Goal: Task Accomplishment & Management: Manage account settings

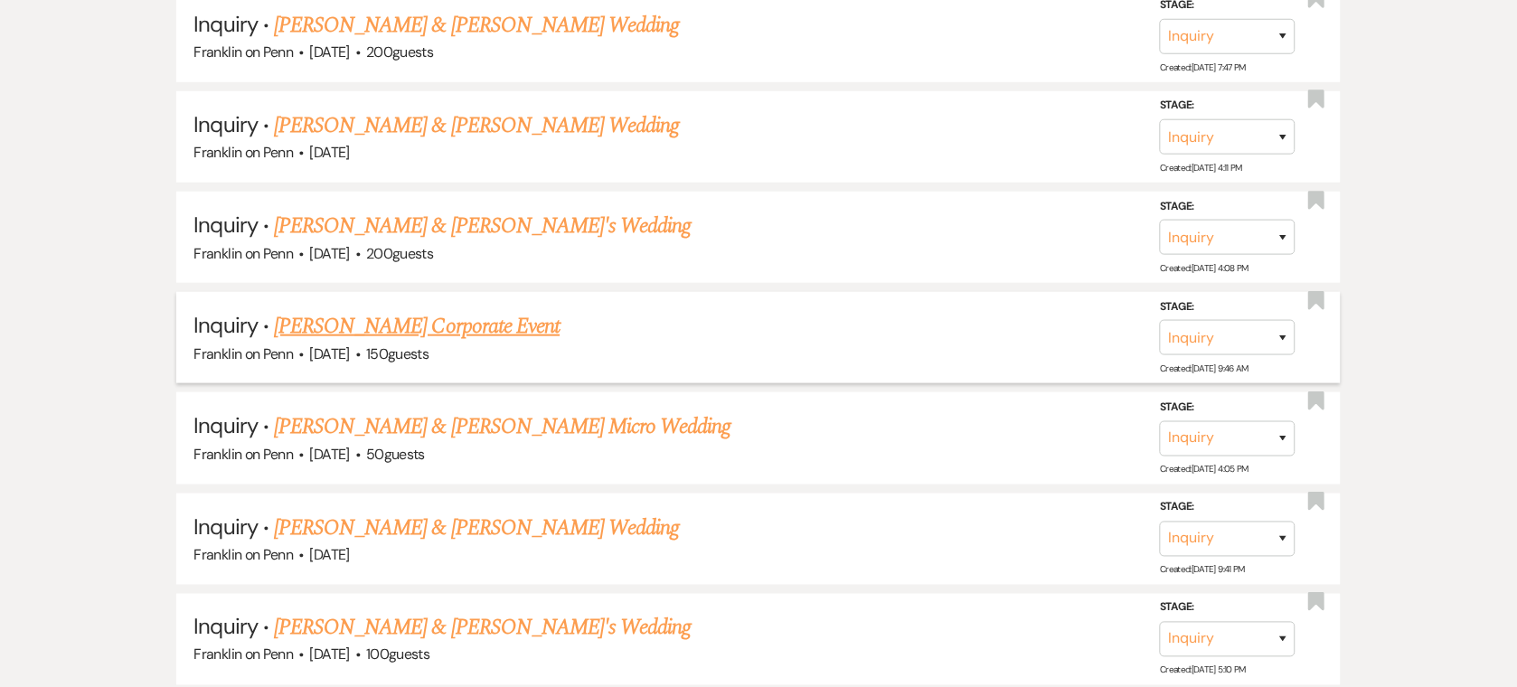
scroll to position [8774, 0]
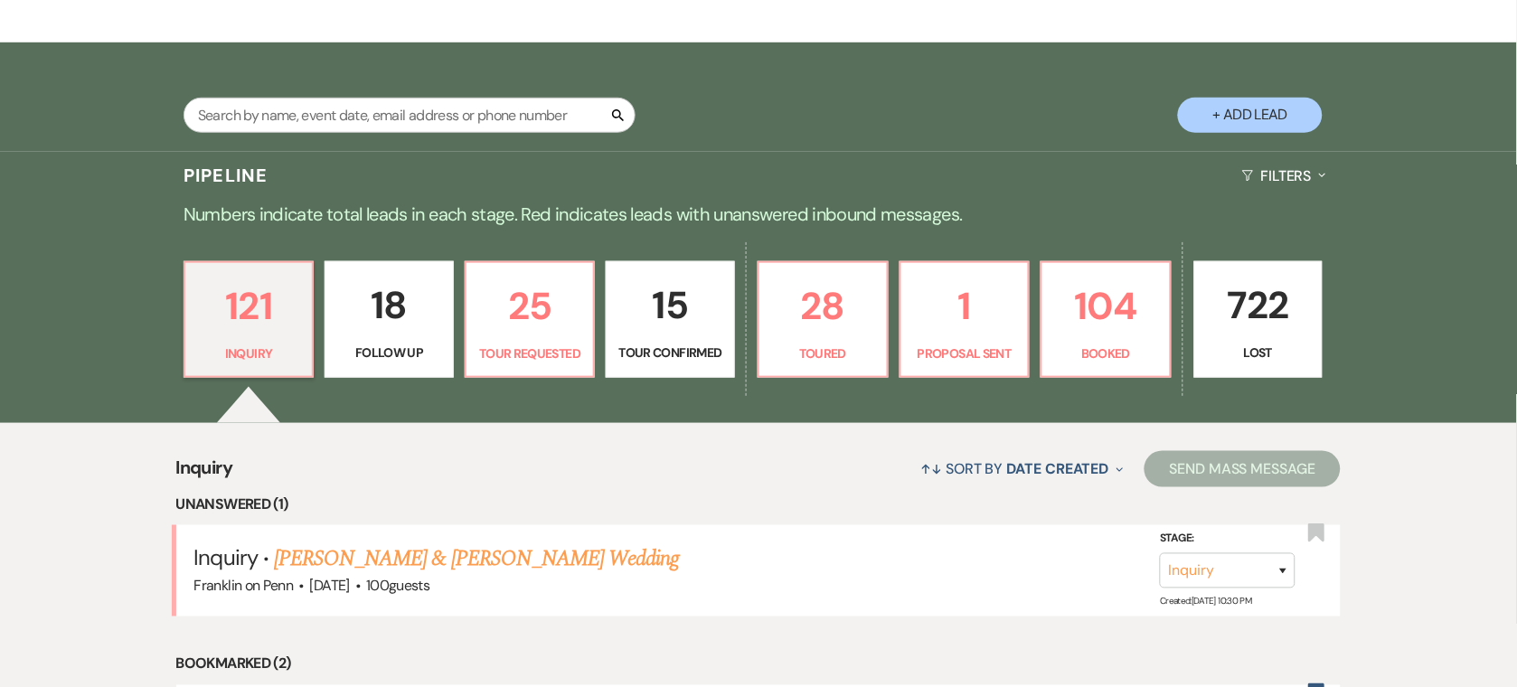
scroll to position [0, 0]
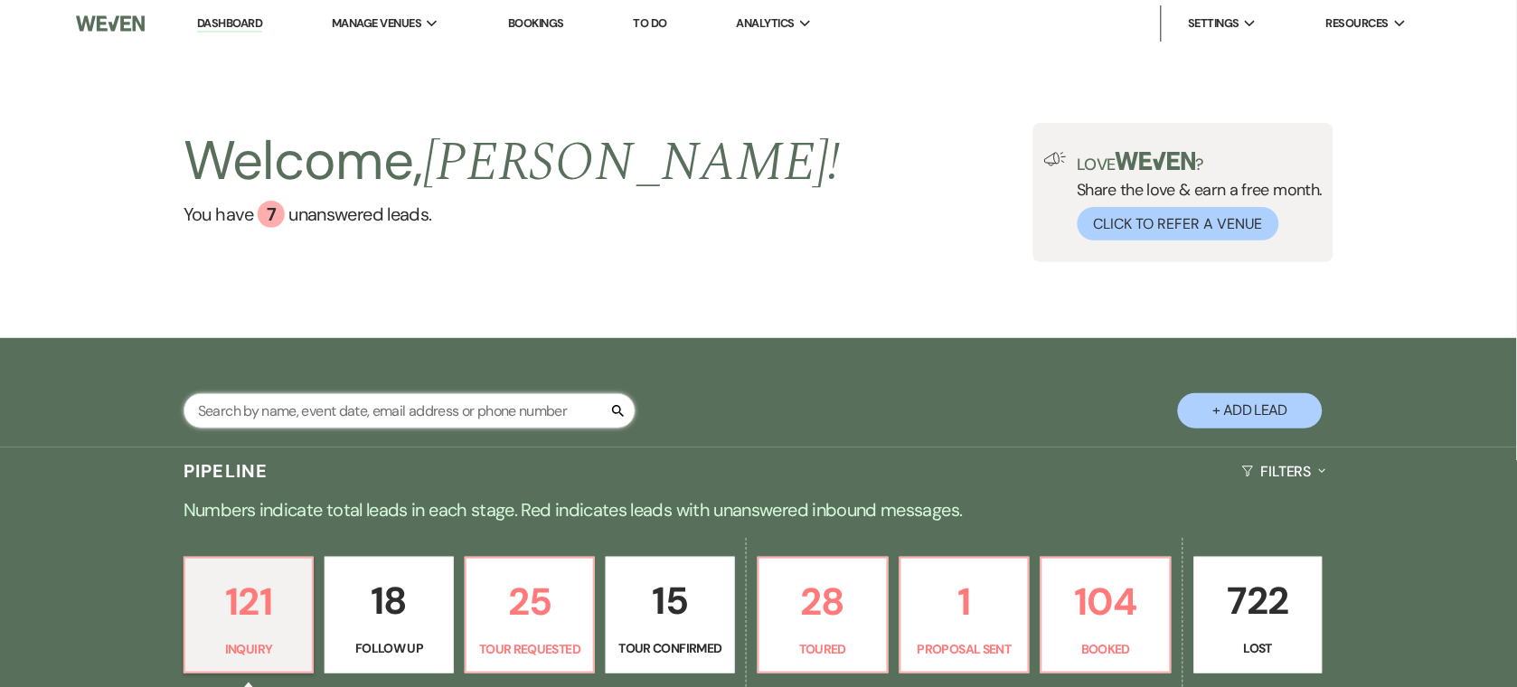
click at [250, 411] on input "text" at bounding box center [410, 410] width 452 height 35
type input "jennifer"
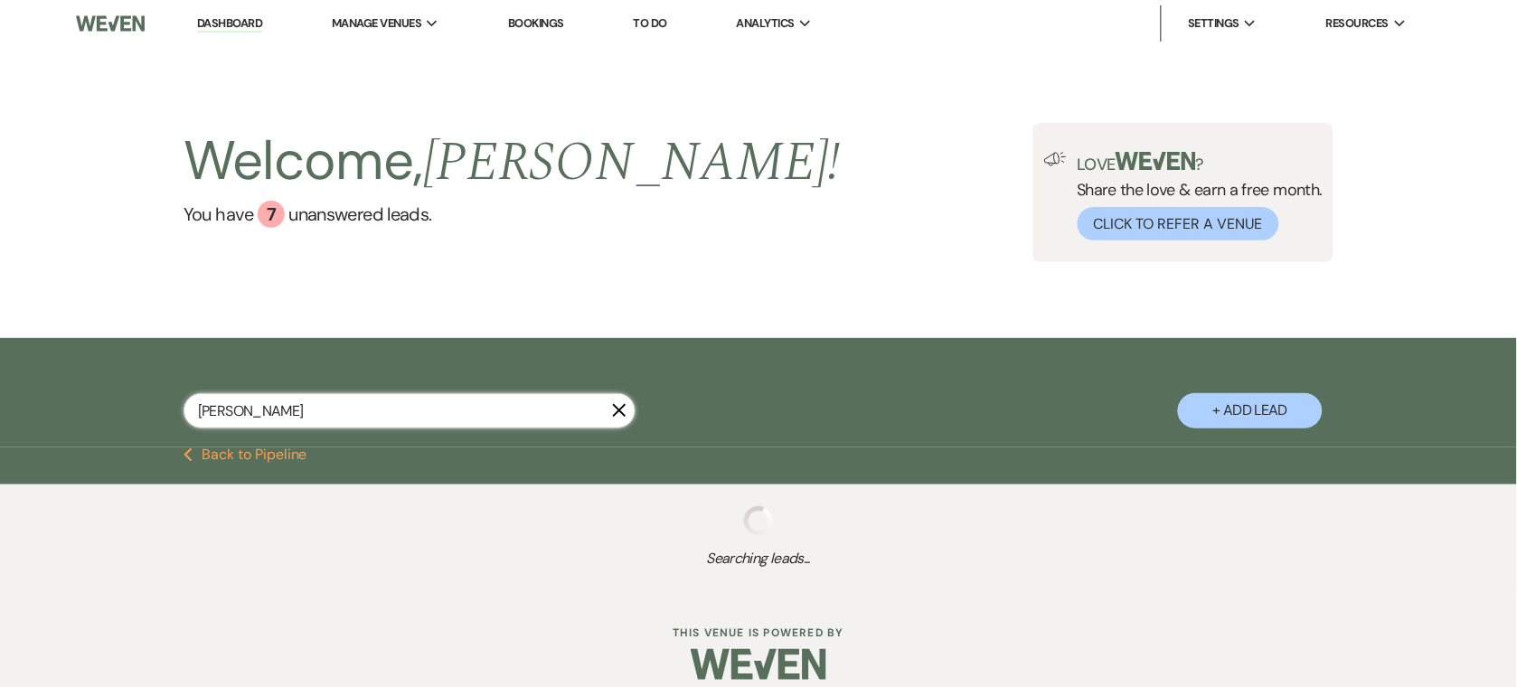
select select "5"
select select "8"
select select "10"
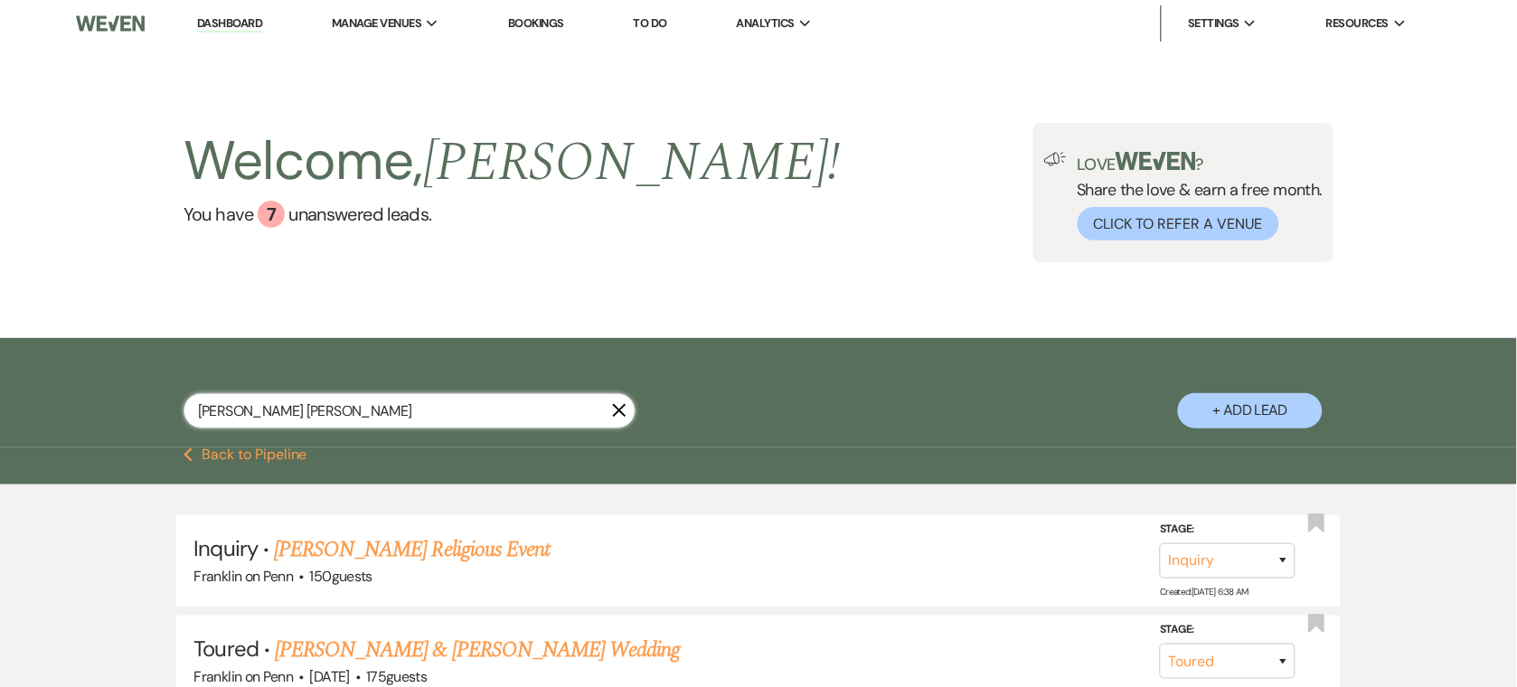
type input "Jennifer james"
select select "5"
select select "8"
select select "9"
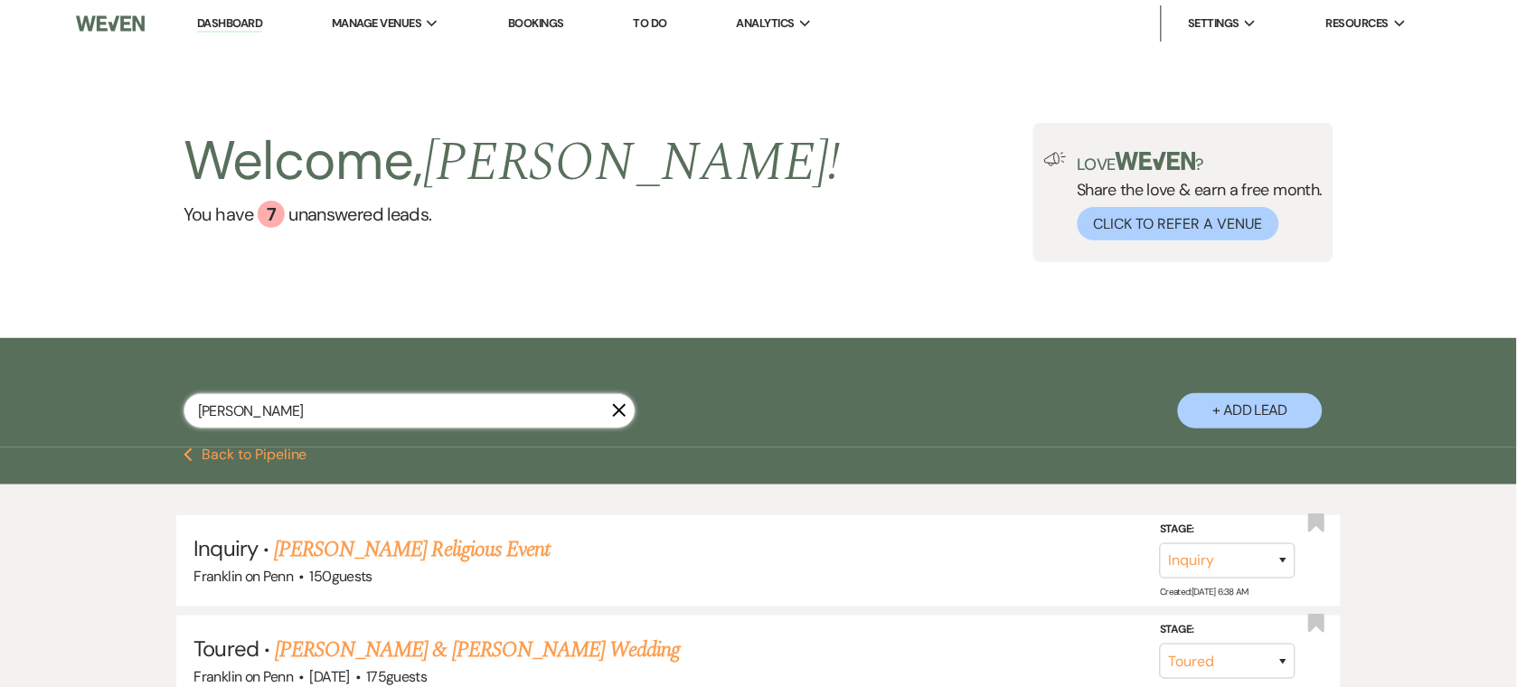
select select "8"
select select "5"
select select "8"
select select "10"
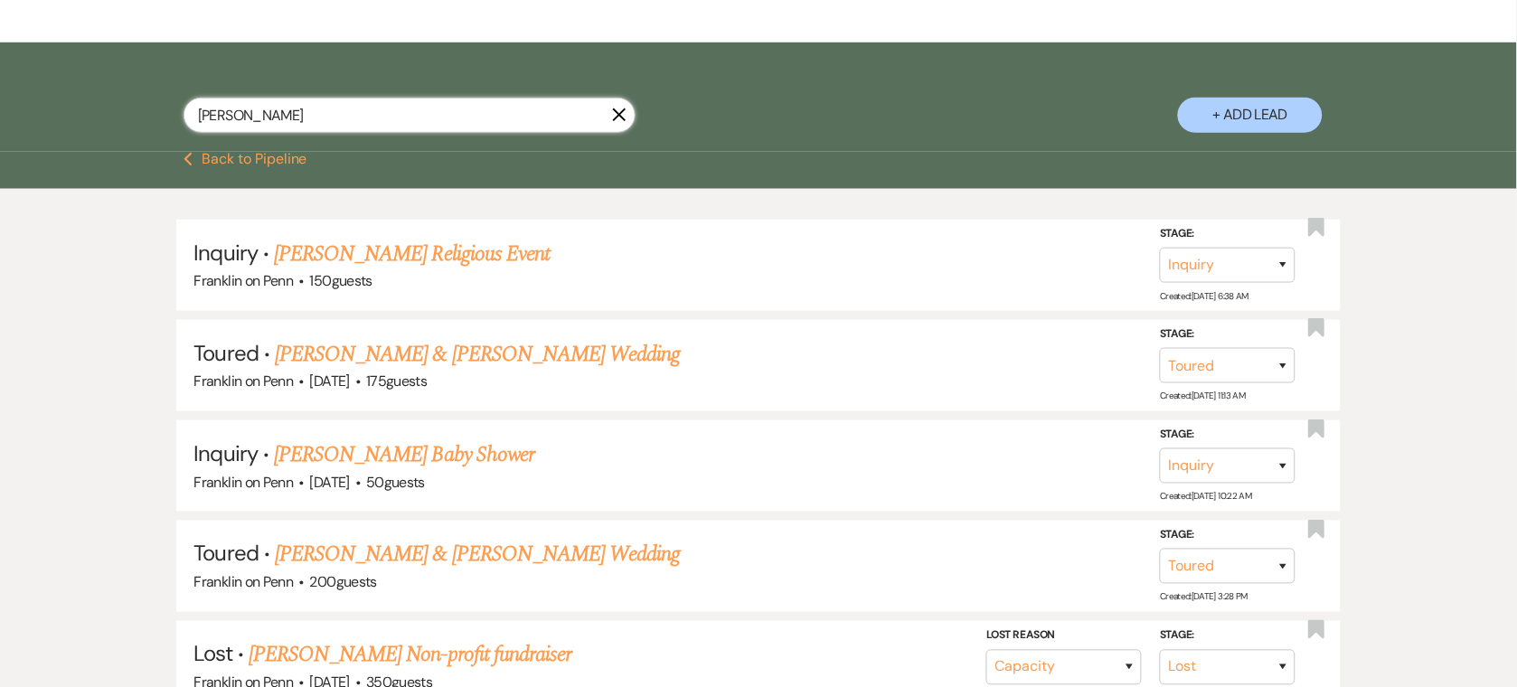
scroll to position [361, 0]
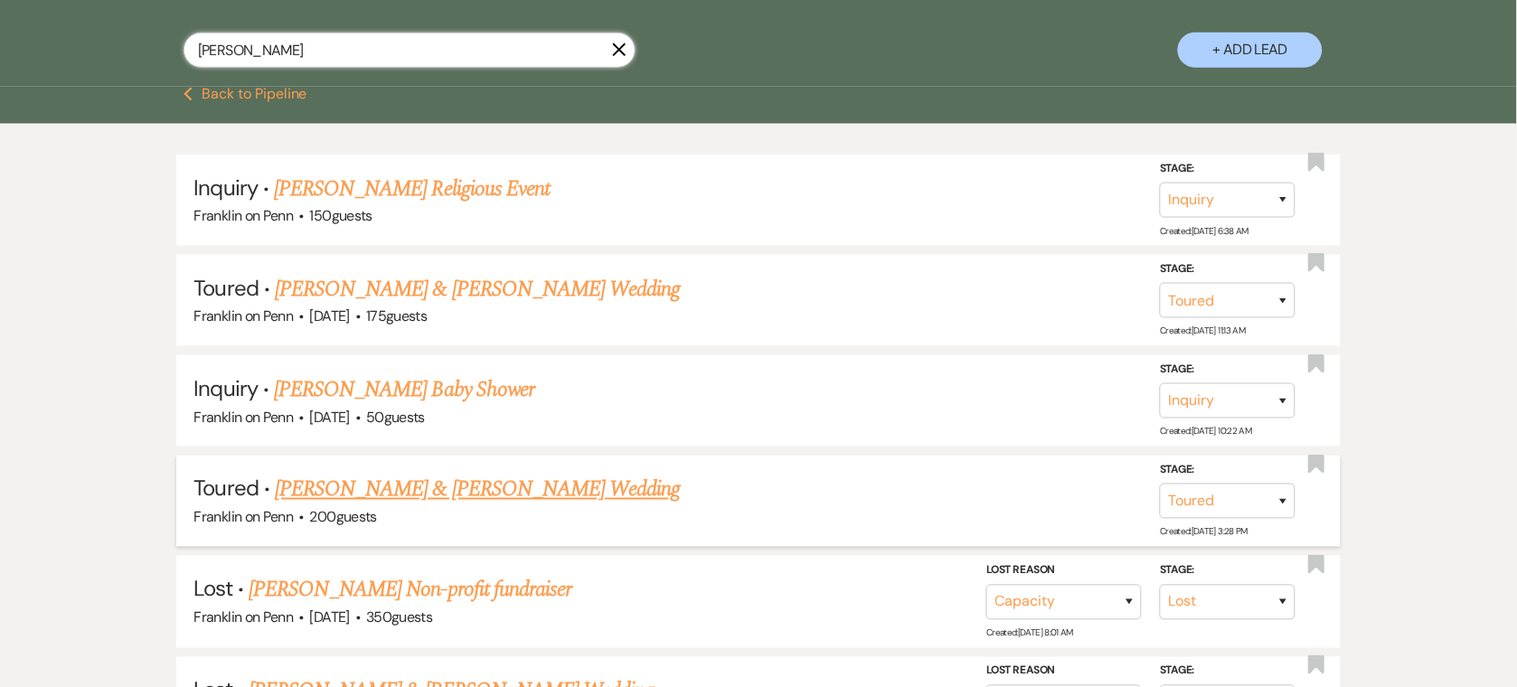
type input "Jennifer james"
click at [514, 474] on link "[PERSON_NAME] & [PERSON_NAME] Wedding" at bounding box center [477, 490] width 405 height 33
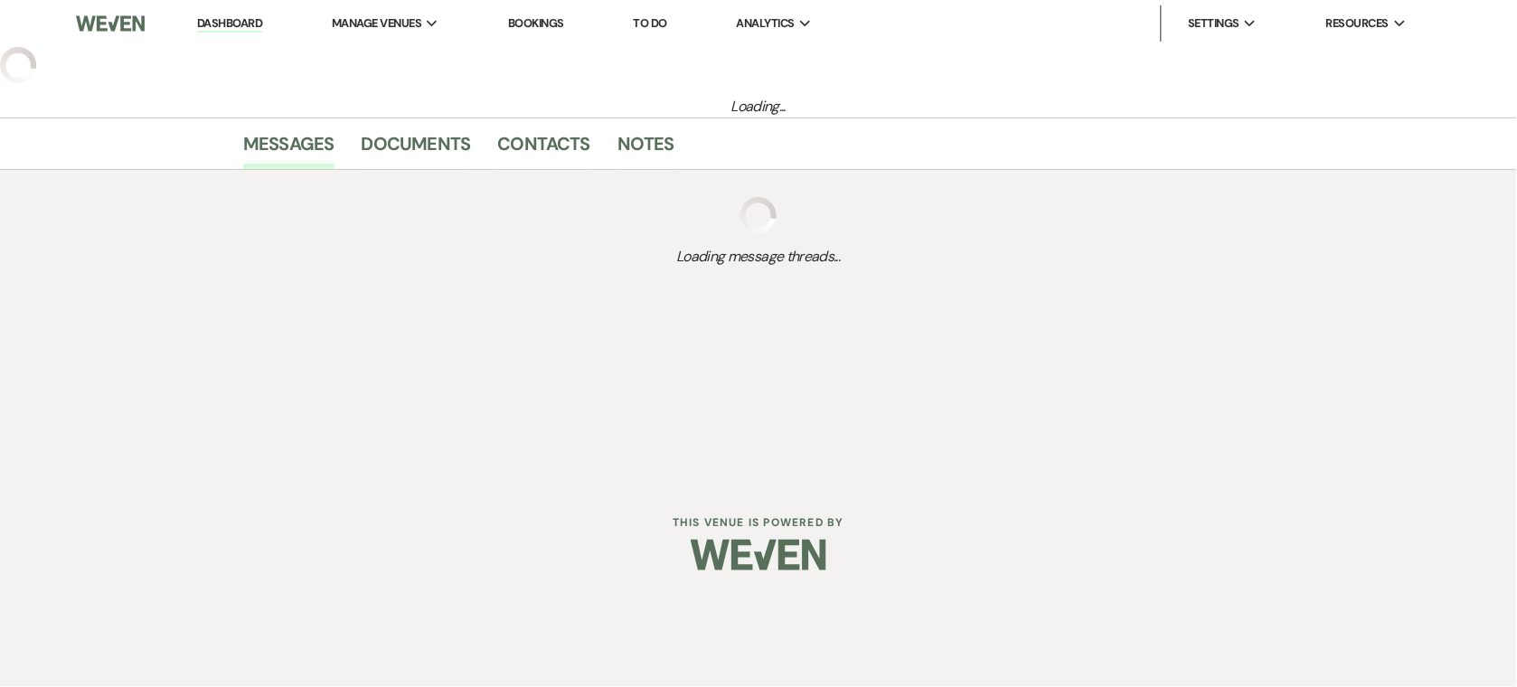
select select "5"
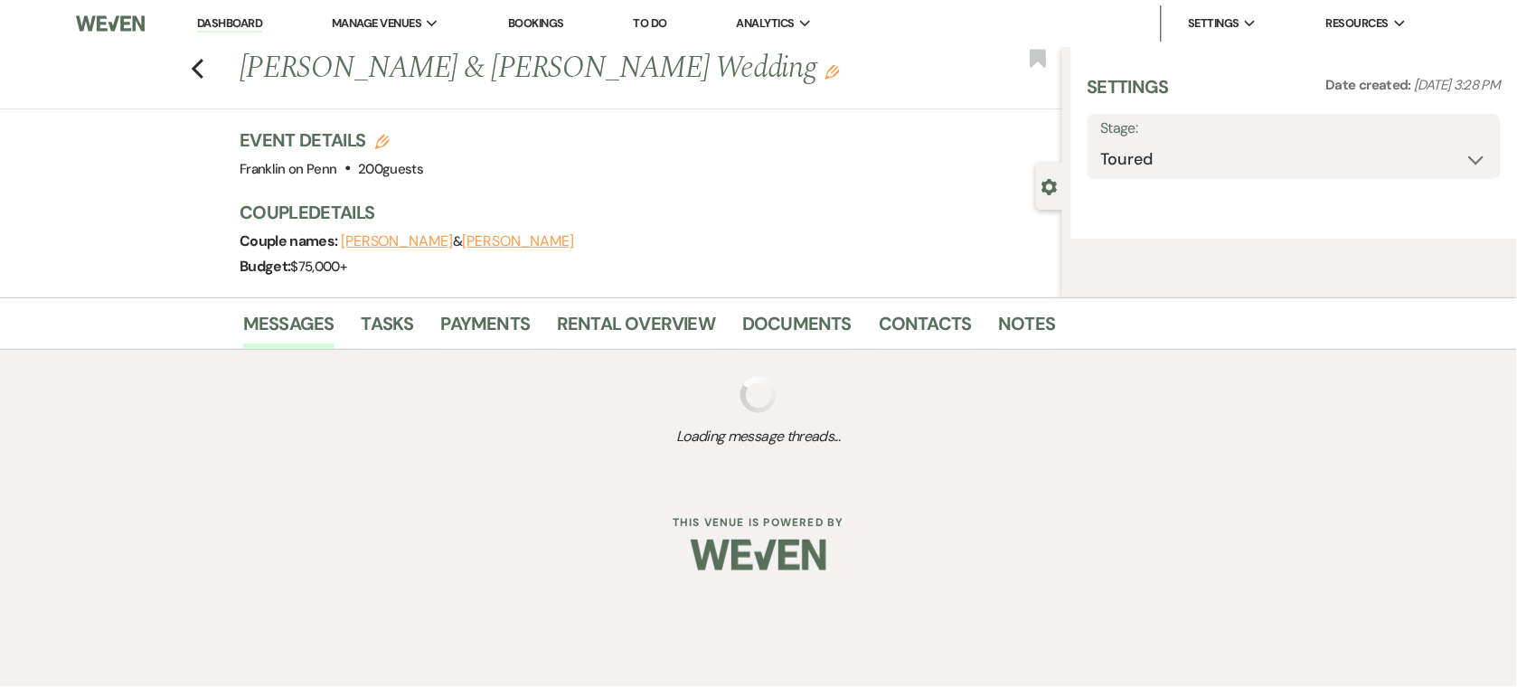
select select "5"
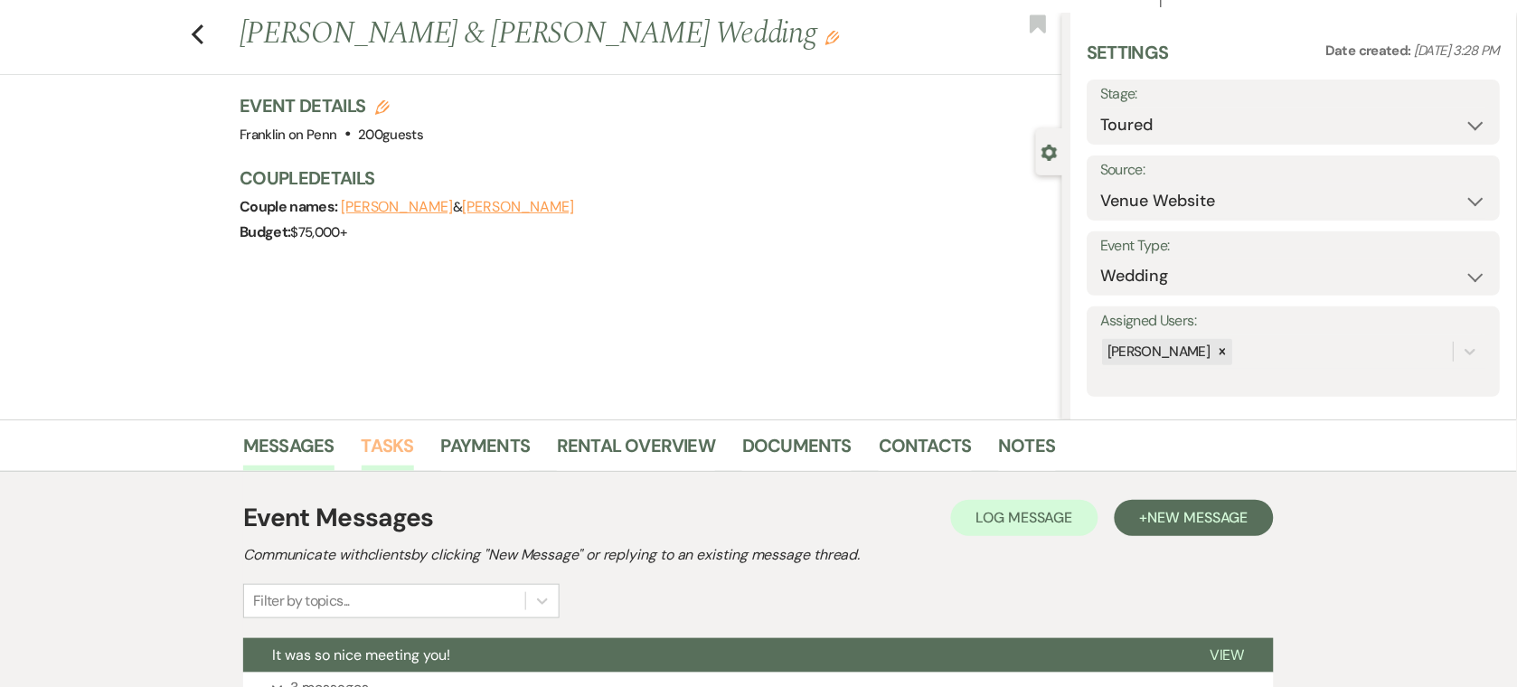
scroll to position [277, 0]
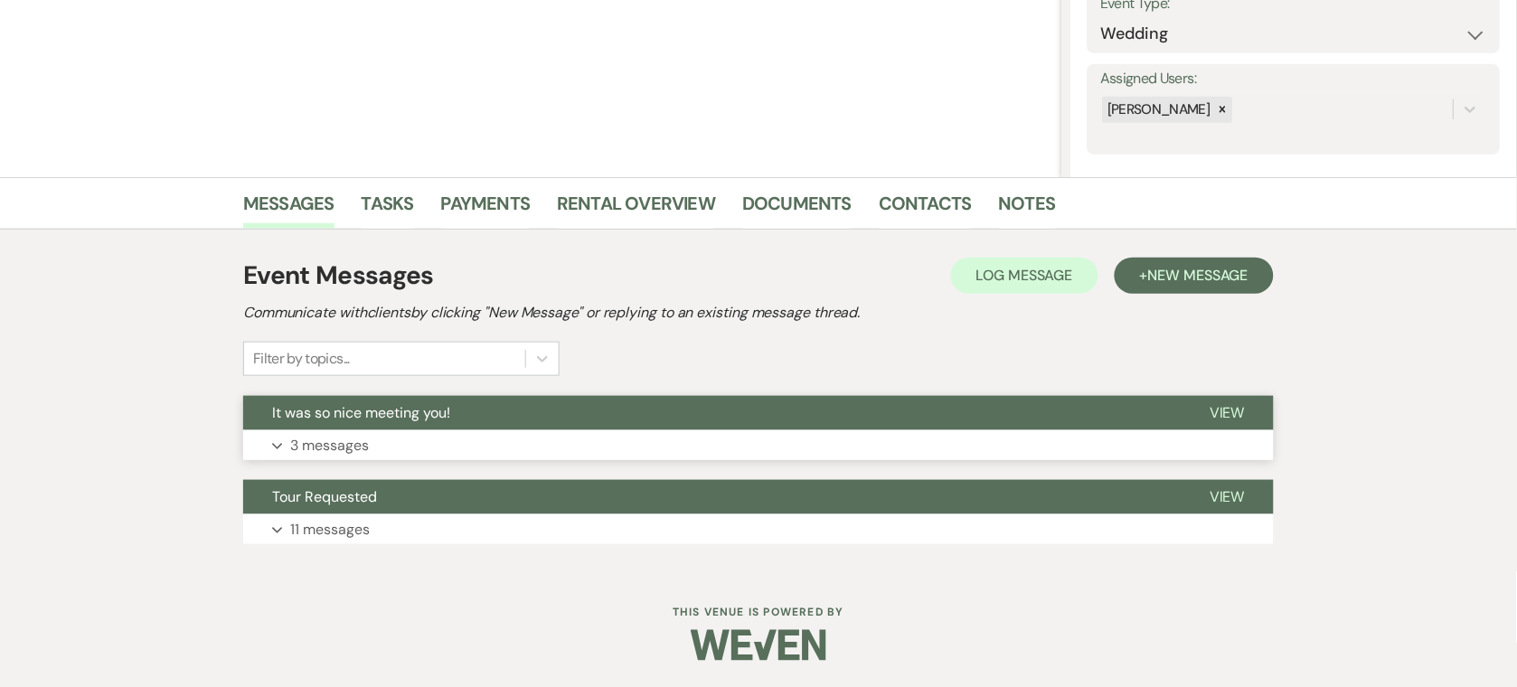
click at [429, 419] on span "It was so nice meeting you!" at bounding box center [361, 412] width 178 height 19
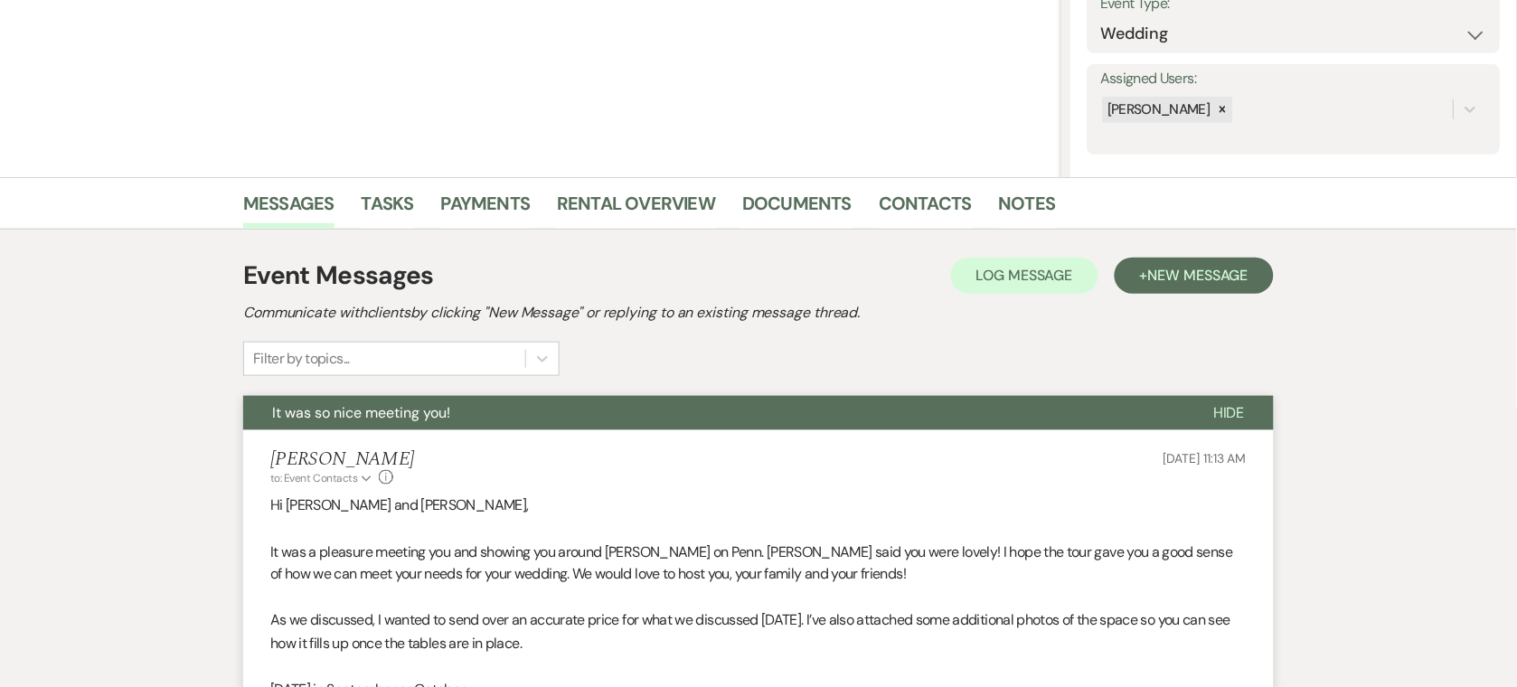
click at [429, 419] on span "It was so nice meeting you!" at bounding box center [361, 412] width 178 height 19
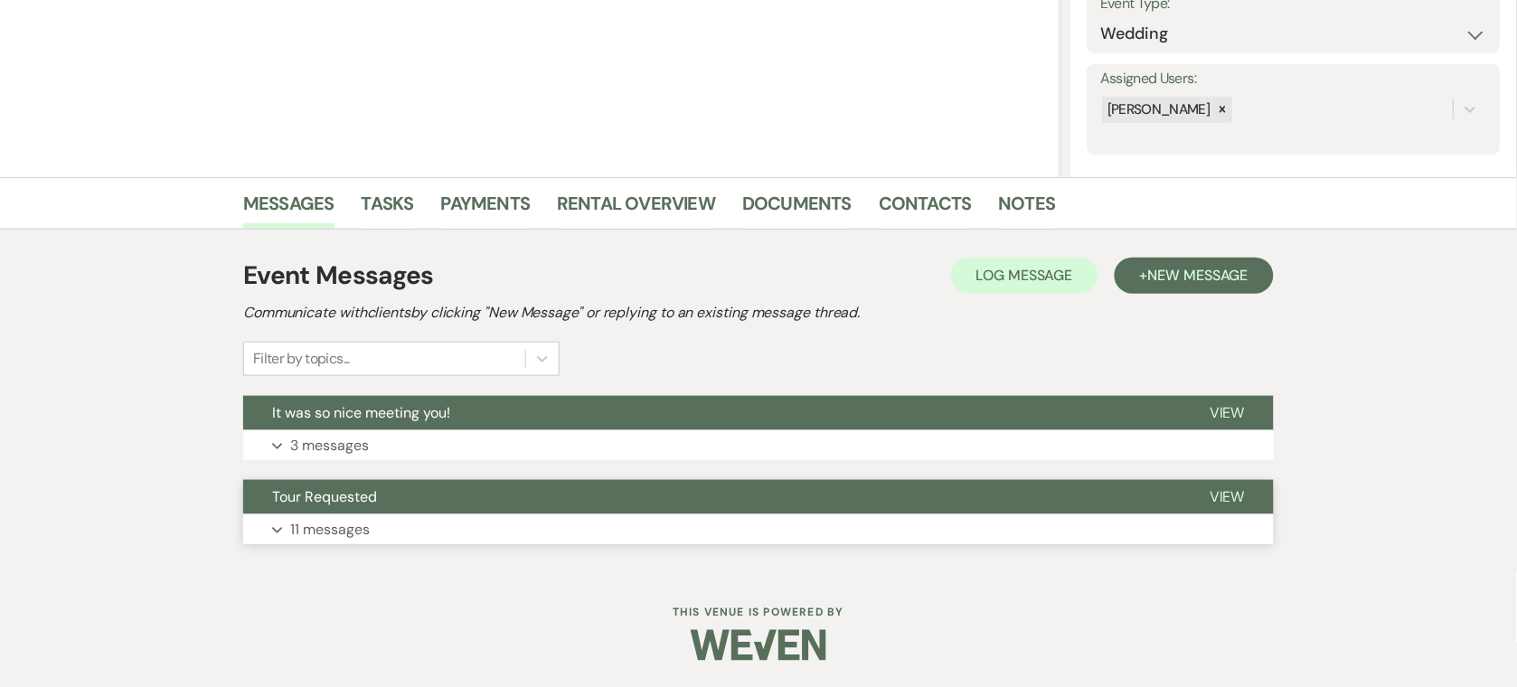
click at [410, 514] on button "Expand 11 messages" at bounding box center [758, 529] width 1031 height 31
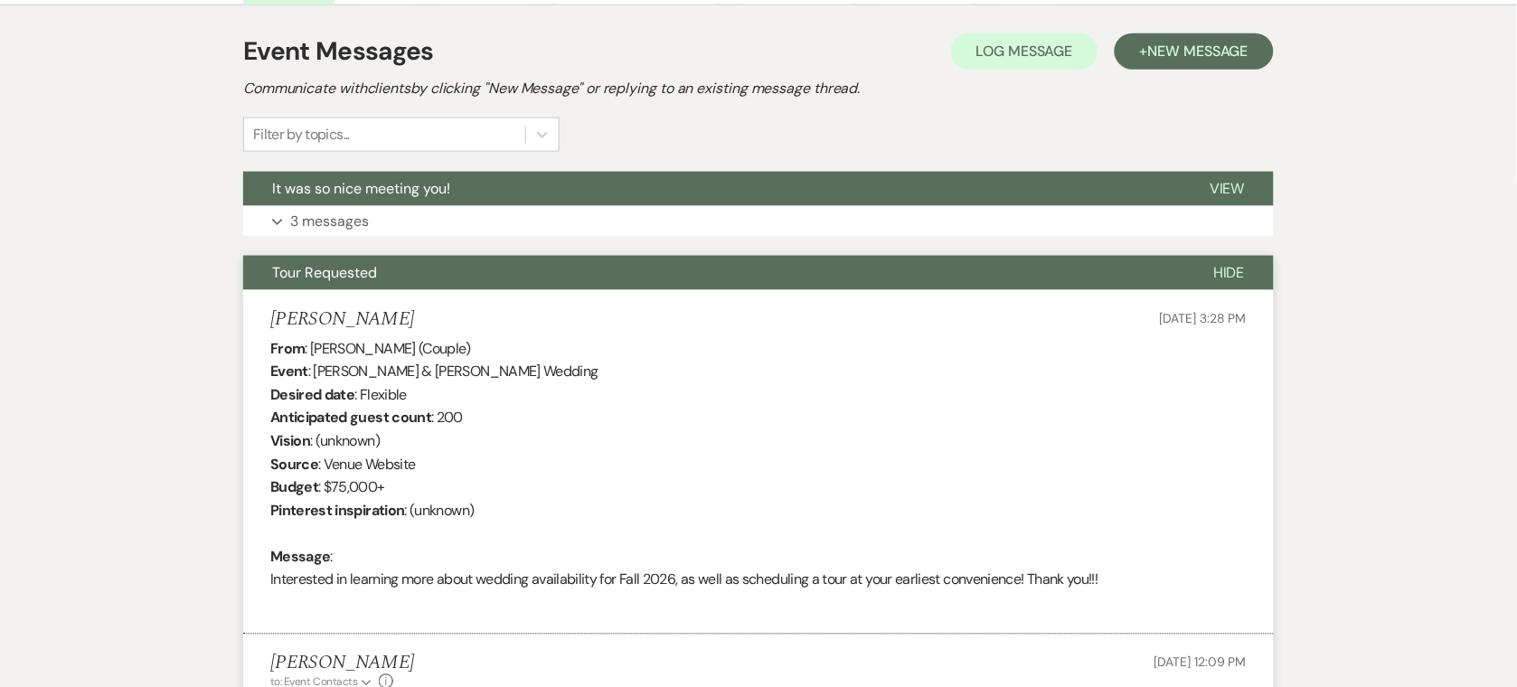
scroll to position [565, 0]
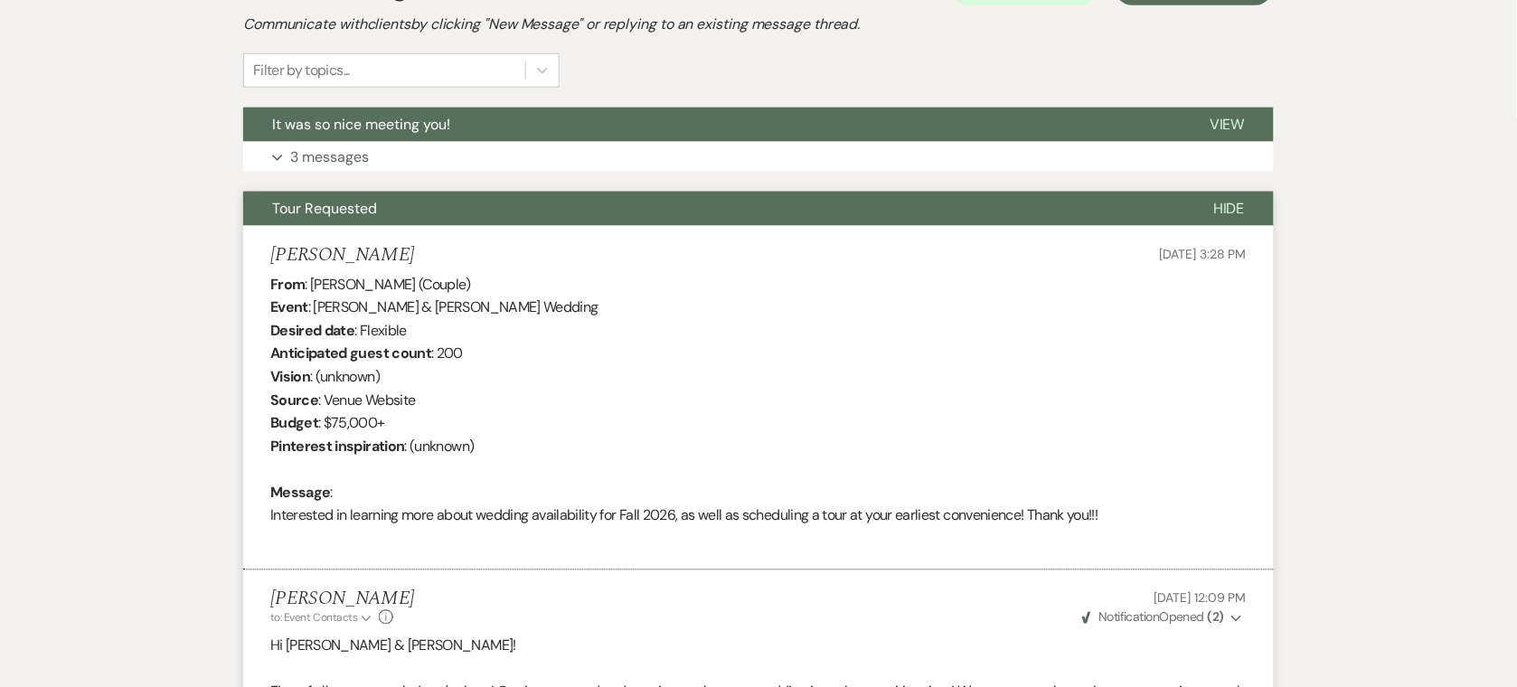
select select "5"
select select "8"
select select "9"
select select "8"
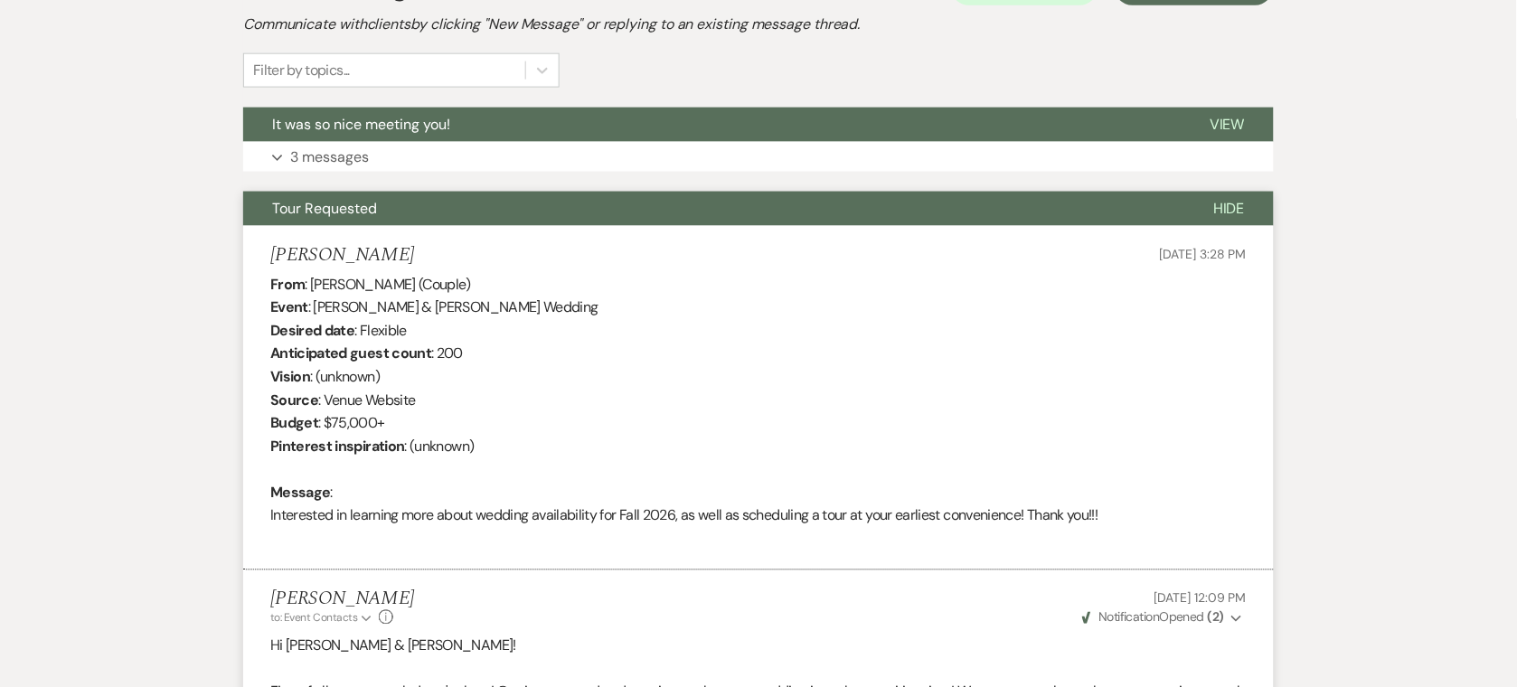
select select "5"
select select "8"
select select "10"
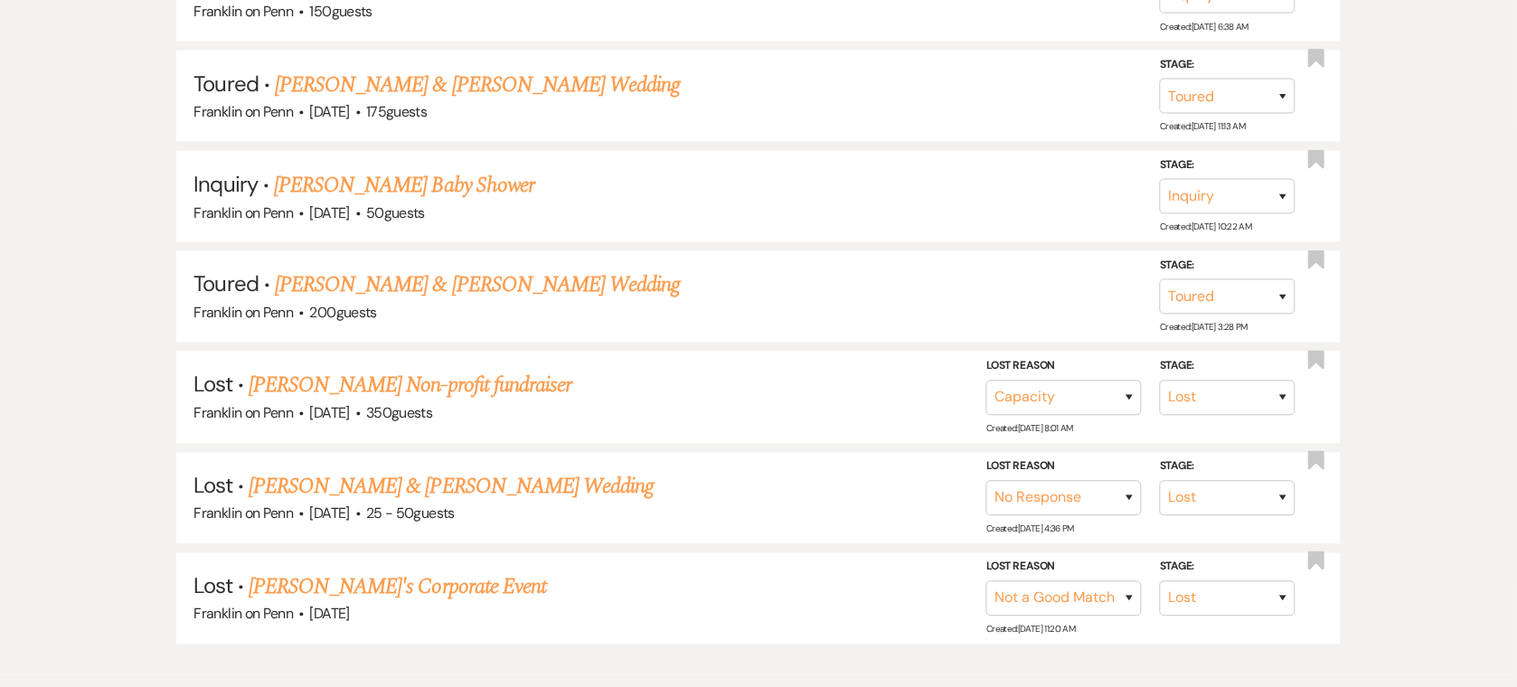
scroll to position [361, 0]
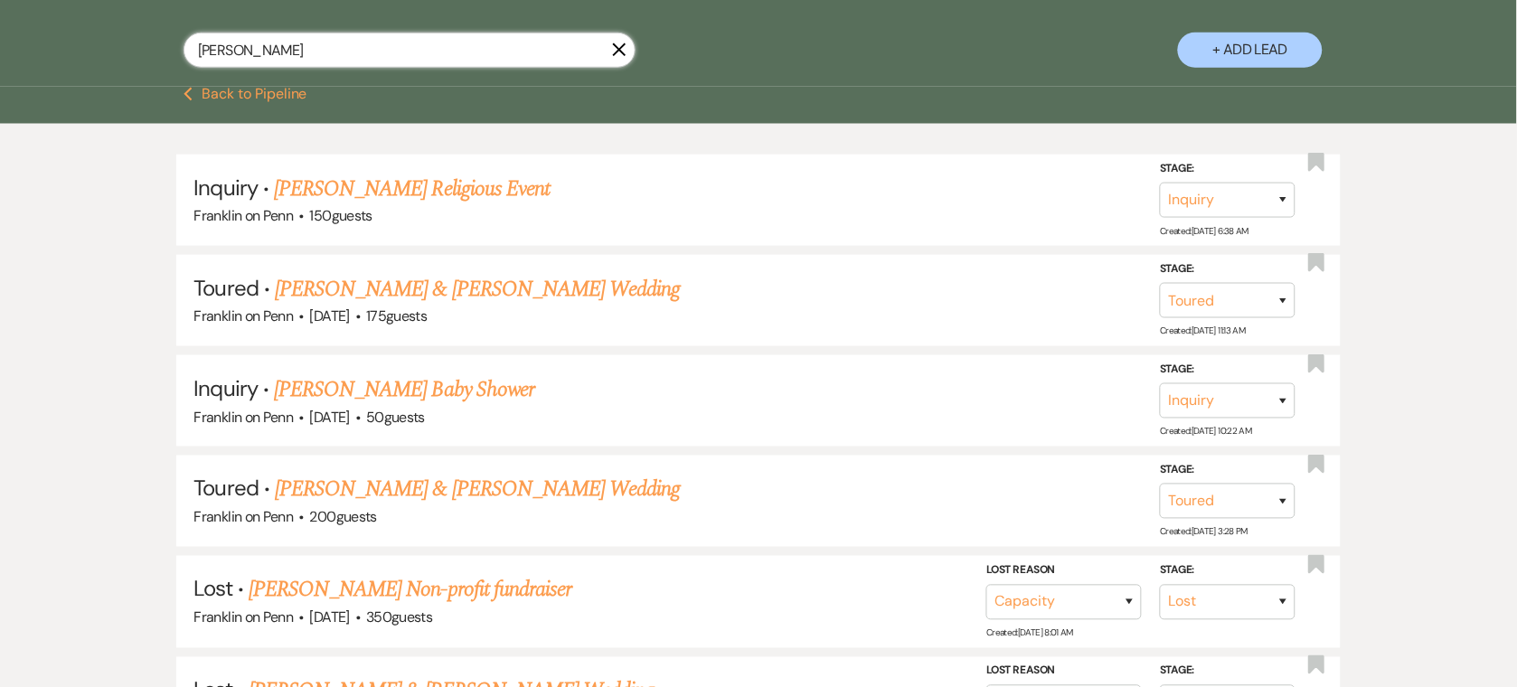
click at [255, 56] on input "Jennifer james" at bounding box center [410, 50] width 452 height 35
type input "Jennifer"
select select "5"
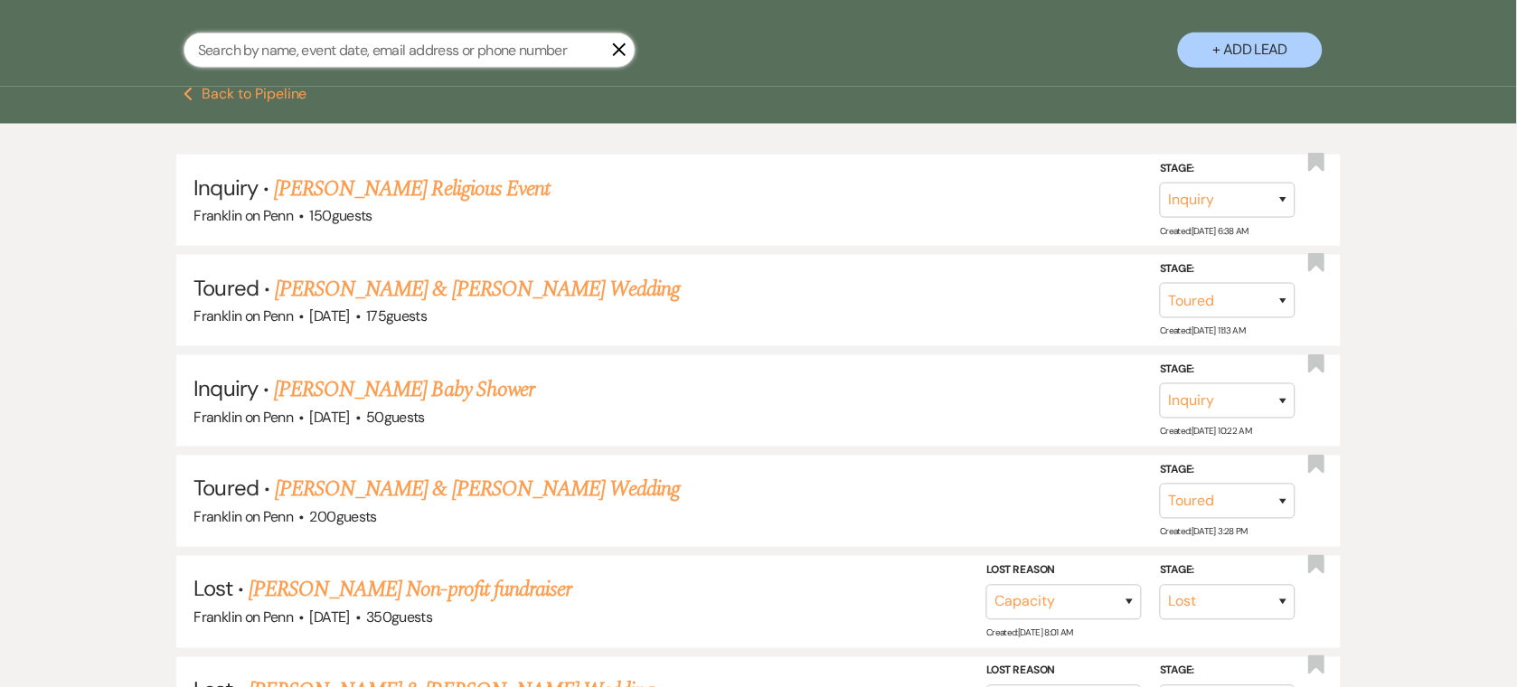
select select "8"
select select "10"
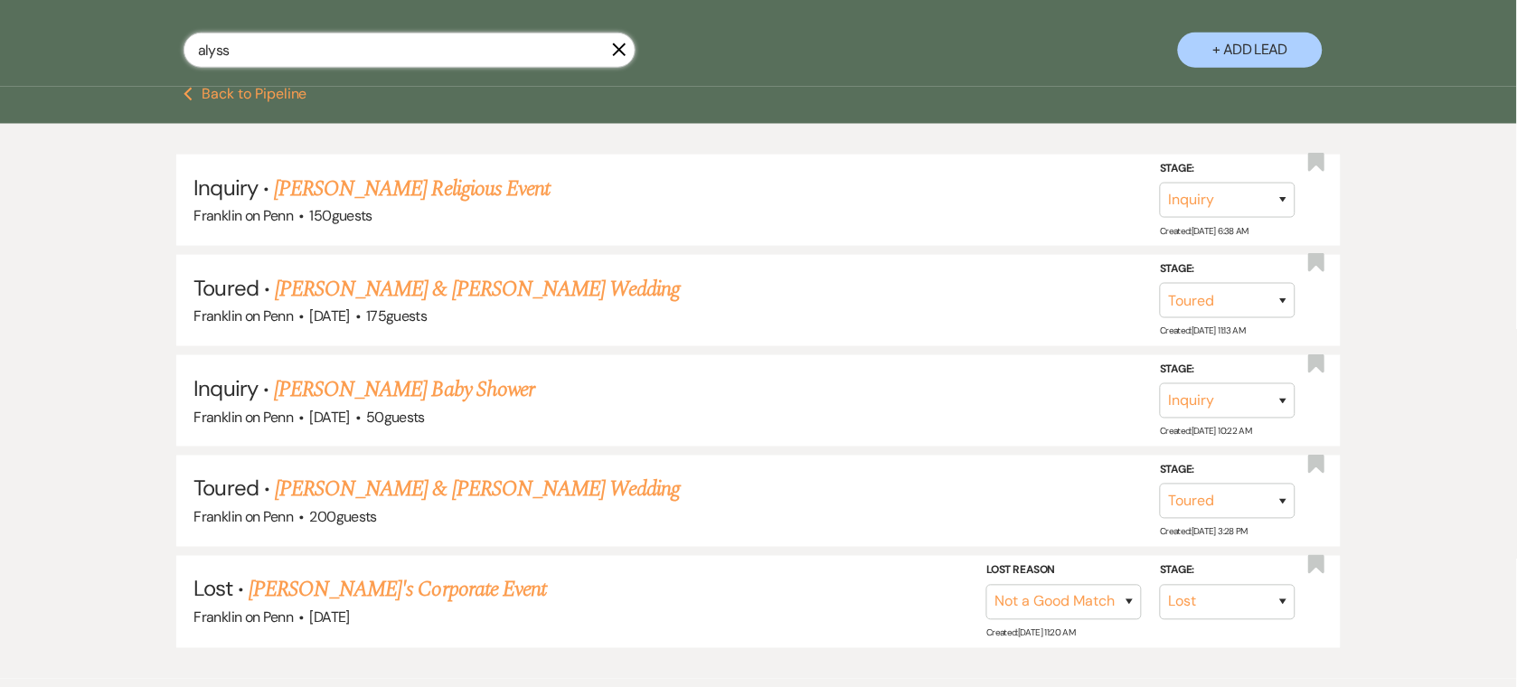
type input "alyssa"
type input "Alyssa jackson"
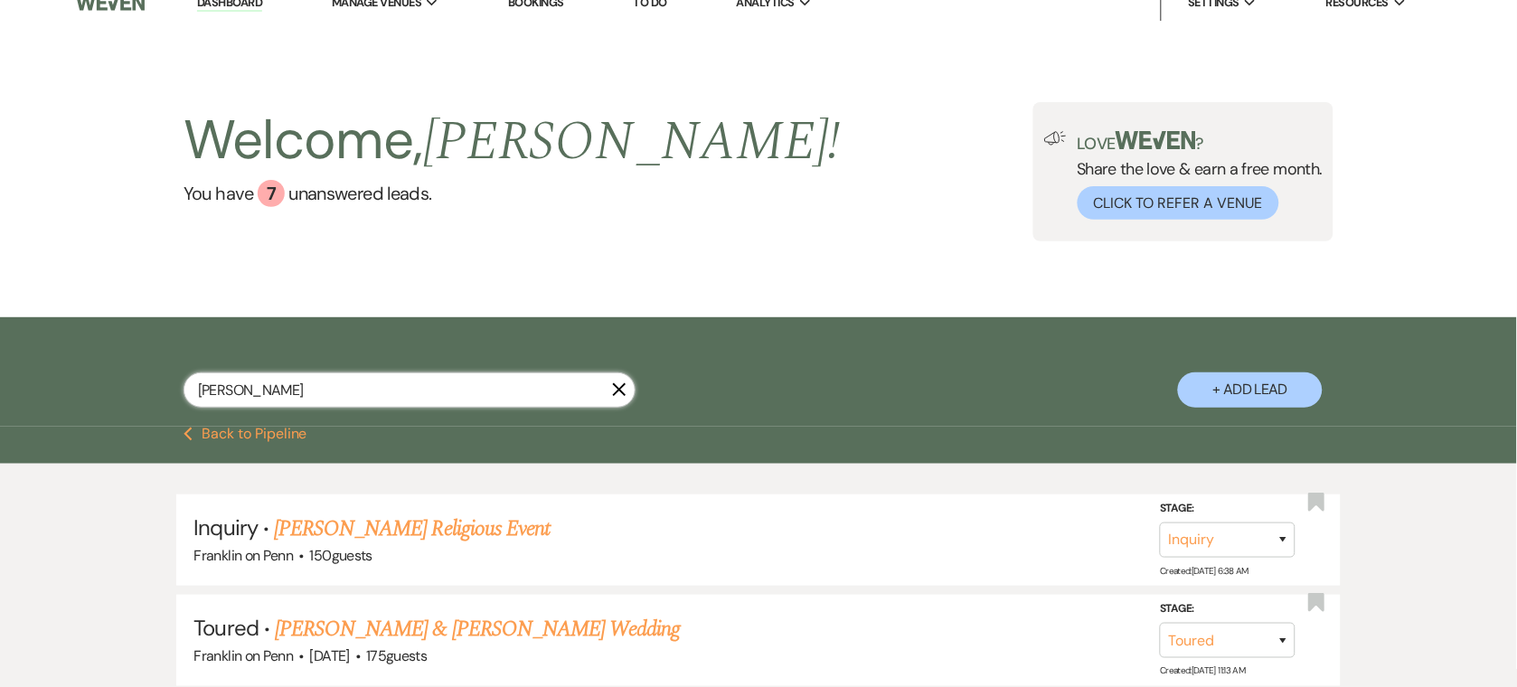
select select "5"
select select "8"
select select "5"
select select "8"
select select "5"
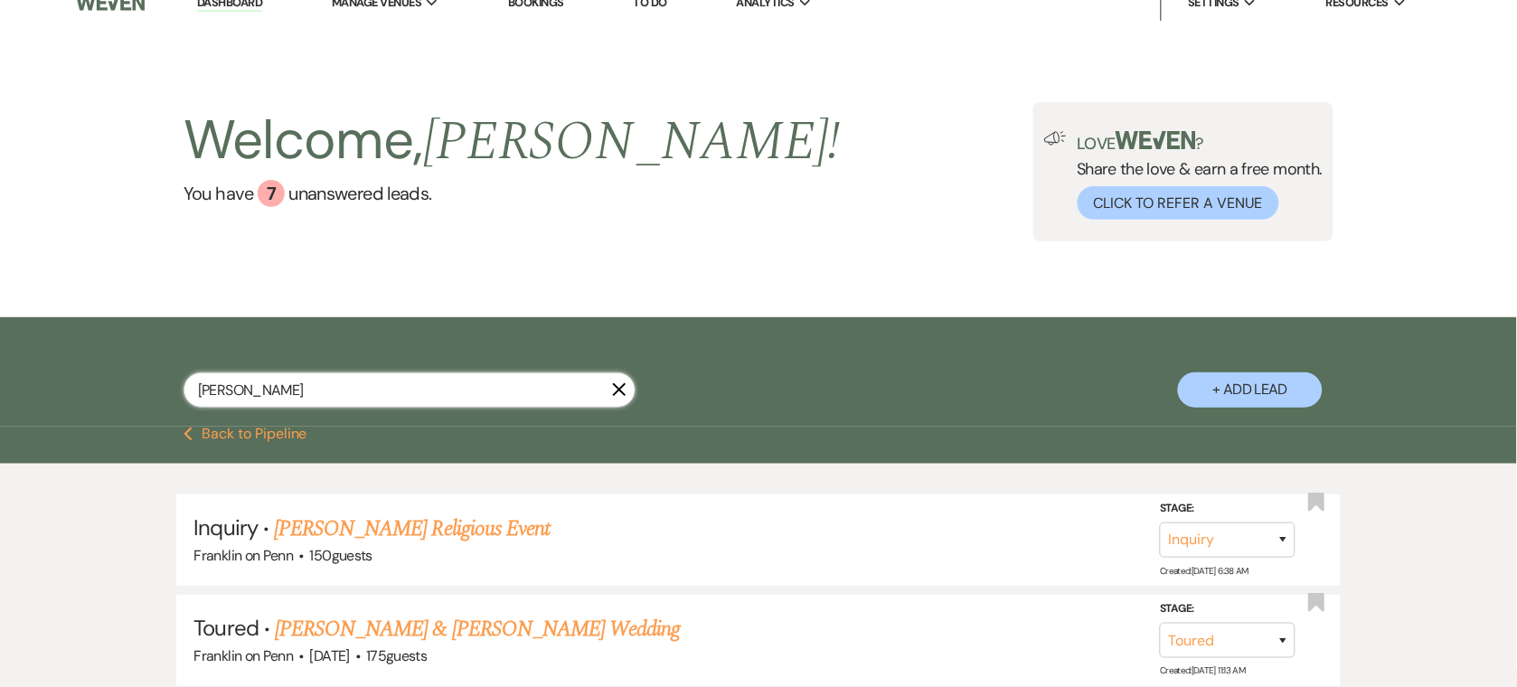
select select "8"
select select "10"
select select "8"
select select "10"
select select "8"
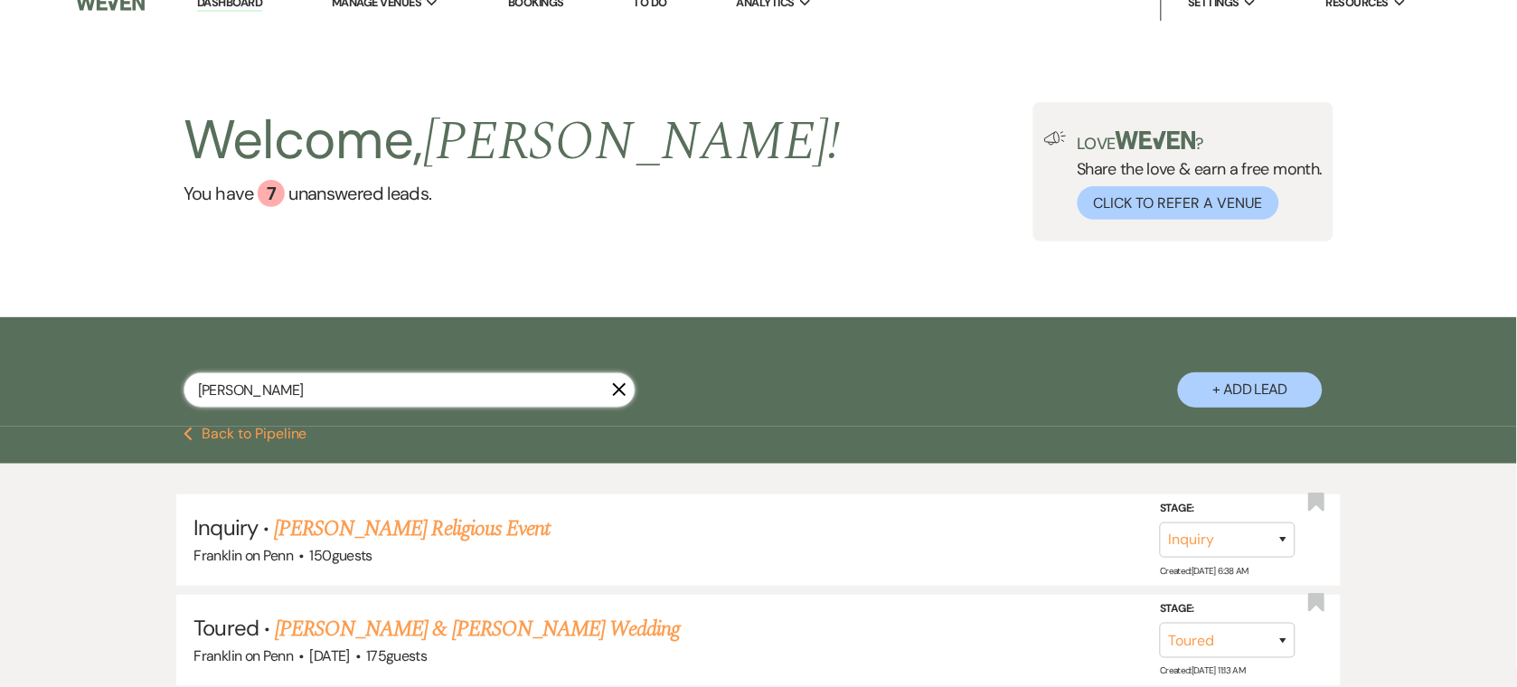
select select "7"
select select "8"
select select "6"
select select "8"
select select "5"
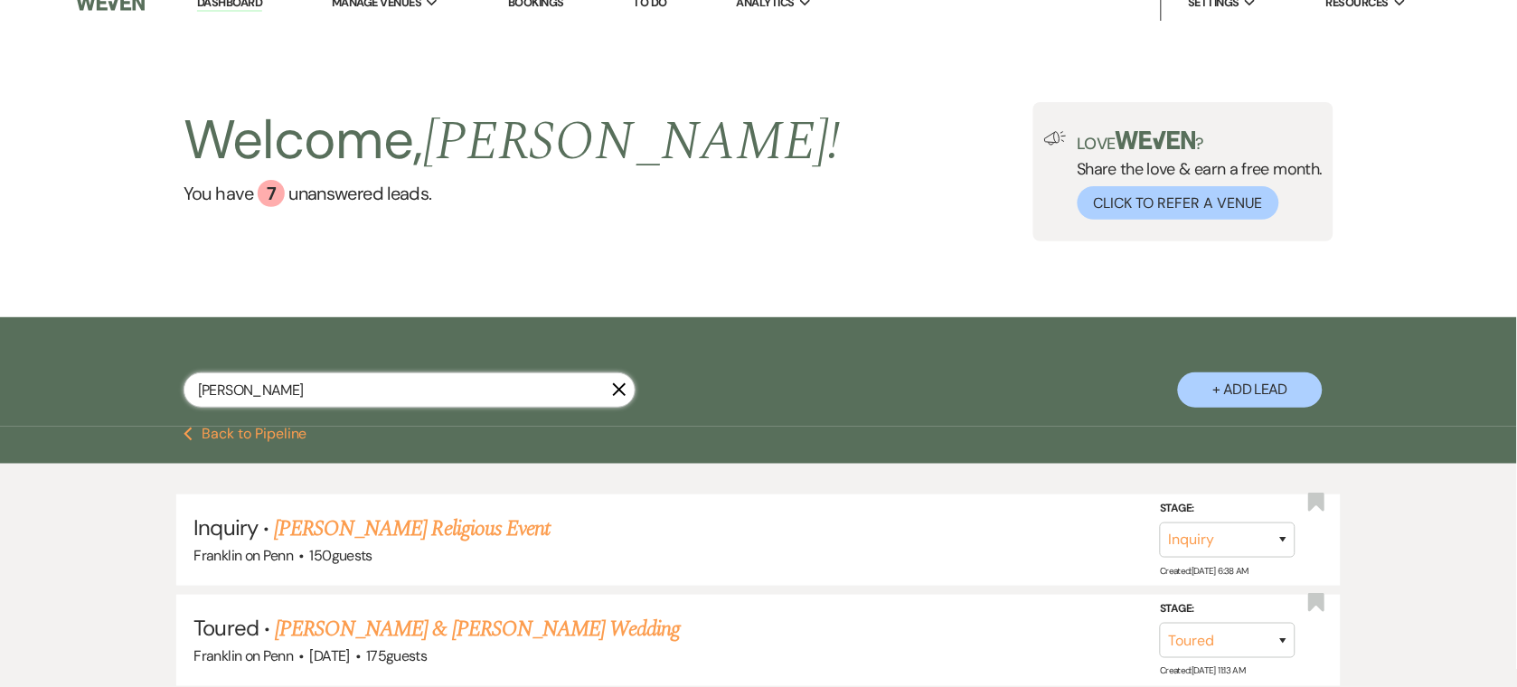
select select "8"
select select "6"
select select "8"
select select "6"
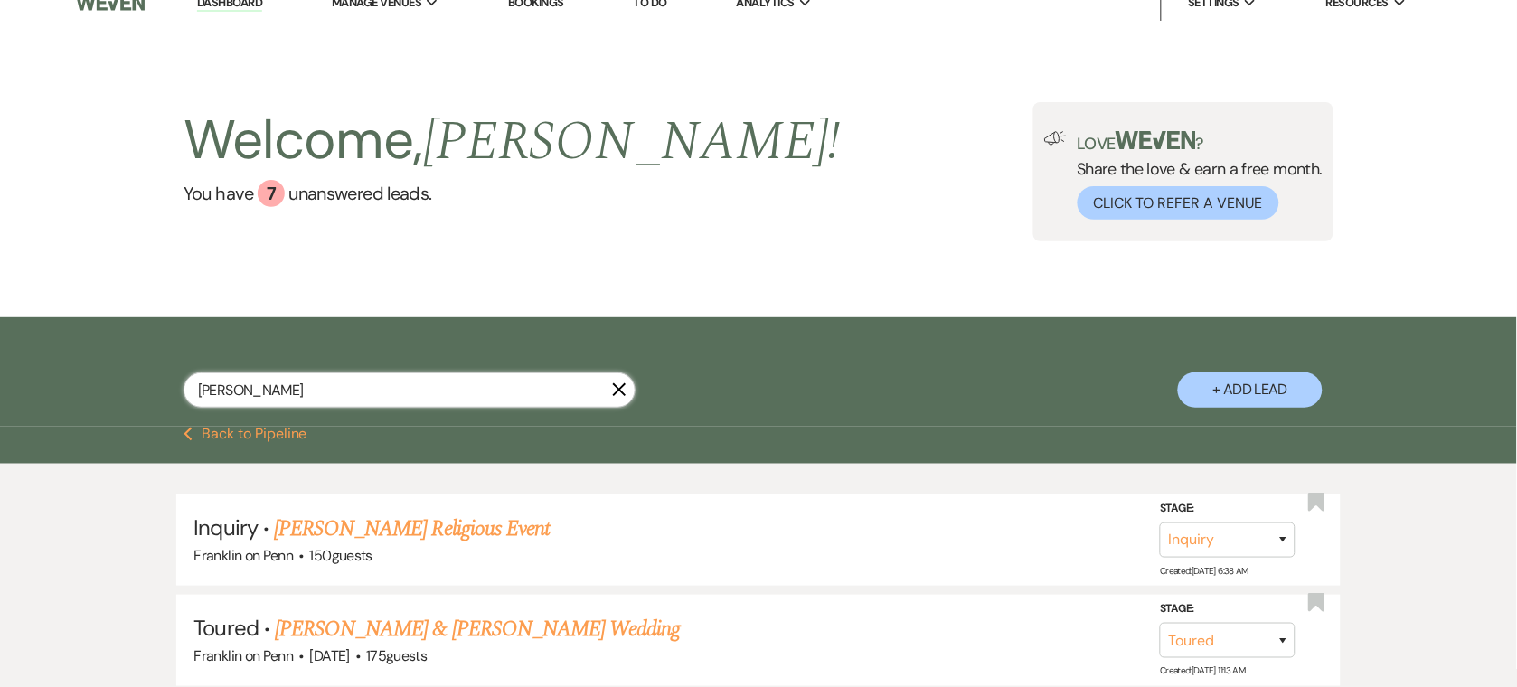
select select "8"
select select "6"
select select "8"
select select "5"
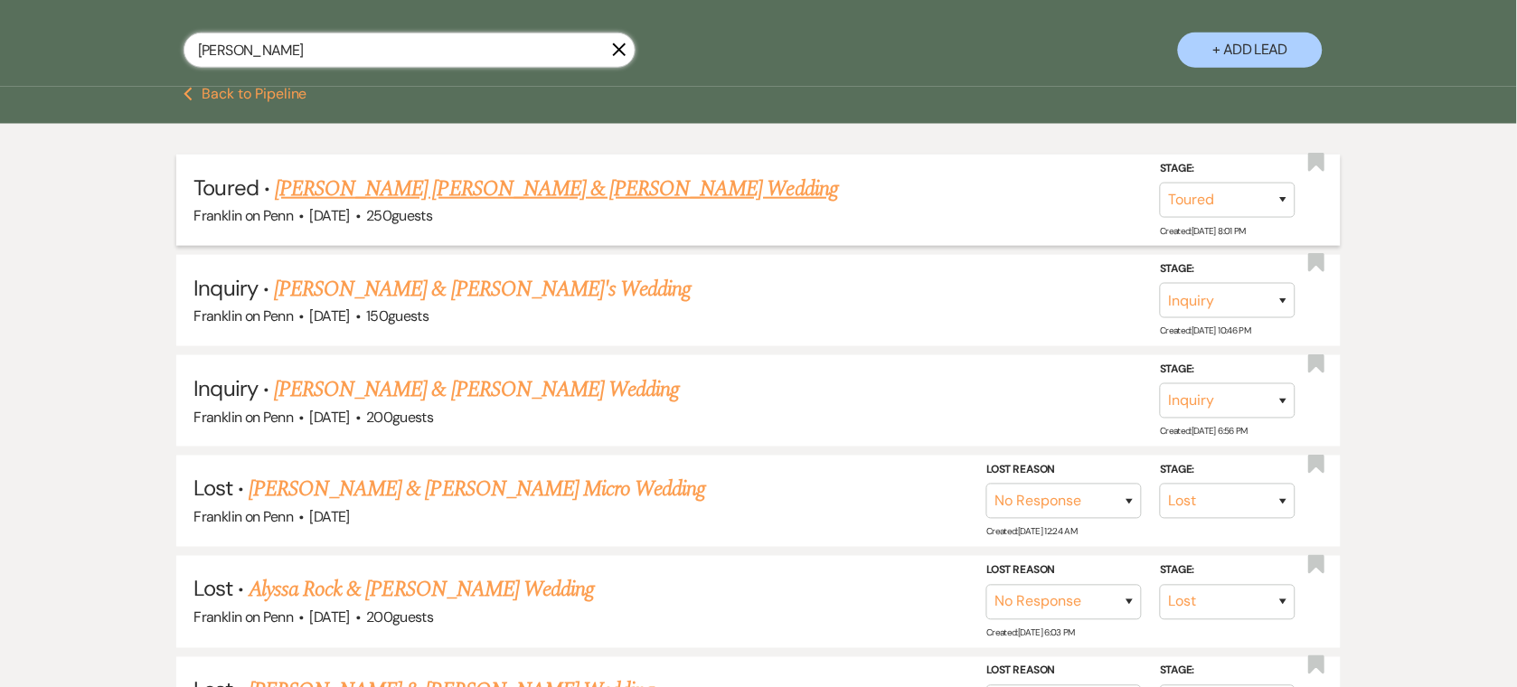
type input "Alyssa jackson"
click at [335, 180] on link "Jackson Dunn & Alyssa Smith's Wedding" at bounding box center [556, 189] width 563 height 33
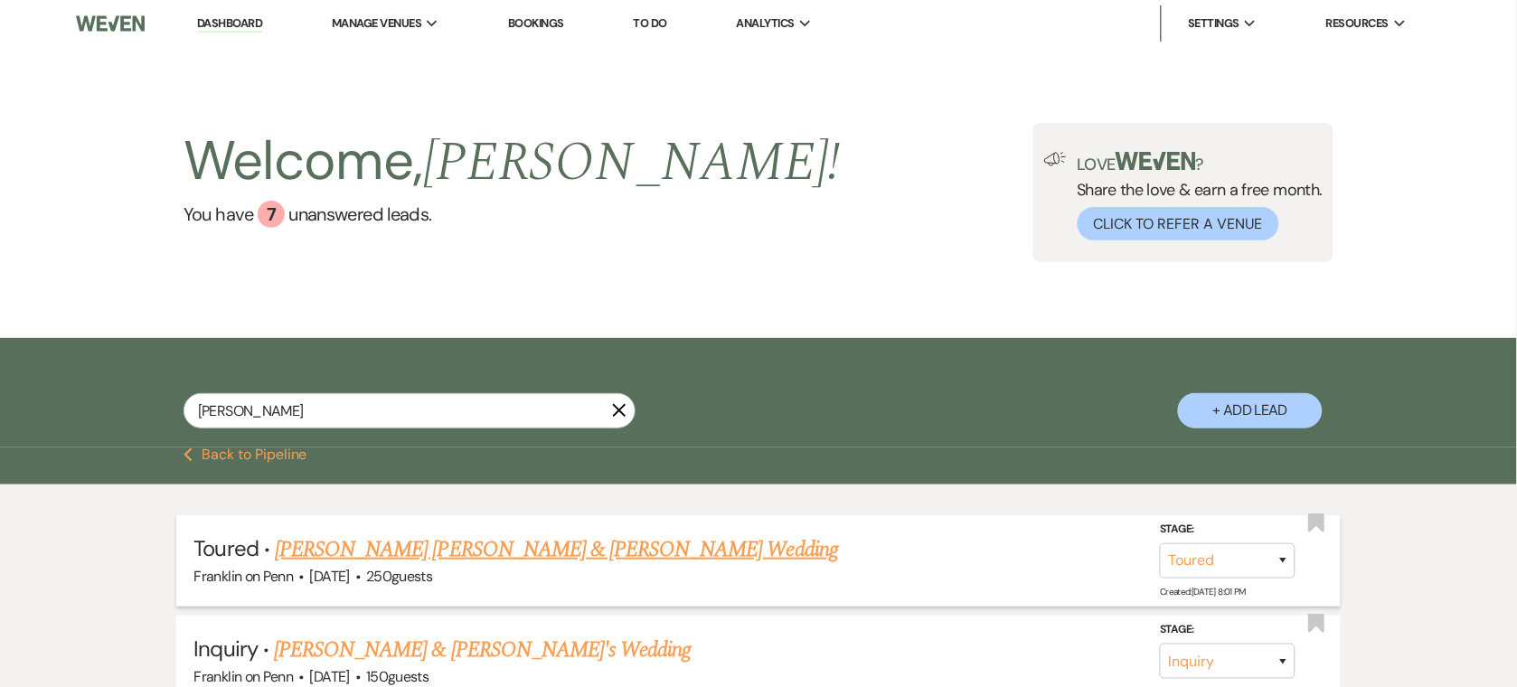
select select "5"
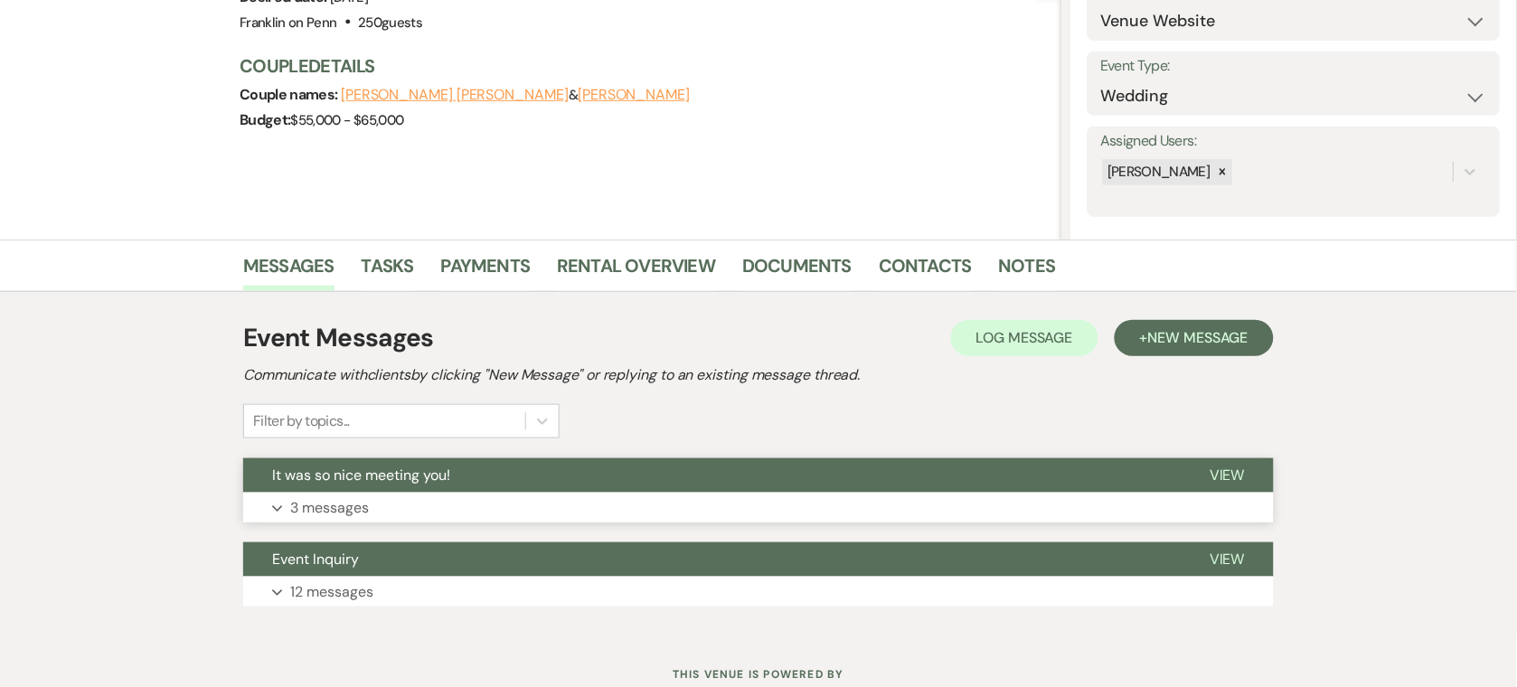
scroll to position [277, 0]
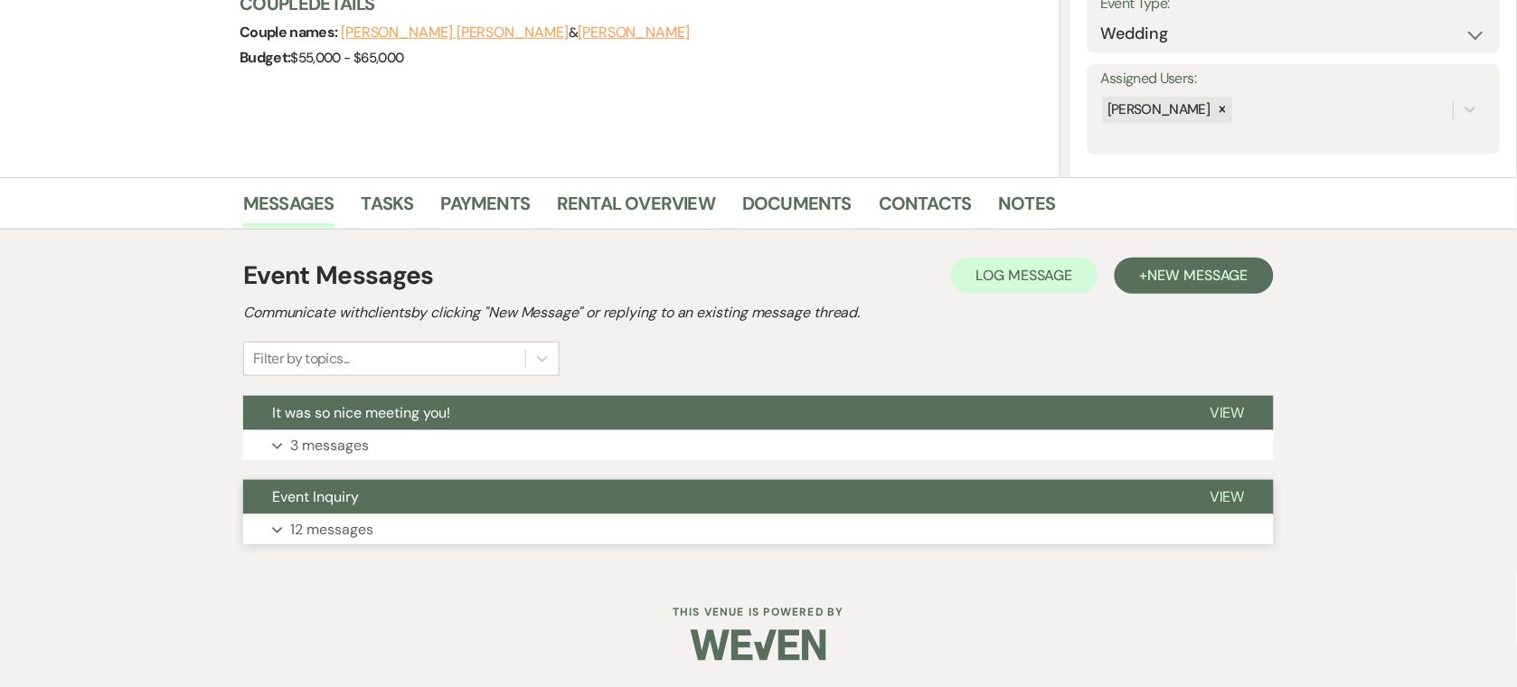
click at [571, 539] on button "Expand 12 messages" at bounding box center [758, 529] width 1031 height 31
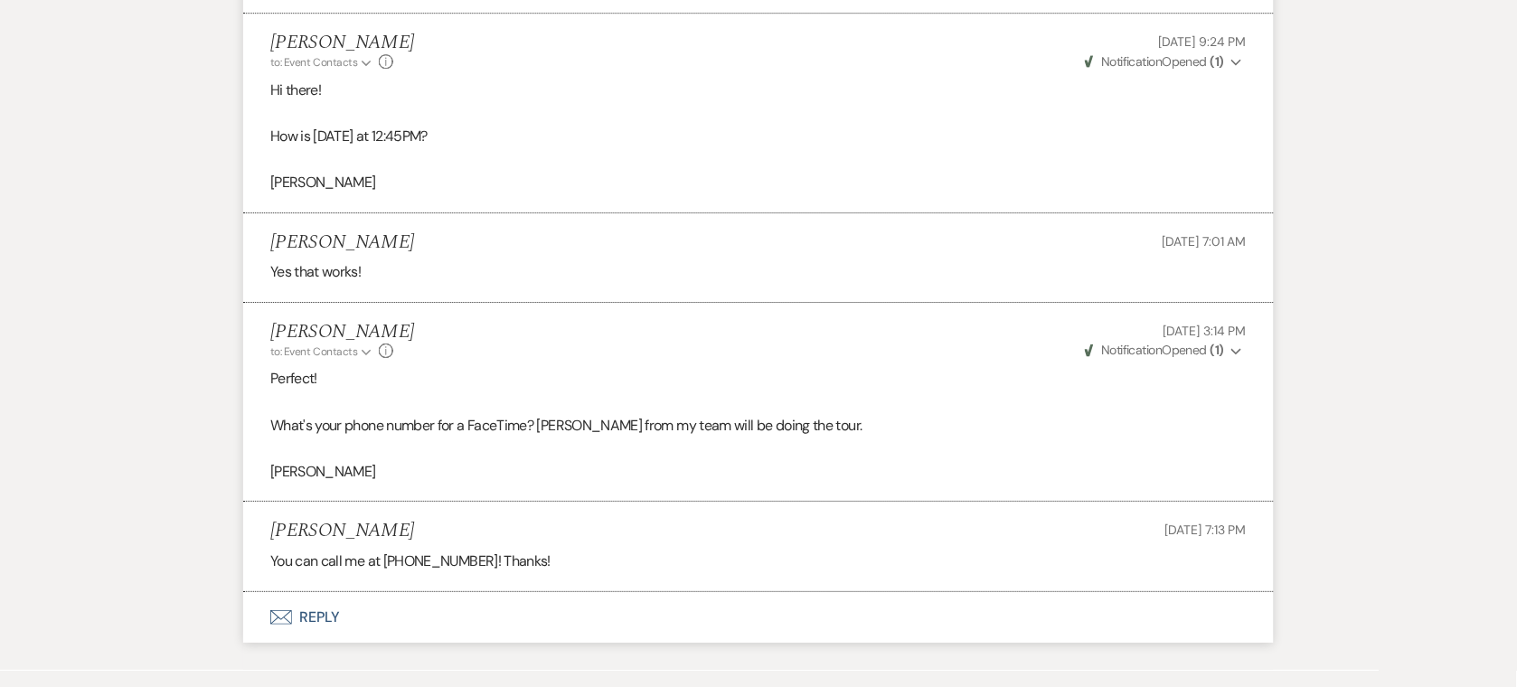
scroll to position [3195, 0]
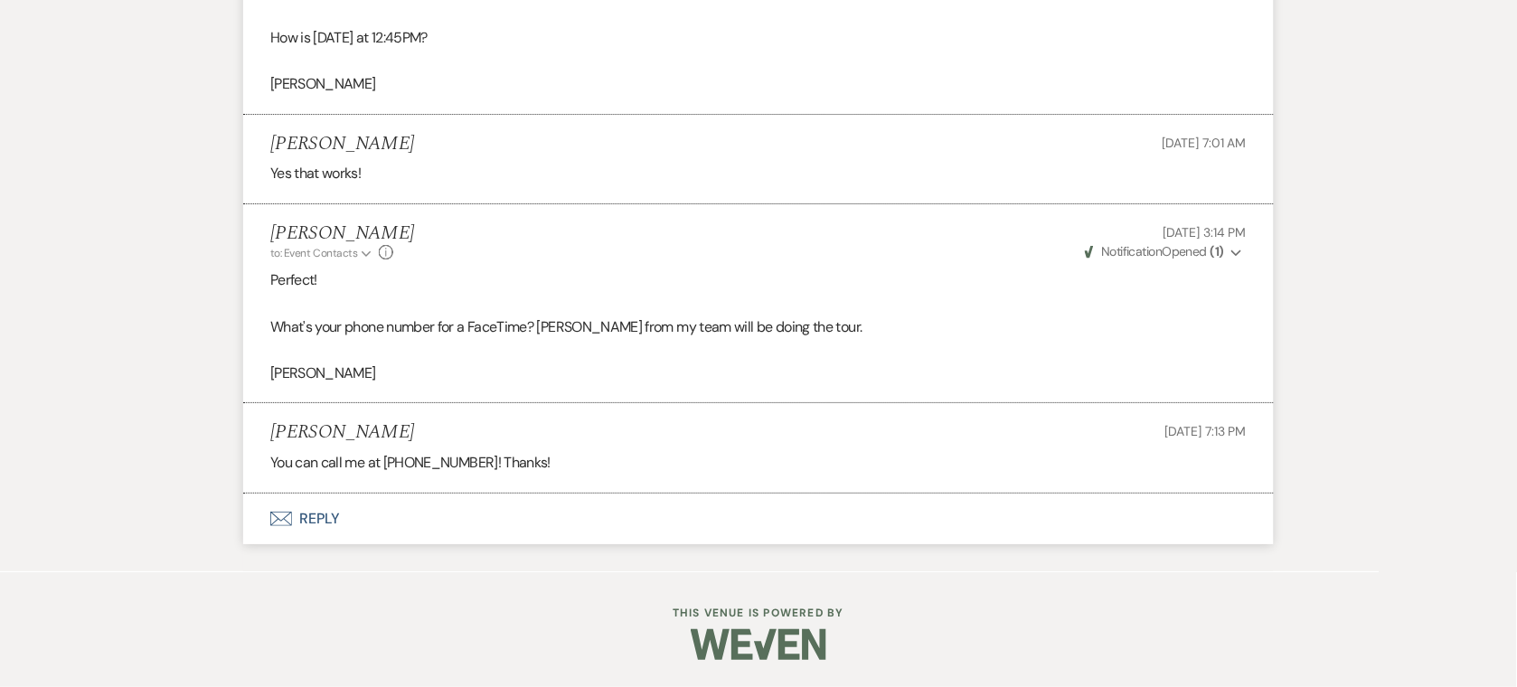
select select "5"
select select "8"
select select "5"
select select "8"
select select "5"
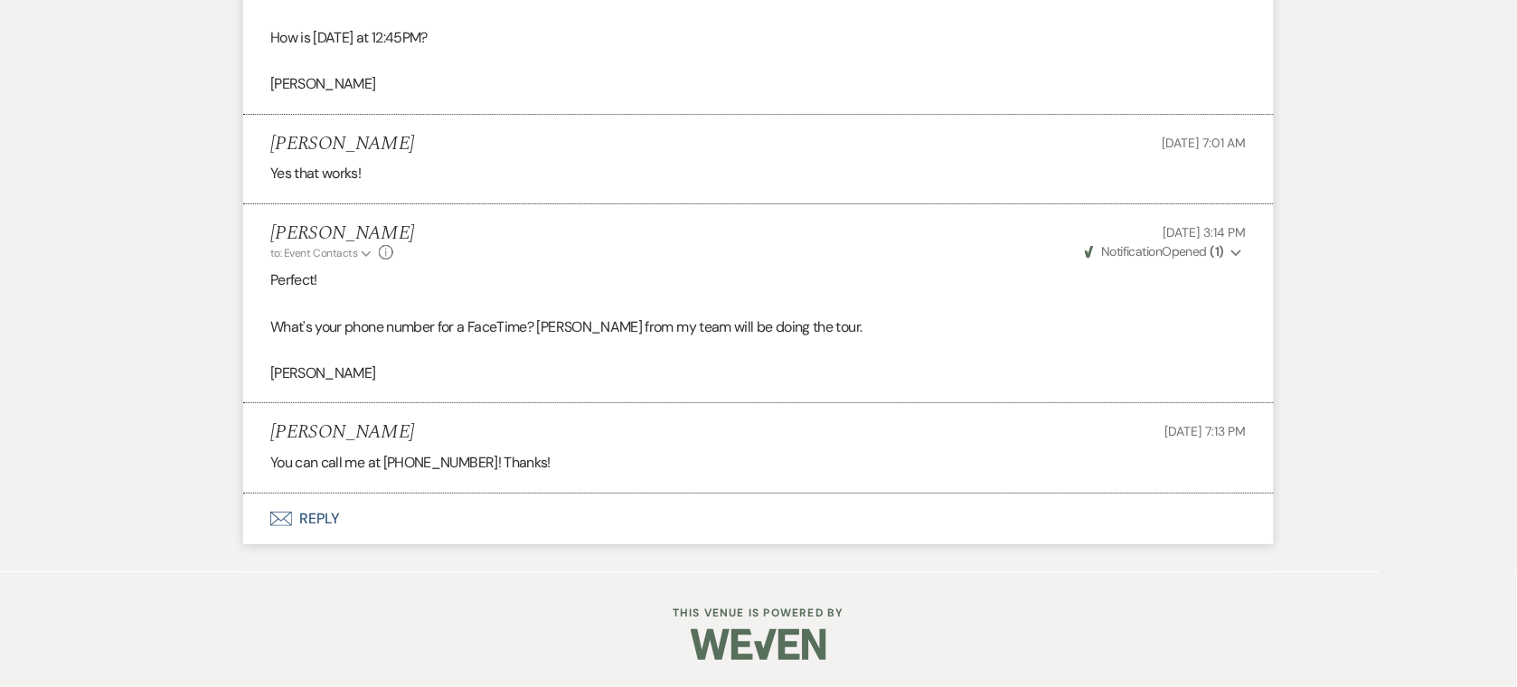
select select "8"
select select "10"
select select "8"
select select "10"
select select "8"
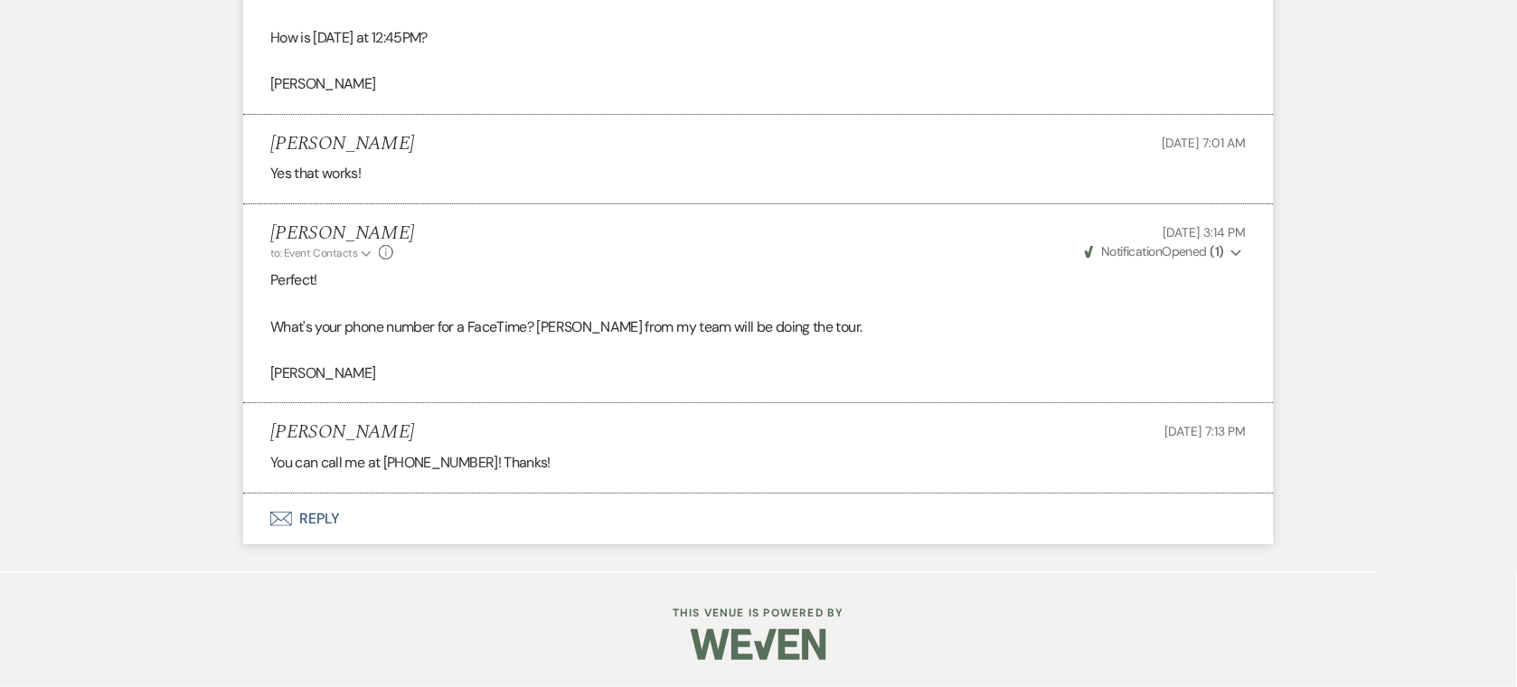
select select "7"
select select "8"
select select "6"
select select "8"
select select "5"
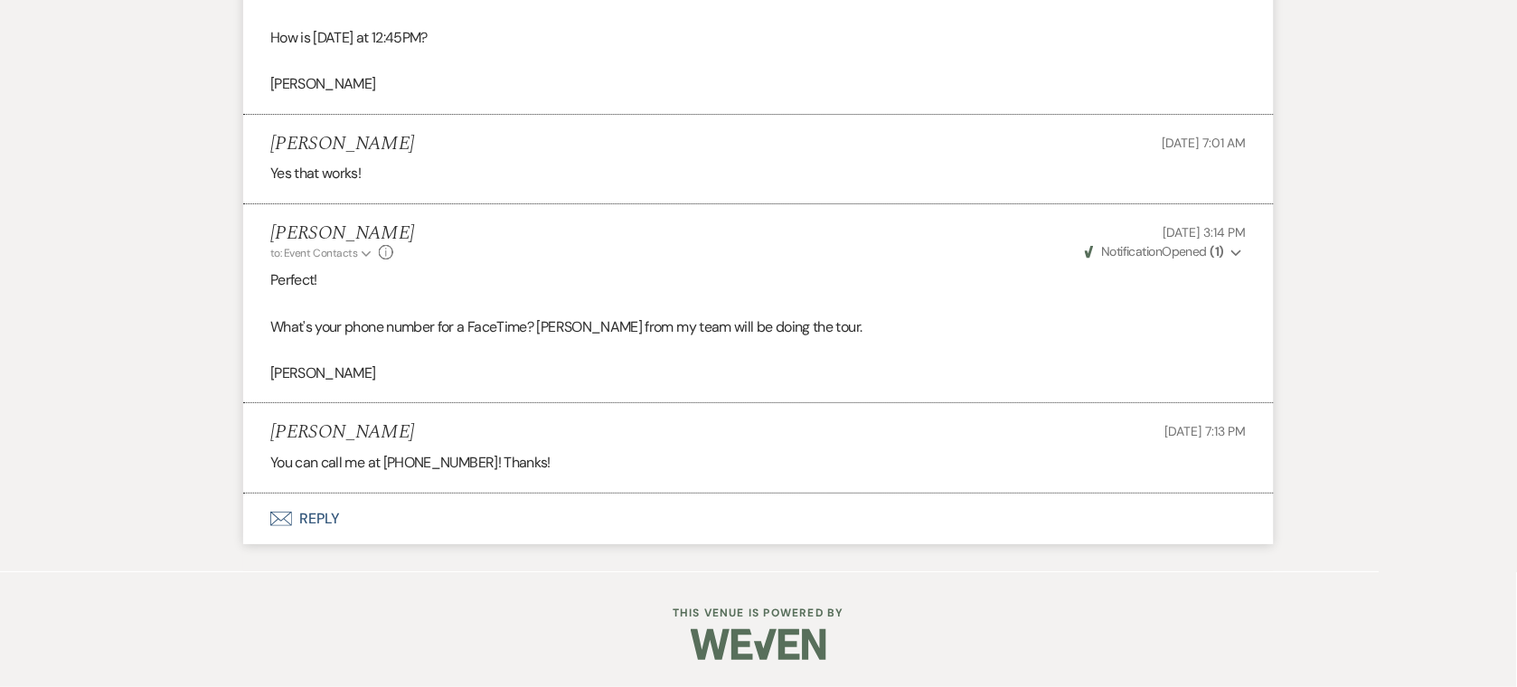
select select "8"
select select "6"
select select "8"
select select "6"
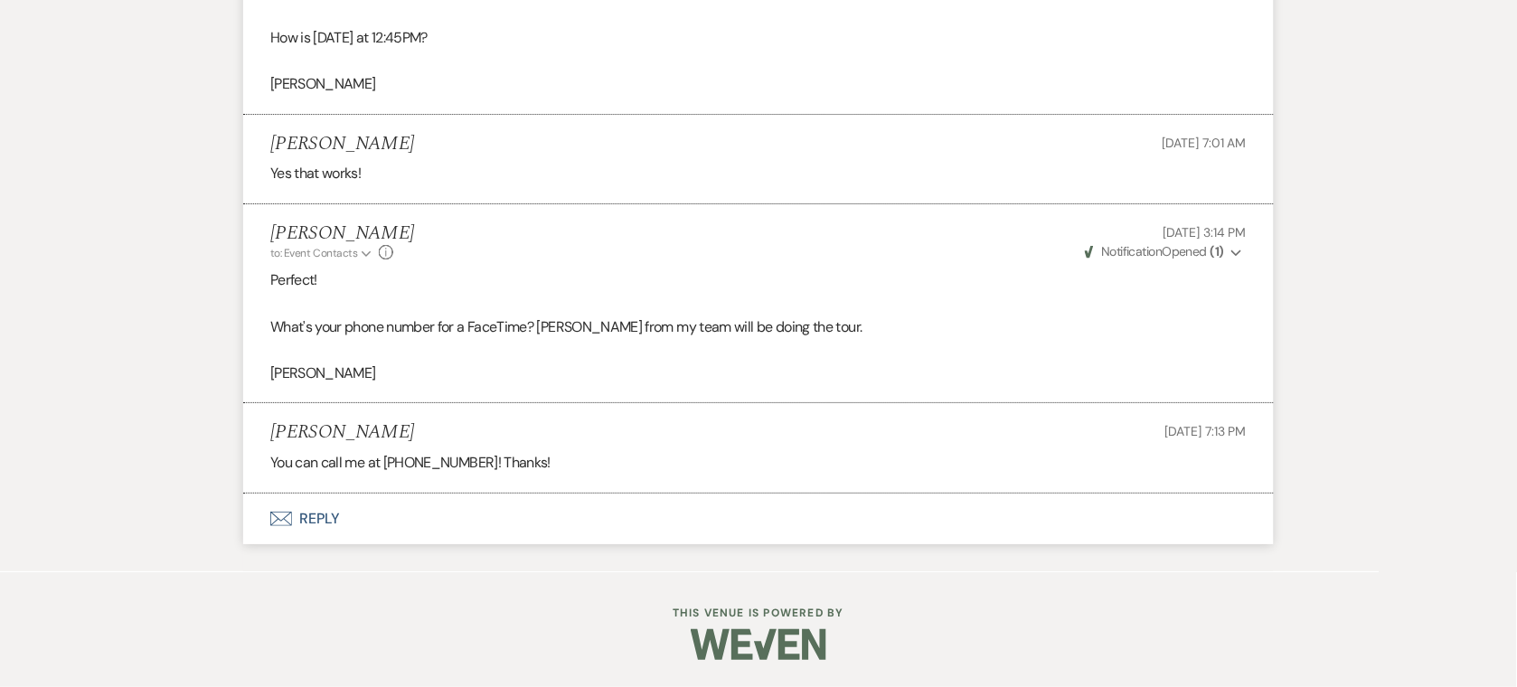
select select "8"
select select "6"
select select "8"
select select "5"
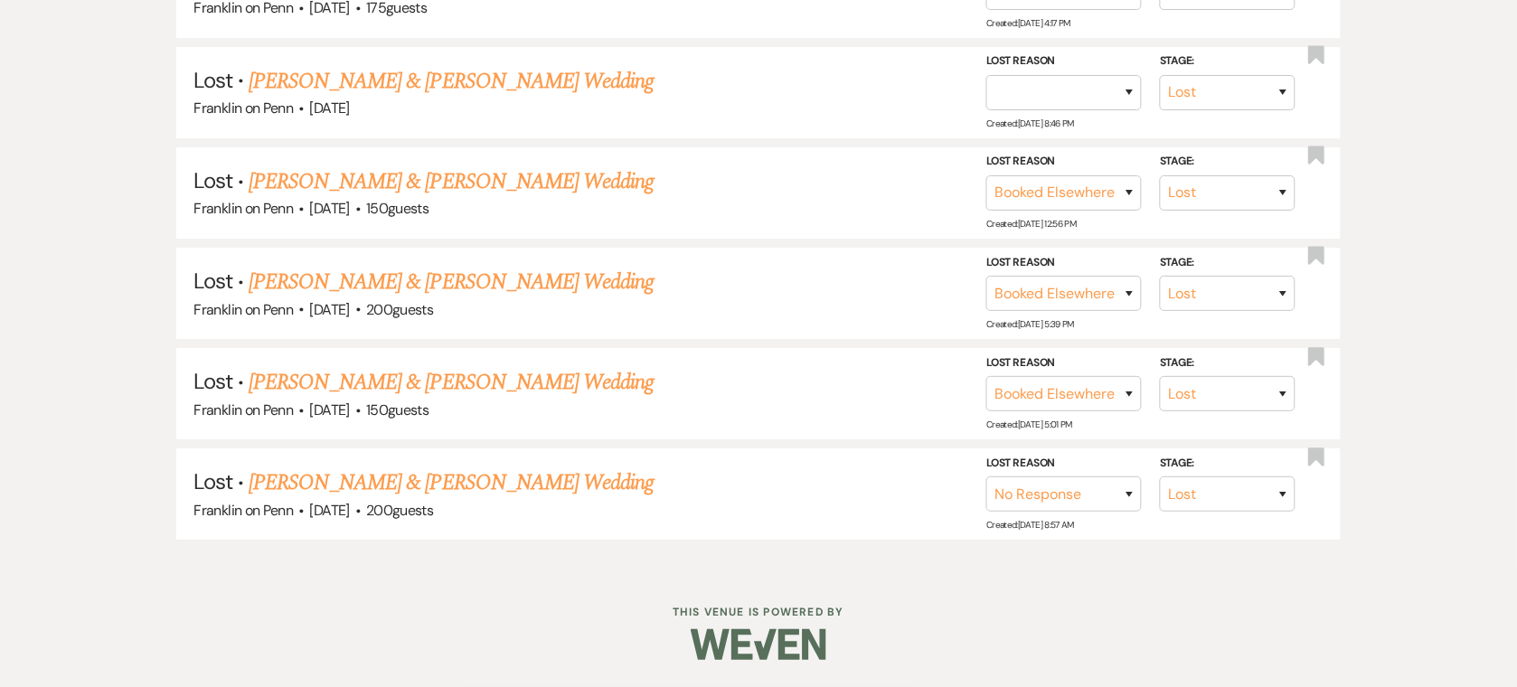
scroll to position [361, 0]
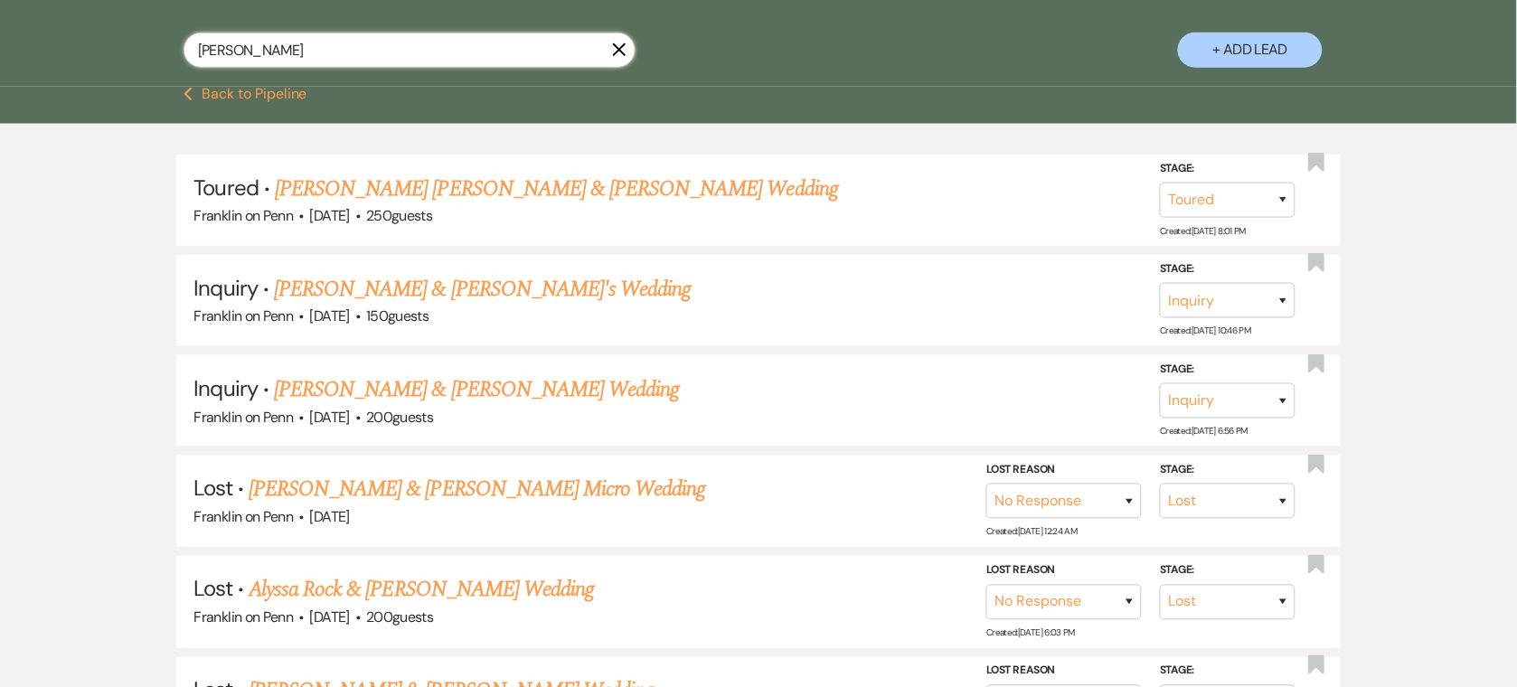
click at [437, 54] on input "Alyssa jackson" at bounding box center [410, 50] width 452 height 35
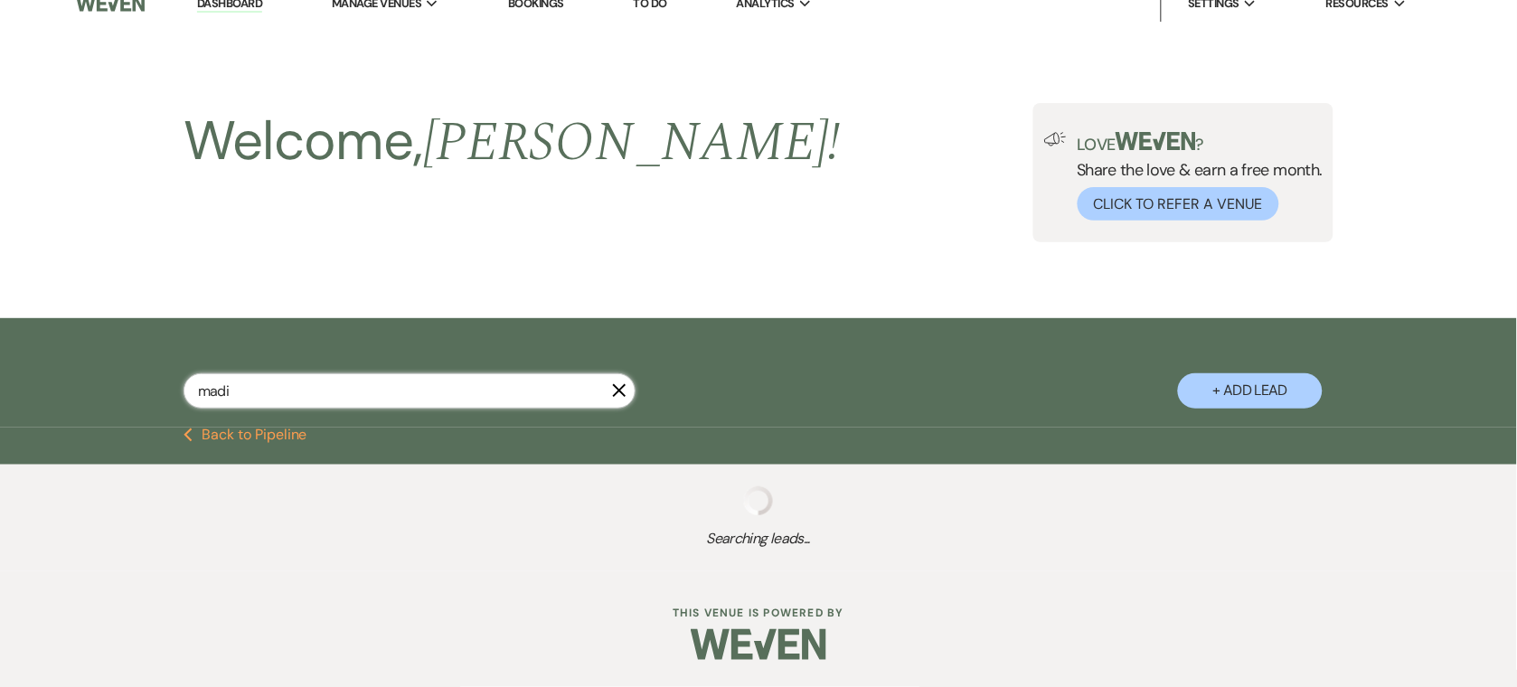
type input "madis"
select select "2"
select select "5"
select select "8"
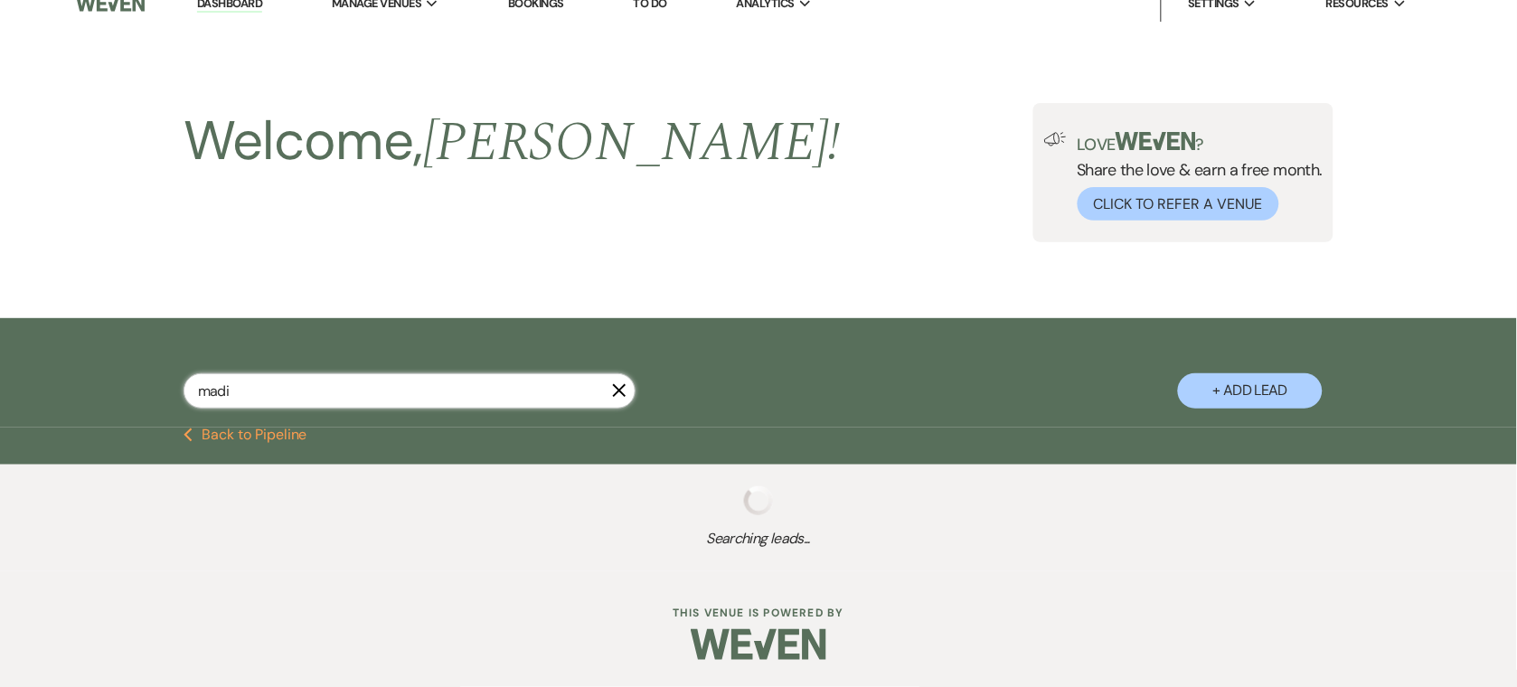
select select "10"
select select "9"
select select "8"
select select "5"
select select "8"
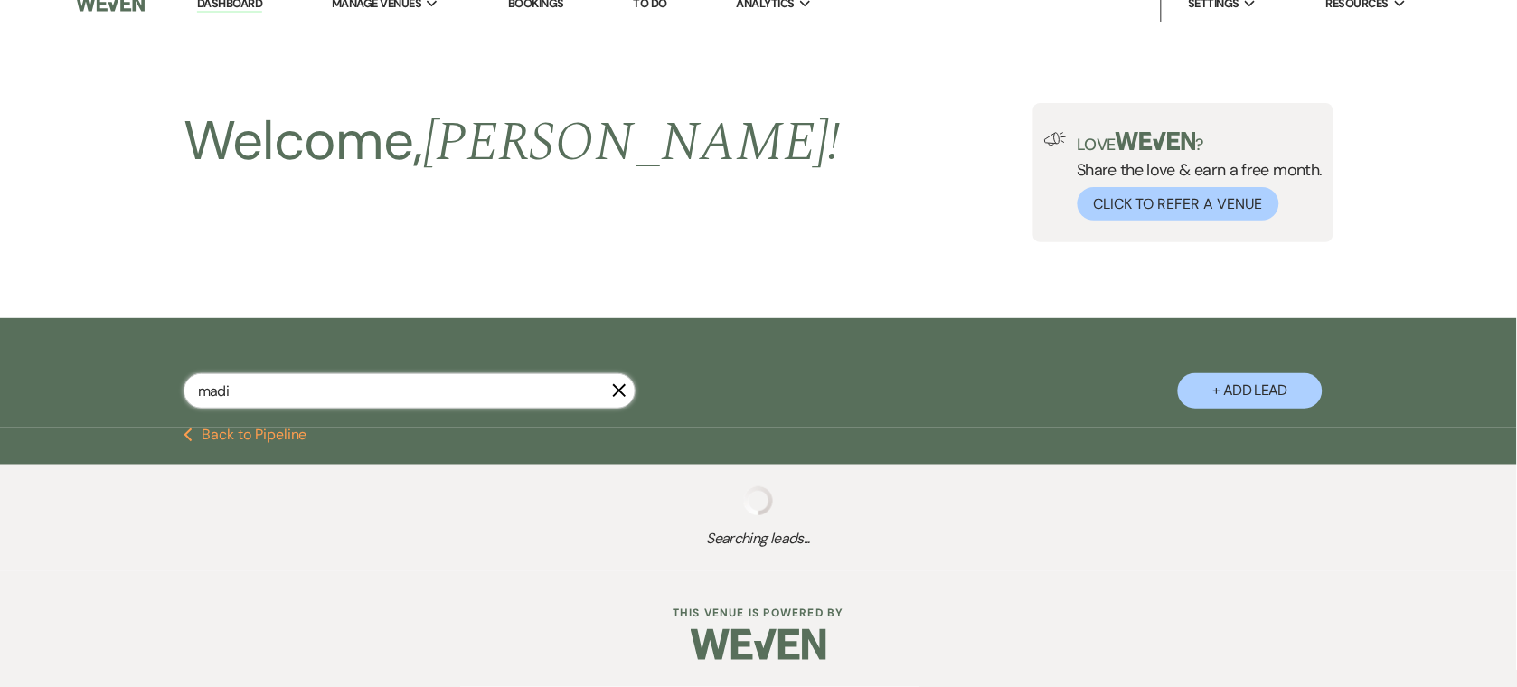
select select "5"
select select "8"
select select "10"
select select "8"
select select "6"
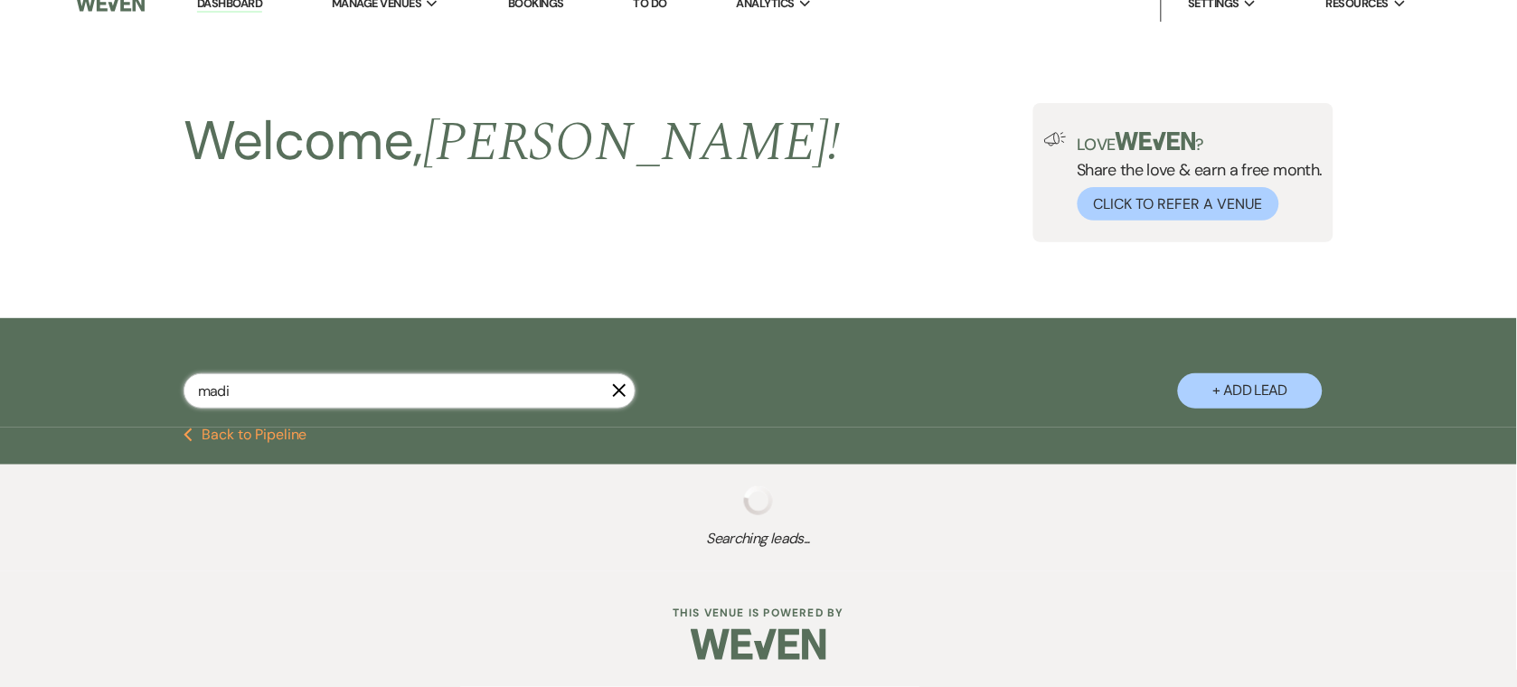
select select "8"
select select "6"
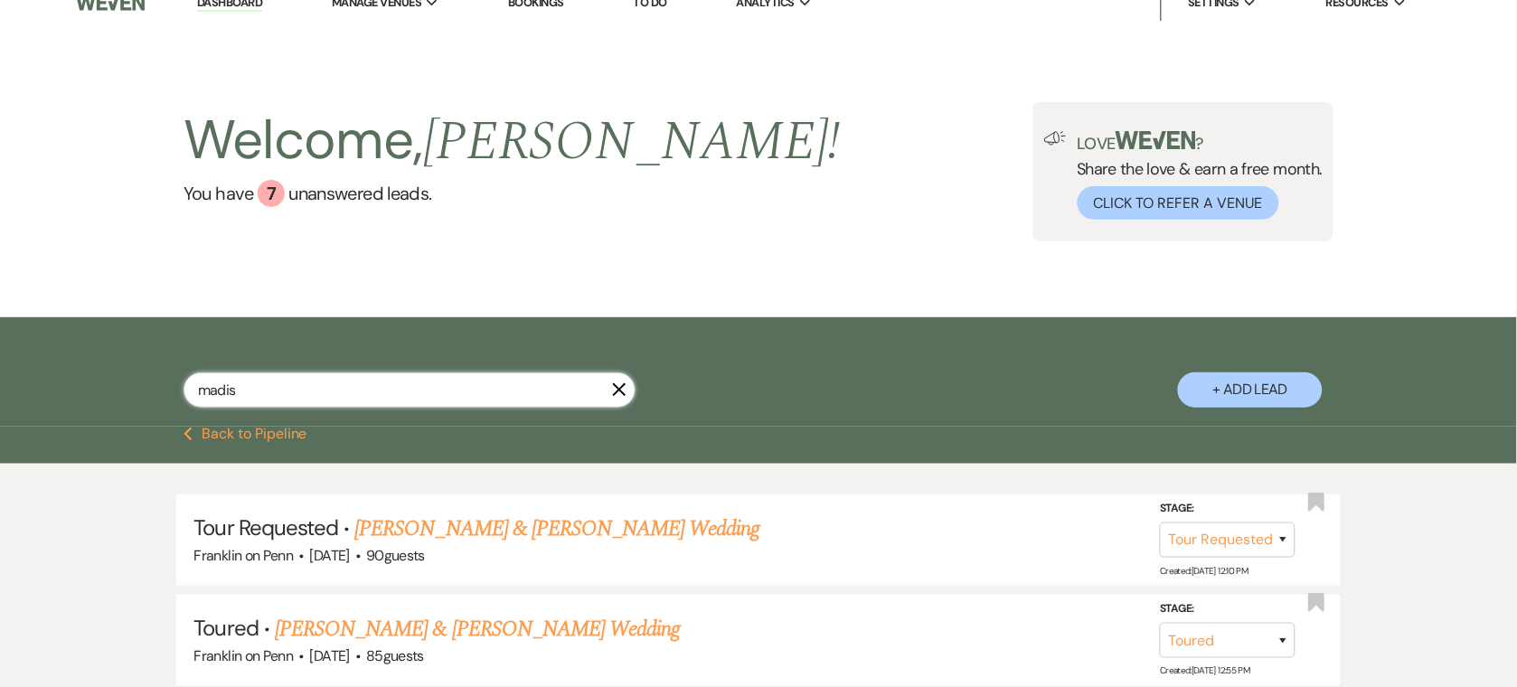
scroll to position [361, 0]
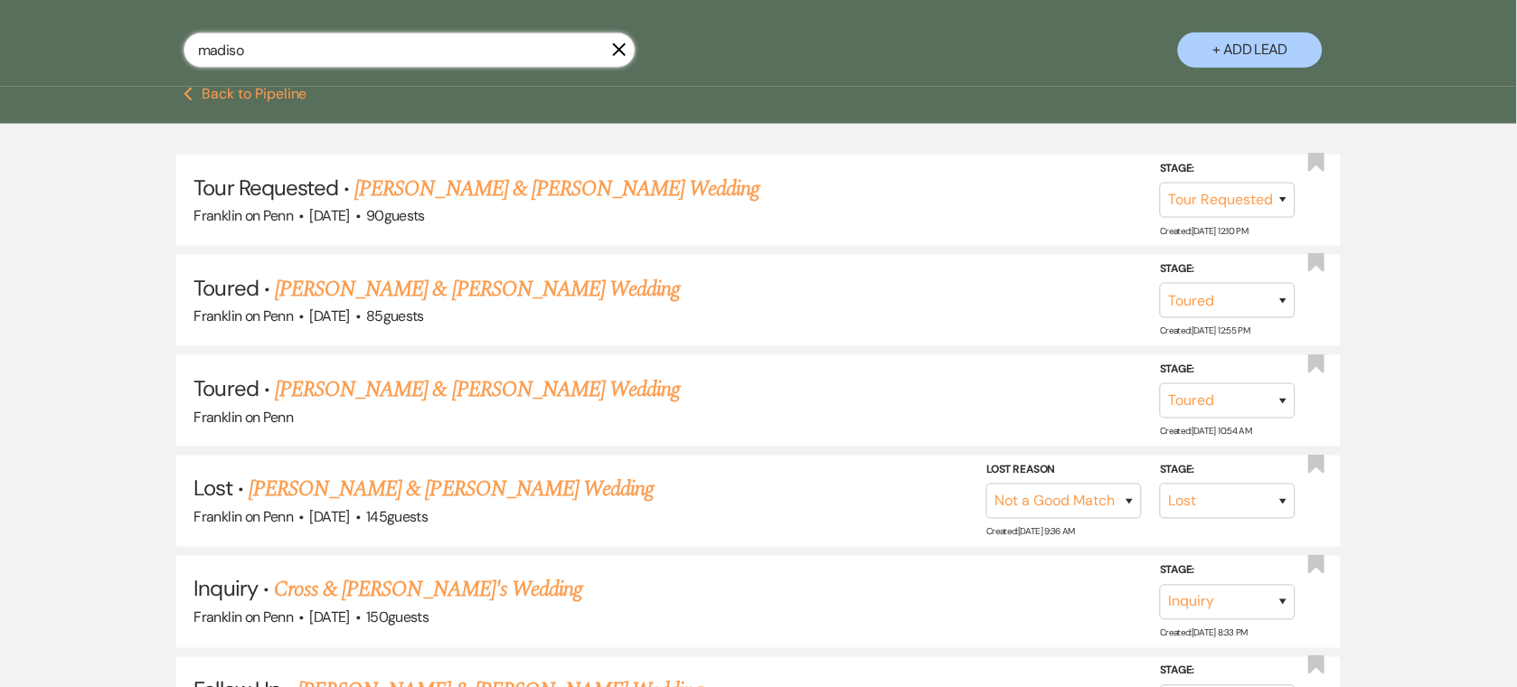
type input "madison"
type input "Madison will"
select select "2"
select select "5"
select select "8"
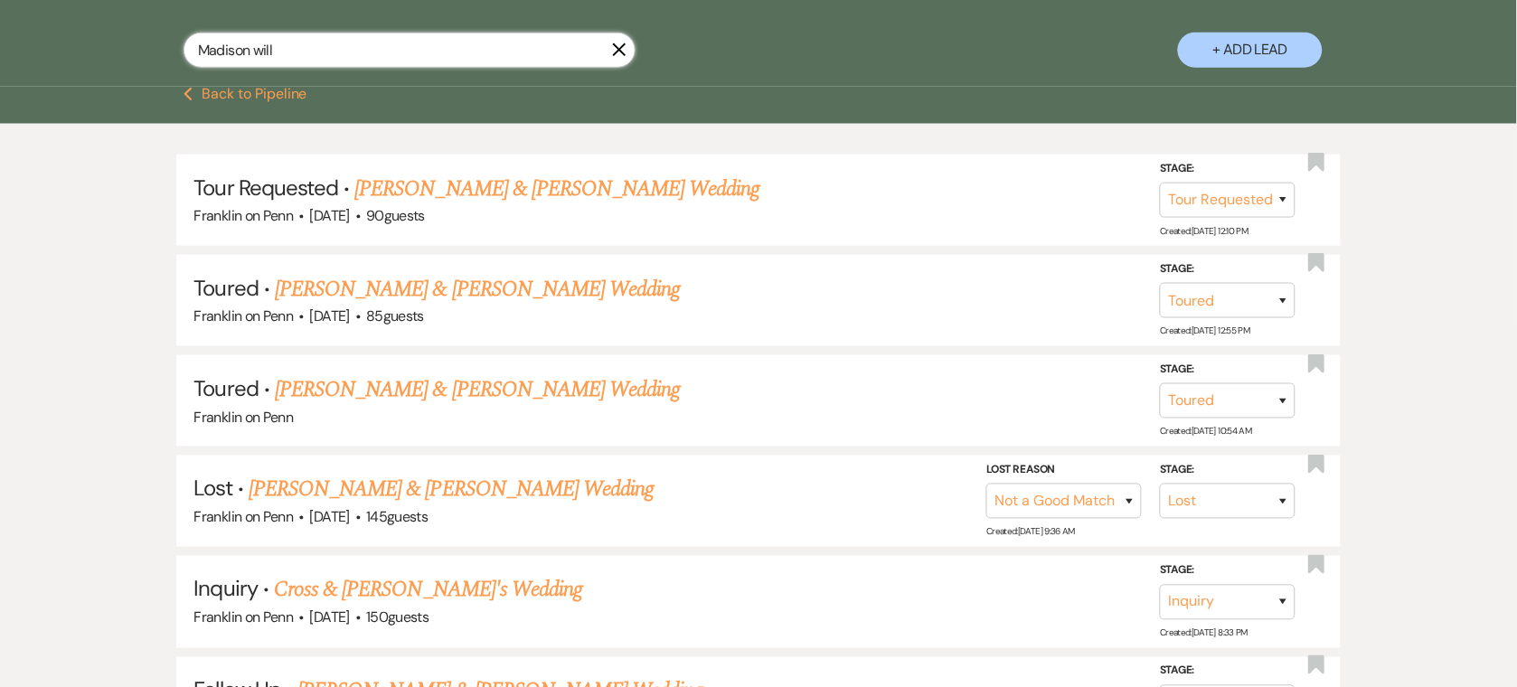
select select "10"
select select "9"
select select "8"
select select "5"
select select "8"
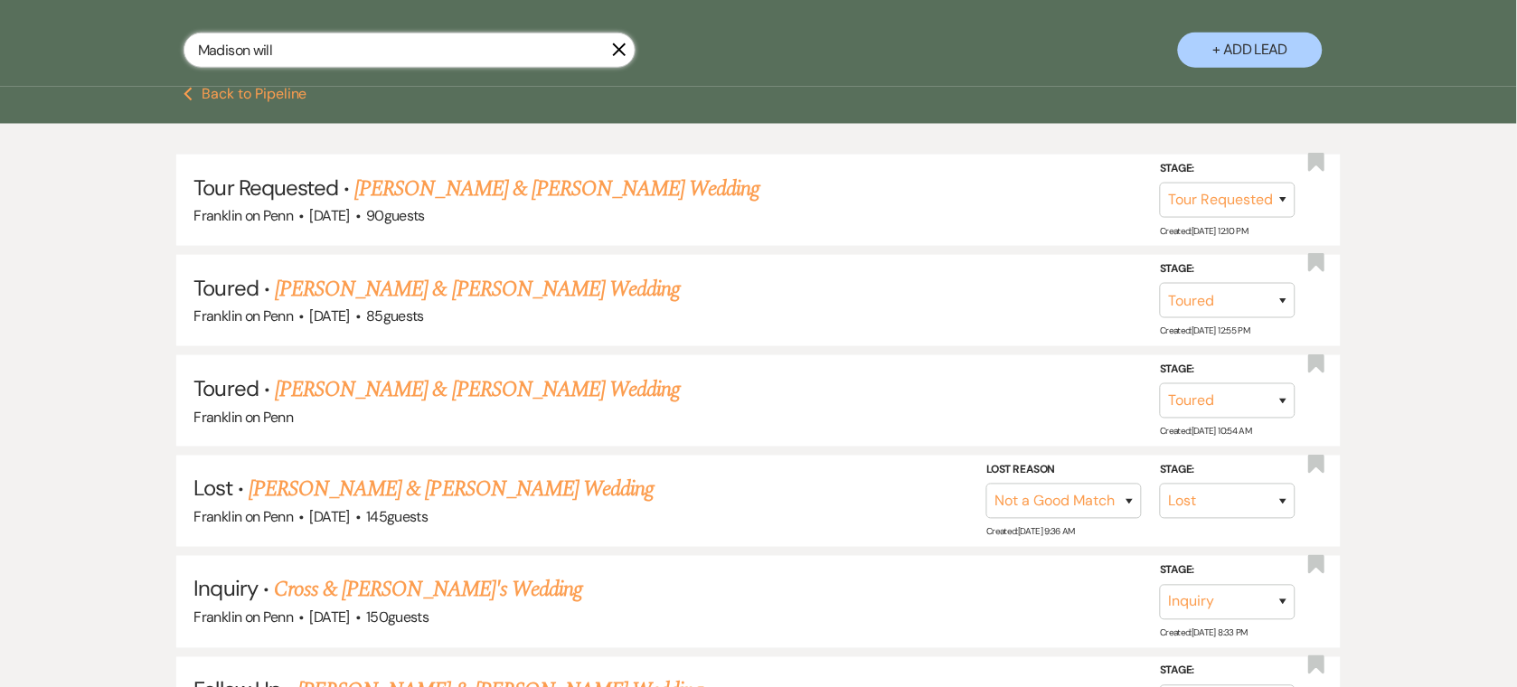
select select "10"
select select "8"
select select "6"
select select "8"
select select "6"
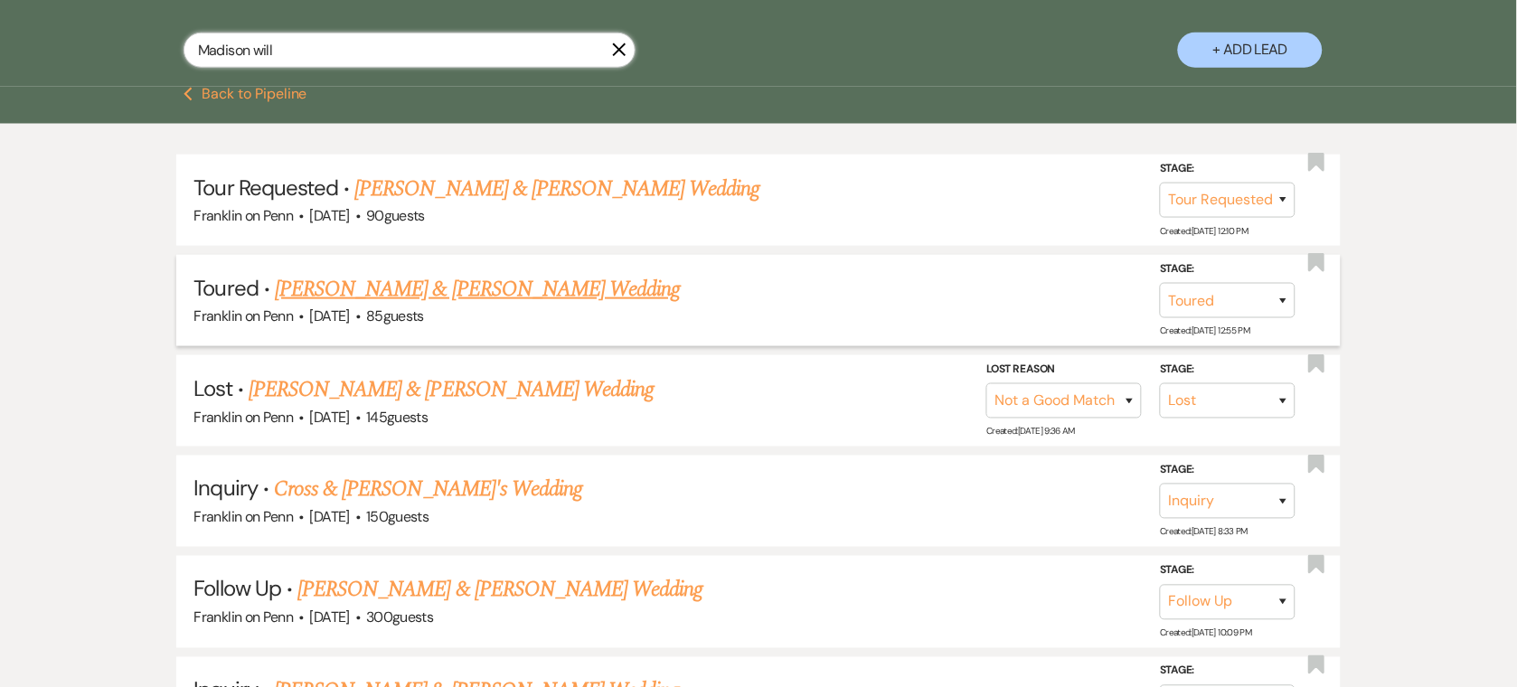
type input "Madison will"
click at [505, 297] on link "[PERSON_NAME] & [PERSON_NAME] Wedding" at bounding box center [477, 289] width 405 height 33
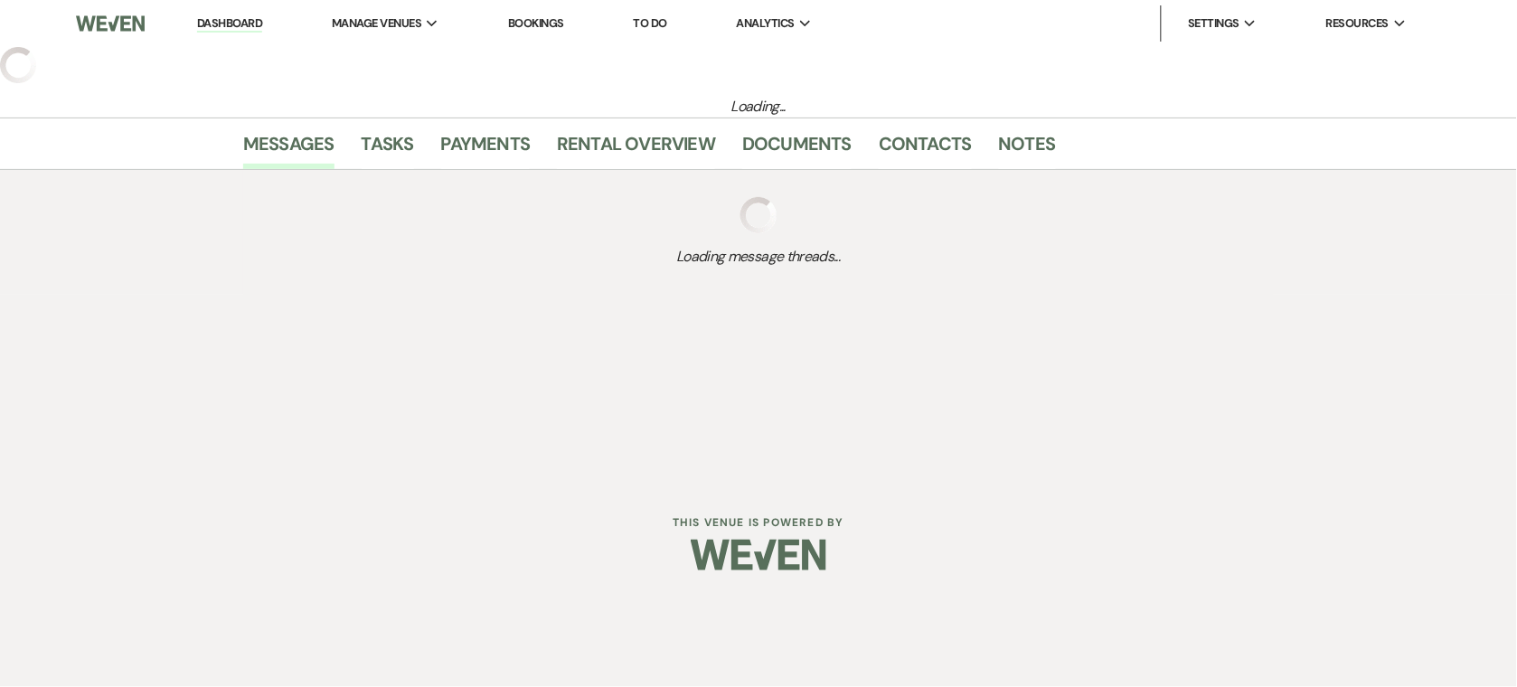
select select "5"
select select "1"
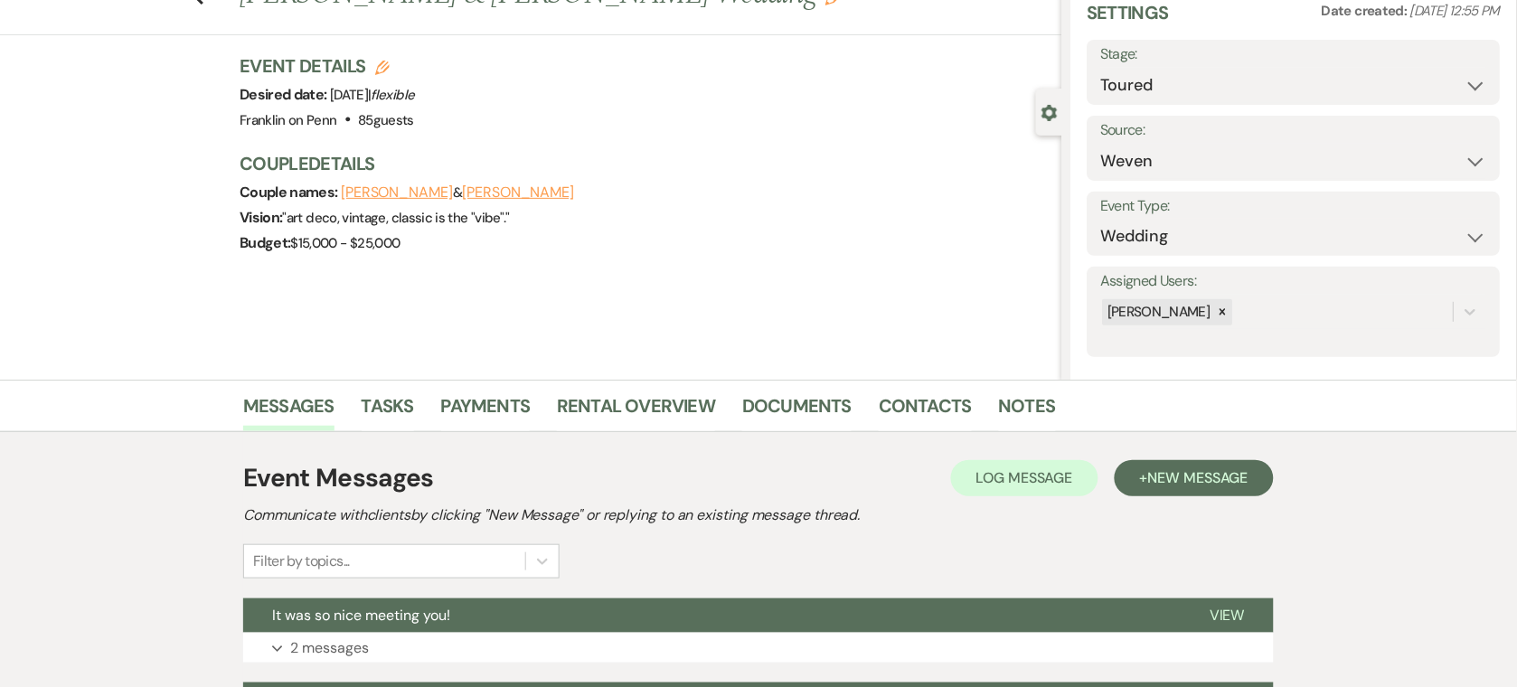
scroll to position [145, 0]
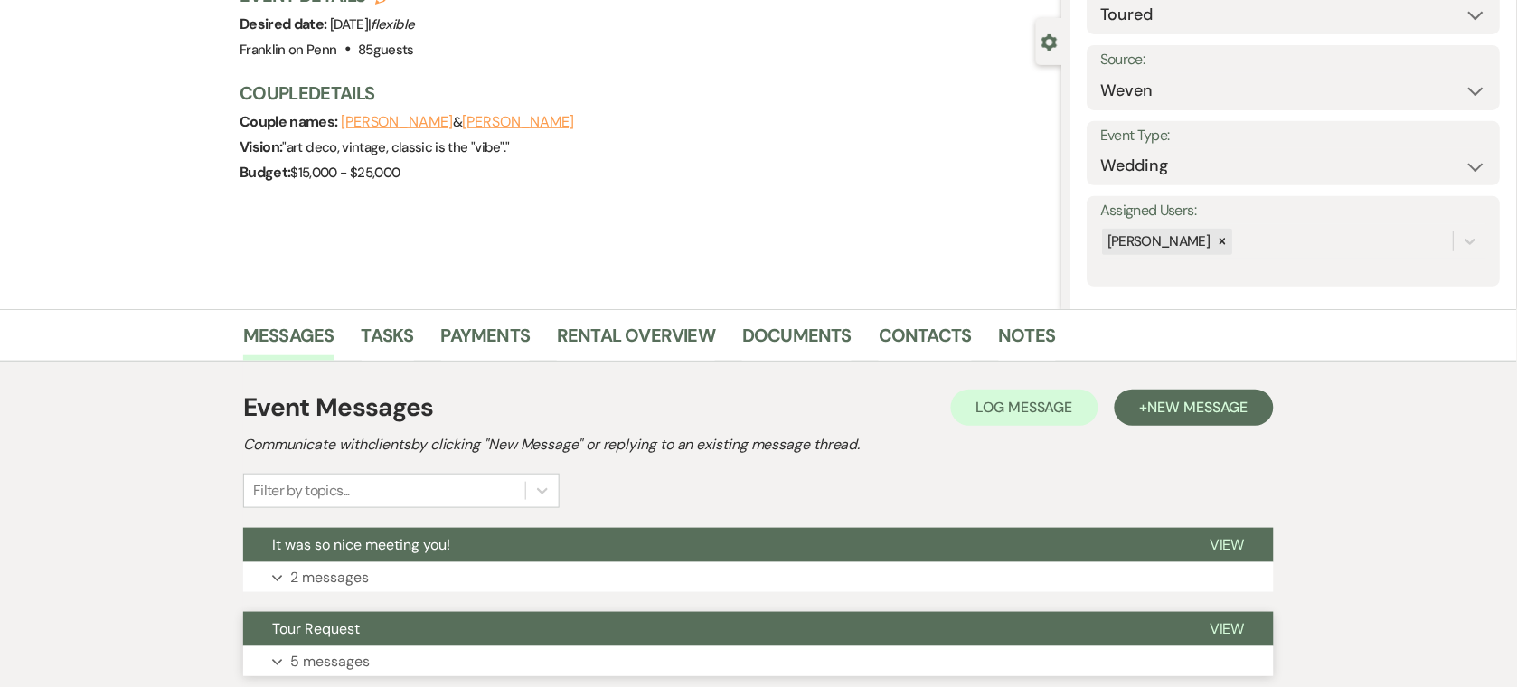
click at [451, 637] on button "Tour Request" at bounding box center [711, 629] width 937 height 34
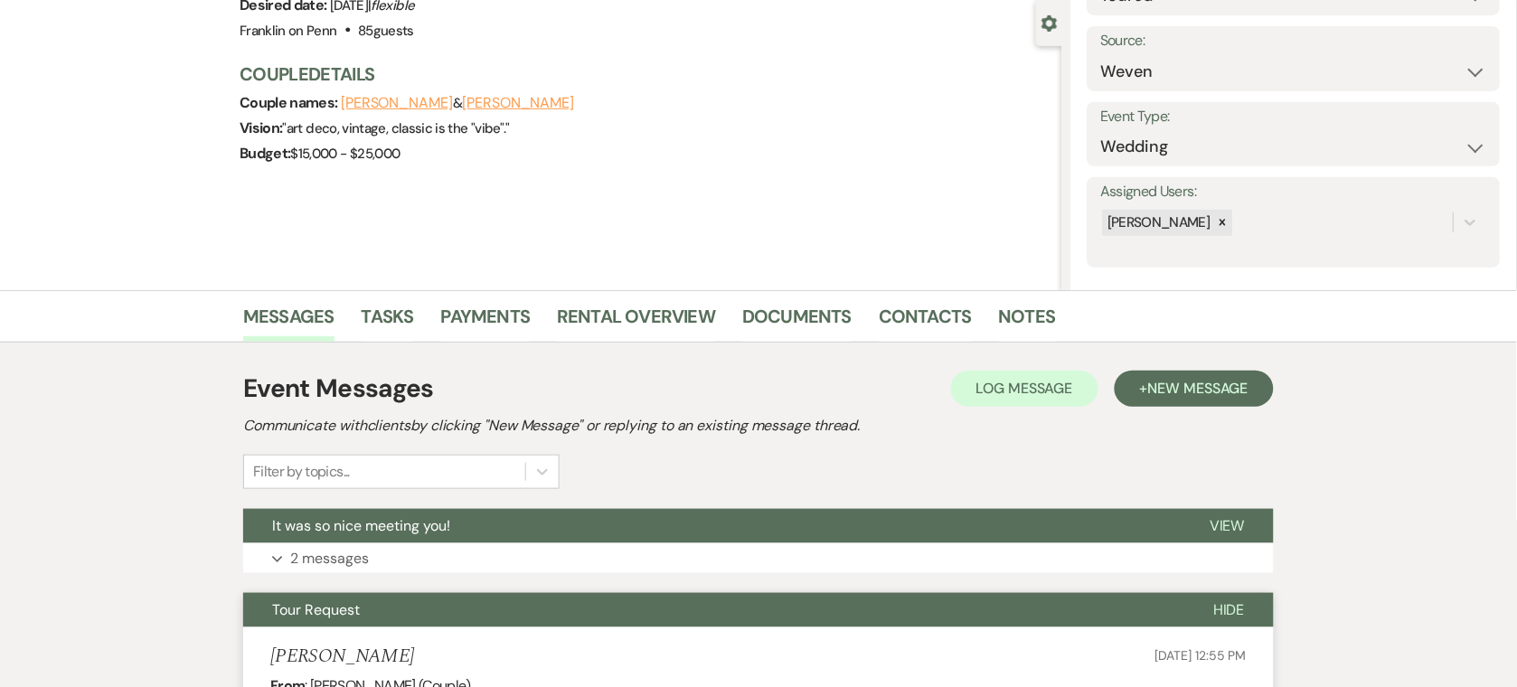
scroll to position [163, 0]
click at [309, 524] on span "It was so nice meeting you!" at bounding box center [361, 526] width 178 height 19
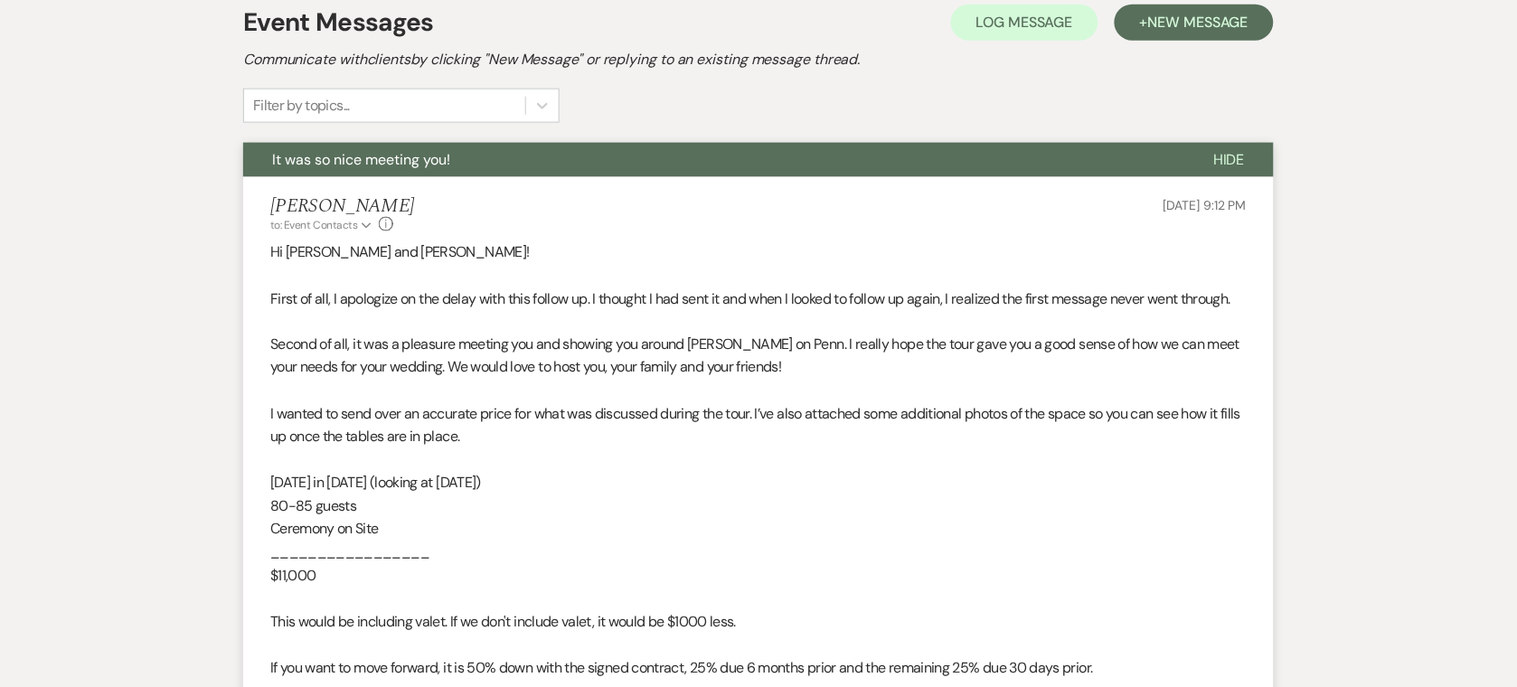
scroll to position [597, 0]
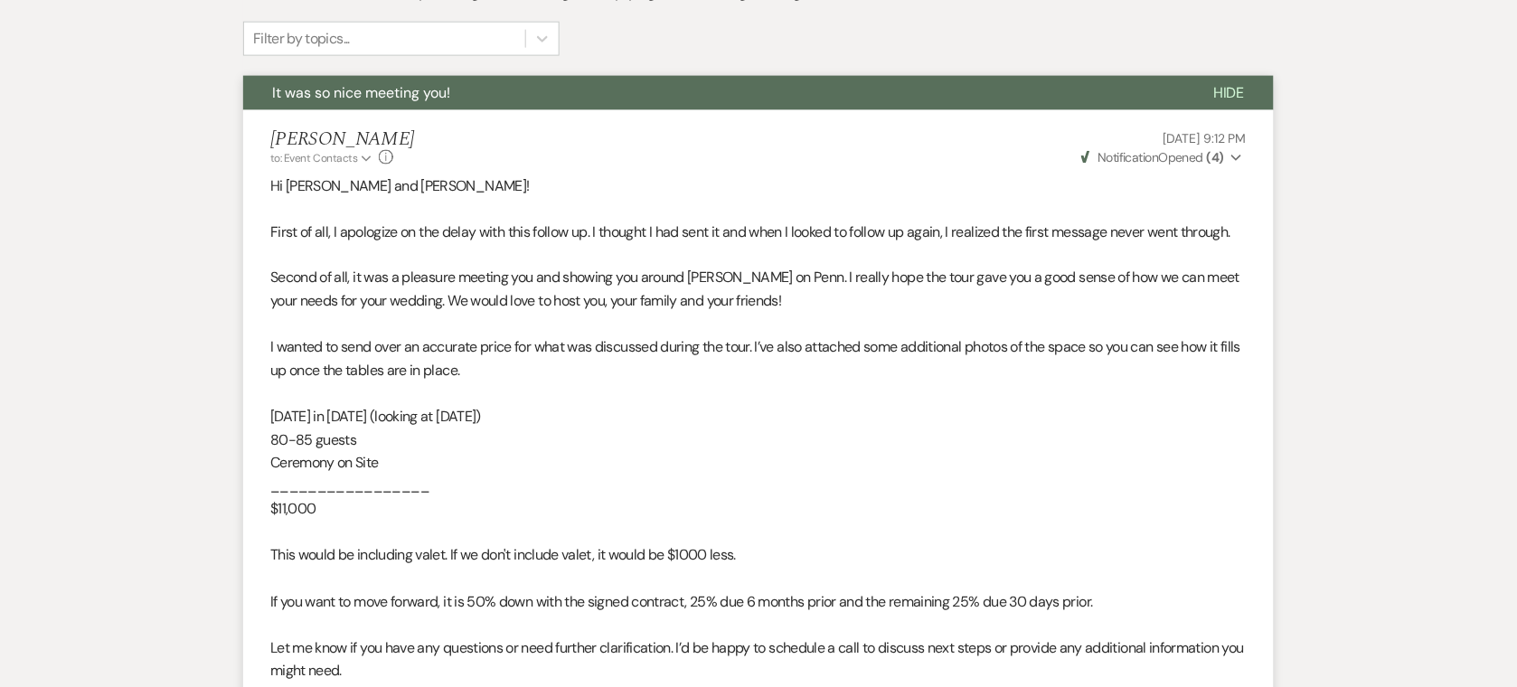
select select "2"
select select "5"
select select "8"
select select "10"
select select "9"
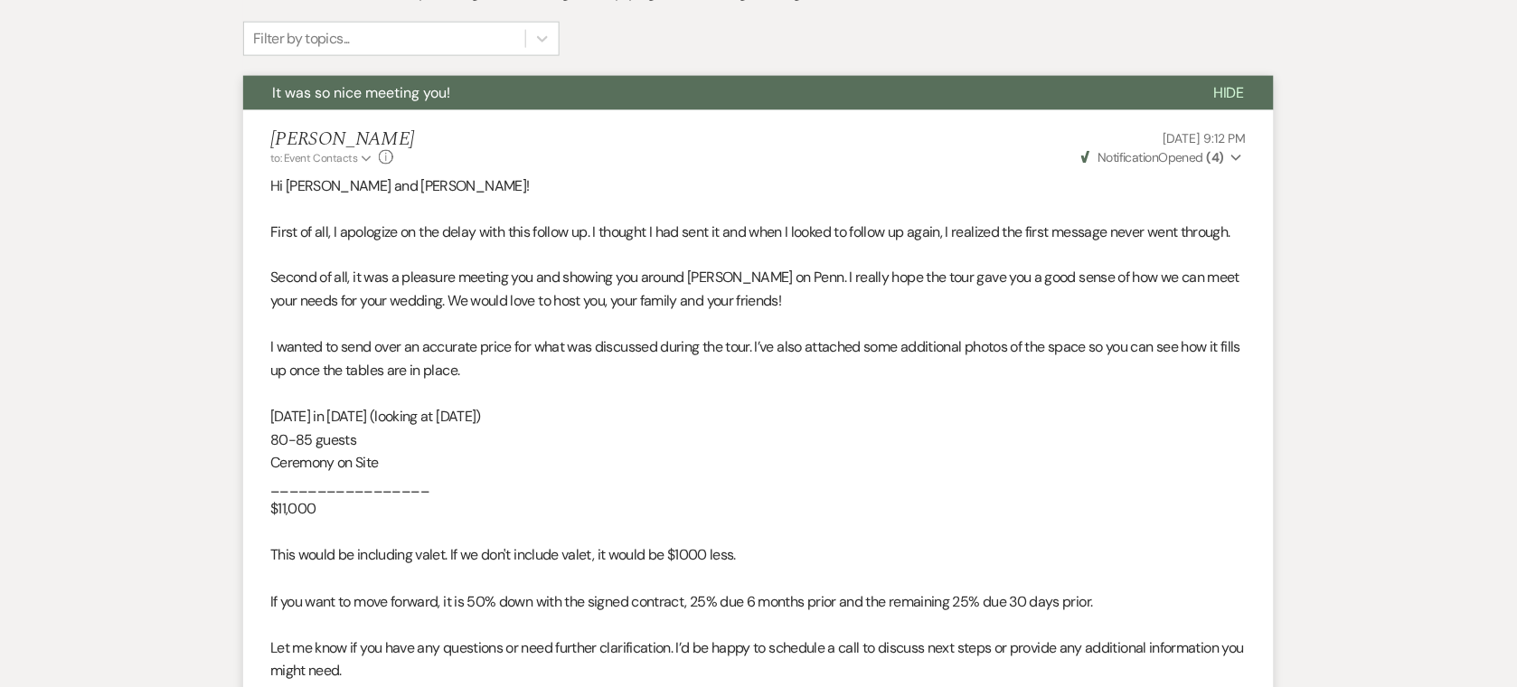
select select "8"
select select "5"
select select "8"
select select "10"
select select "8"
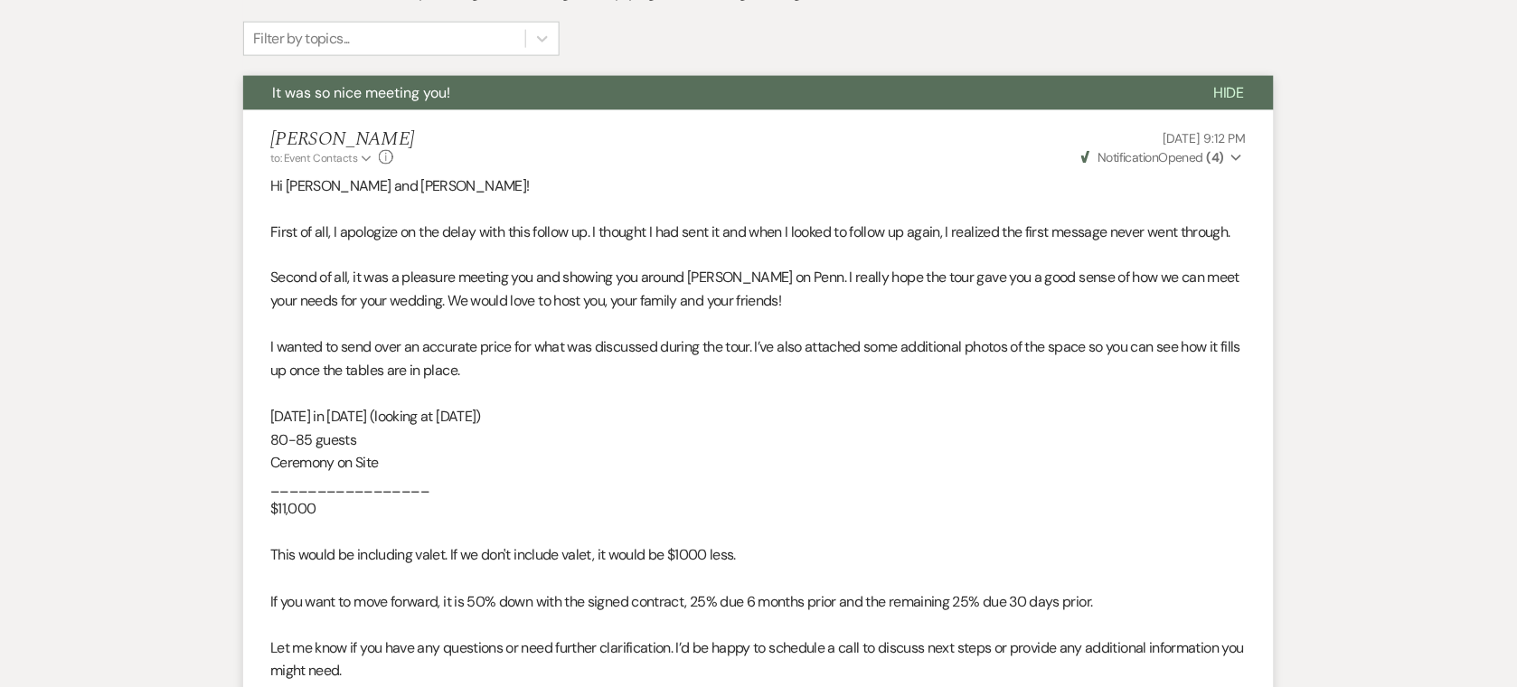
select select "6"
select select "8"
select select "6"
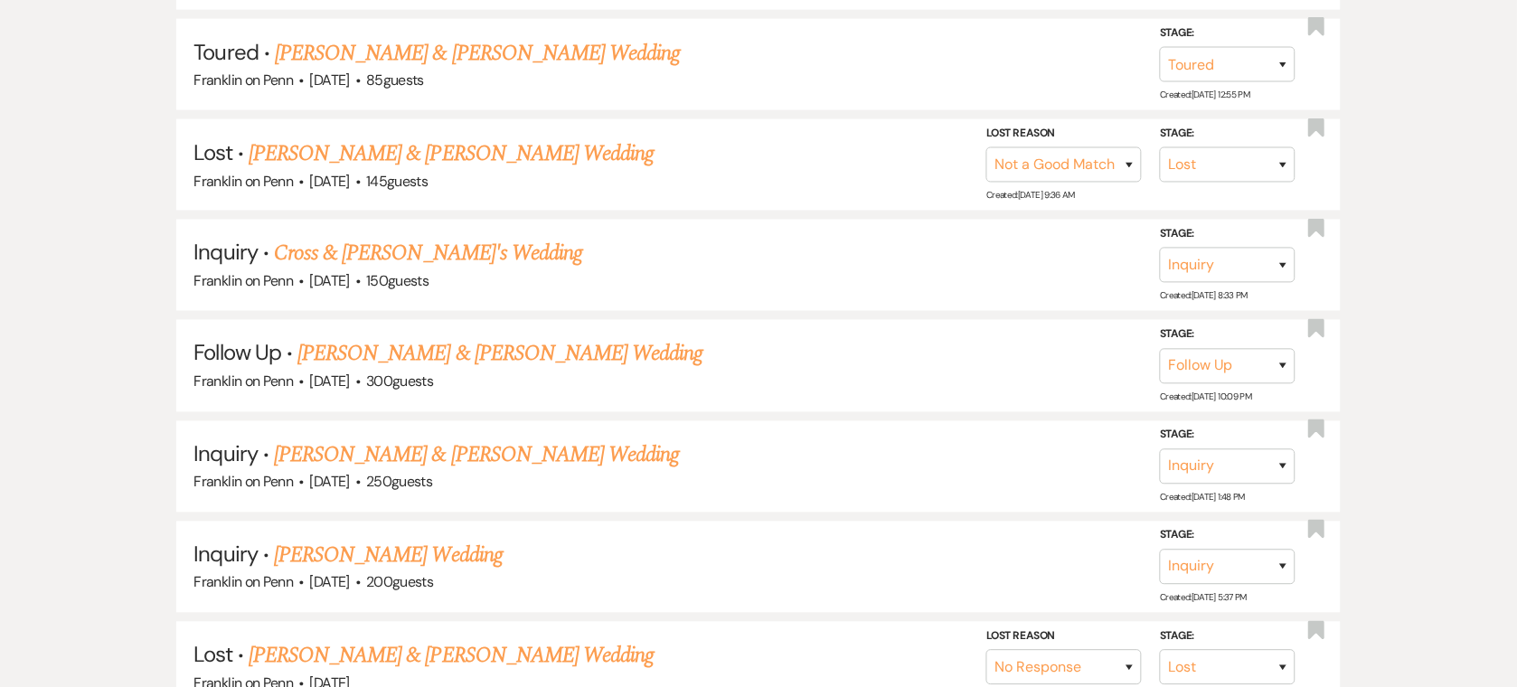
scroll to position [361, 0]
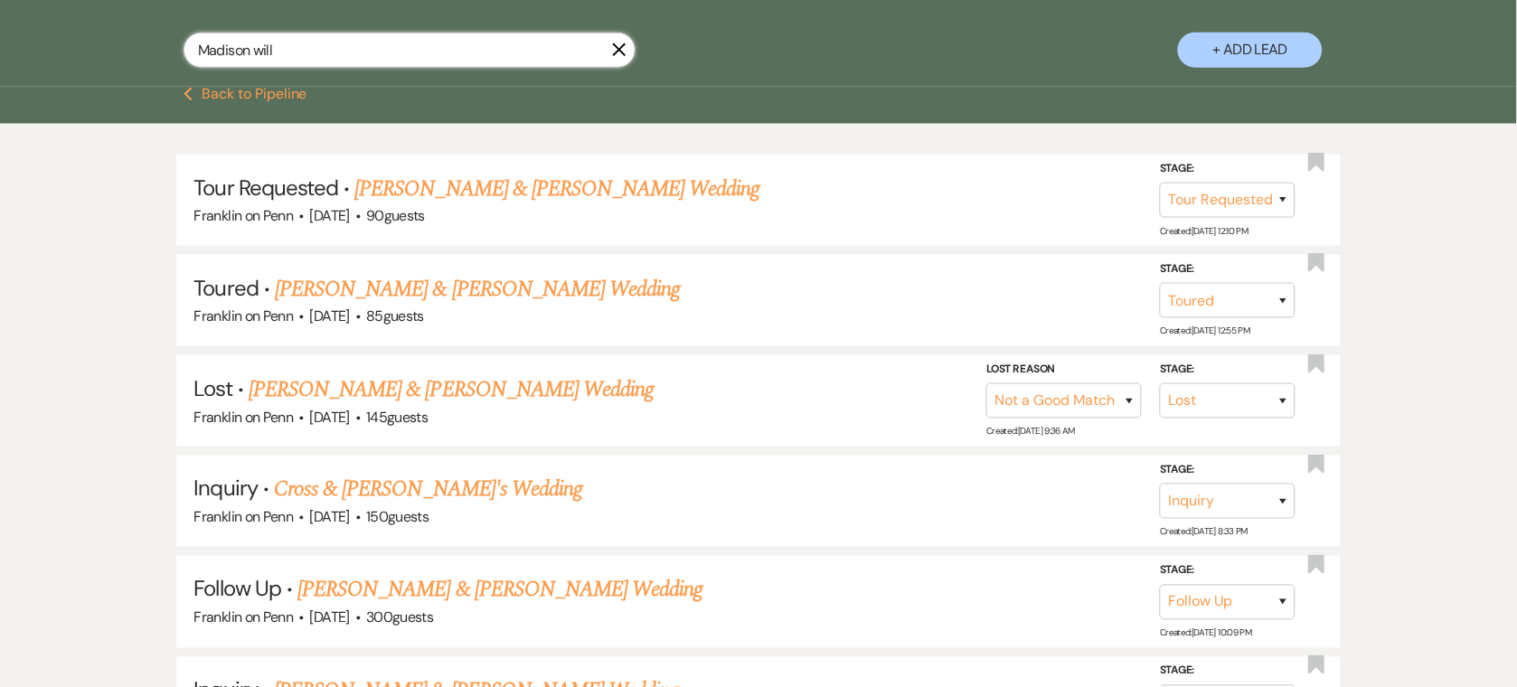
click at [350, 59] on input "Madison will" at bounding box center [410, 50] width 452 height 35
click at [299, 58] on input "Madison will" at bounding box center [410, 50] width 452 height 35
click at [298, 57] on input "Madison will" at bounding box center [410, 50] width 452 height 35
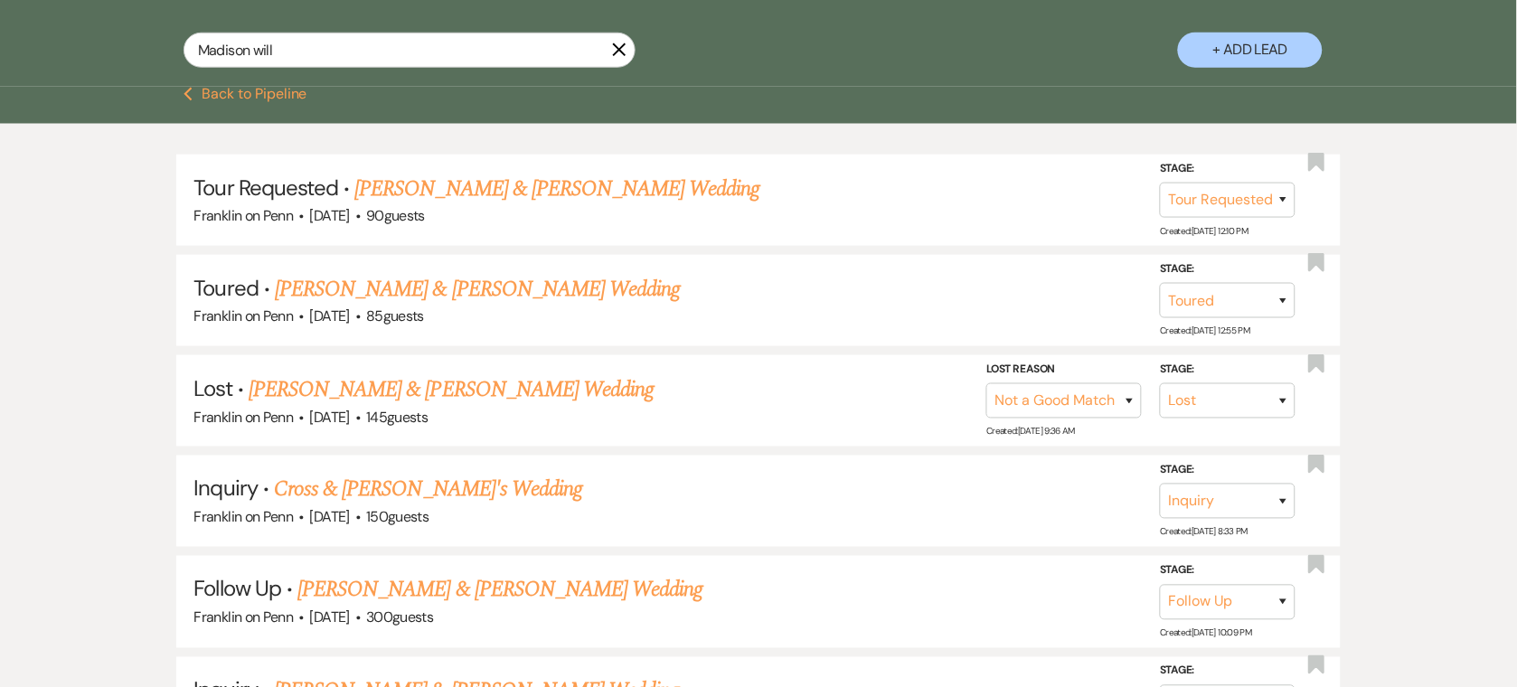
click at [621, 51] on use "button" at bounding box center [620, 49] width 14 height 14
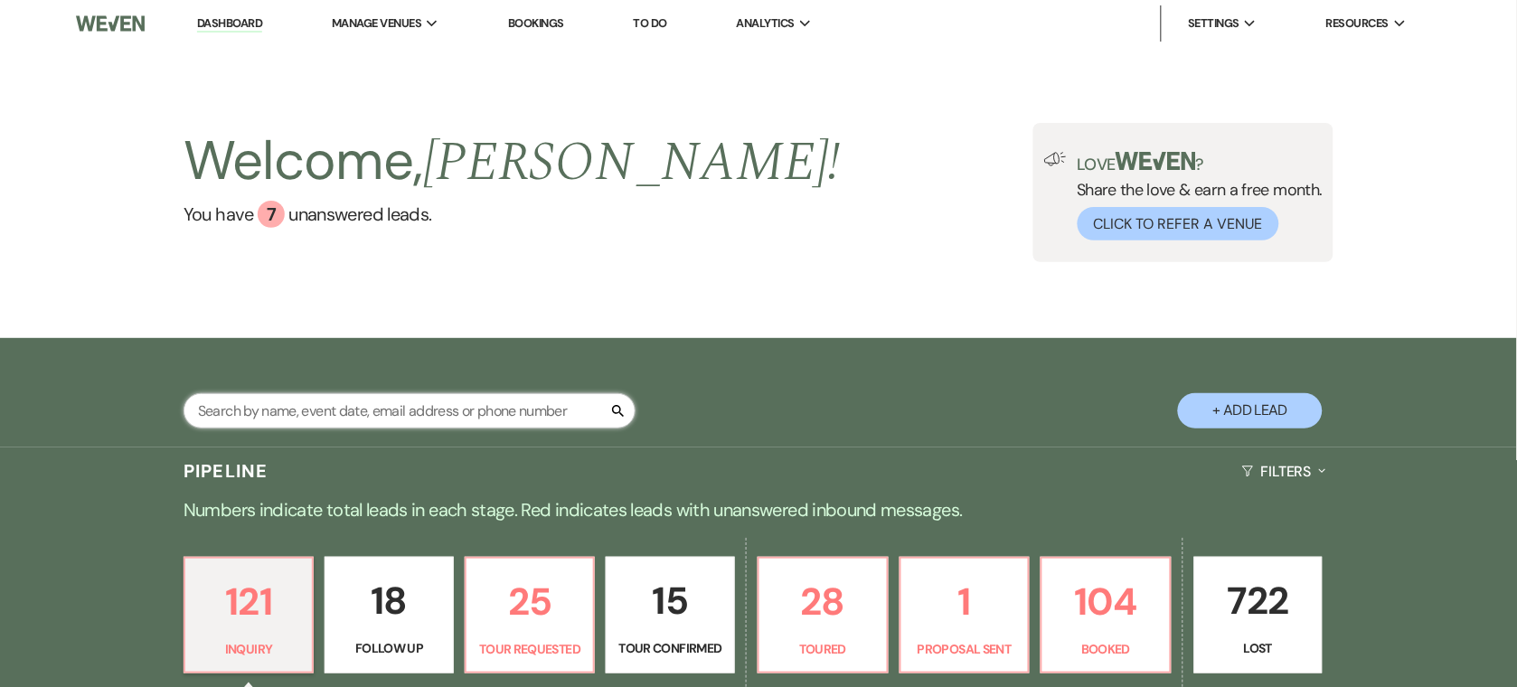
click at [306, 403] on input "text" at bounding box center [410, 410] width 452 height 35
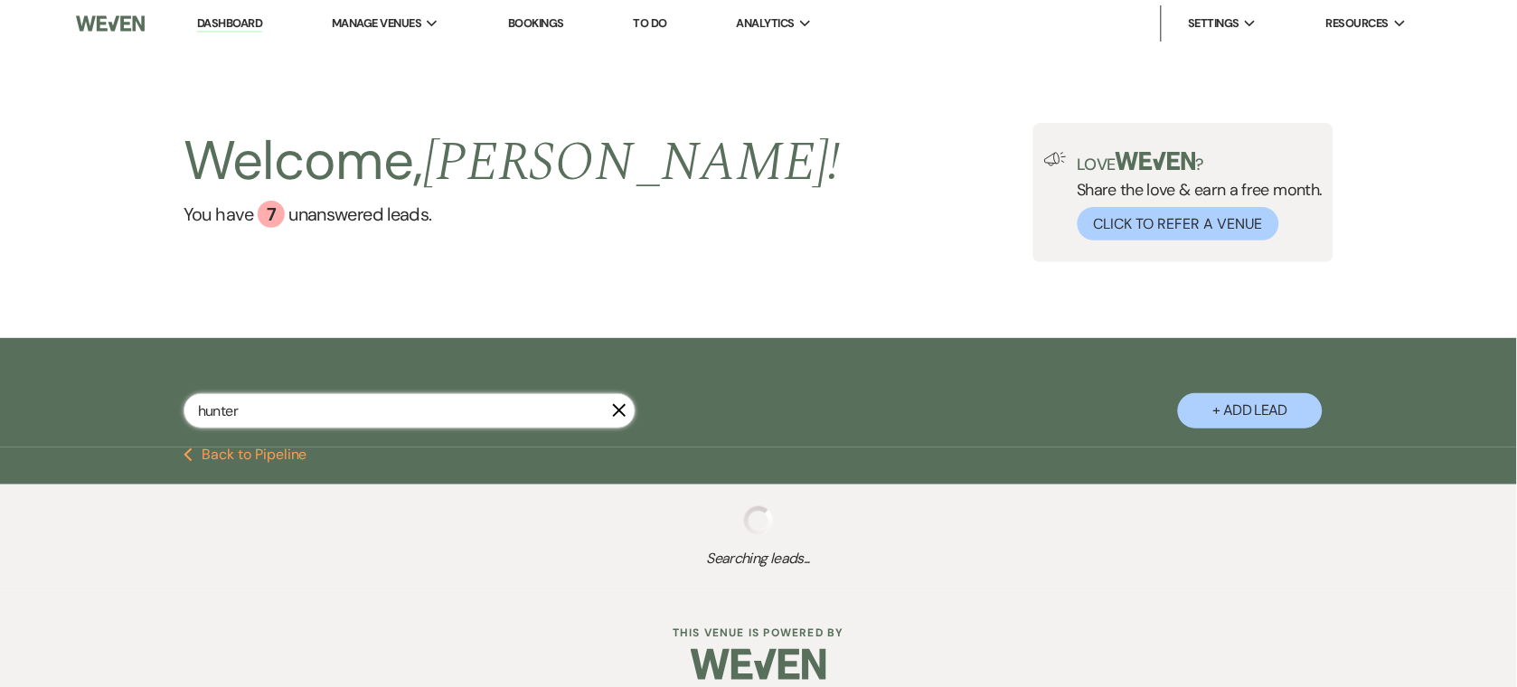
type input "hunter i"
select select "5"
select select "8"
select select "10"
select select "8"
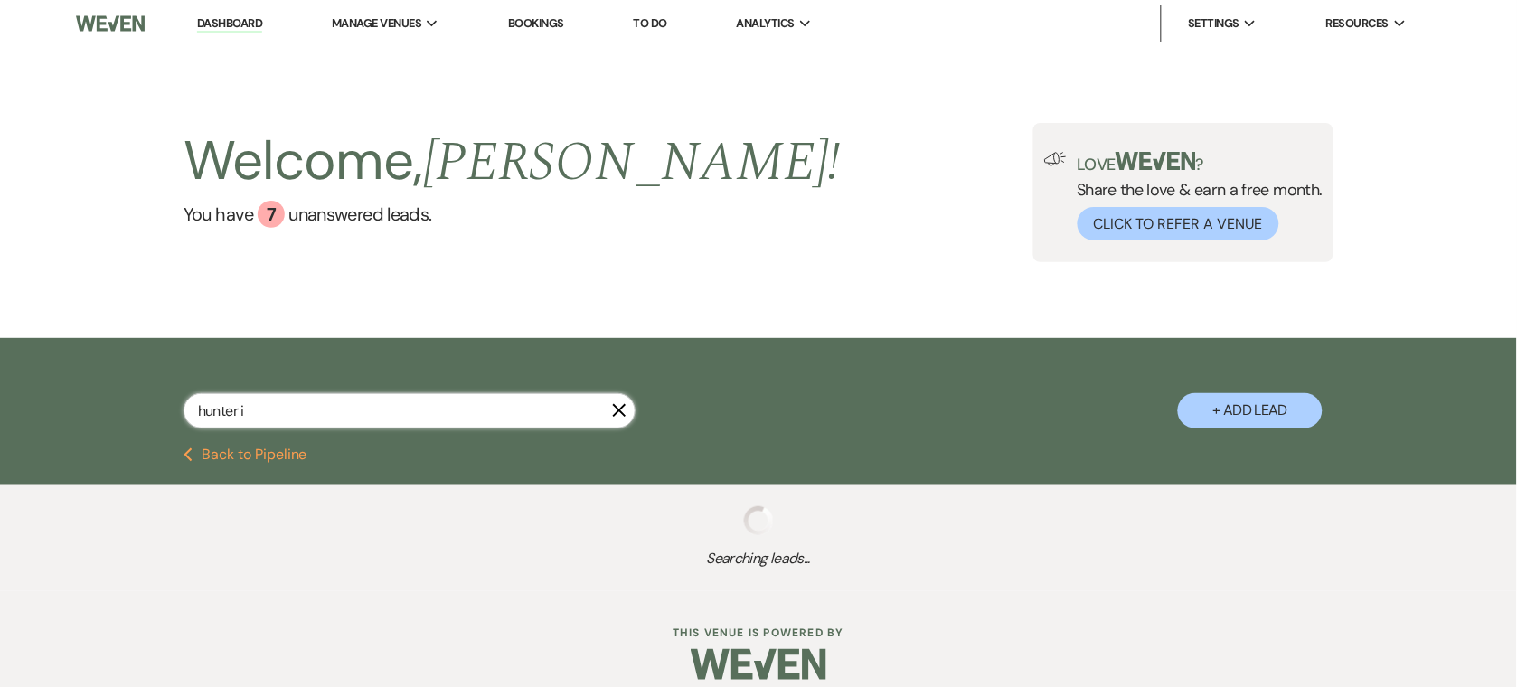
select select "5"
select select "8"
select select "5"
select select "8"
select select "6"
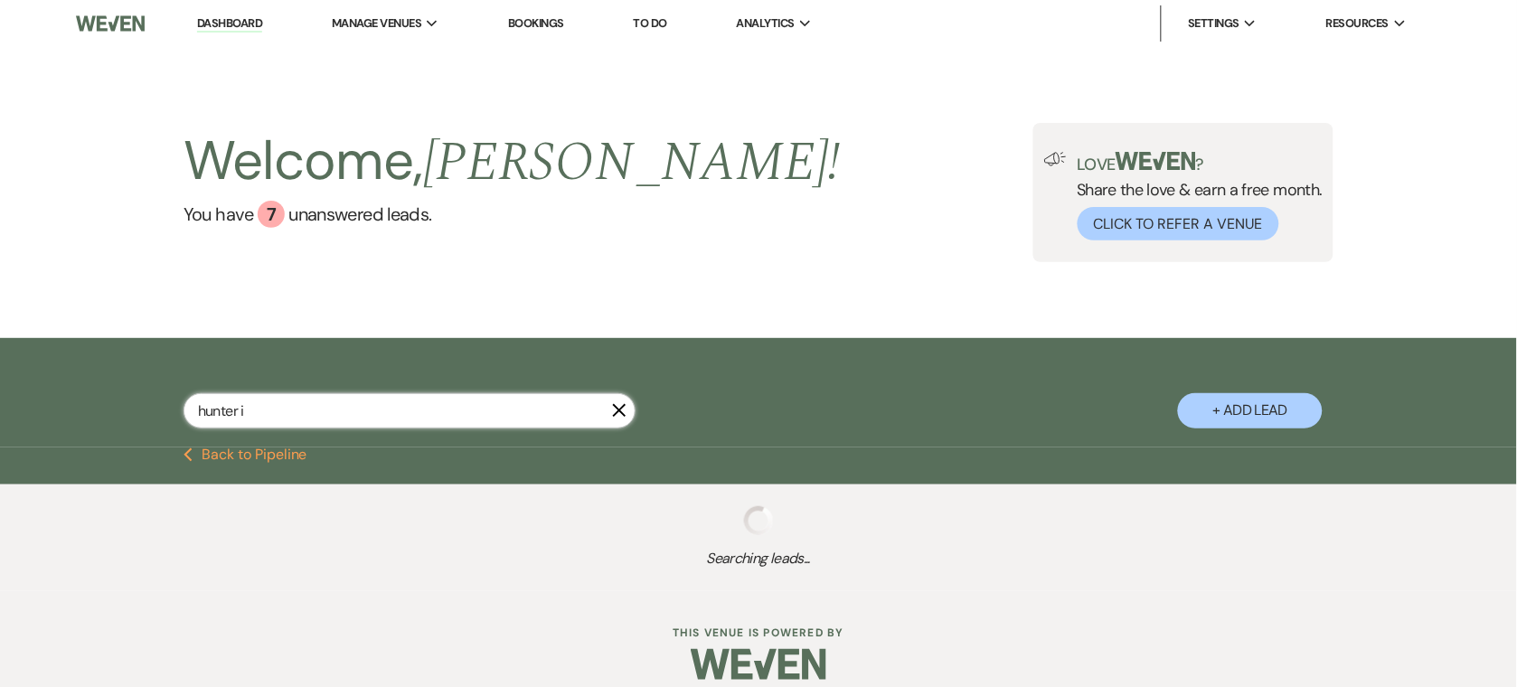
select select "8"
select select "5"
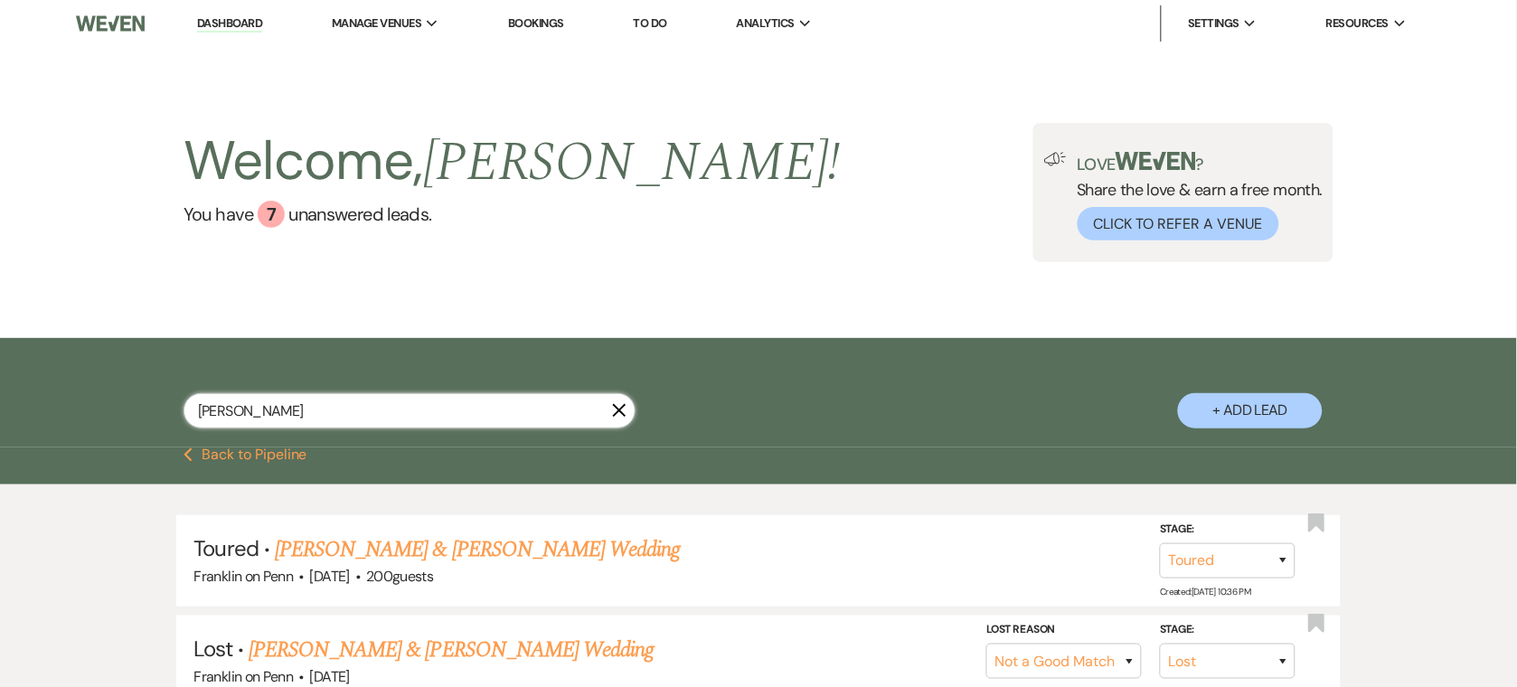
type input "[PERSON_NAME]"
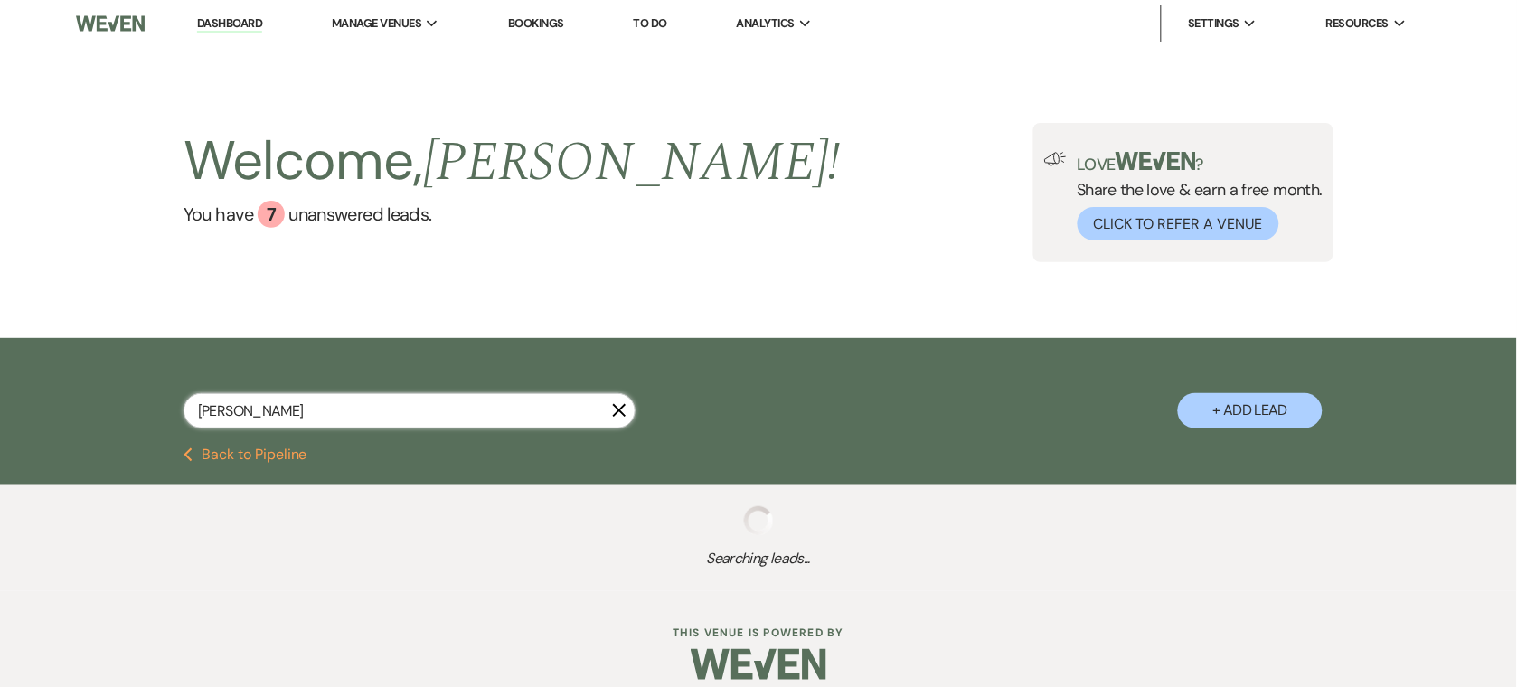
select select "5"
select select "8"
select select "5"
select select "8"
select select "6"
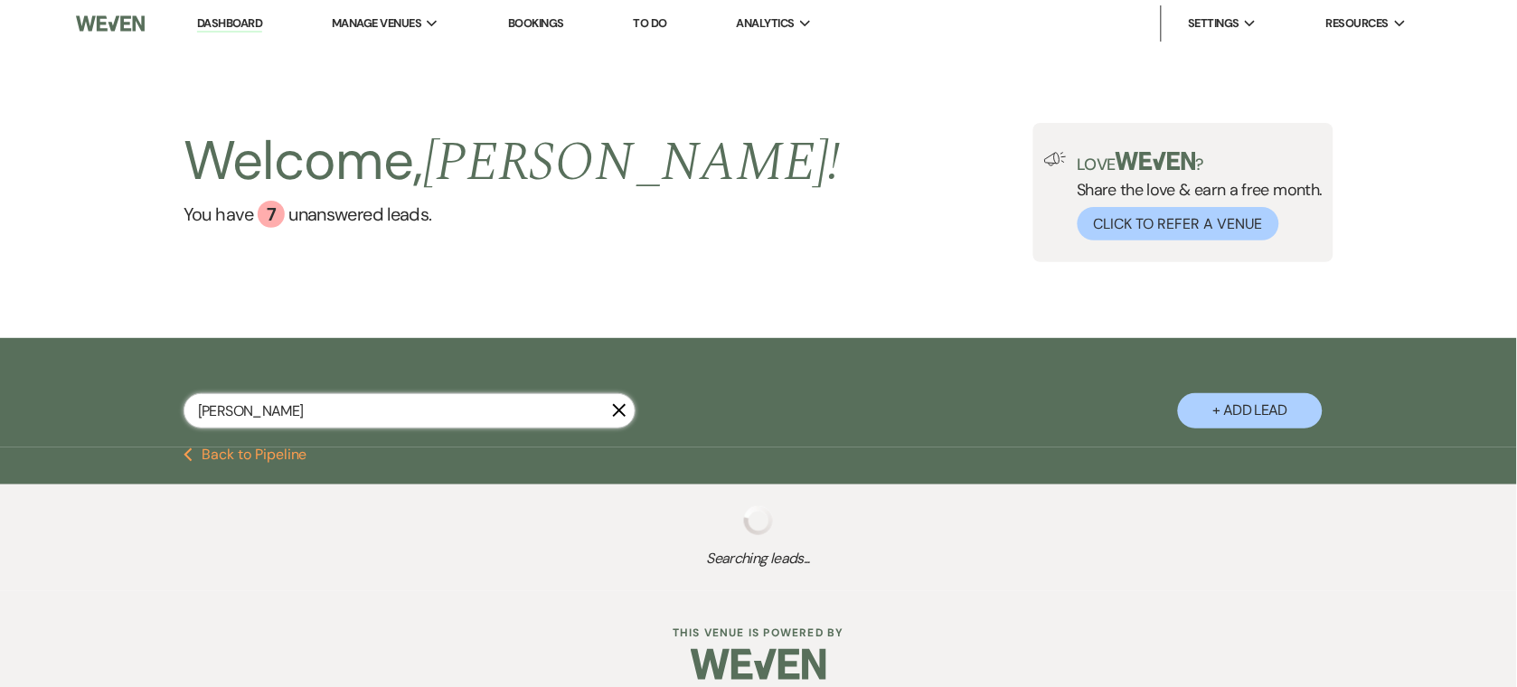
select select "8"
select select "5"
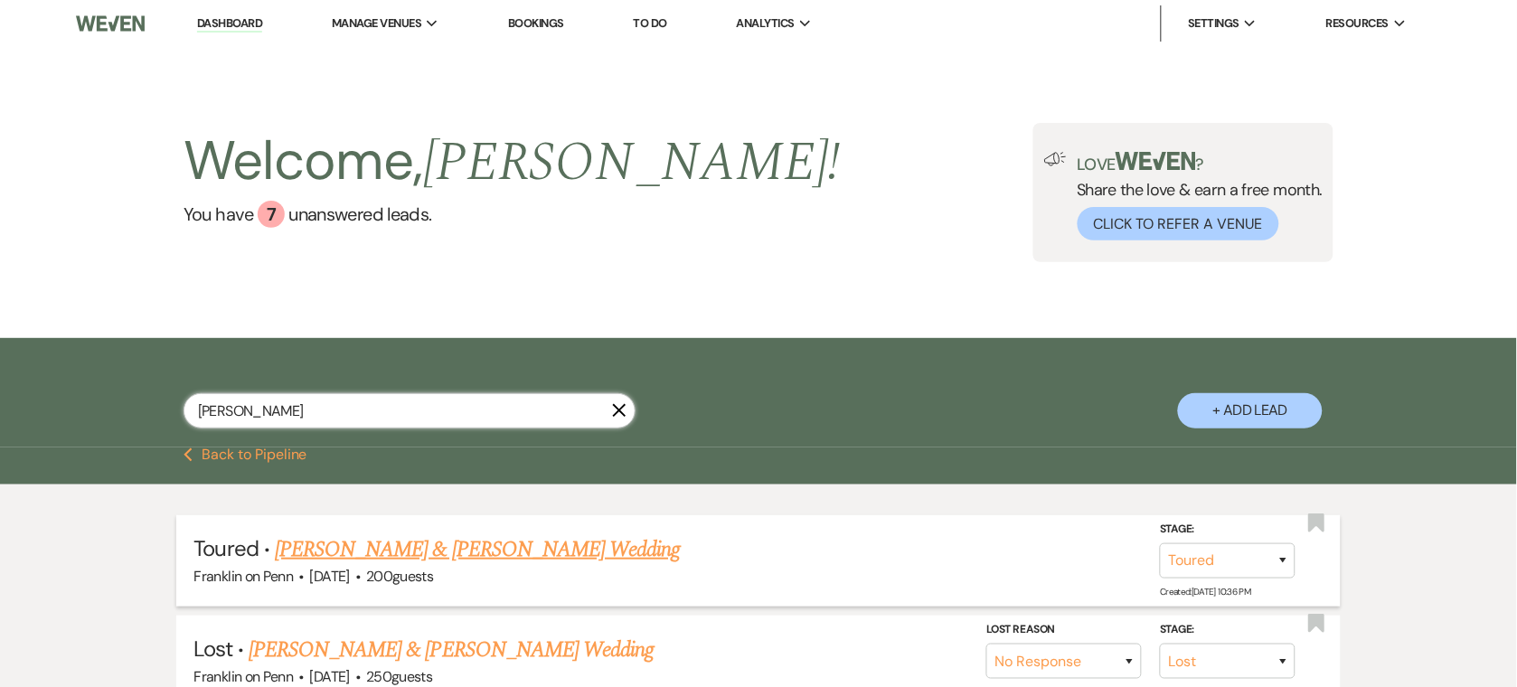
type input "[PERSON_NAME]"
click at [418, 558] on link "[PERSON_NAME] & [PERSON_NAME] Wedding" at bounding box center [477, 549] width 405 height 33
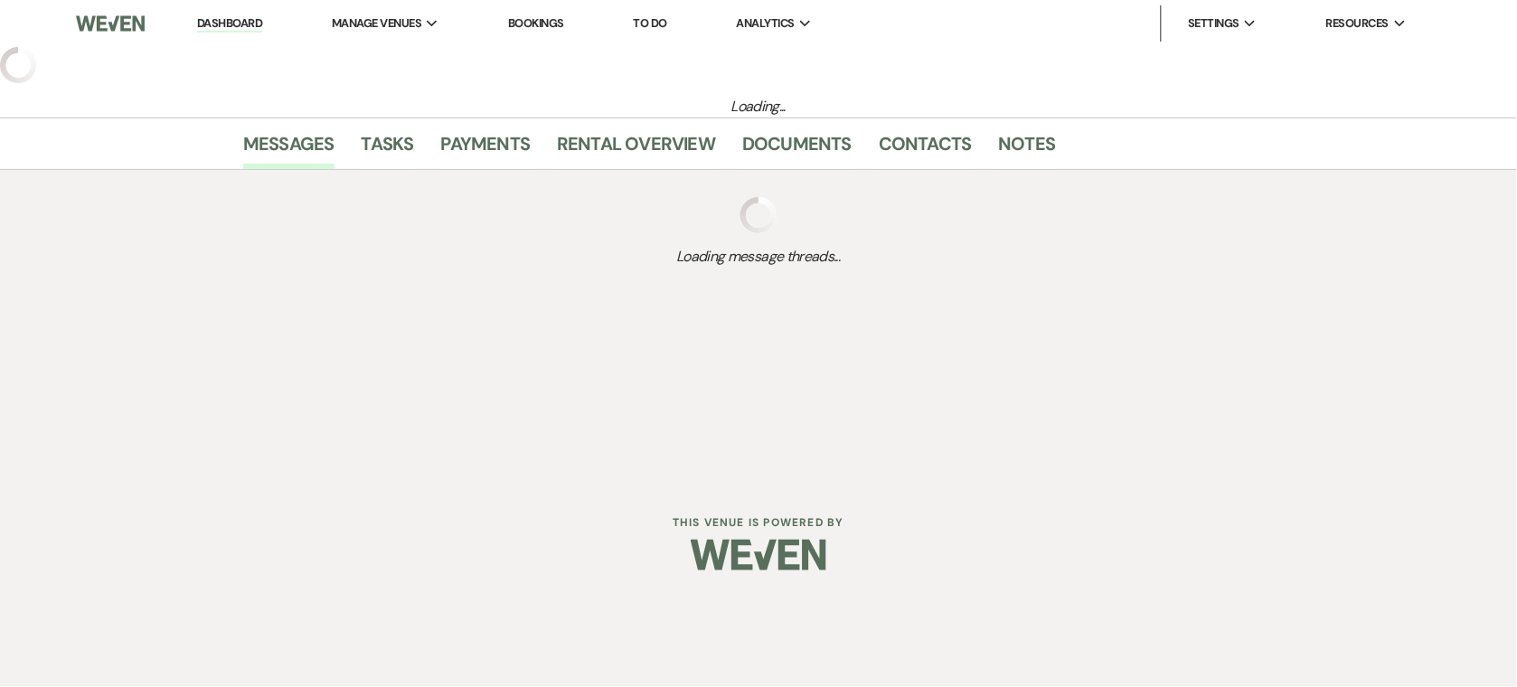
select select "5"
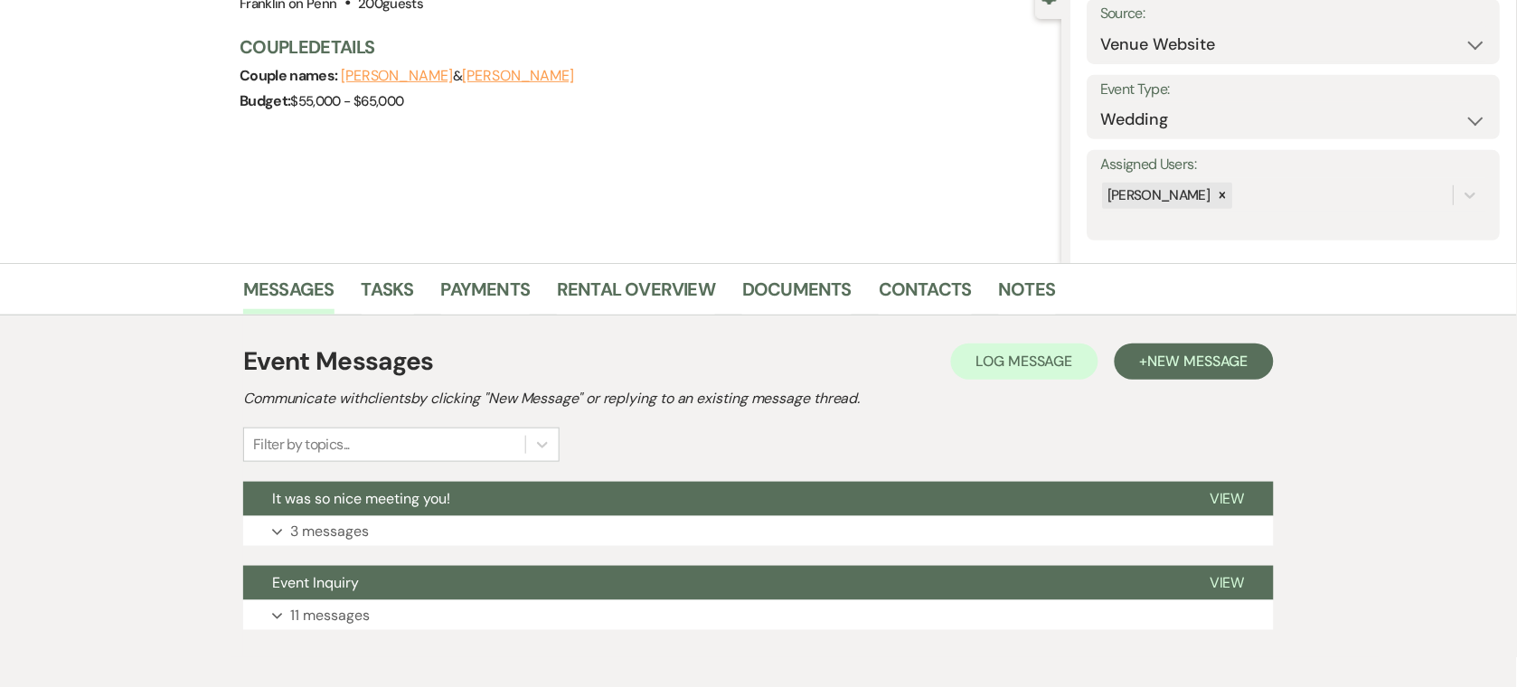
scroll to position [192, 0]
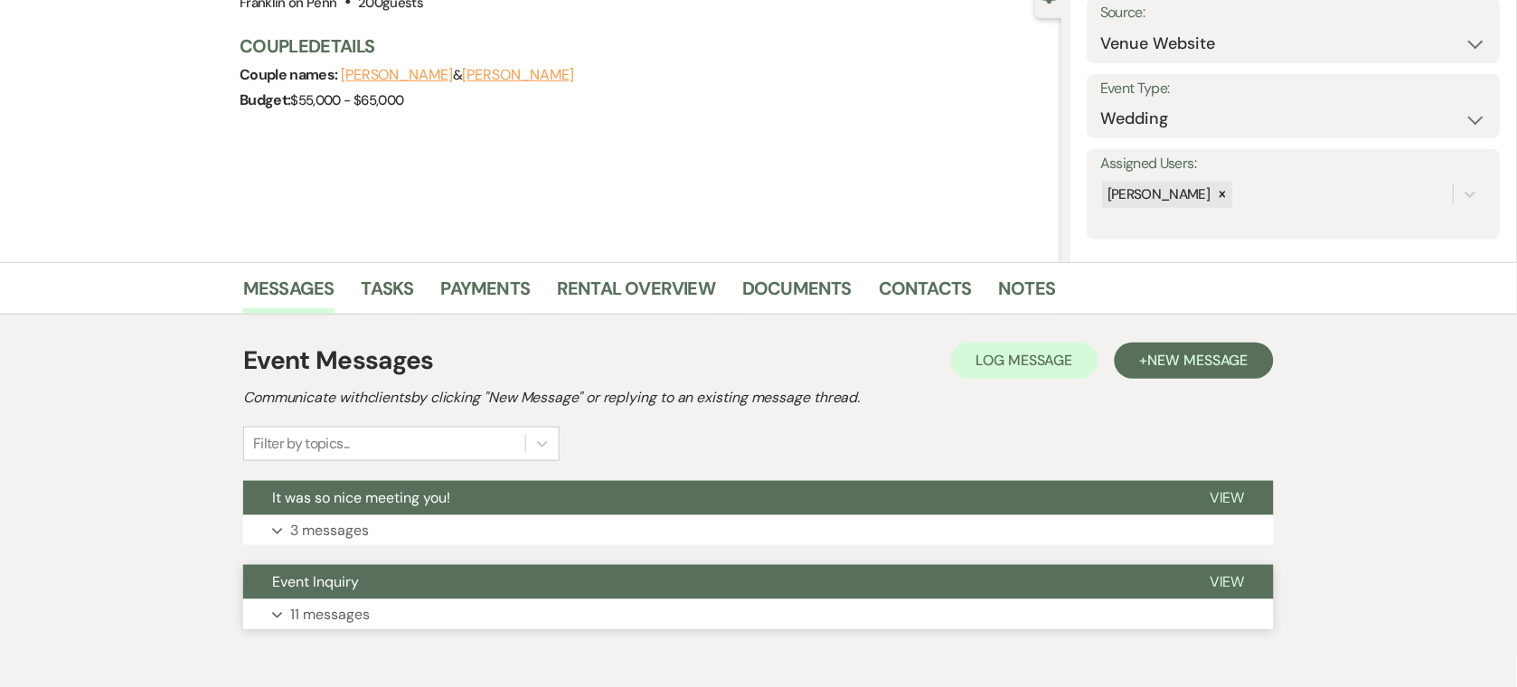
click at [476, 609] on button "Expand 11 messages" at bounding box center [758, 614] width 1031 height 31
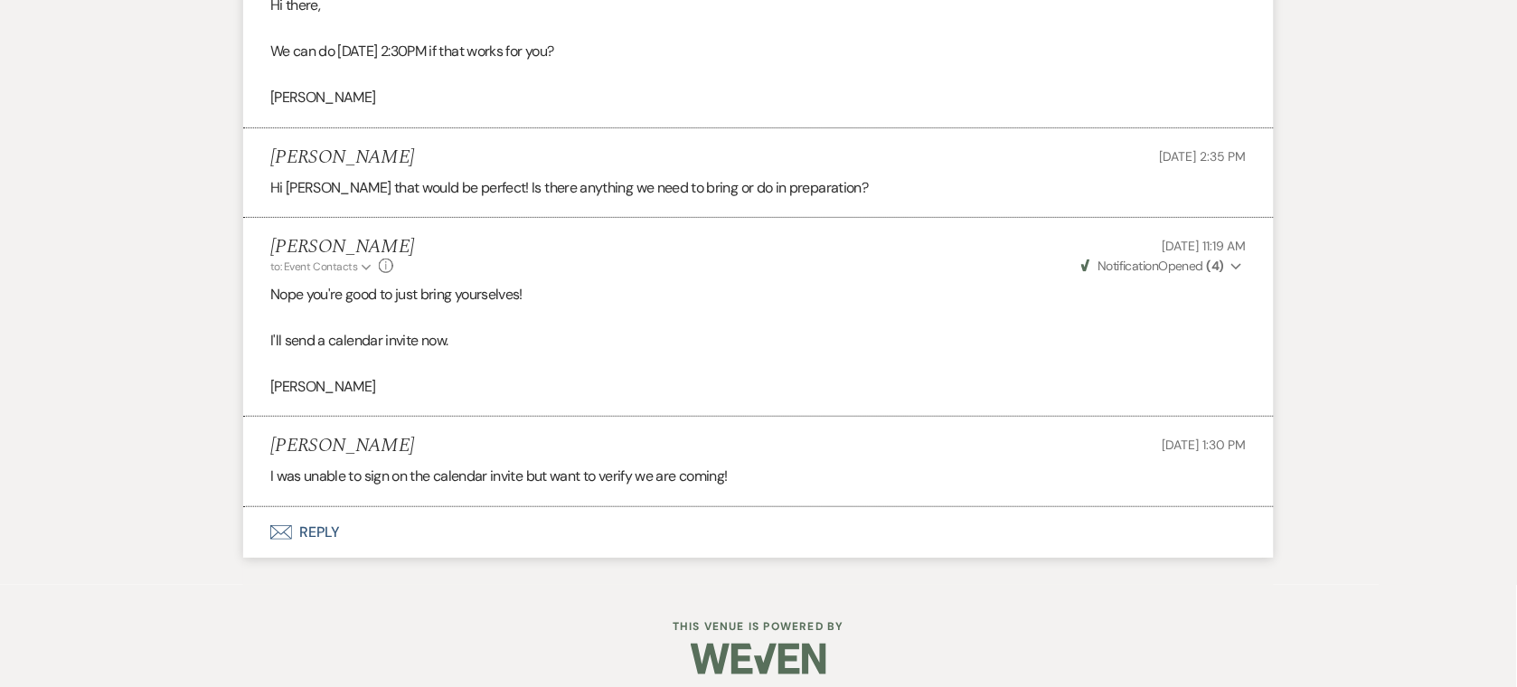
scroll to position [3419, 0]
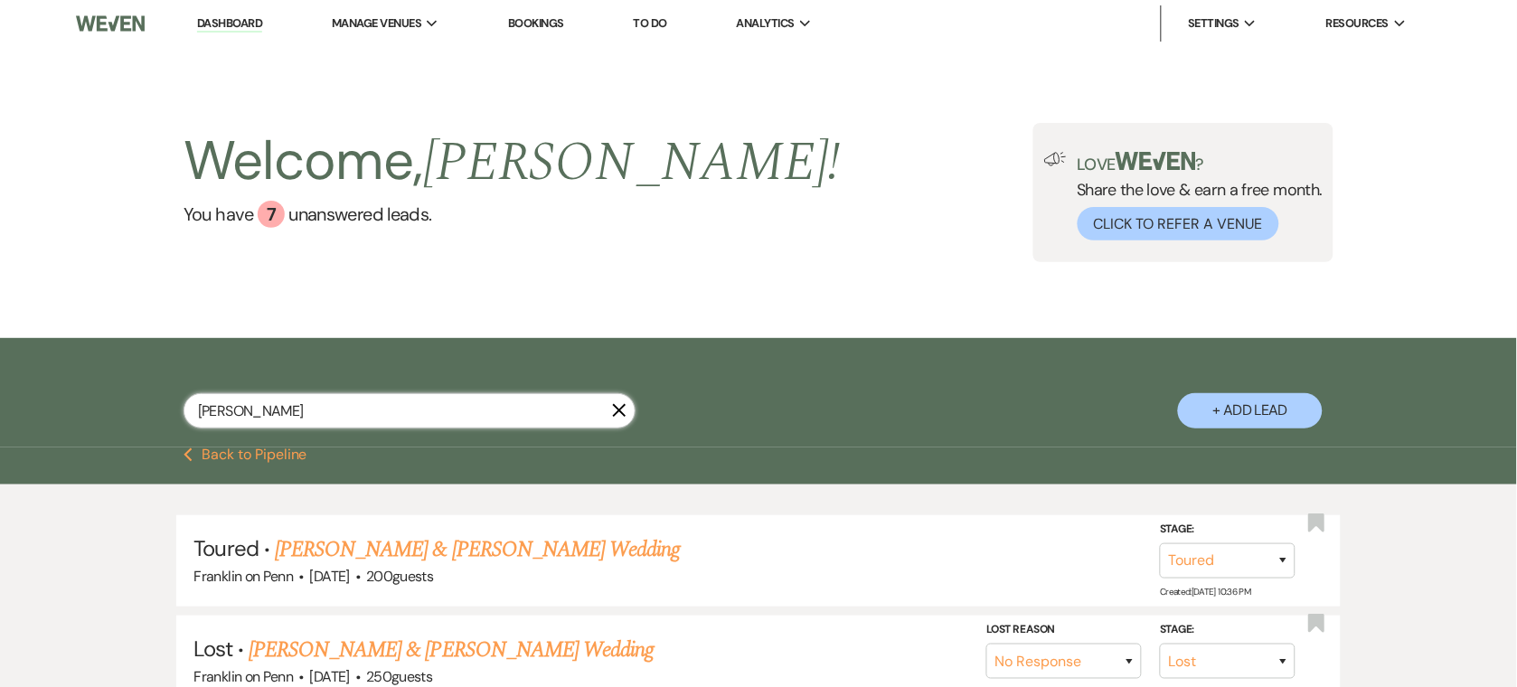
click at [456, 419] on input "[PERSON_NAME]" at bounding box center [410, 410] width 452 height 35
click at [455, 418] on input "[PERSON_NAME]" at bounding box center [410, 410] width 452 height 35
click at [453, 418] on input "[PERSON_NAME]" at bounding box center [410, 410] width 452 height 35
type input "[PERSON_NAME]"
select select "5"
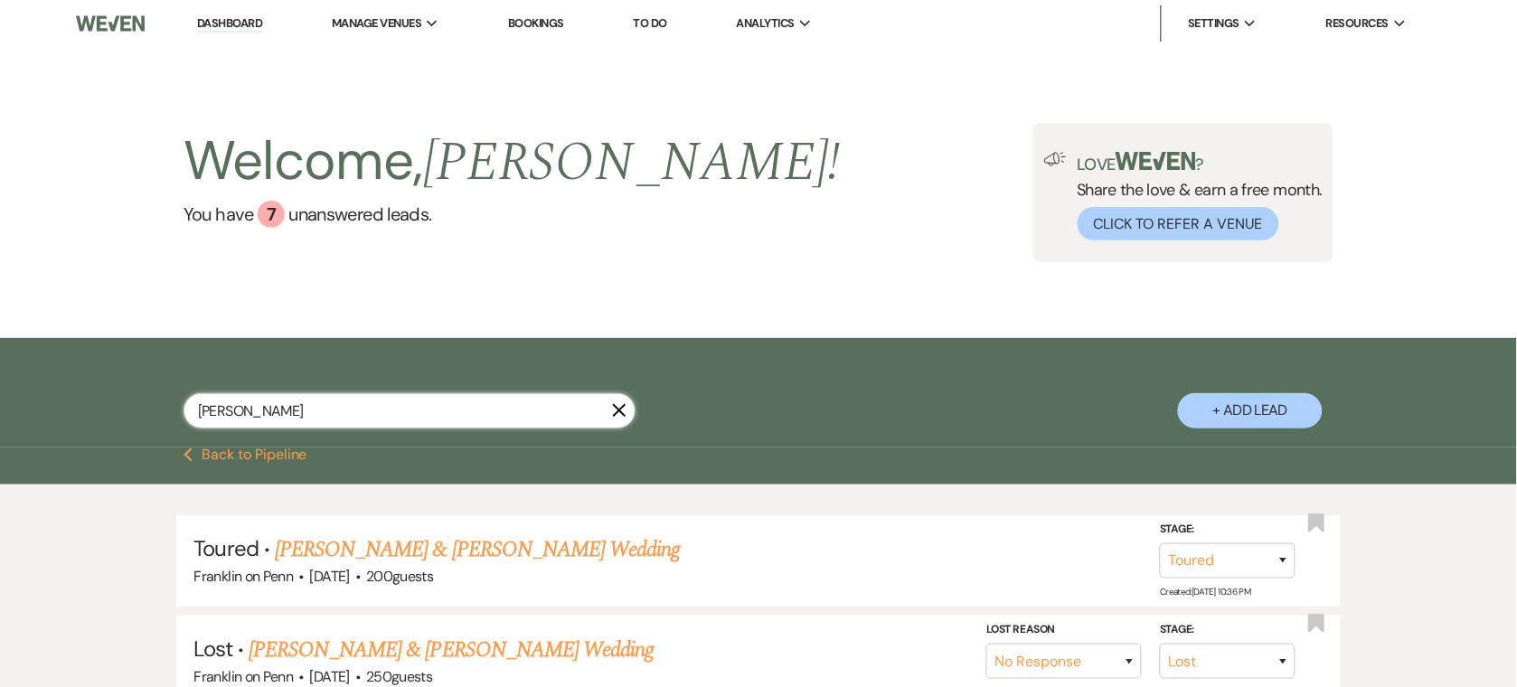
select select "8"
select select "6"
select select "8"
select select "5"
select select "8"
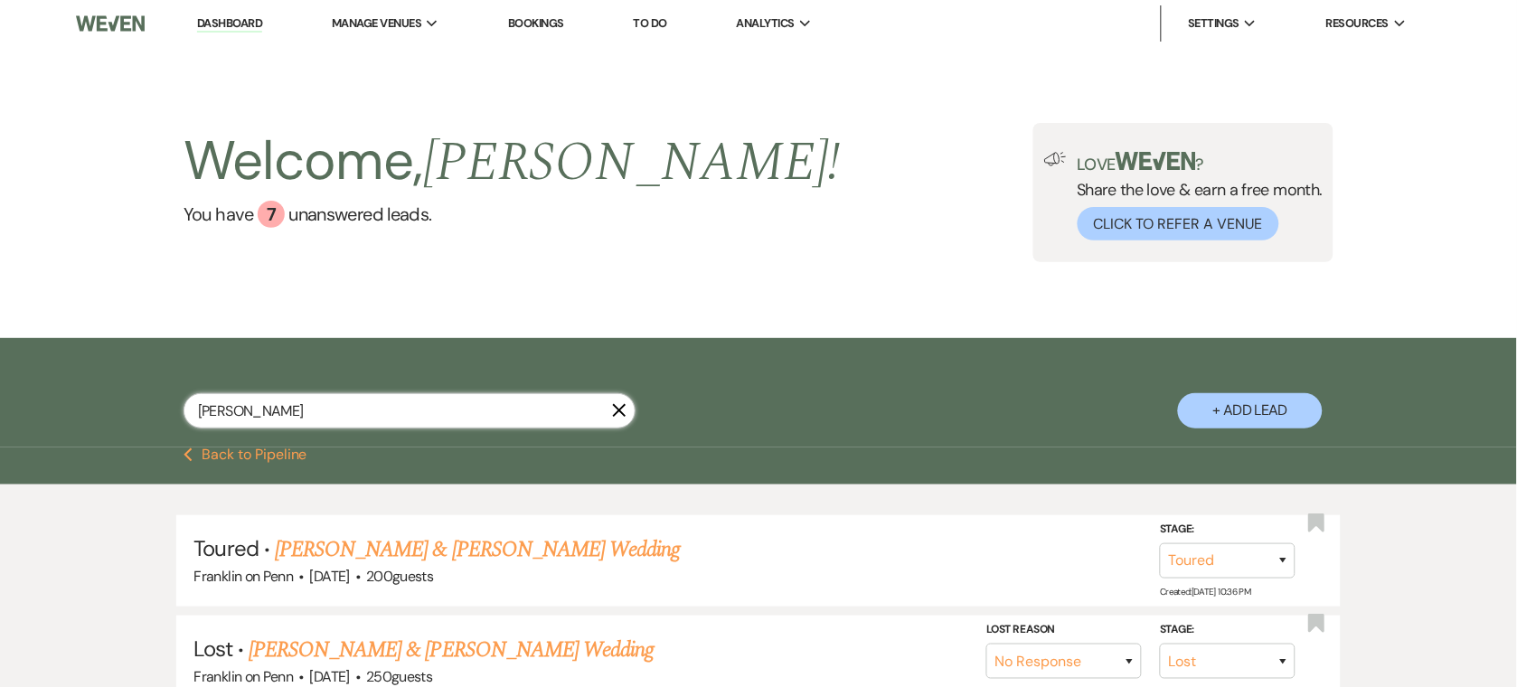
select select "5"
select select "8"
select select "5"
select select "8"
select select "6"
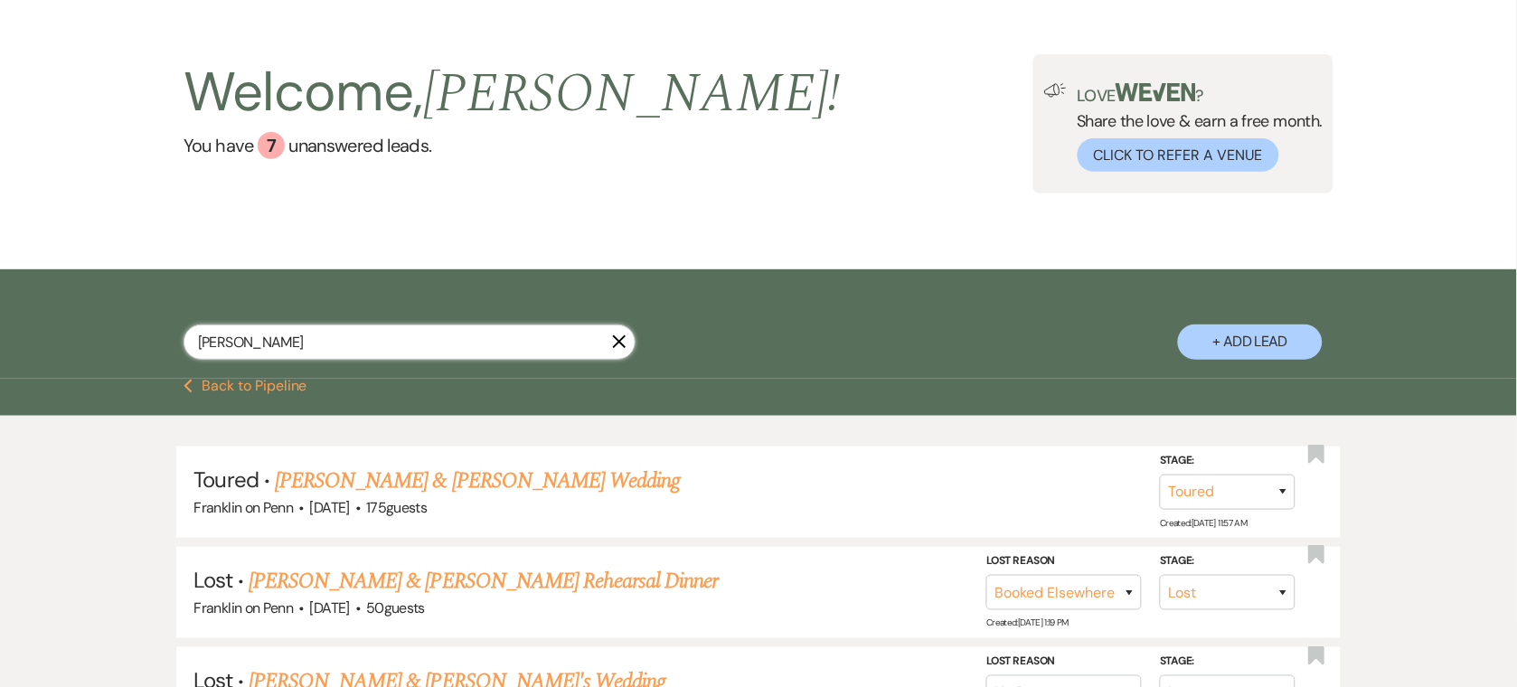
scroll to position [72, 0]
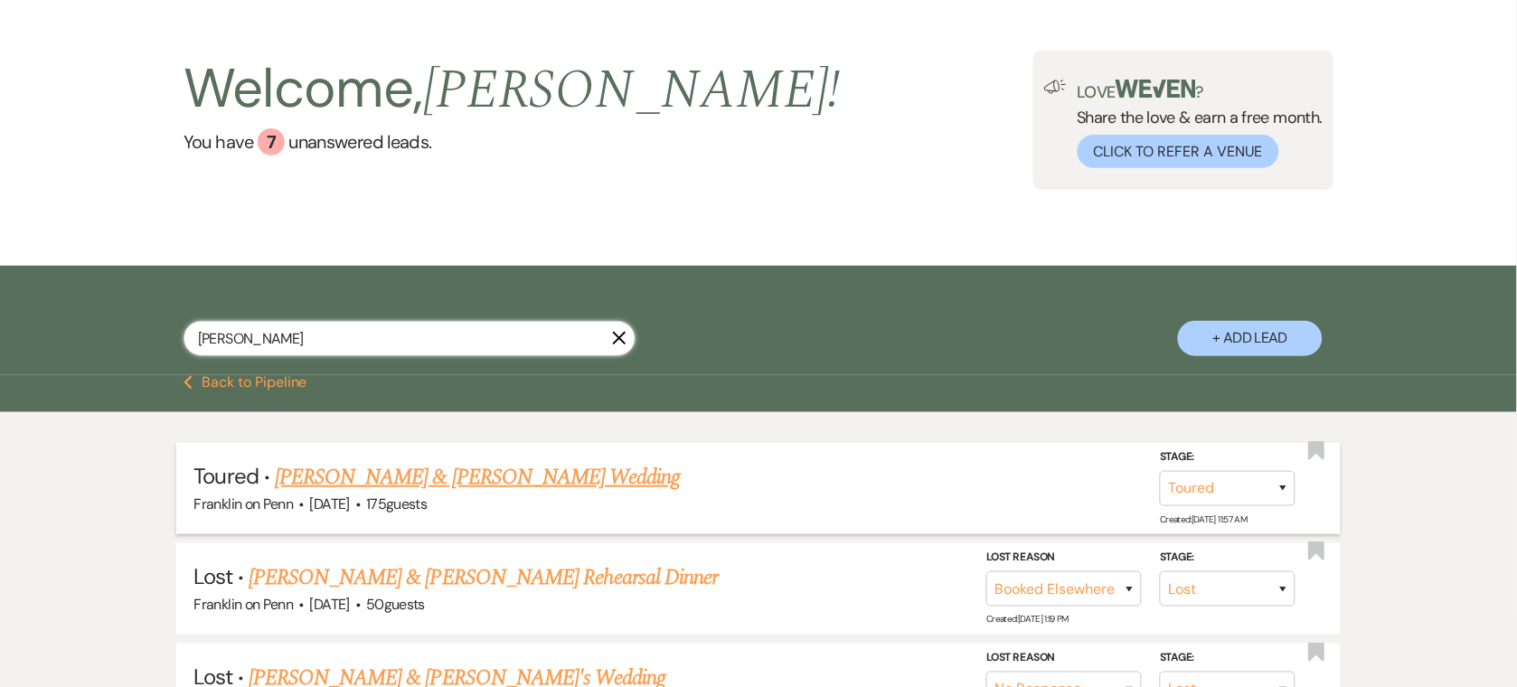
type input "[PERSON_NAME]"
click at [538, 481] on link "[PERSON_NAME] & [PERSON_NAME] Wedding" at bounding box center [477, 477] width 405 height 33
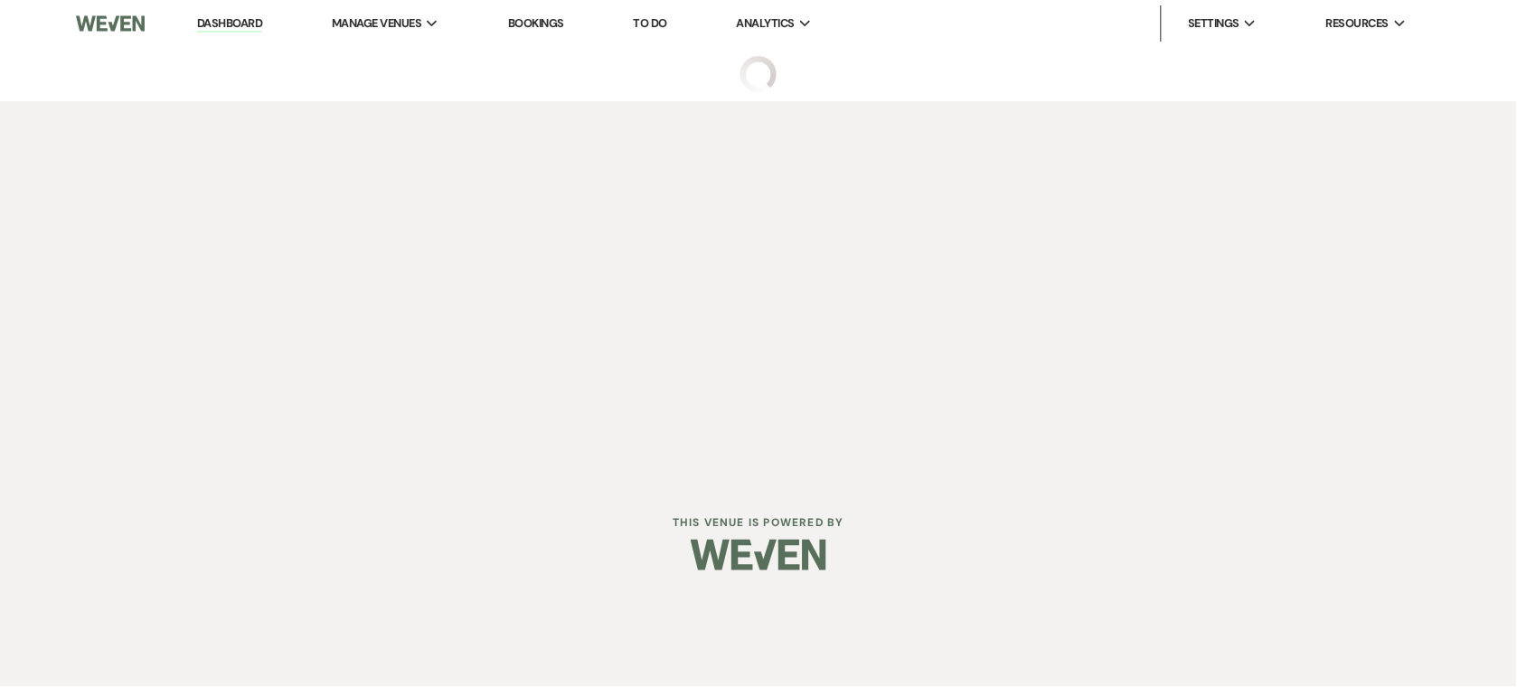
select select "5"
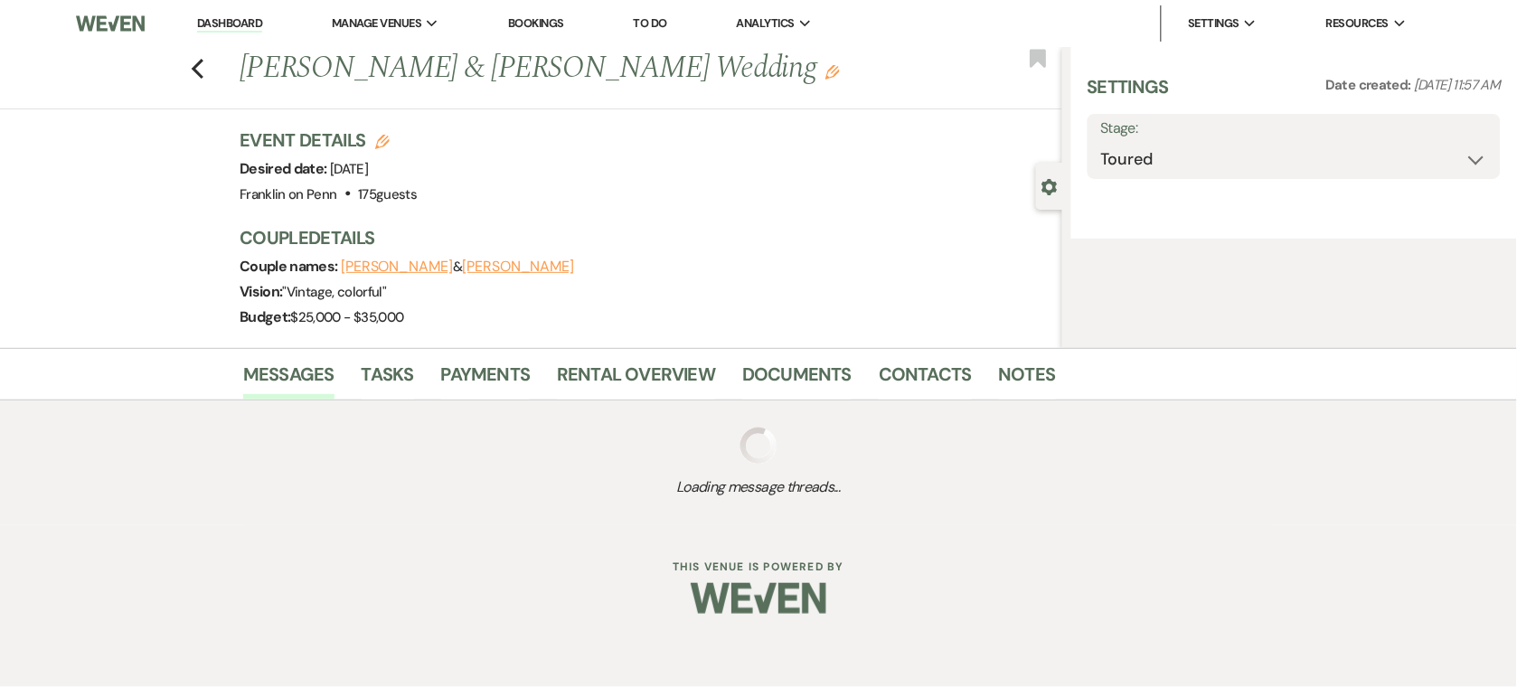
select select "1"
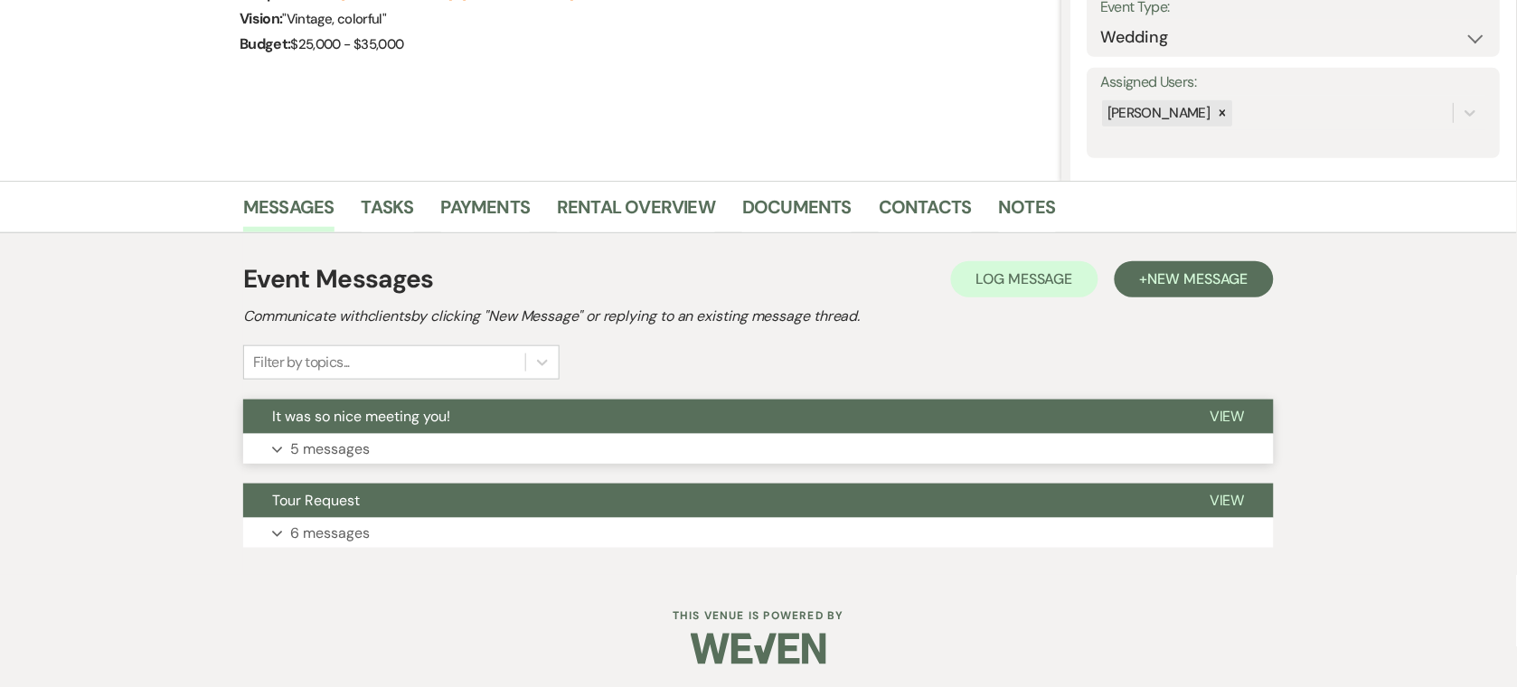
scroll to position [277, 0]
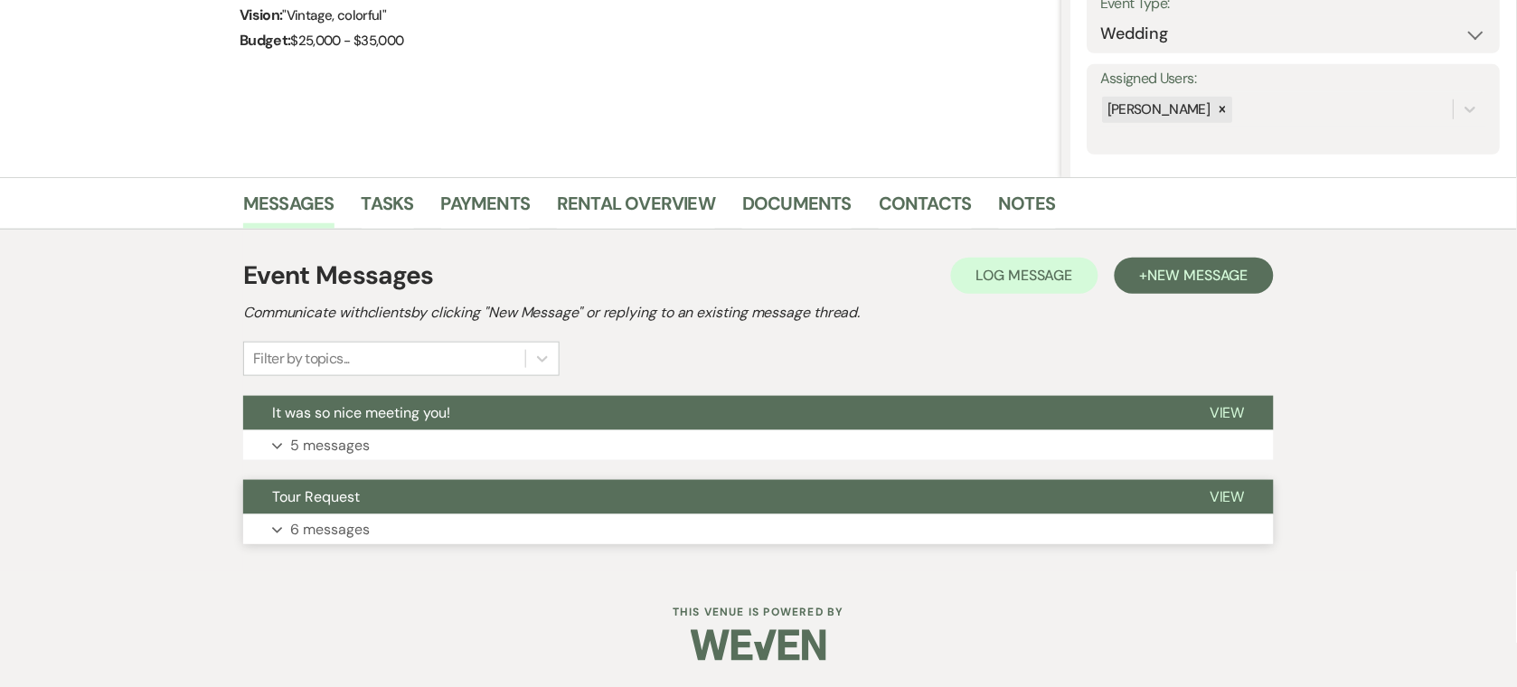
click at [470, 506] on button "Tour Request" at bounding box center [711, 497] width 937 height 34
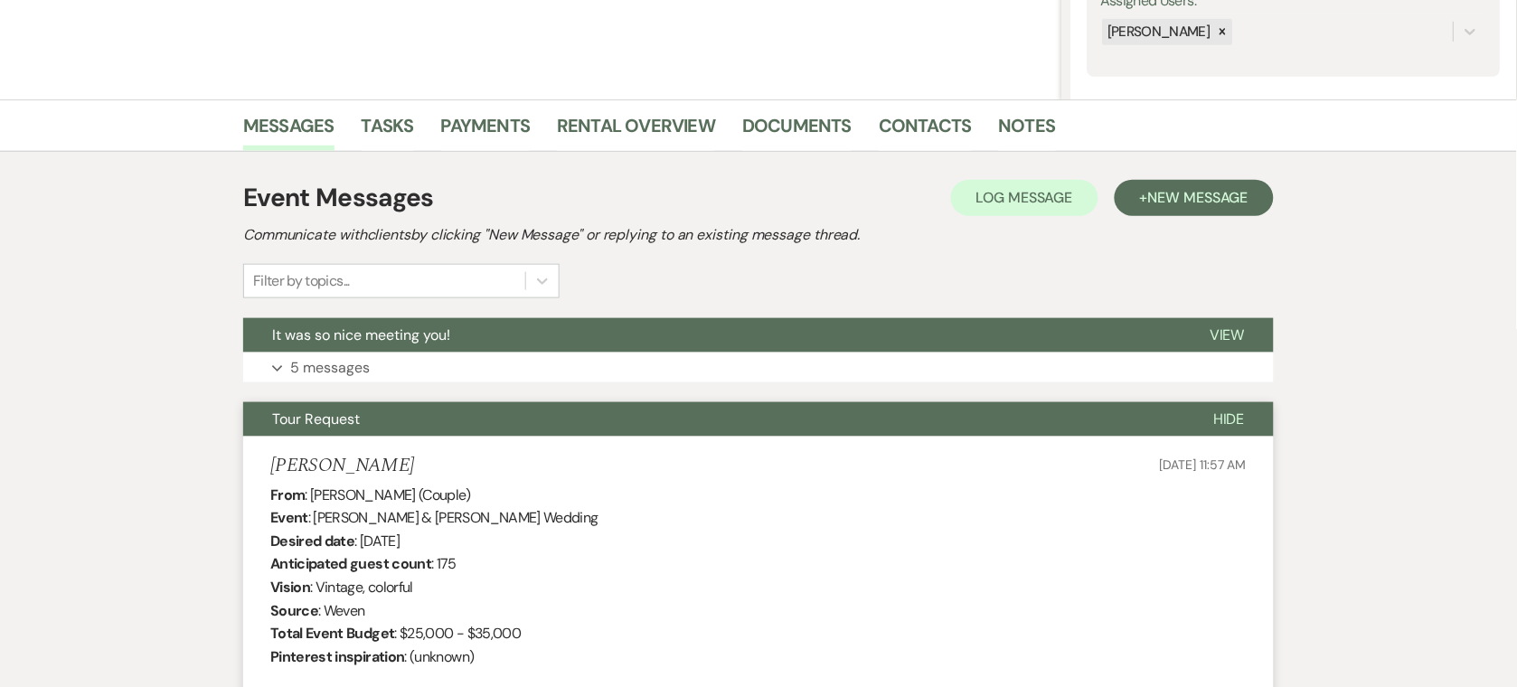
scroll to position [0, 0]
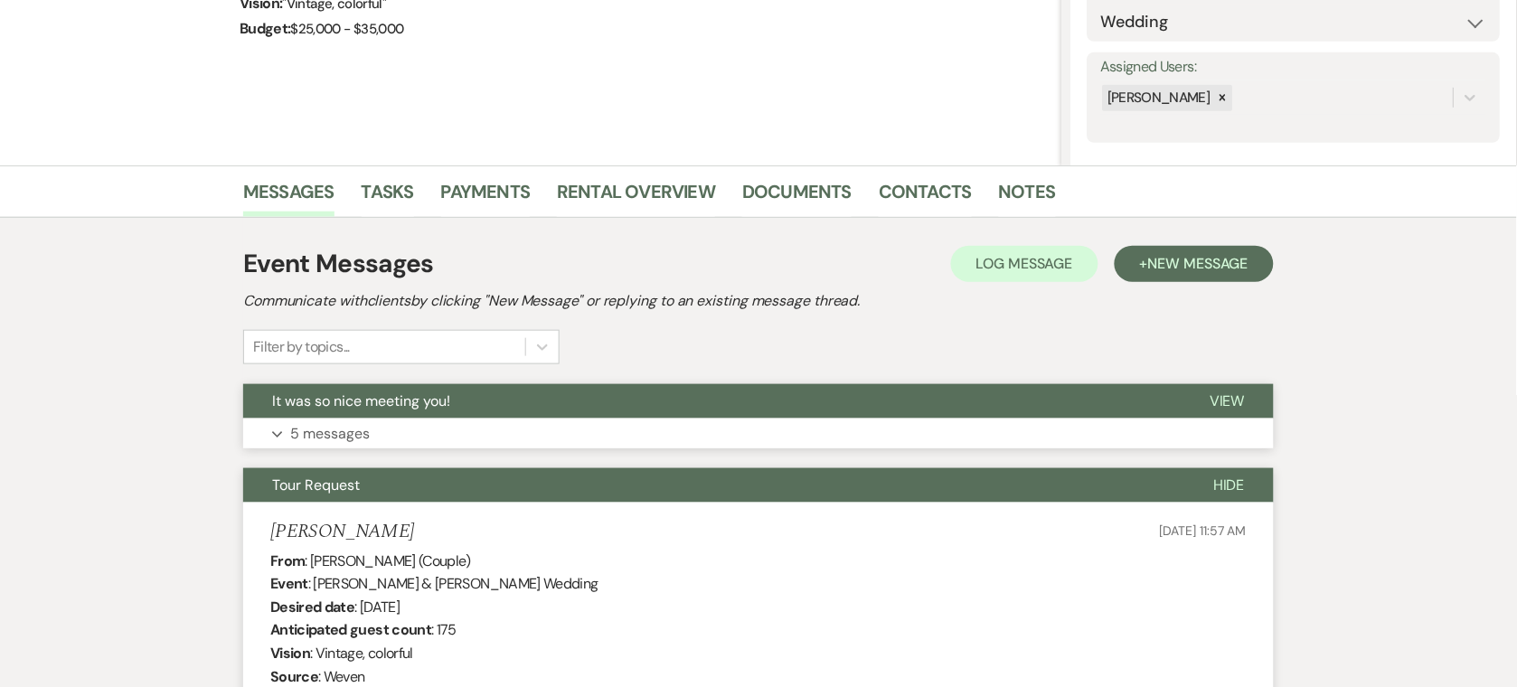
click at [417, 438] on button "Expand 5 messages" at bounding box center [758, 434] width 1031 height 31
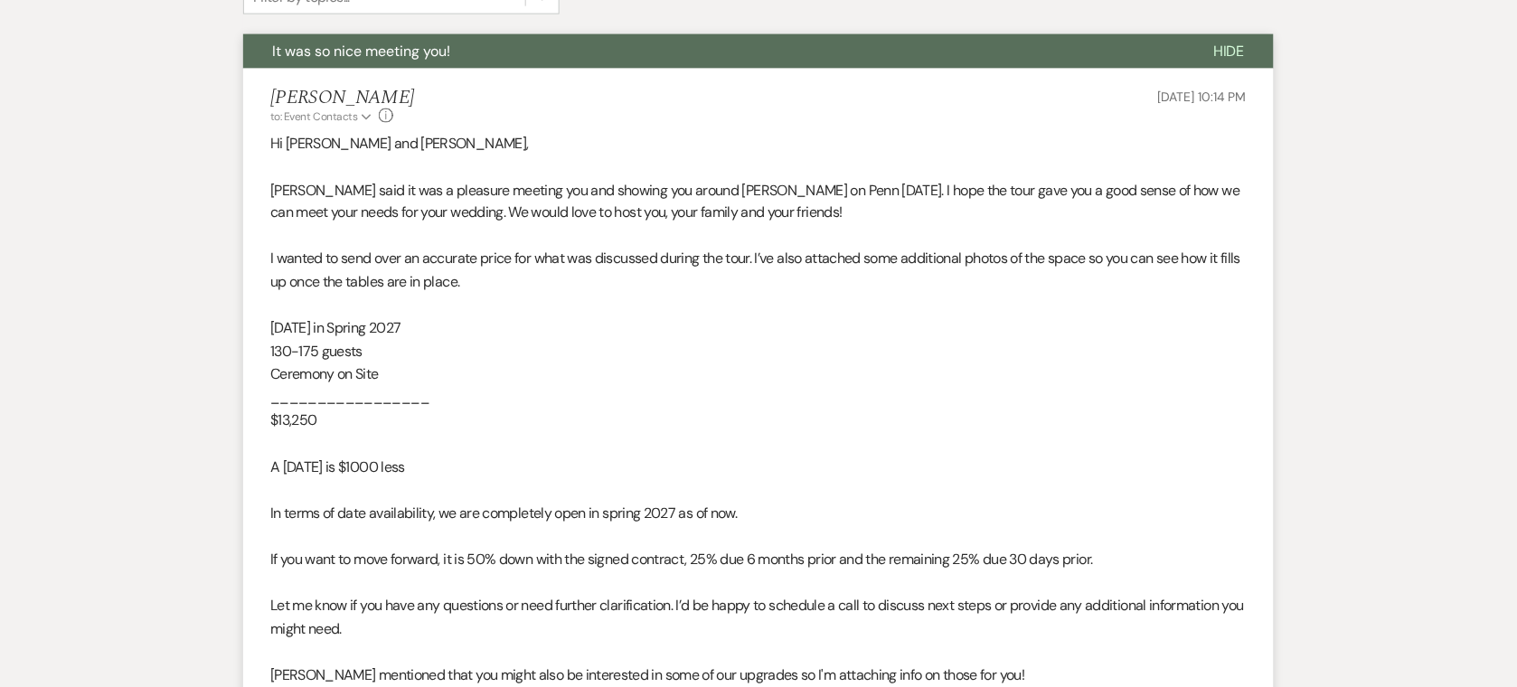
scroll to position [650, 0]
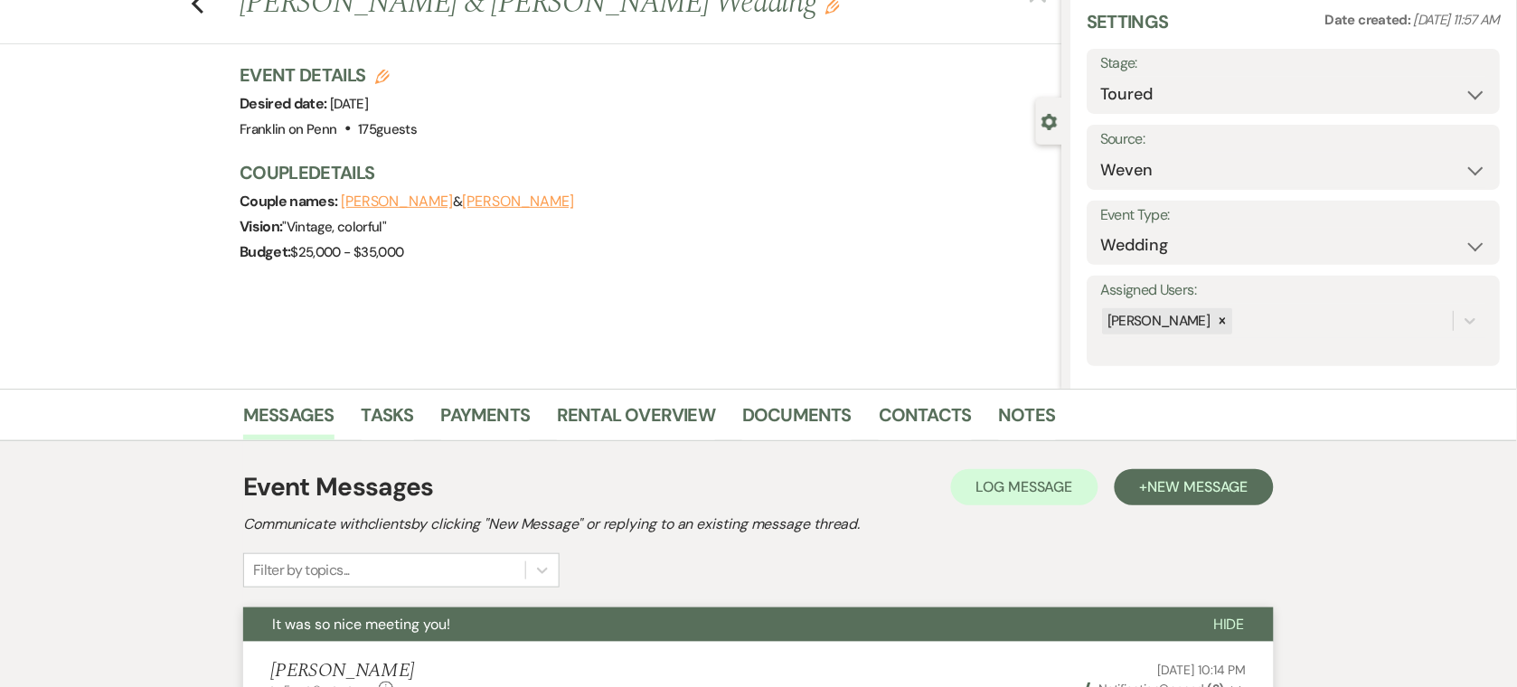
scroll to position [0, 0]
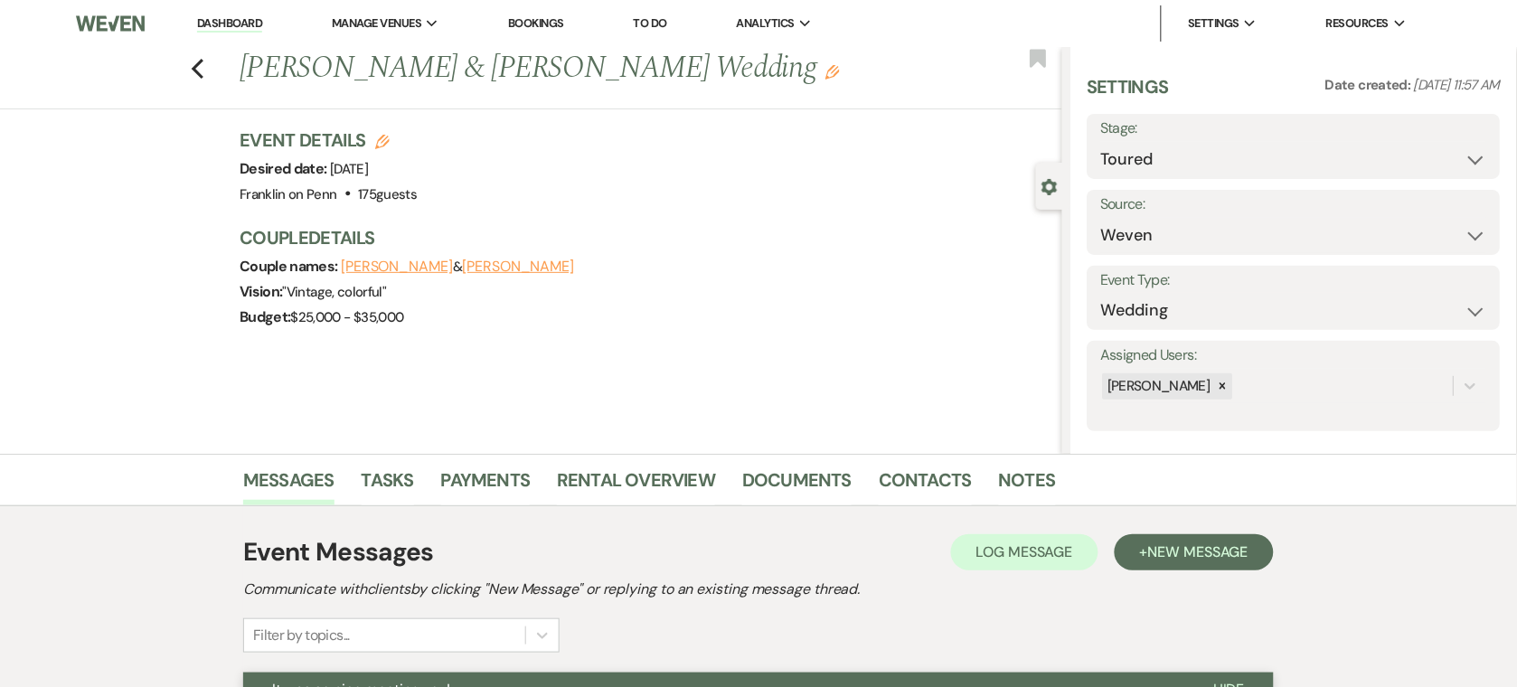
select select "5"
select select "8"
select select "6"
select select "8"
select select "5"
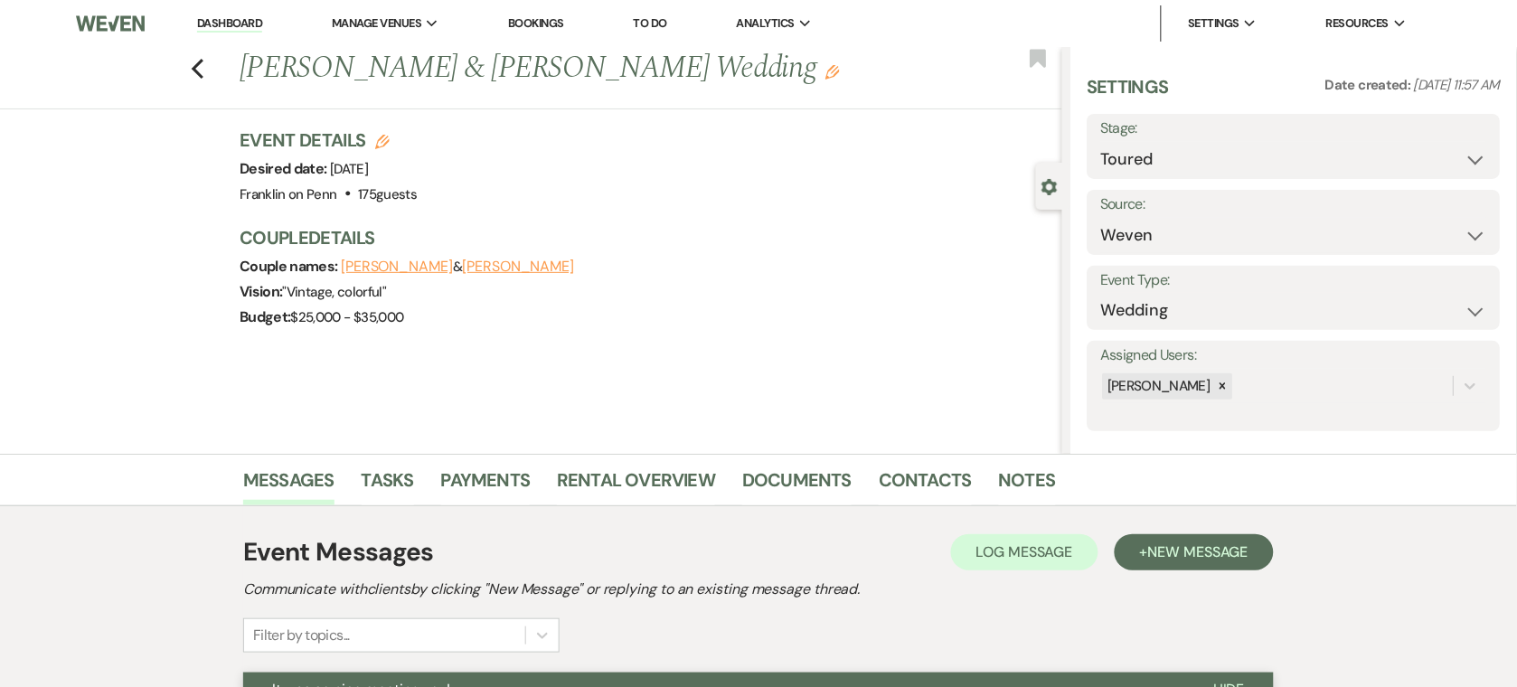
select select "8"
select select "5"
select select "8"
select select "5"
select select "8"
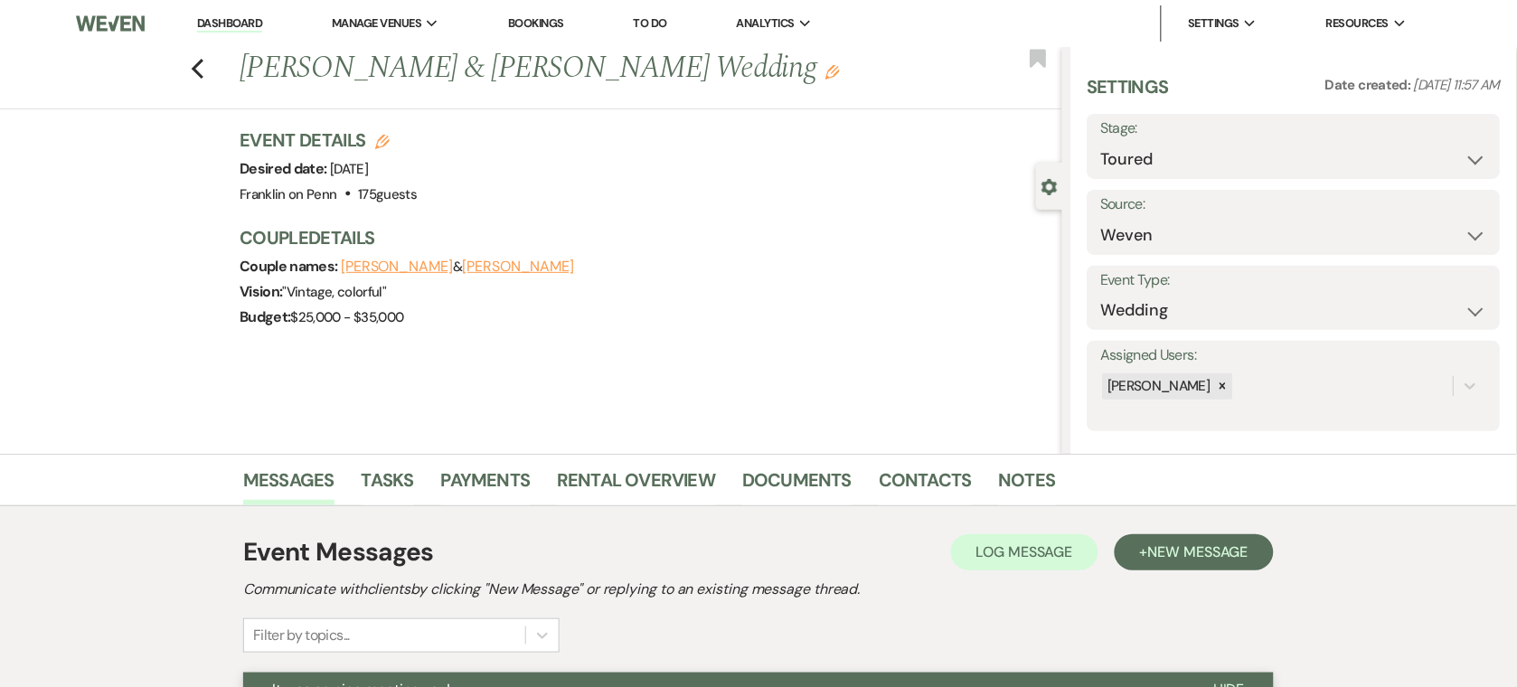
select select "6"
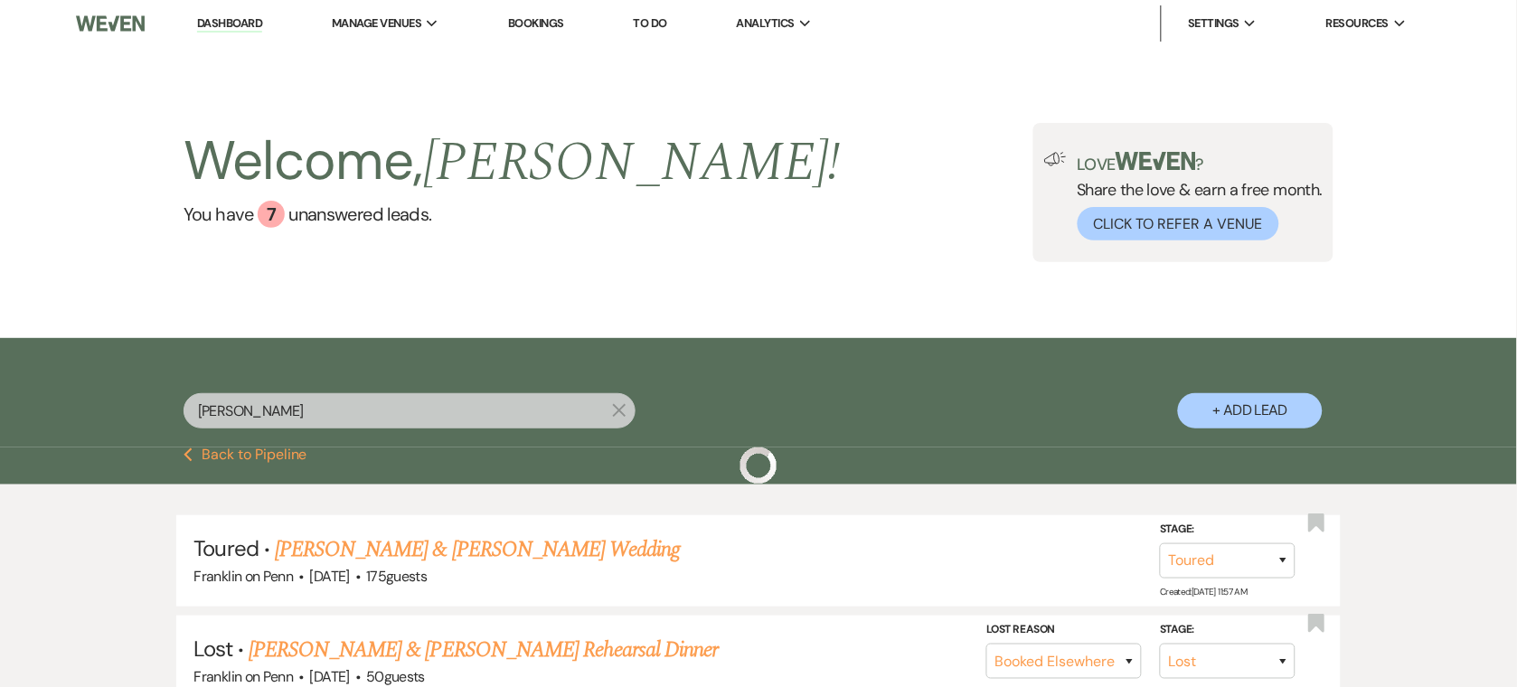
scroll to position [72, 0]
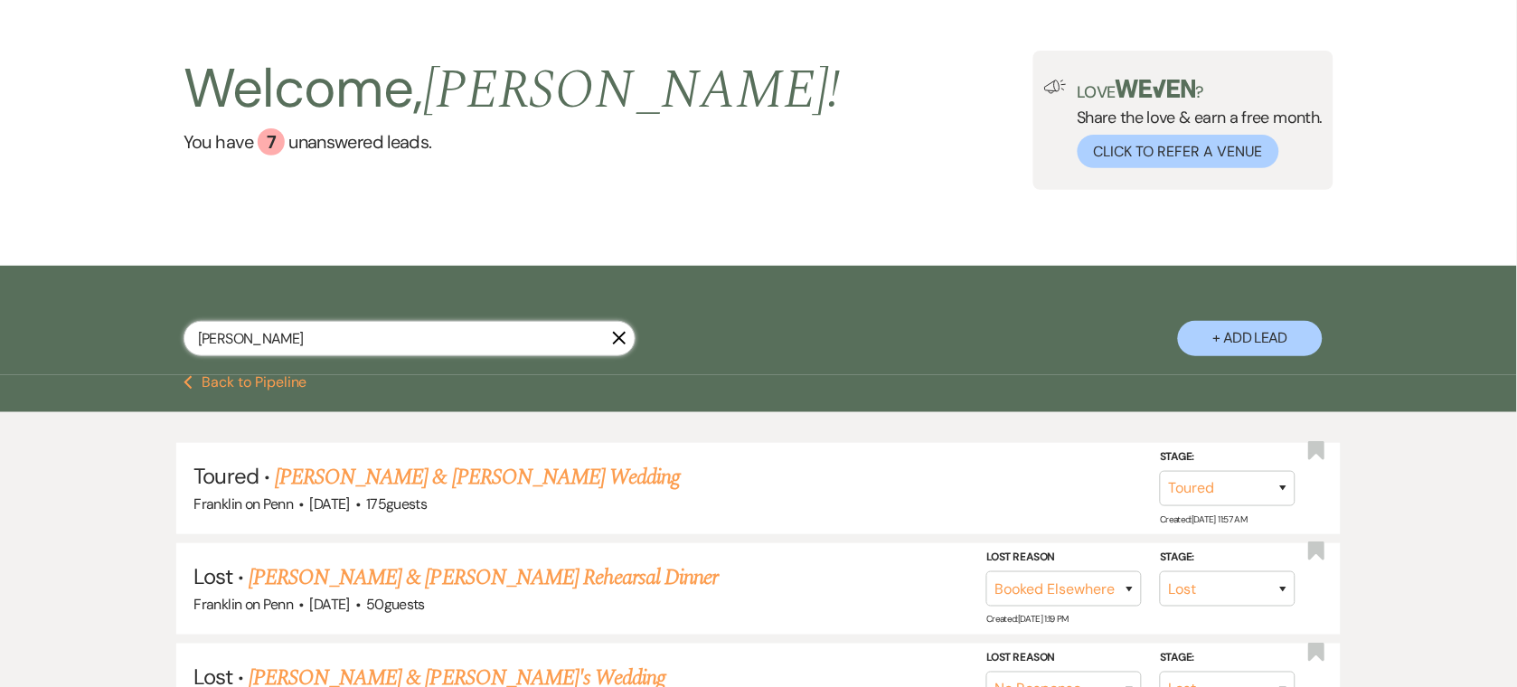
click at [391, 345] on input "[PERSON_NAME]" at bounding box center [410, 338] width 452 height 35
click at [388, 344] on input "[PERSON_NAME]" at bounding box center [410, 338] width 452 height 35
type input "[PERSON_NAME]"
type input "vallon"
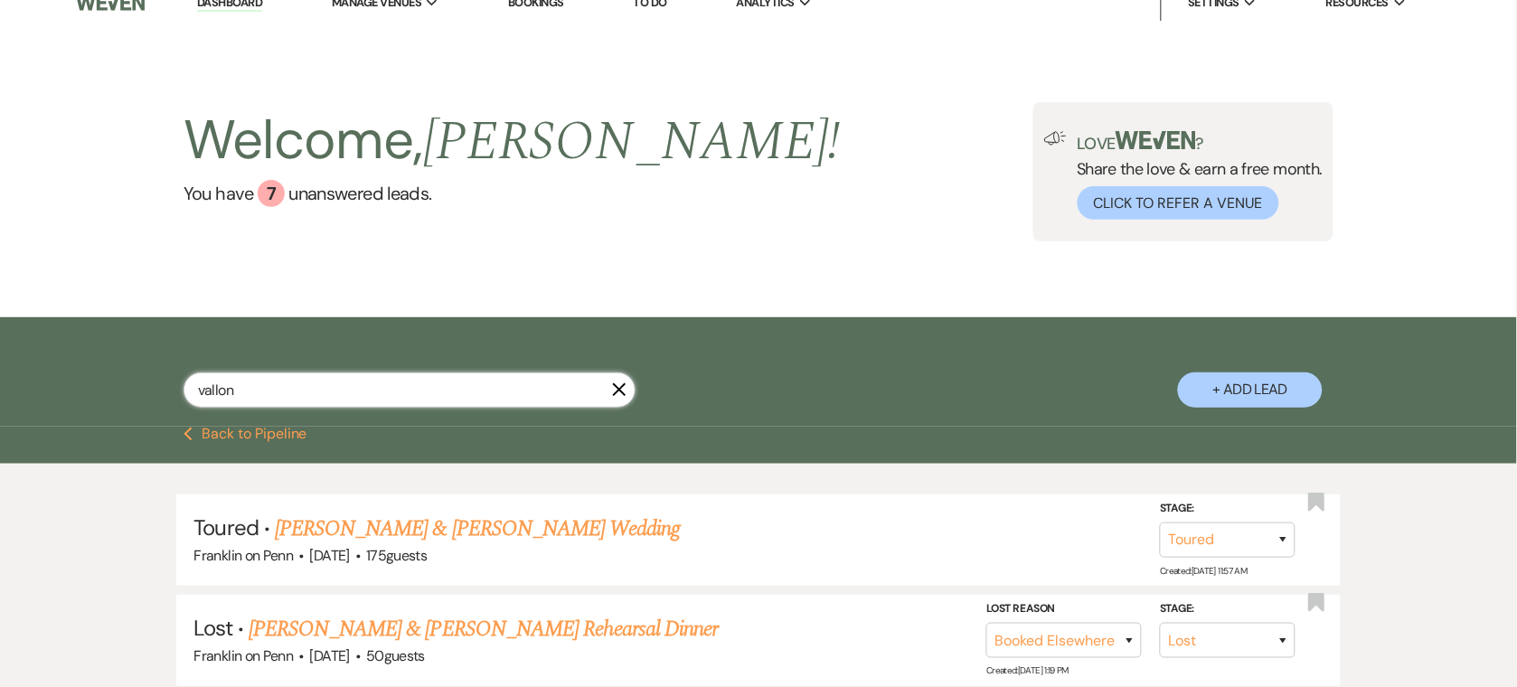
select select "5"
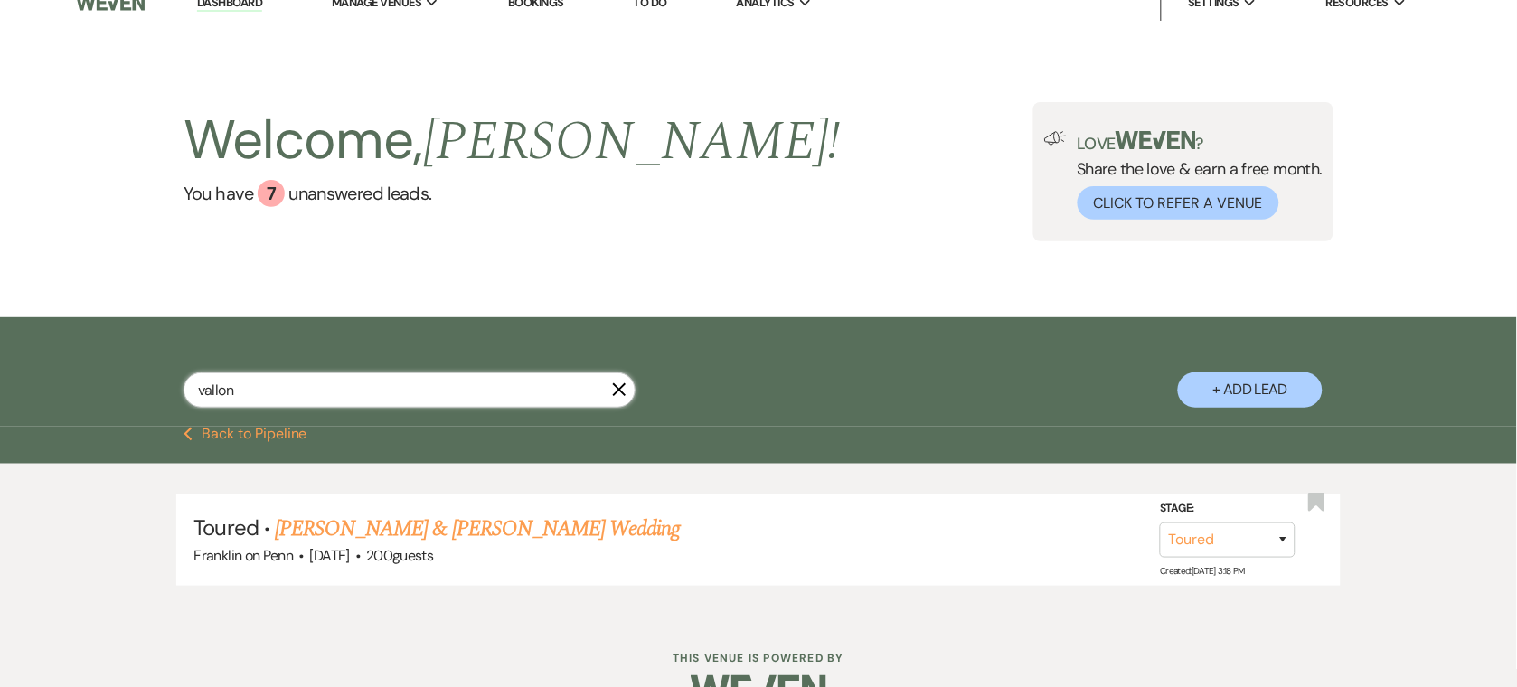
scroll to position [67, 0]
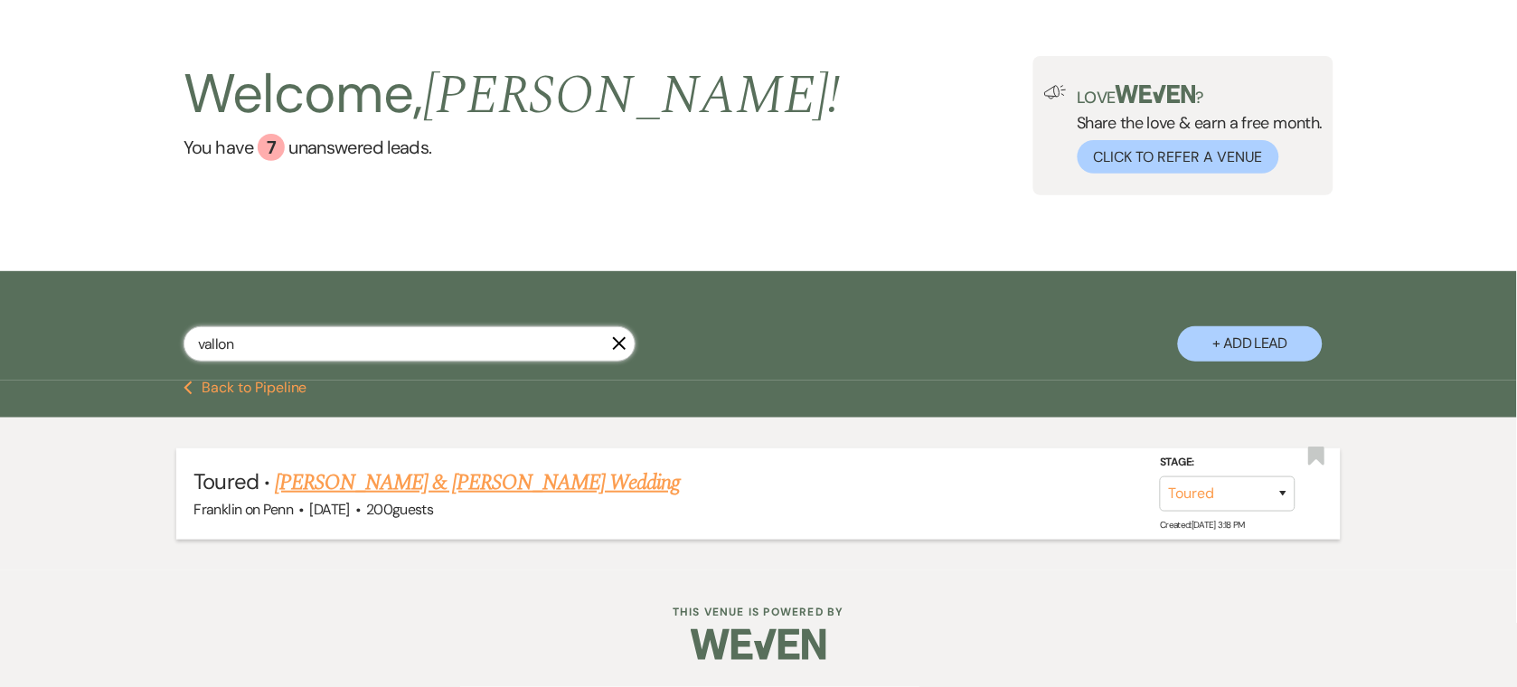
type input "vallon"
click at [433, 501] on span "200 guests" at bounding box center [399, 509] width 67 height 19
click at [456, 481] on link "[PERSON_NAME] & [PERSON_NAME] Wedding" at bounding box center [477, 482] width 405 height 33
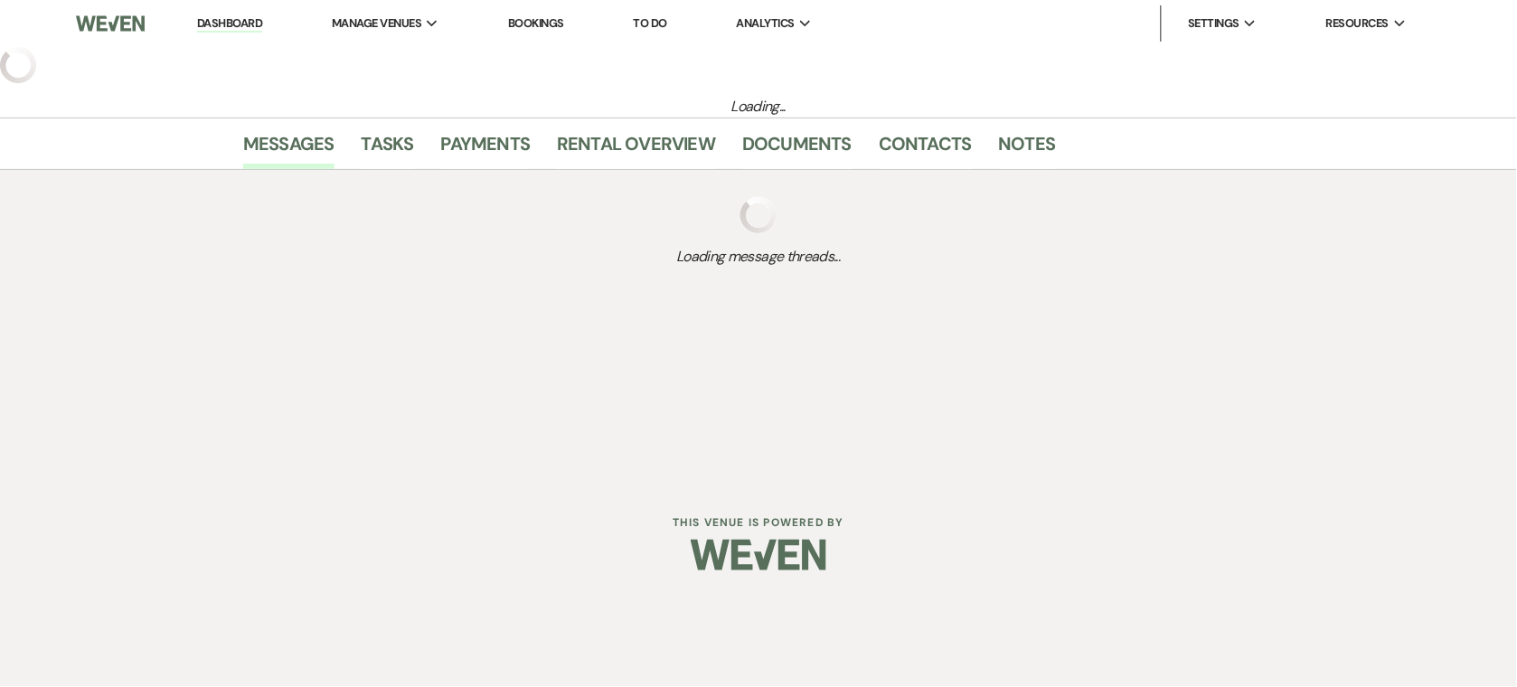
select select "5"
select select "1"
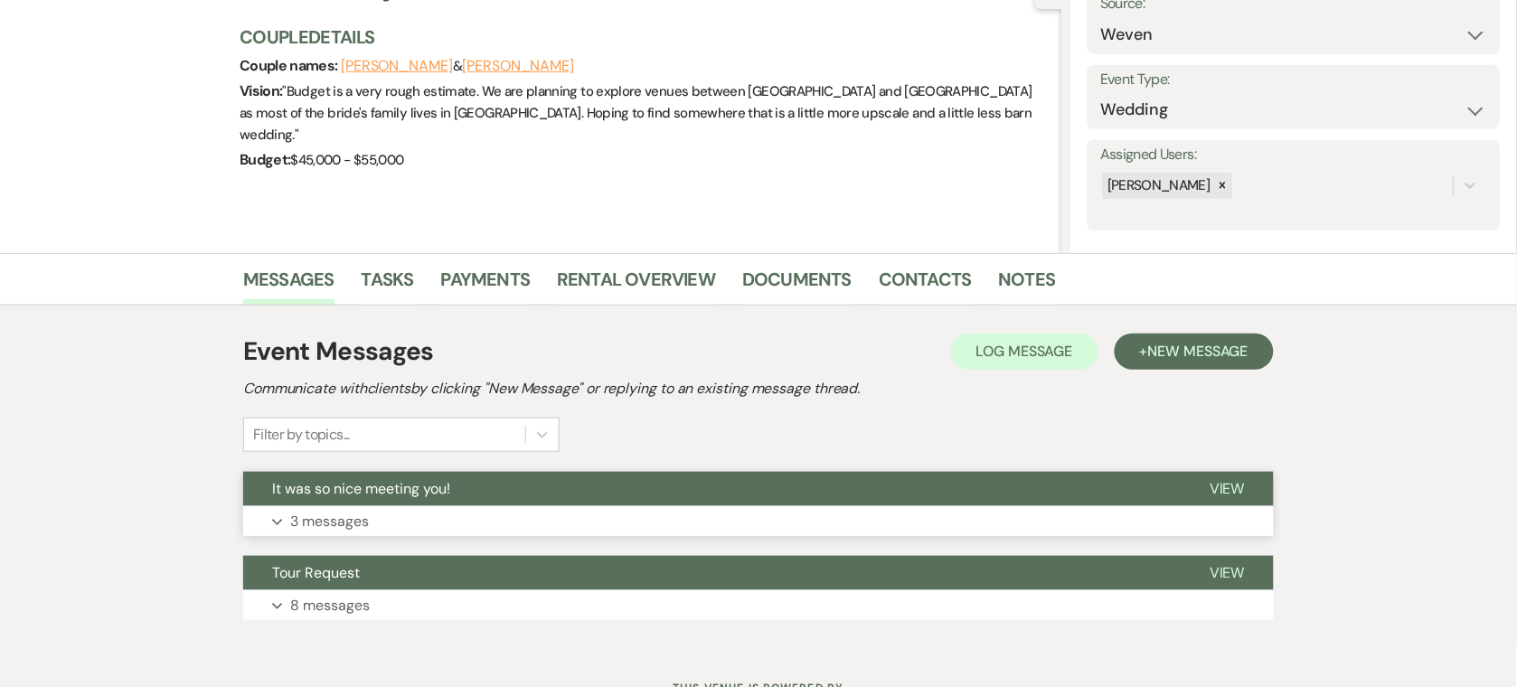
scroll to position [216, 0]
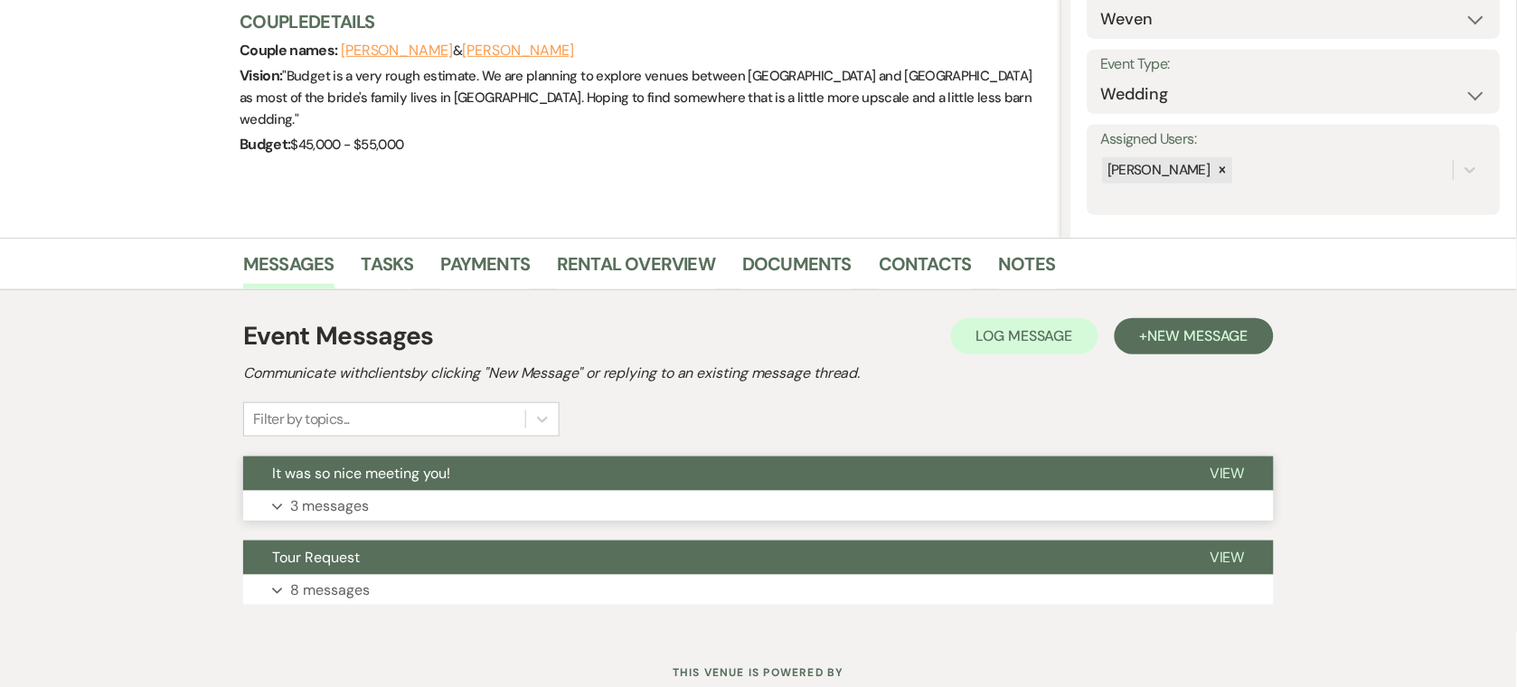
click at [532, 495] on button "Expand 3 messages" at bounding box center [758, 506] width 1031 height 31
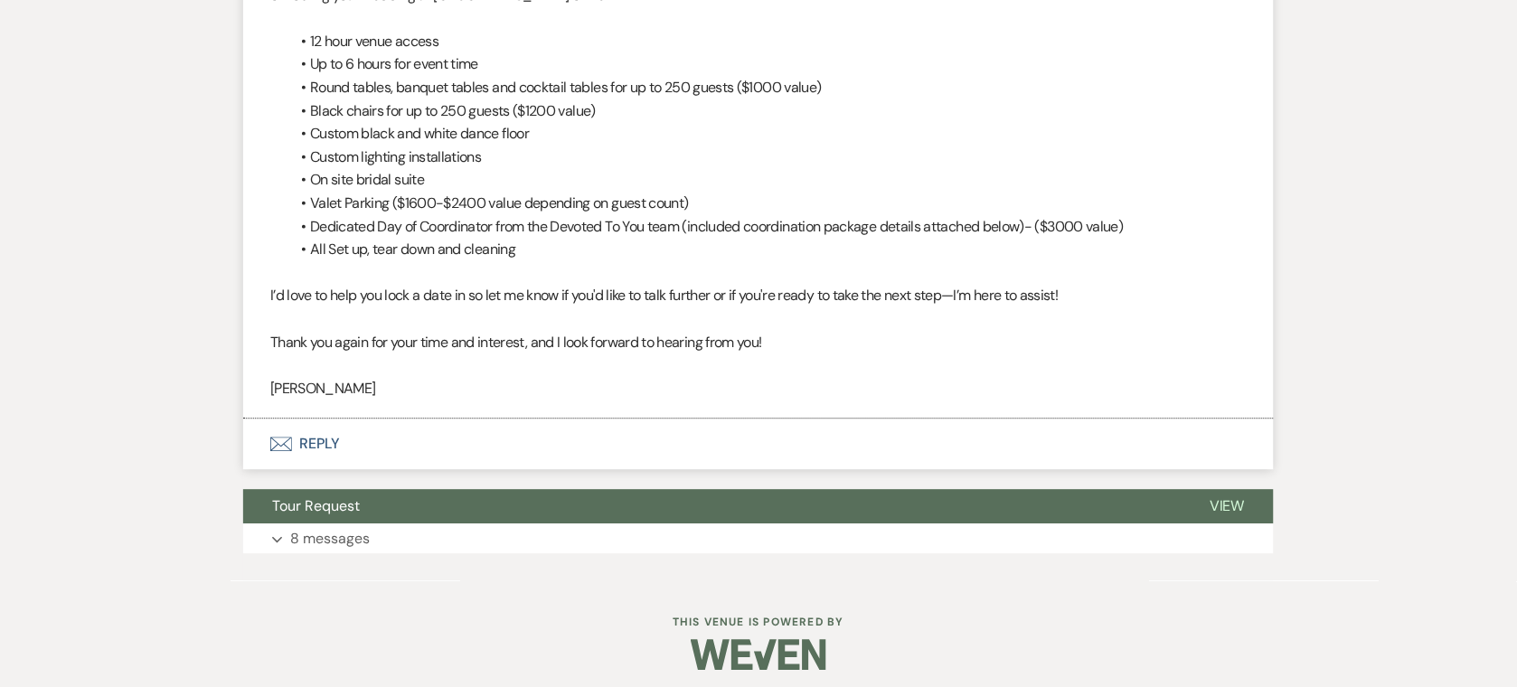
scroll to position [2645, 0]
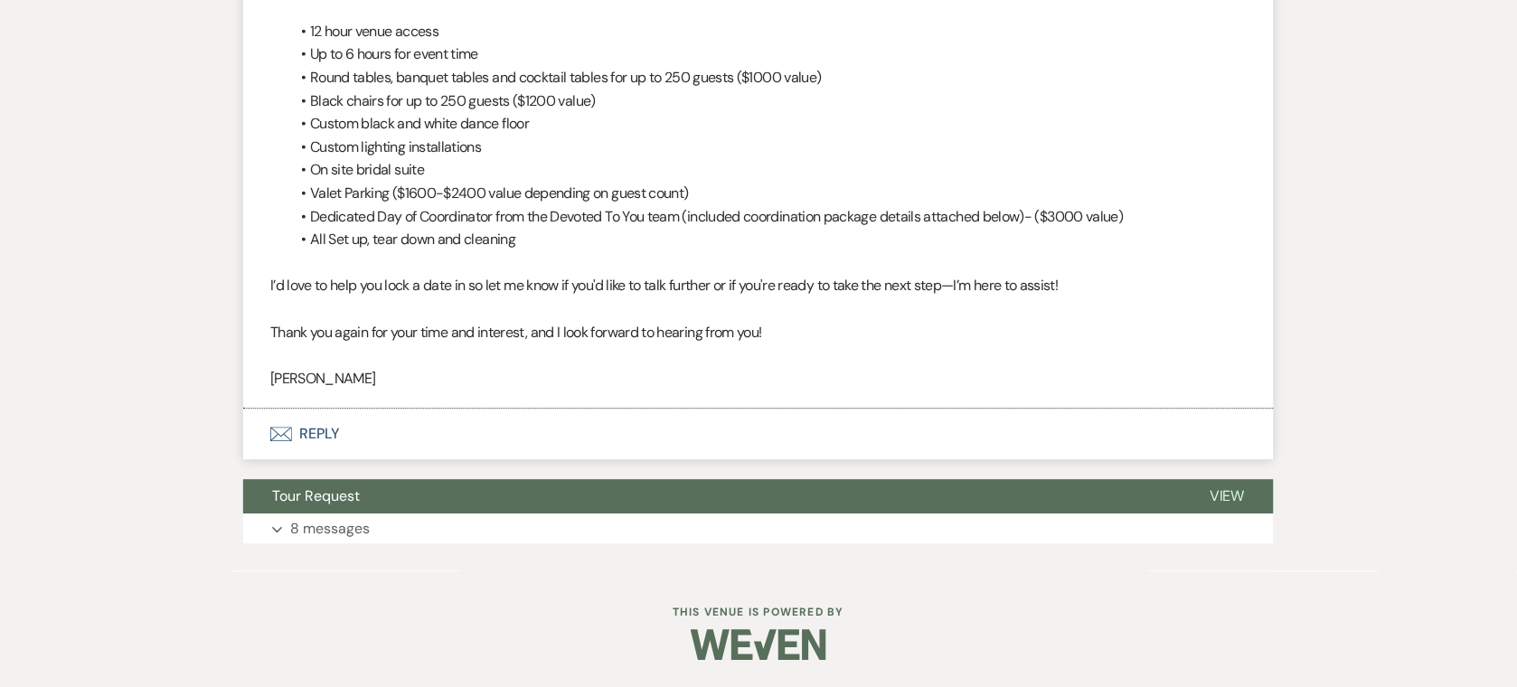
select select "5"
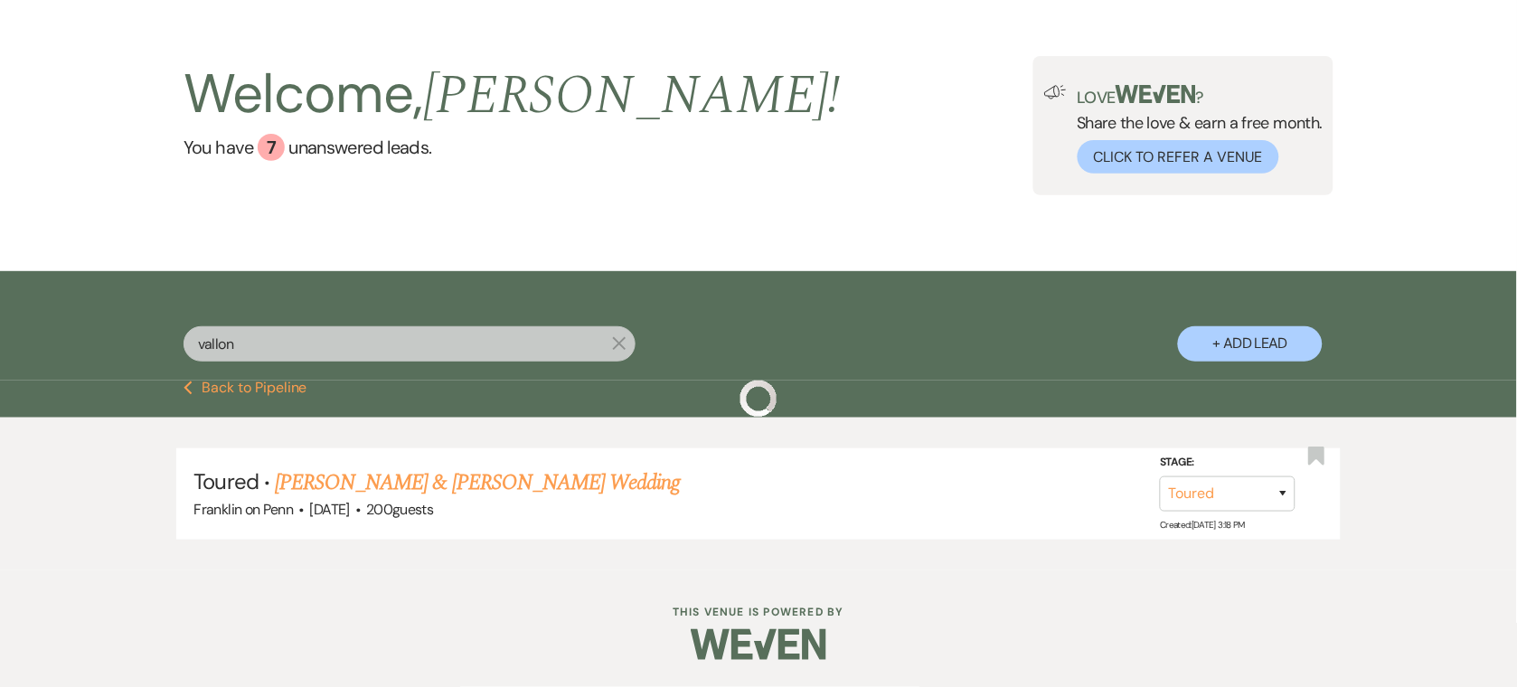
scroll to position [67, 0]
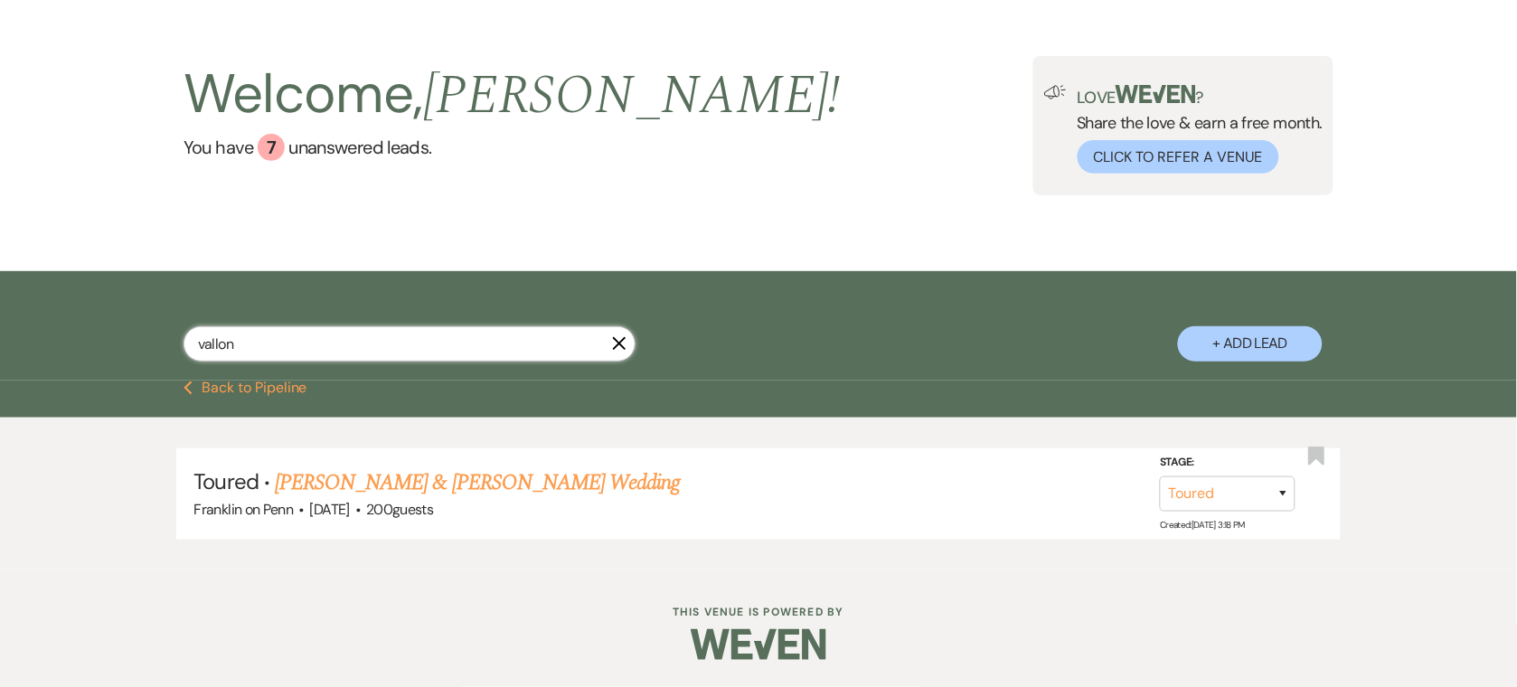
click at [369, 357] on input "vallon" at bounding box center [410, 343] width 452 height 35
type input "[PERSON_NAME]"
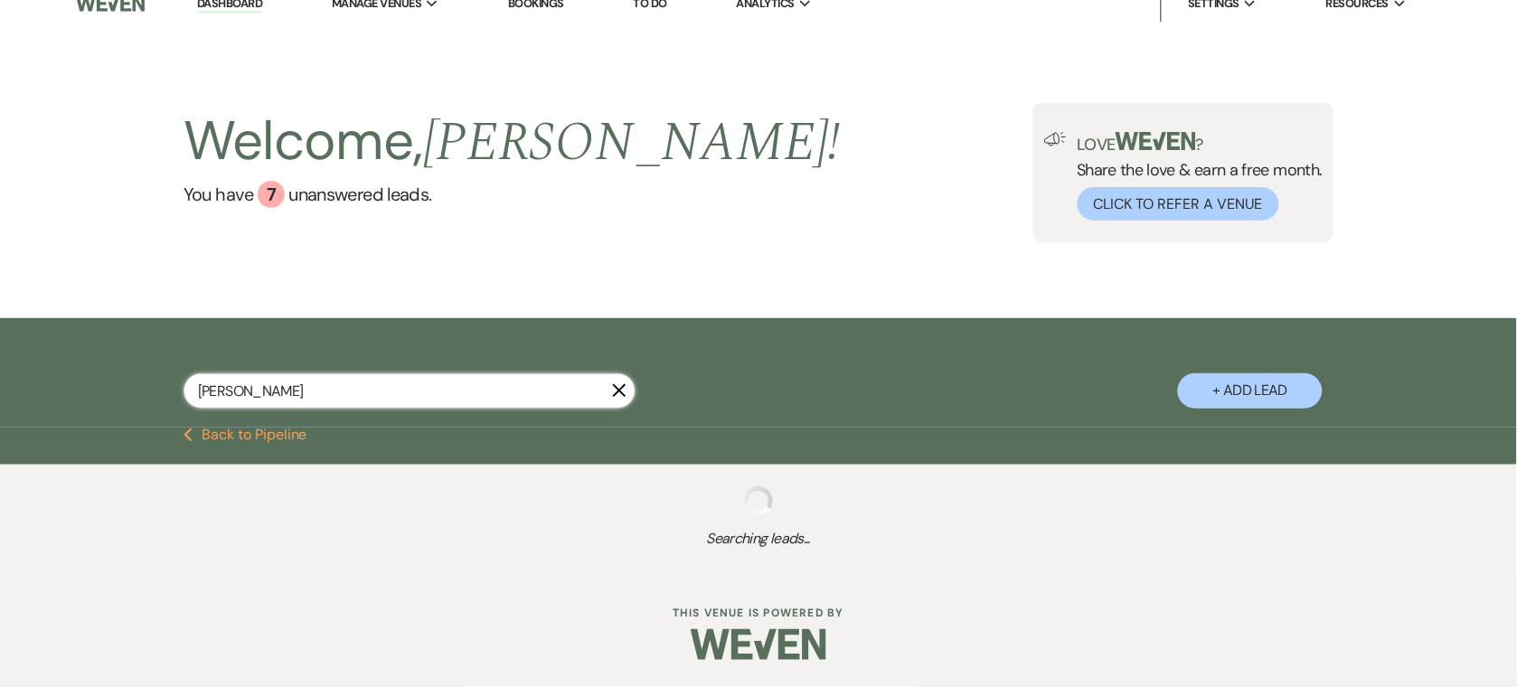
scroll to position [67, 0]
select select "8"
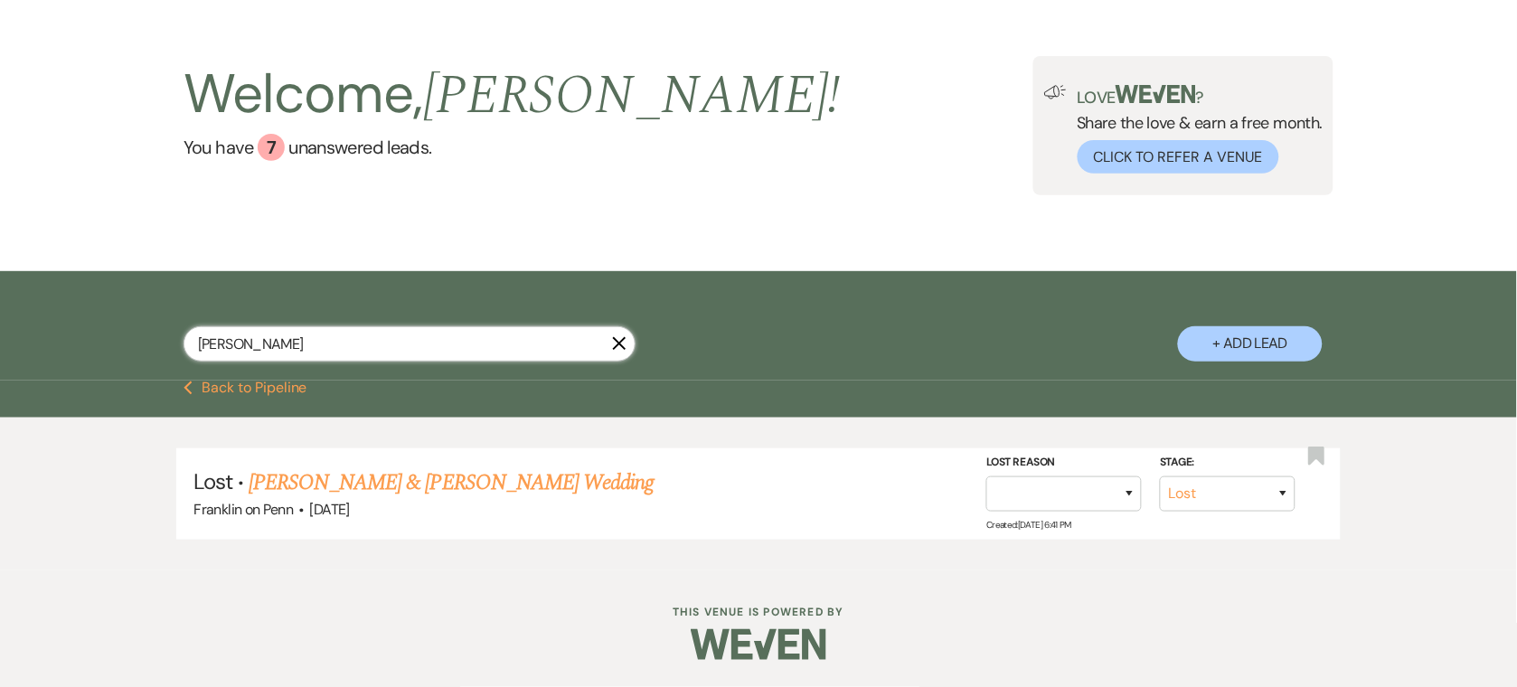
click at [337, 349] on input "[PERSON_NAME]" at bounding box center [410, 343] width 452 height 35
type input "[GEOGRAPHIC_DATA]"
type input "[PERSON_NAME]"
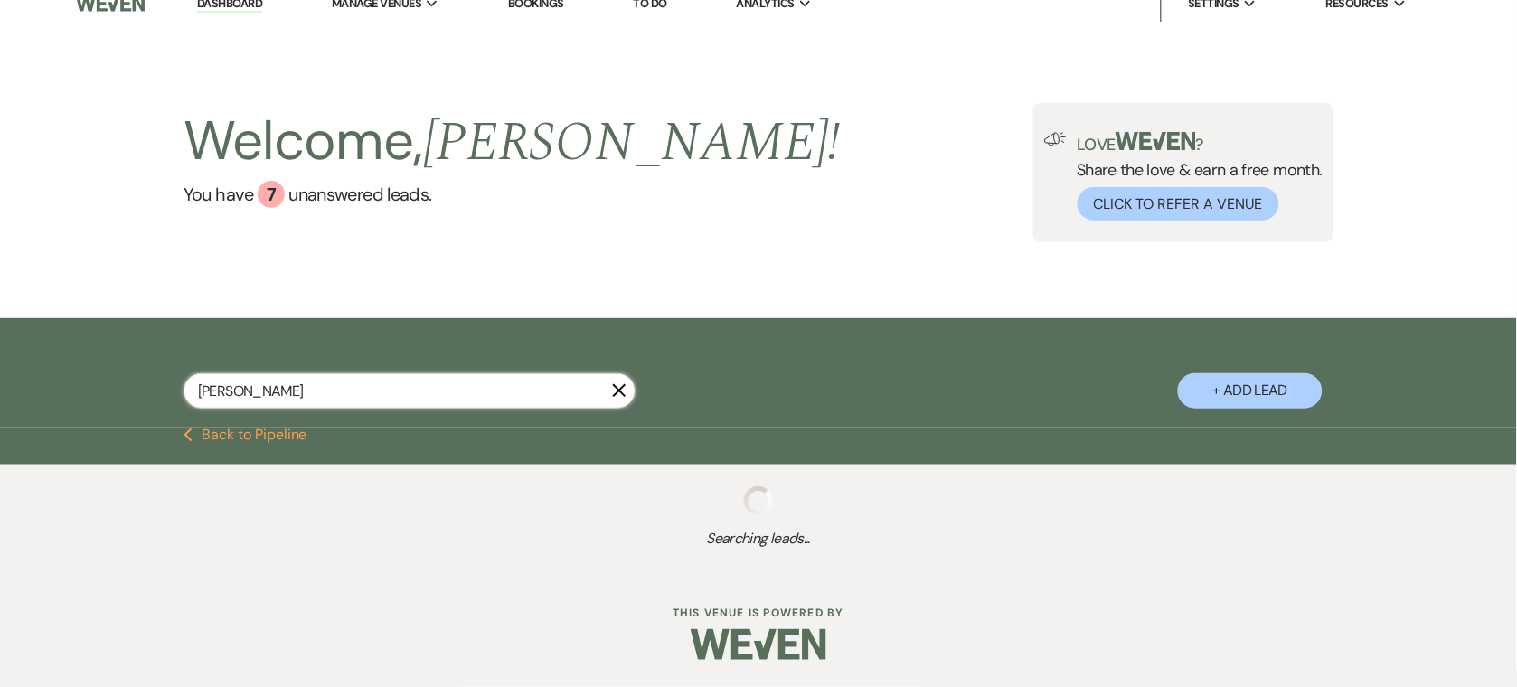
select select "5"
select select "8"
select select "5"
select select "8"
select select "9"
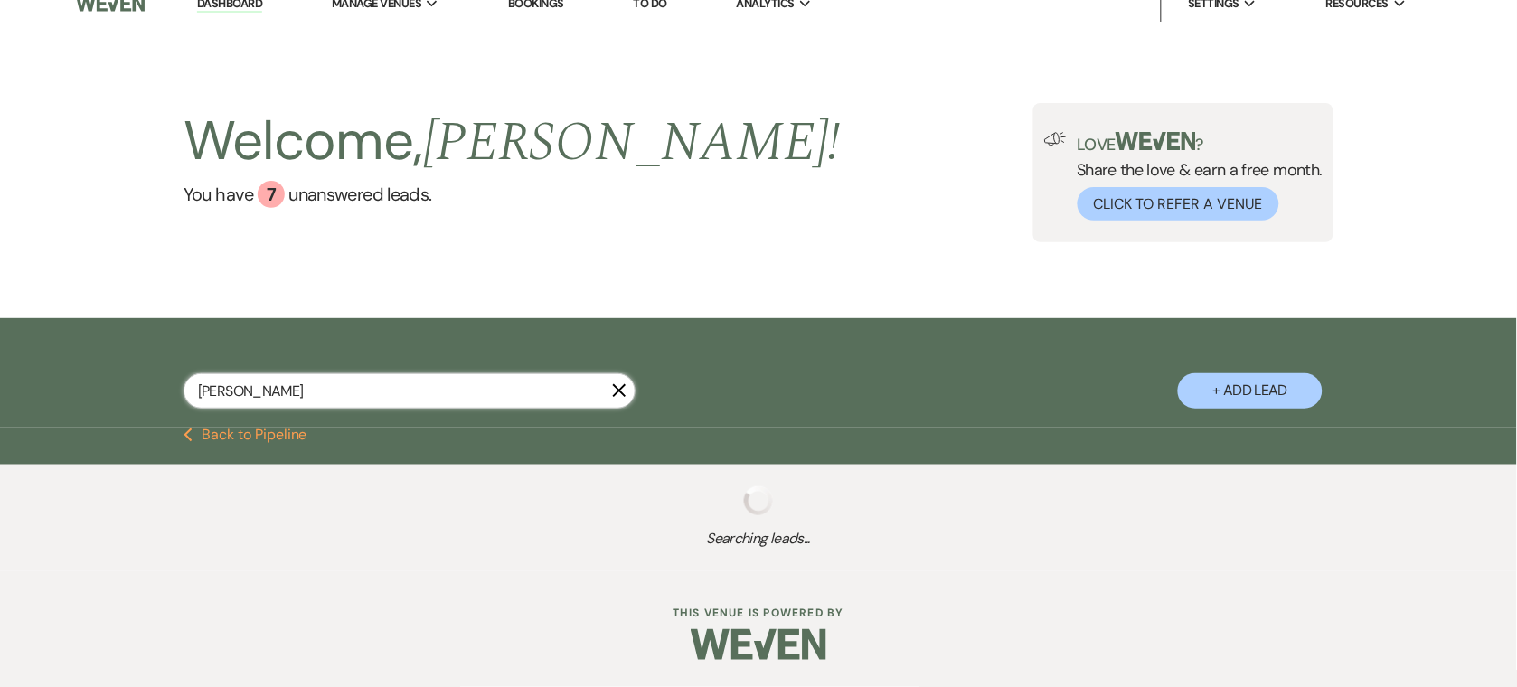
select select "8"
select select "5"
select select "8"
select select "5"
select select "8"
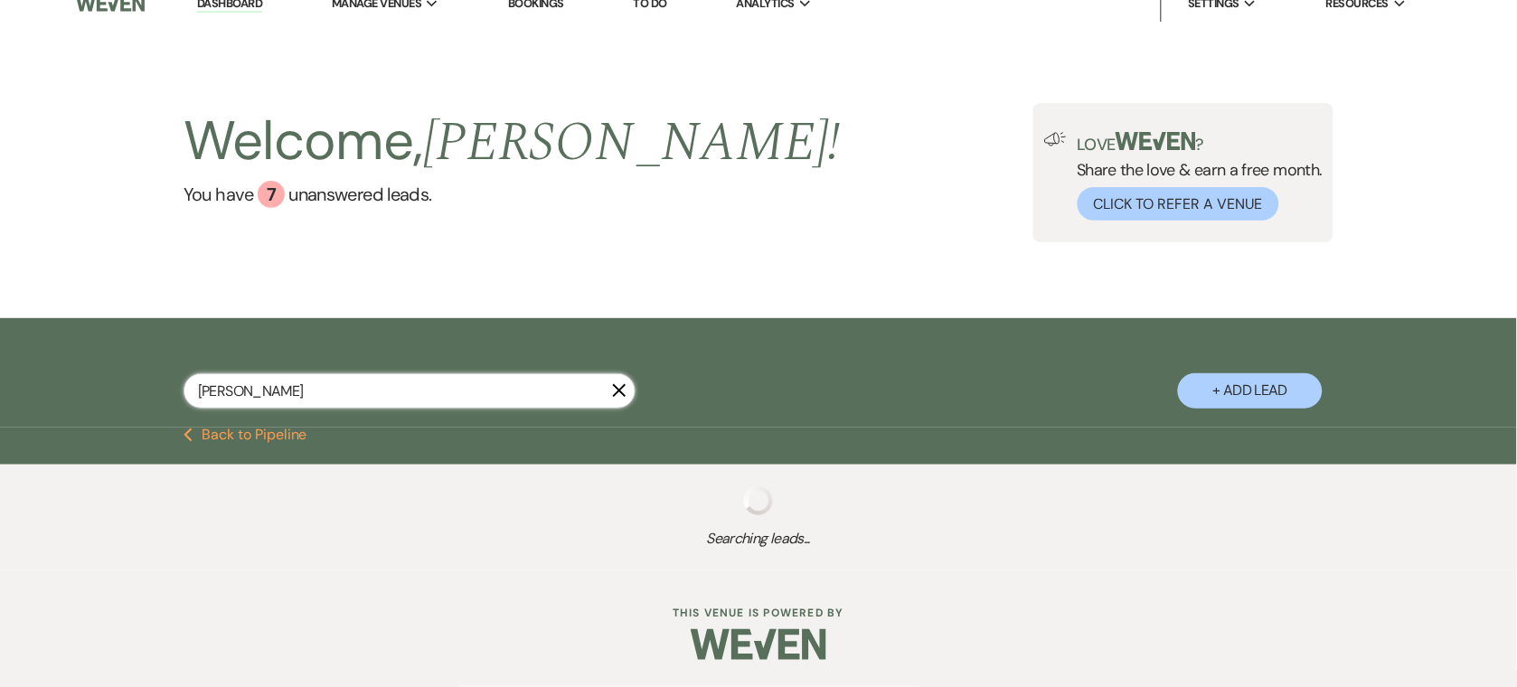
select select "8"
select select "6"
select select "8"
select select "5"
select select "8"
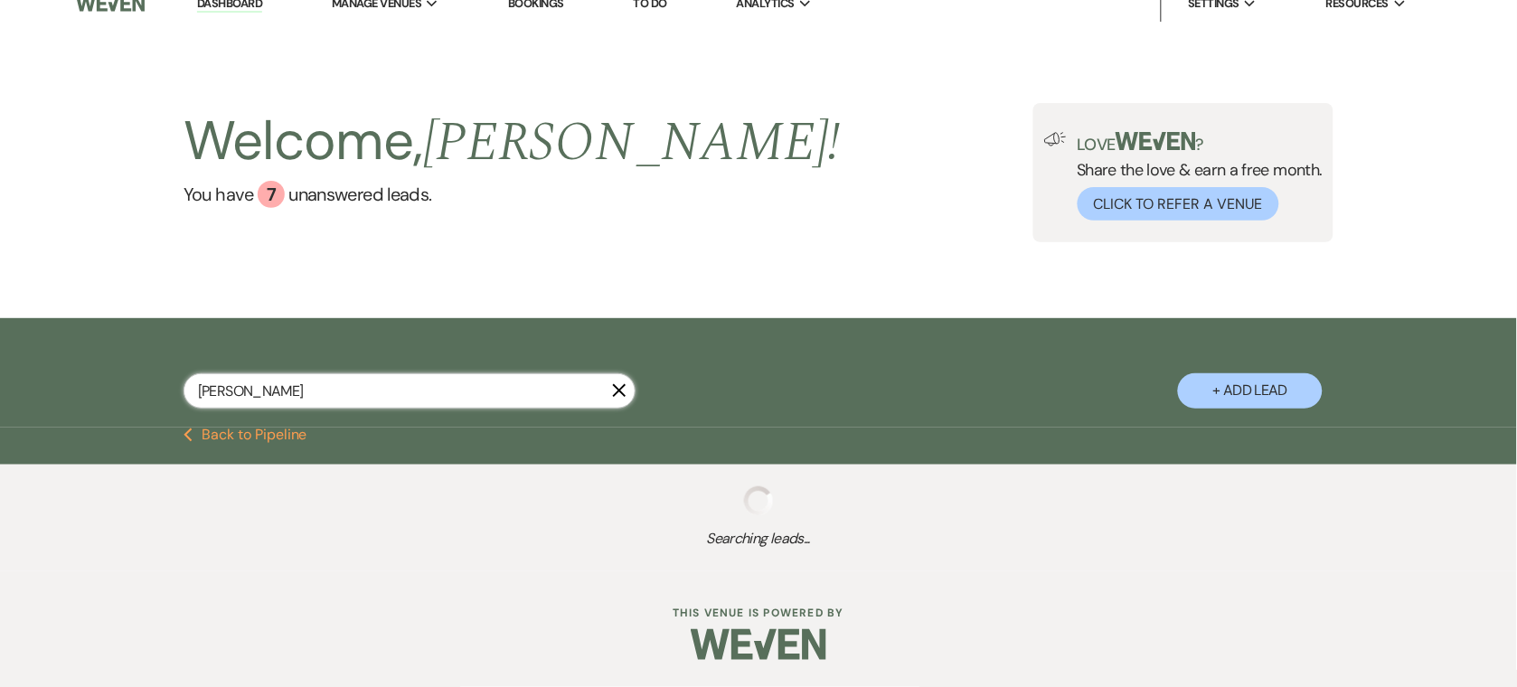
select select "5"
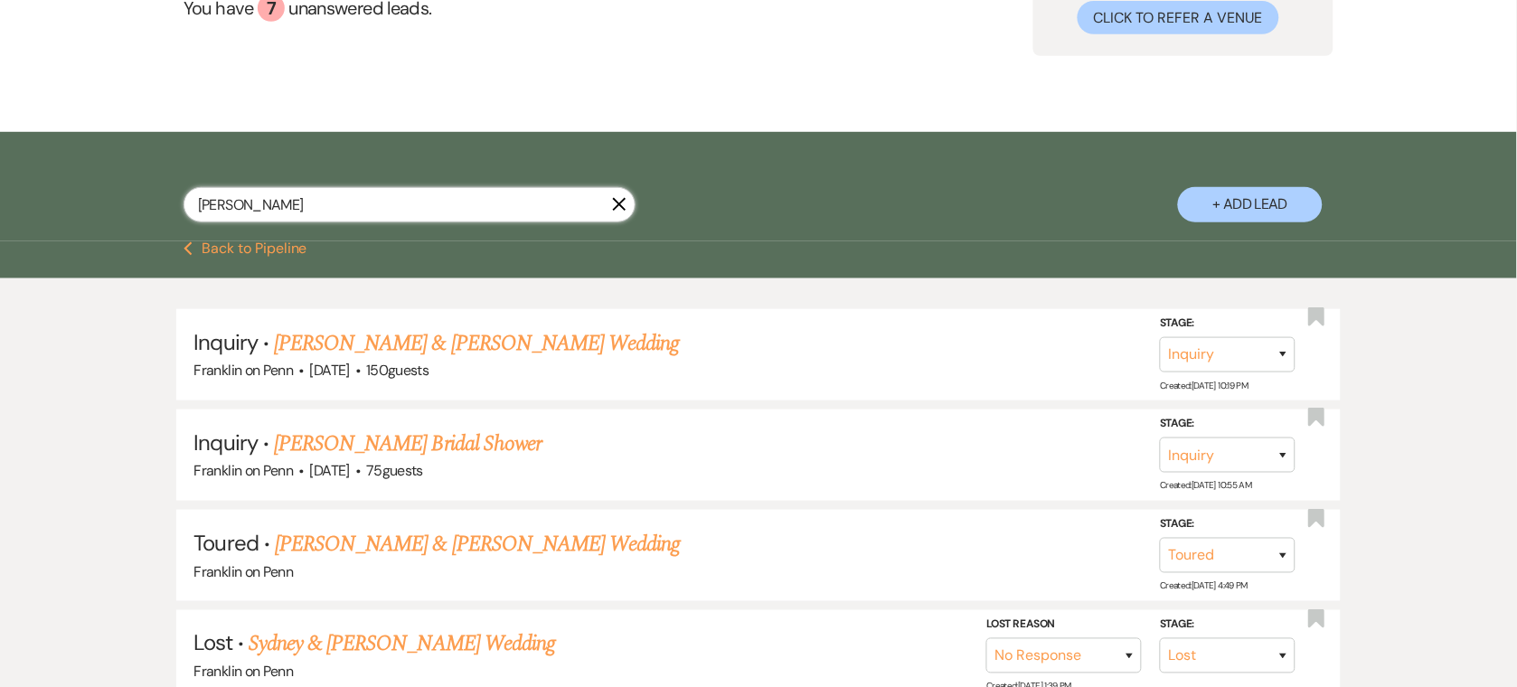
scroll to position [212, 0]
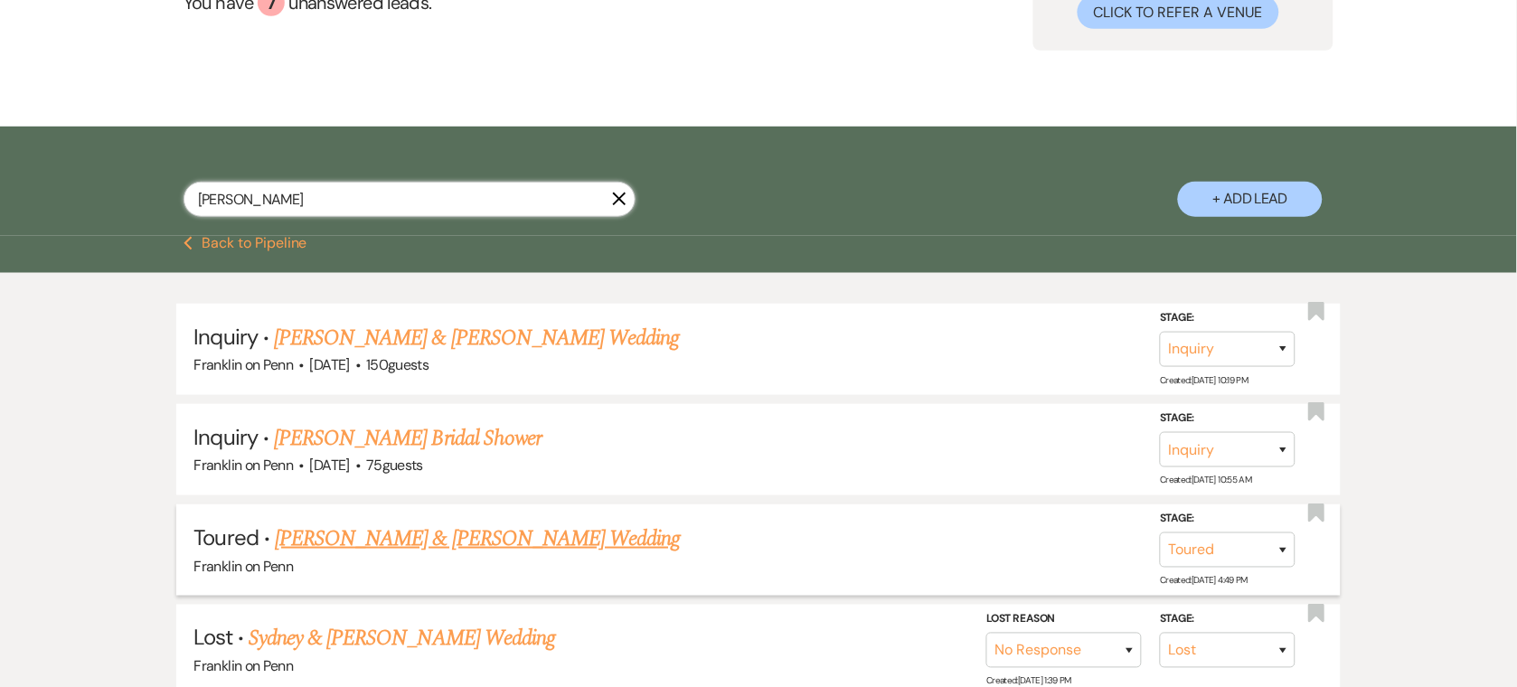
type input "[PERSON_NAME]"
click at [402, 543] on link "[PERSON_NAME] & [PERSON_NAME] Wedding" at bounding box center [477, 539] width 405 height 33
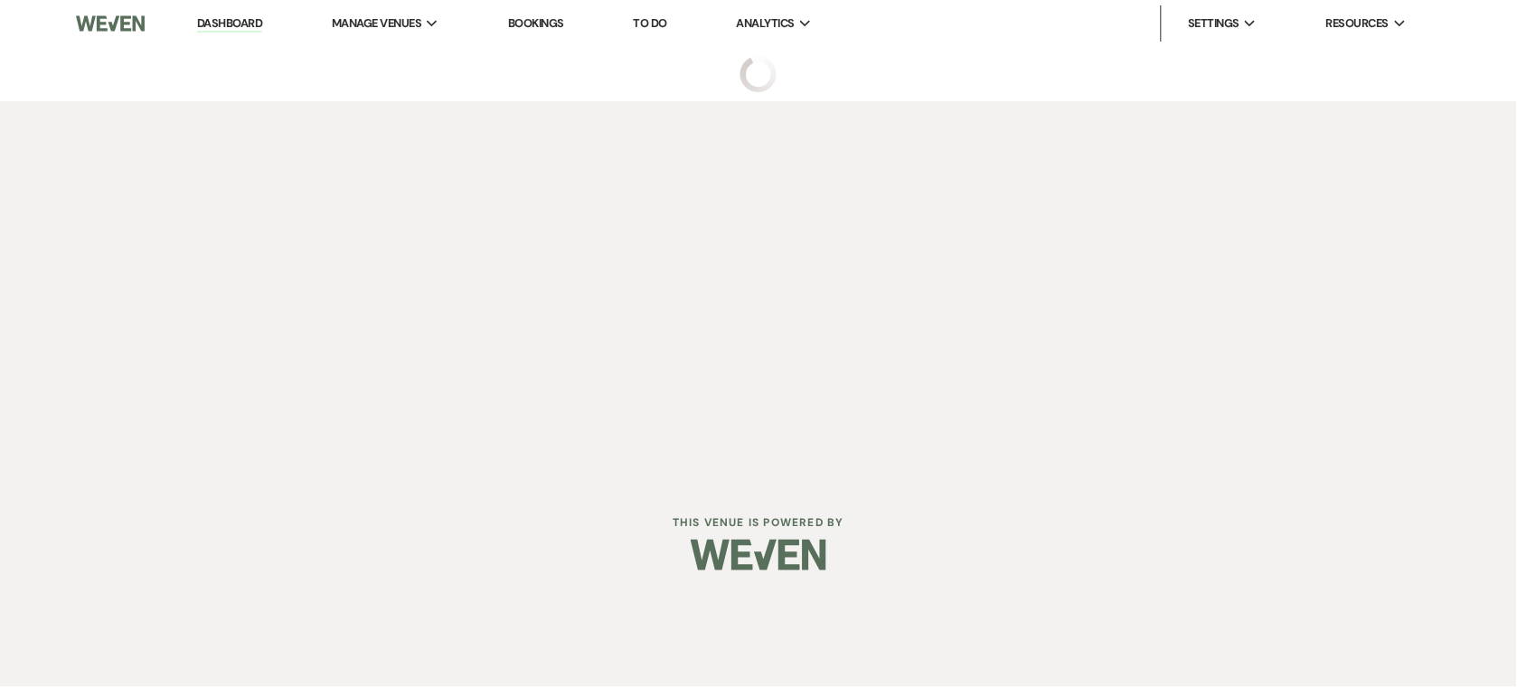
select select "5"
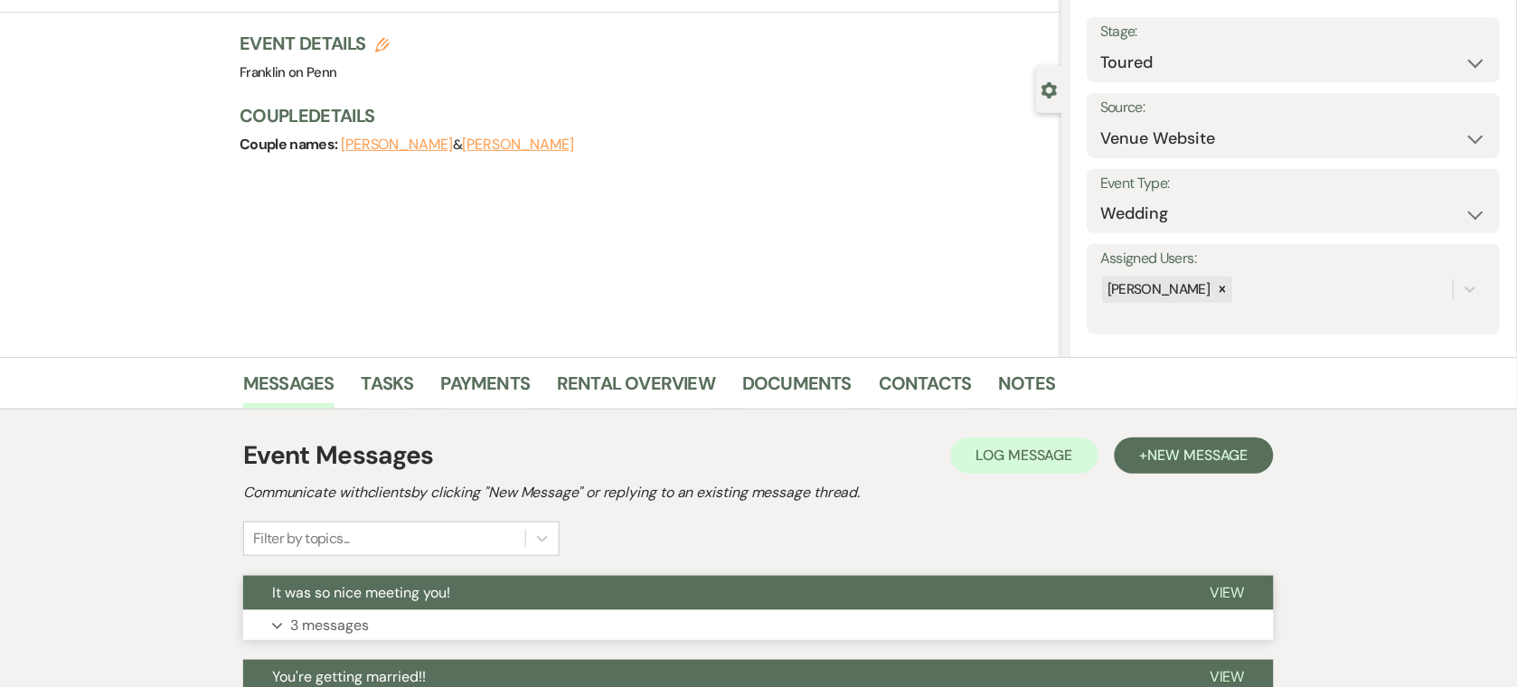
scroll to position [277, 0]
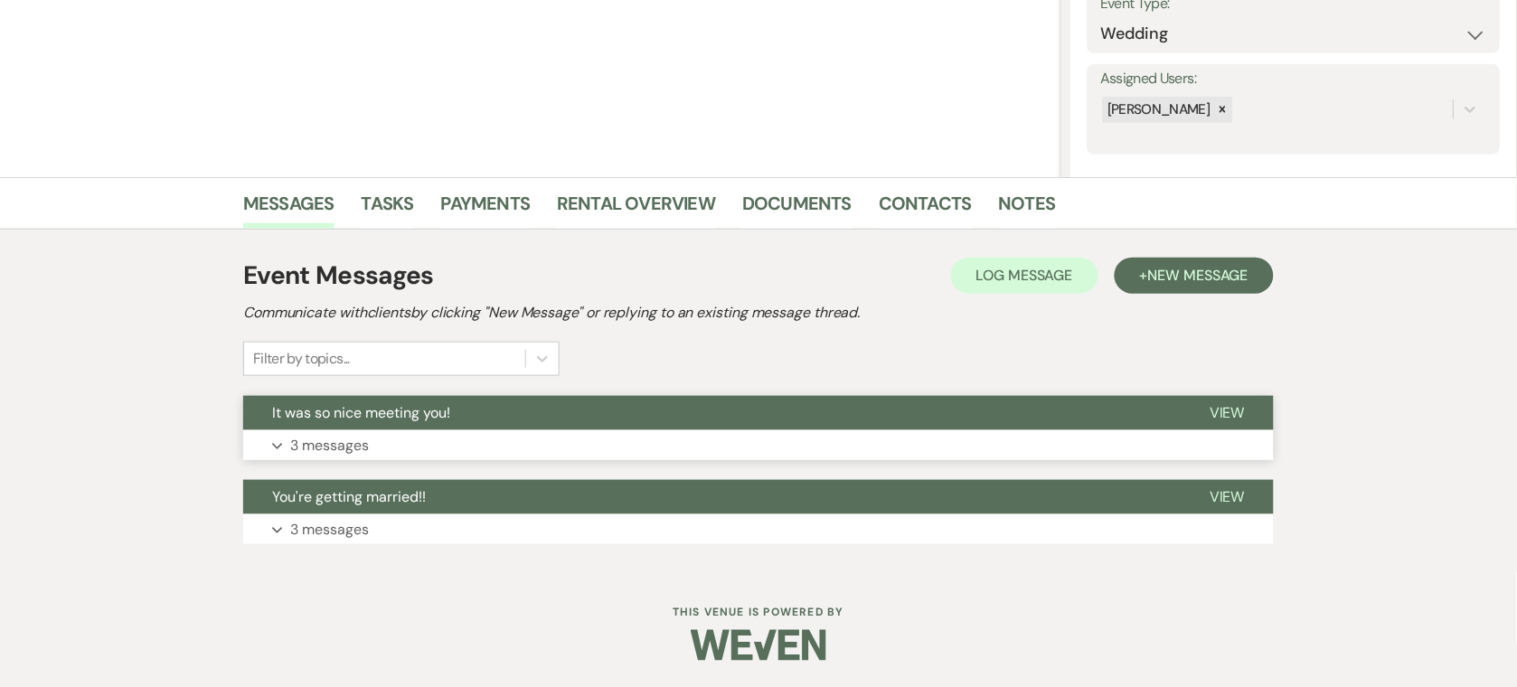
click at [440, 444] on button "Expand 3 messages" at bounding box center [758, 445] width 1031 height 31
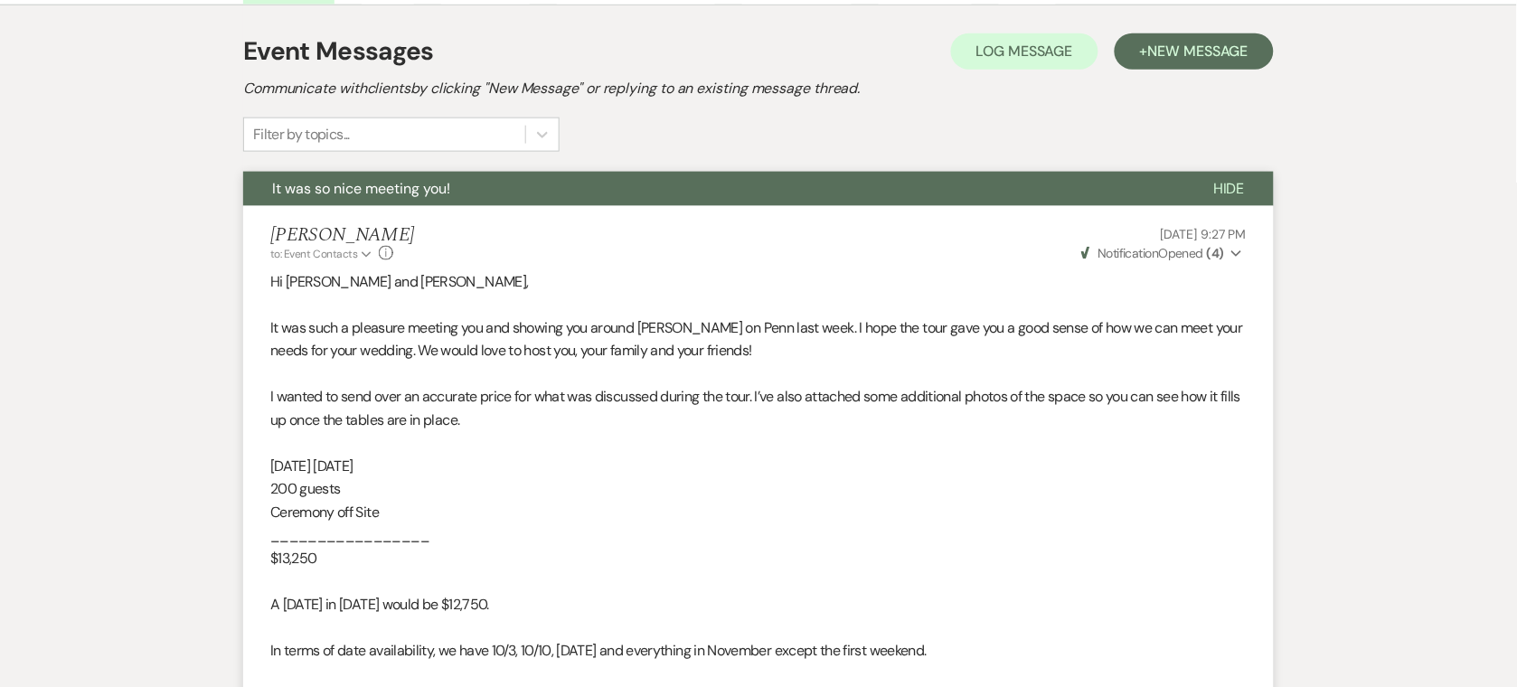
scroll to position [578, 0]
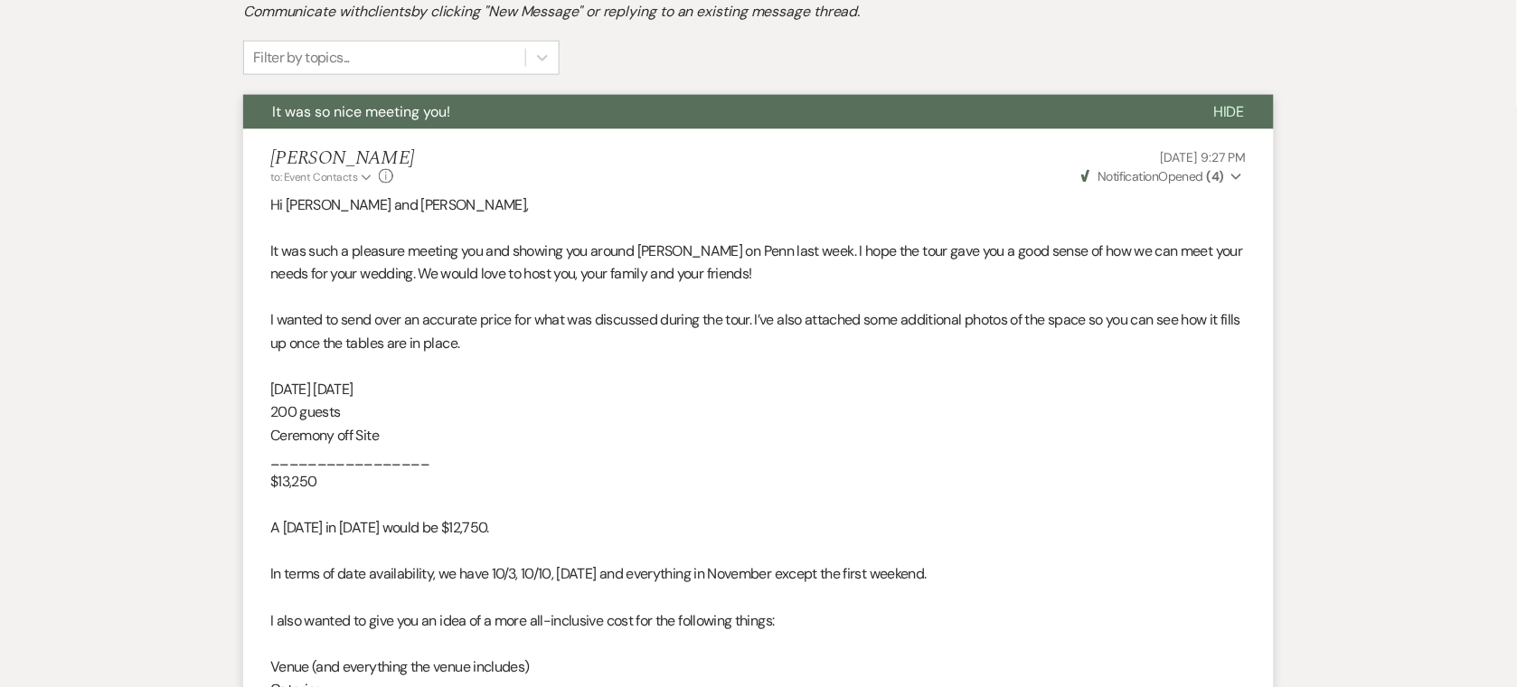
select select "5"
select select "8"
select select "5"
select select "8"
select select "9"
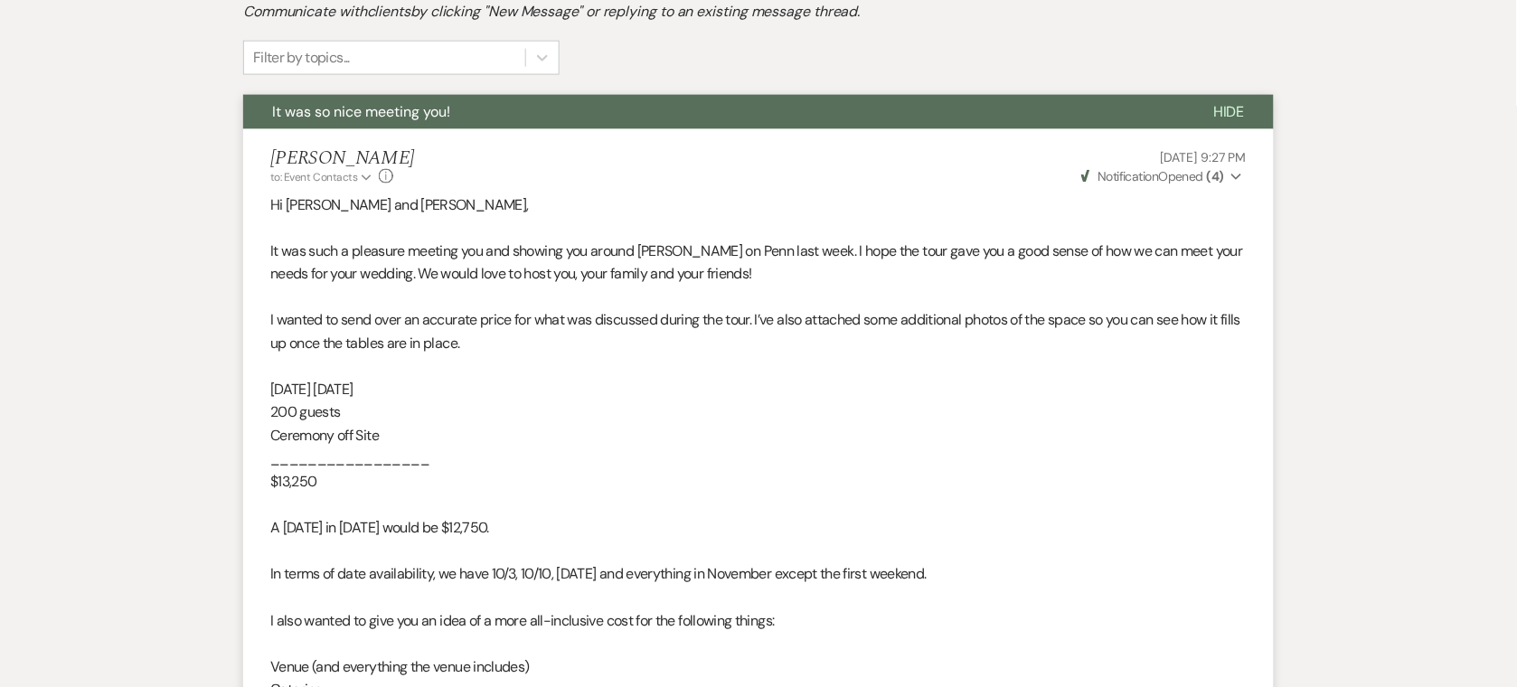
select select "8"
select select "5"
select select "8"
select select "5"
select select "8"
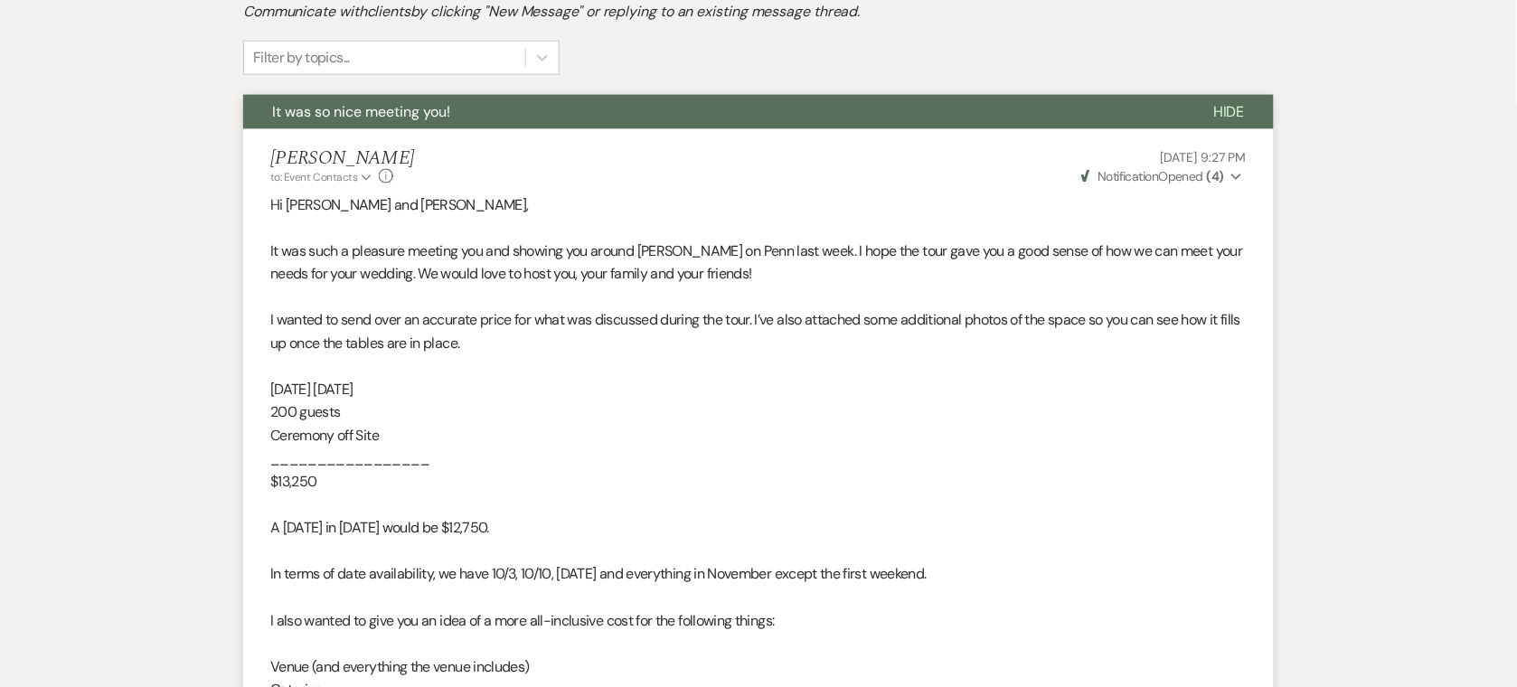
select select "8"
select select "6"
select select "8"
select select "5"
select select "8"
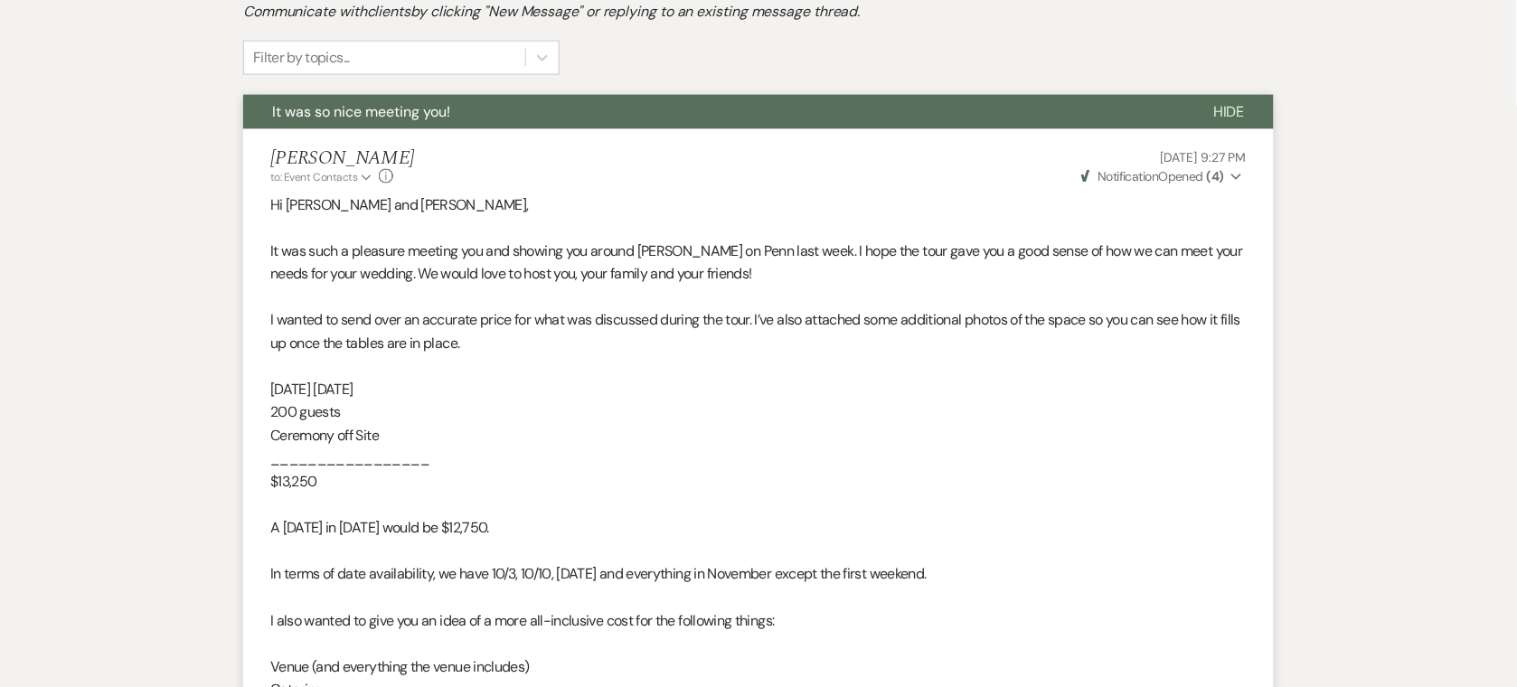
select select "5"
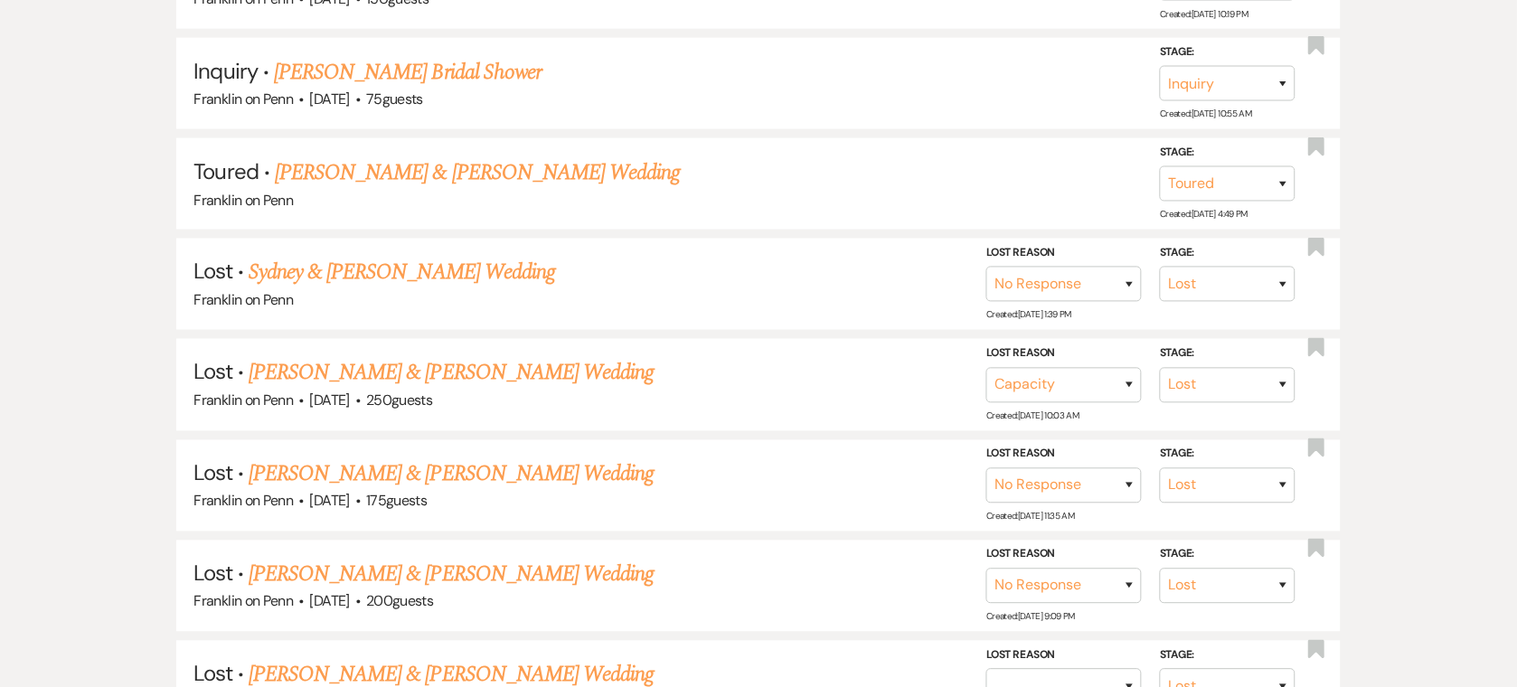
scroll to position [212, 0]
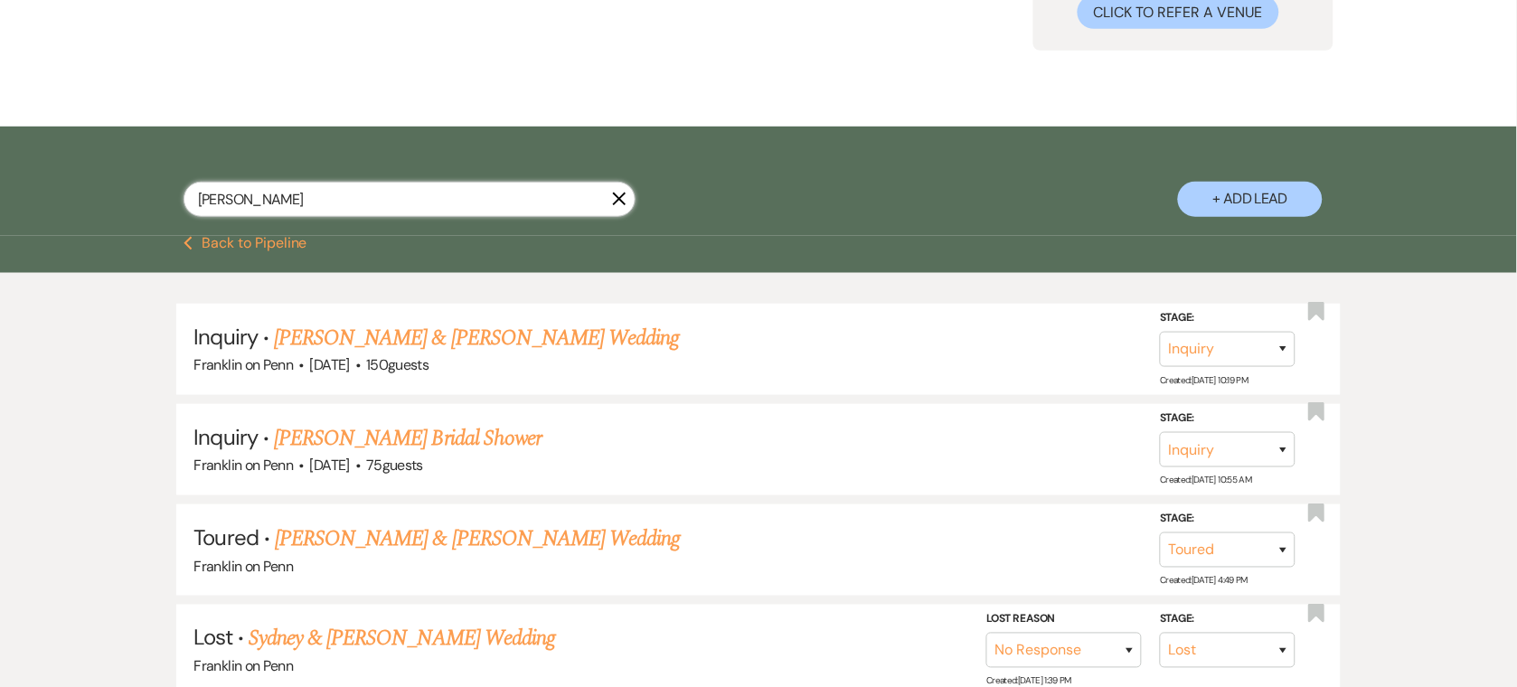
click at [284, 195] on input "[PERSON_NAME]" at bounding box center [410, 199] width 452 height 35
type input "[PERSON_NAME]"
type input "[PERSON_NAME] [PERSON_NAME]"
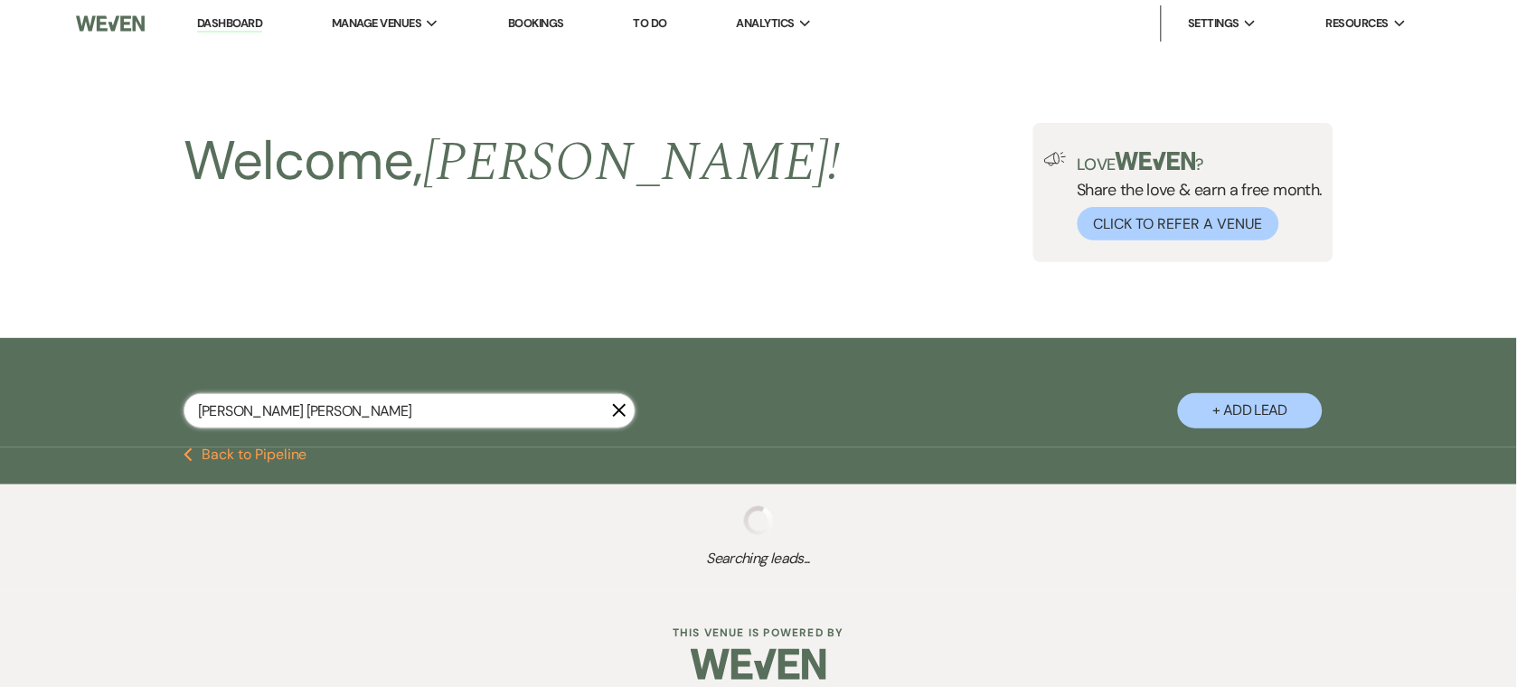
select select "5"
select select "8"
select select "5"
select select "8"
select select "5"
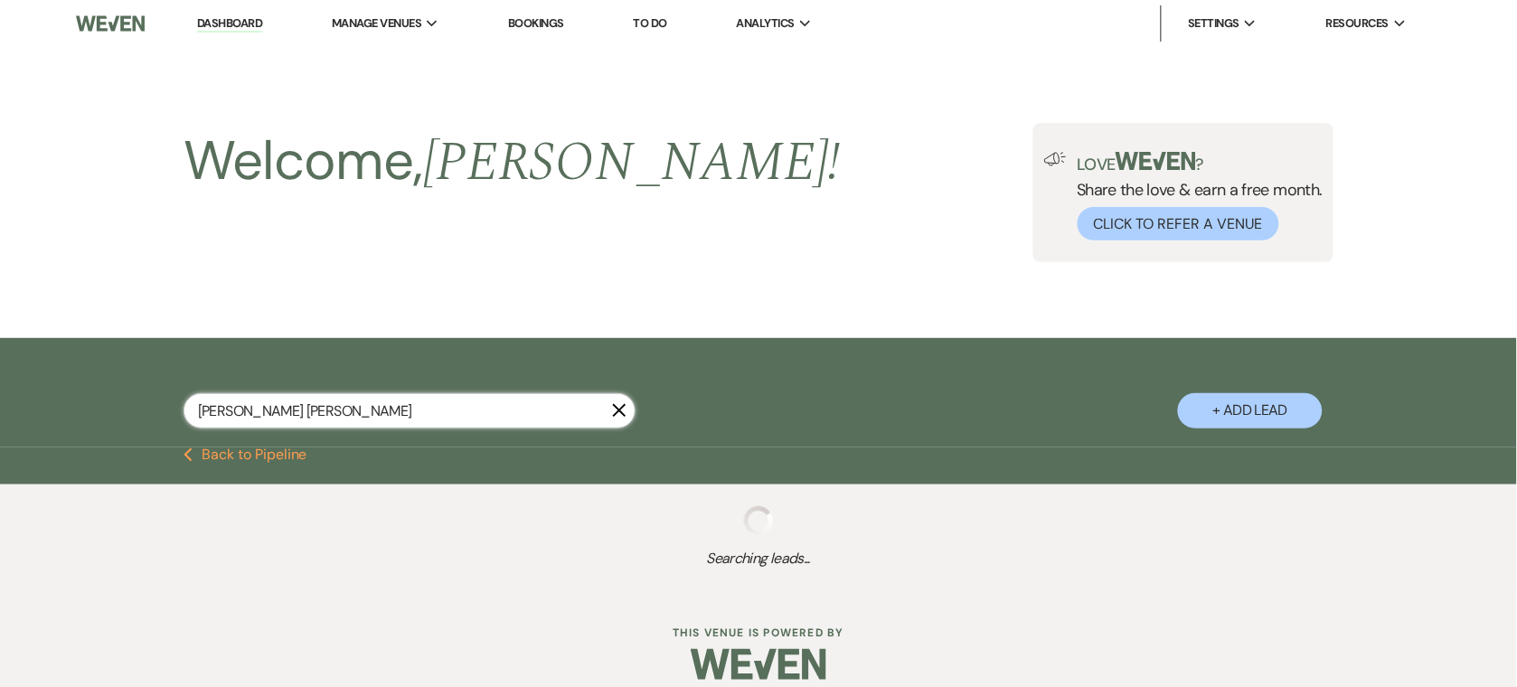
select select "8"
select select "6"
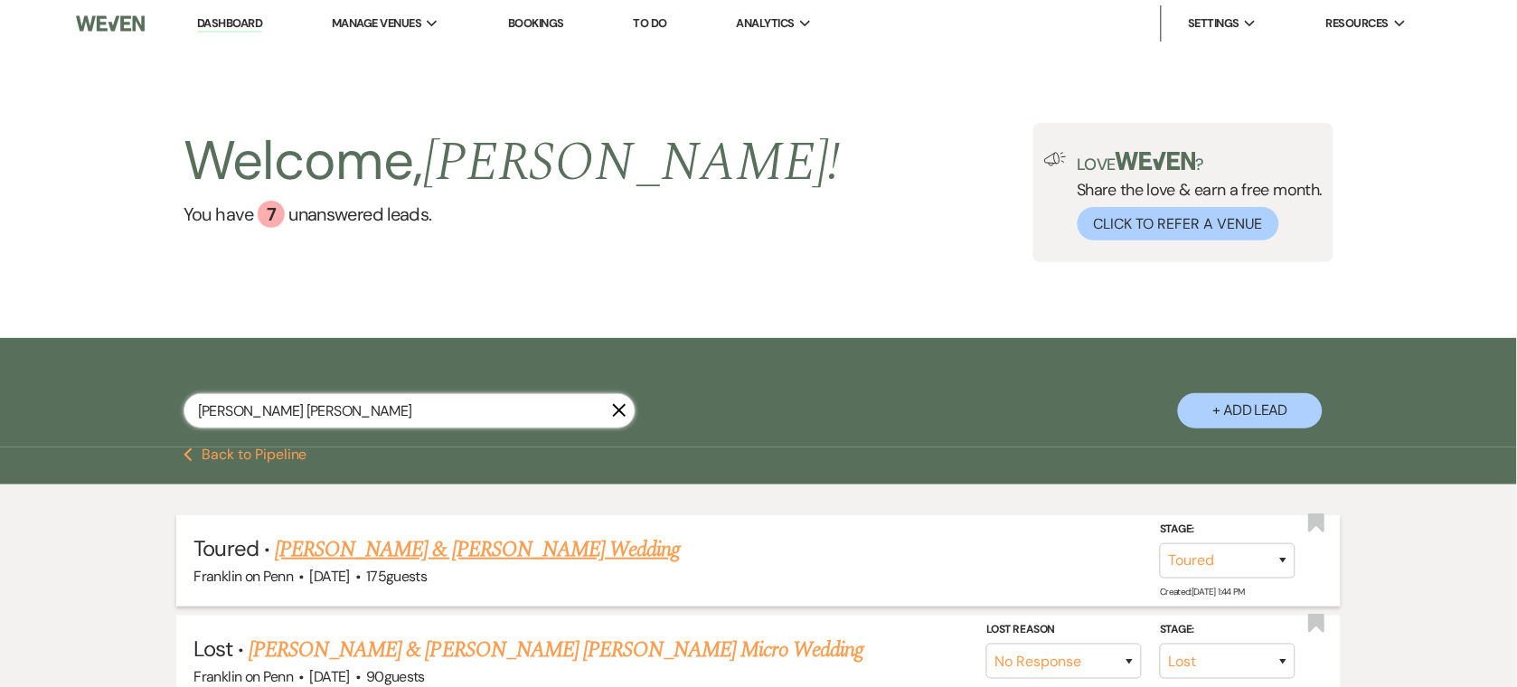
type input "[PERSON_NAME] [PERSON_NAME]"
click at [543, 538] on link "[PERSON_NAME] & [PERSON_NAME] Wedding" at bounding box center [477, 549] width 405 height 33
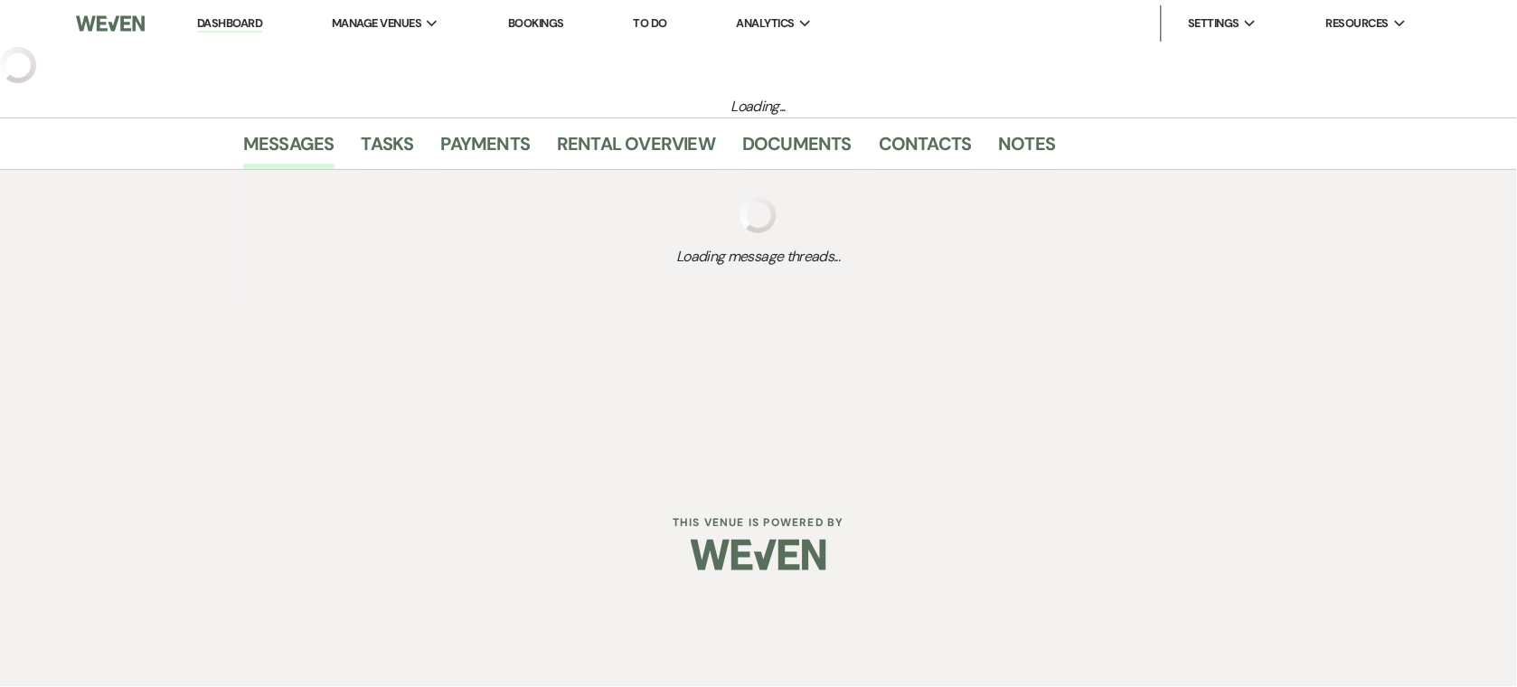
select select "5"
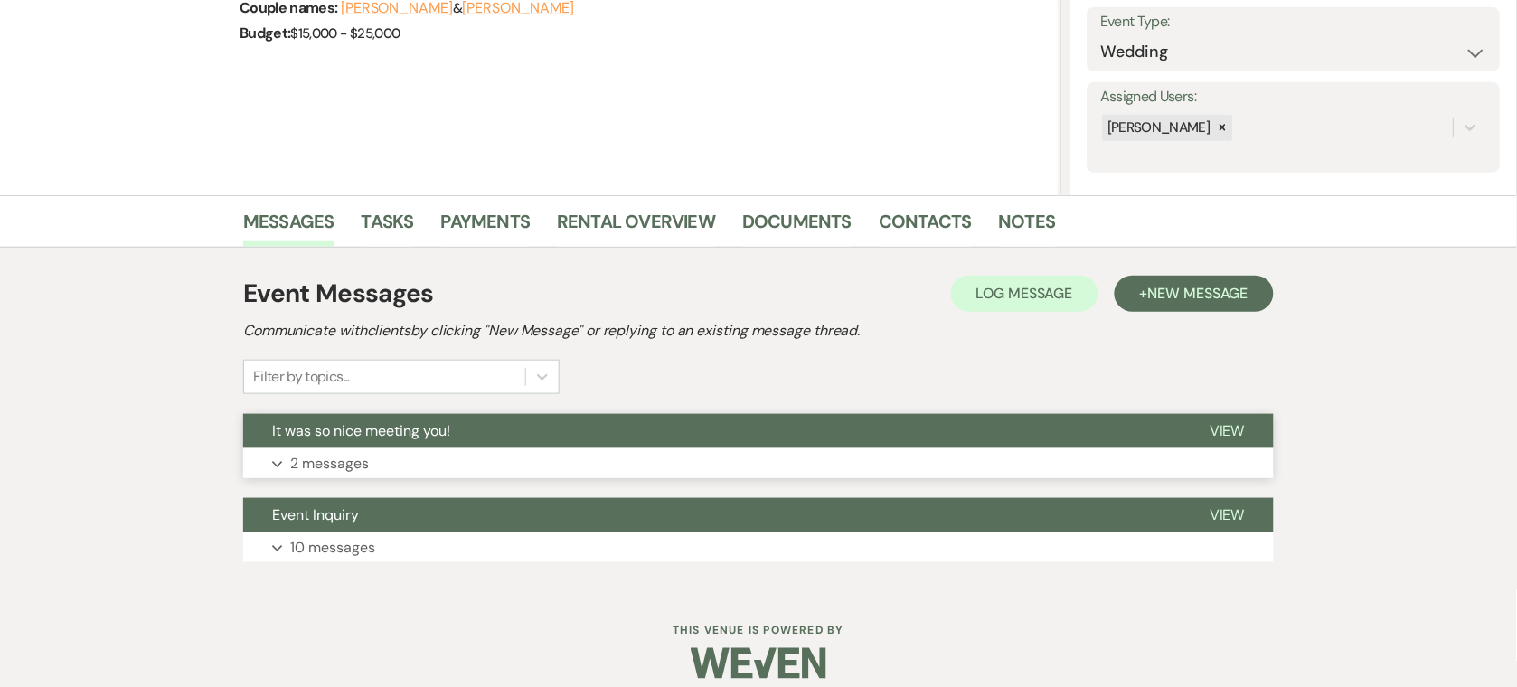
scroll to position [277, 0]
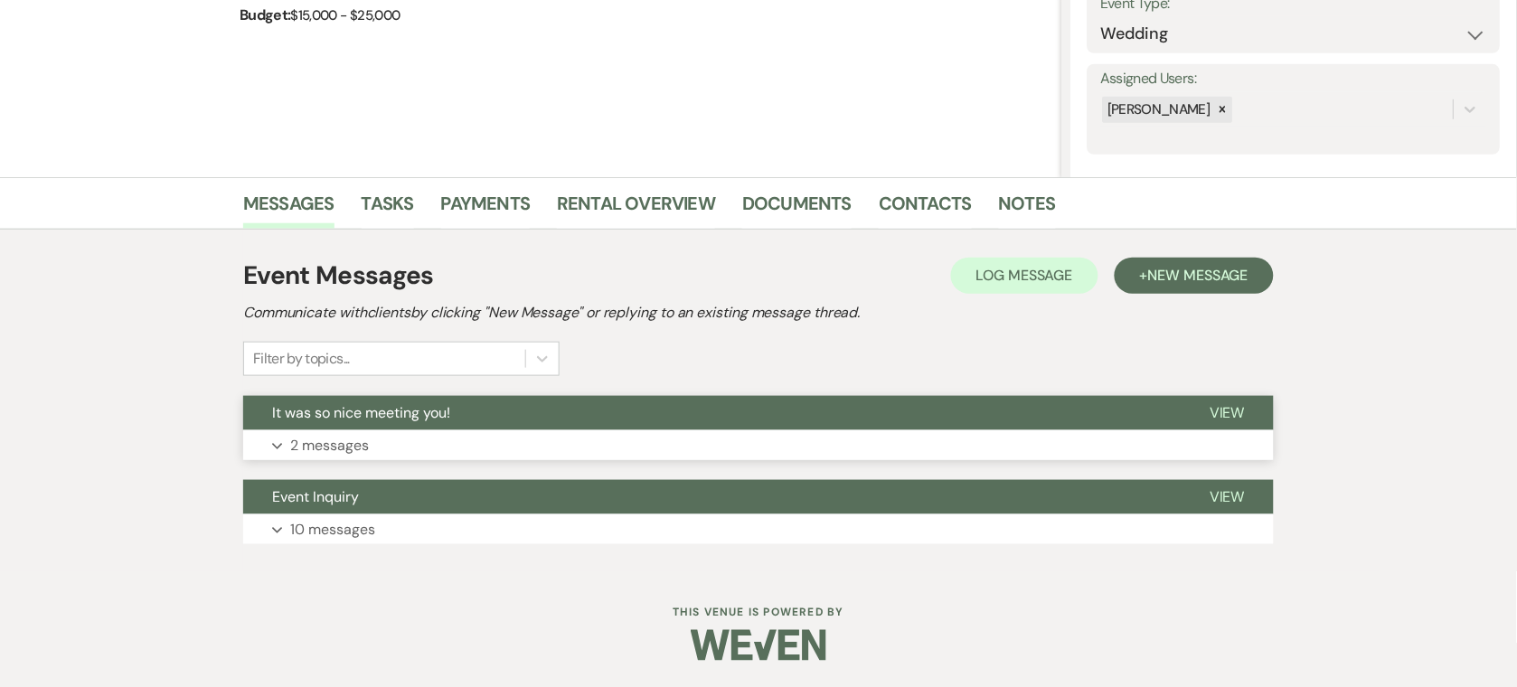
click at [740, 453] on button "Expand 2 messages" at bounding box center [758, 445] width 1031 height 31
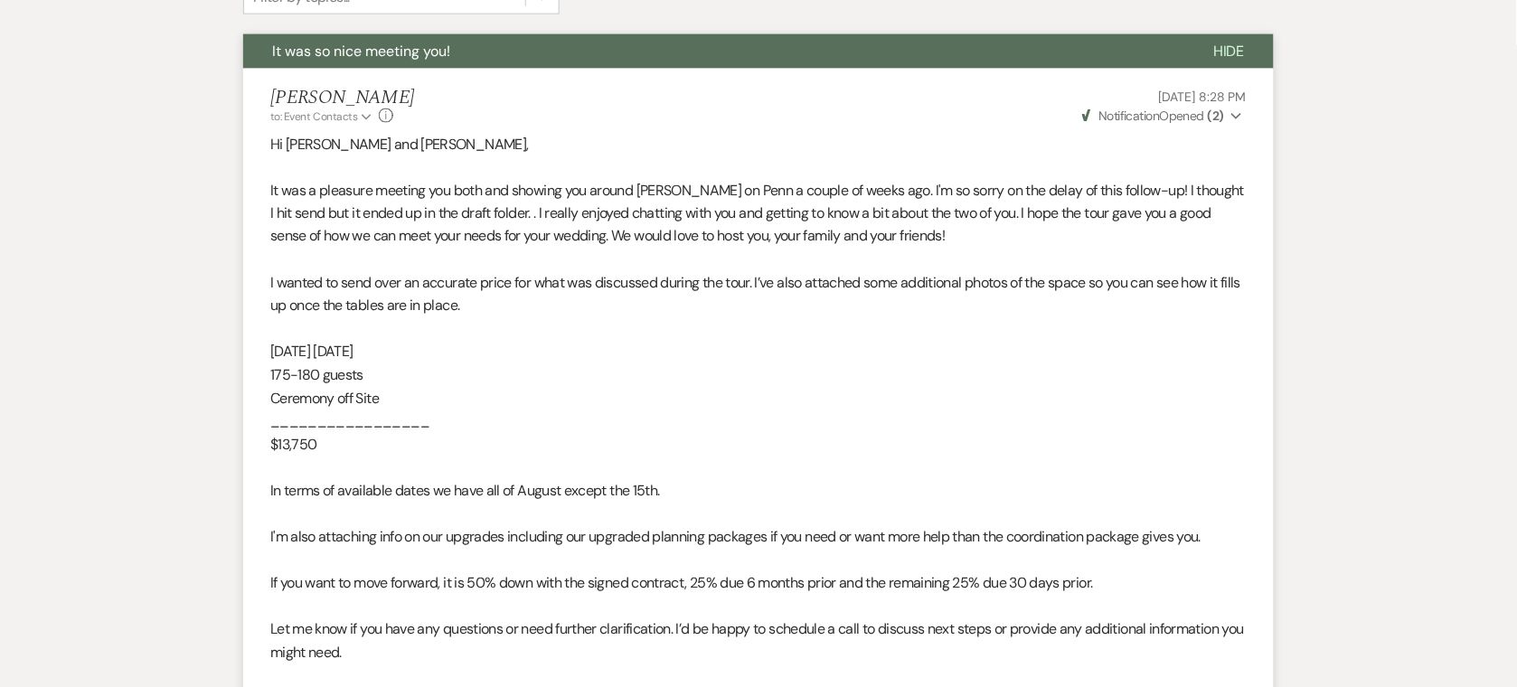
scroll to position [711, 0]
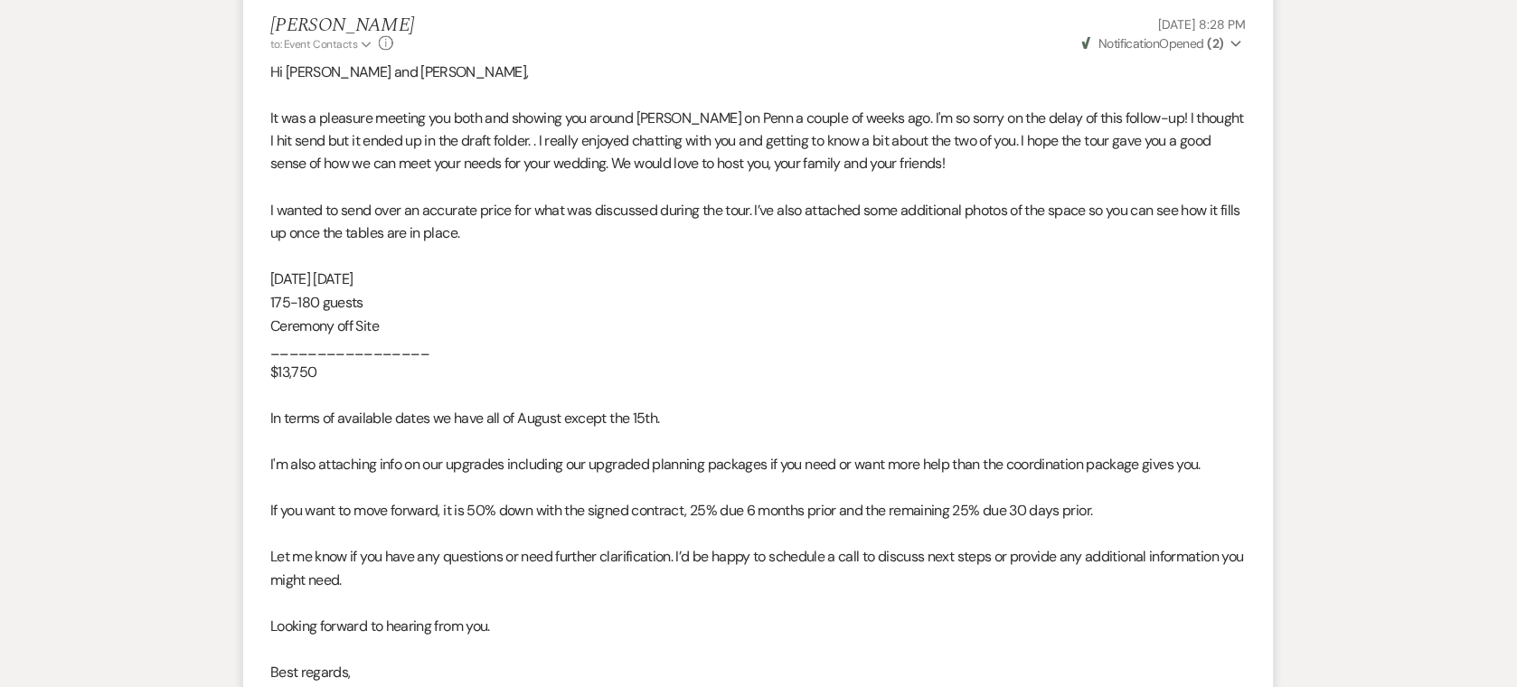
click at [1139, 304] on p "175-180 guests" at bounding box center [758, 304] width 976 height 24
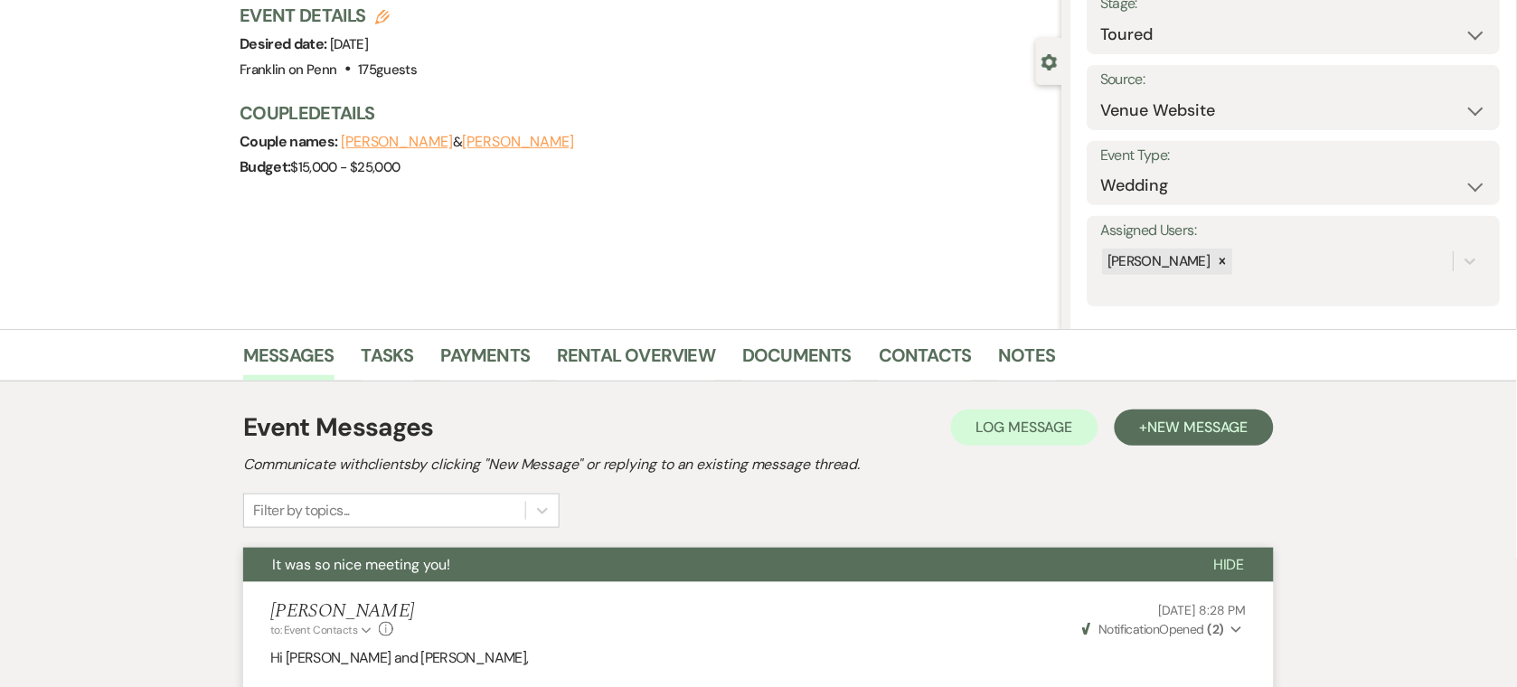
scroll to position [0, 0]
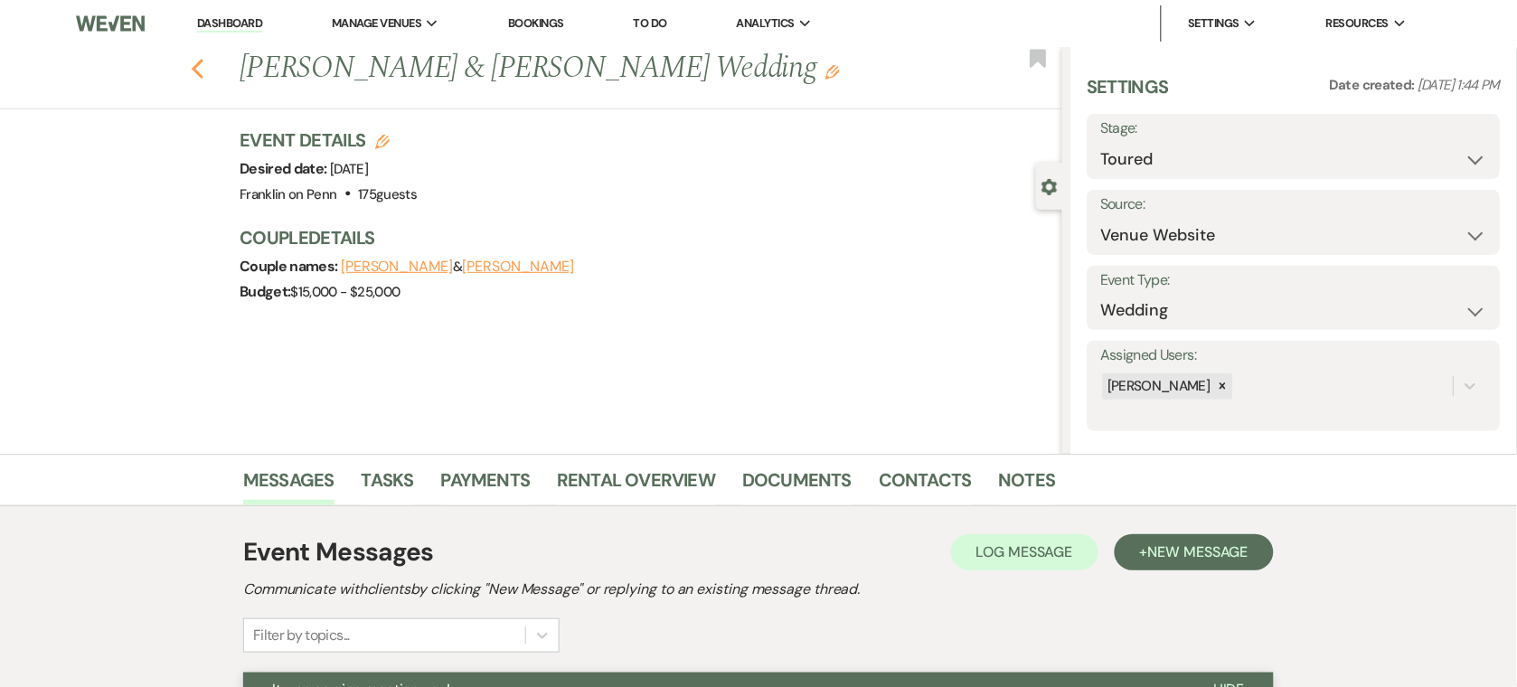
click at [195, 72] on icon "Previous" at bounding box center [198, 69] width 14 height 22
select select "5"
select select "8"
select select "5"
select select "8"
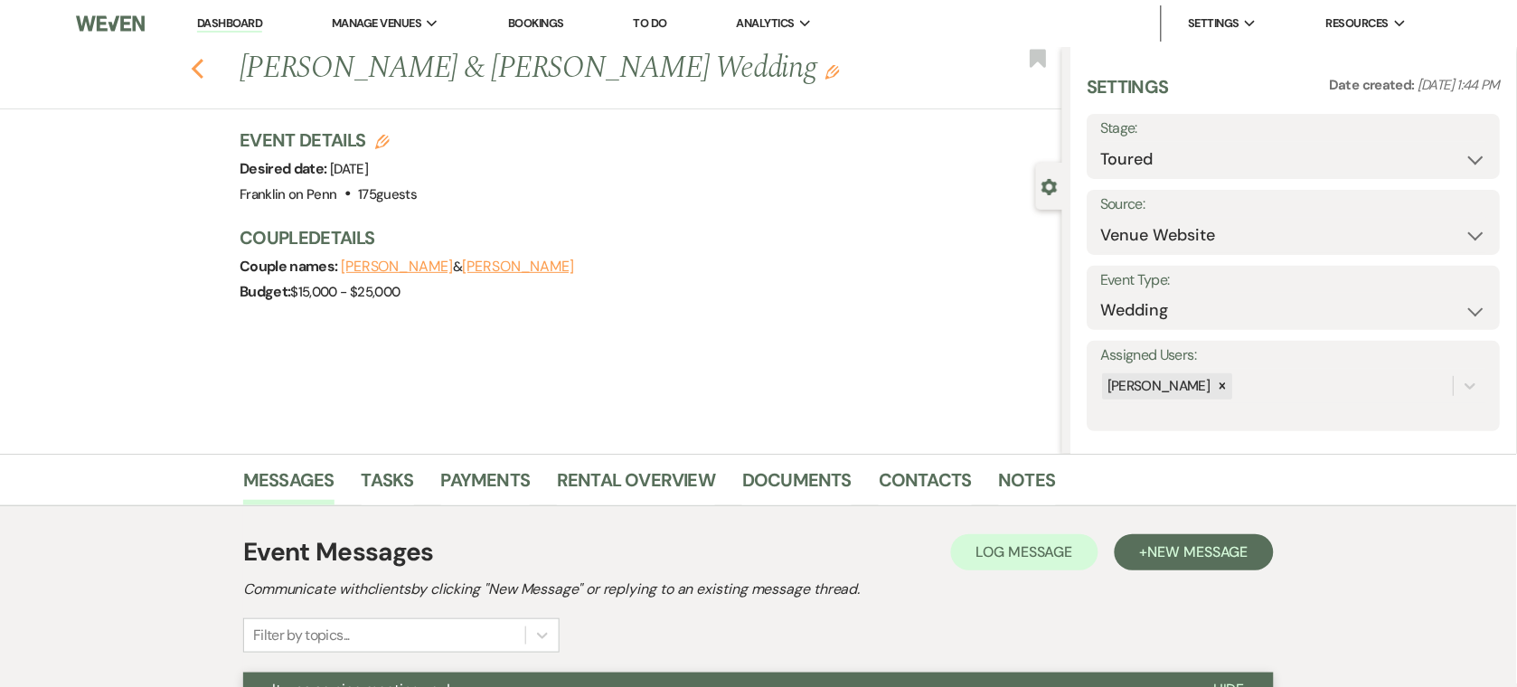
select select "5"
select select "8"
select select "6"
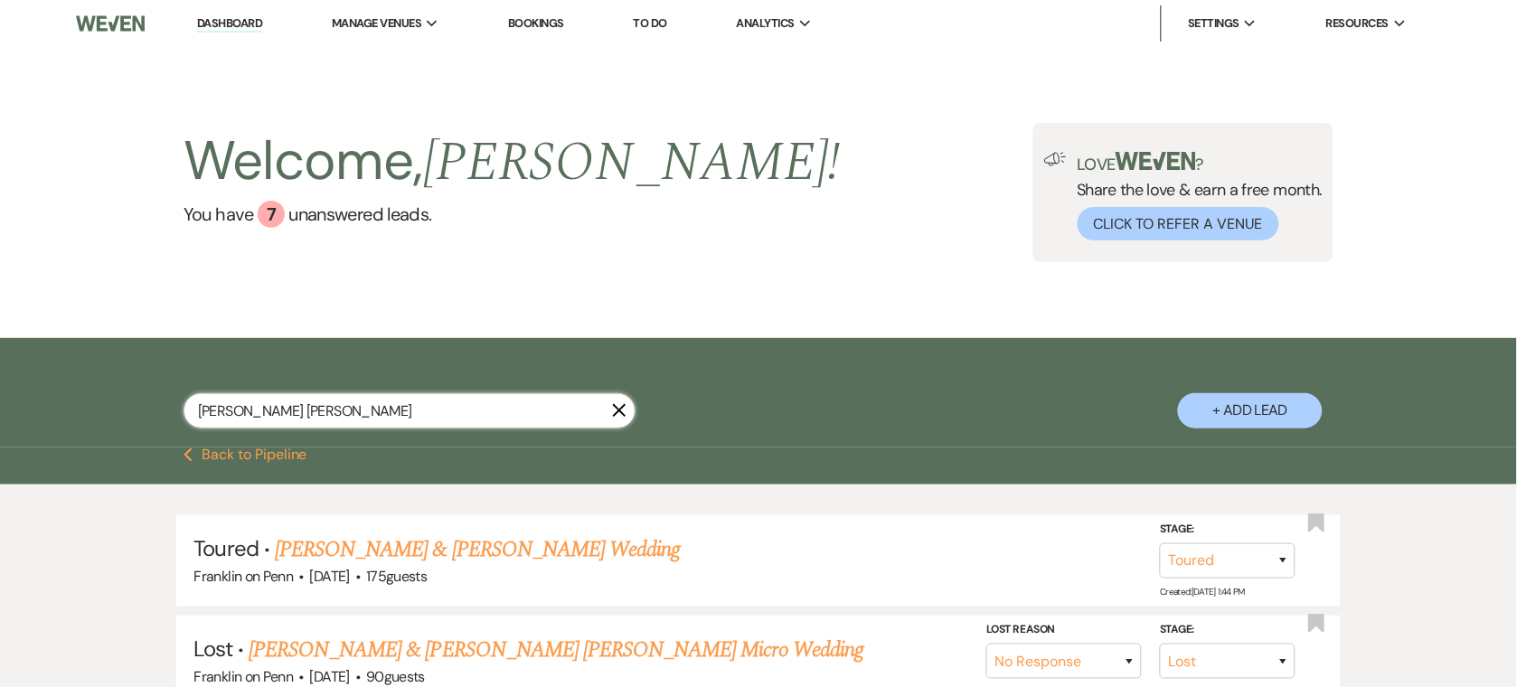
click at [470, 413] on input "[PERSON_NAME] [PERSON_NAME]" at bounding box center [410, 410] width 452 height 35
click at [468, 411] on input "[PERSON_NAME] [PERSON_NAME]" at bounding box center [410, 410] width 452 height 35
type input "[PERSON_NAME]"
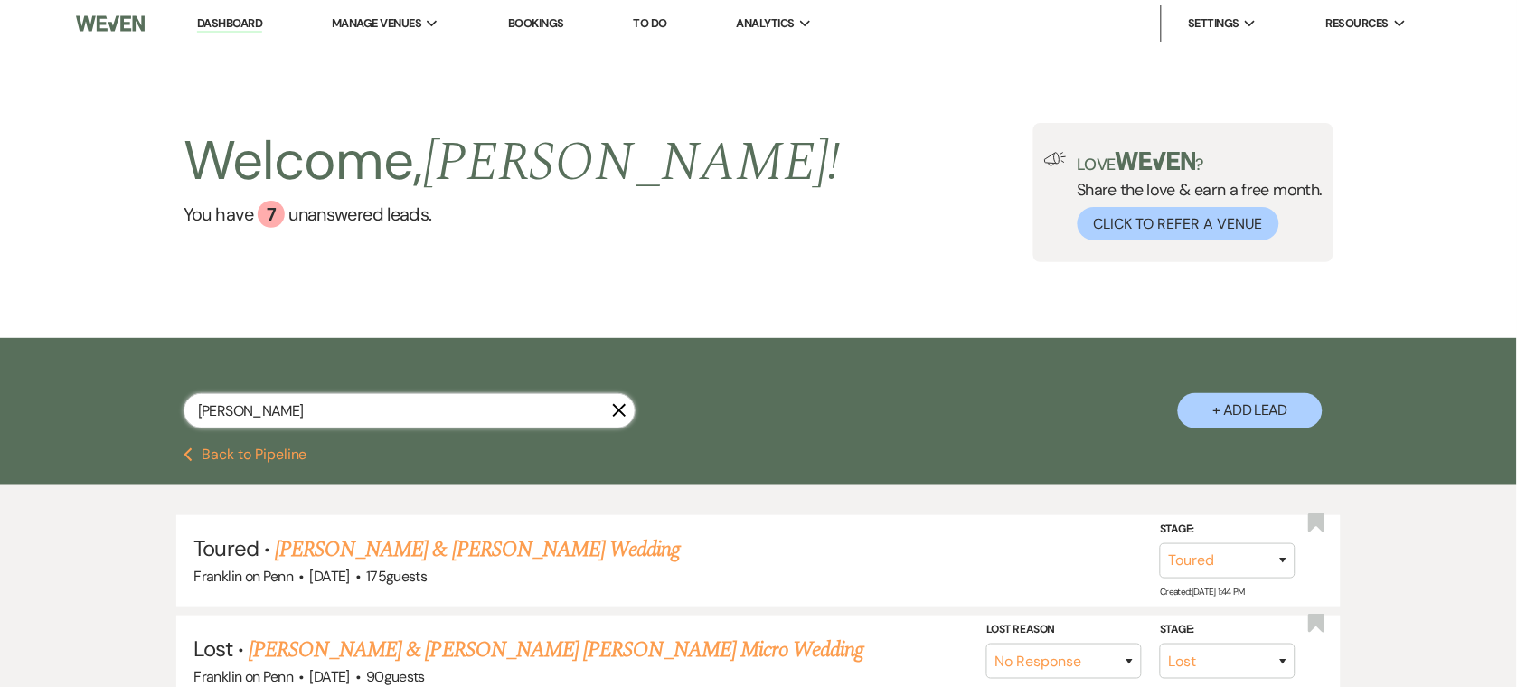
type input "[PERSON_NAME]"
select select "5"
select select "8"
select select "6"
select select "8"
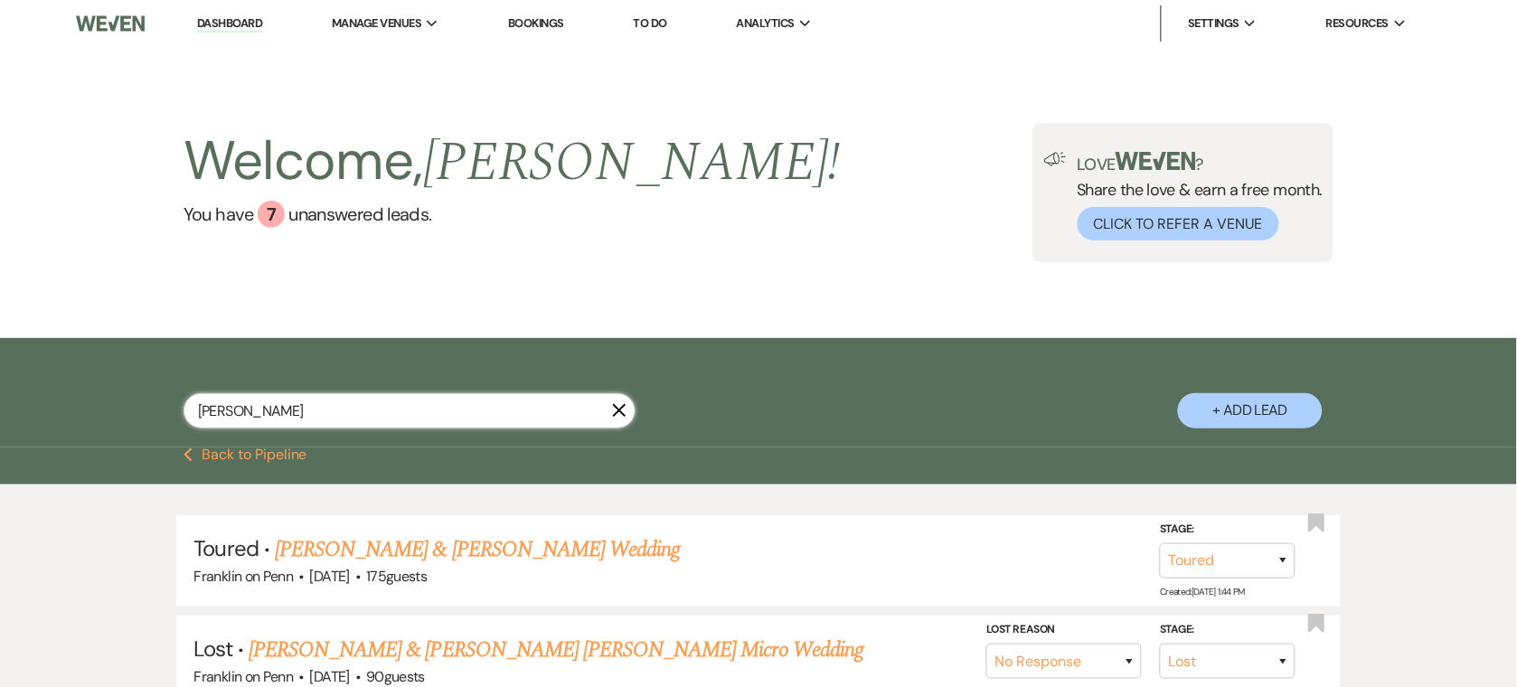
select select "5"
select select "8"
select select "10"
select select "8"
select select "6"
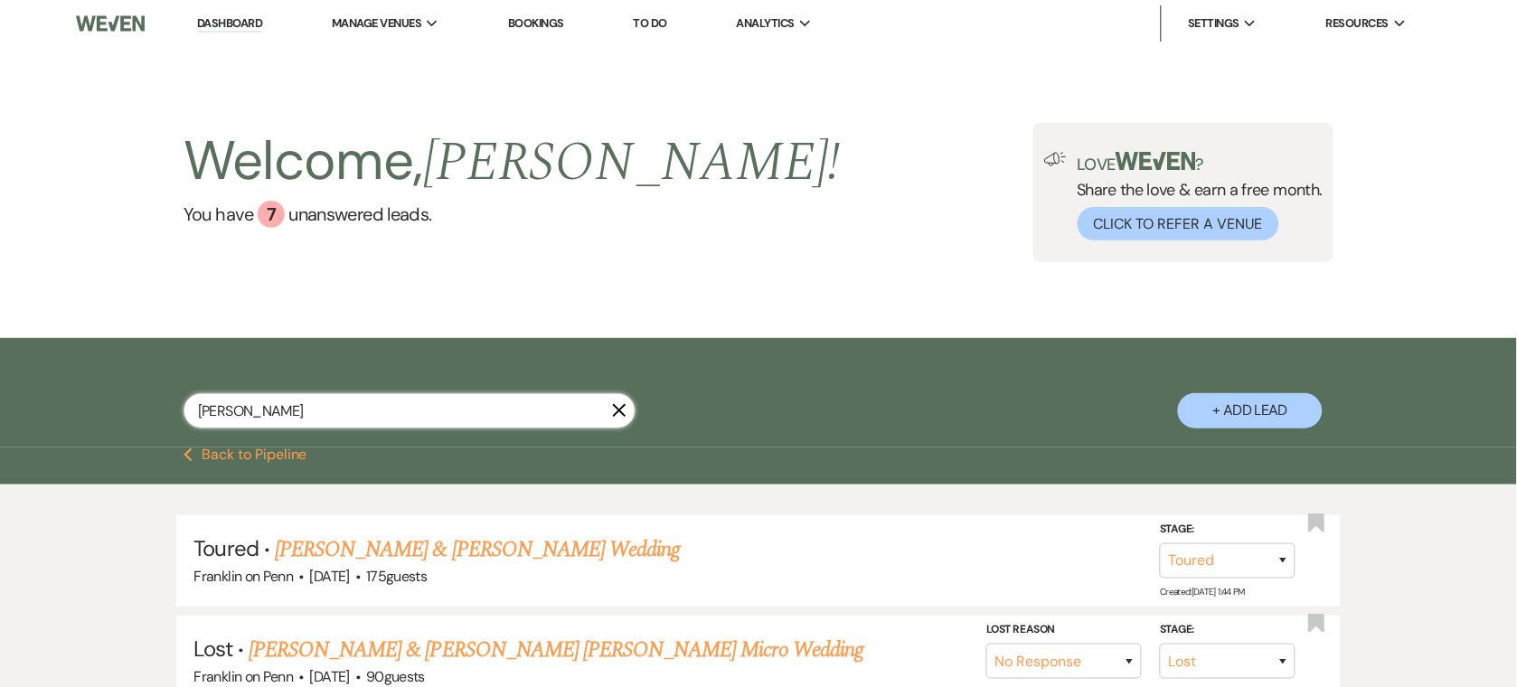
select select "8"
select select "6"
select select "8"
select select "7"
select select "8"
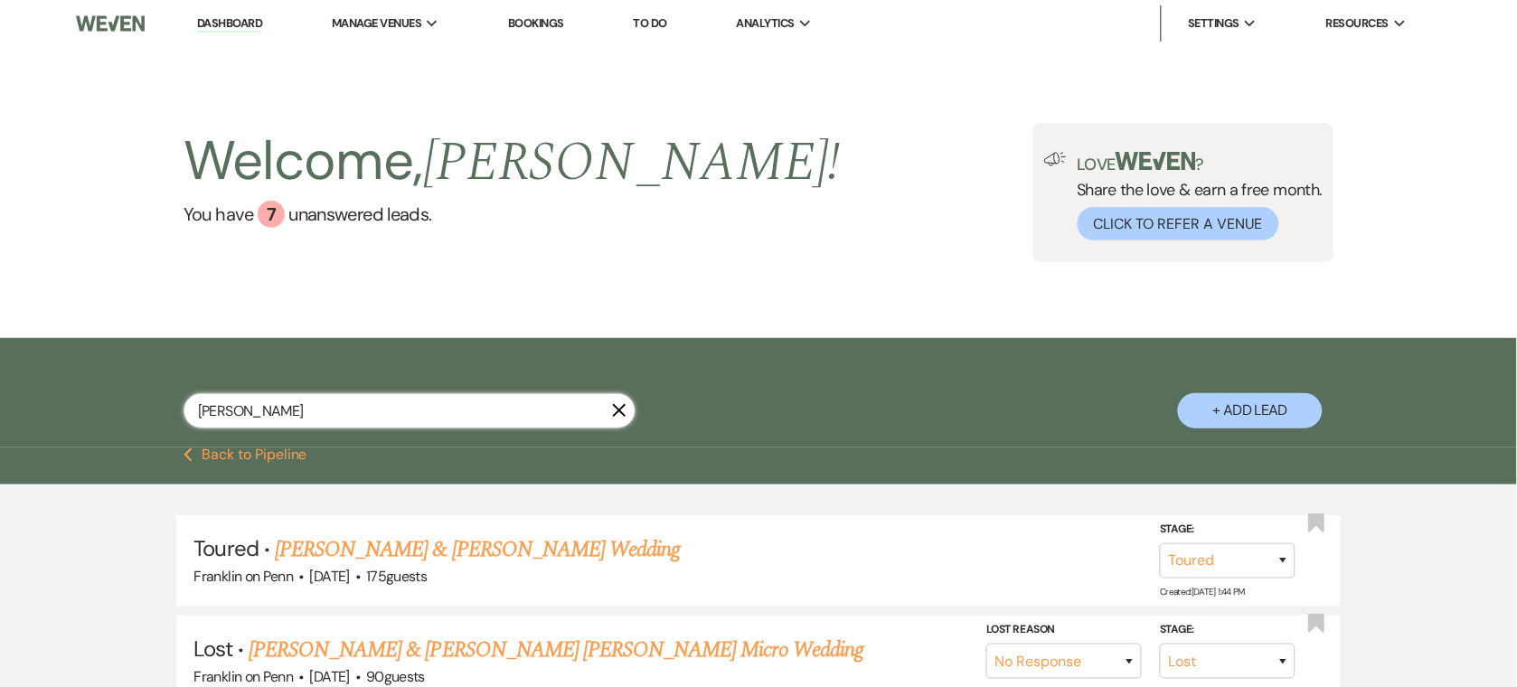
select select "5"
select select "8"
select select "6"
select select "8"
select select "5"
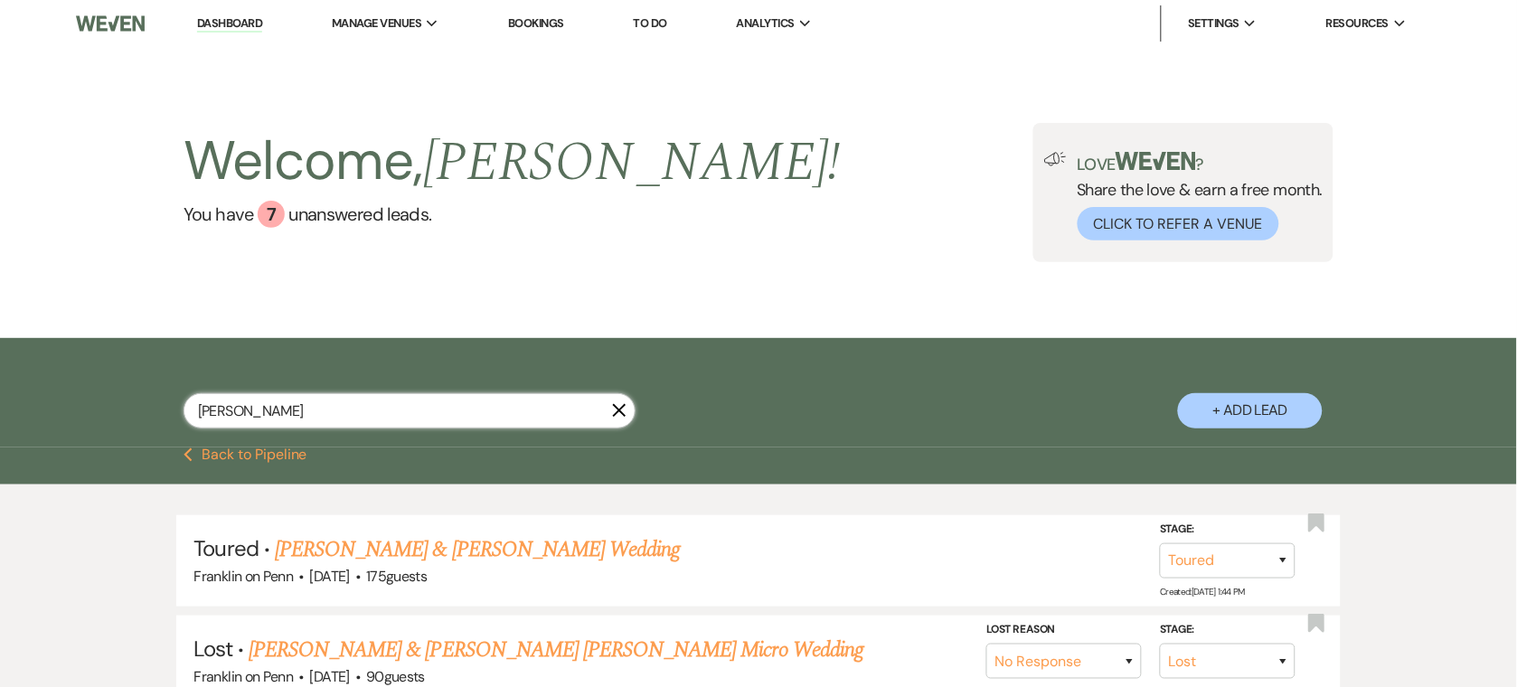
select select "8"
select select "6"
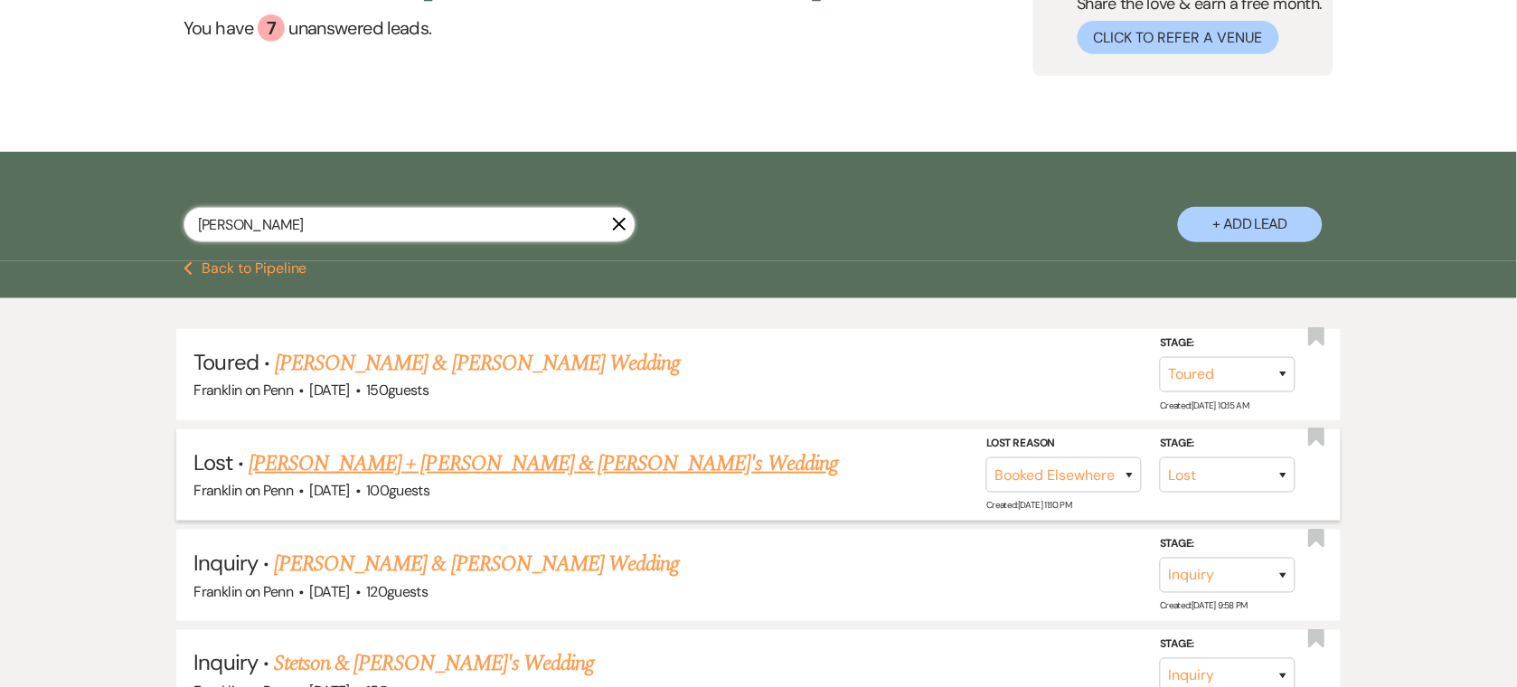
scroll to position [216, 0]
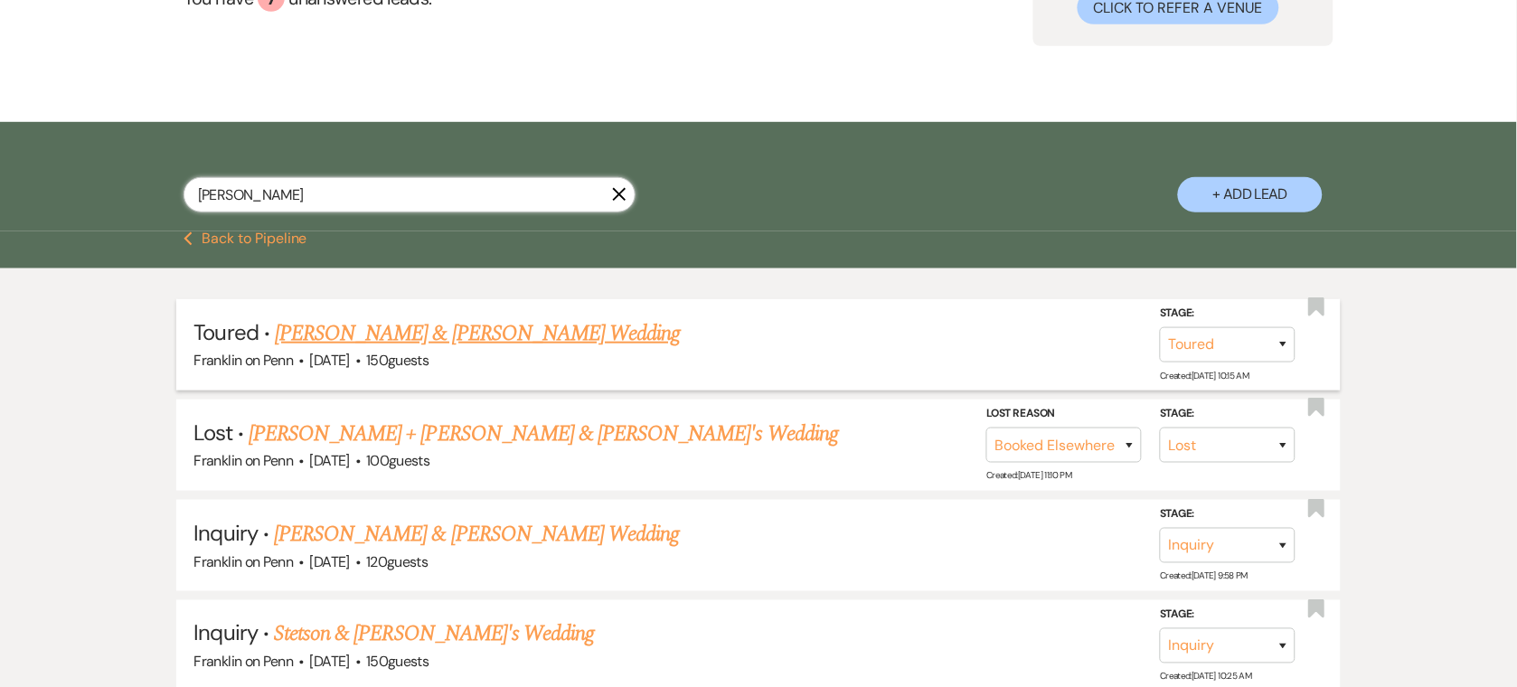
type input "[PERSON_NAME]"
click at [440, 325] on link "[PERSON_NAME] & [PERSON_NAME] Wedding" at bounding box center [477, 333] width 405 height 33
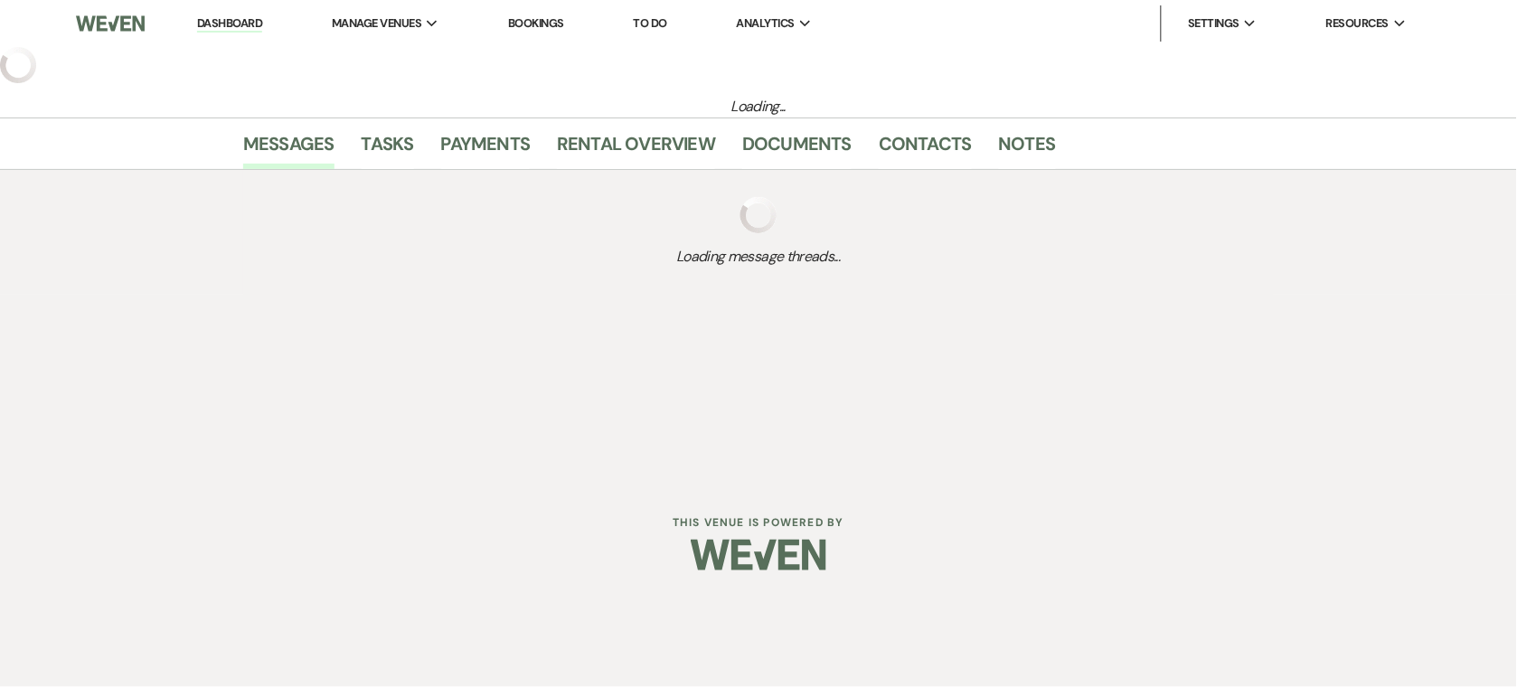
select select "5"
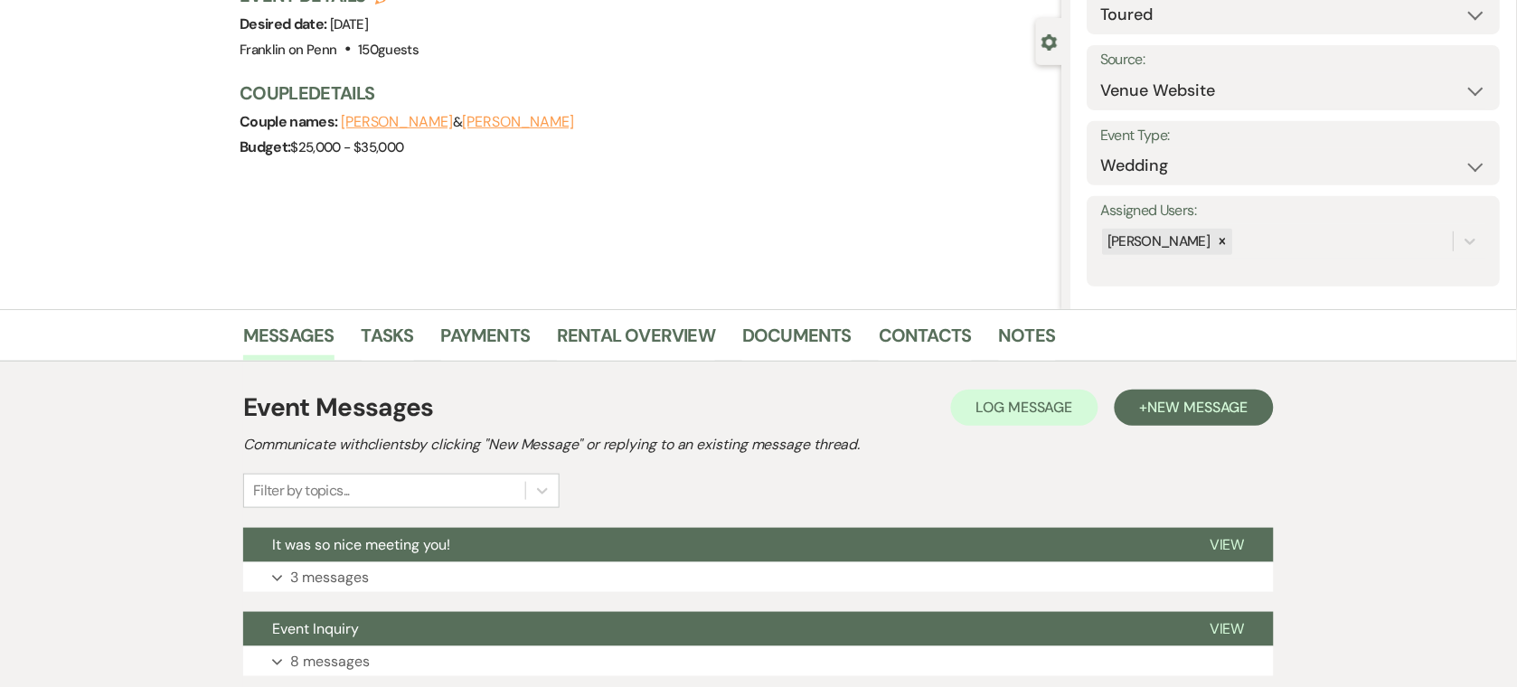
scroll to position [277, 0]
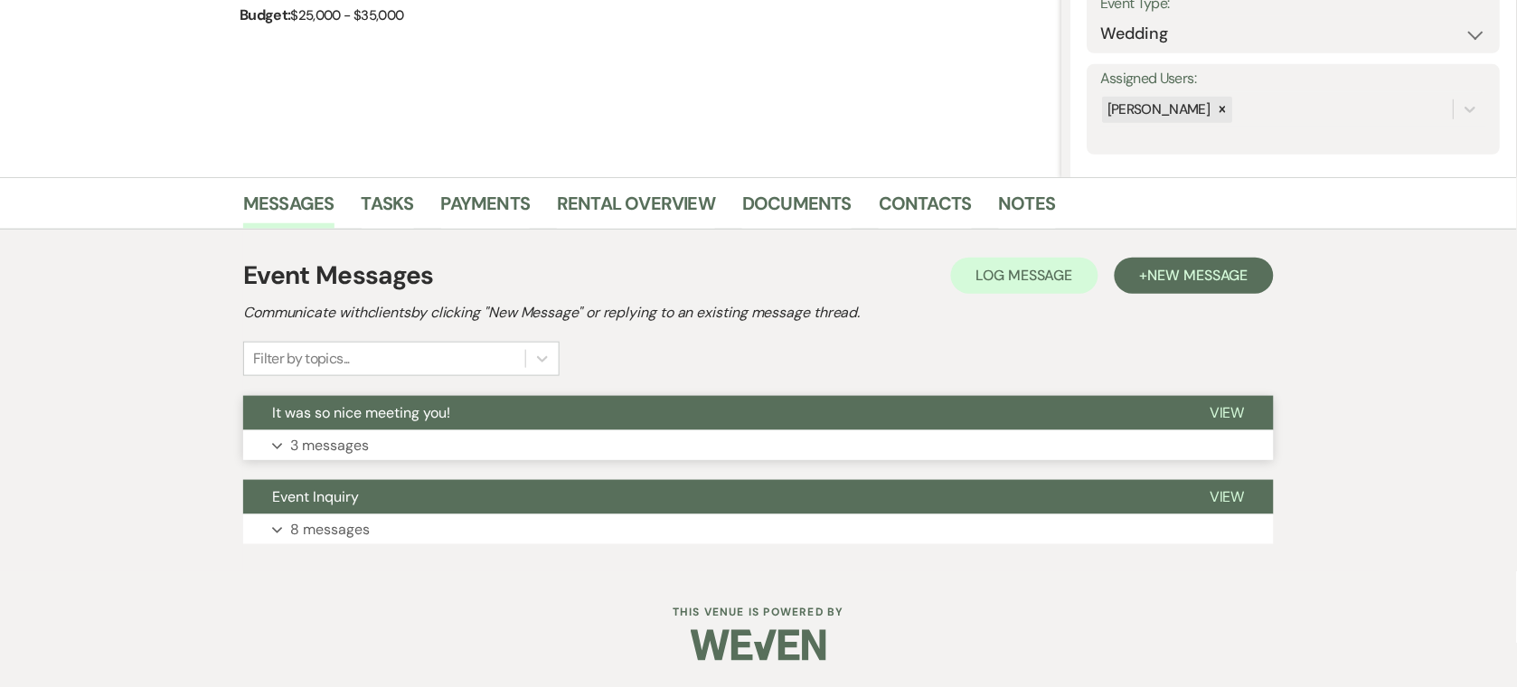
click at [516, 432] on button "Expand 3 messages" at bounding box center [758, 445] width 1031 height 31
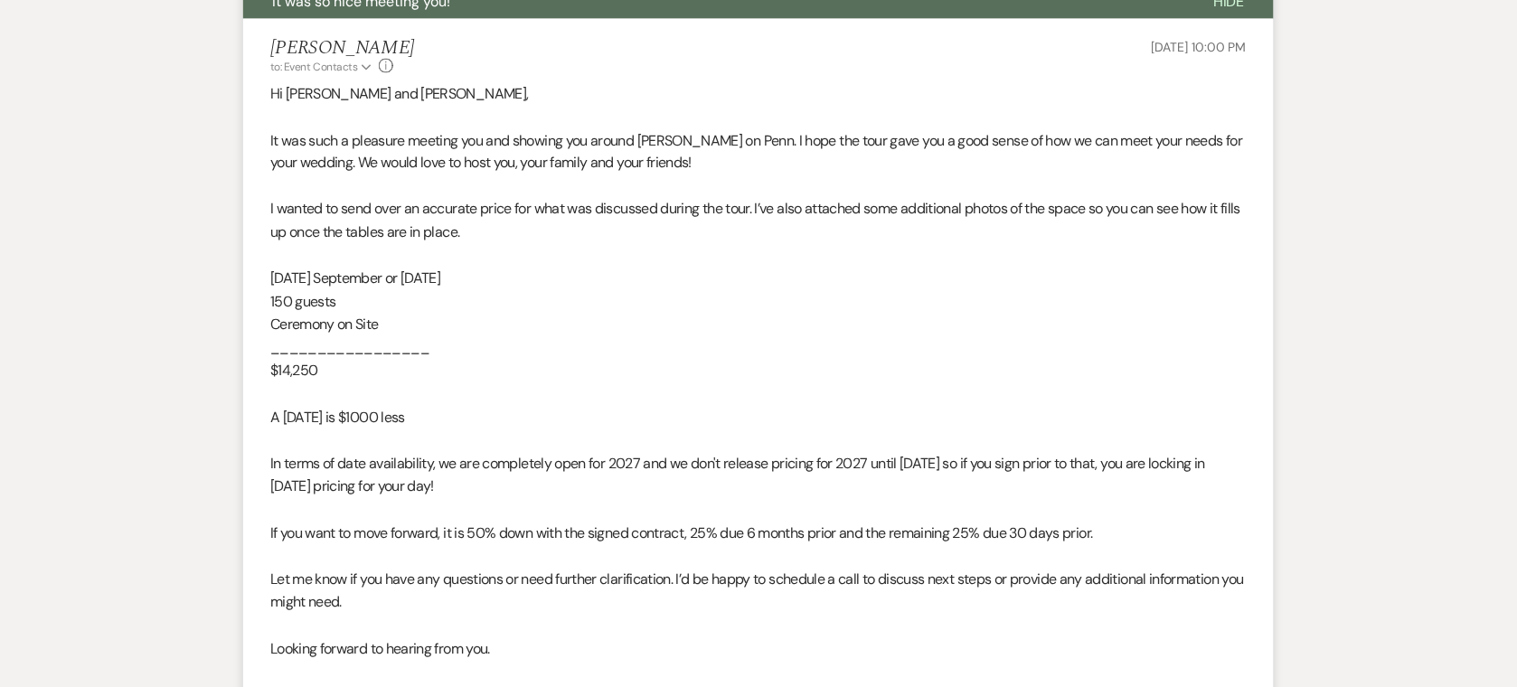
scroll to position [711, 0]
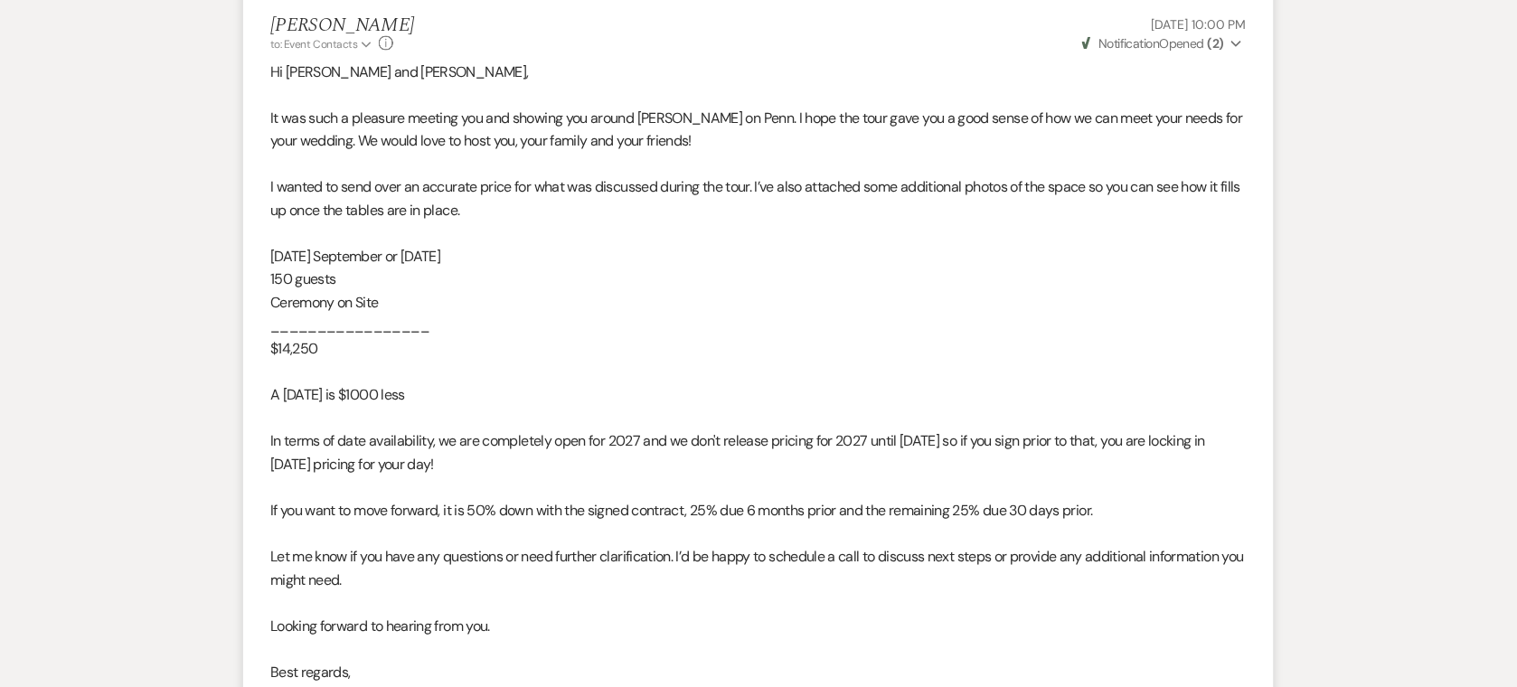
select select "5"
select select "8"
select select "6"
select select "8"
select select "5"
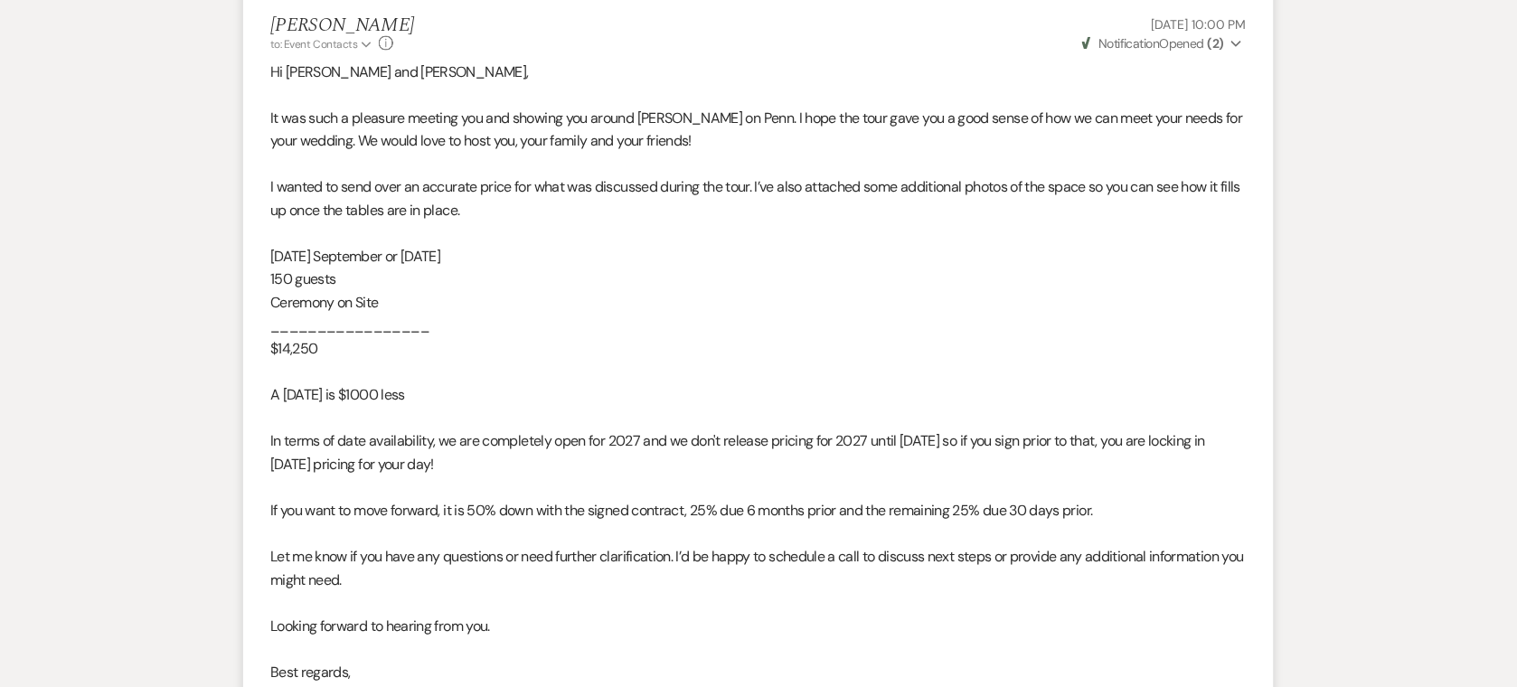
select select "8"
select select "10"
select select "8"
select select "6"
select select "8"
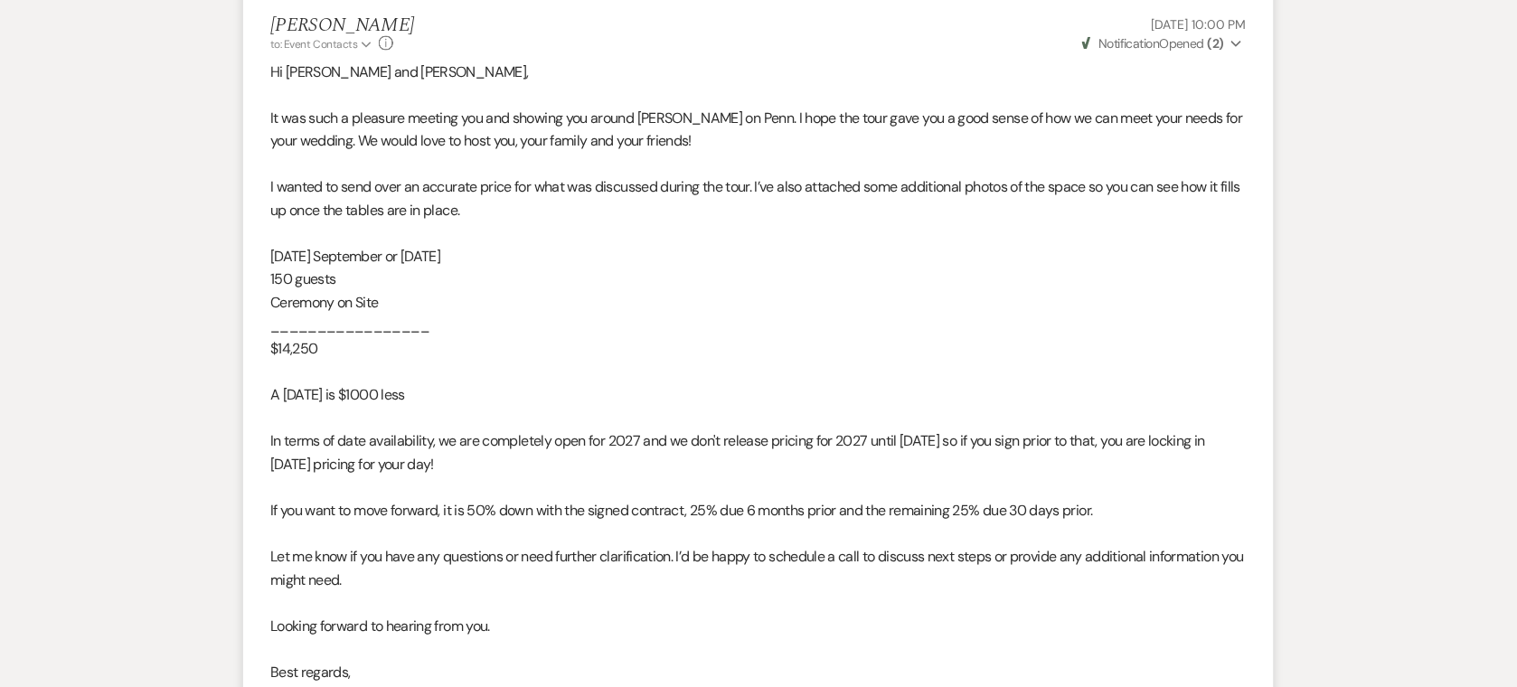
select select "6"
select select "8"
select select "7"
select select "8"
select select "5"
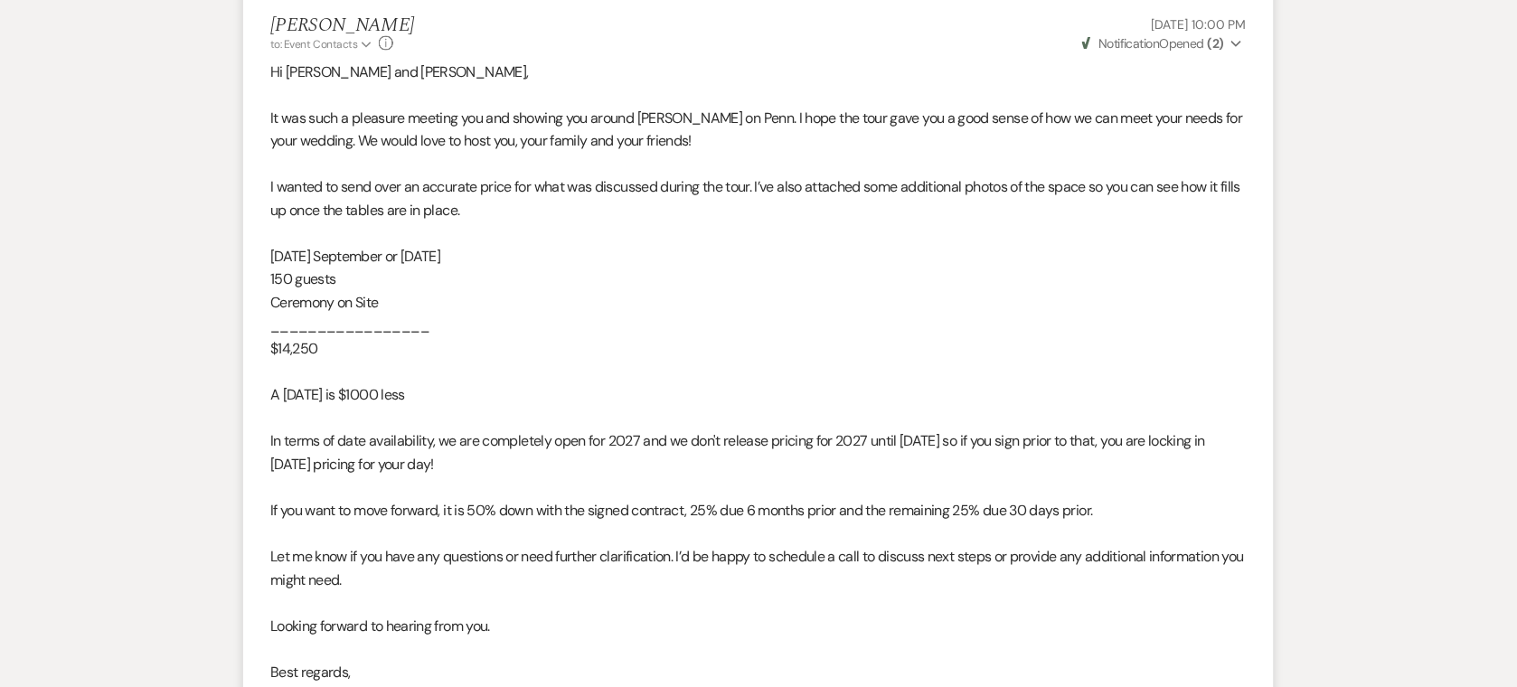
select select "8"
select select "6"
select select "8"
select select "5"
select select "8"
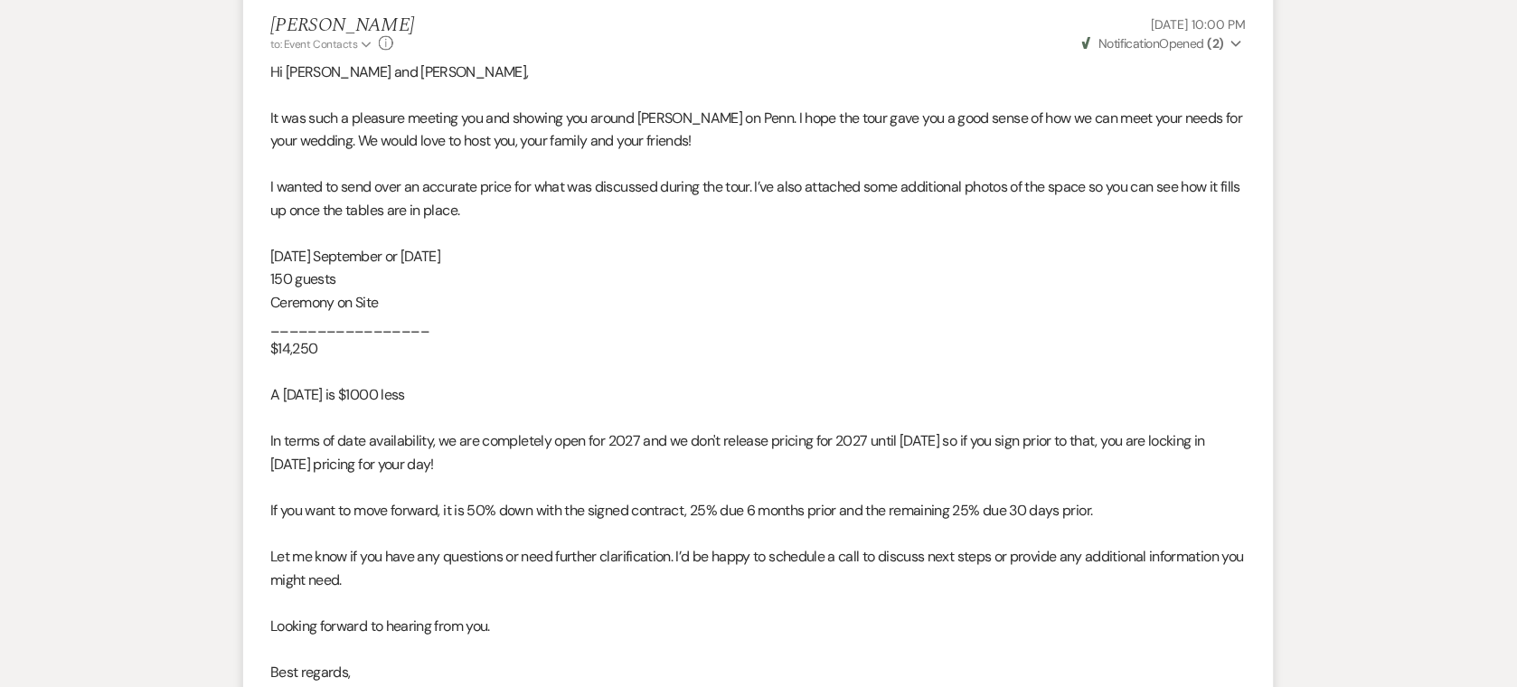
select select "6"
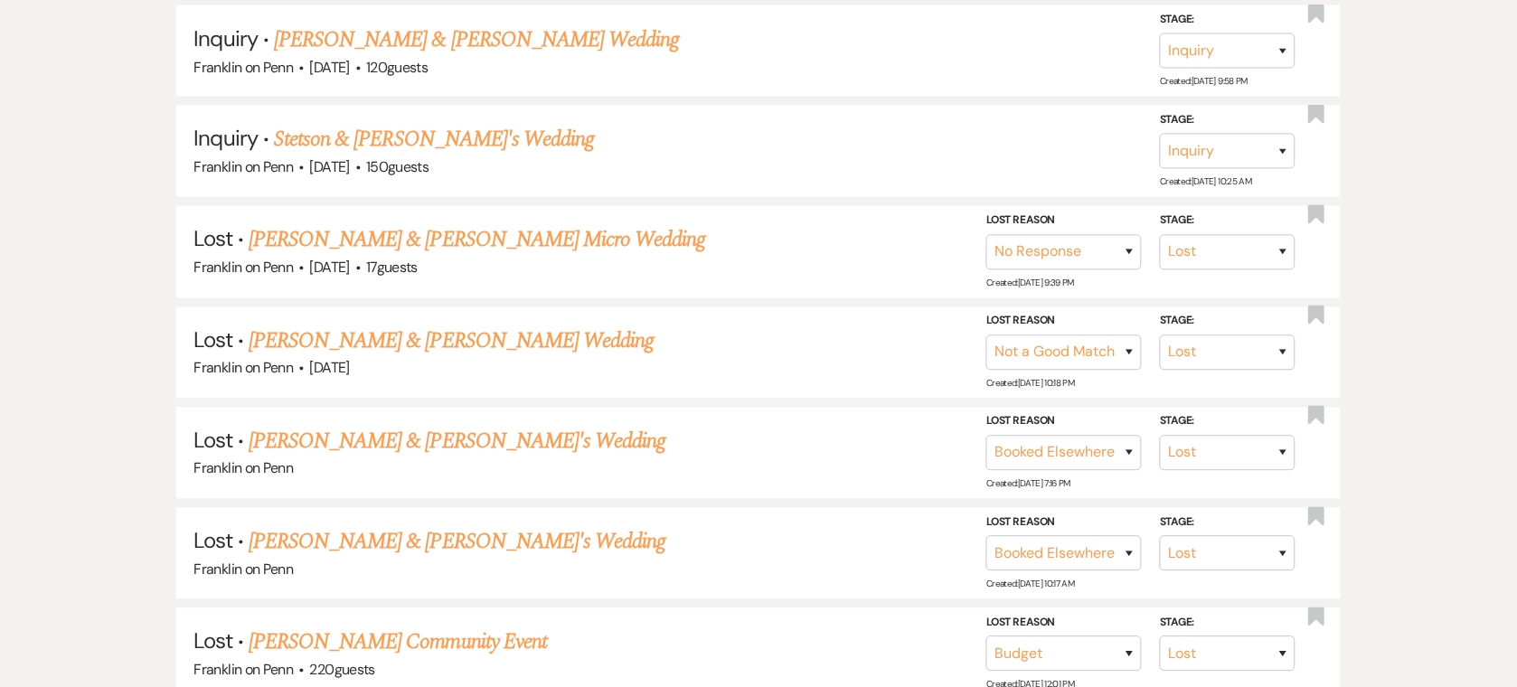
scroll to position [216, 0]
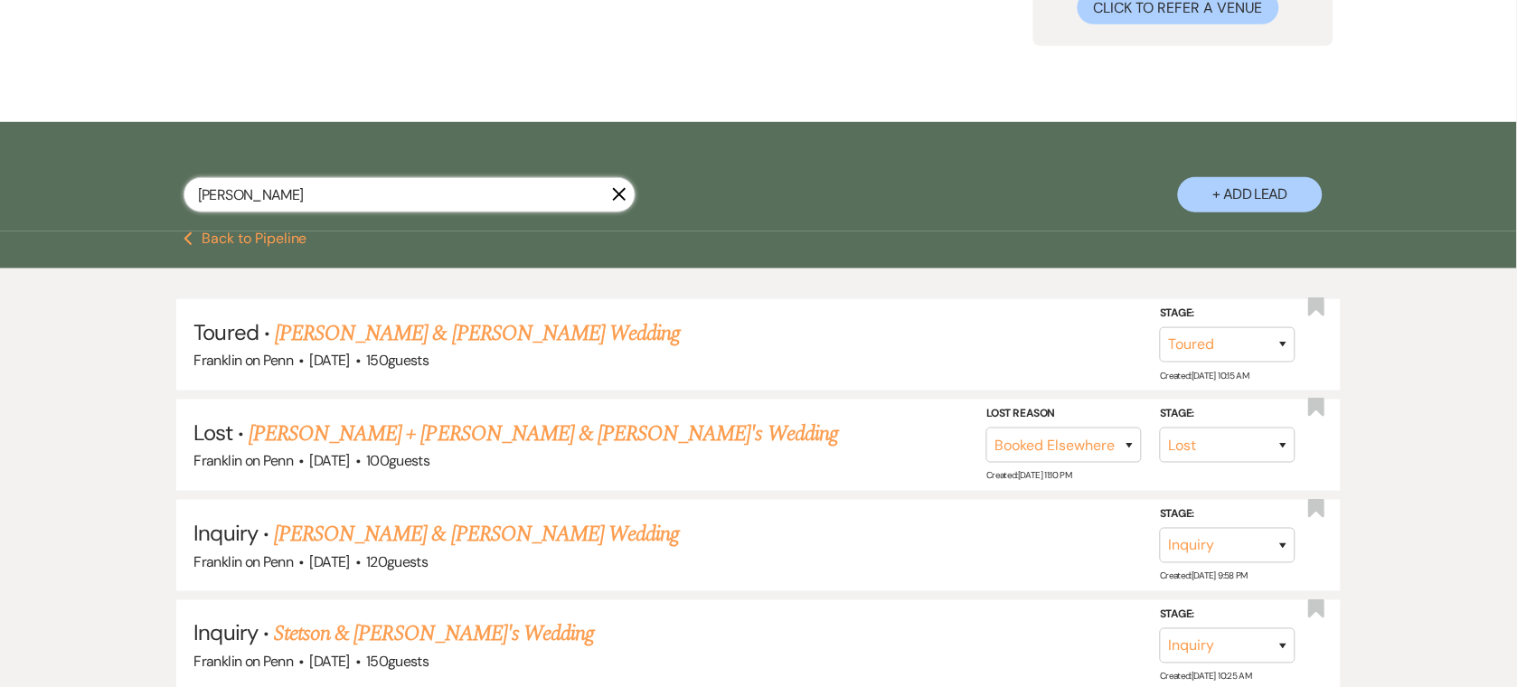
click at [392, 193] on input "[PERSON_NAME]" at bounding box center [410, 194] width 452 height 35
type input "[PERSON_NAME]"
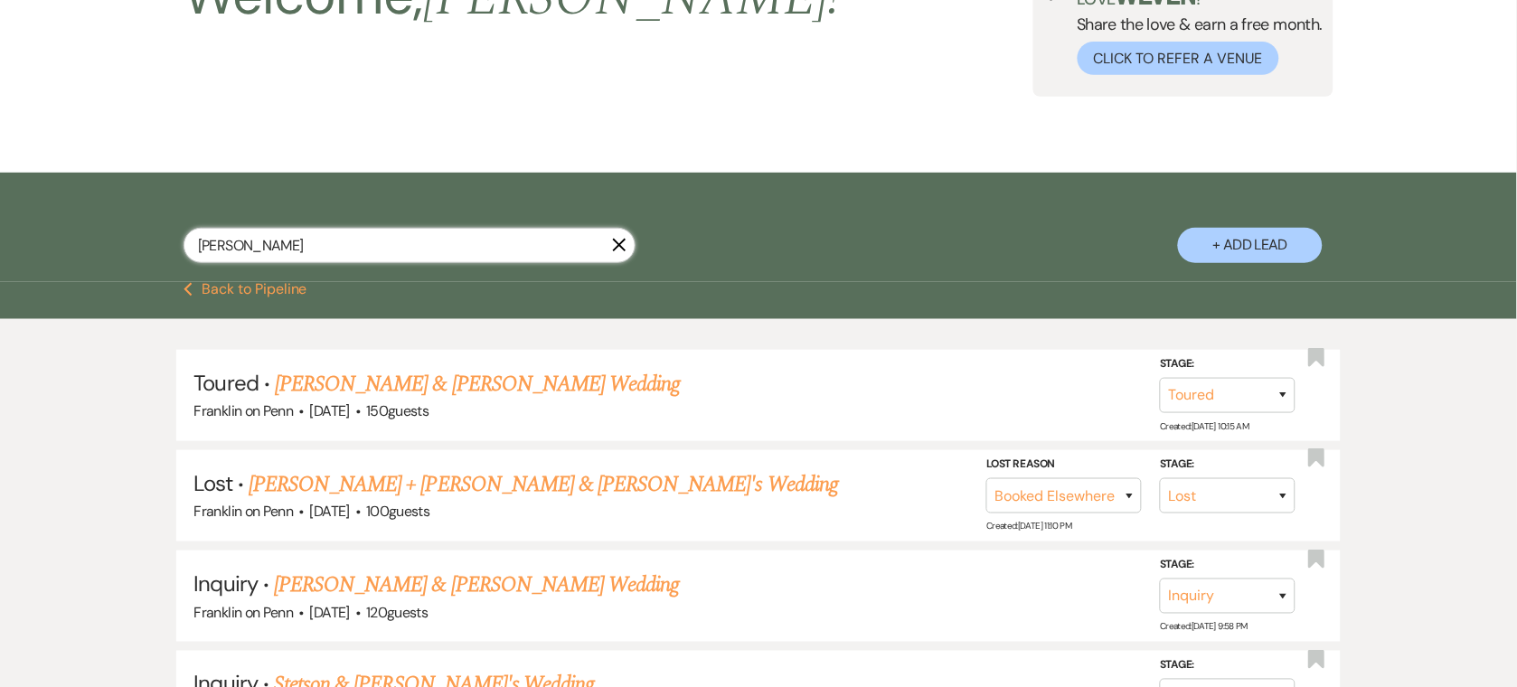
select select "5"
select select "8"
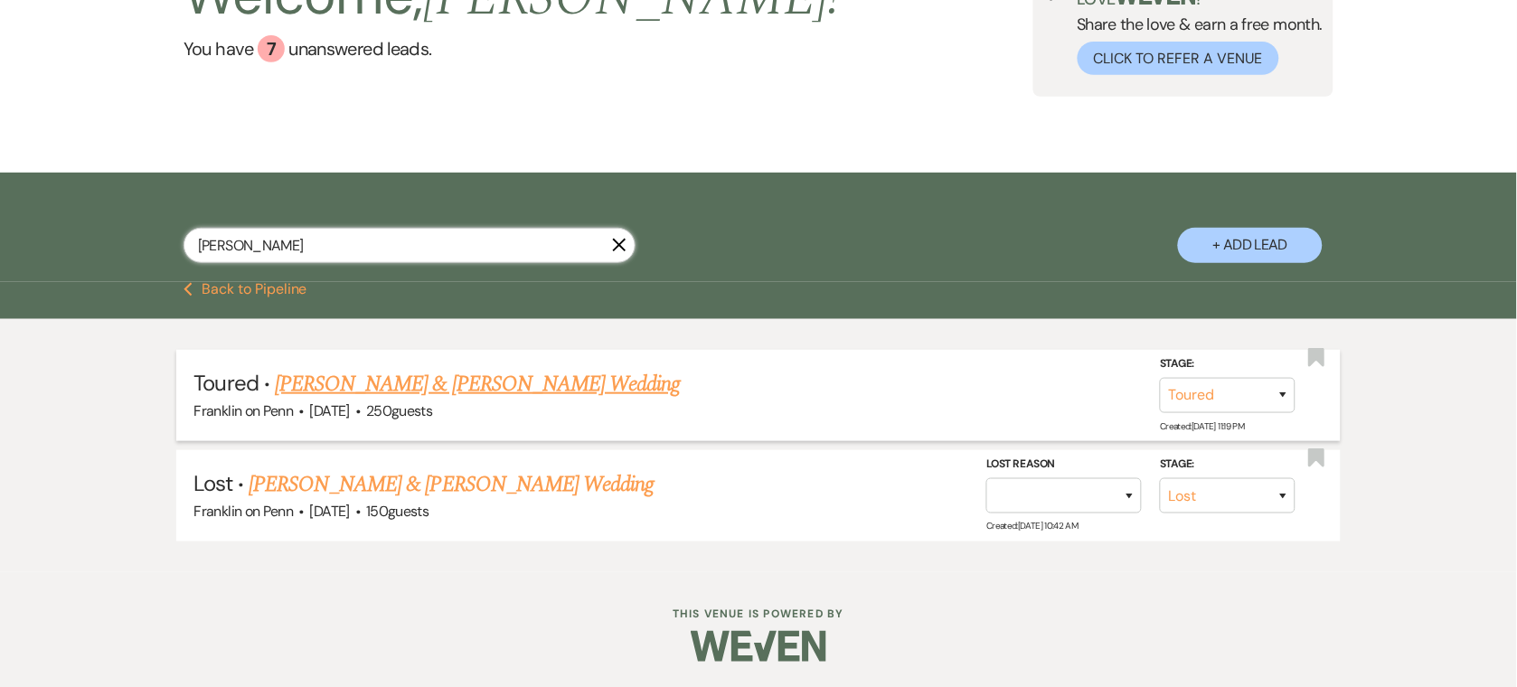
type input "[PERSON_NAME]"
click at [342, 375] on link "[PERSON_NAME] & [PERSON_NAME] Wedding" at bounding box center [477, 384] width 405 height 33
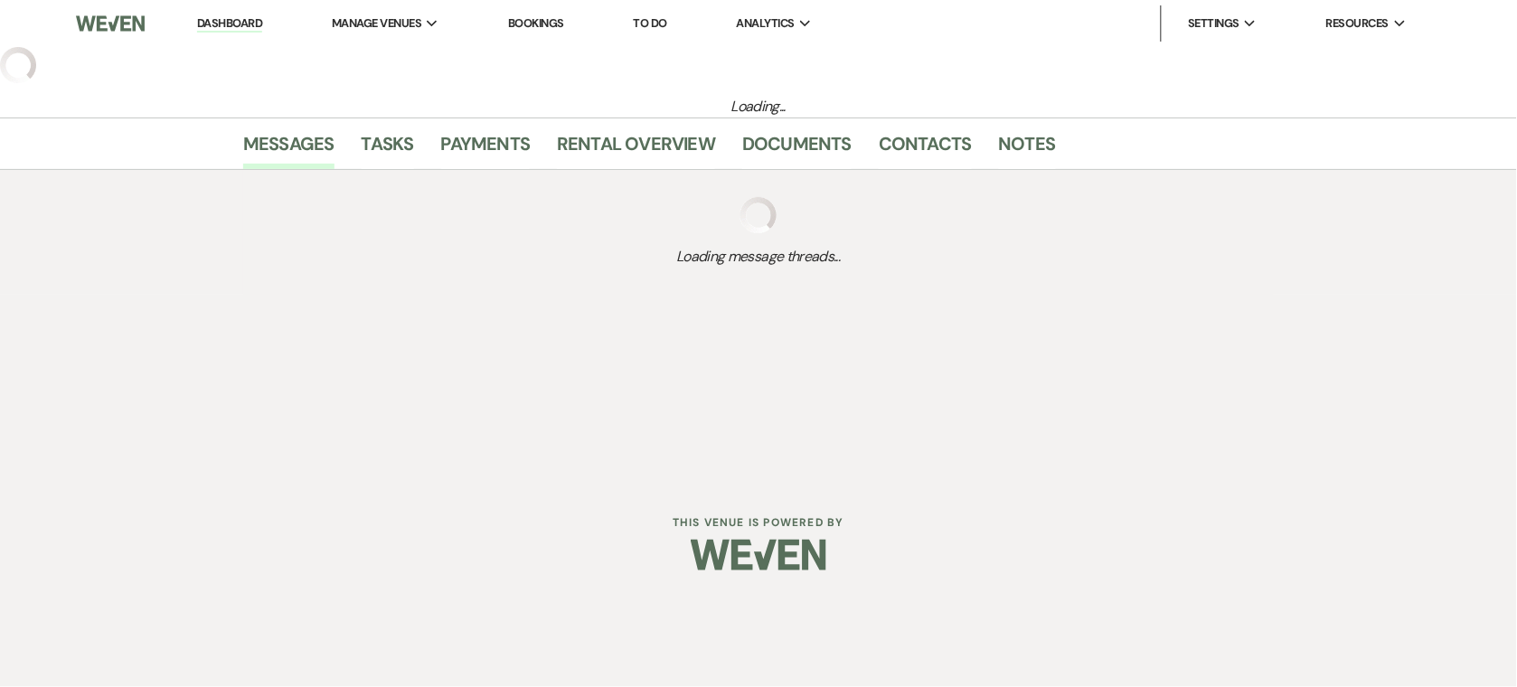
select select "5"
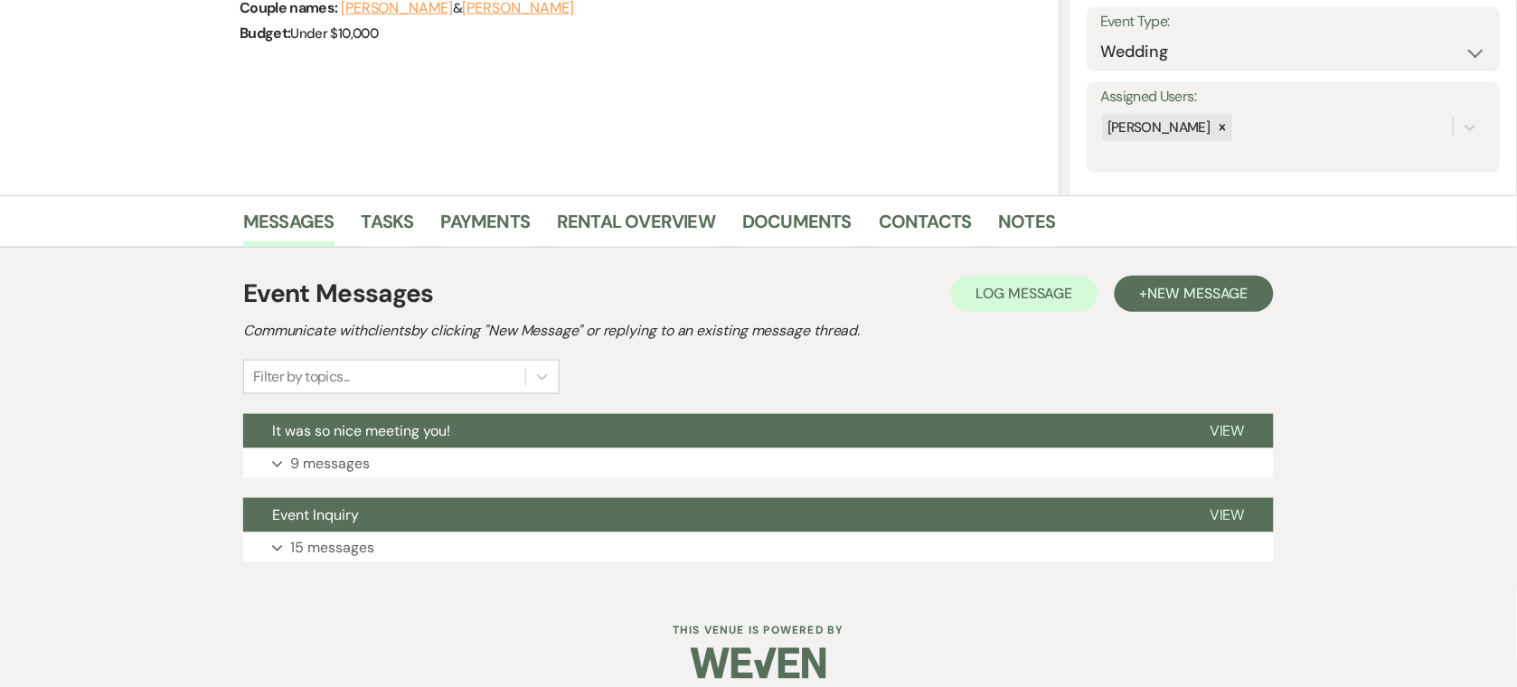
scroll to position [277, 0]
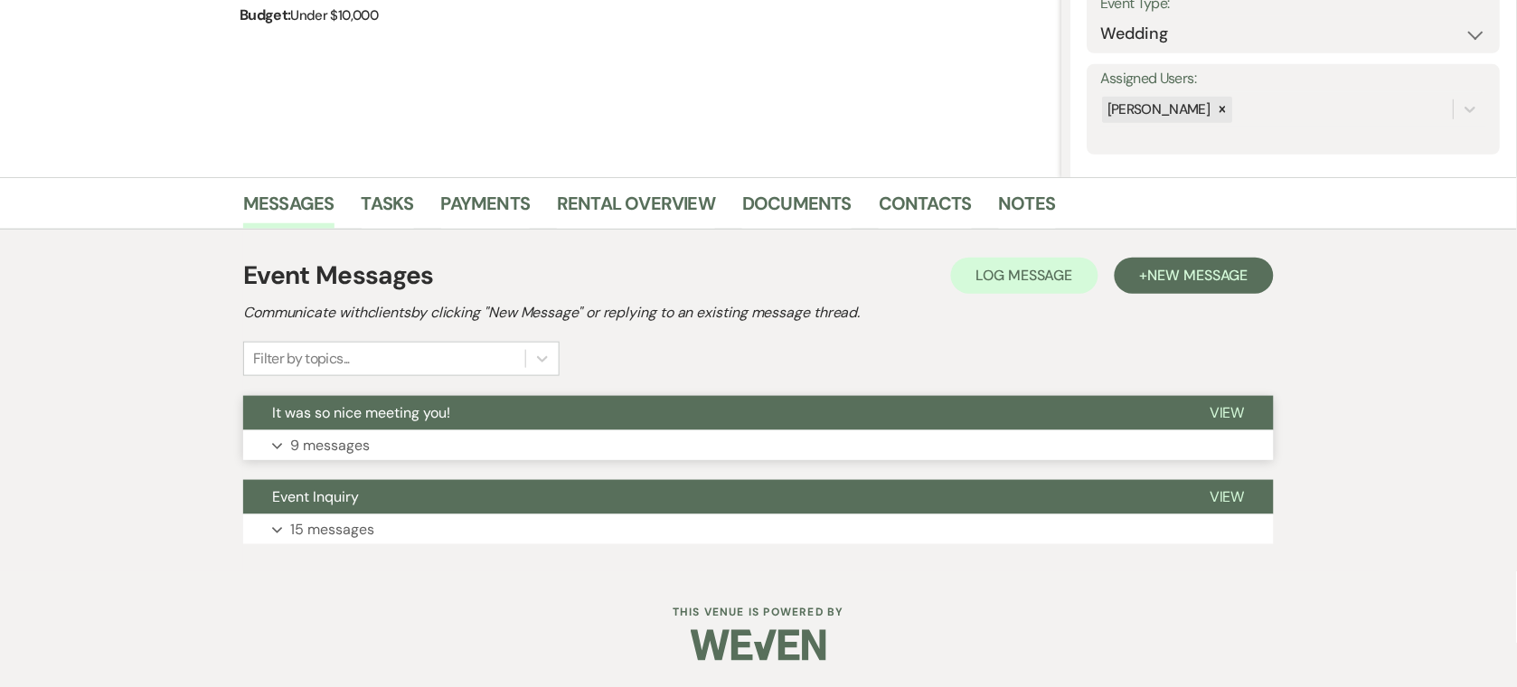
click at [343, 441] on p "9 messages" at bounding box center [330, 446] width 80 height 24
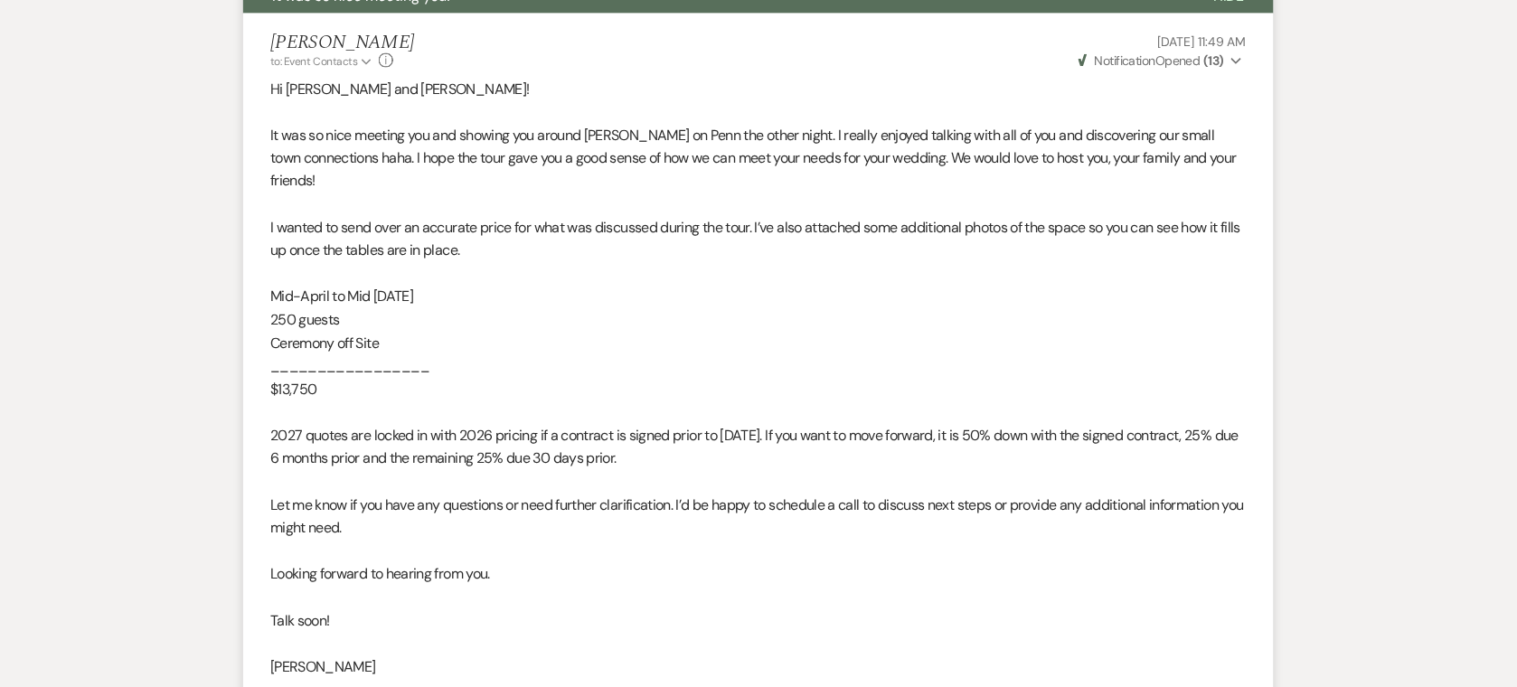
scroll to position [783, 0]
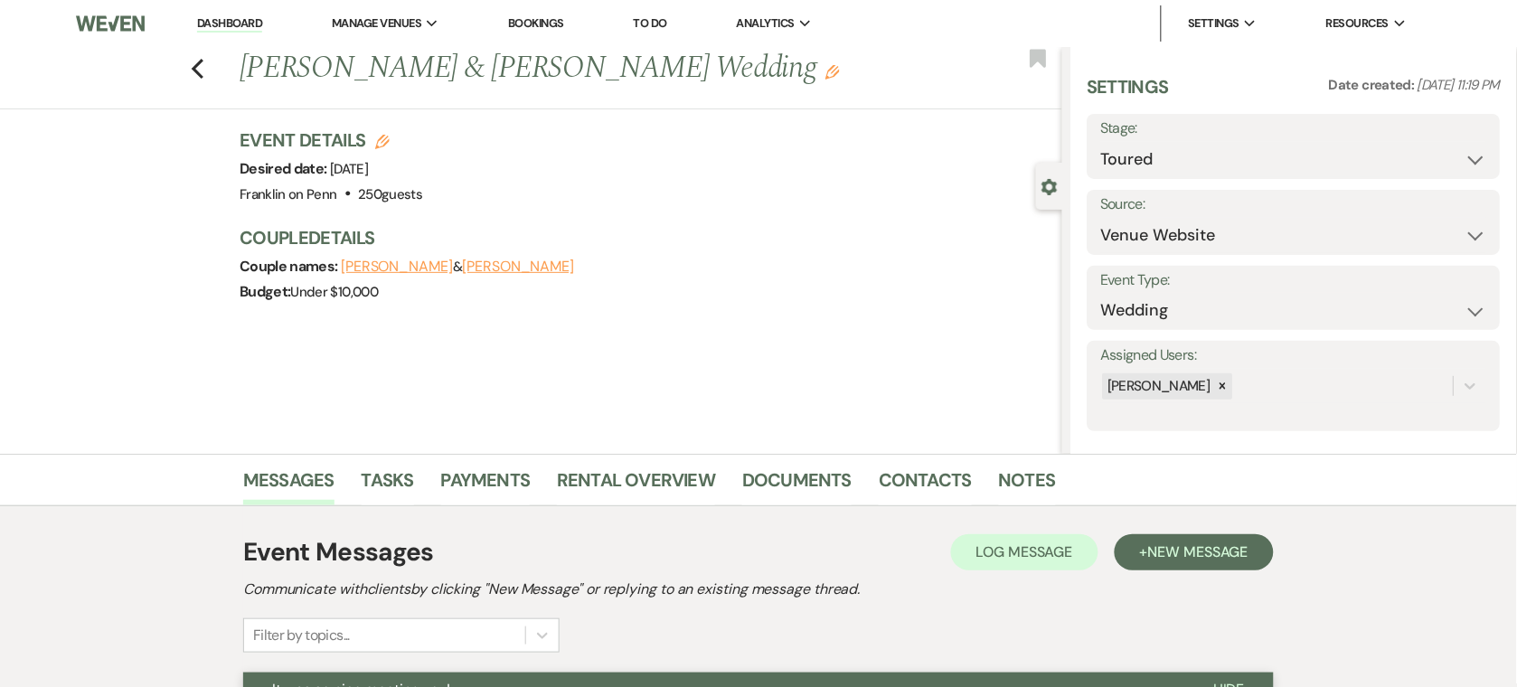
select select "5"
select select "8"
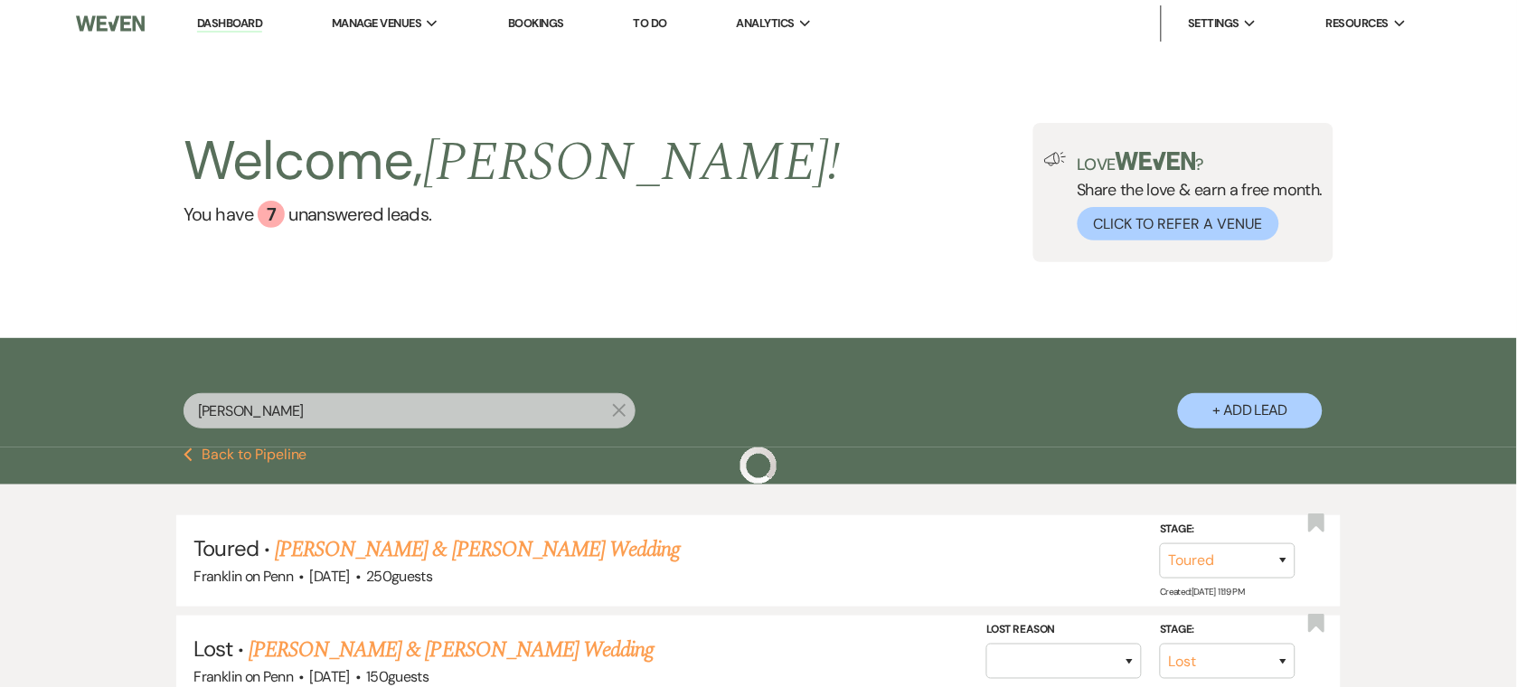
scroll to position [165, 0]
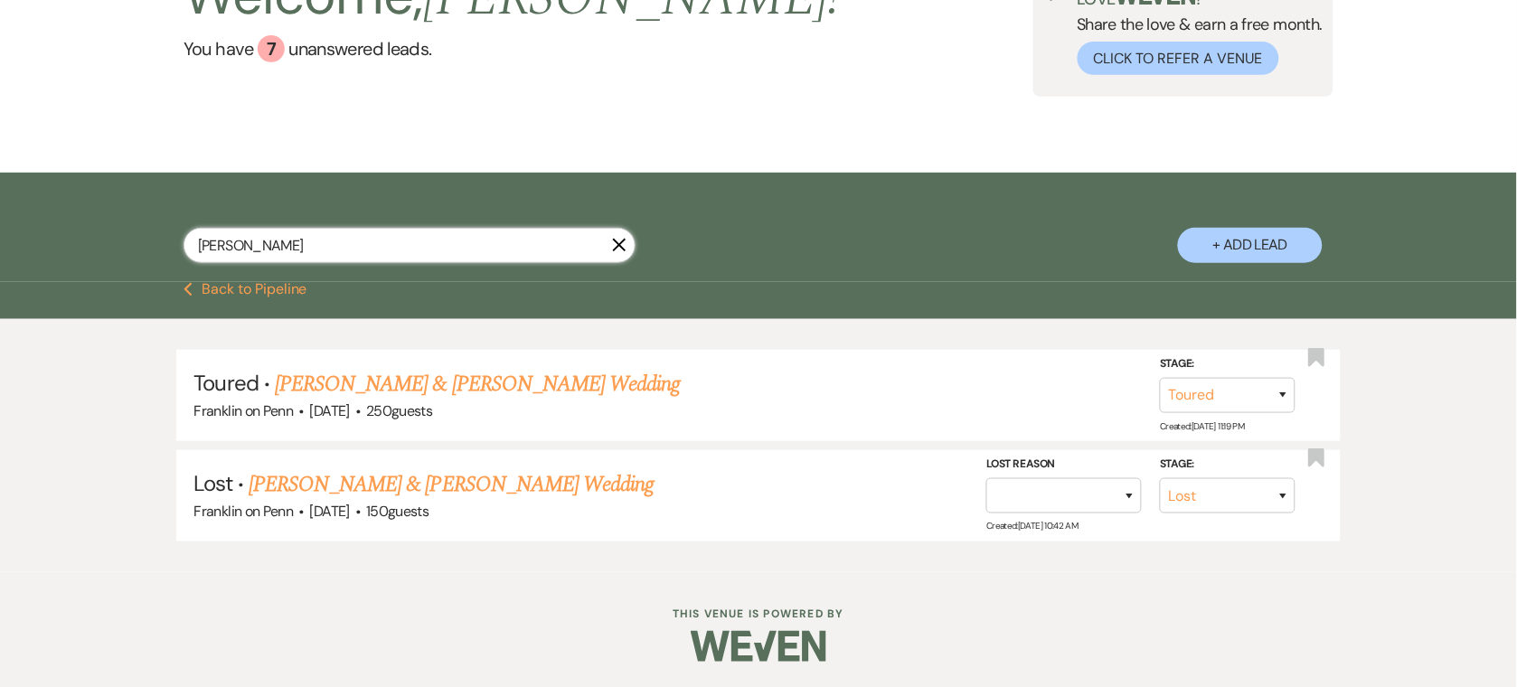
click at [588, 256] on input "[PERSON_NAME]" at bounding box center [410, 245] width 452 height 35
paste input "[PERSON_NAME] and [PERSON_NAME]"
type input "[PERSON_NAME] and [PERSON_NAME]"
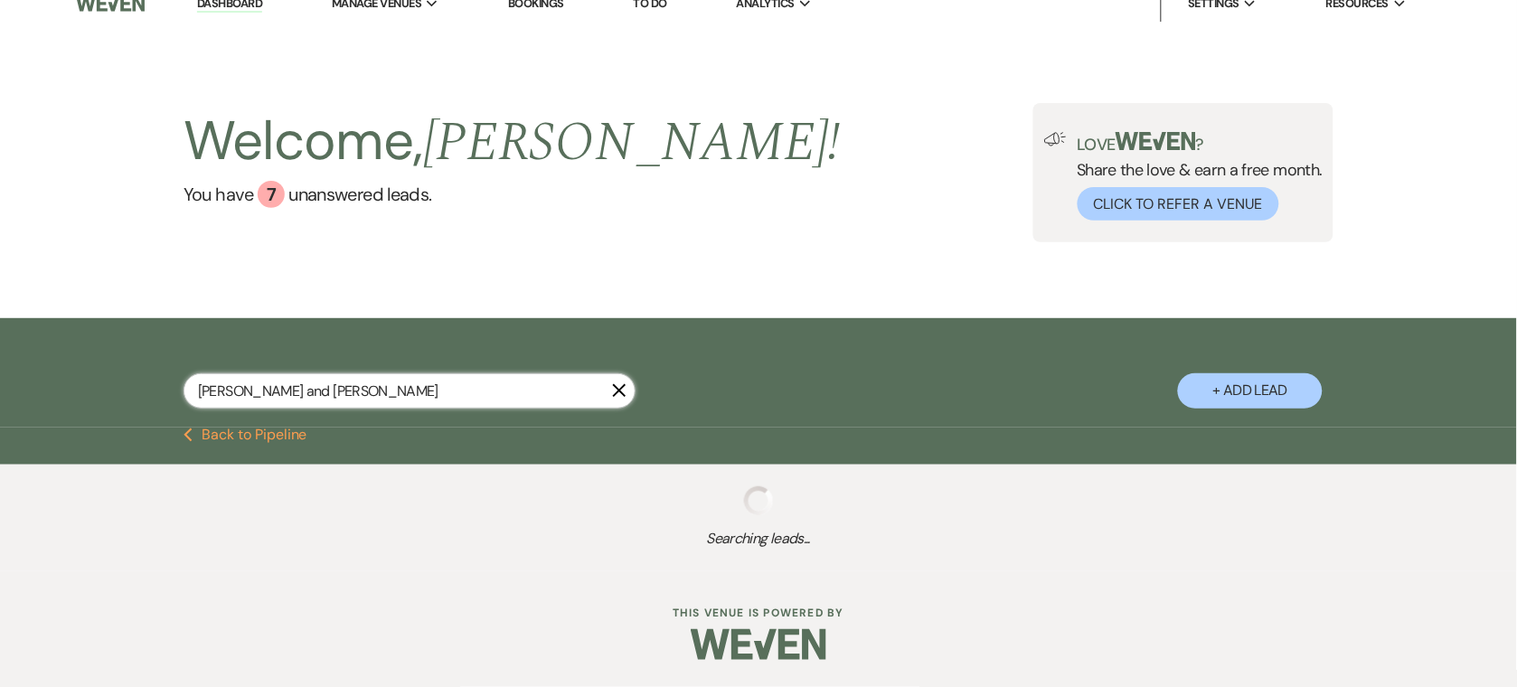
select select "5"
select select "8"
select select "5"
select select "8"
select select "6"
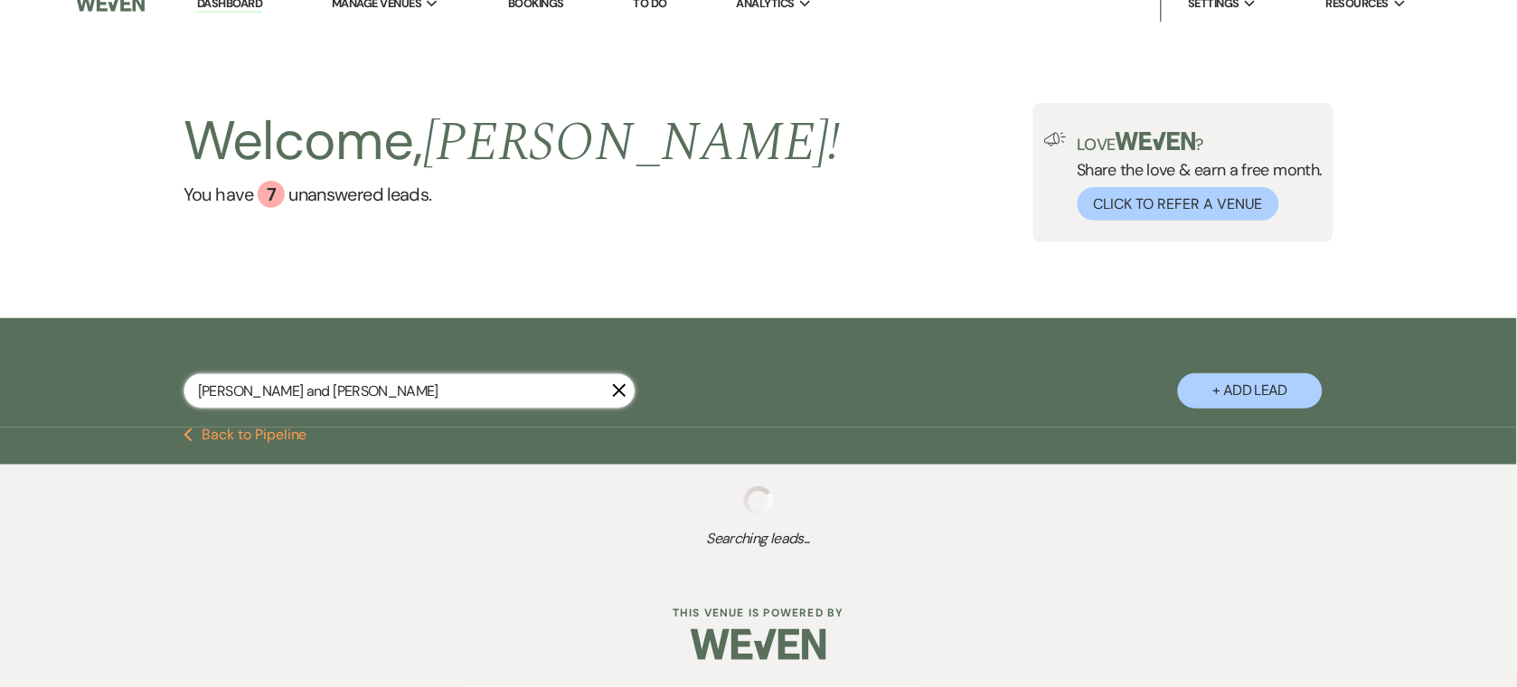
select select "8"
select select "6"
select select "8"
select select "5"
select select "8"
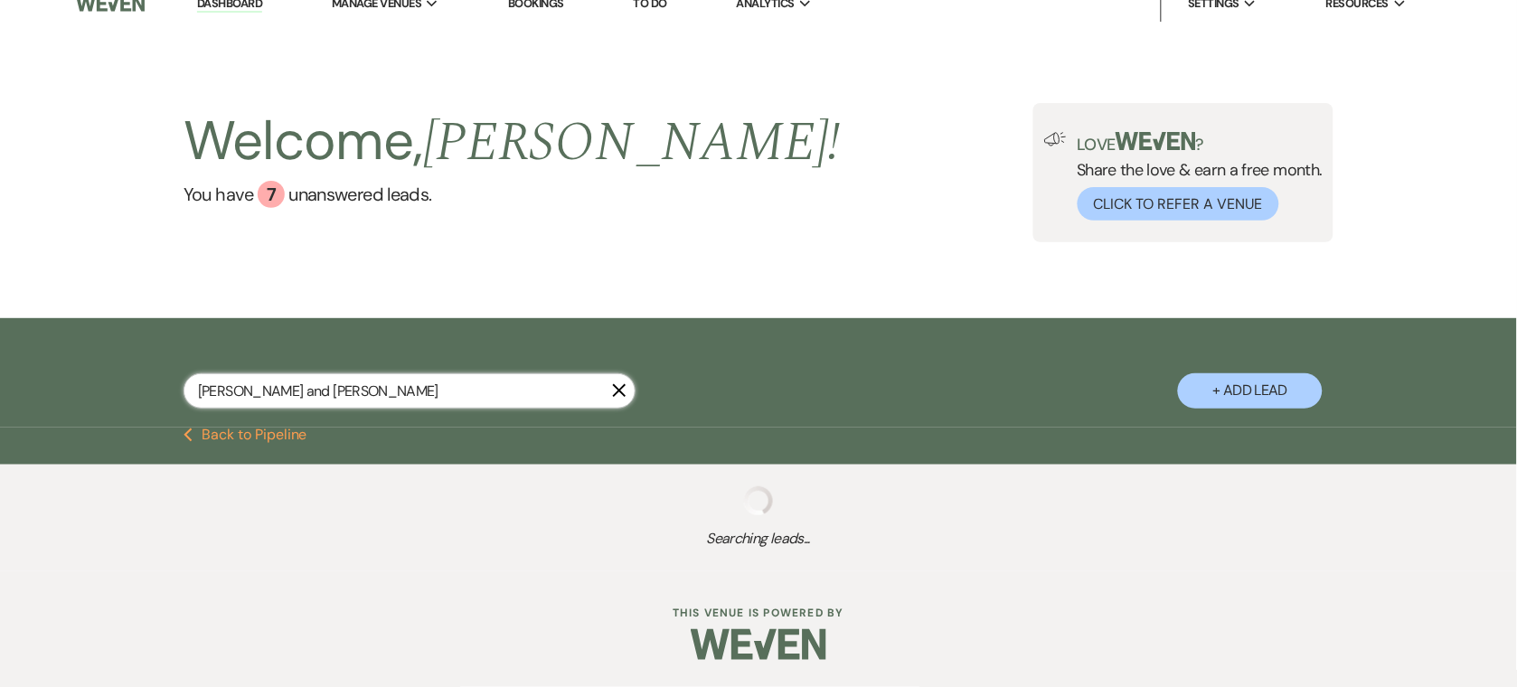
select select "5"
select select "8"
select select "7"
select select "8"
select select "6"
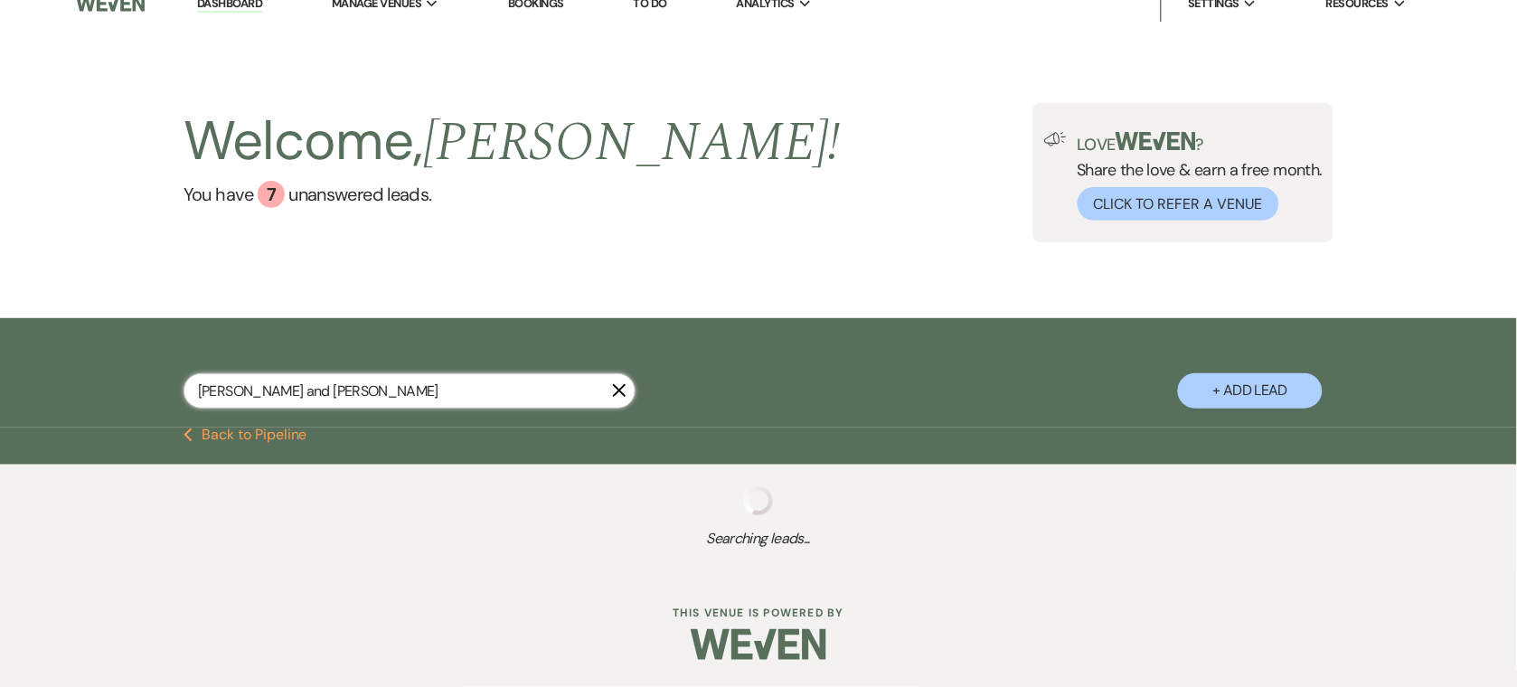
select select "8"
select select "5"
select select "8"
select select "6"
select select "8"
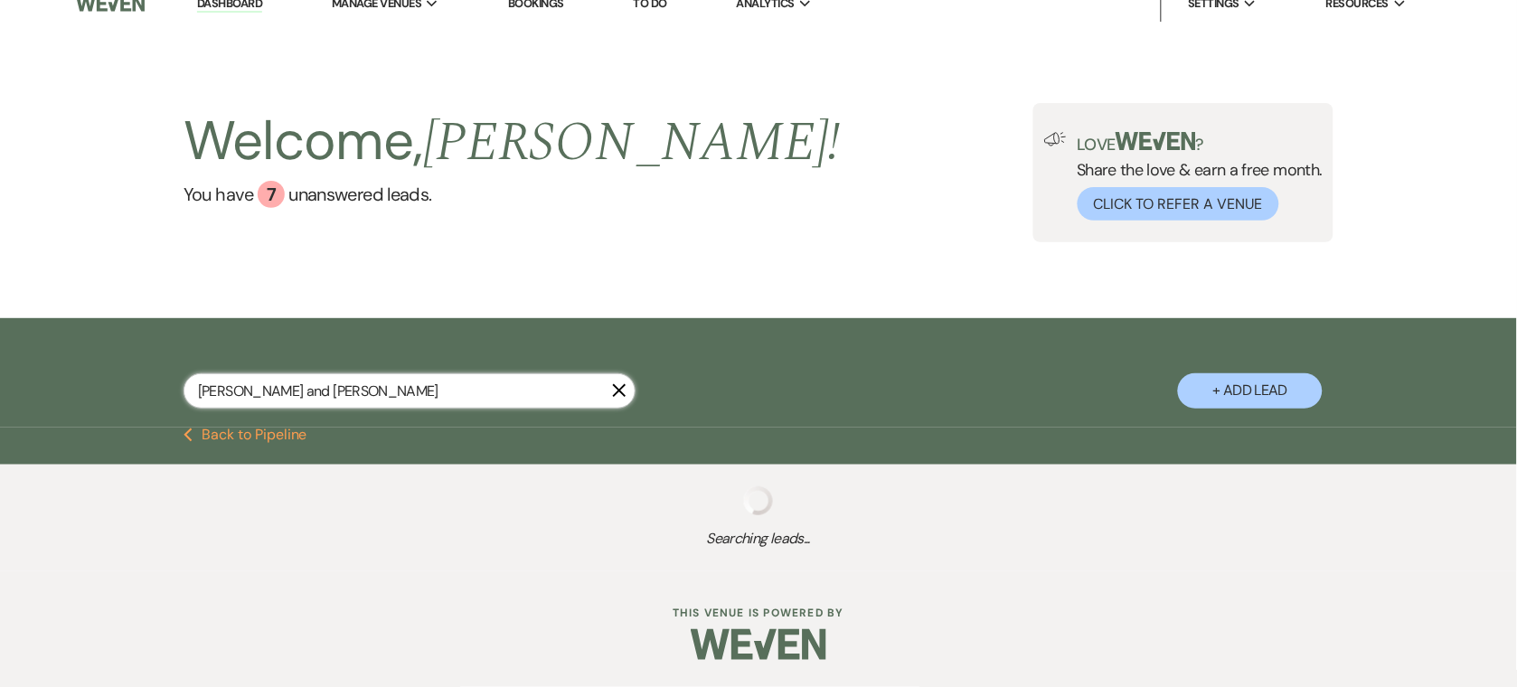
select select "7"
select select "8"
select select "6"
select select "8"
select select "2"
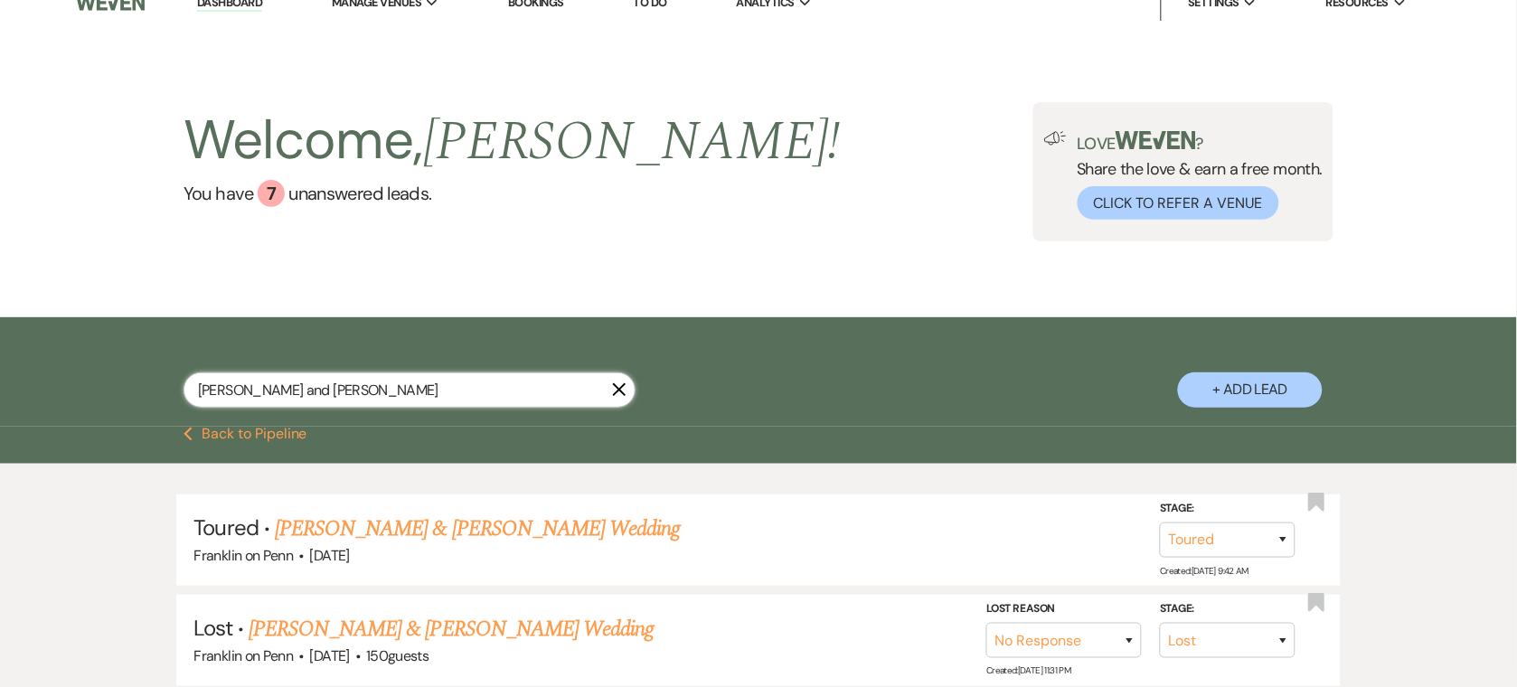
scroll to position [165, 0]
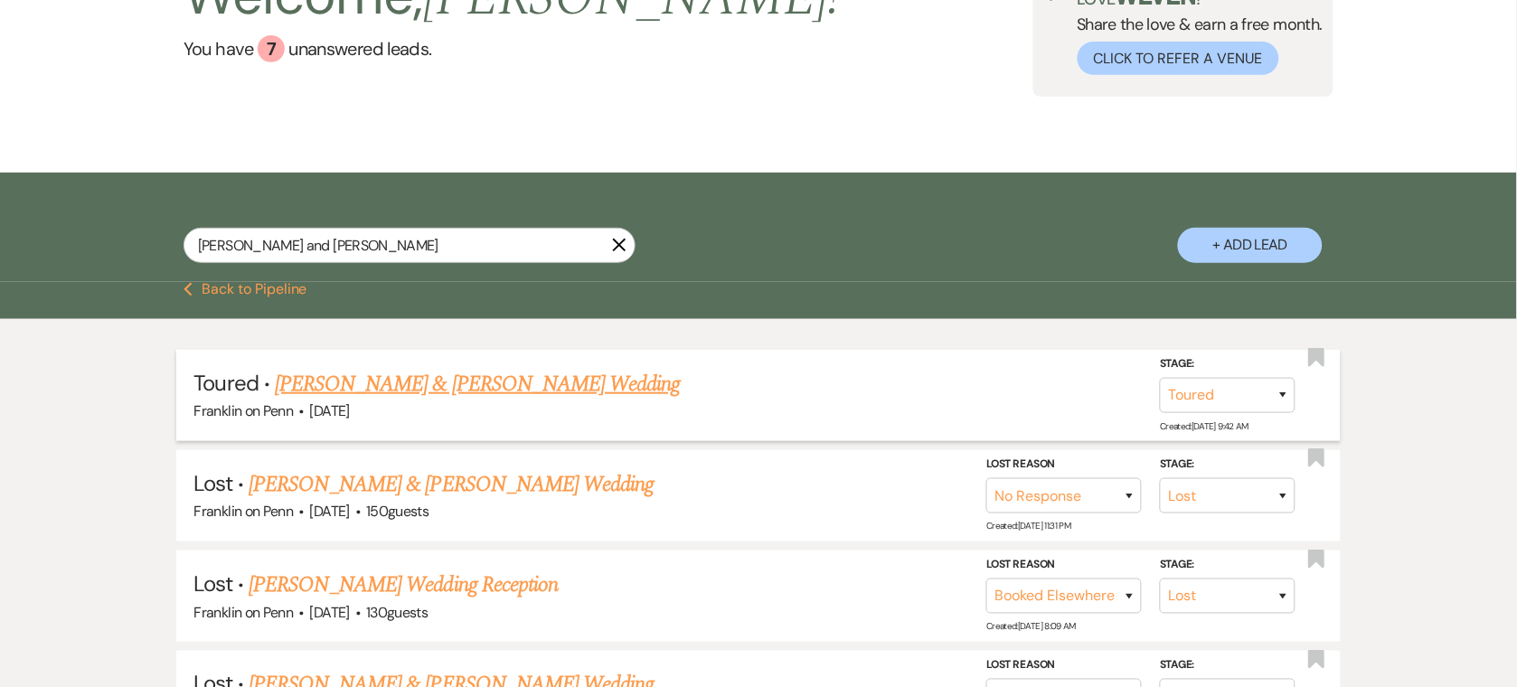
click at [483, 389] on link "[PERSON_NAME] & [PERSON_NAME] Wedding" at bounding box center [477, 384] width 405 height 33
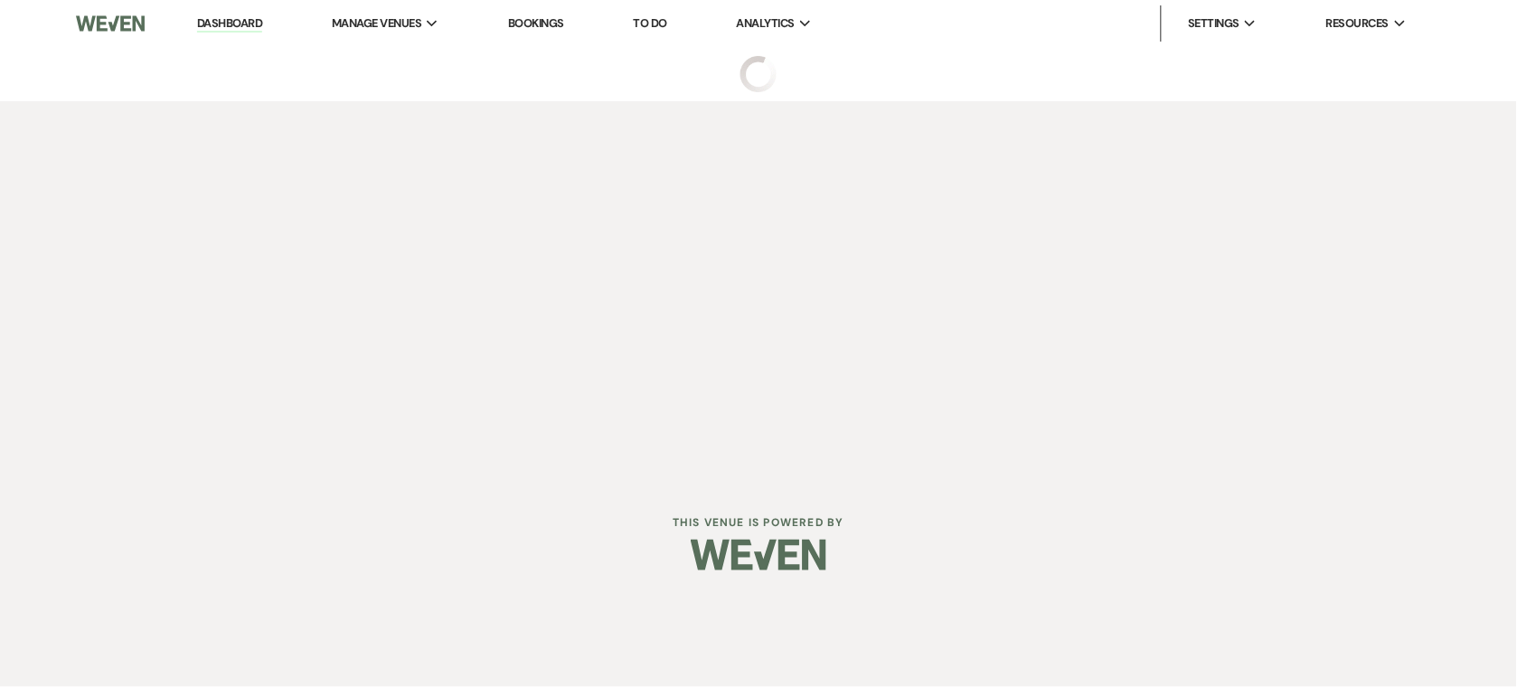
select select "5"
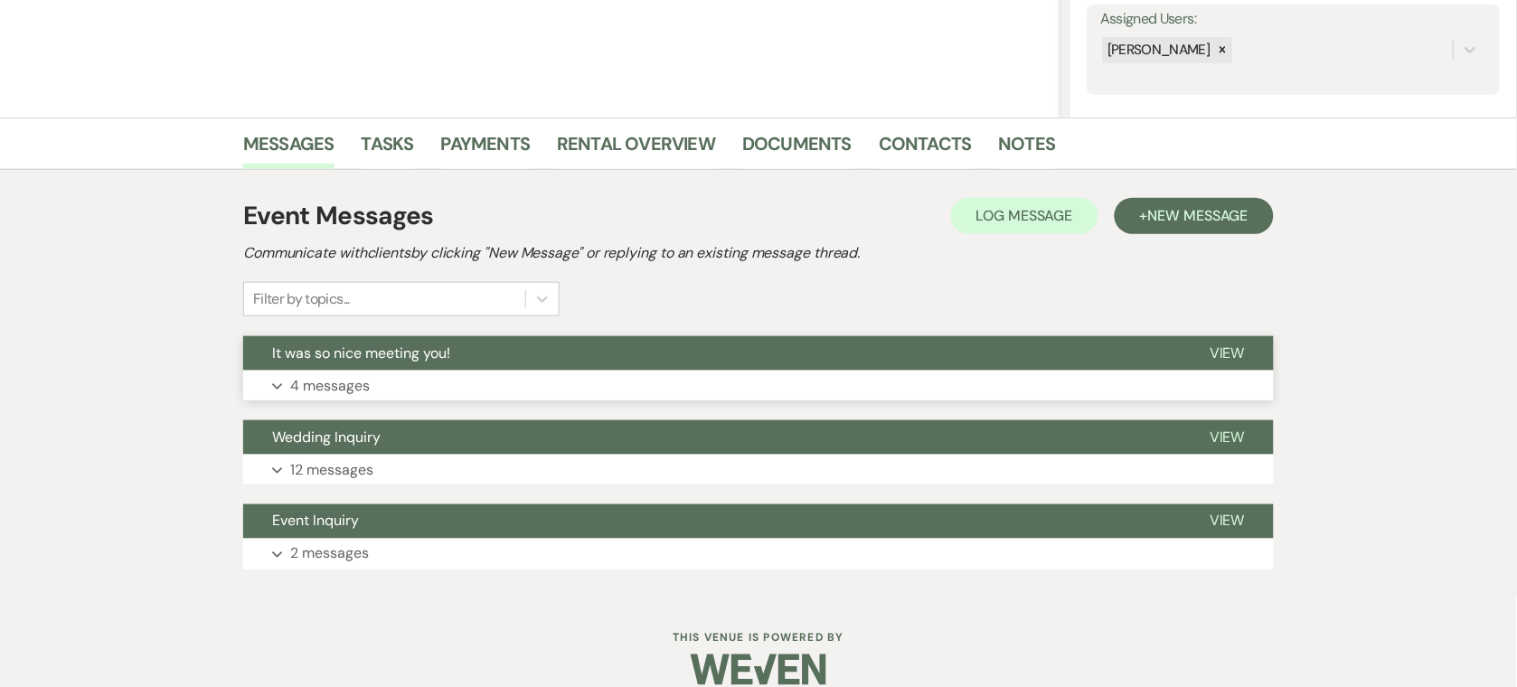
scroll to position [361, 0]
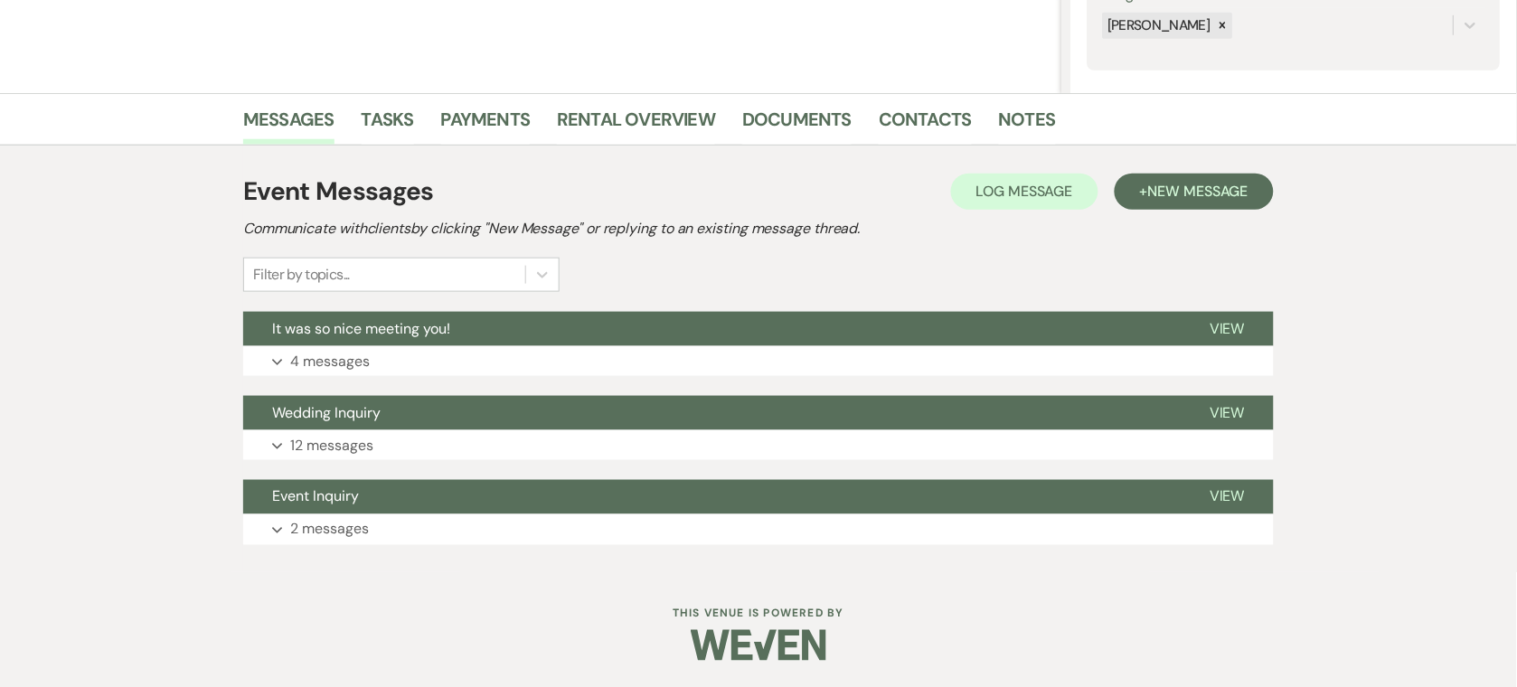
select select "5"
select select "8"
select select "5"
select select "8"
select select "6"
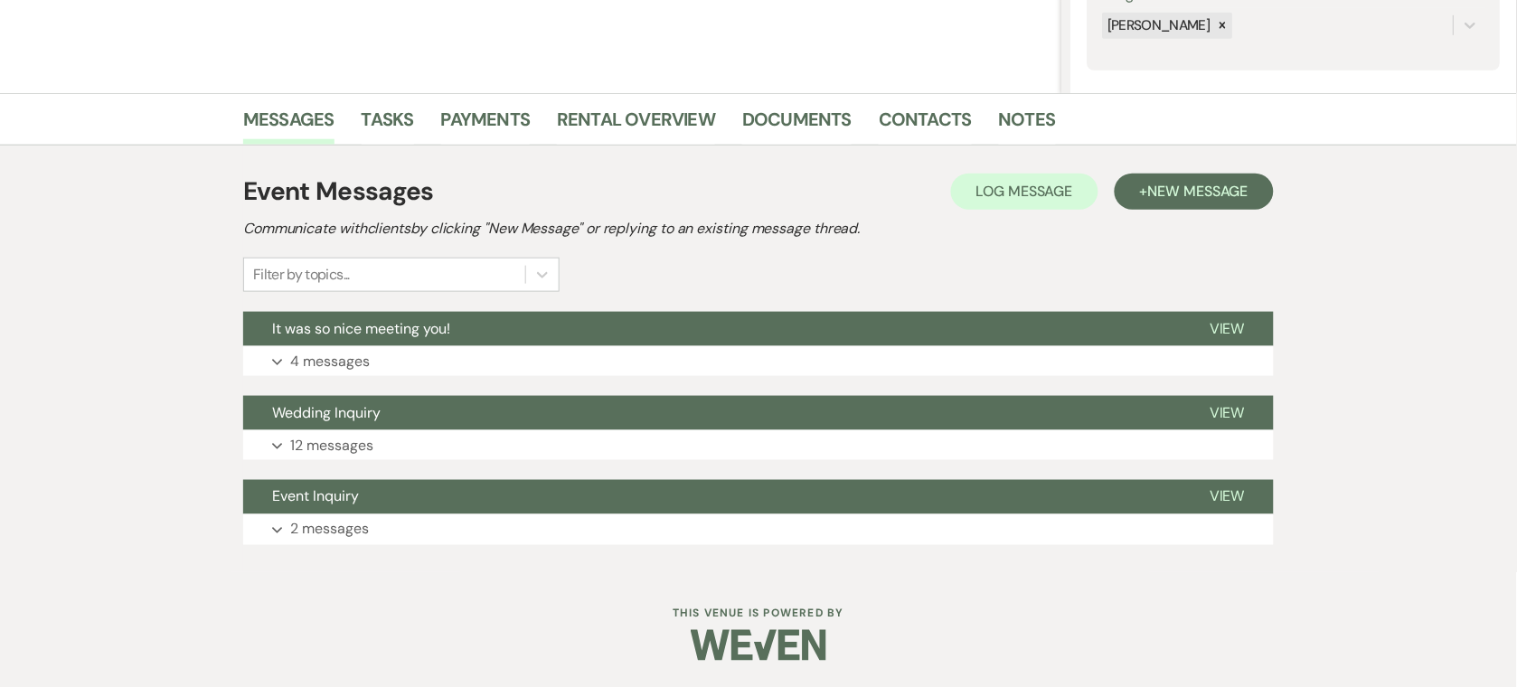
select select "8"
select select "6"
select select "8"
select select "5"
select select "8"
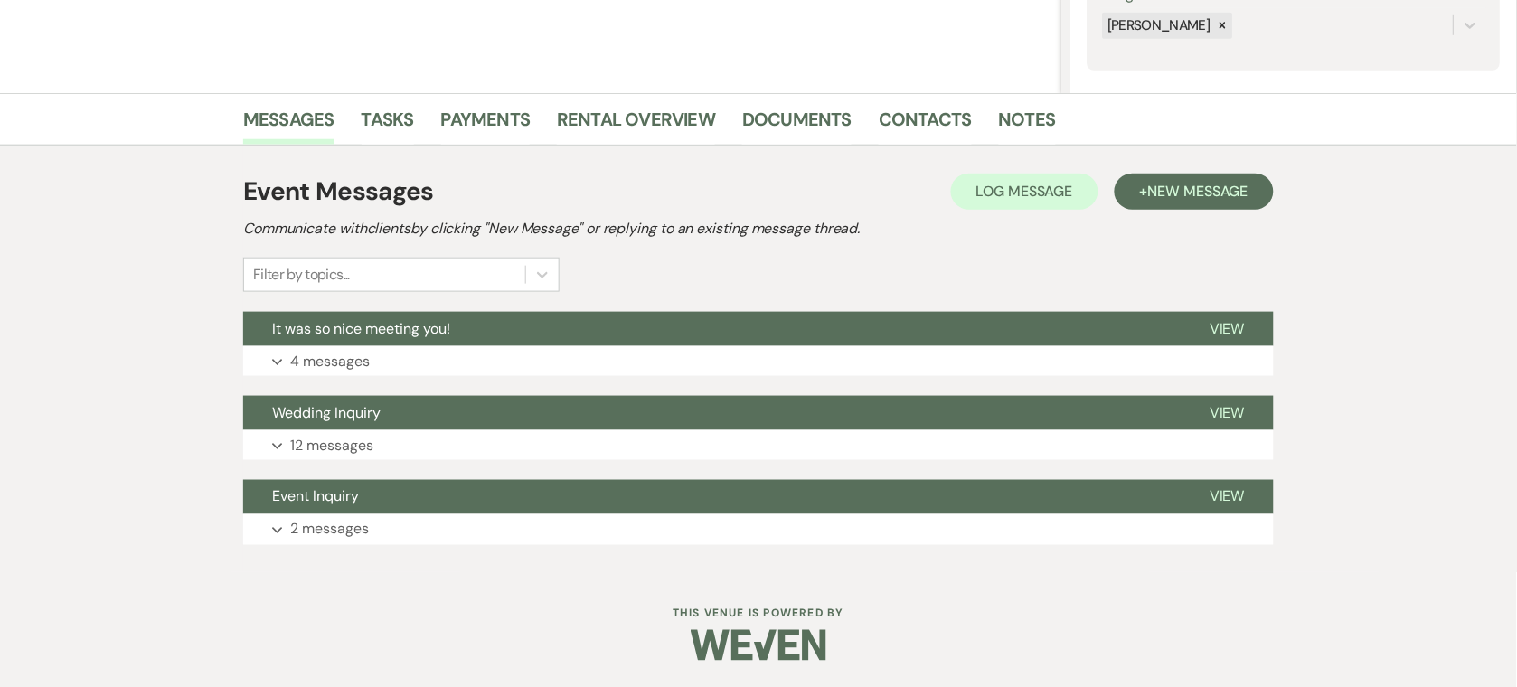
select select "5"
select select "8"
select select "7"
select select "8"
select select "6"
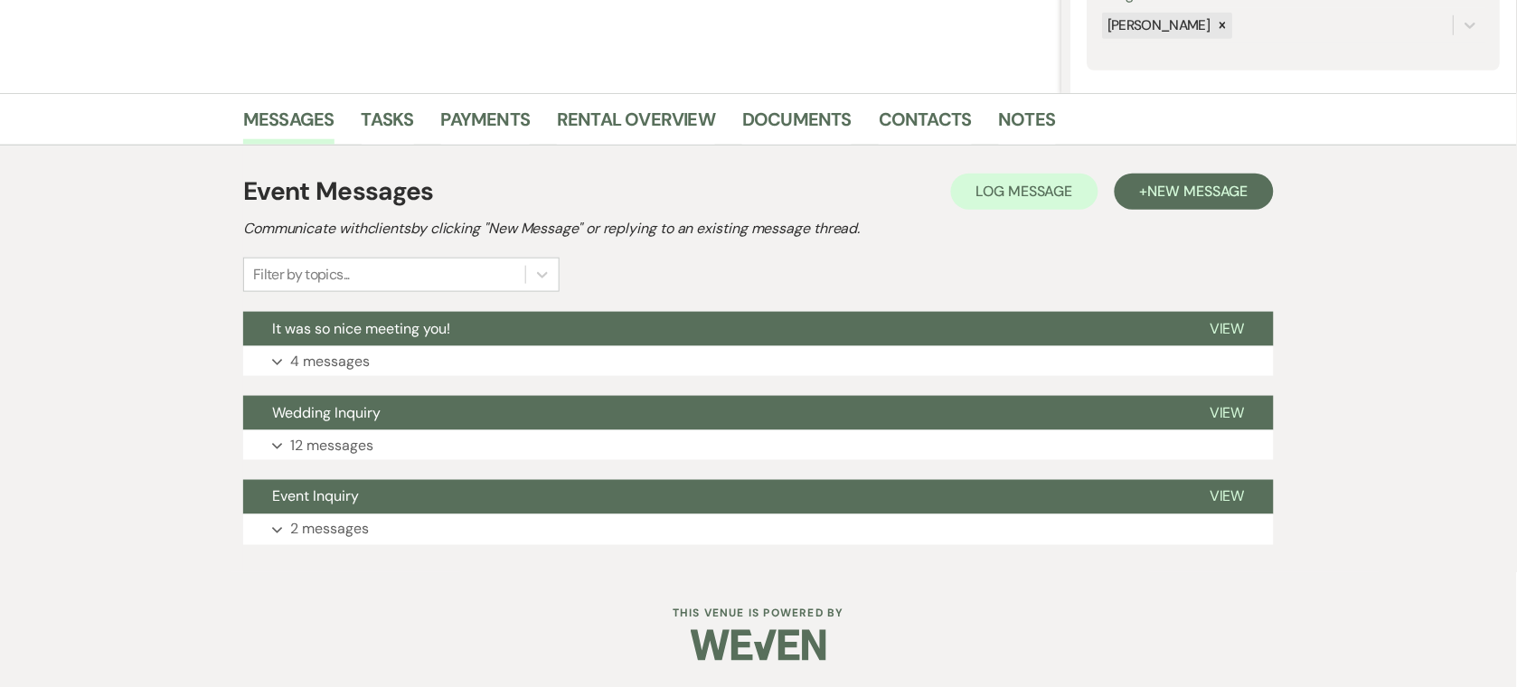
select select "8"
select select "5"
select select "8"
select select "6"
select select "8"
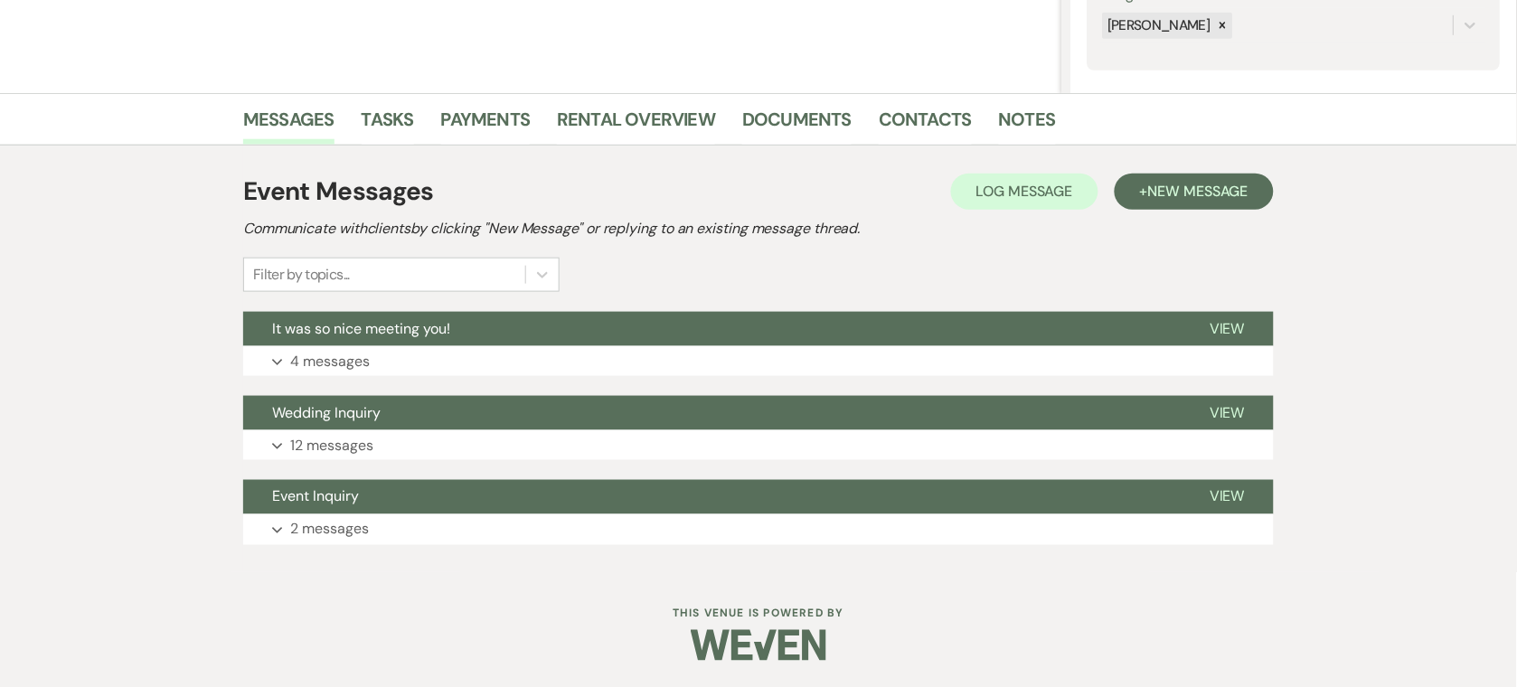
select select "7"
select select "8"
select select "6"
select select "8"
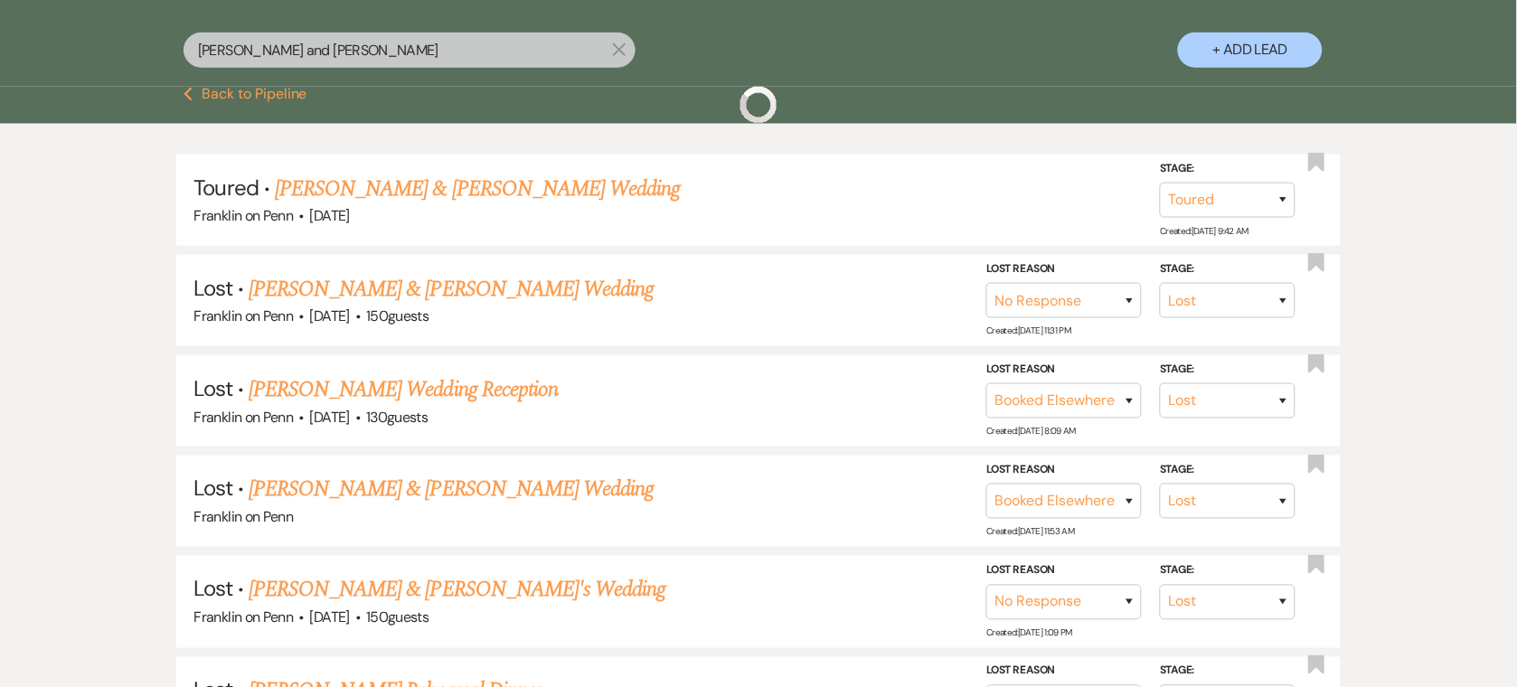
scroll to position [165, 0]
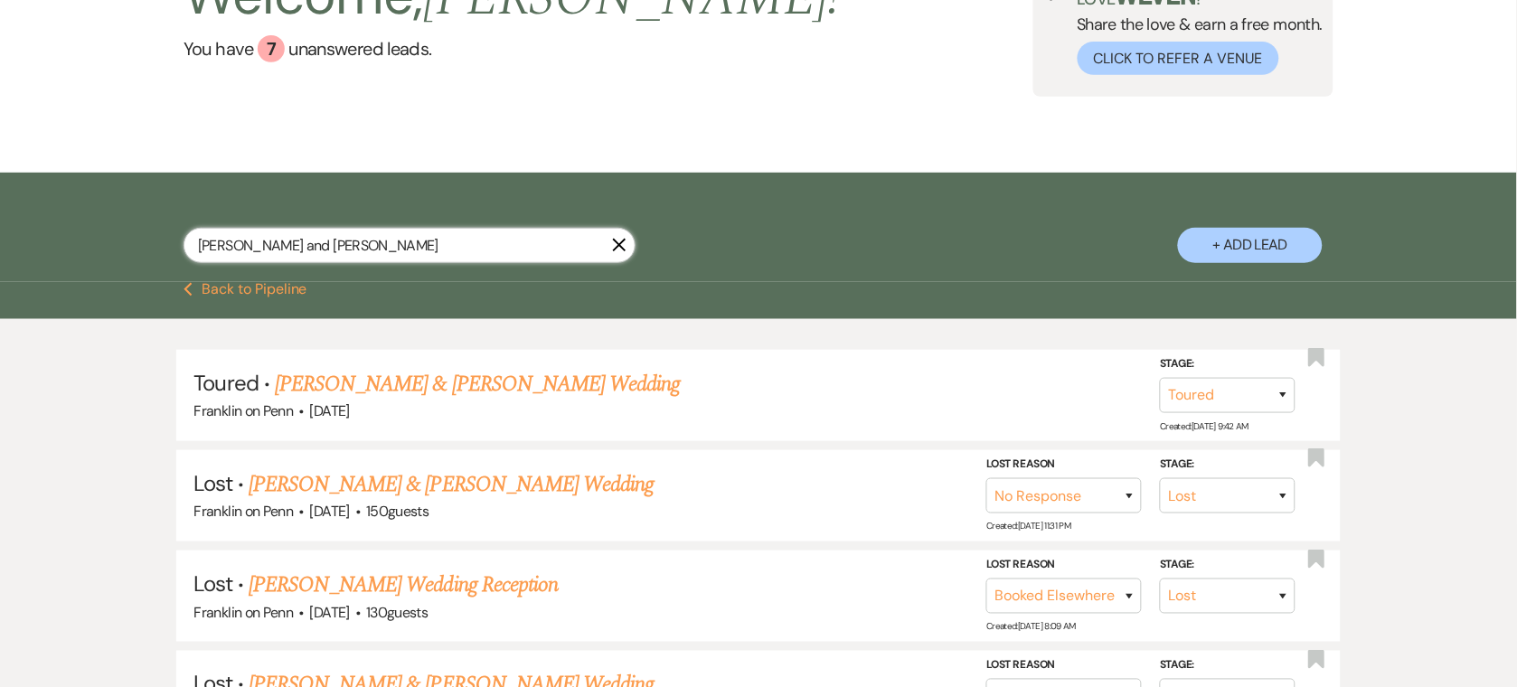
click at [346, 240] on input "[PERSON_NAME] and [PERSON_NAME]" at bounding box center [410, 245] width 452 height 35
paste input "[PERSON_NAME] and [PERSON_NAME]"
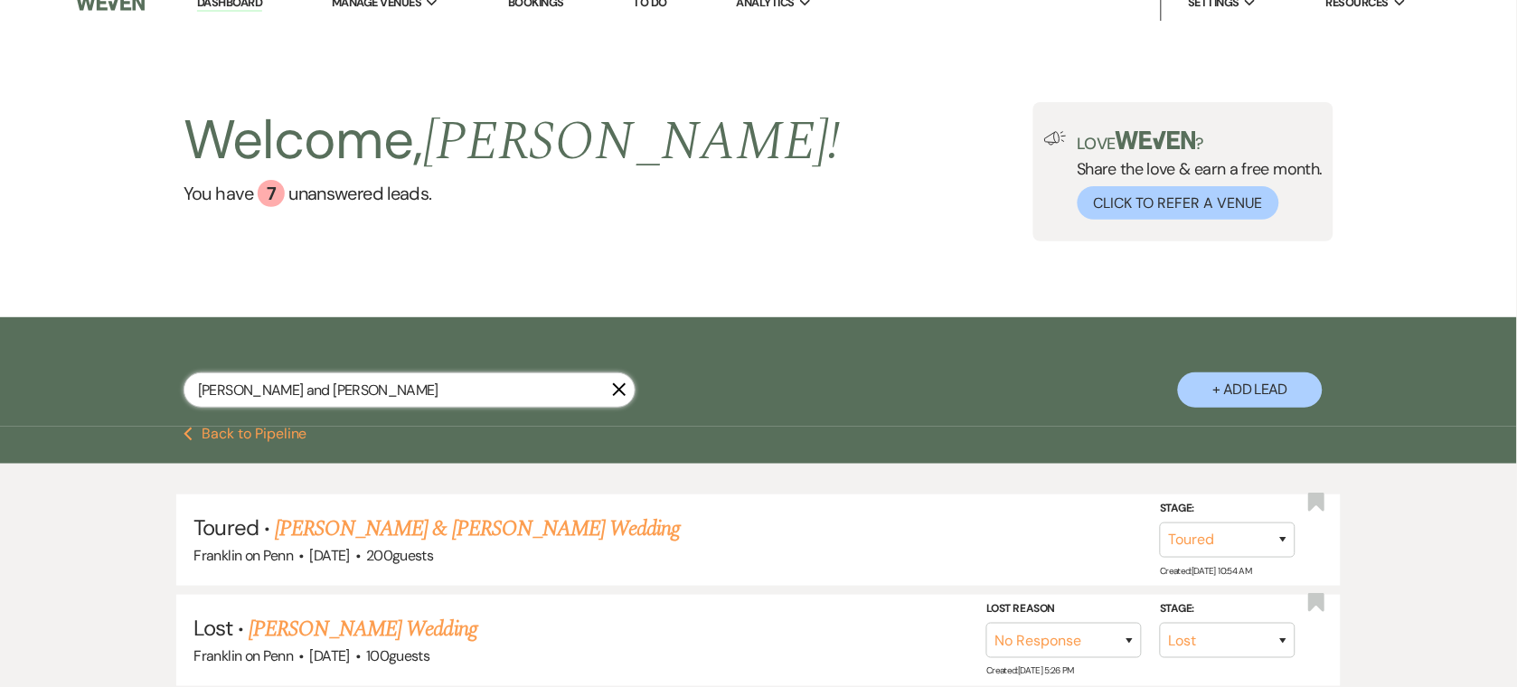
scroll to position [165, 0]
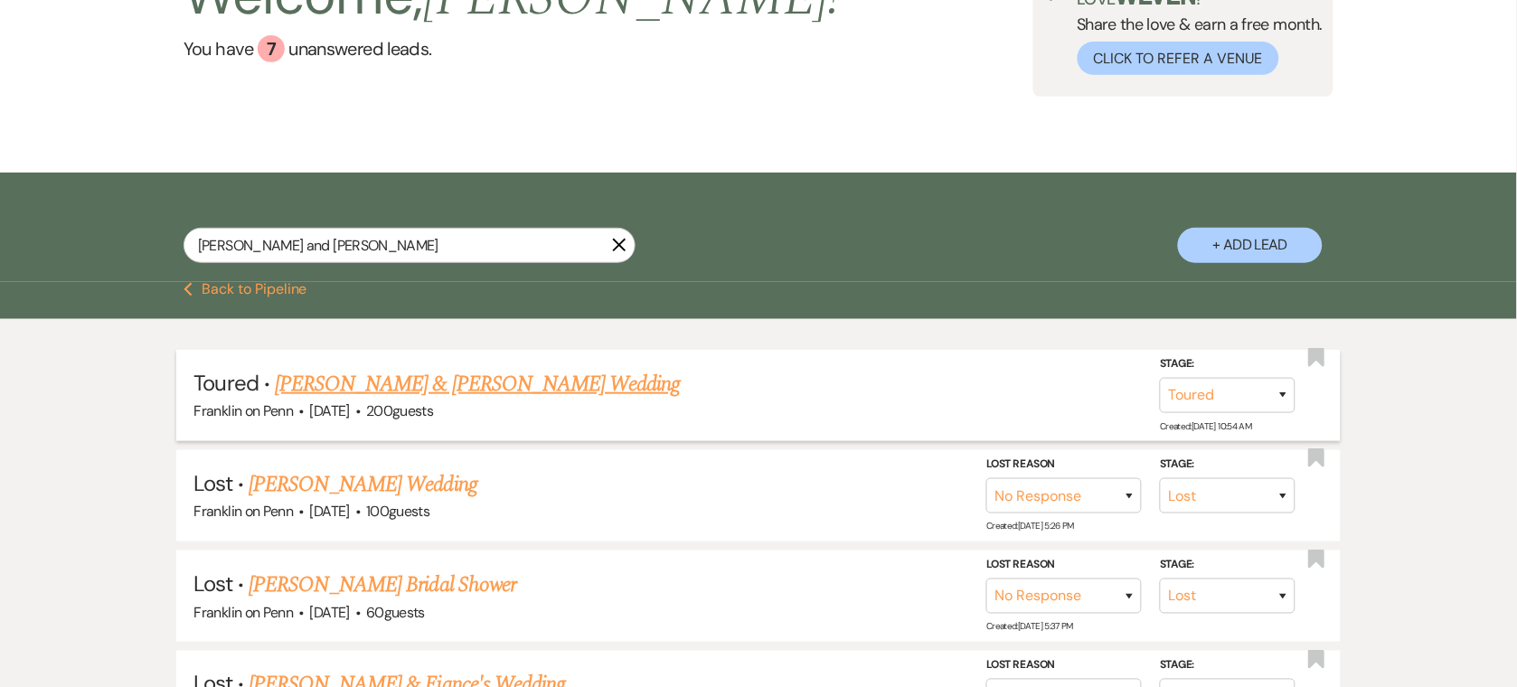
click at [414, 370] on link "[PERSON_NAME] & [PERSON_NAME] Wedding" at bounding box center [477, 384] width 405 height 33
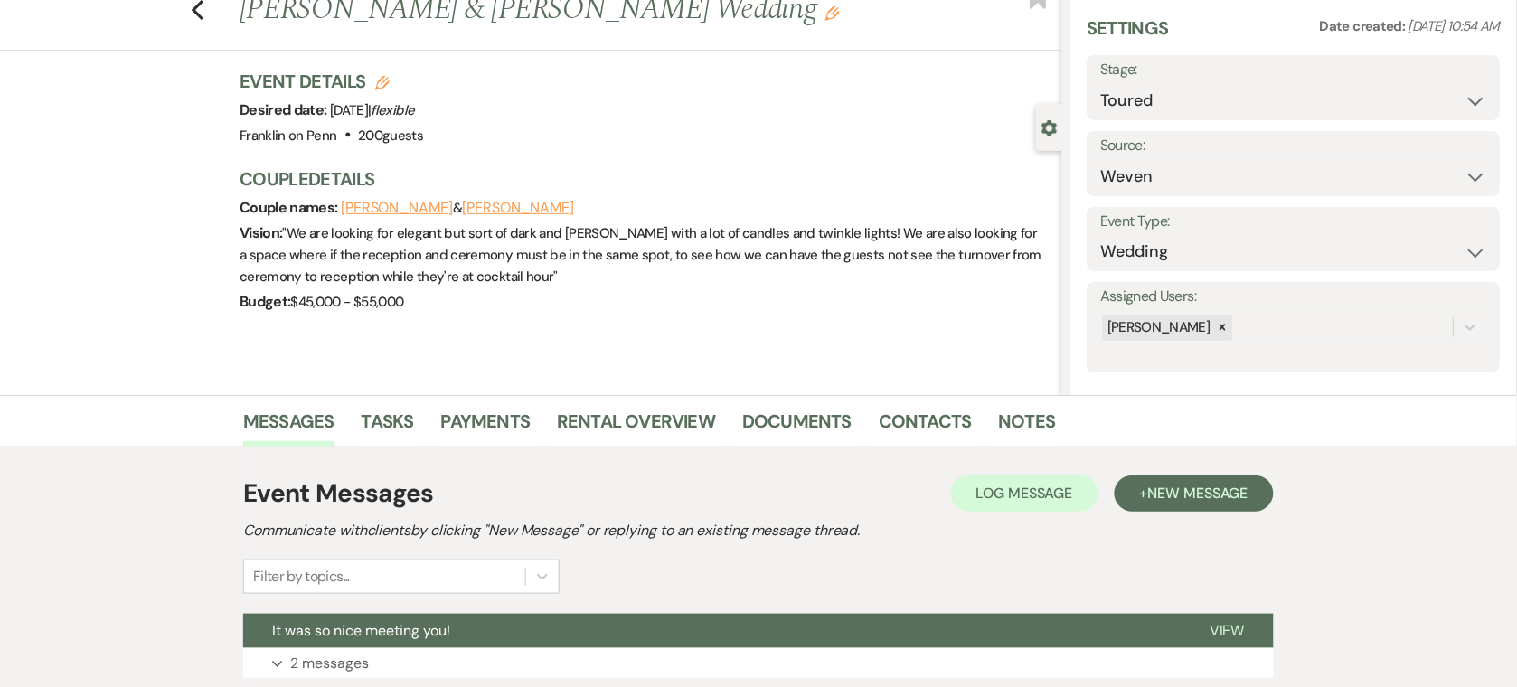
scroll to position [277, 0]
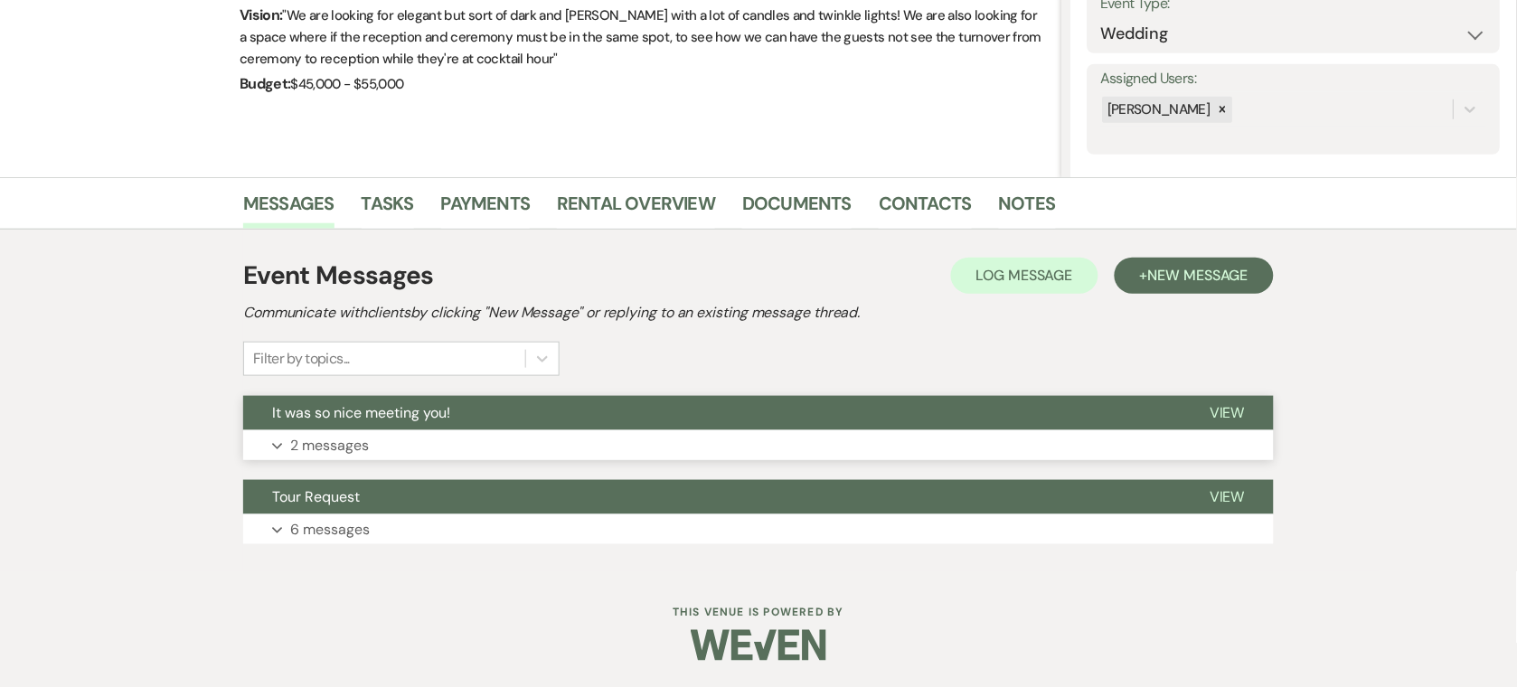
click at [830, 415] on button "It was so nice meeting you!" at bounding box center [711, 413] width 937 height 34
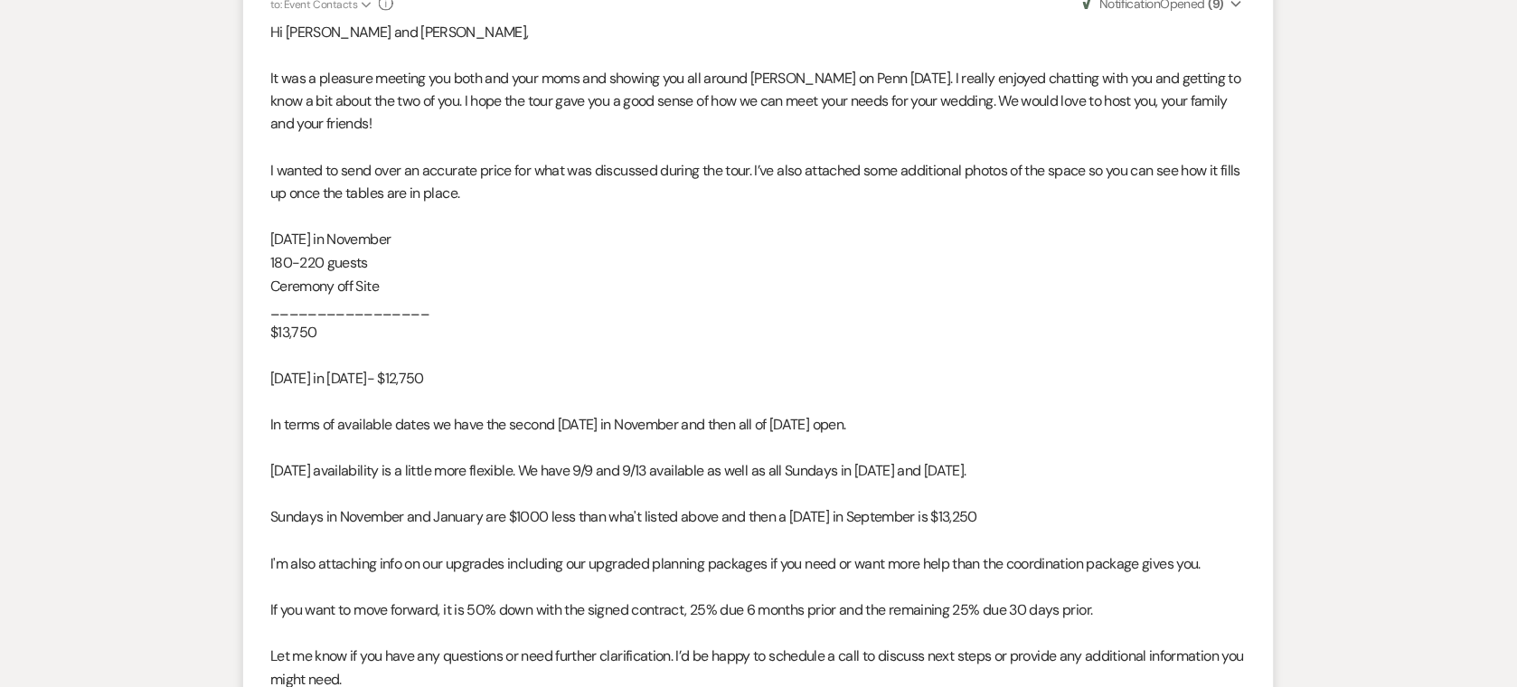
scroll to position [784, 0]
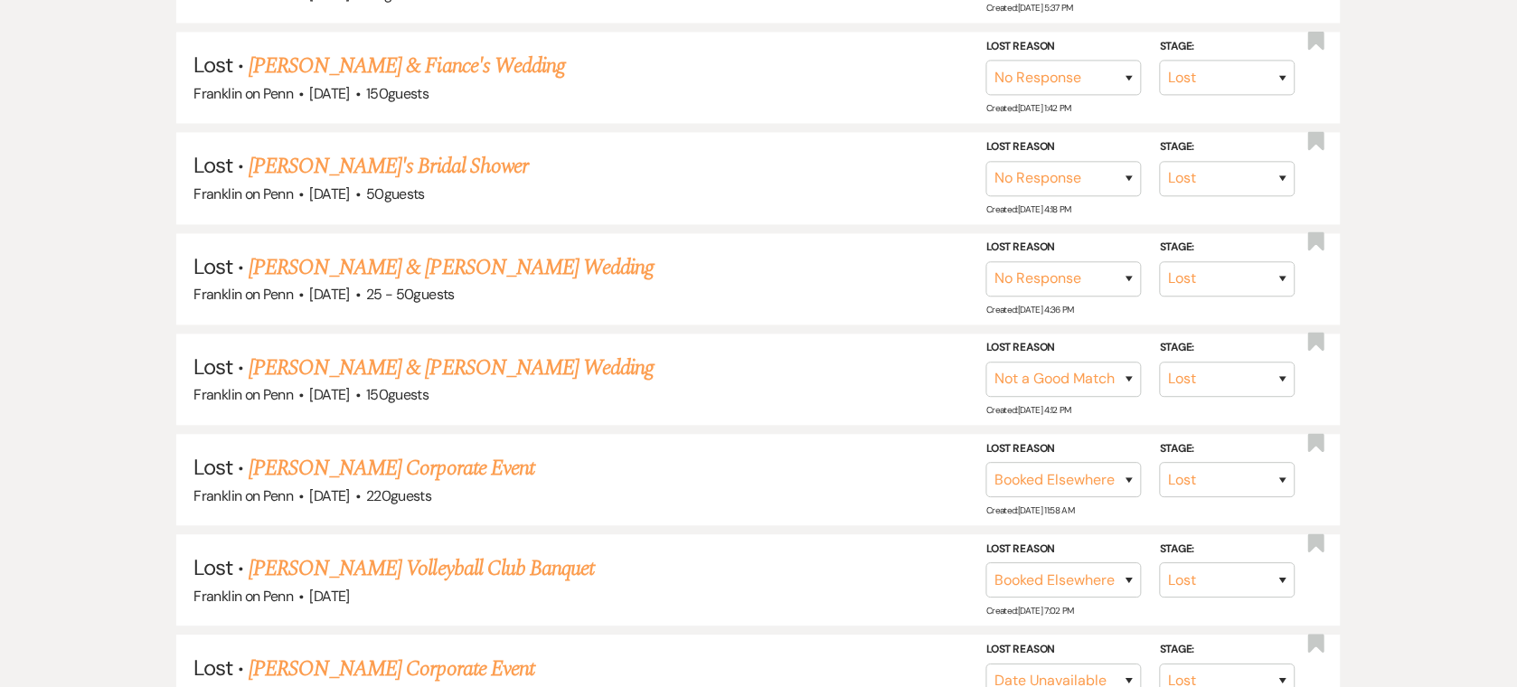
scroll to position [165, 0]
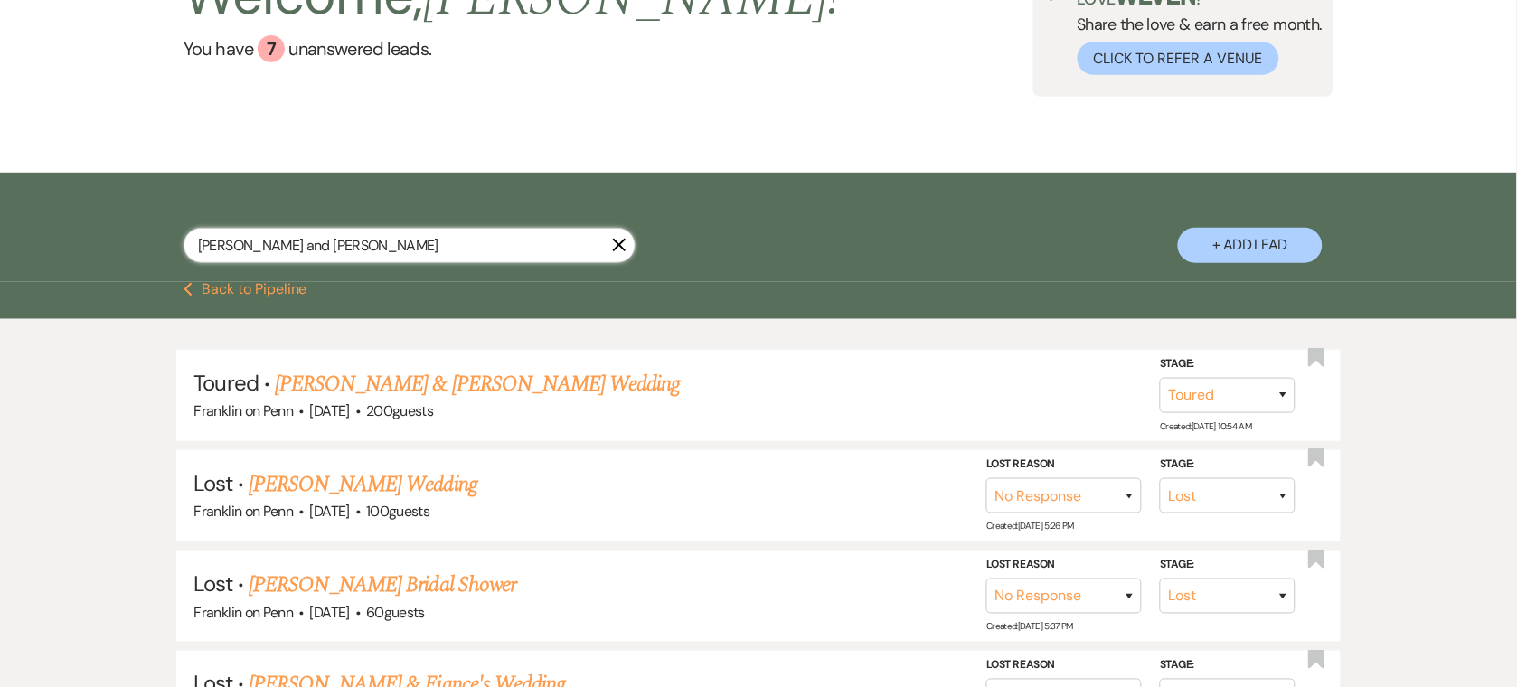
click at [314, 243] on input "[PERSON_NAME] and [PERSON_NAME]" at bounding box center [410, 245] width 452 height 35
click at [314, 242] on input "[PERSON_NAME] and [PERSON_NAME]" at bounding box center [410, 245] width 452 height 35
click at [314, 241] on input "[PERSON_NAME] and [PERSON_NAME]" at bounding box center [410, 245] width 452 height 35
paste input "[PERSON_NAME] and [PERSON_NAME]"
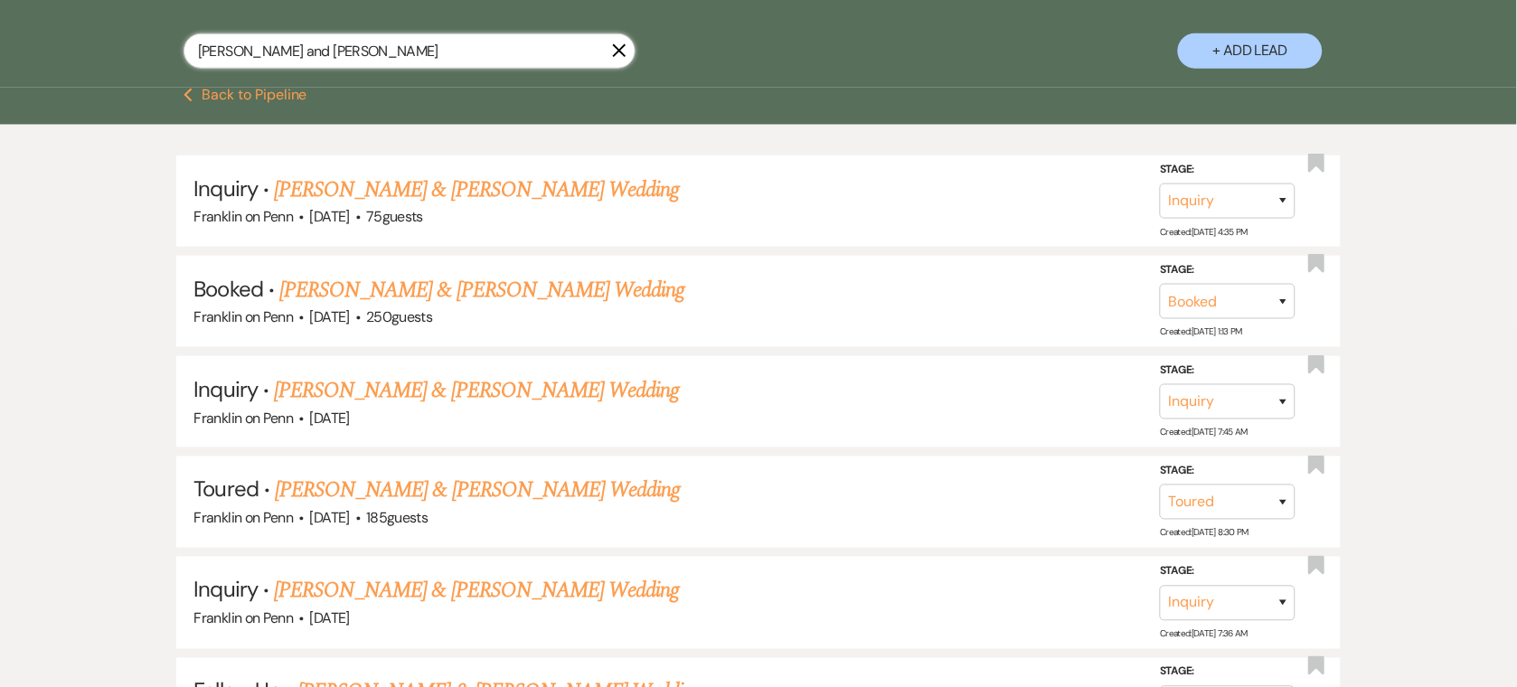
scroll to position [455, 0]
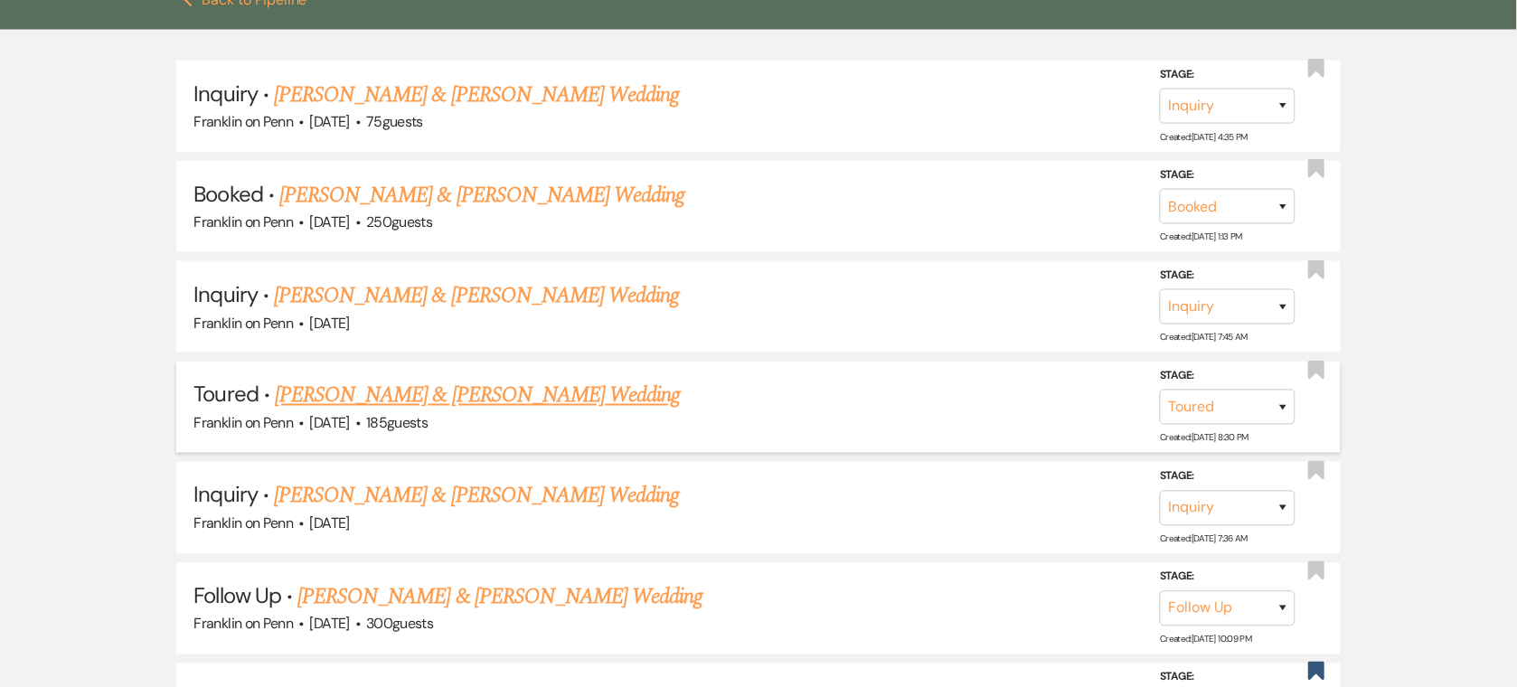
click at [438, 396] on link "[PERSON_NAME] & [PERSON_NAME] Wedding" at bounding box center [477, 396] width 405 height 33
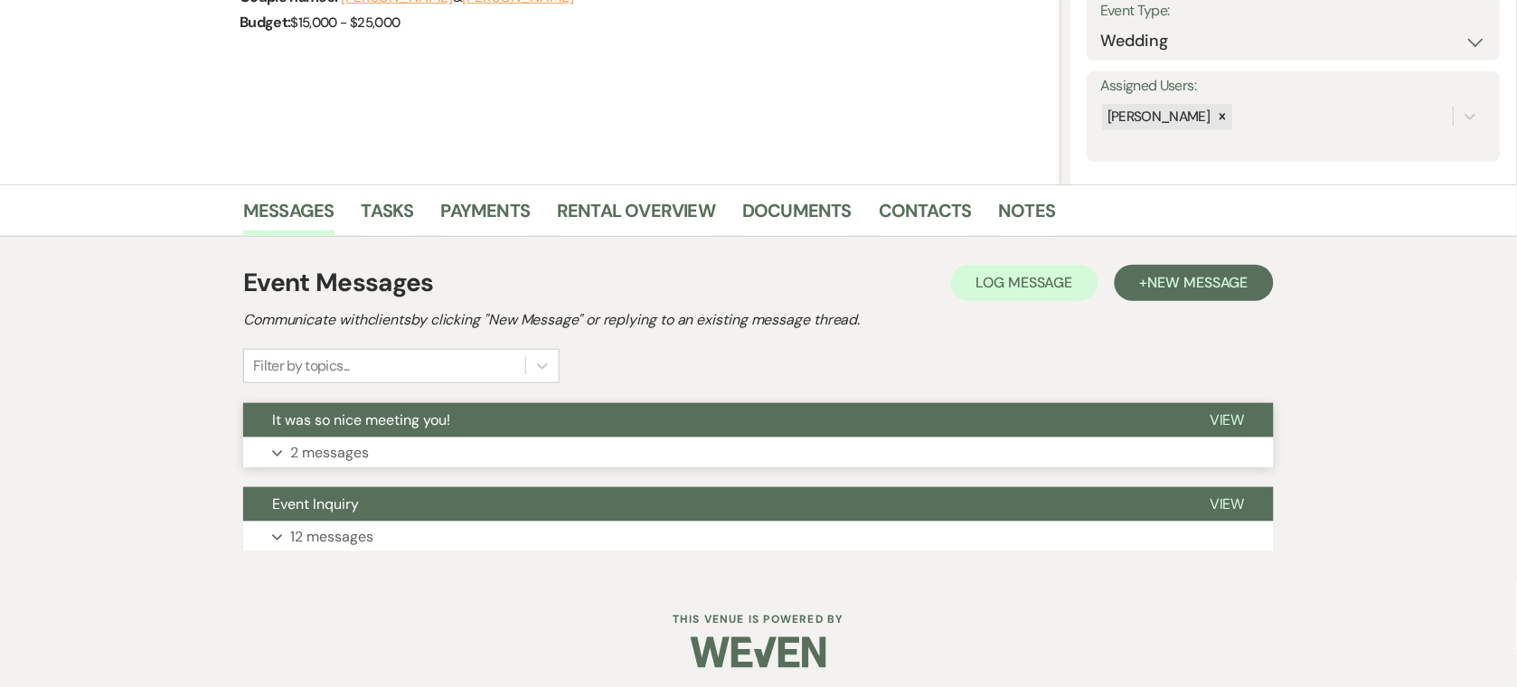
scroll to position [277, 0]
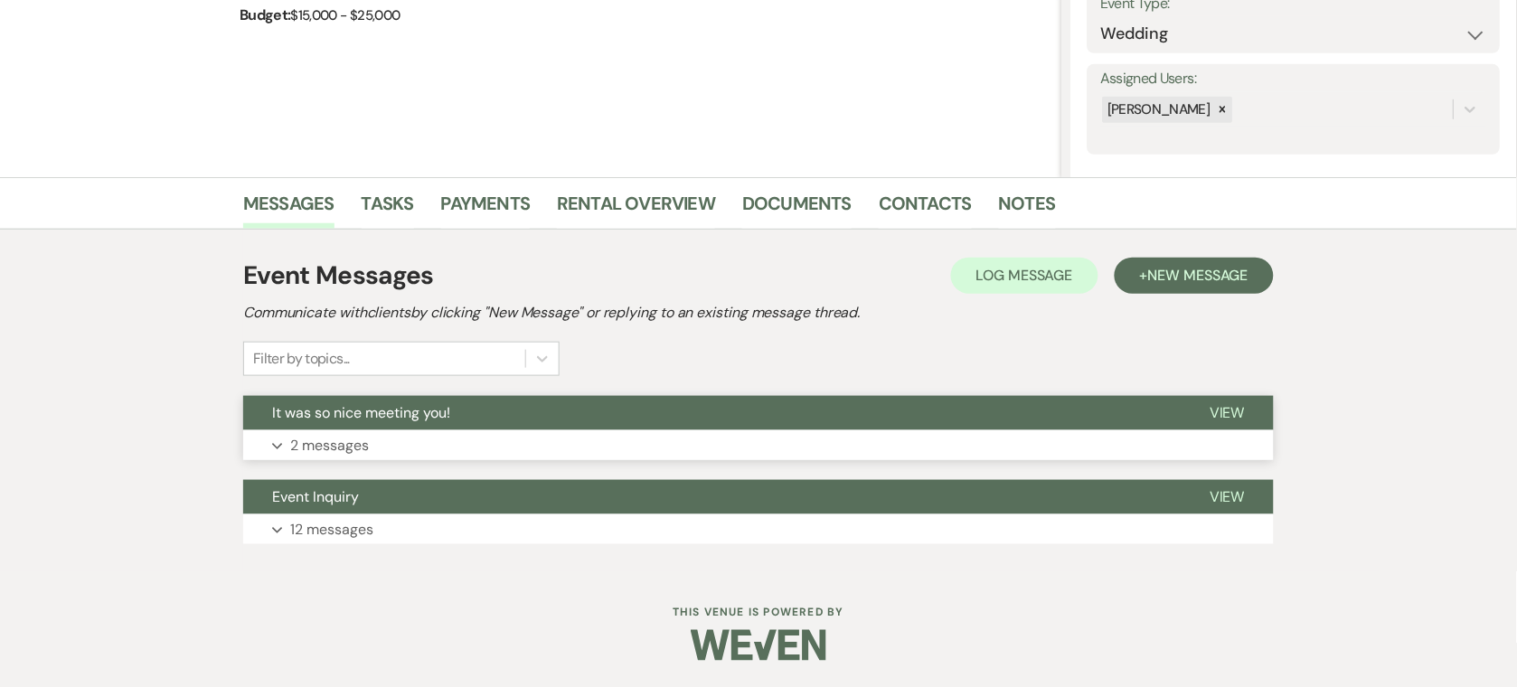
click at [472, 442] on button "Expand 2 messages" at bounding box center [758, 445] width 1031 height 31
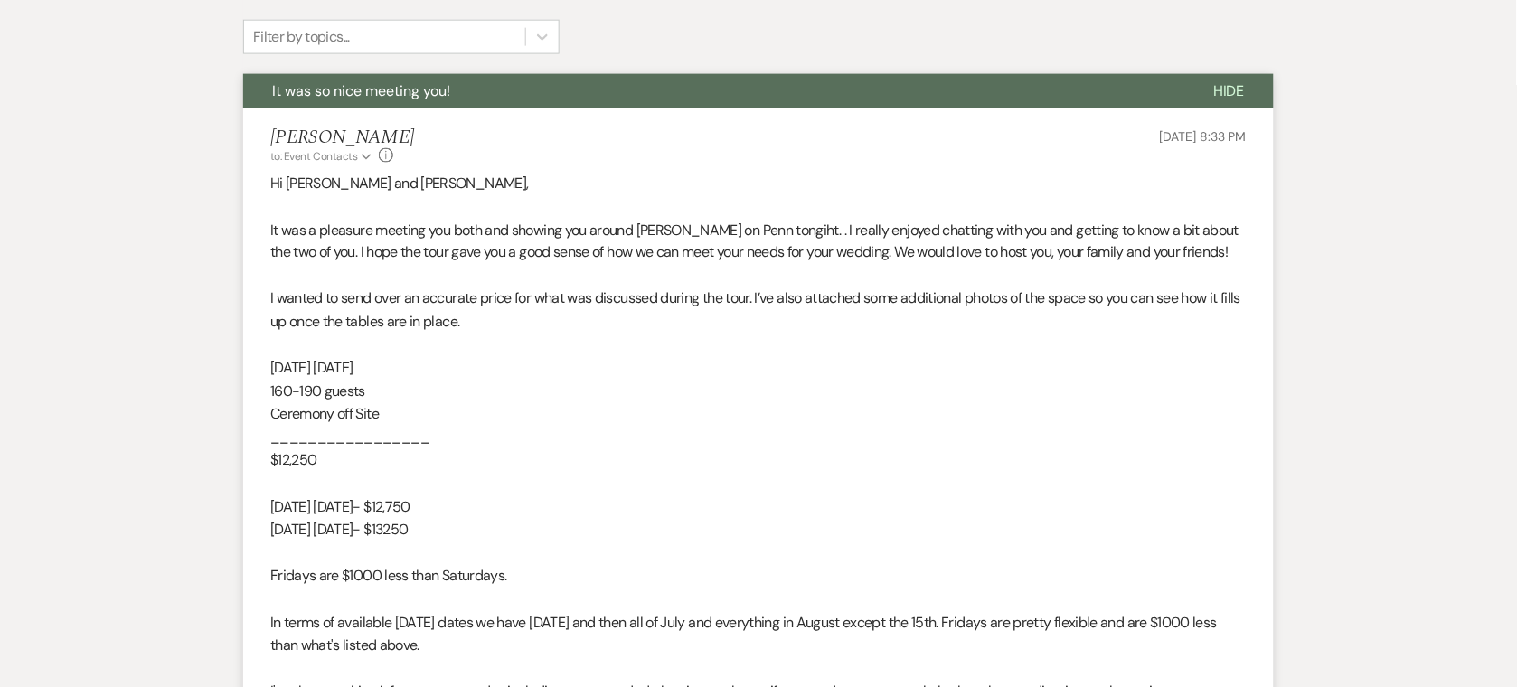
scroll to position [638, 0]
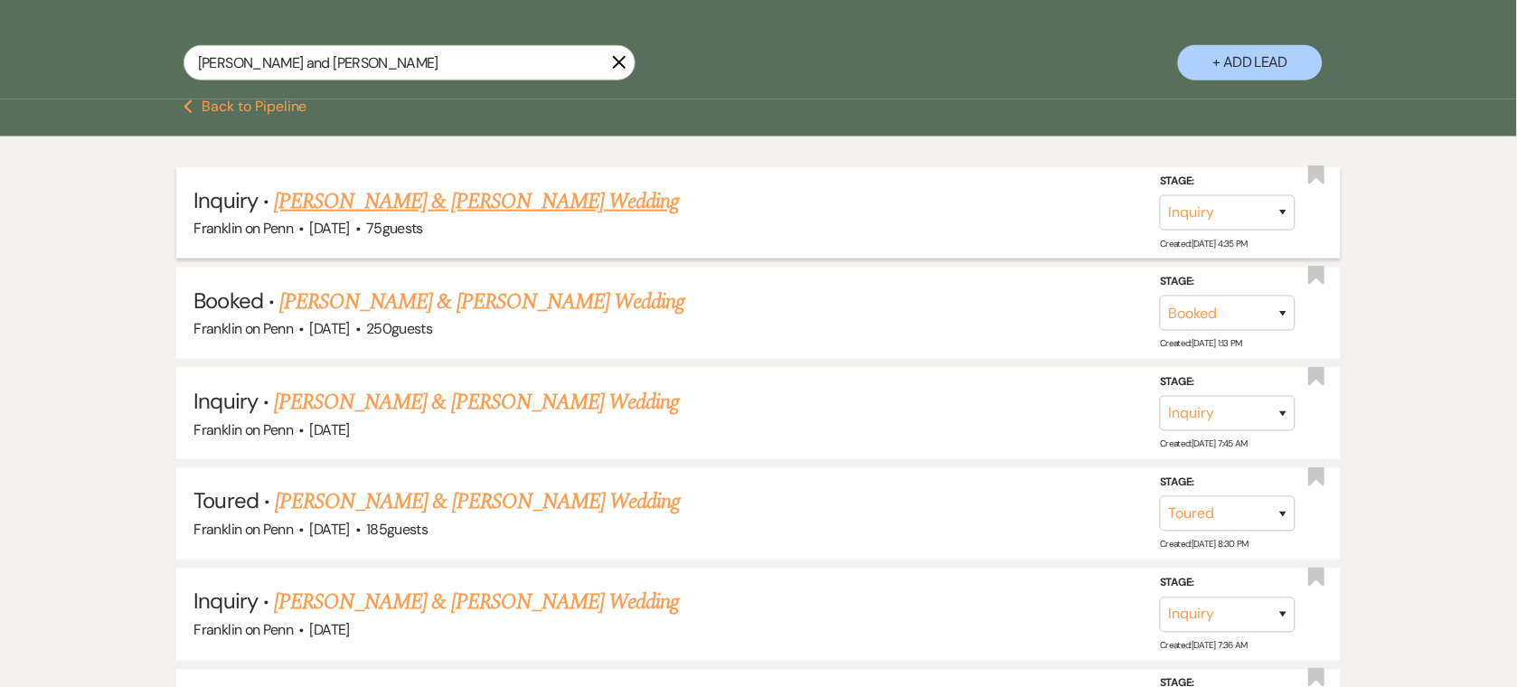
scroll to position [93, 0]
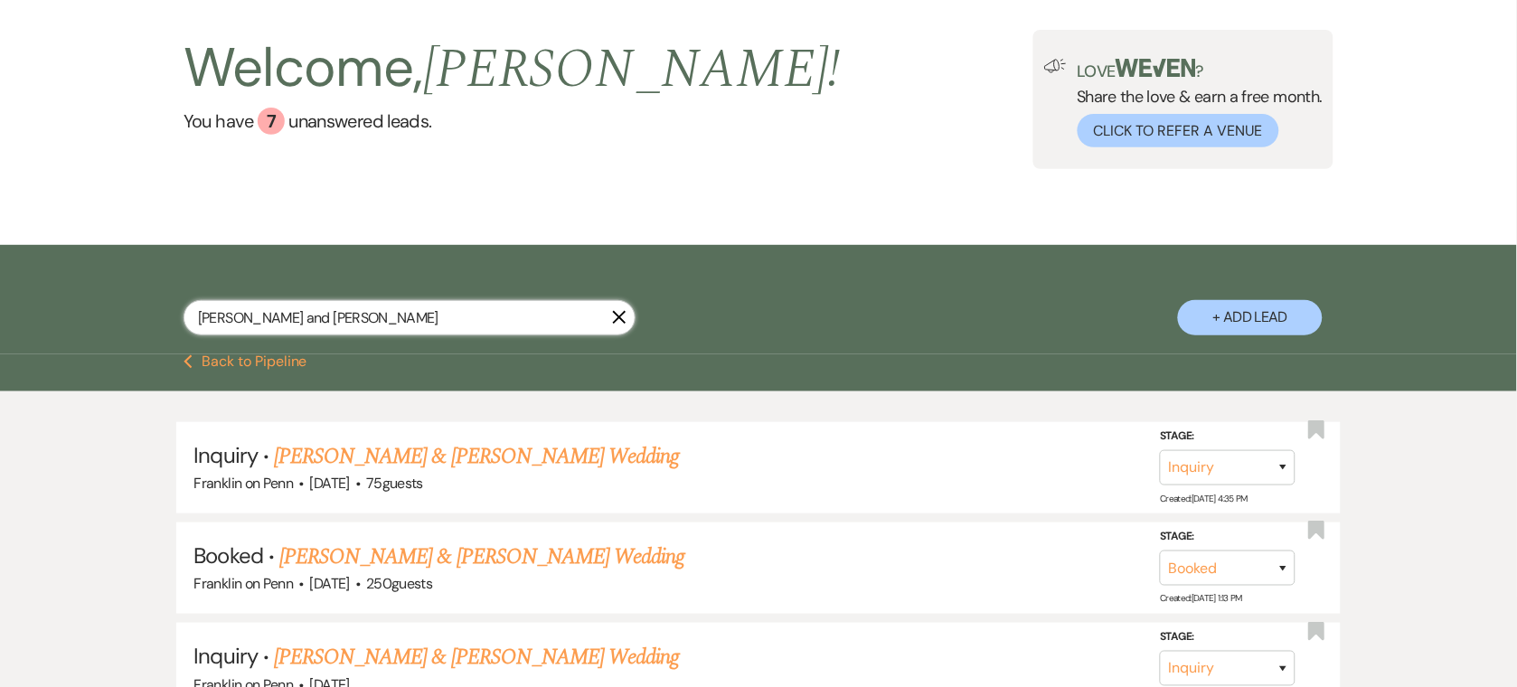
click at [367, 318] on input "[PERSON_NAME] and [PERSON_NAME]" at bounding box center [410, 317] width 452 height 35
paste input "[PERSON_NAME] and [PERSON_NAME]"
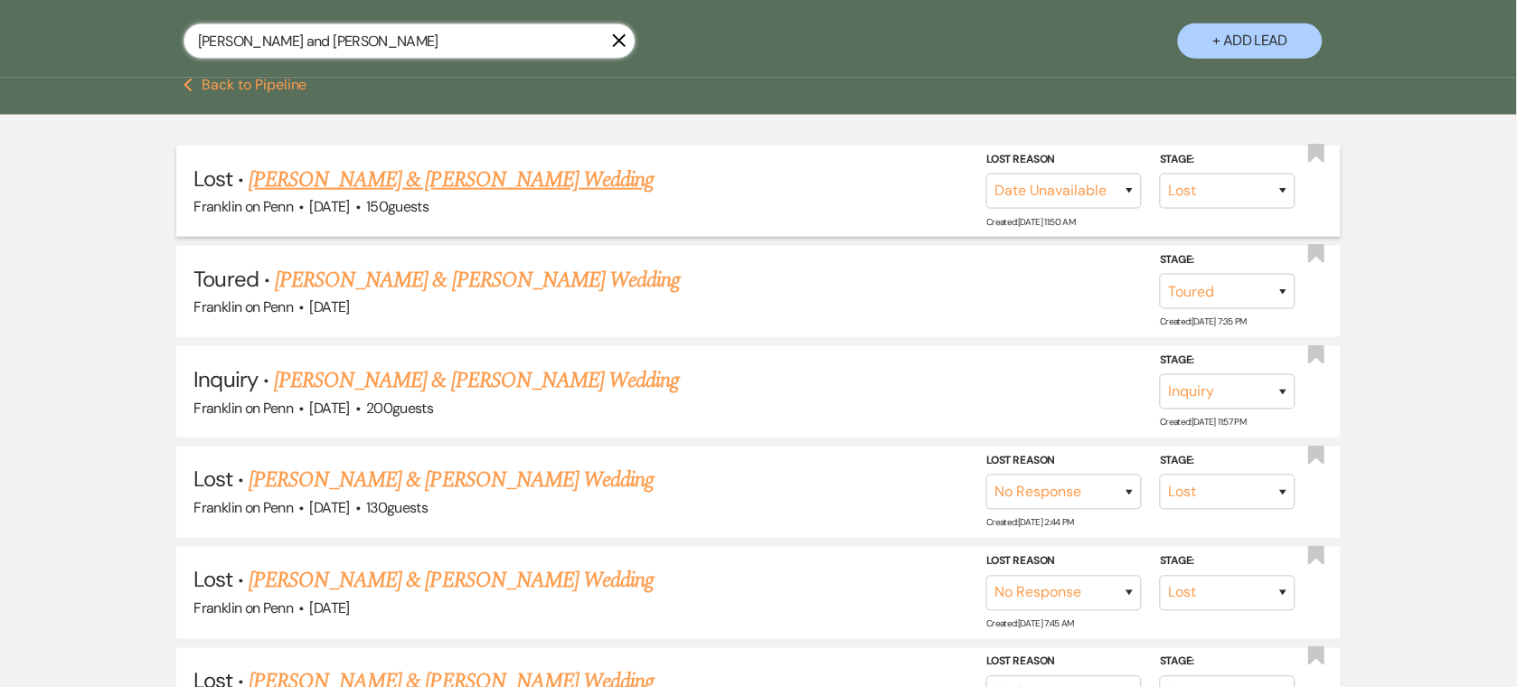
scroll to position [382, 0]
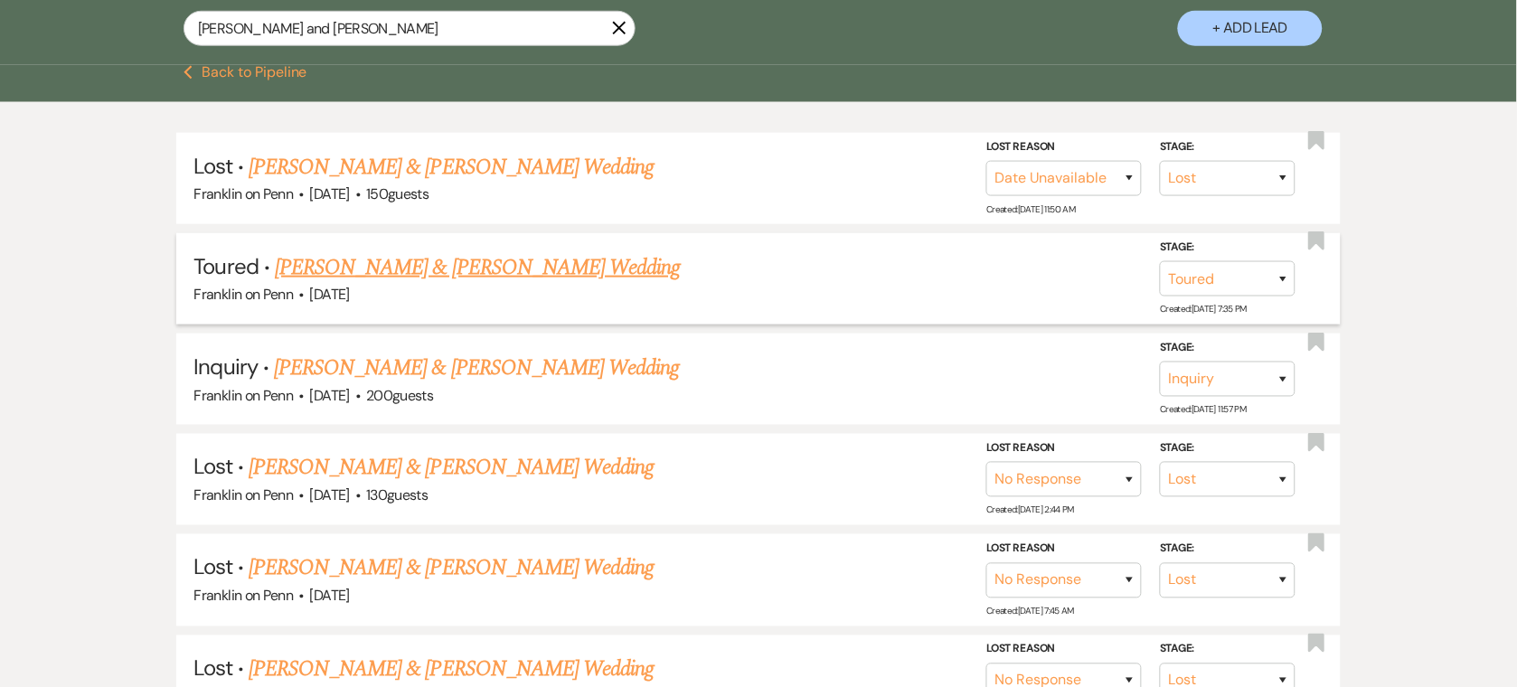
click at [370, 271] on link "[PERSON_NAME] & [PERSON_NAME] Wedding" at bounding box center [477, 267] width 405 height 33
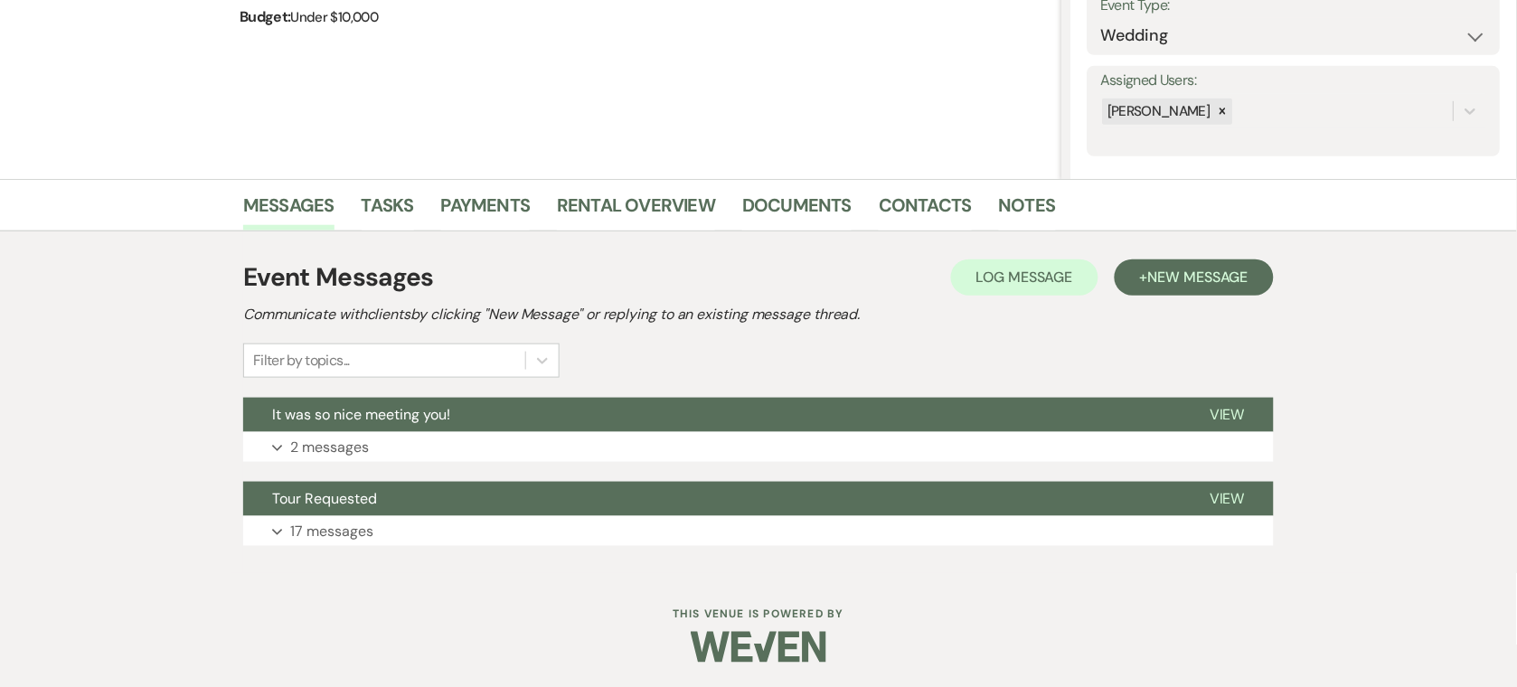
scroll to position [277, 0]
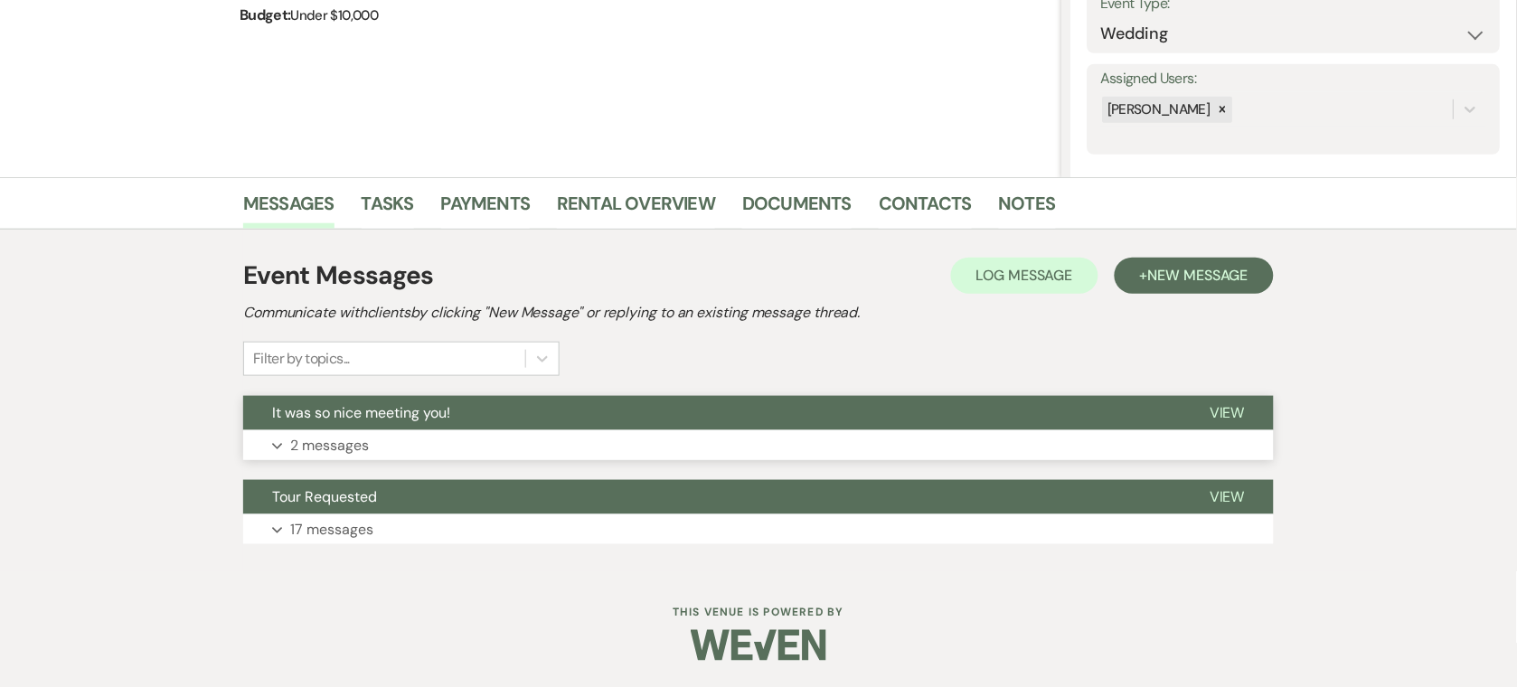
click at [476, 445] on button "Expand 2 messages" at bounding box center [758, 445] width 1031 height 31
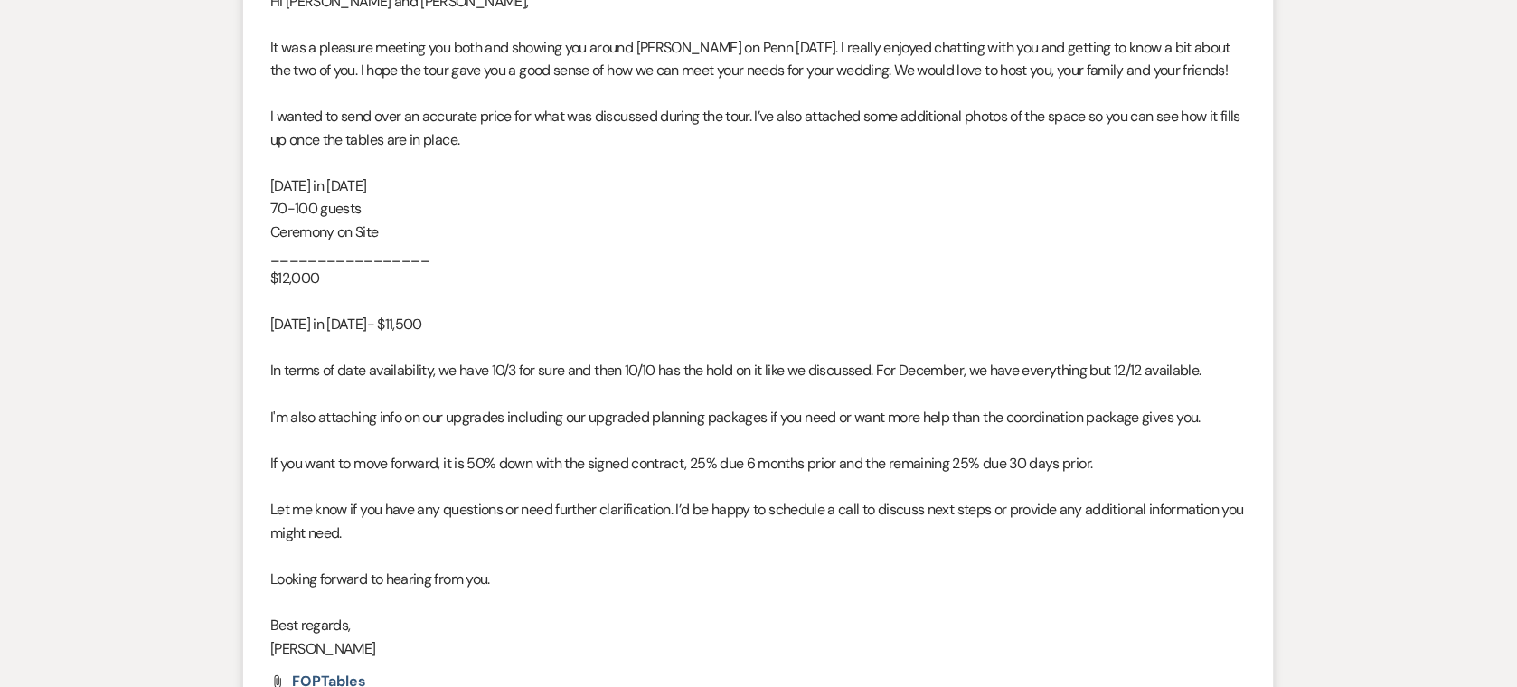
scroll to position [784, 0]
click at [1170, 124] on p "I wanted to send over an accurate price for what was discussed during the tour.…" at bounding box center [758, 126] width 976 height 46
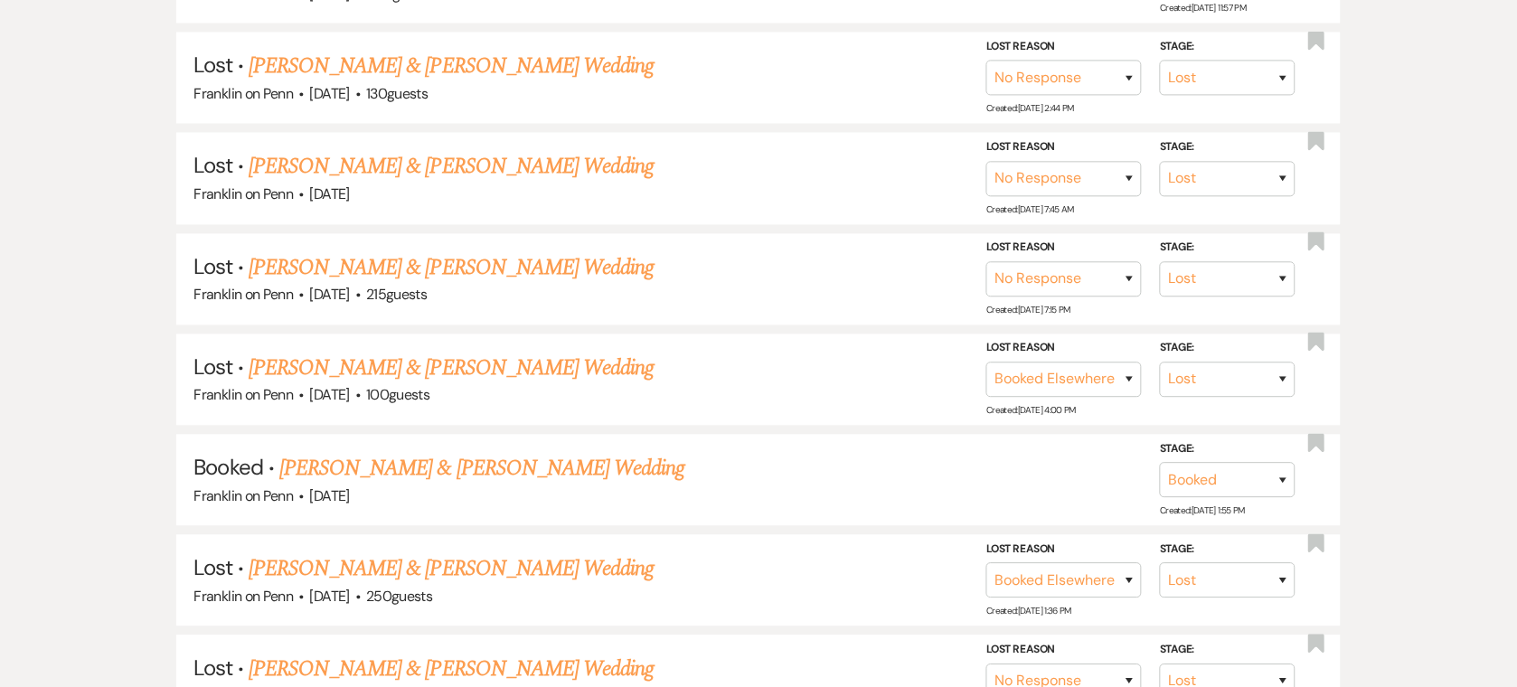
scroll to position [382, 0]
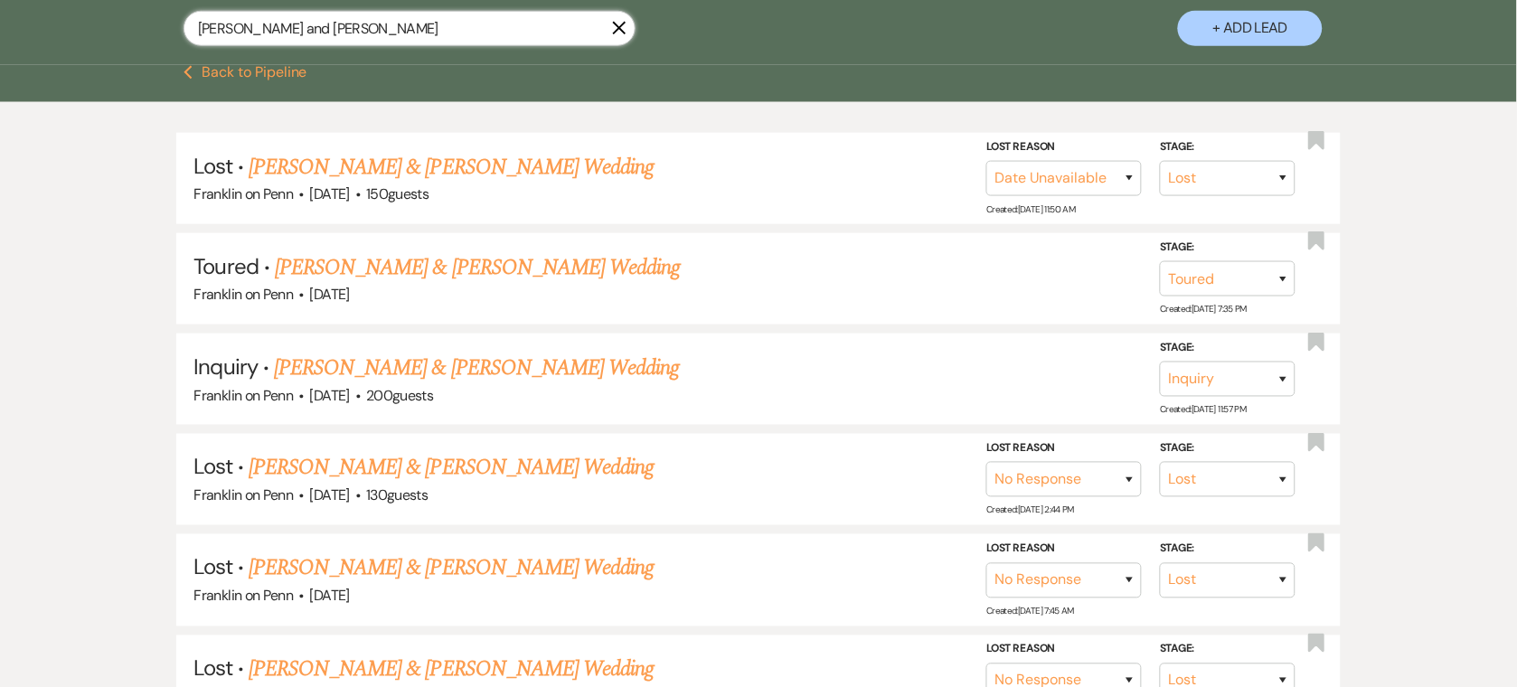
click at [332, 23] on input "[PERSON_NAME] and [PERSON_NAME]" at bounding box center [410, 28] width 452 height 35
paste input "Madison and [PERSON_NAME]"
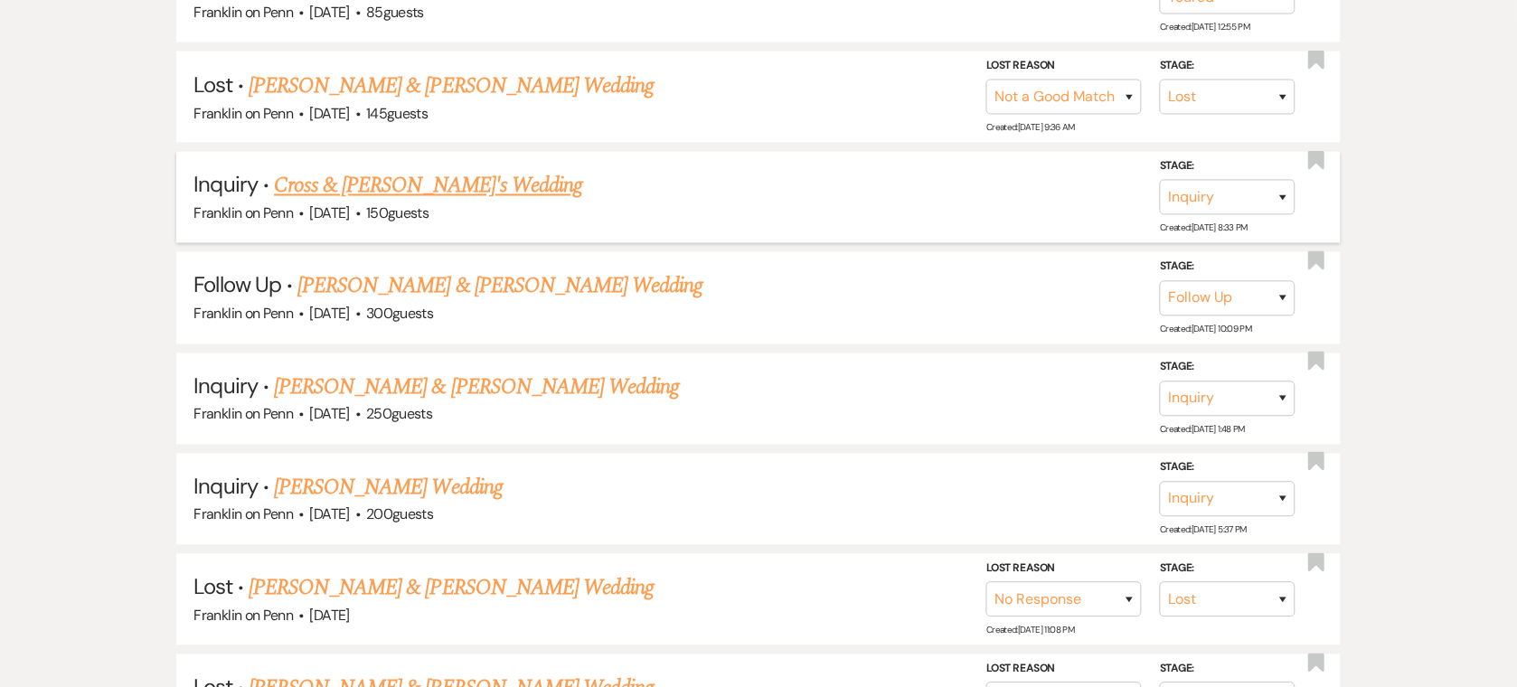
scroll to position [672, 0]
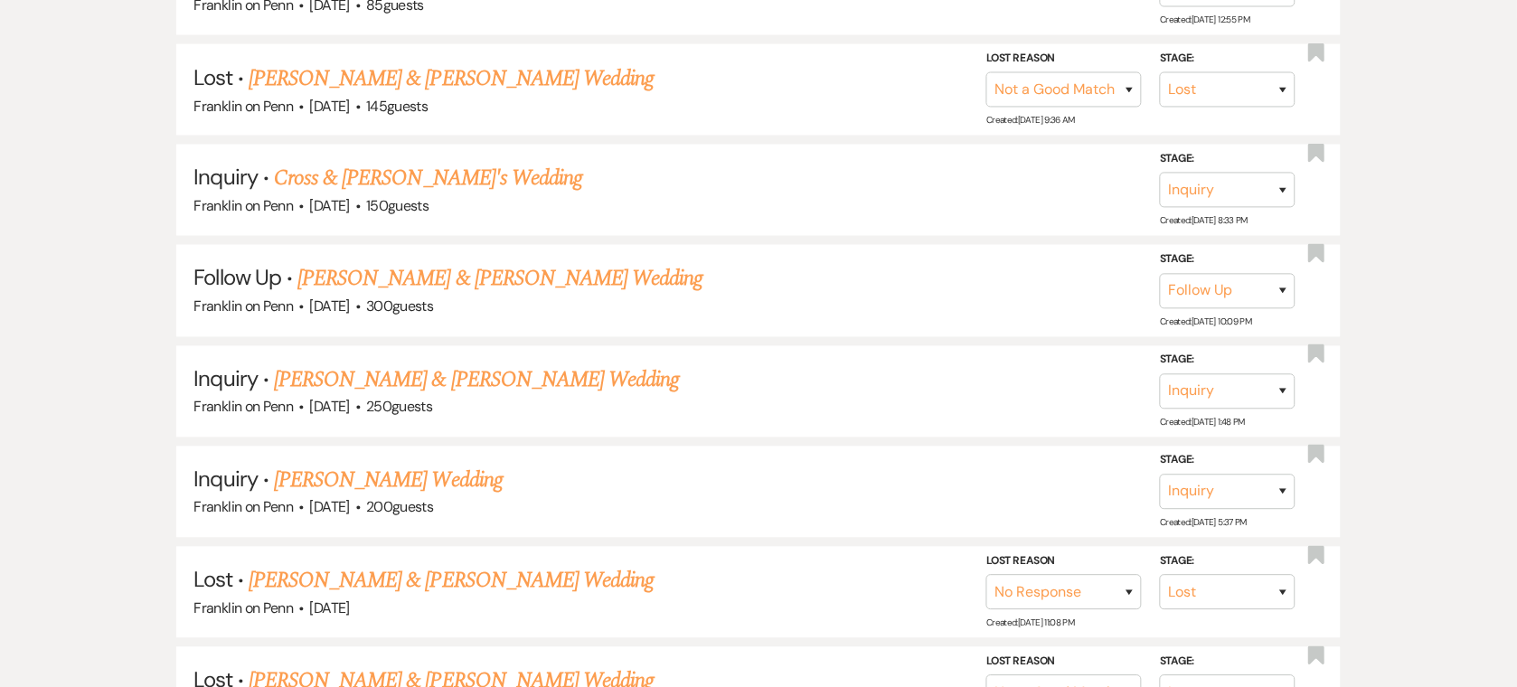
click at [1382, 424] on div "Tour Requested · [PERSON_NAME] & [PERSON_NAME] Wedding [PERSON_NAME] on Penn · …" at bounding box center [758, 492] width 1517 height 1359
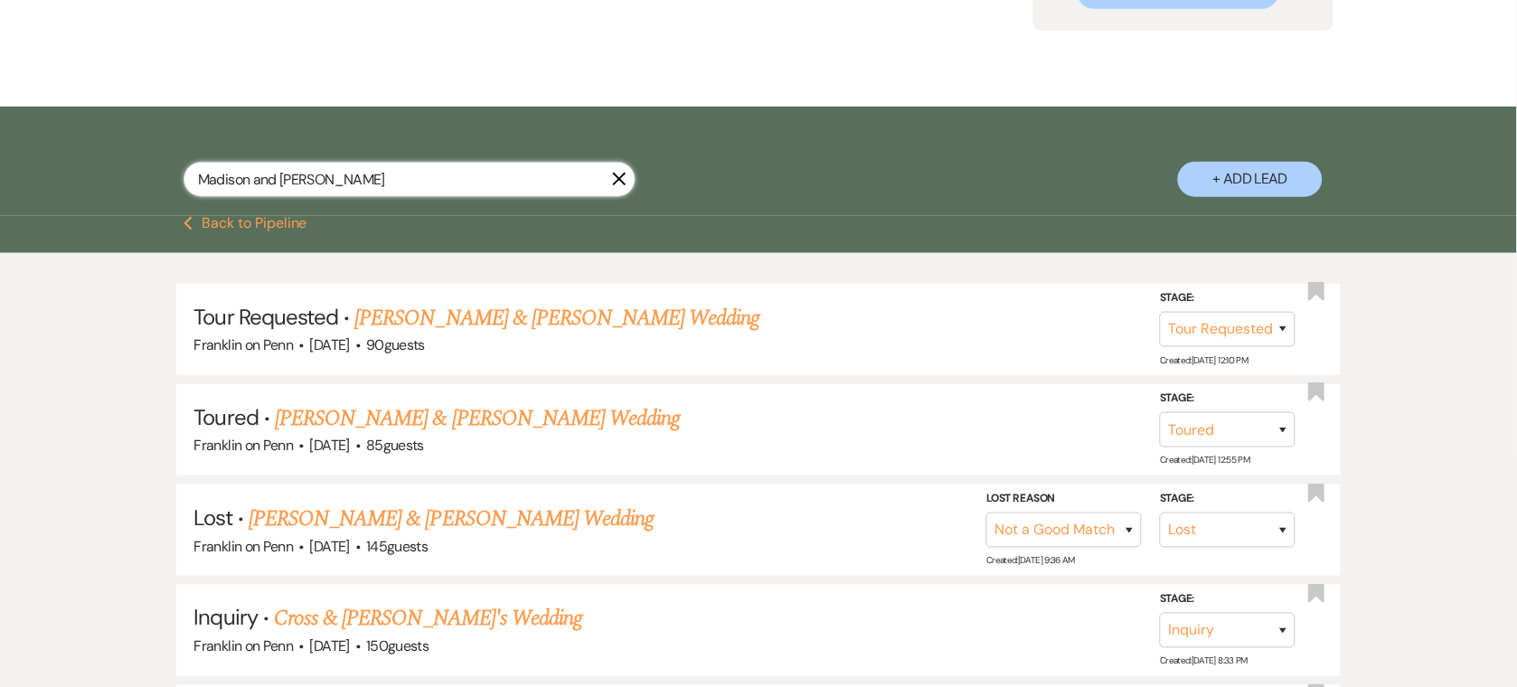
click at [357, 176] on input "Madison and [PERSON_NAME]" at bounding box center [410, 179] width 452 height 35
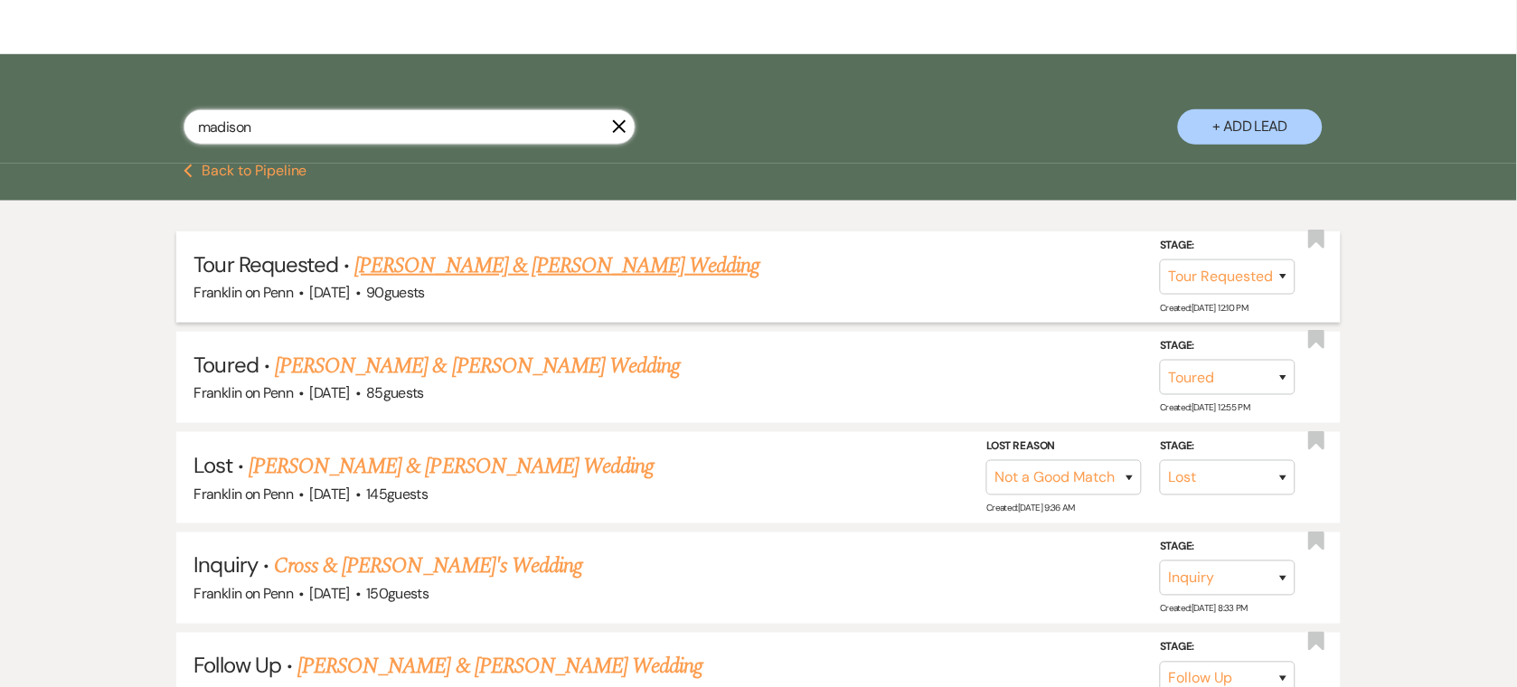
scroll to position [288, 0]
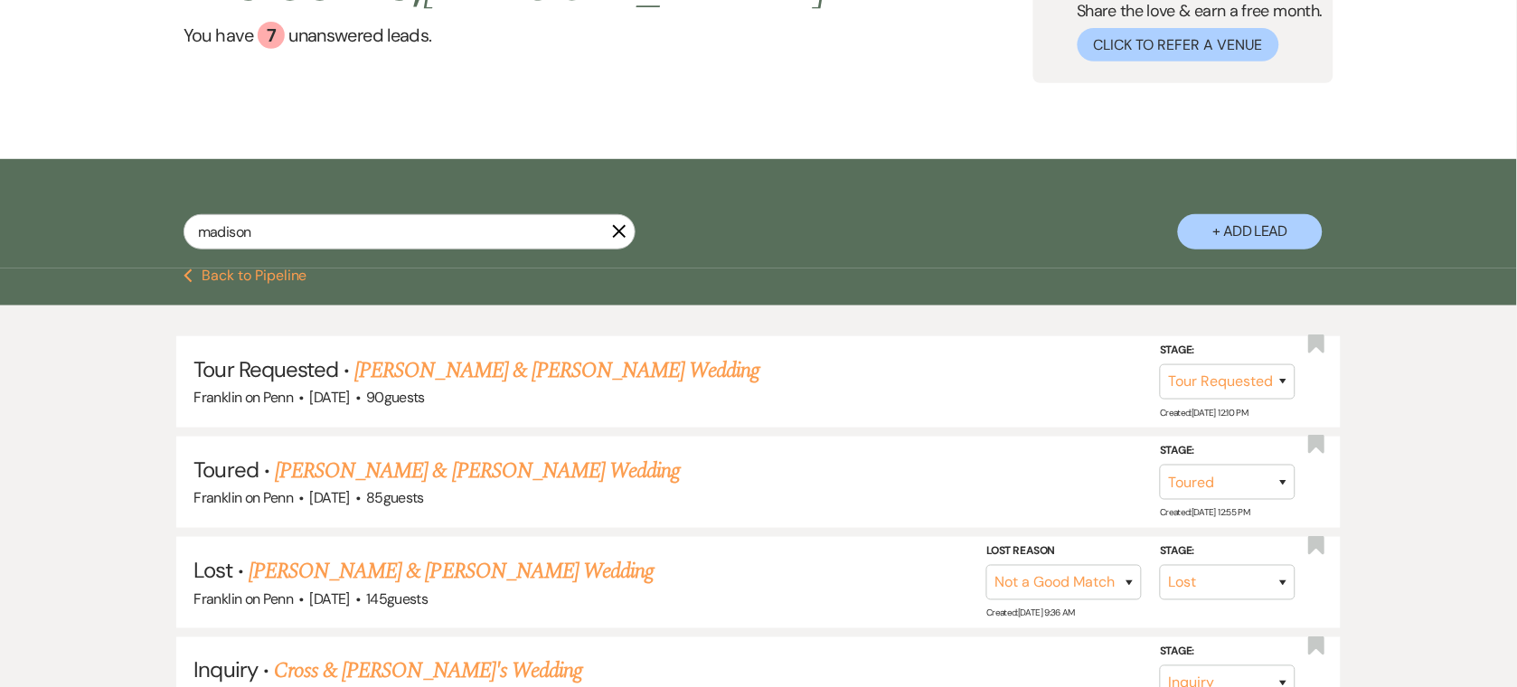
scroll to position [0, 0]
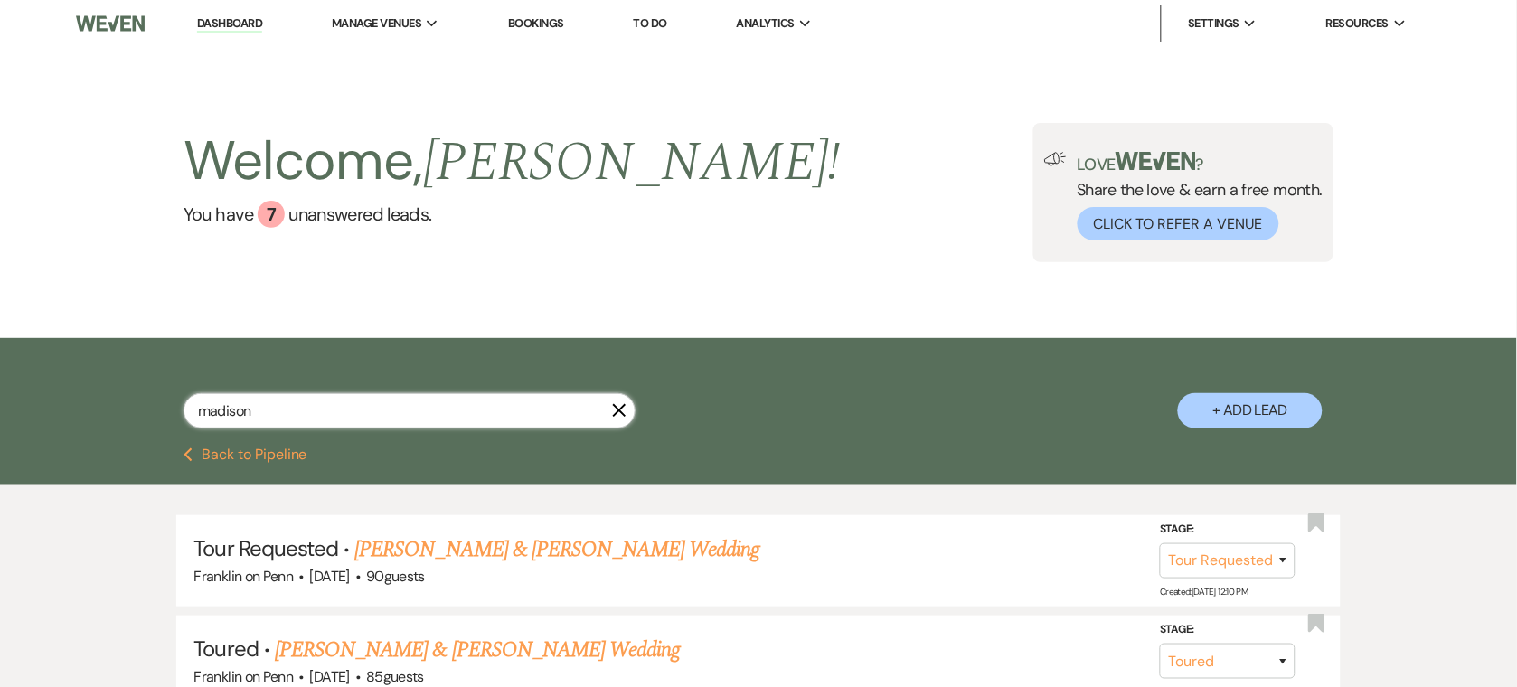
click at [522, 399] on input "madison" at bounding box center [410, 410] width 452 height 35
click at [523, 399] on input "madison" at bounding box center [410, 410] width 452 height 35
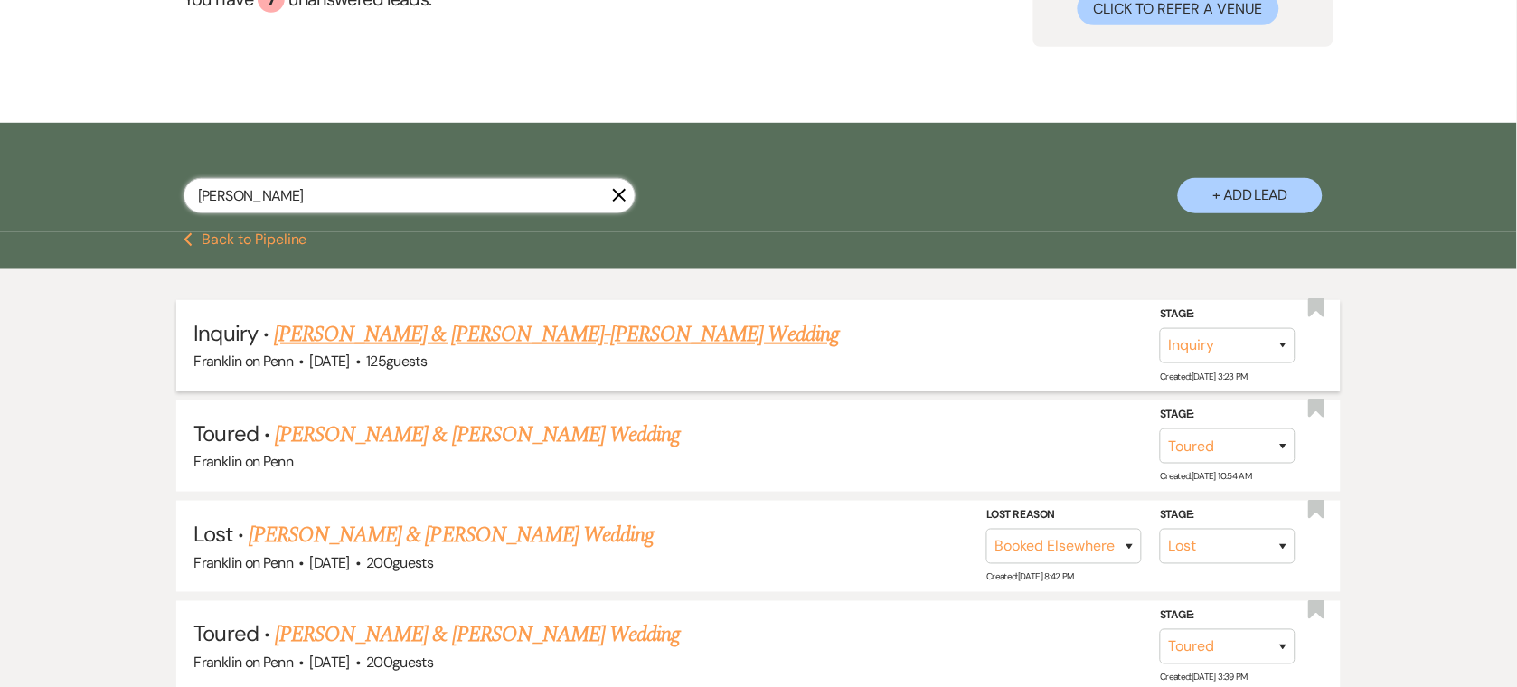
scroll to position [216, 0]
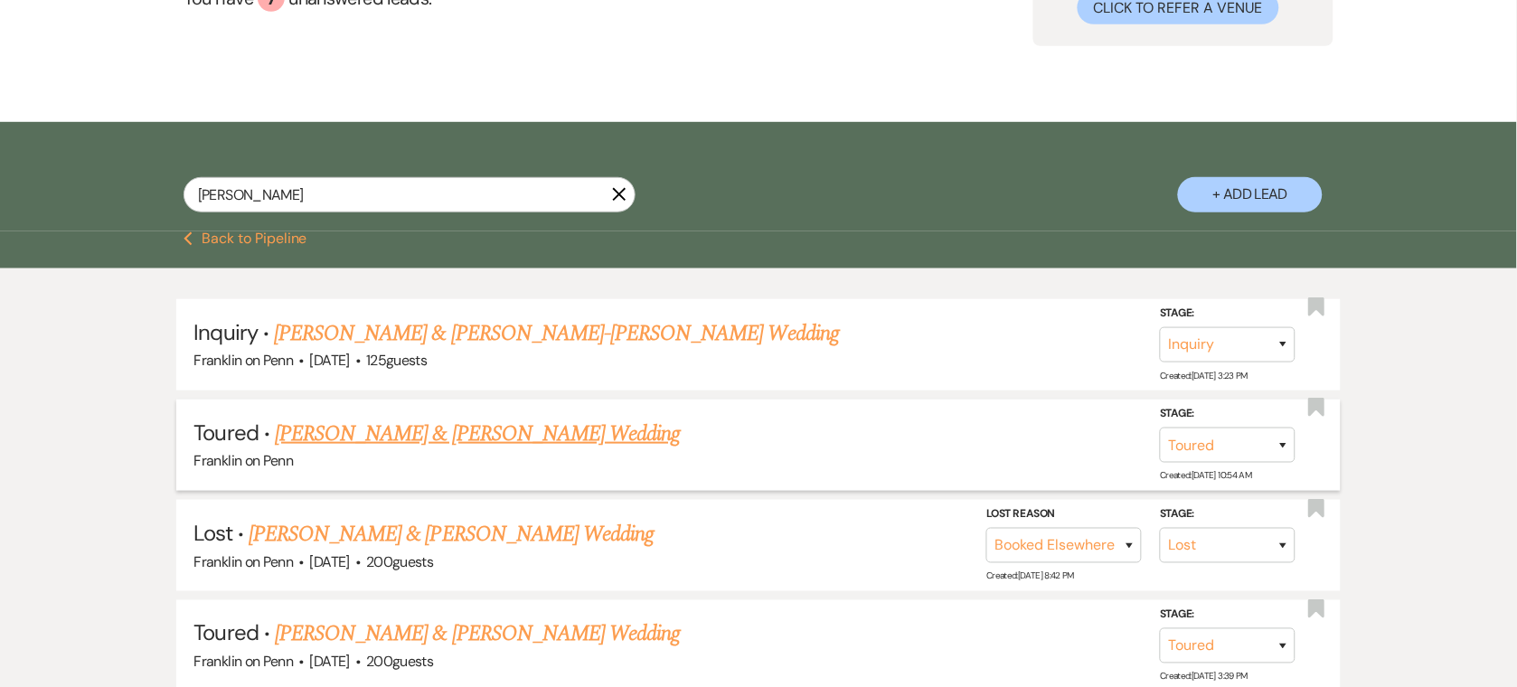
click at [503, 430] on link "[PERSON_NAME] & [PERSON_NAME] Wedding" at bounding box center [477, 434] width 405 height 33
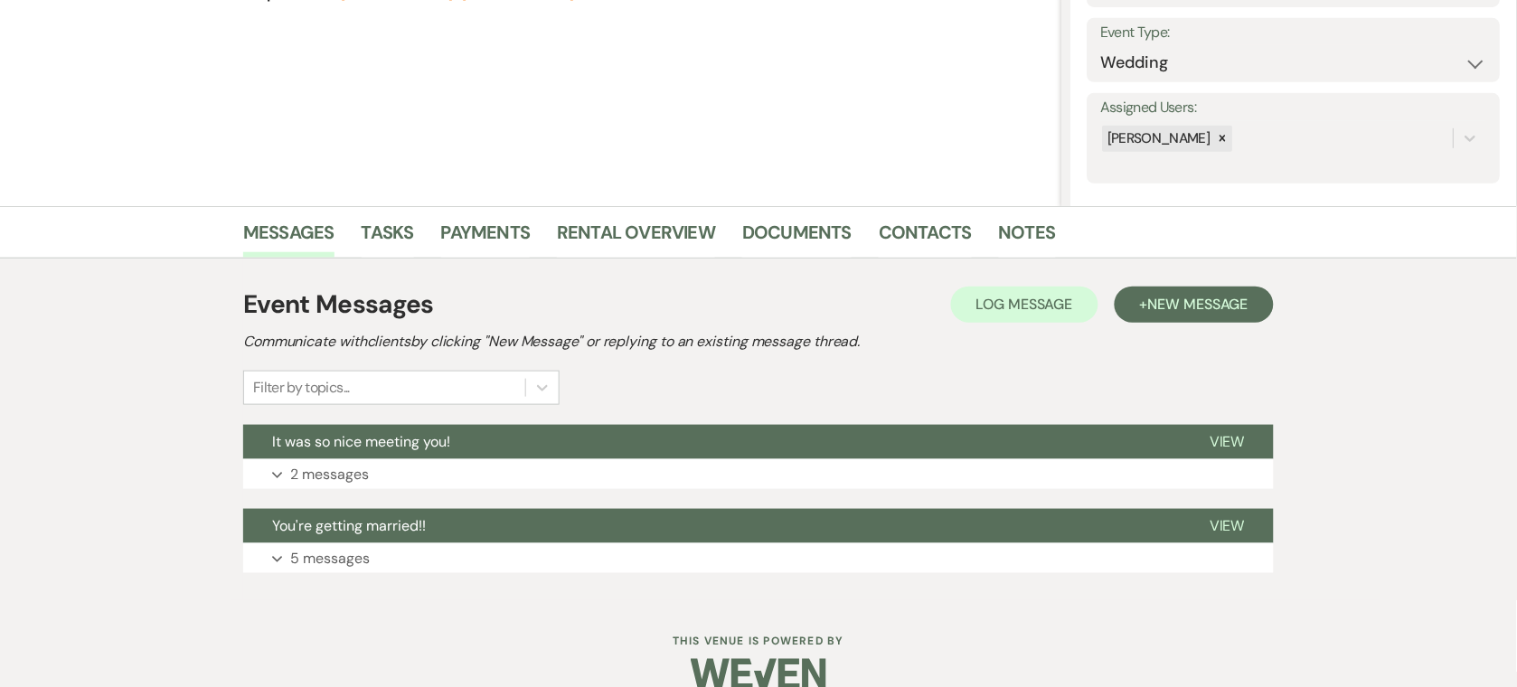
scroll to position [277, 0]
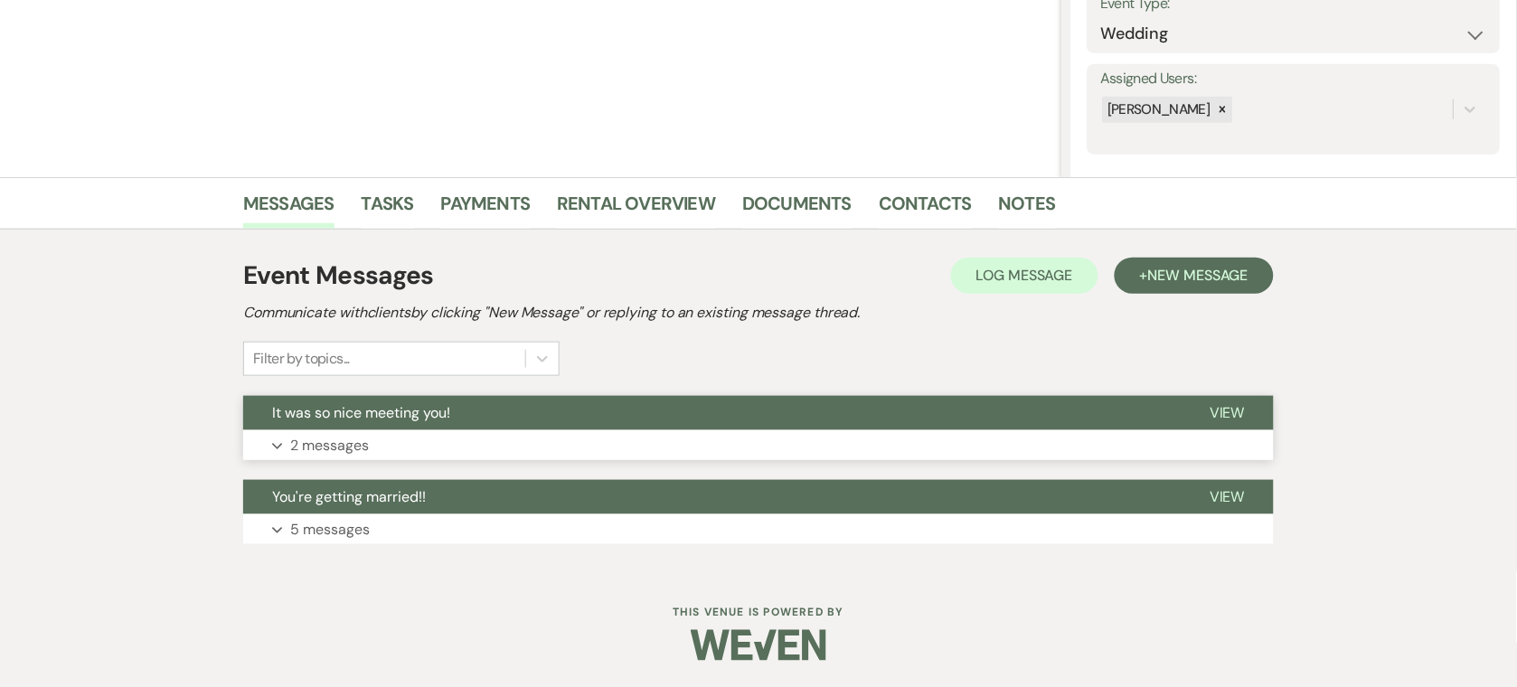
click at [409, 444] on button "Expand 2 messages" at bounding box center [758, 445] width 1031 height 31
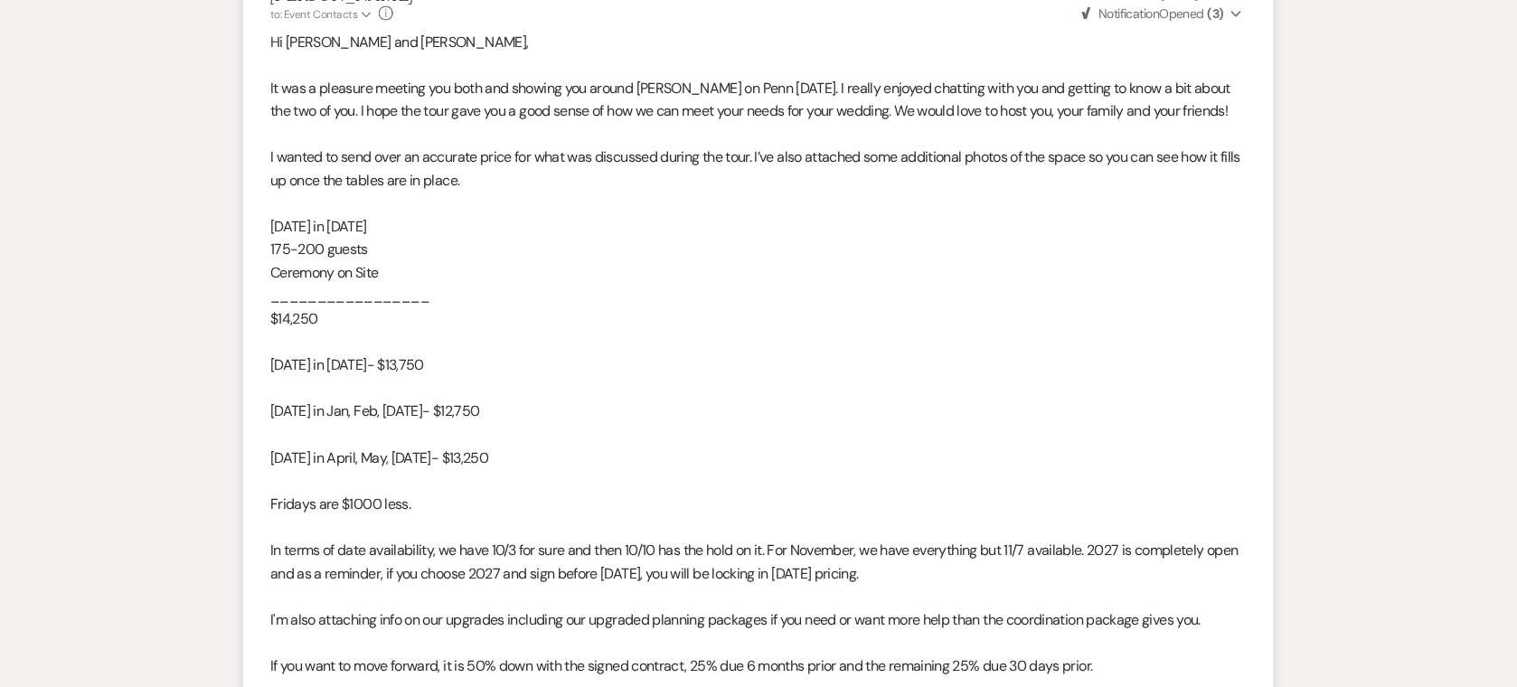
scroll to position [722, 0]
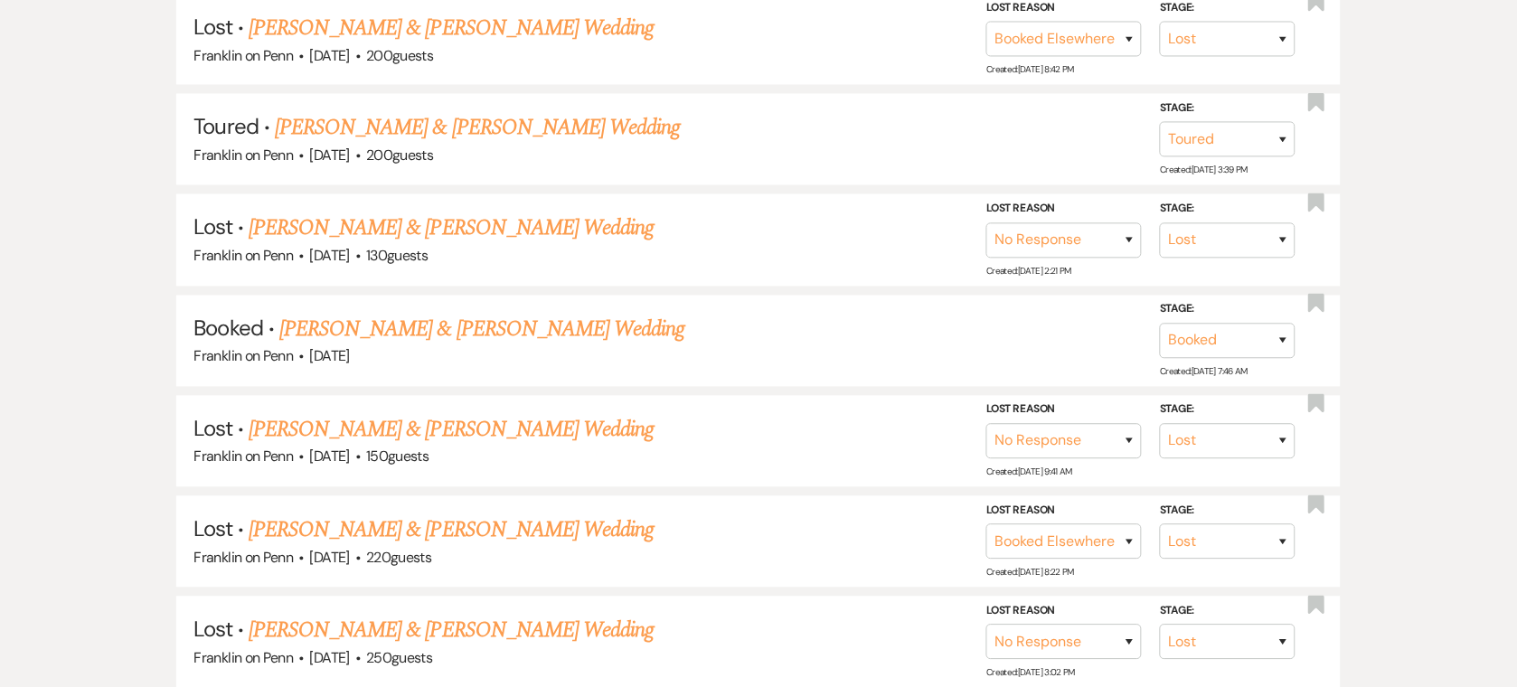
scroll to position [216, 0]
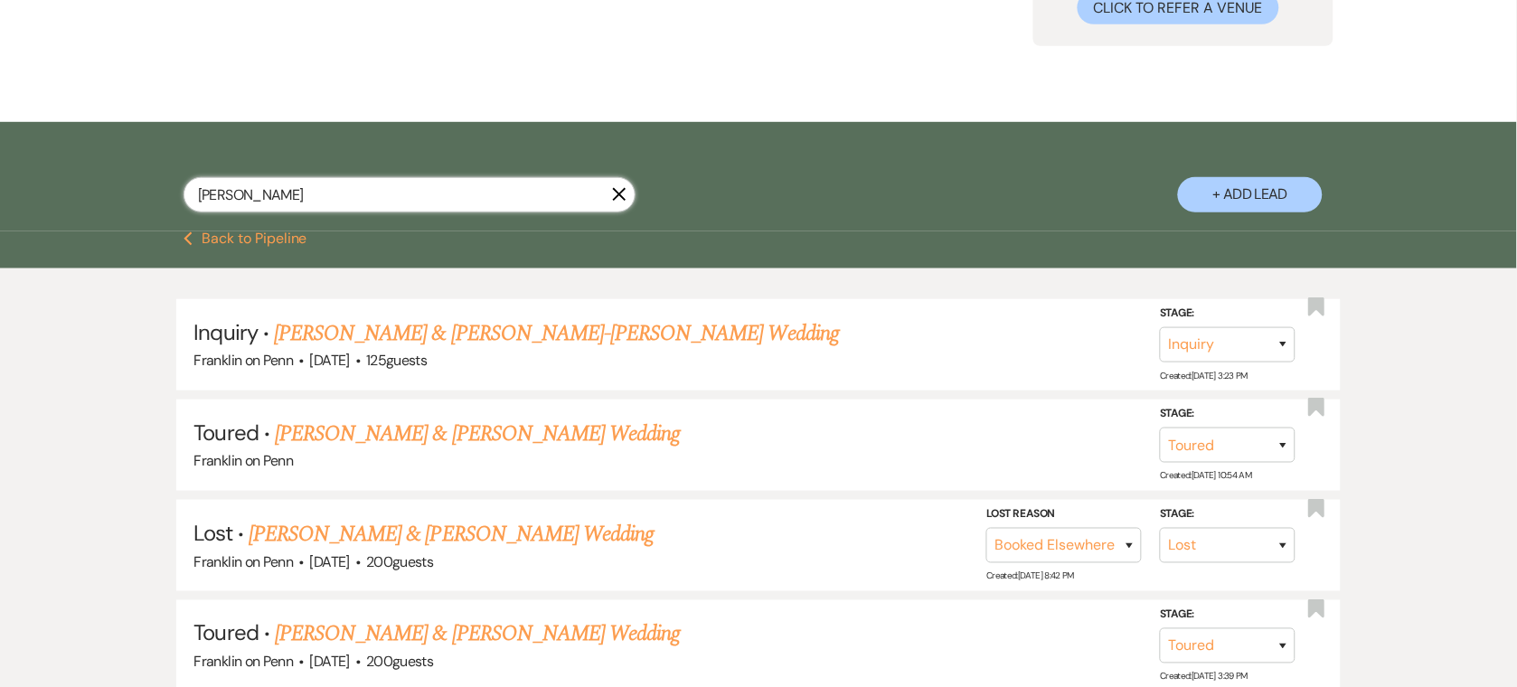
click at [459, 203] on input "[PERSON_NAME]" at bounding box center [410, 194] width 452 height 35
paste input "[PERSON_NAME] (for [PERSON_NAME] and [PERSON_NAME])"
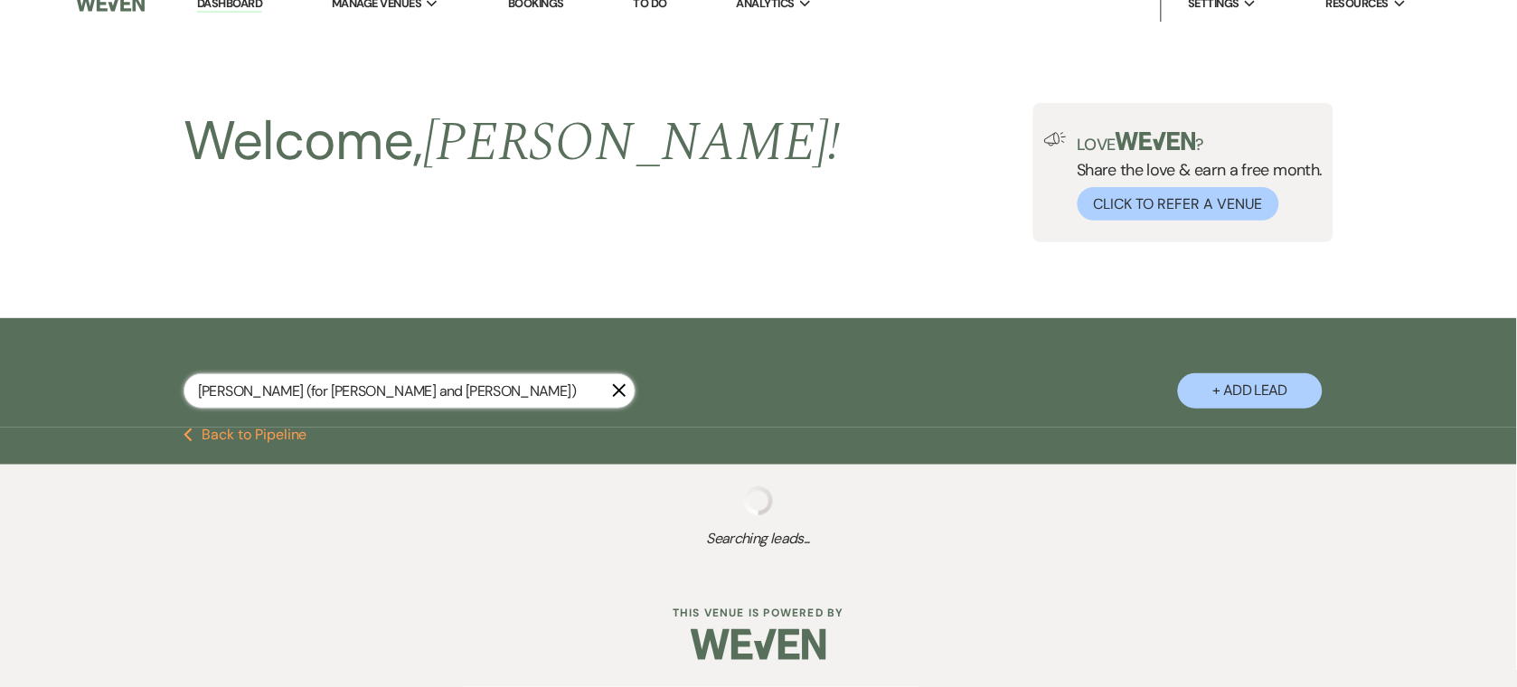
scroll to position [16, 0]
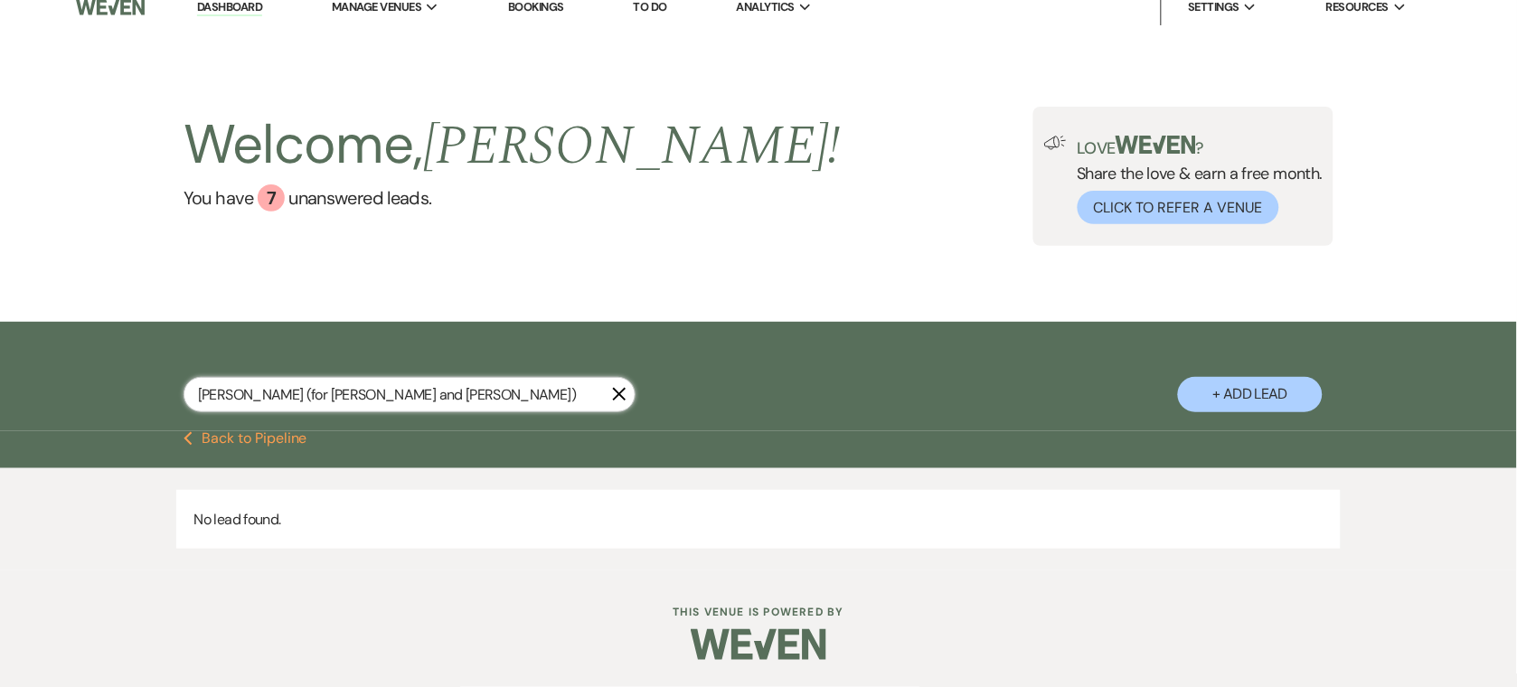
click at [252, 400] on input "[PERSON_NAME] (for [PERSON_NAME] and [PERSON_NAME])" at bounding box center [410, 394] width 452 height 35
drag, startPoint x: 429, startPoint y: 384, endPoint x: 220, endPoint y: 386, distance: 208.8
click at [220, 386] on input "[PERSON_NAME] (for [PERSON_NAME] and [PERSON_NAME])" at bounding box center [410, 394] width 452 height 35
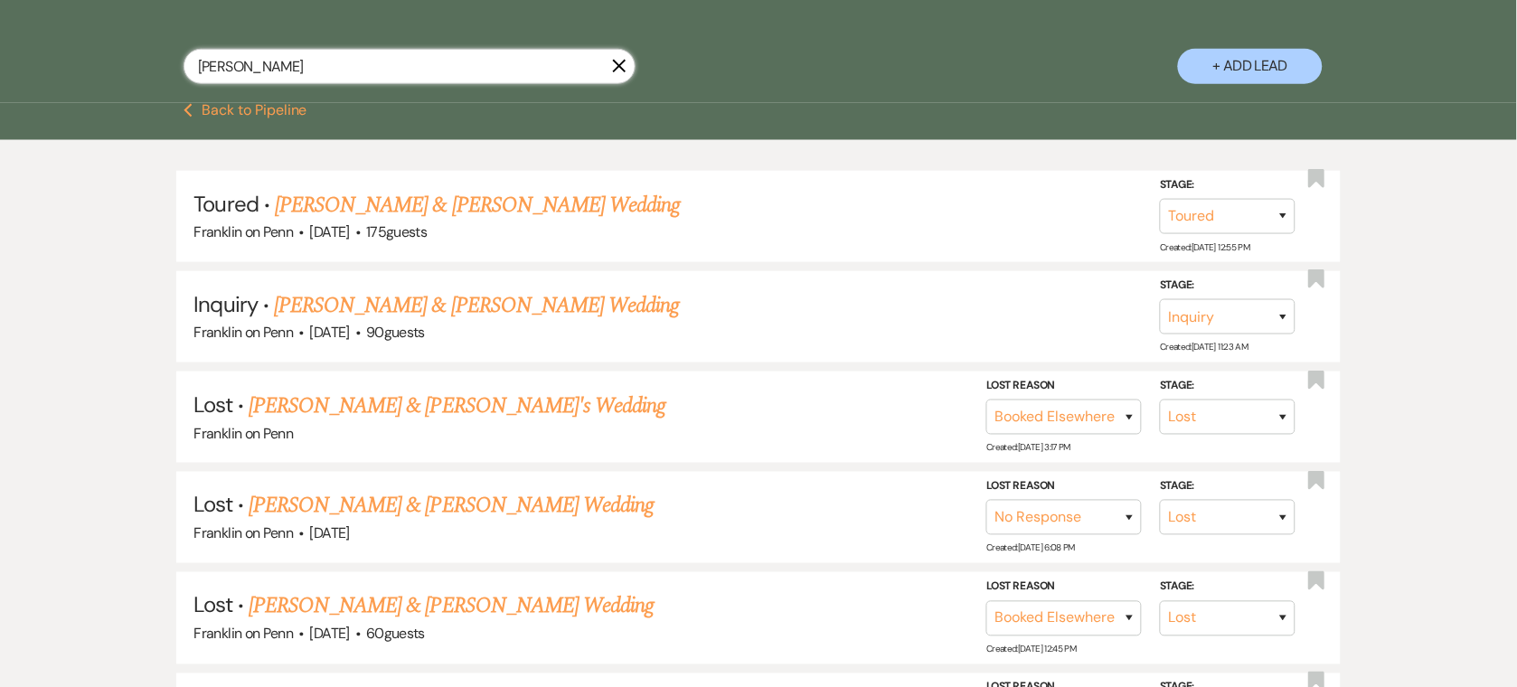
scroll to position [288, 0]
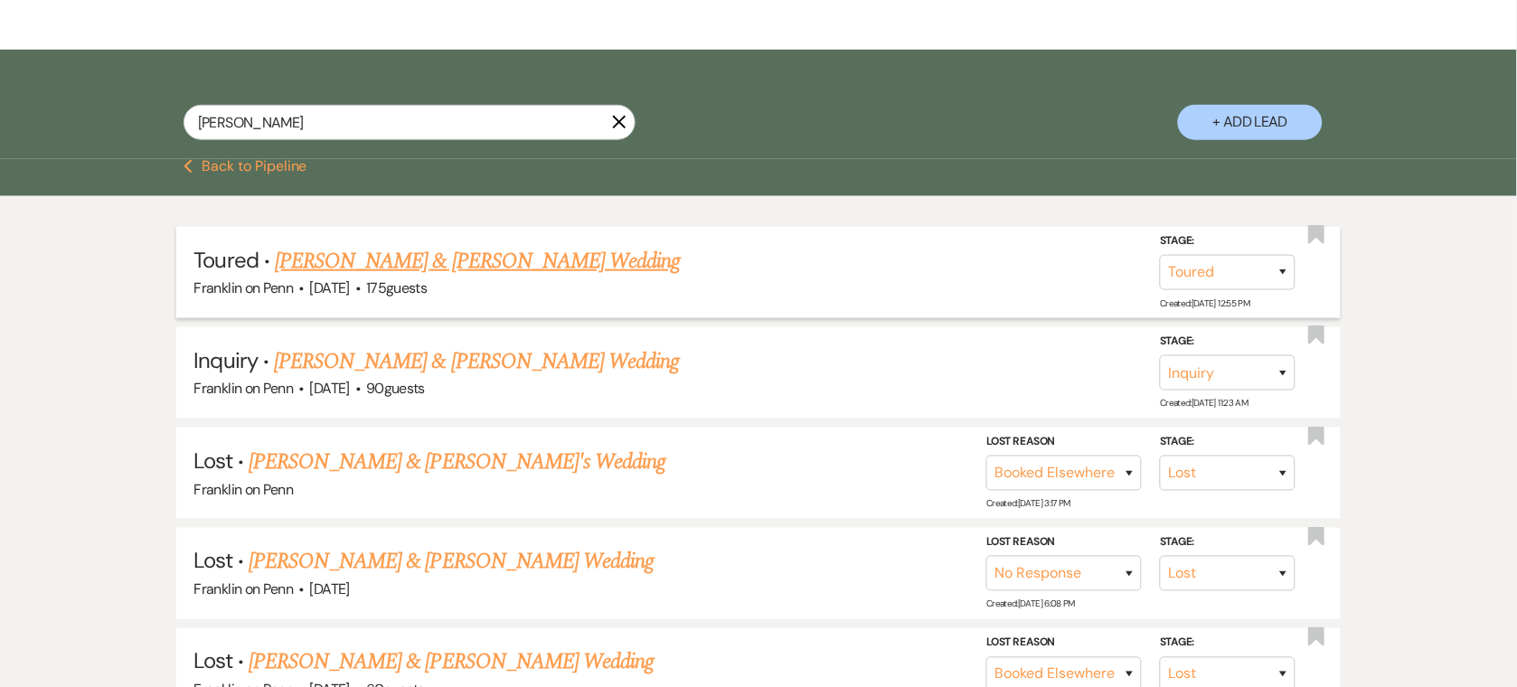
click at [418, 256] on link "[PERSON_NAME] & [PERSON_NAME] Wedding" at bounding box center [477, 261] width 405 height 33
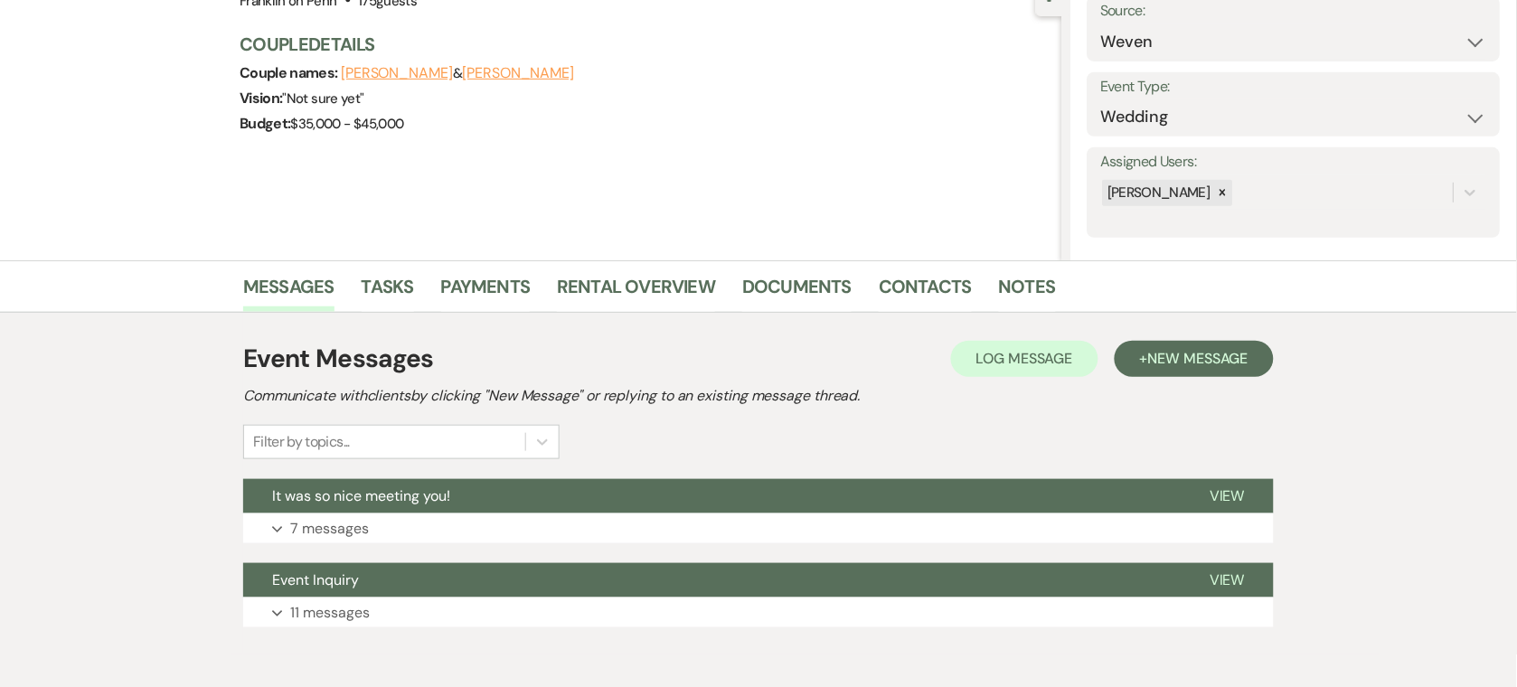
scroll to position [216, 0]
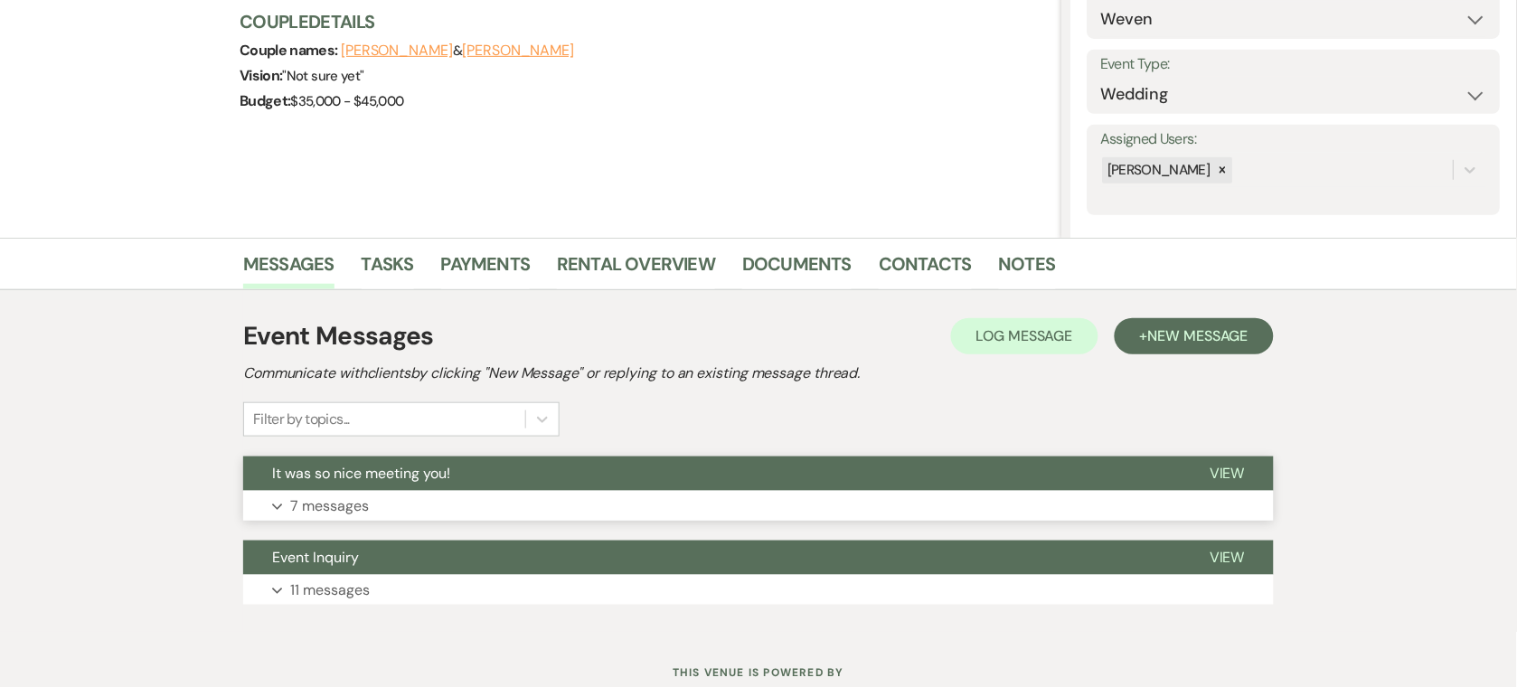
click at [555, 501] on button "Expand 7 messages" at bounding box center [758, 506] width 1031 height 31
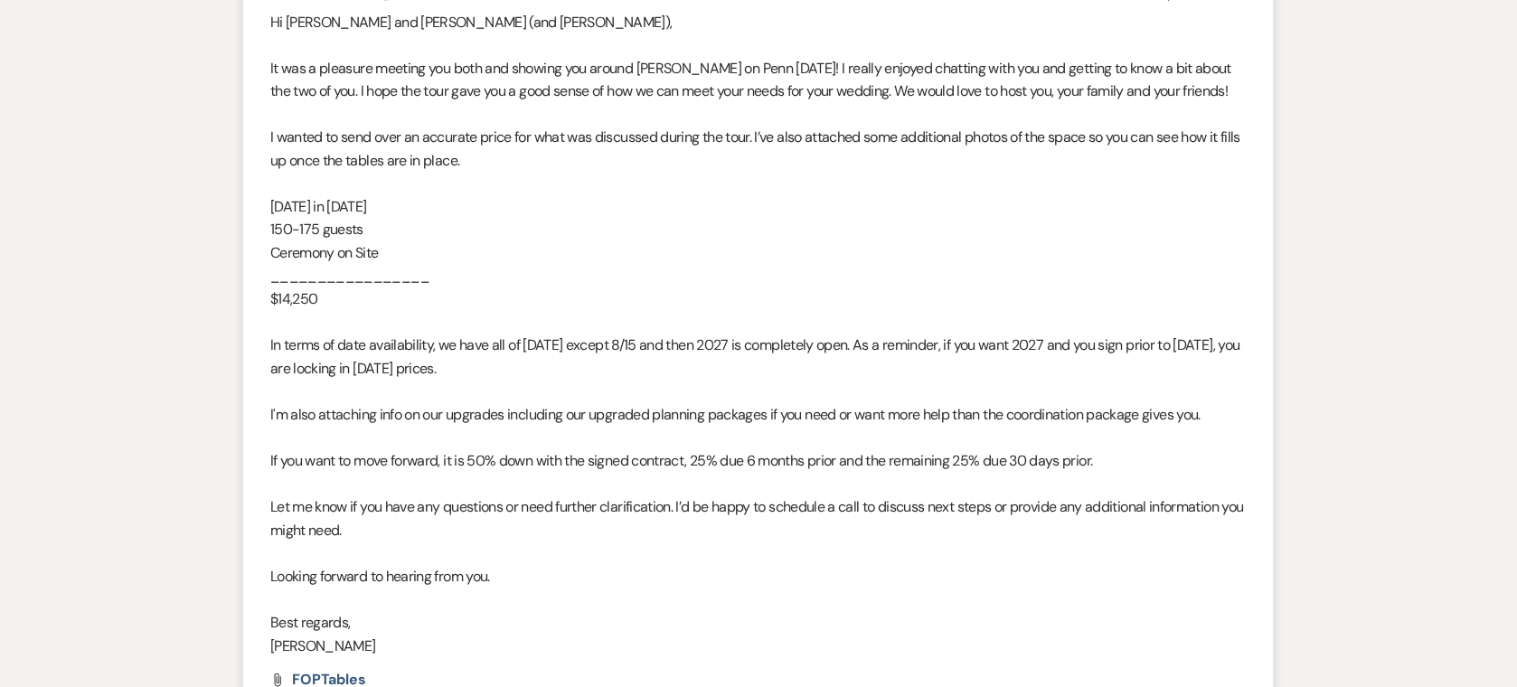
scroll to position [796, 0]
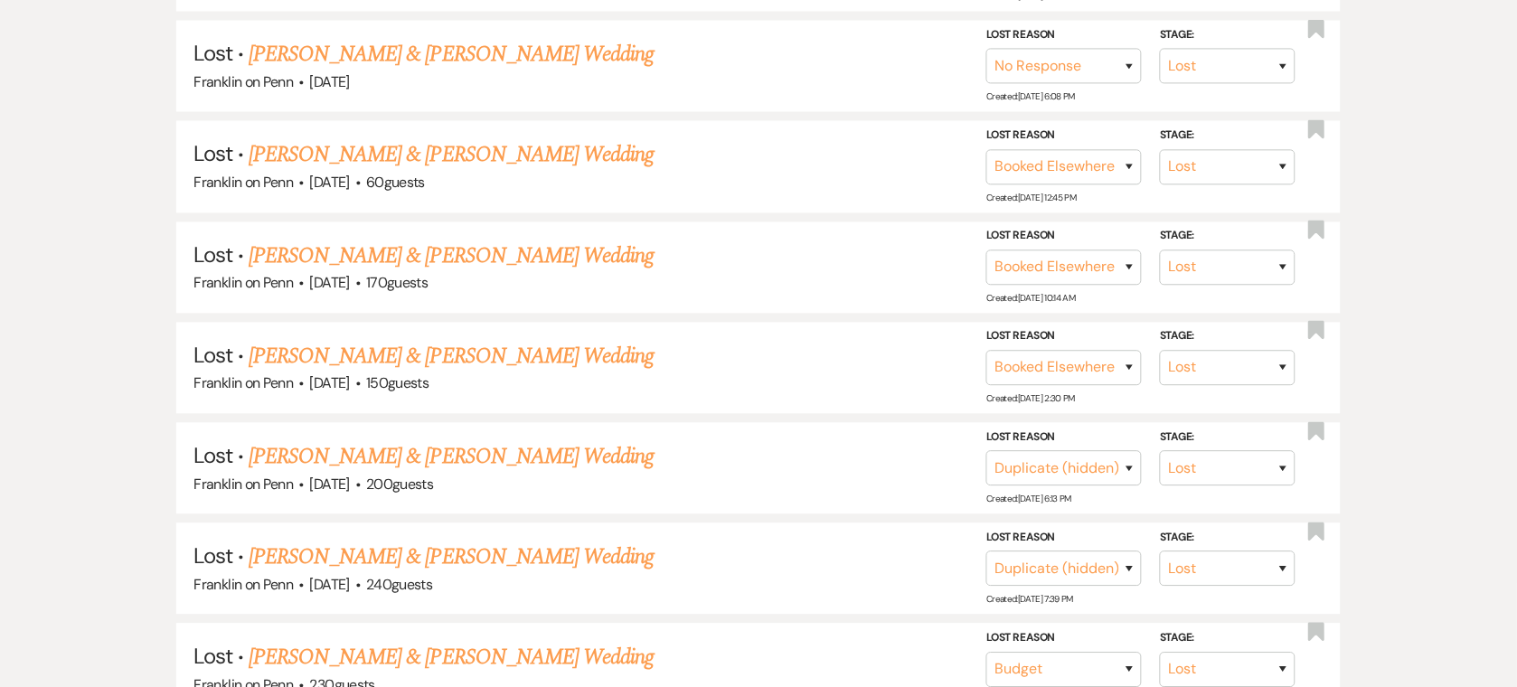
scroll to position [288, 0]
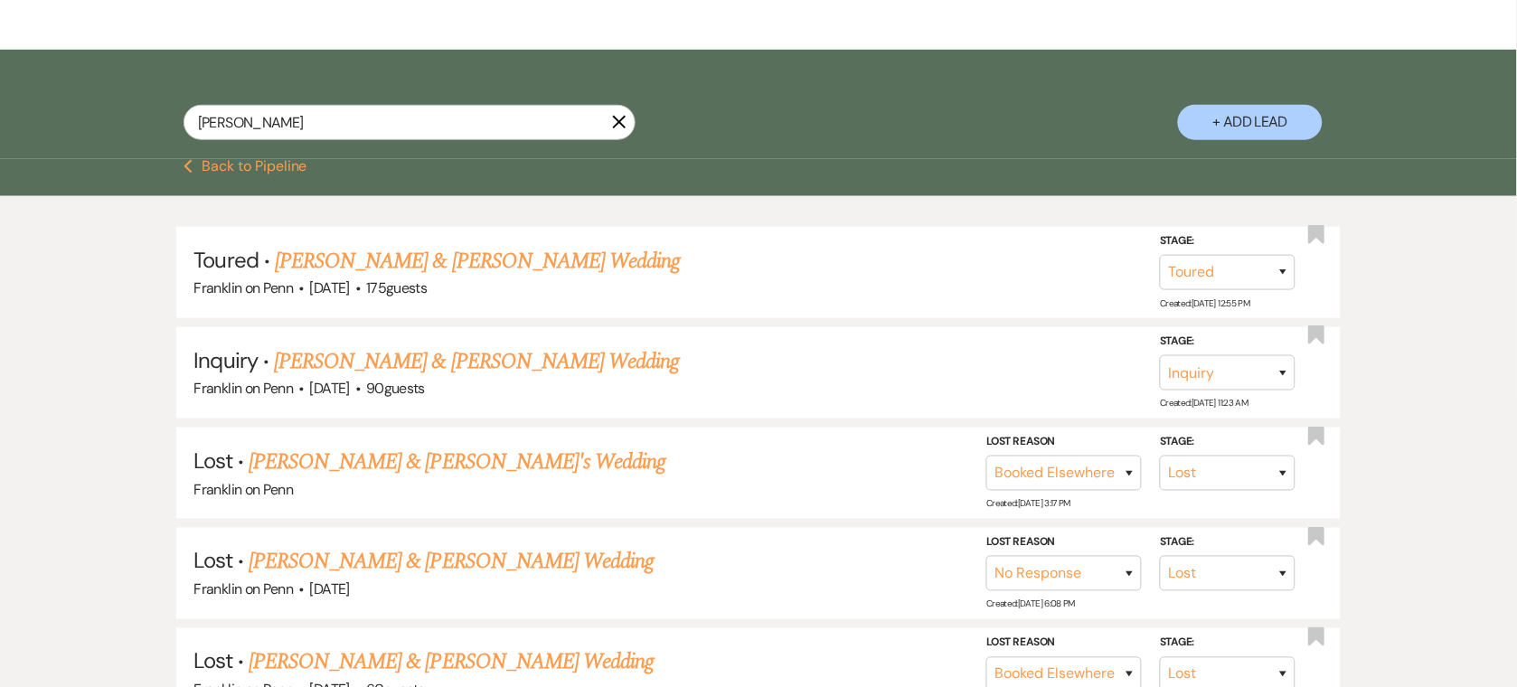
click at [437, 142] on div "[PERSON_NAME]" at bounding box center [410, 130] width 452 height 50
click at [424, 127] on input "[PERSON_NAME]" at bounding box center [410, 122] width 452 height 35
paste input "[PERSON_NAME] and [PERSON_NAME]"
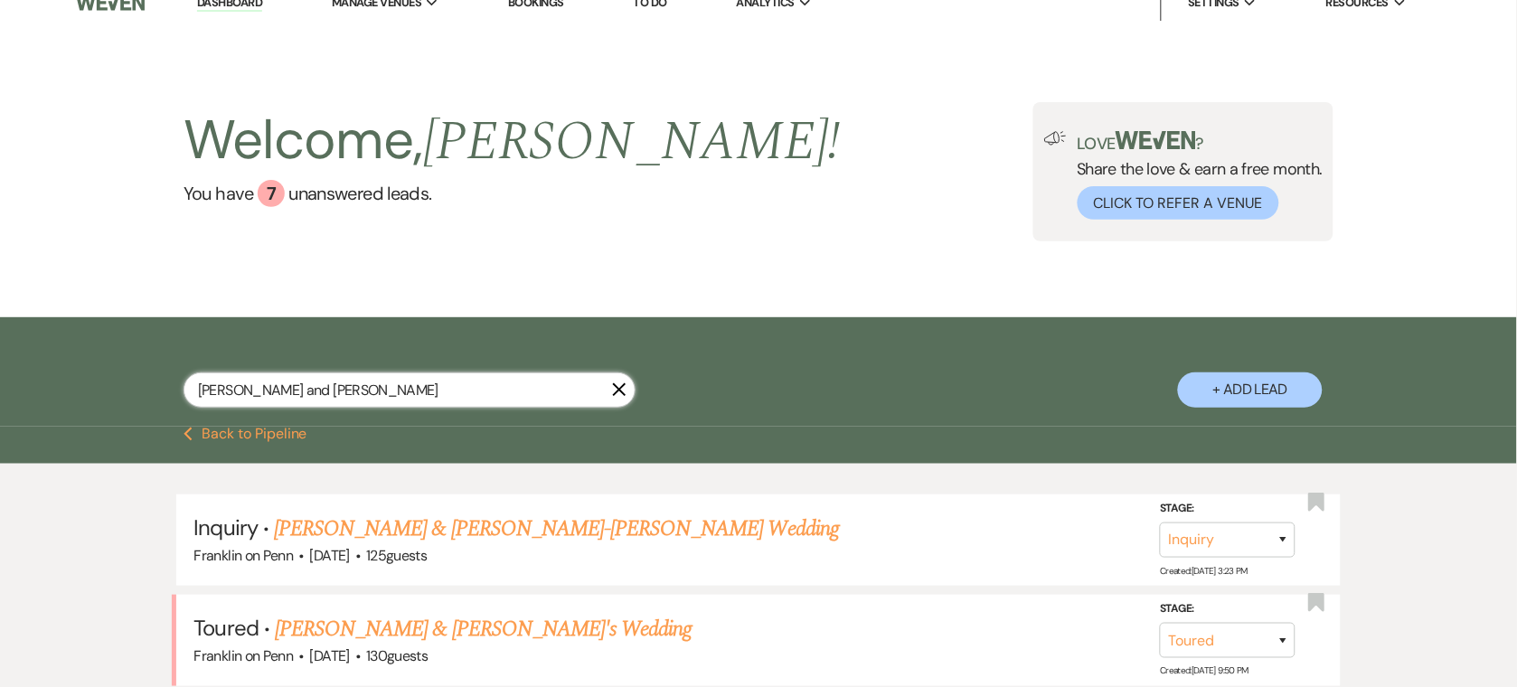
scroll to position [288, 0]
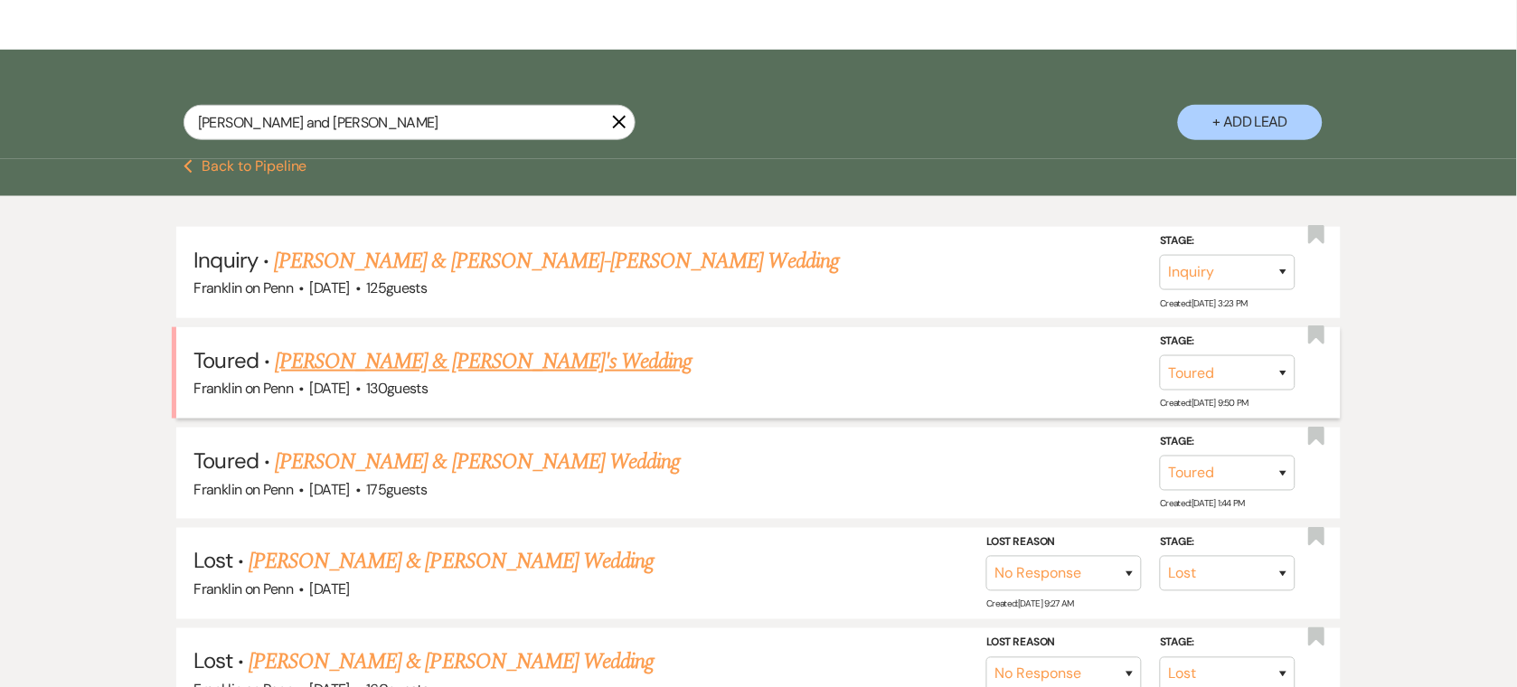
click at [557, 356] on link "[PERSON_NAME] & [PERSON_NAME]'s Wedding" at bounding box center [484, 361] width 418 height 33
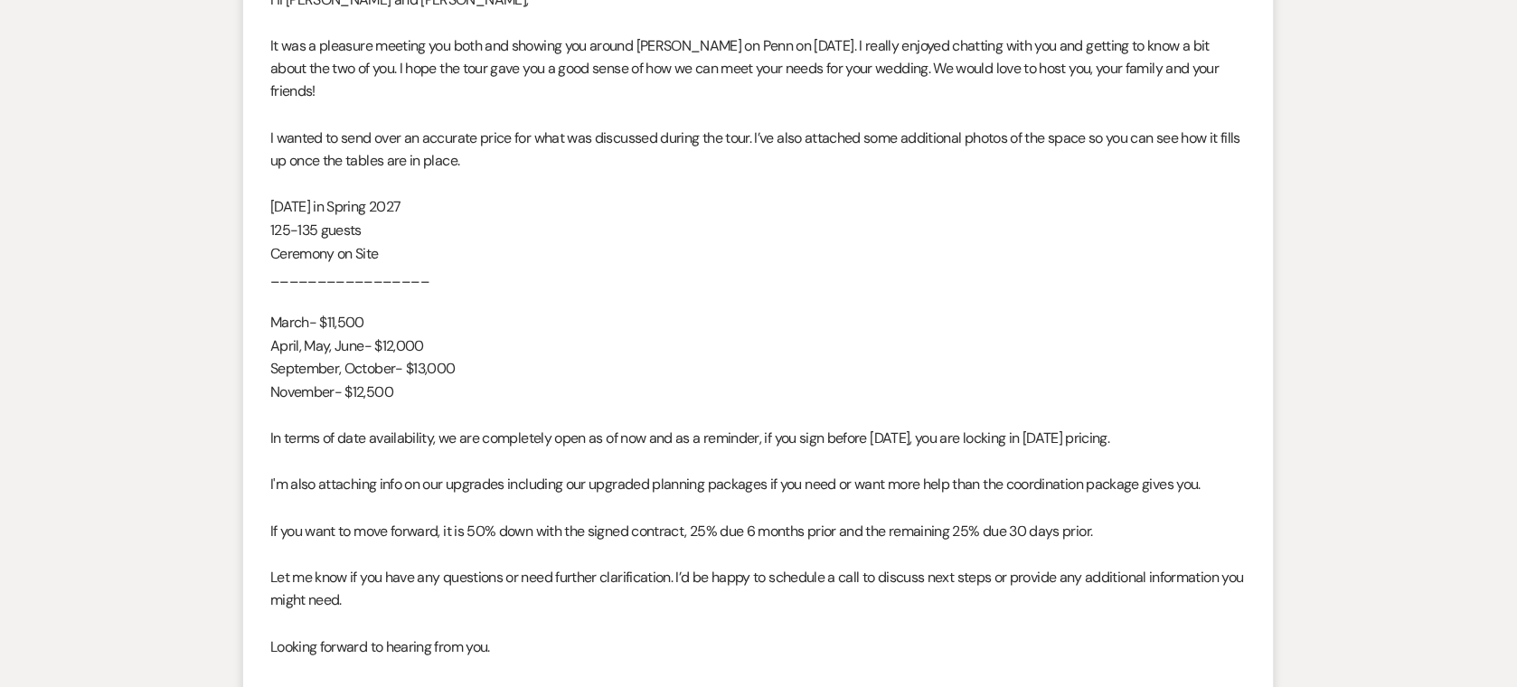
scroll to position [796, 0]
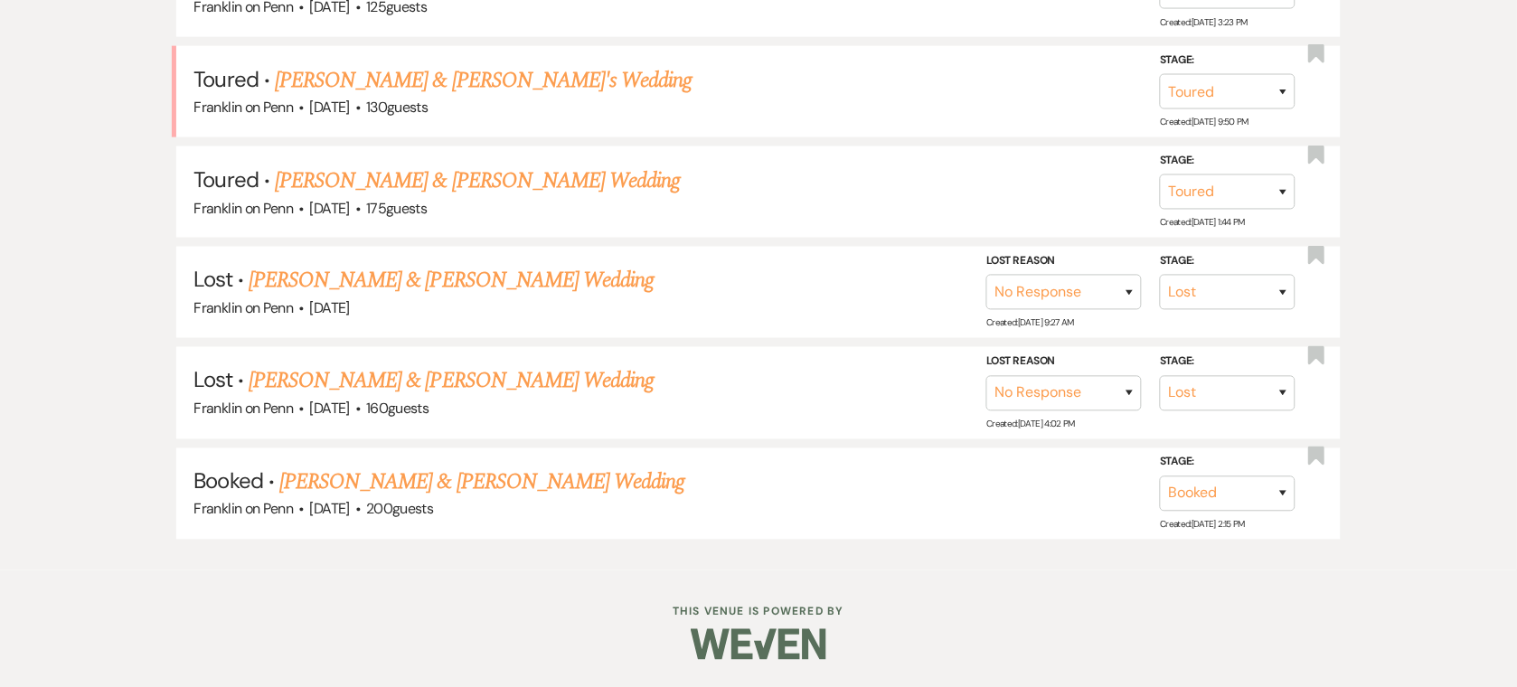
scroll to position [288, 0]
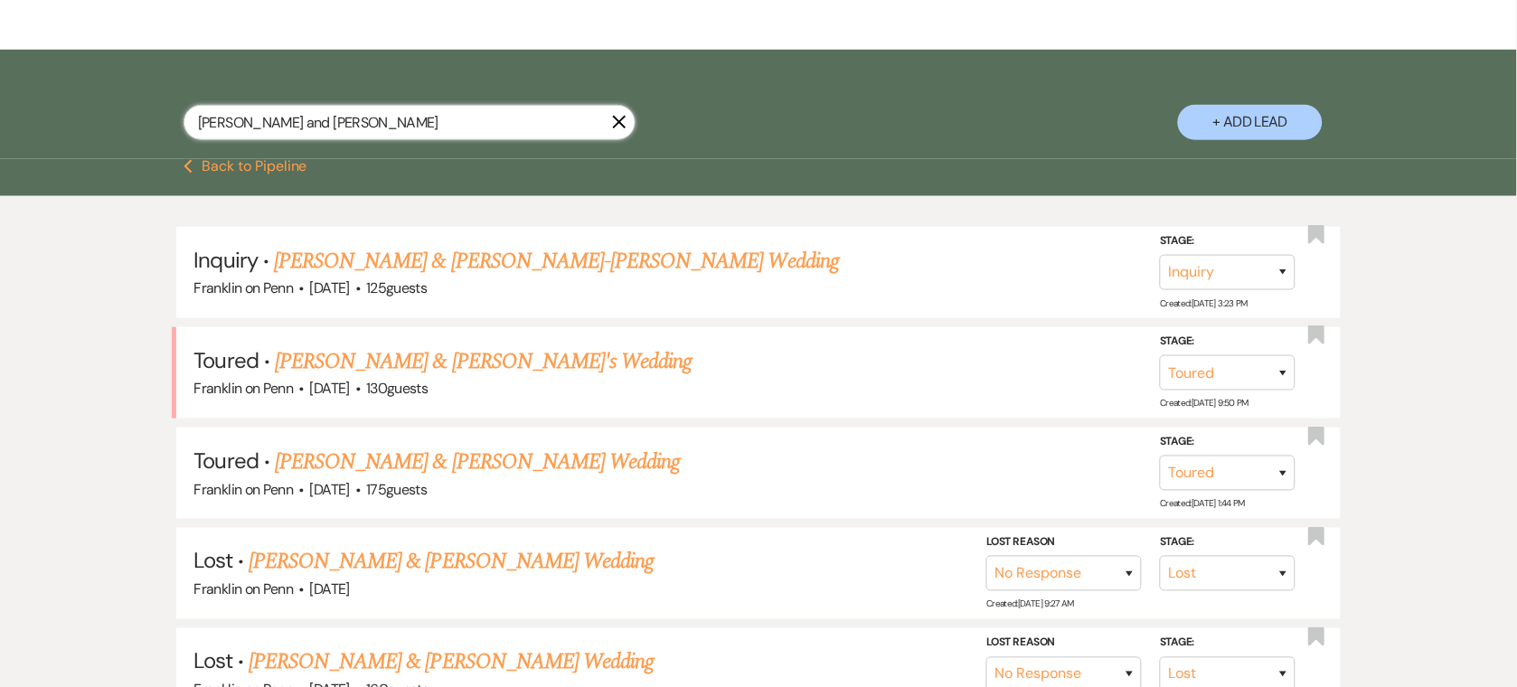
click at [466, 132] on input "[PERSON_NAME] and [PERSON_NAME]" at bounding box center [410, 122] width 452 height 35
paste input "[PERSON_NAME] and [PERSON_NAME]"
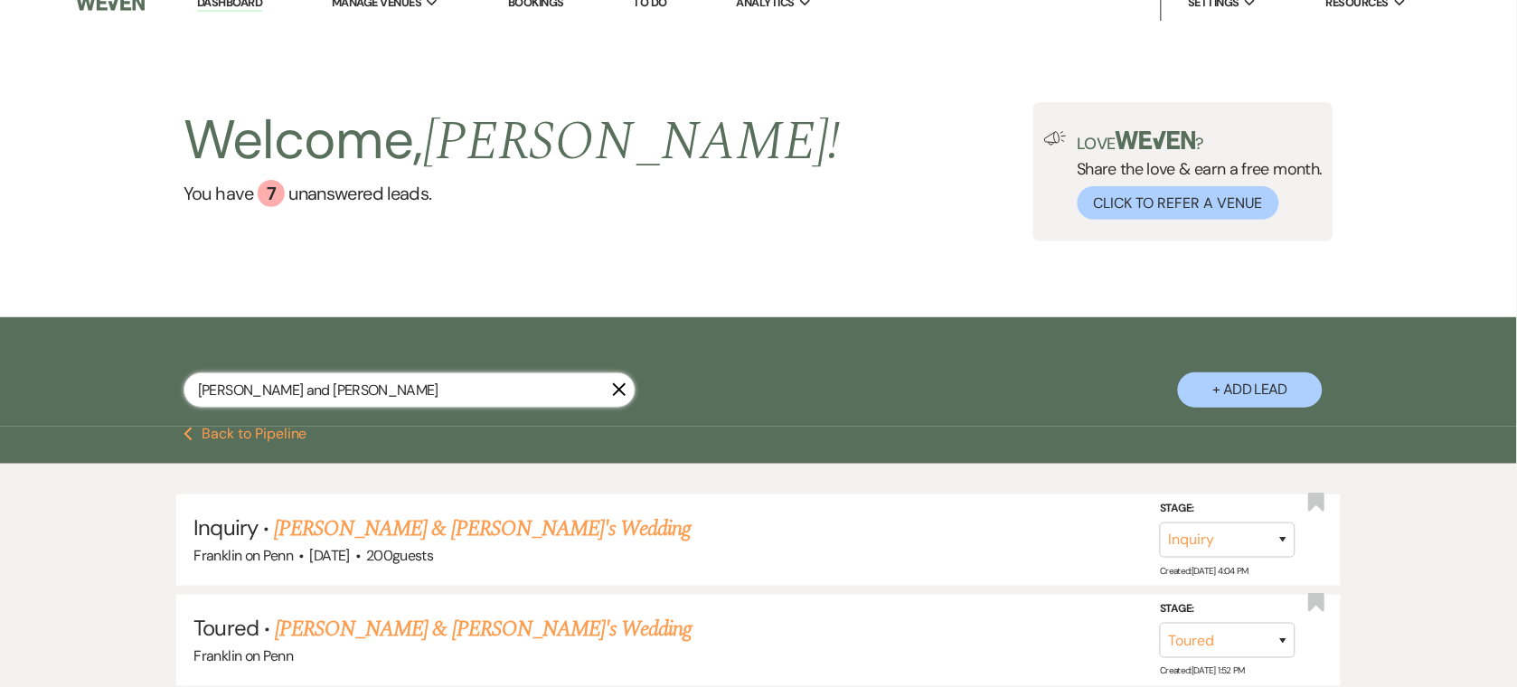
scroll to position [288, 0]
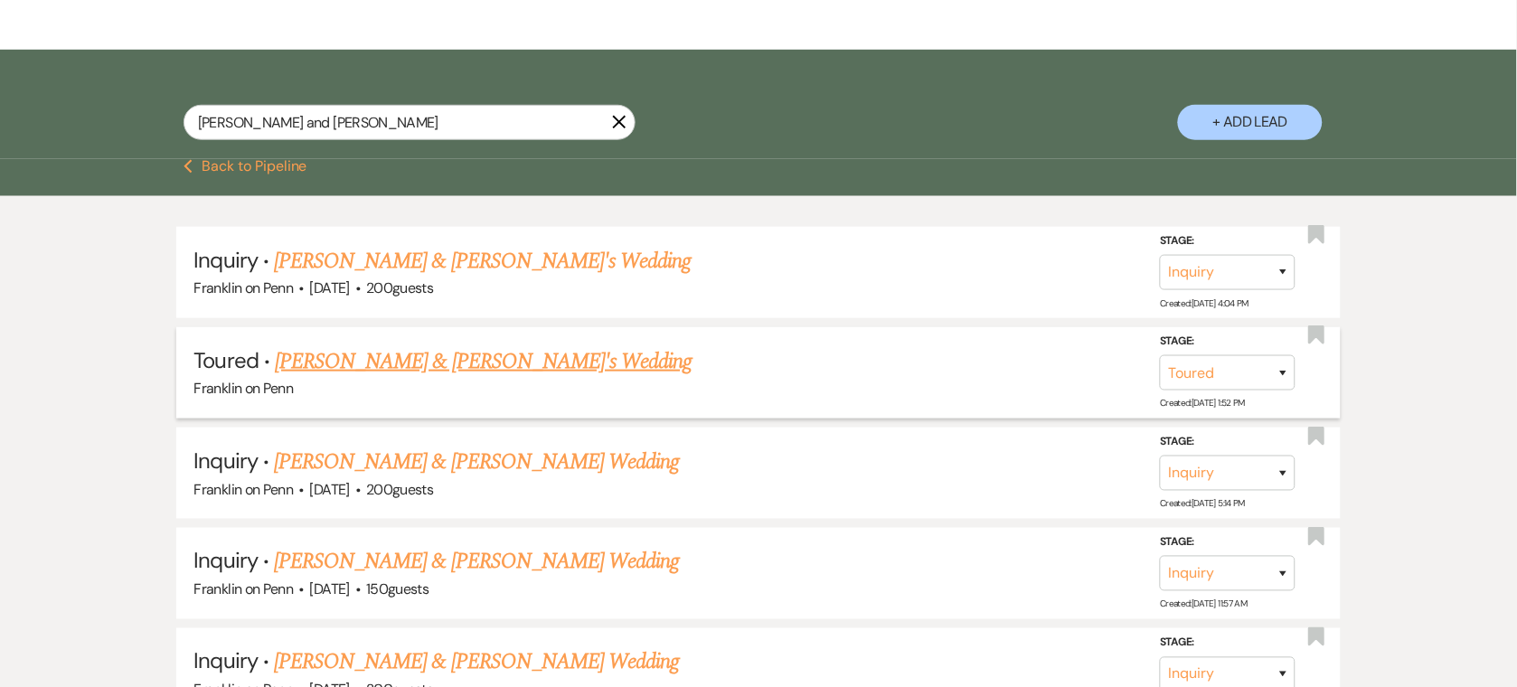
click at [406, 355] on link "[PERSON_NAME] & [PERSON_NAME]'s Wedding" at bounding box center [484, 361] width 418 height 33
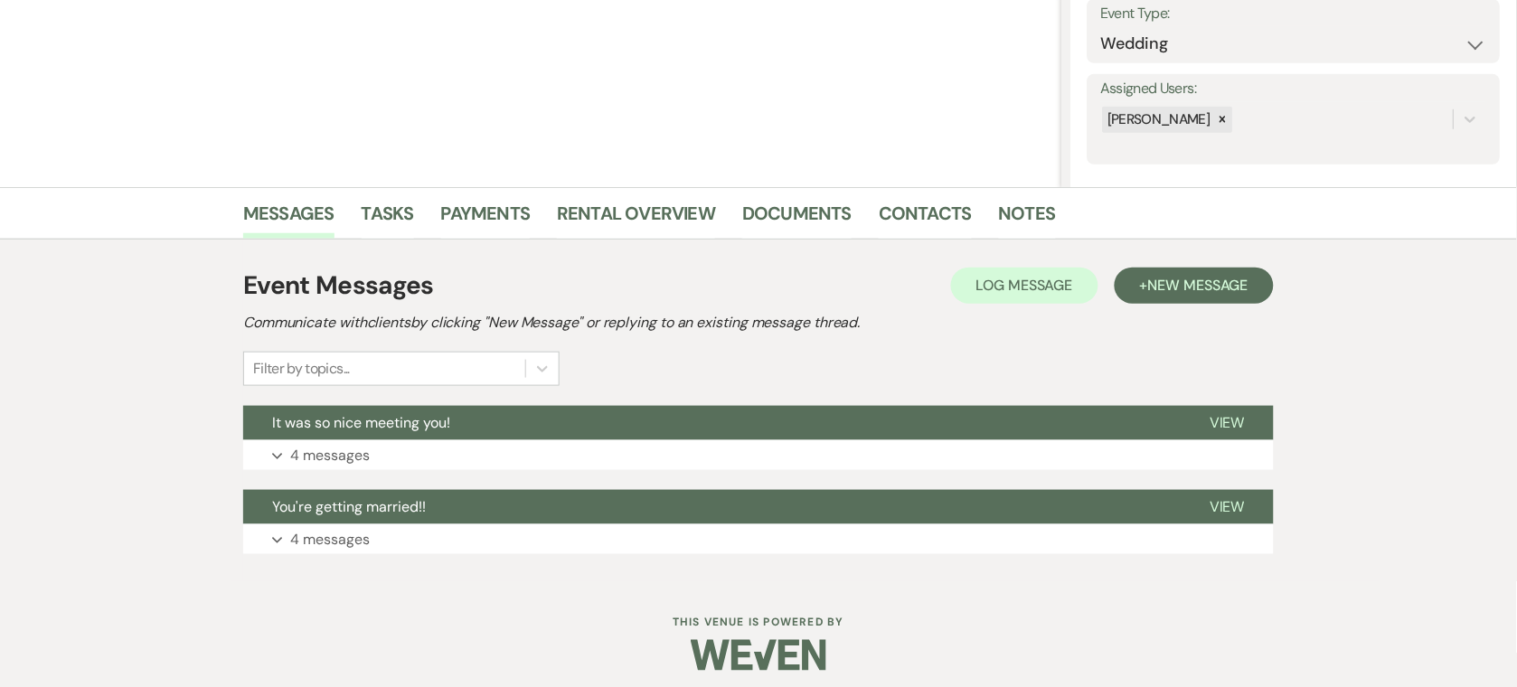
scroll to position [277, 0]
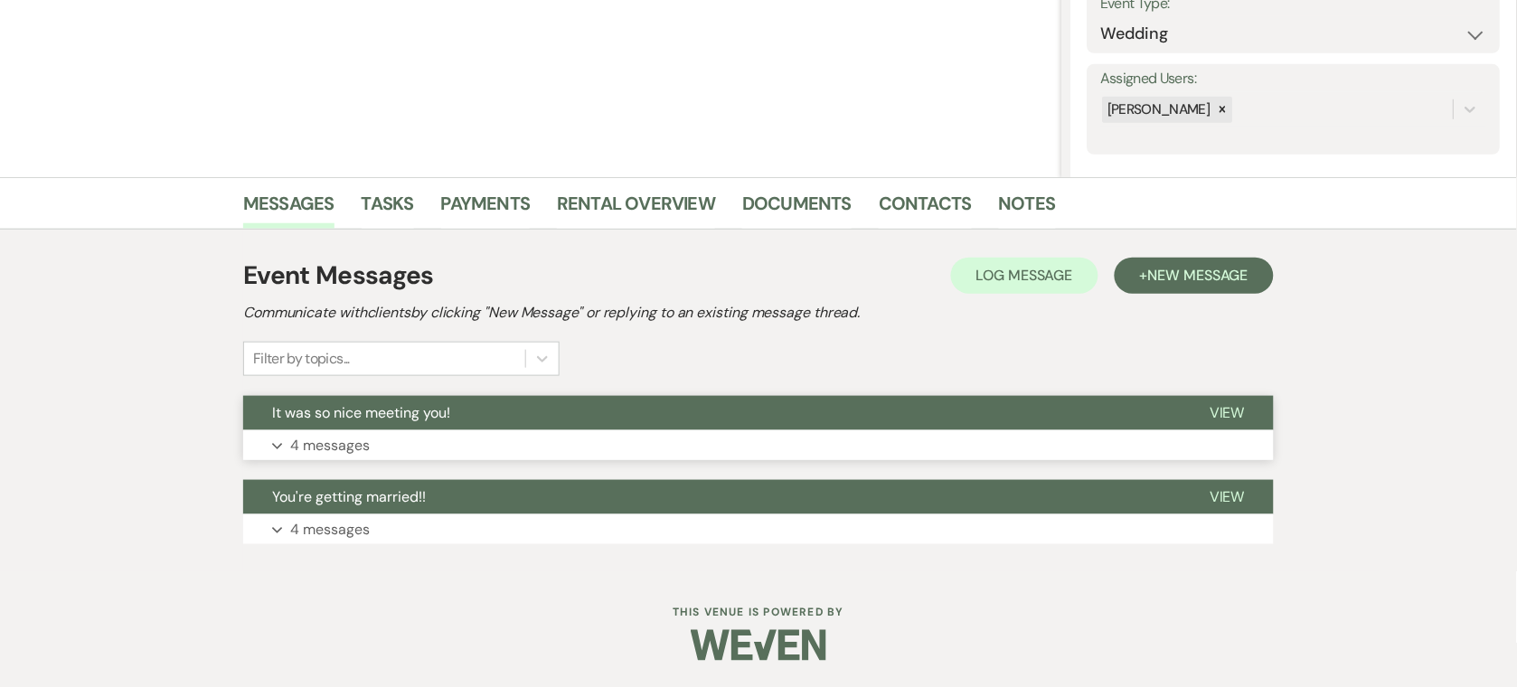
click at [426, 430] on button "Expand 4 messages" at bounding box center [758, 445] width 1031 height 31
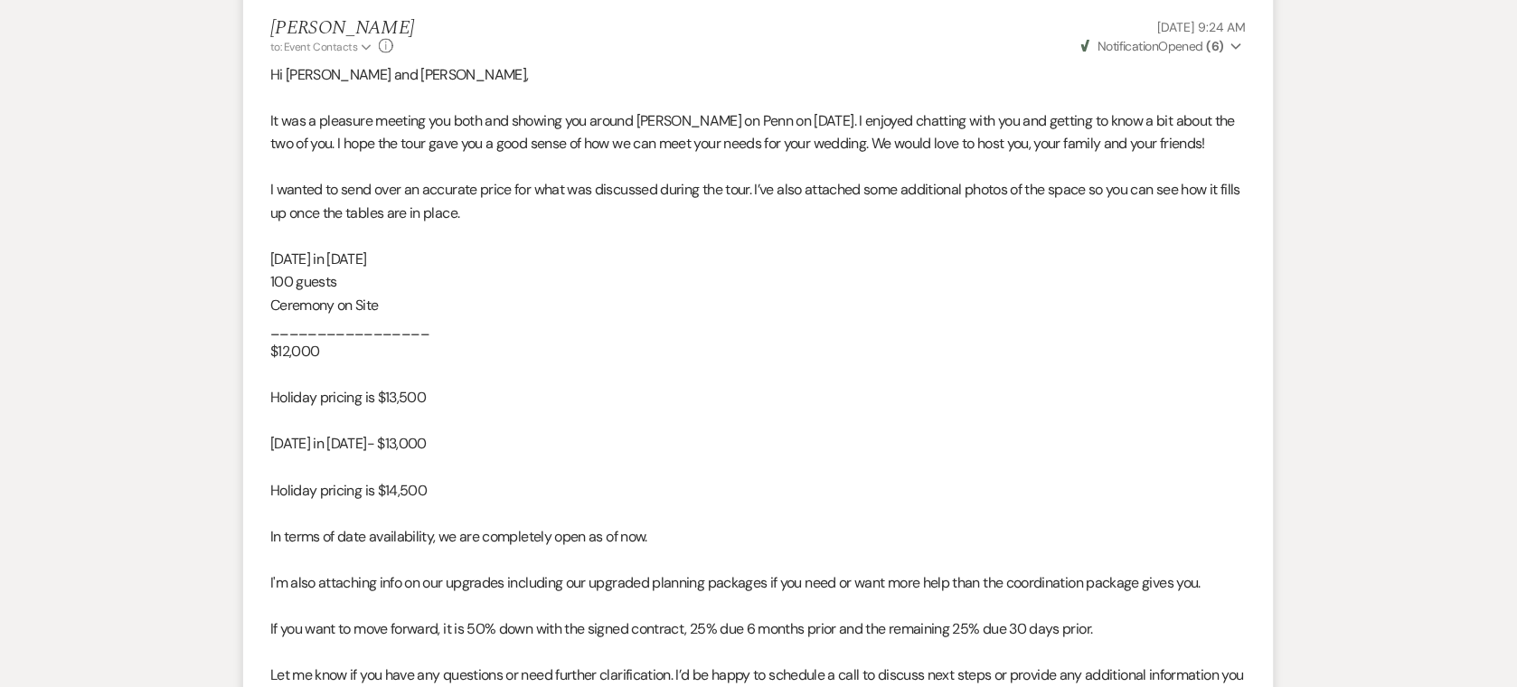
scroll to position [711, 0]
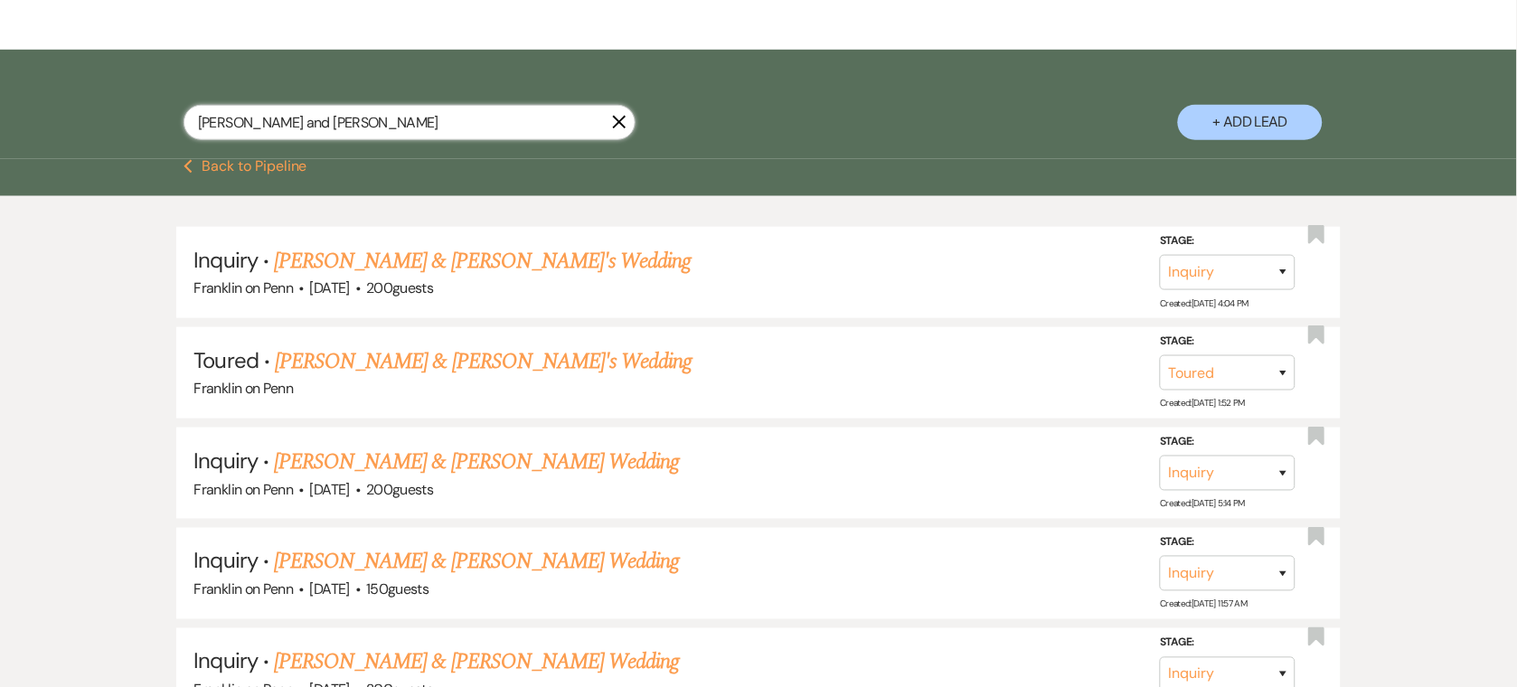
click at [514, 139] on input "[PERSON_NAME] and [PERSON_NAME]" at bounding box center [410, 122] width 452 height 35
paste input "[PERSON_NAME] and [PERSON_NAME]"
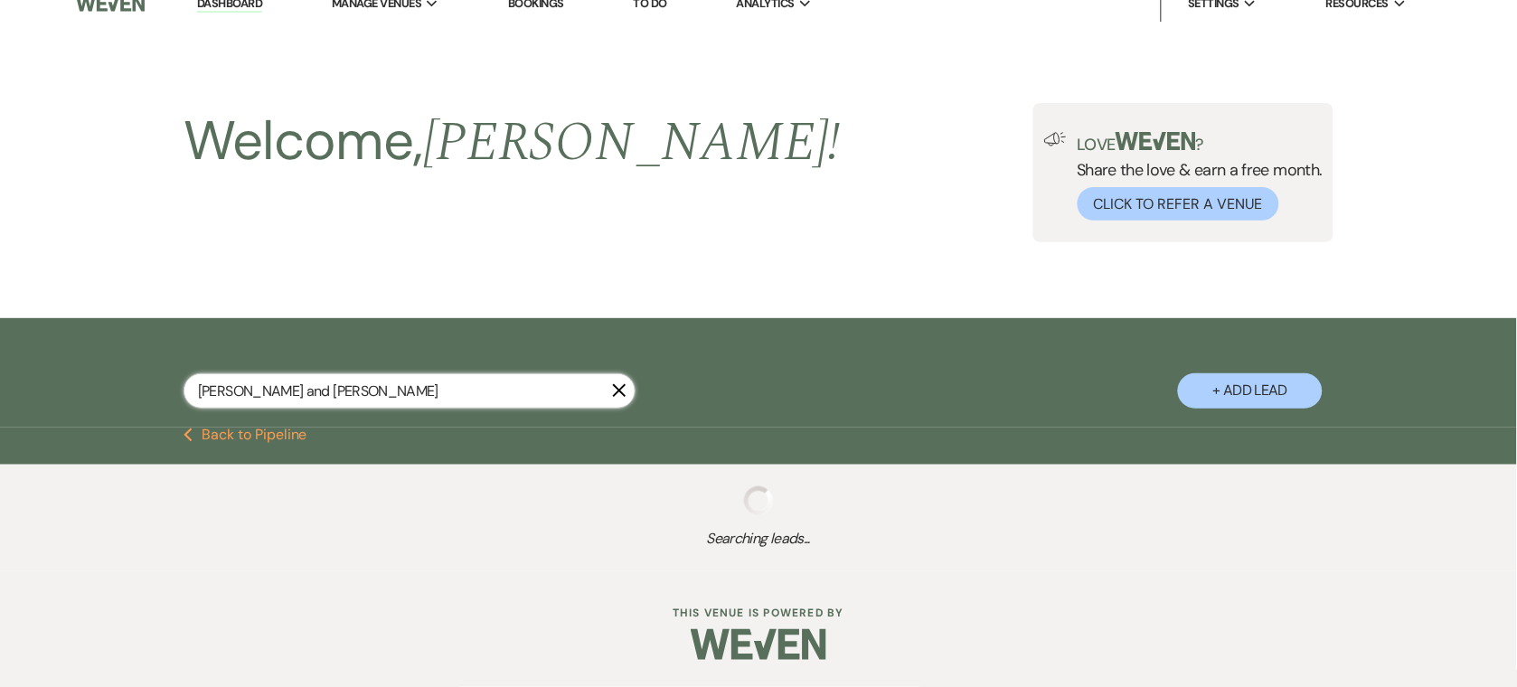
scroll to position [67, 0]
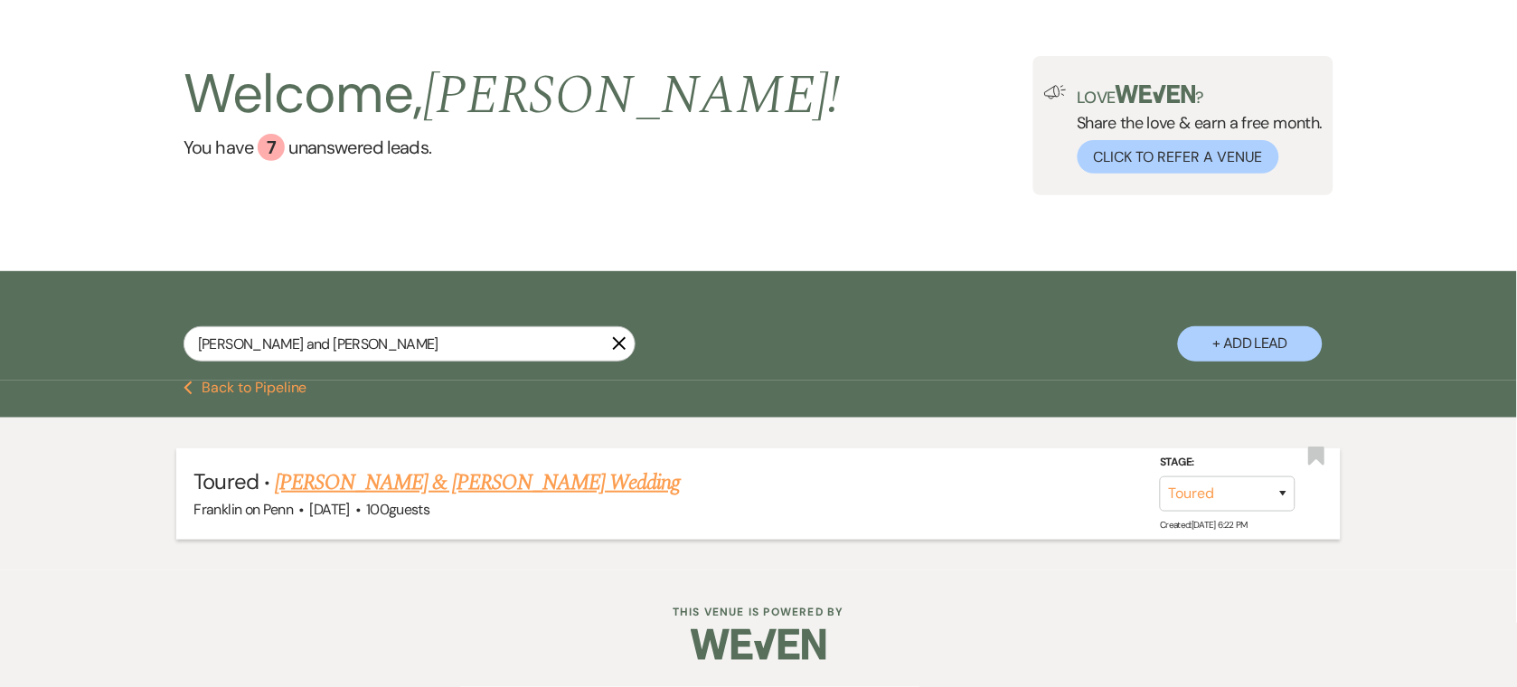
click at [473, 477] on link "[PERSON_NAME] & [PERSON_NAME] Wedding" at bounding box center [477, 482] width 405 height 33
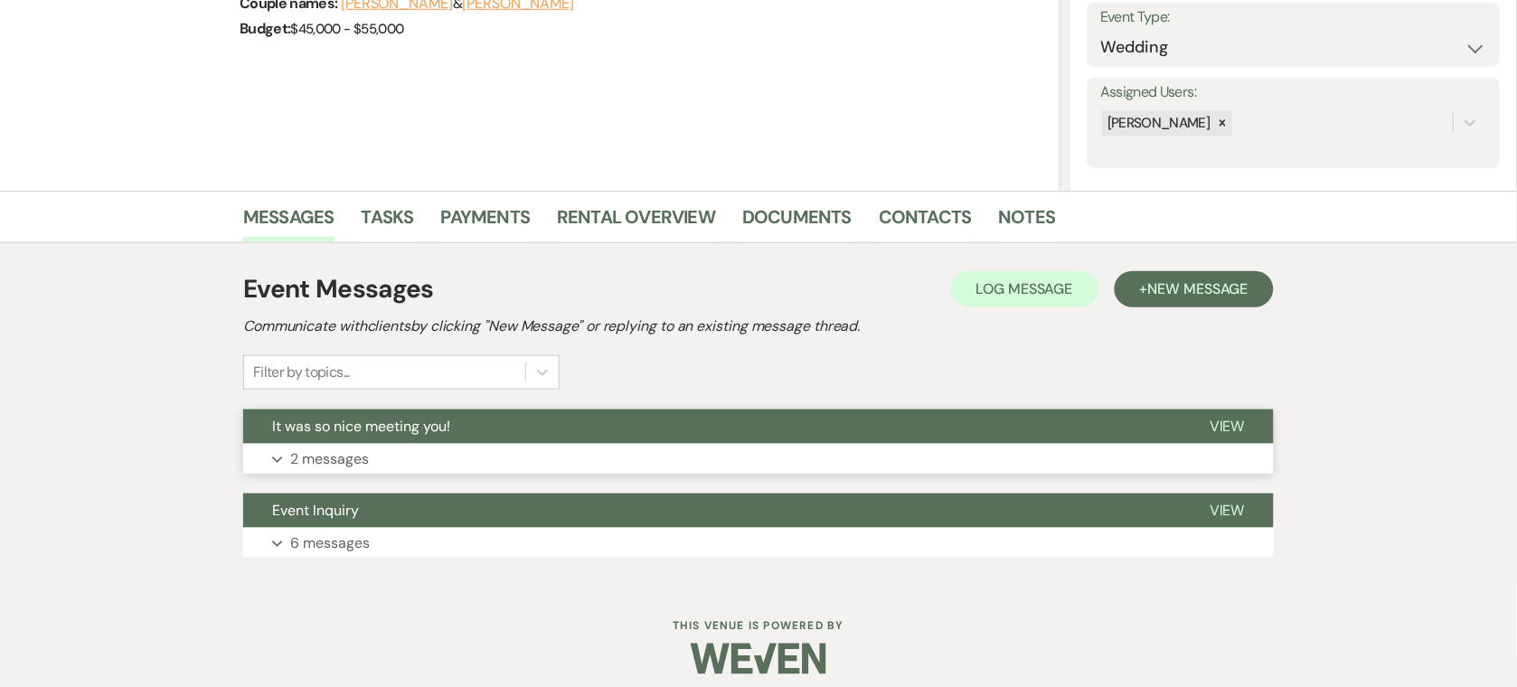
scroll to position [277, 0]
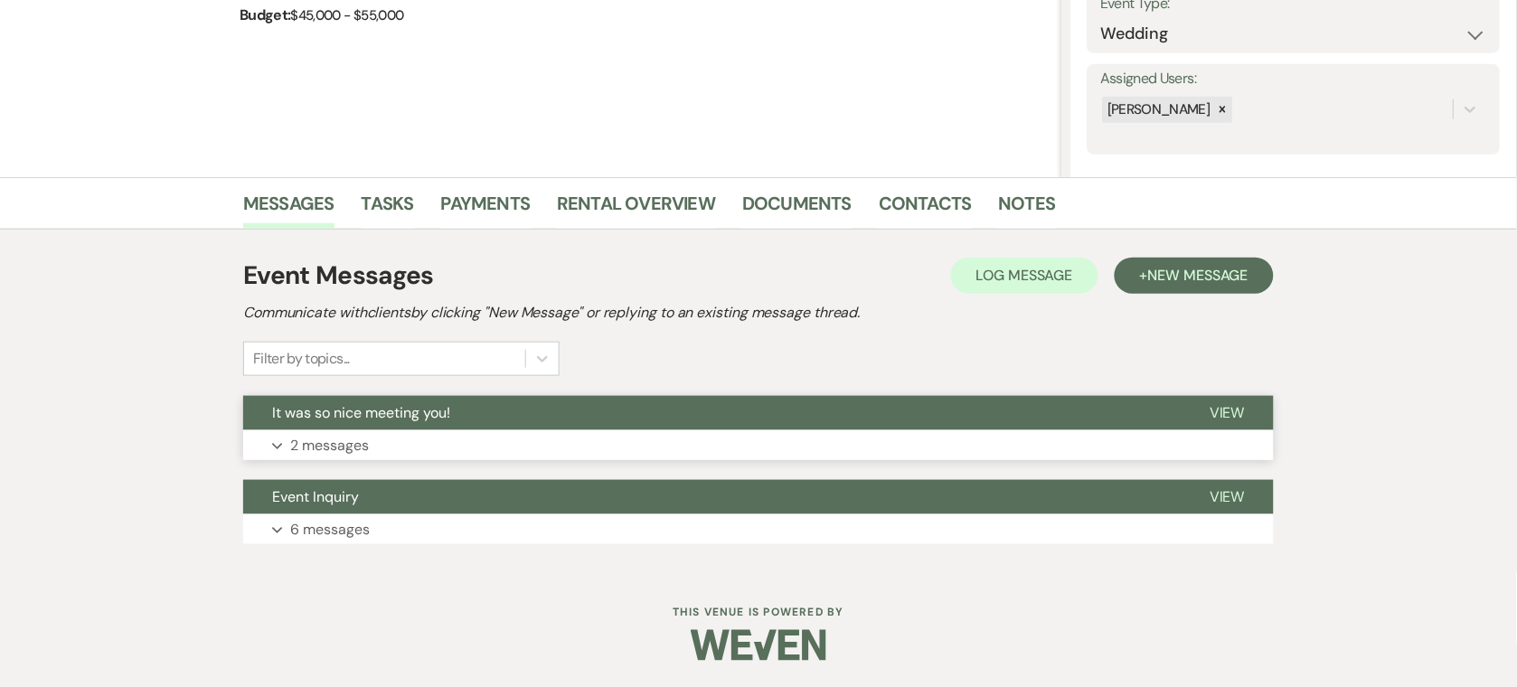
click at [370, 444] on button "Expand 2 messages" at bounding box center [758, 445] width 1031 height 31
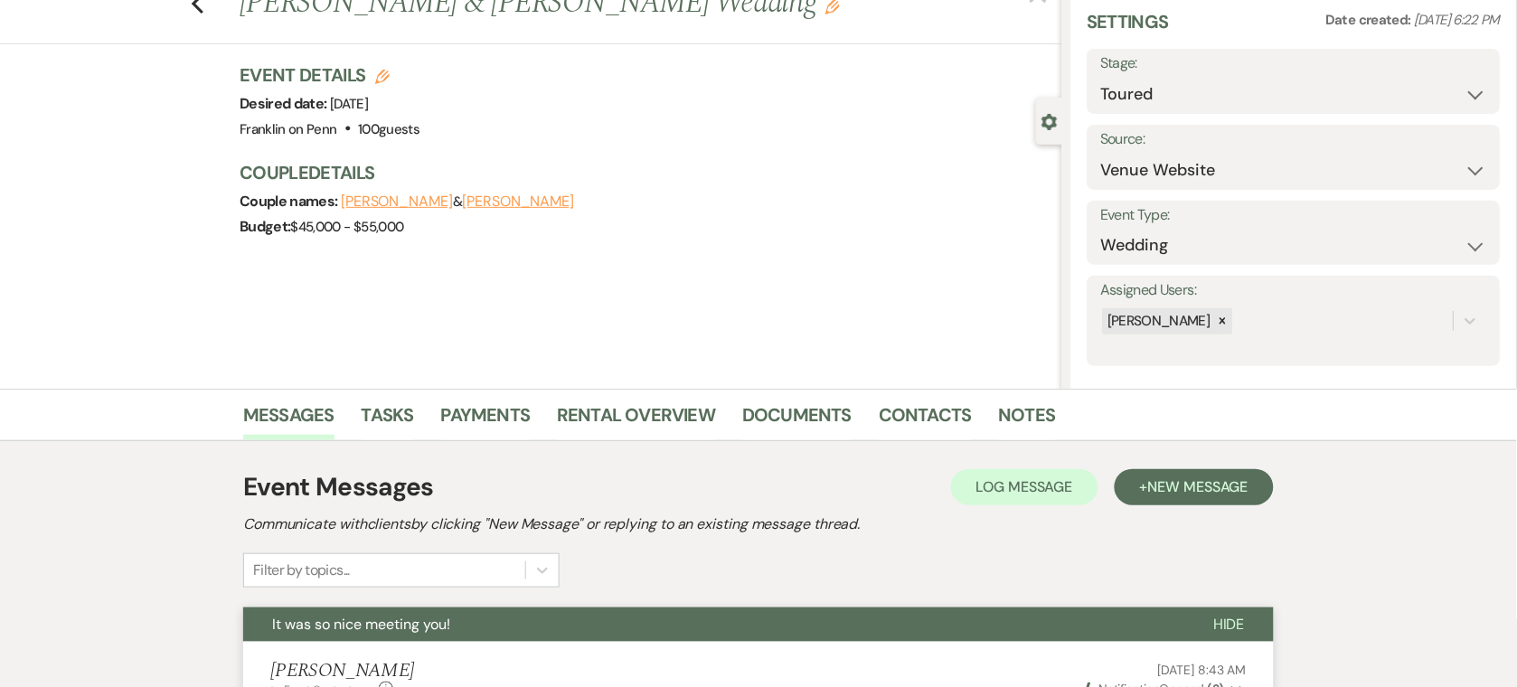
scroll to position [60, 0]
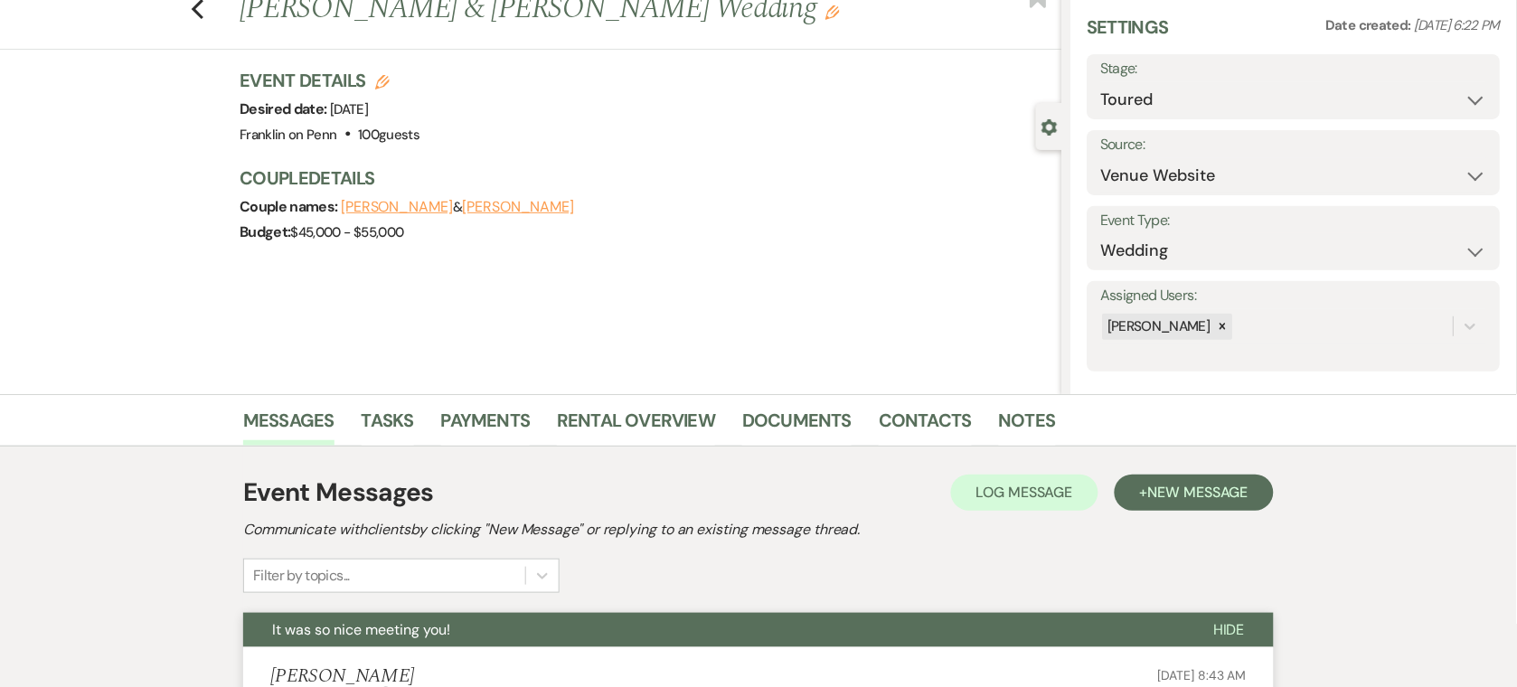
scroll to position [67, 0]
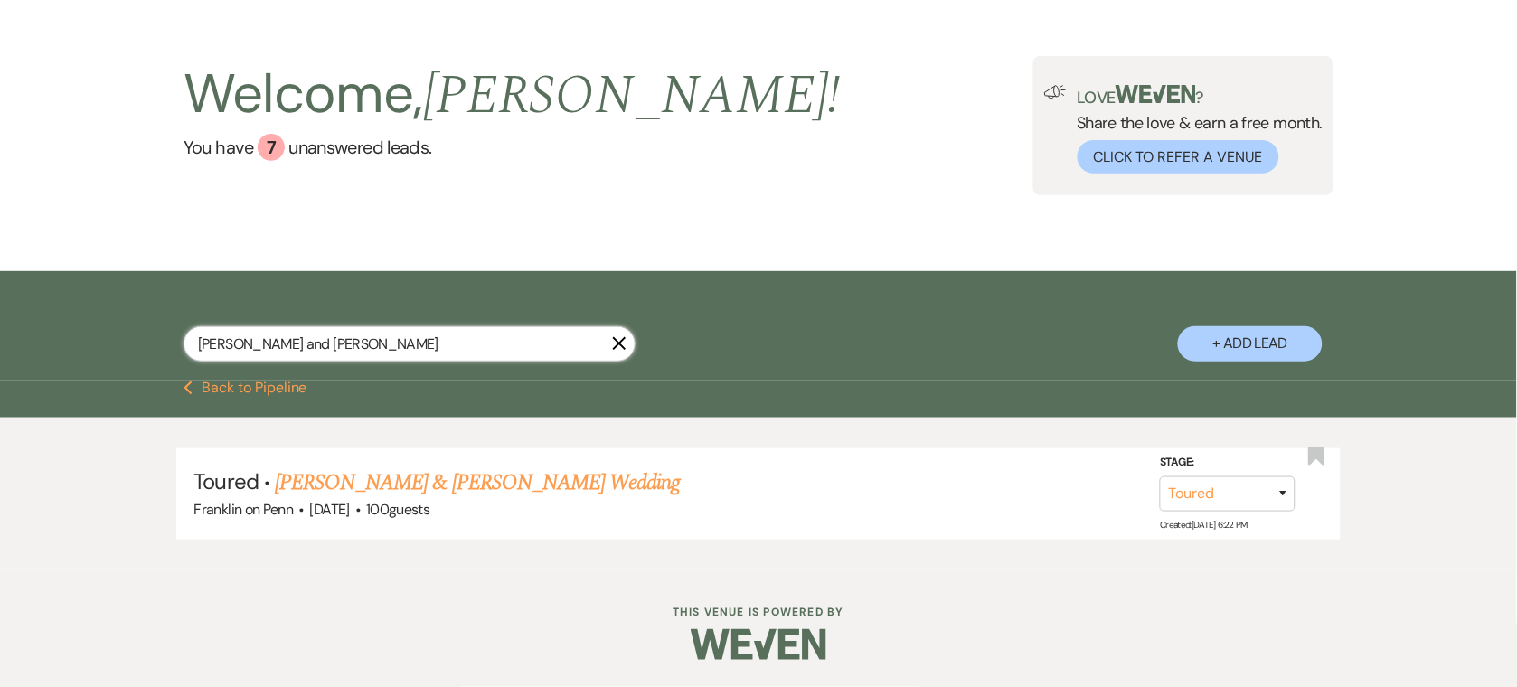
click at [338, 353] on input "[PERSON_NAME] and [PERSON_NAME]" at bounding box center [410, 343] width 452 height 35
click at [338, 354] on input "[PERSON_NAME] and [PERSON_NAME]" at bounding box center [410, 343] width 452 height 35
paste input "[PERSON_NAME] and [PERSON_NAME]"
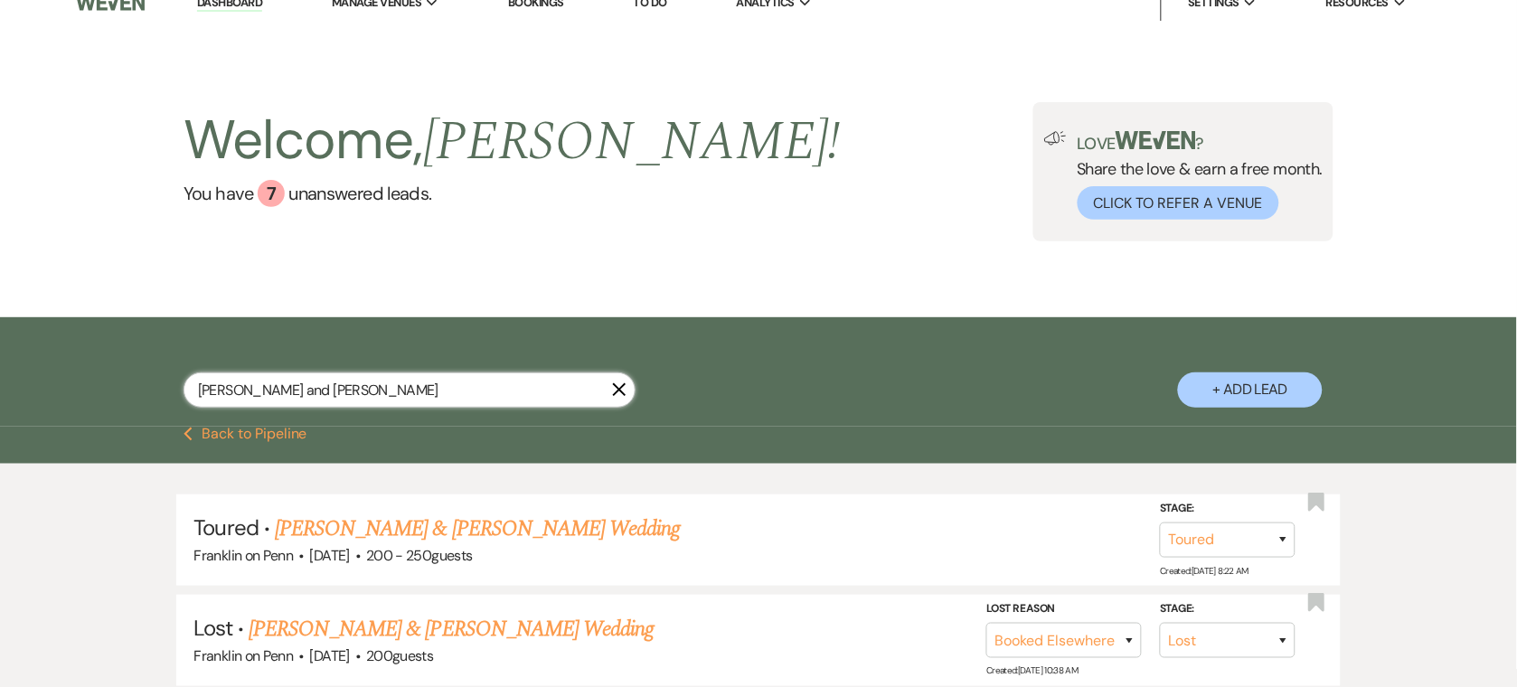
scroll to position [67, 0]
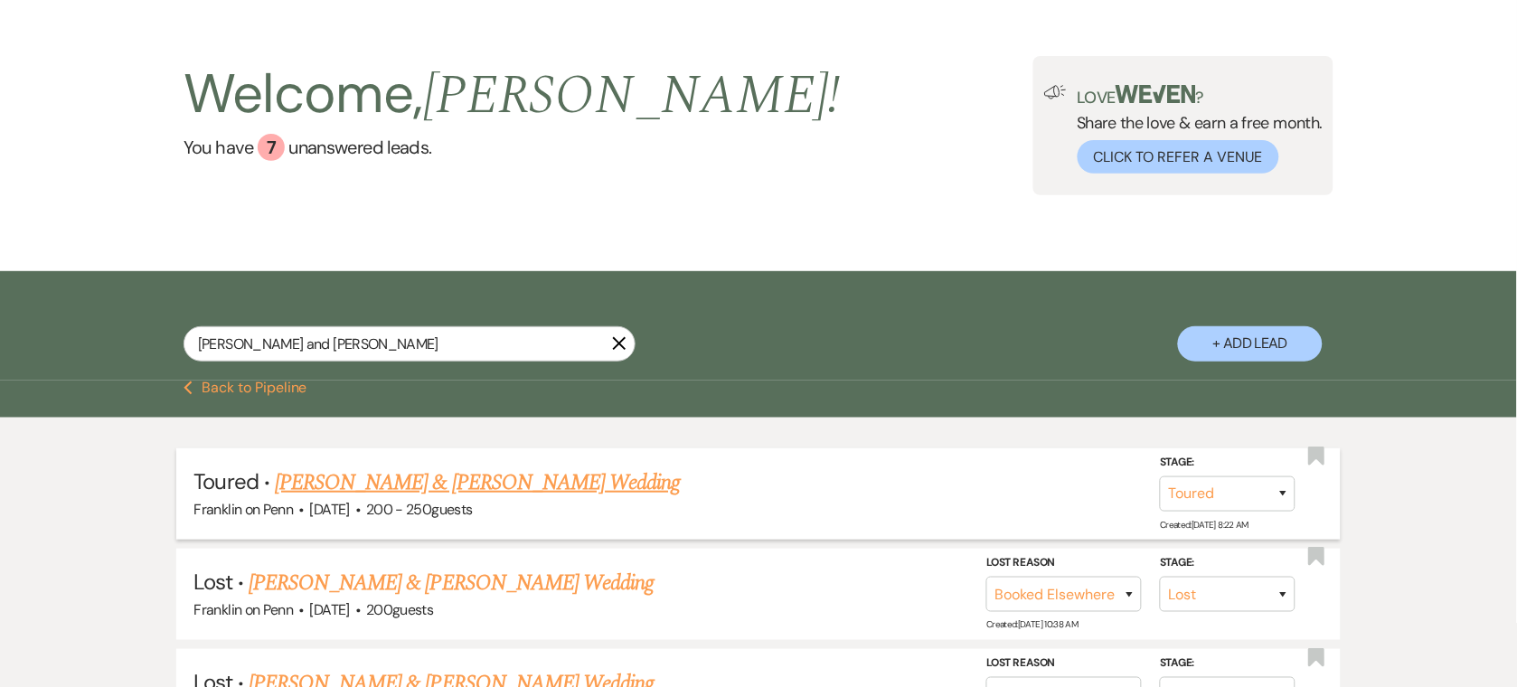
click at [392, 476] on link "[PERSON_NAME] & [PERSON_NAME] Wedding" at bounding box center [477, 482] width 405 height 33
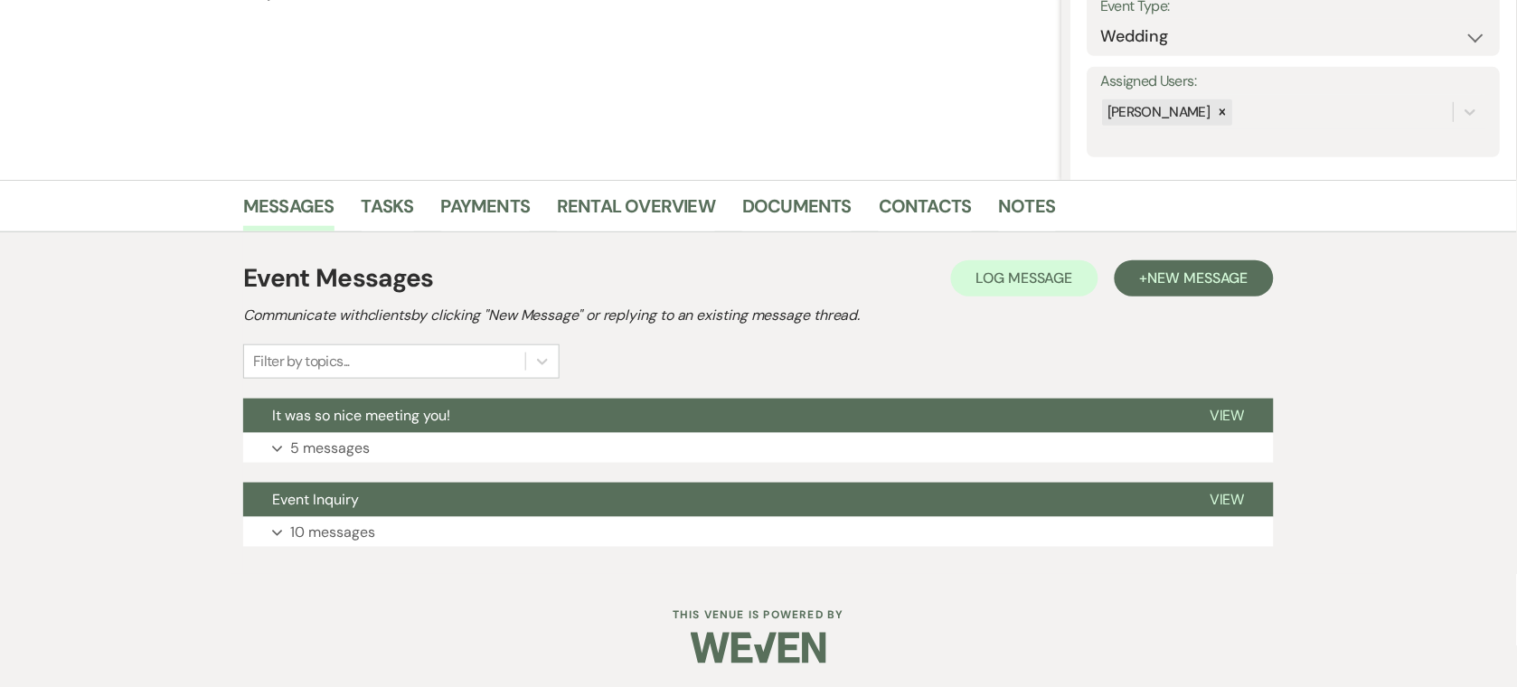
scroll to position [277, 0]
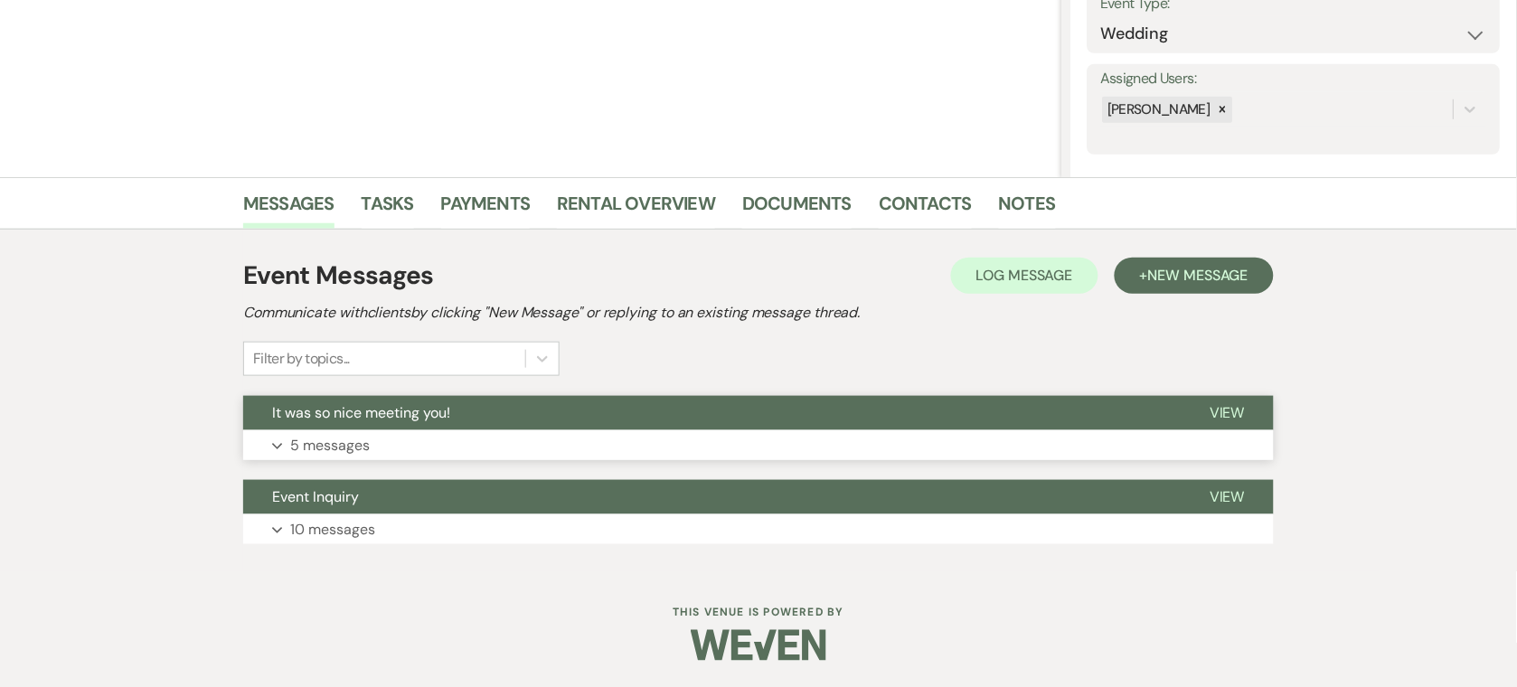
click at [319, 442] on p "5 messages" at bounding box center [330, 446] width 80 height 24
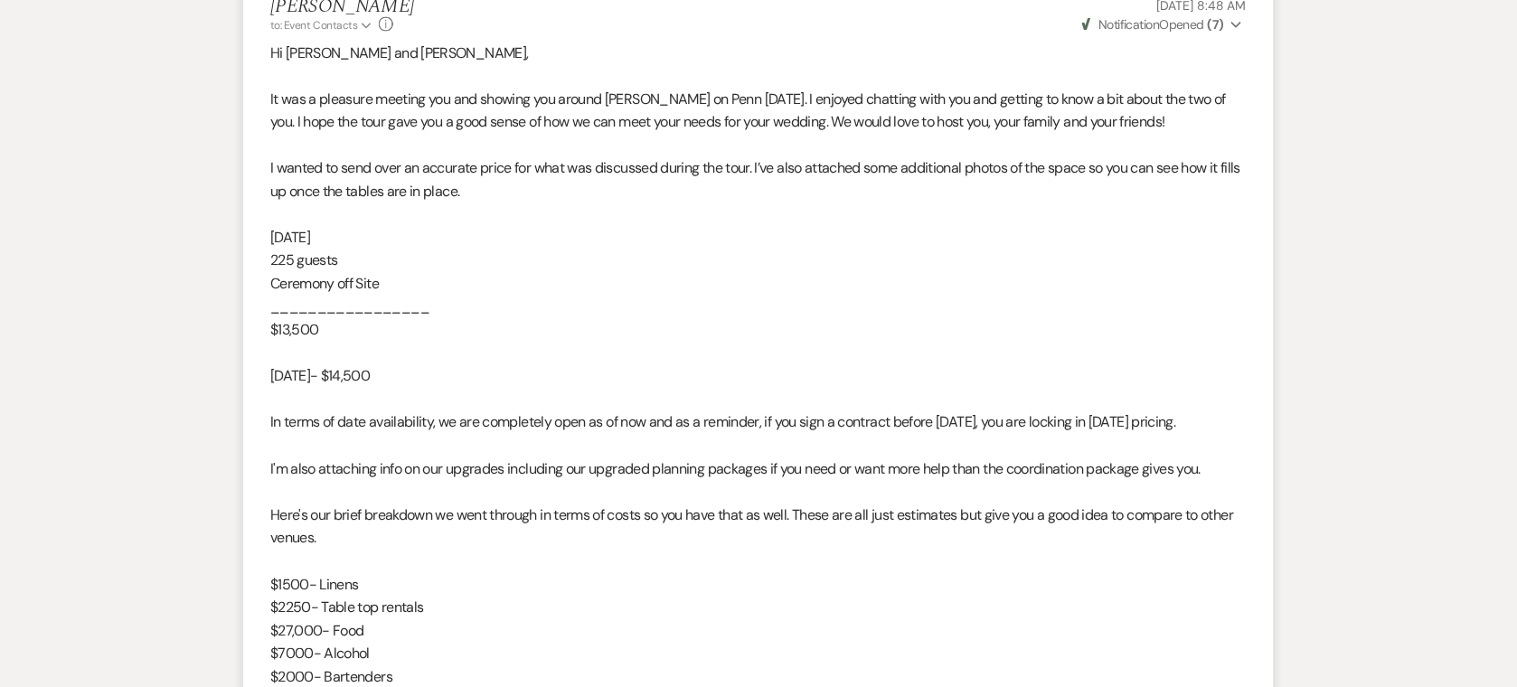
scroll to position [868, 0]
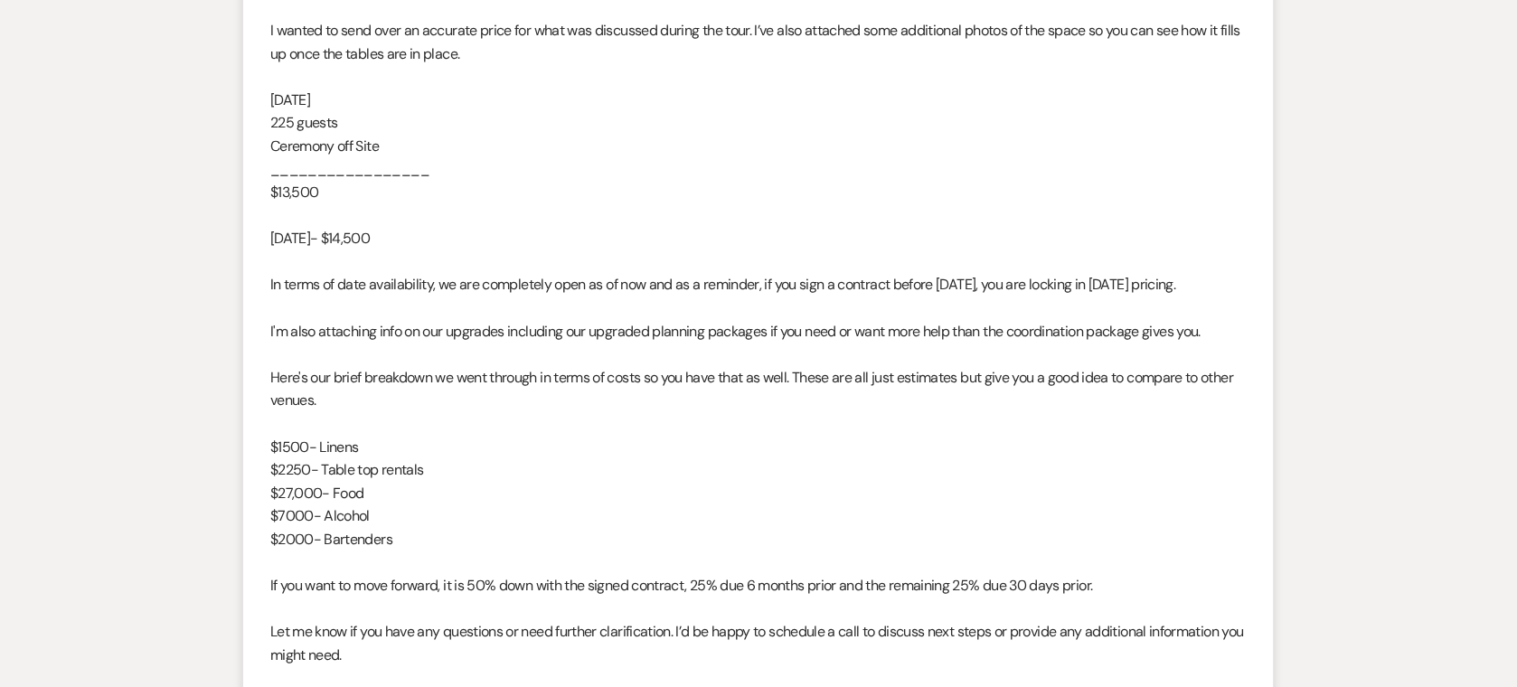
scroll to position [67, 0]
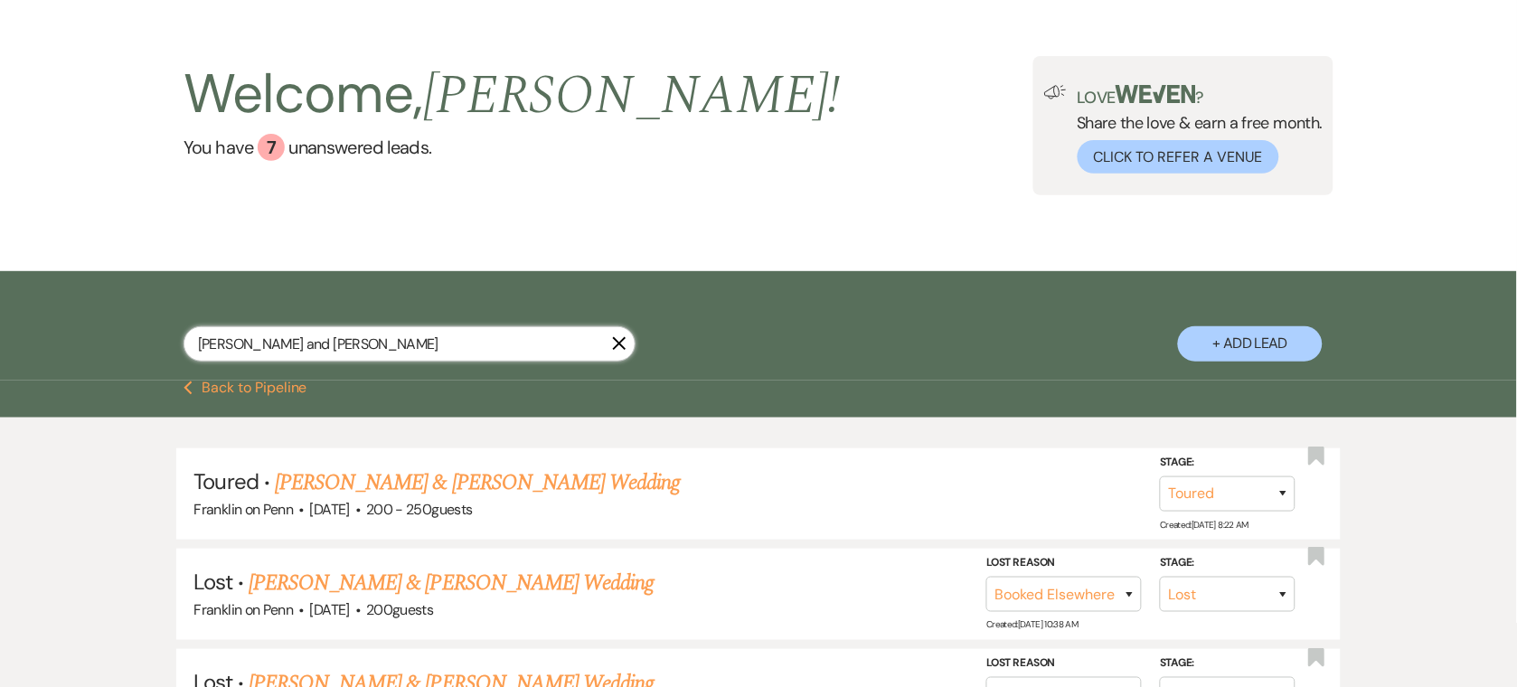
click at [323, 352] on input "[PERSON_NAME] and [PERSON_NAME]" at bounding box center [410, 343] width 452 height 35
click at [322, 351] on input "[PERSON_NAME] and [PERSON_NAME]" at bounding box center [410, 343] width 452 height 35
paste input "[PERSON_NAME] and [PERSON_NAME]"
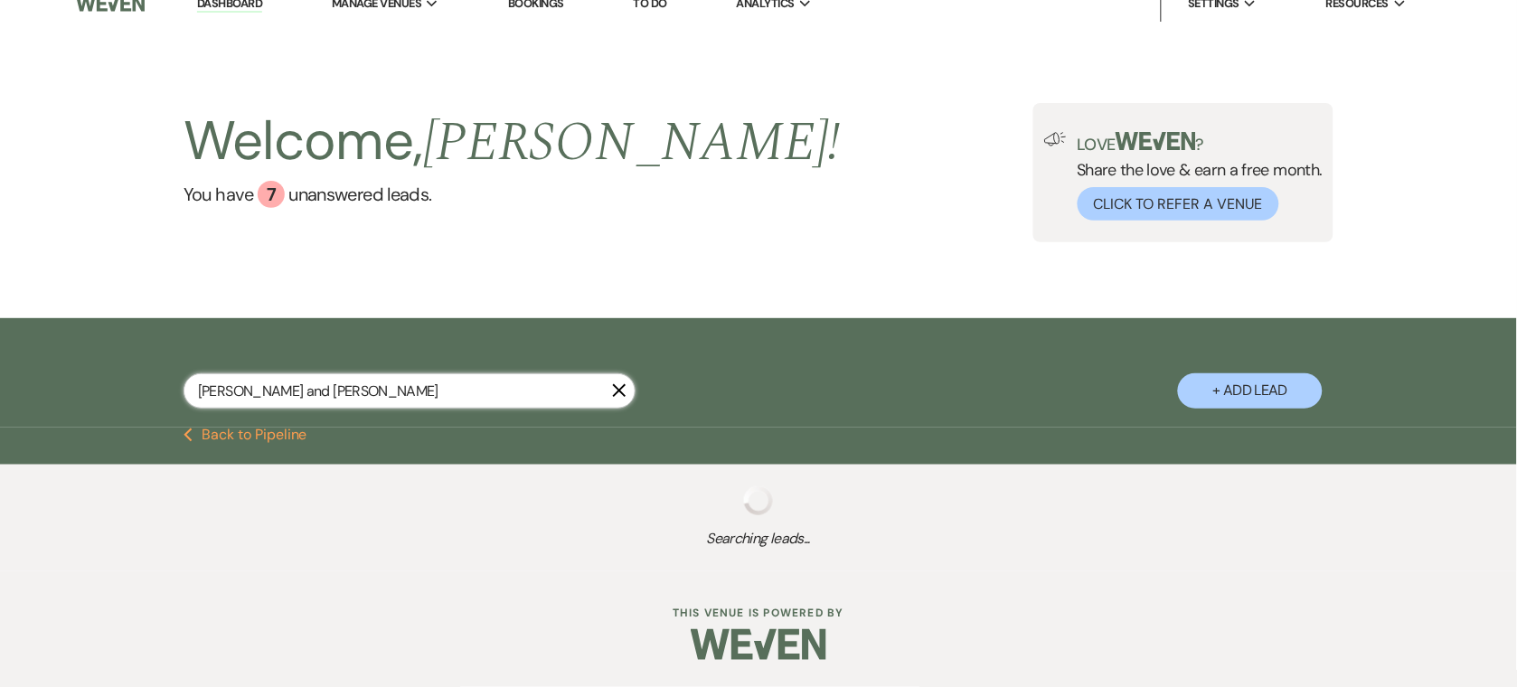
scroll to position [67, 0]
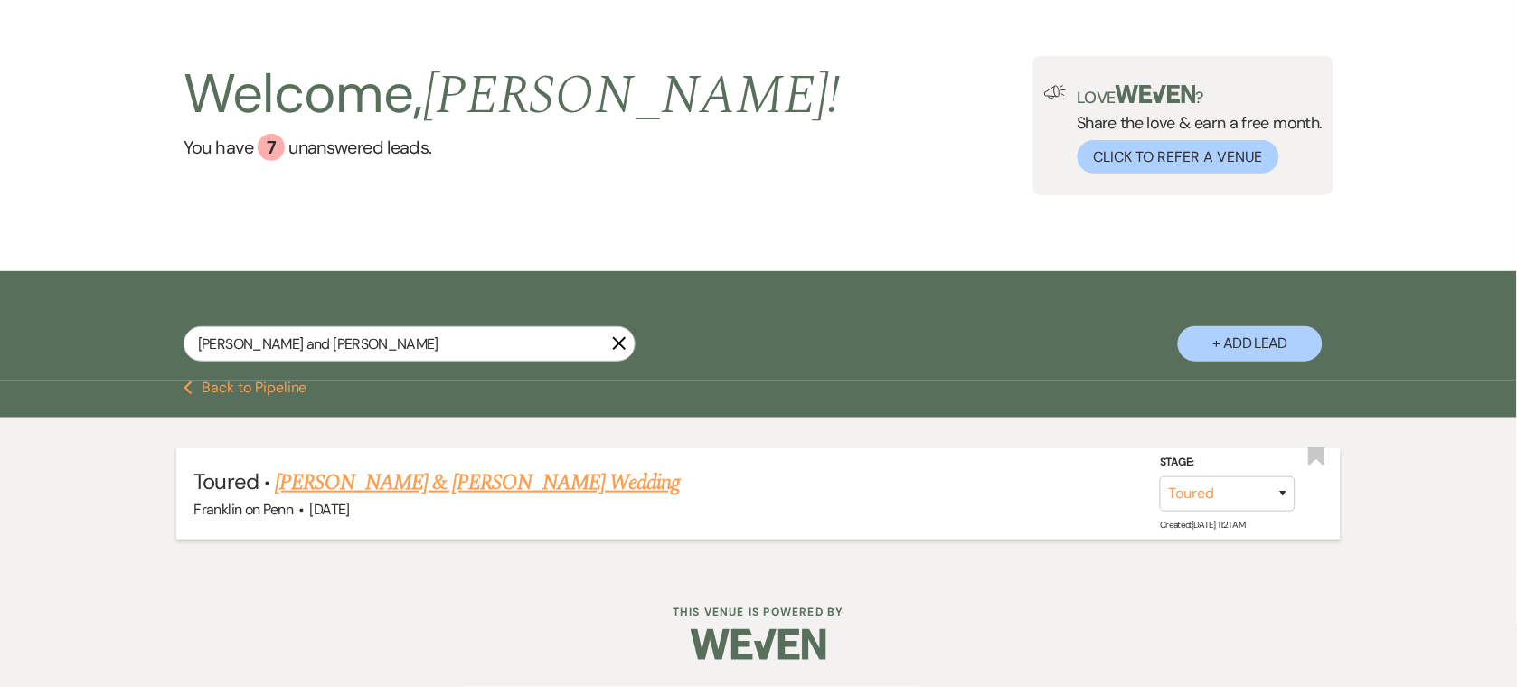
click at [399, 472] on link "[PERSON_NAME] & [PERSON_NAME] Wedding" at bounding box center [477, 482] width 405 height 33
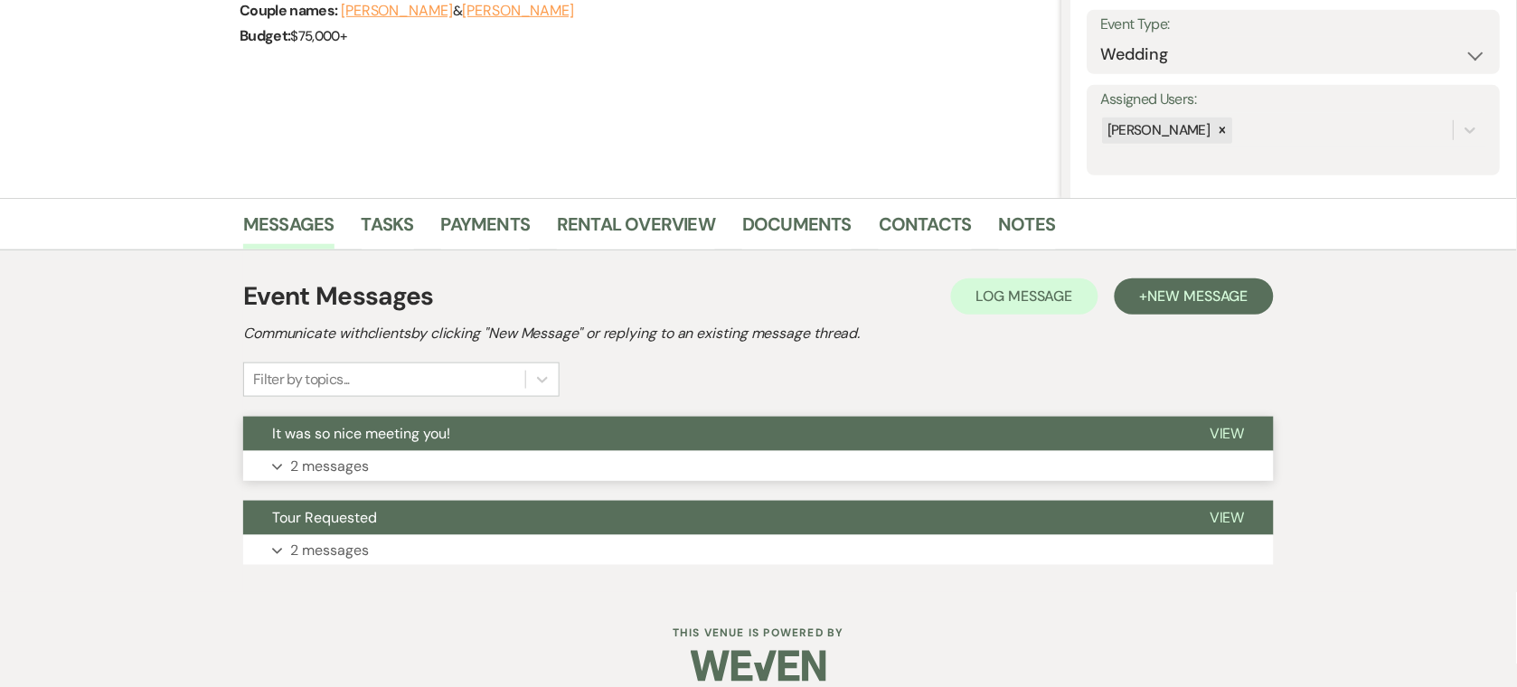
scroll to position [277, 0]
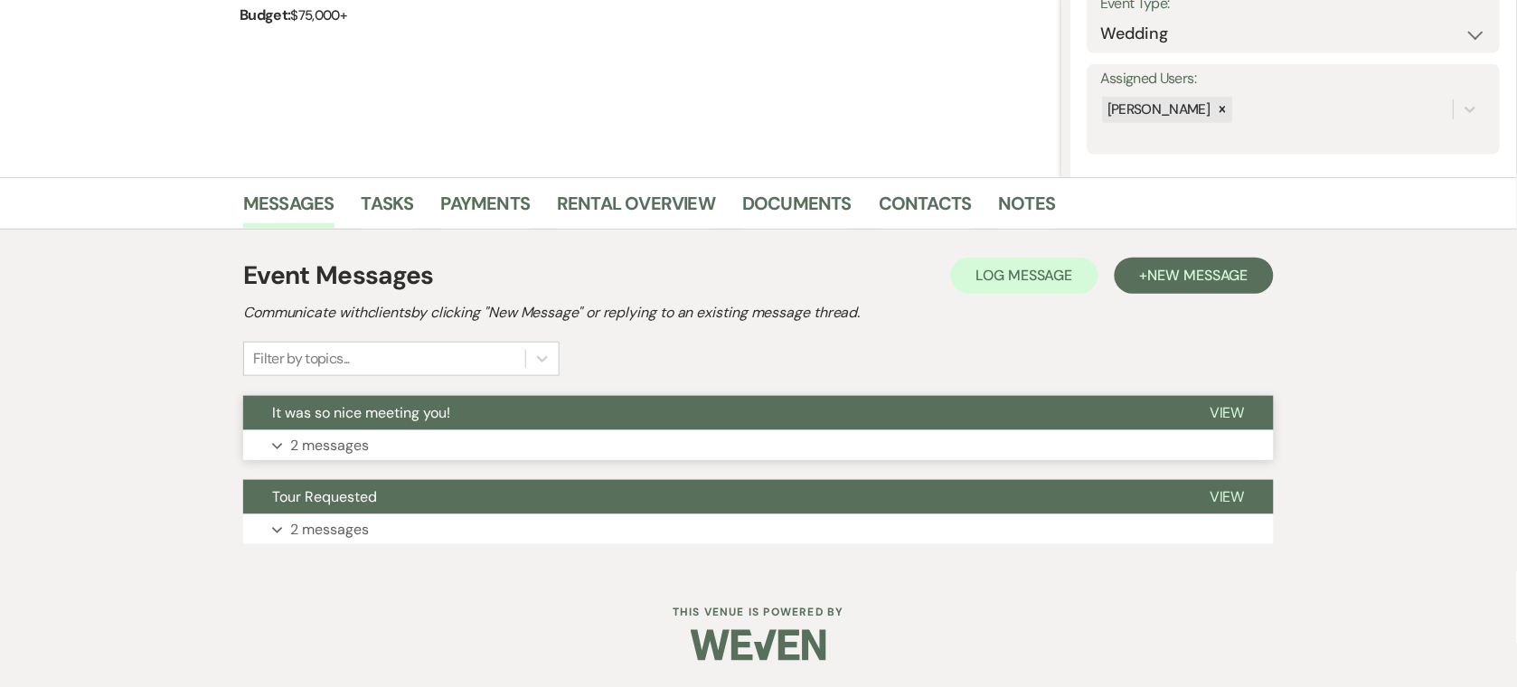
click at [602, 431] on button "Expand 2 messages" at bounding box center [758, 445] width 1031 height 31
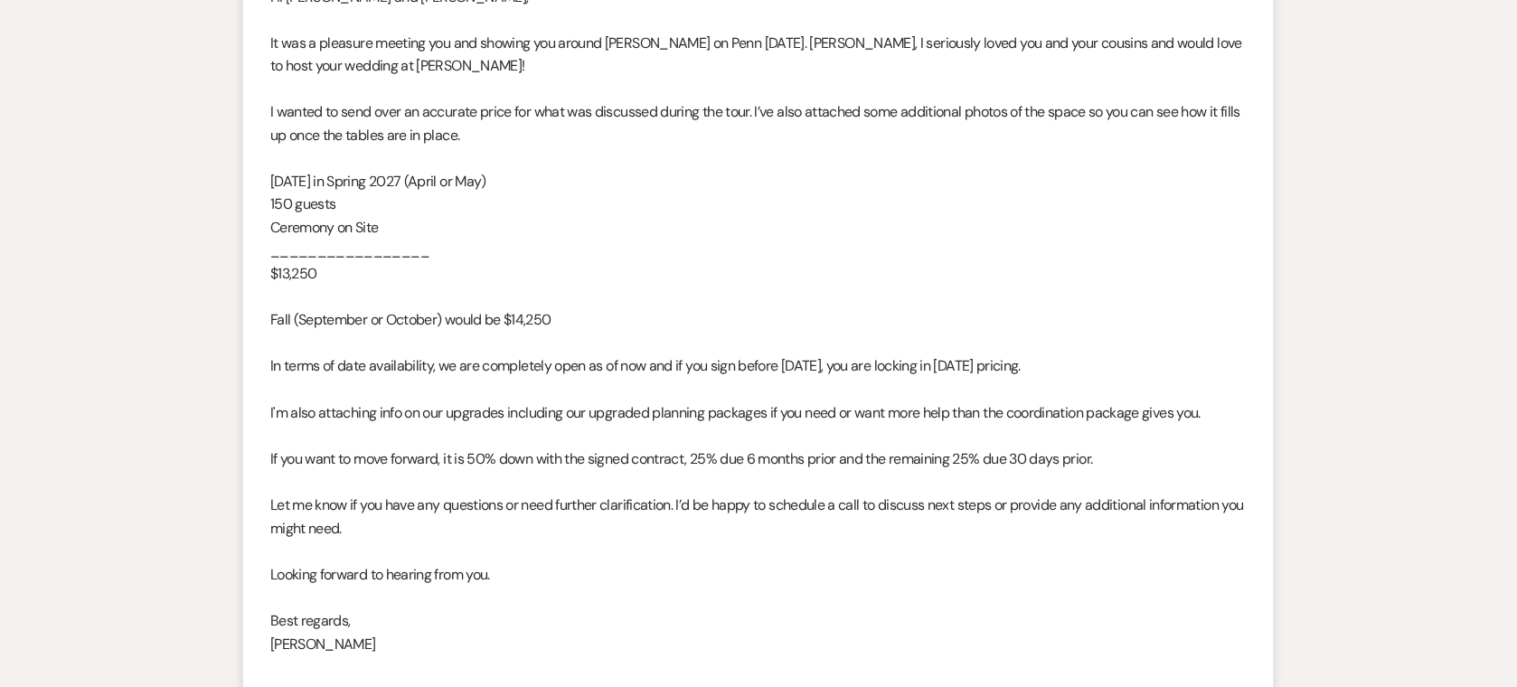
scroll to position [878, 0]
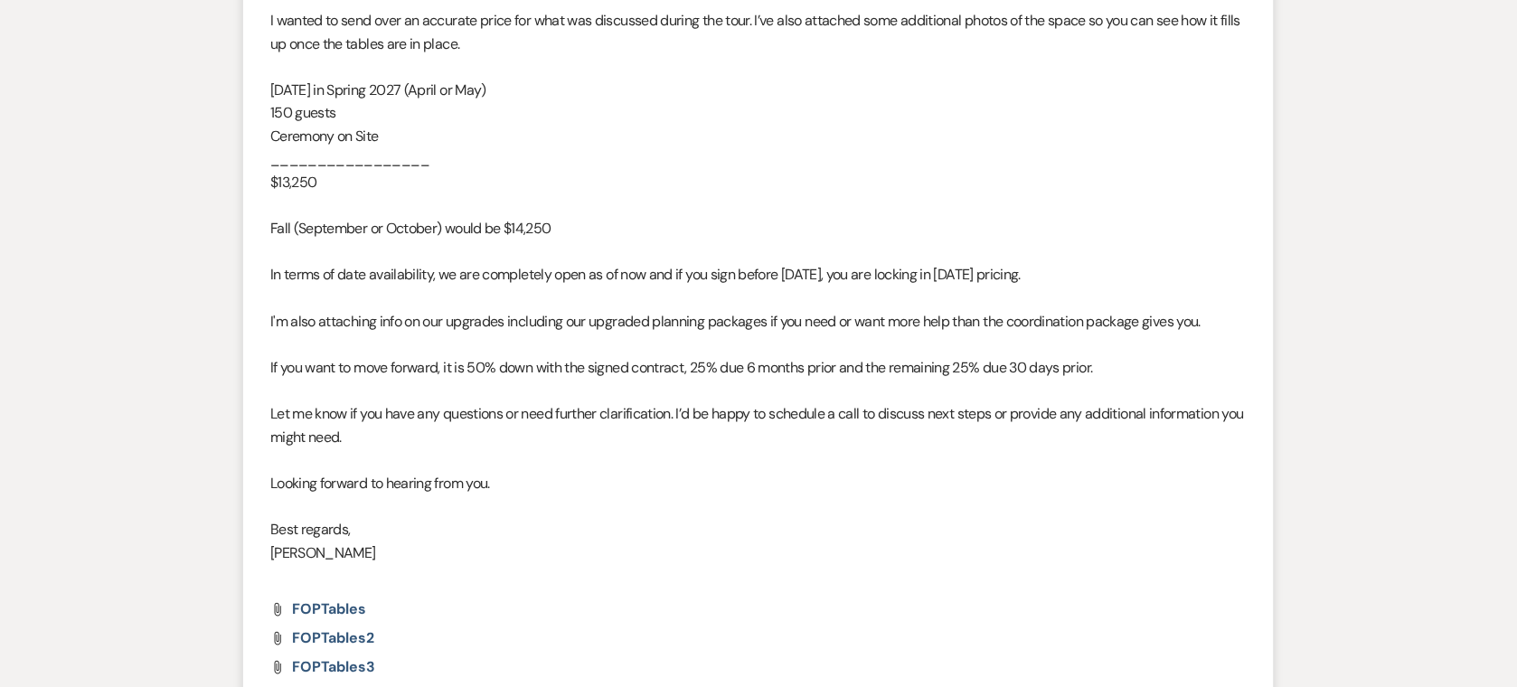
scroll to position [67, 0]
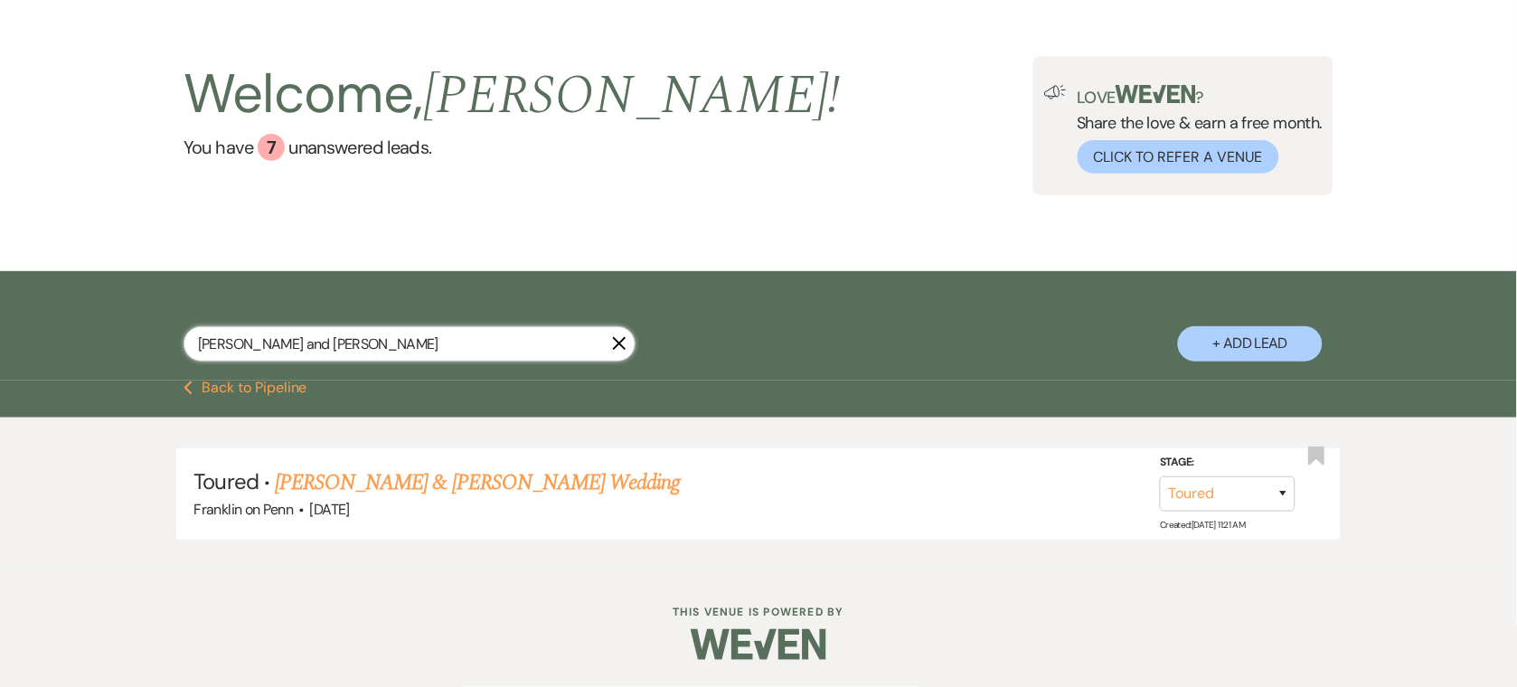
click at [335, 342] on input "[PERSON_NAME] and [PERSON_NAME]" at bounding box center [410, 343] width 452 height 35
paste input "[PERSON_NAME] and [PERSON_NAME]"
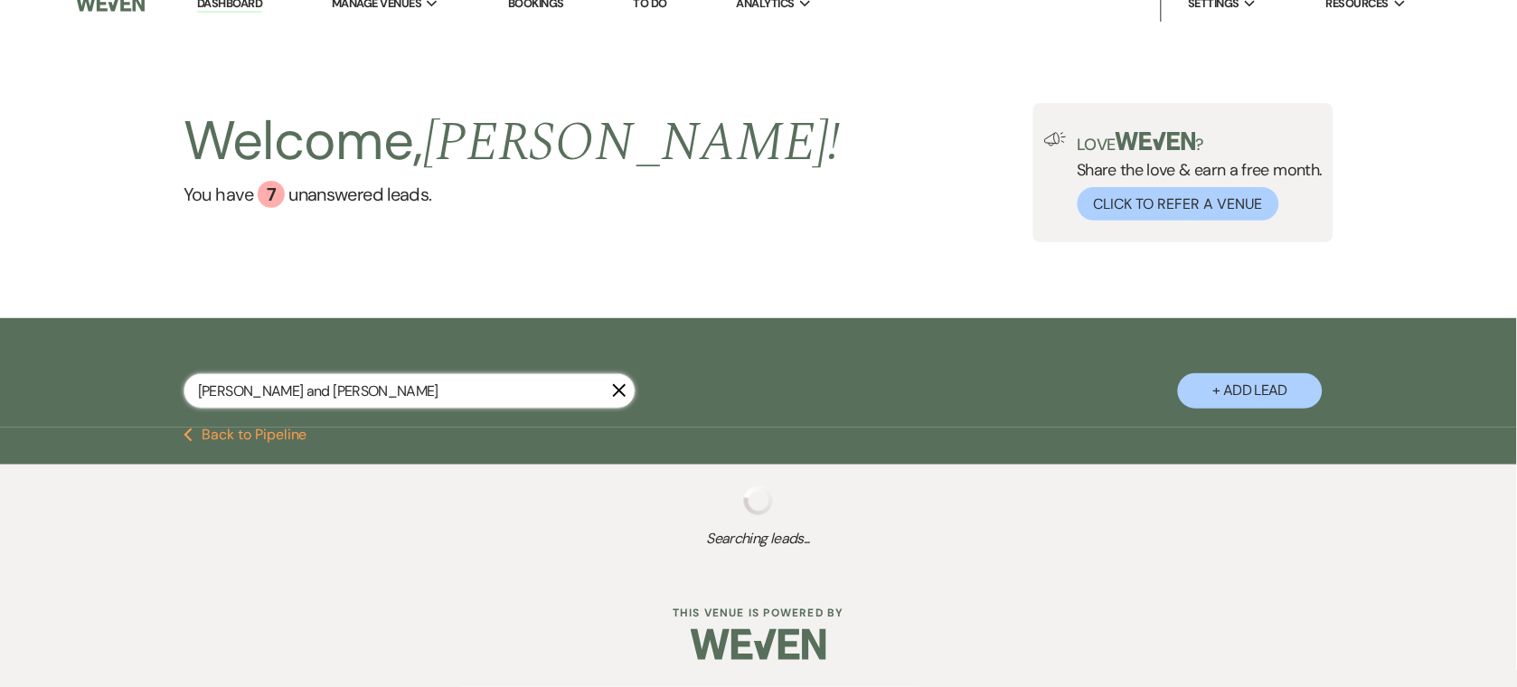
scroll to position [67, 0]
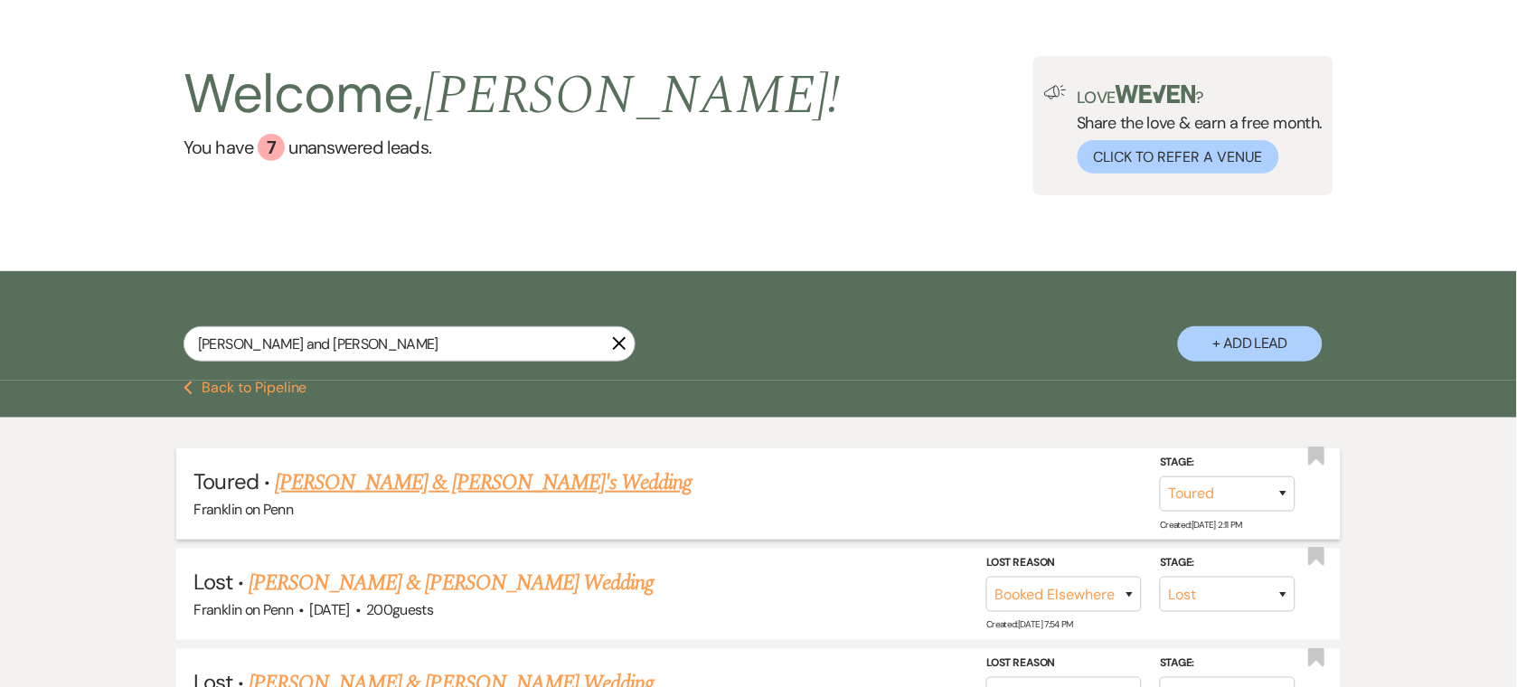
click at [399, 474] on link "[PERSON_NAME] & [PERSON_NAME]'s Wedding" at bounding box center [484, 482] width 418 height 33
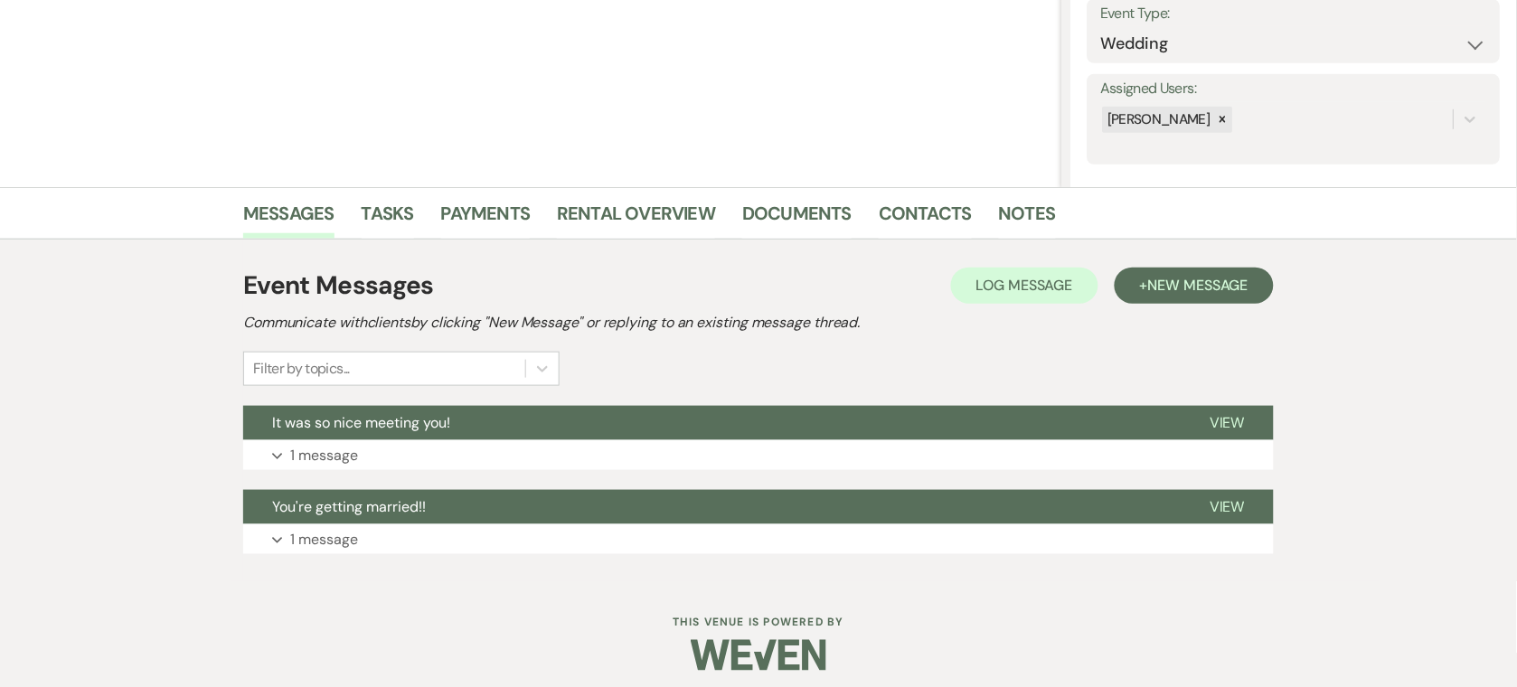
scroll to position [277, 0]
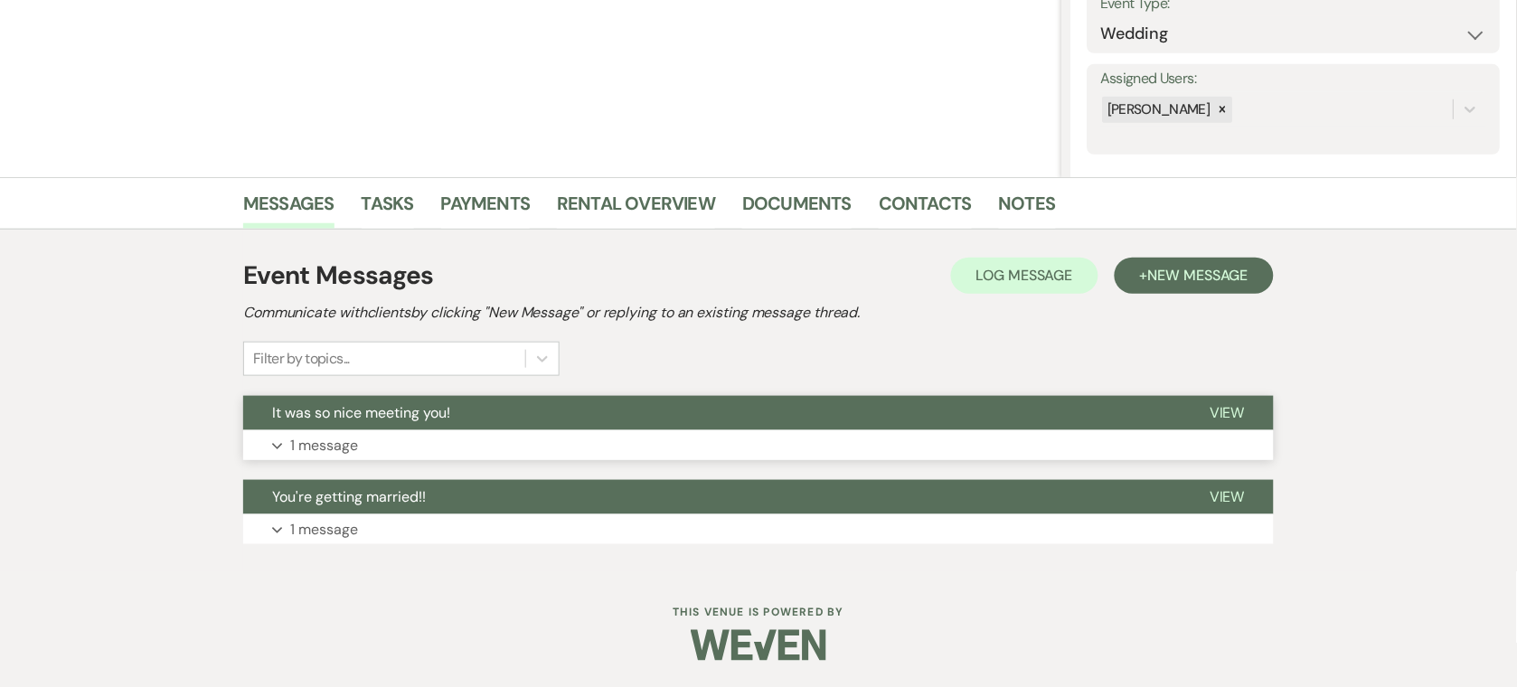
click at [391, 437] on button "Expand 1 message" at bounding box center [758, 445] width 1031 height 31
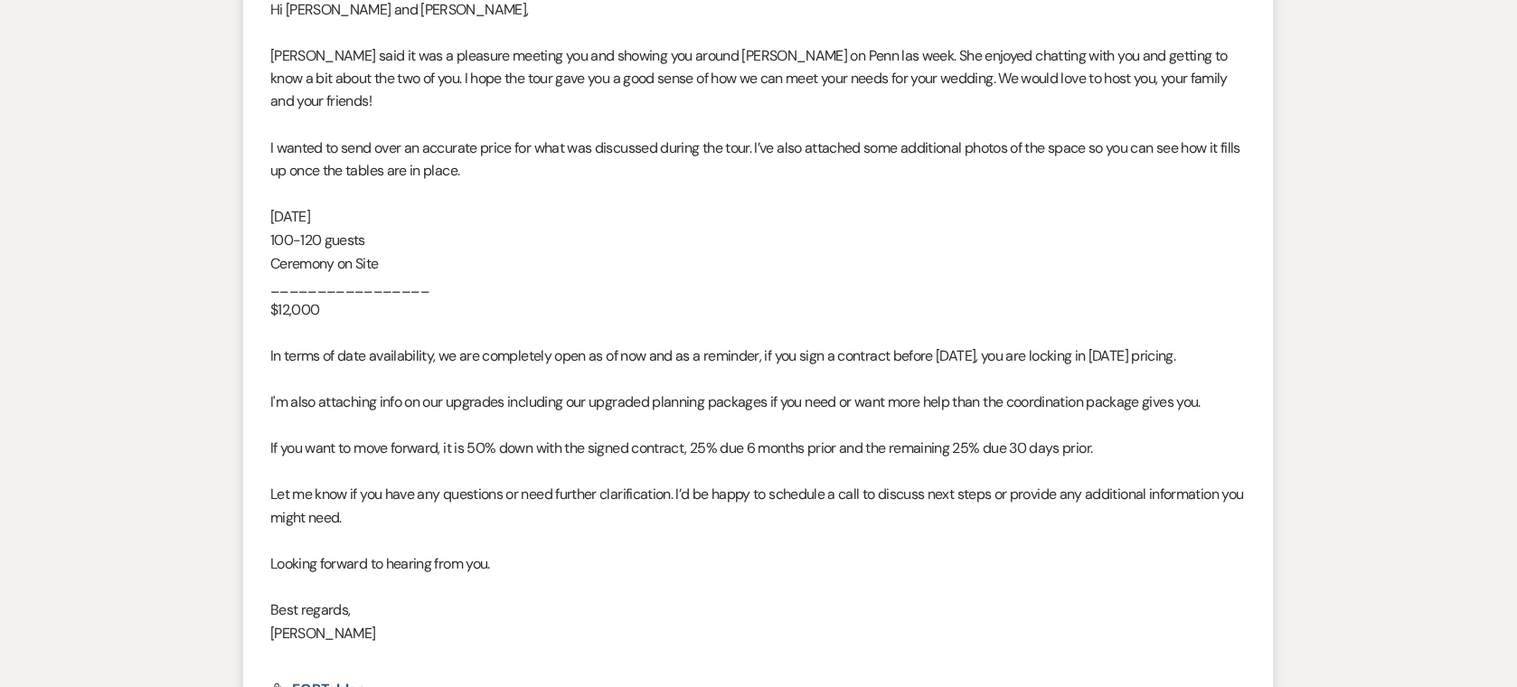
scroll to position [783, 0]
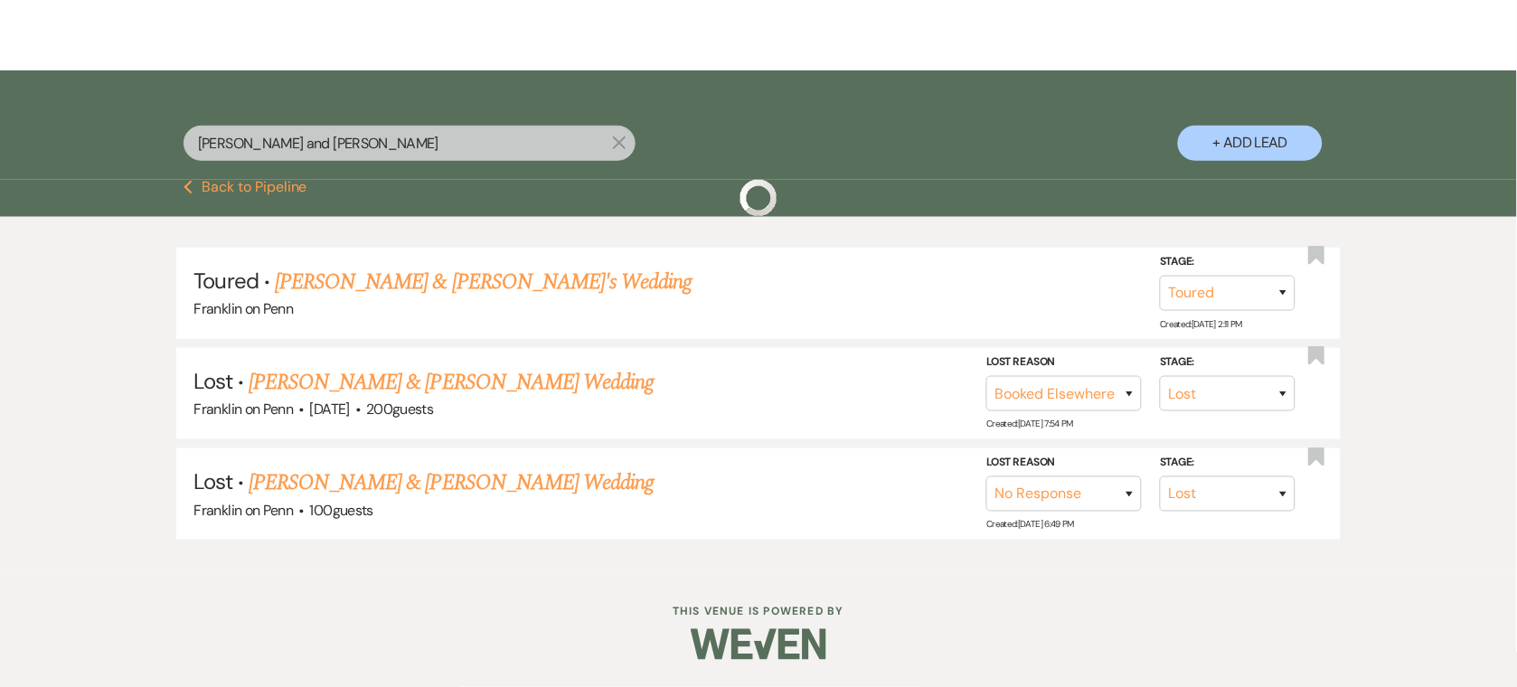
scroll to position [67, 0]
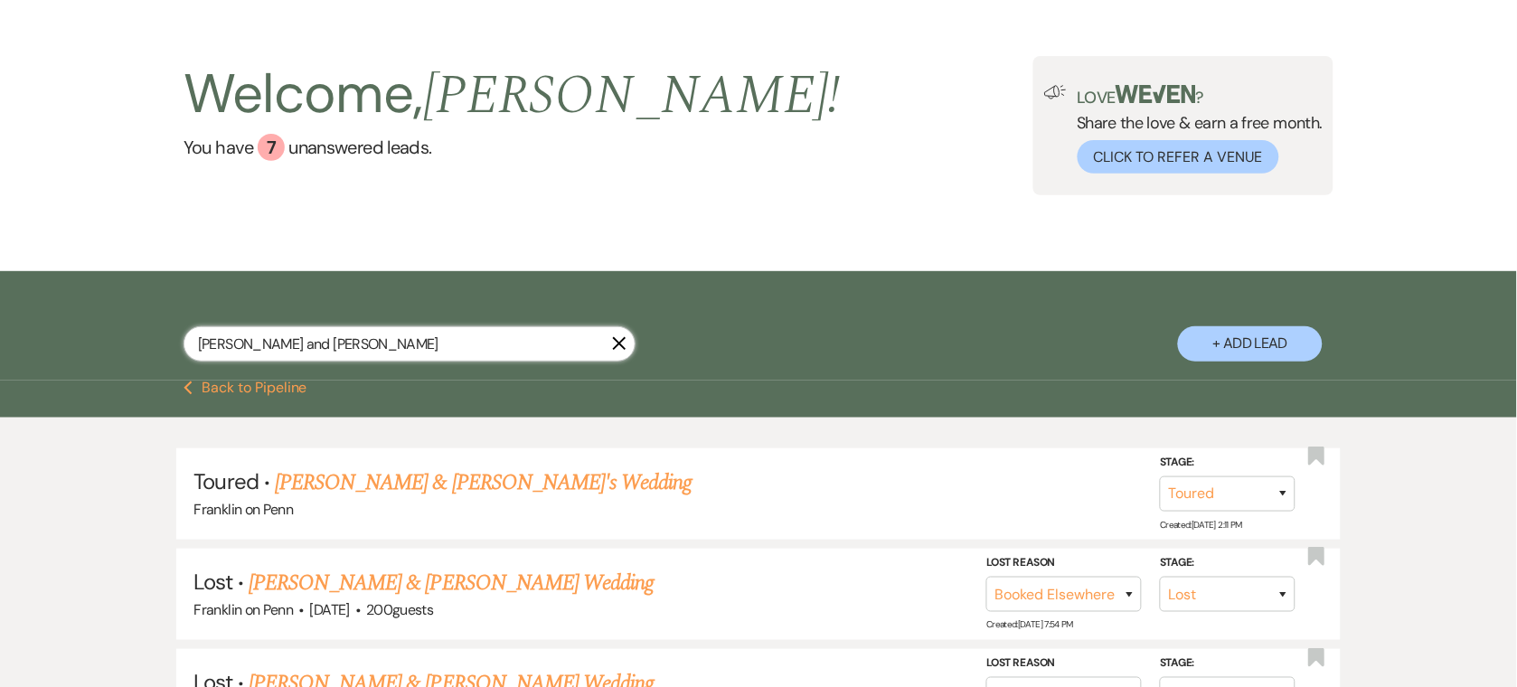
click at [402, 351] on input "[PERSON_NAME] and [PERSON_NAME]" at bounding box center [410, 343] width 452 height 35
click at [401, 350] on input "[PERSON_NAME] and [PERSON_NAME]" at bounding box center [410, 343] width 452 height 35
click at [400, 349] on input "[PERSON_NAME] and [PERSON_NAME]" at bounding box center [410, 343] width 452 height 35
paste input "Roman and [PERSON_NAME]"
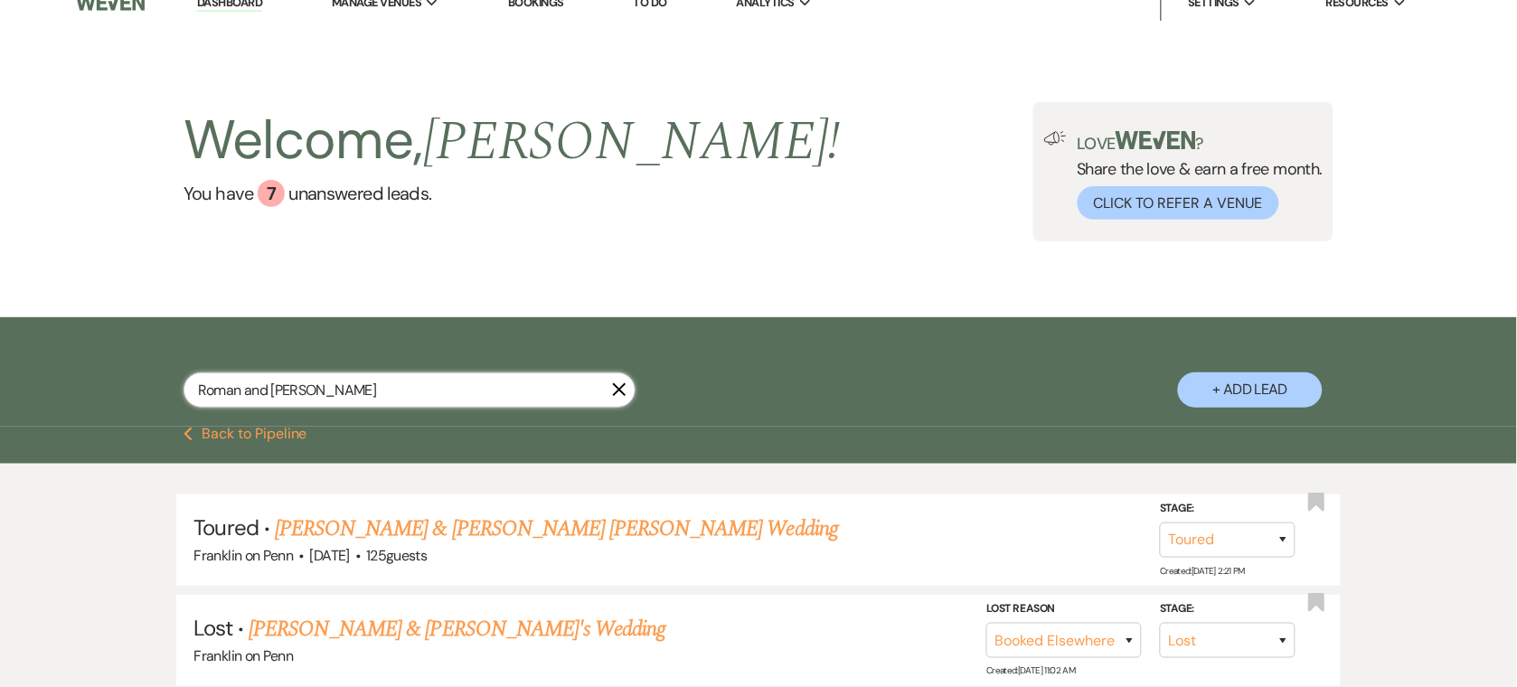
scroll to position [67, 0]
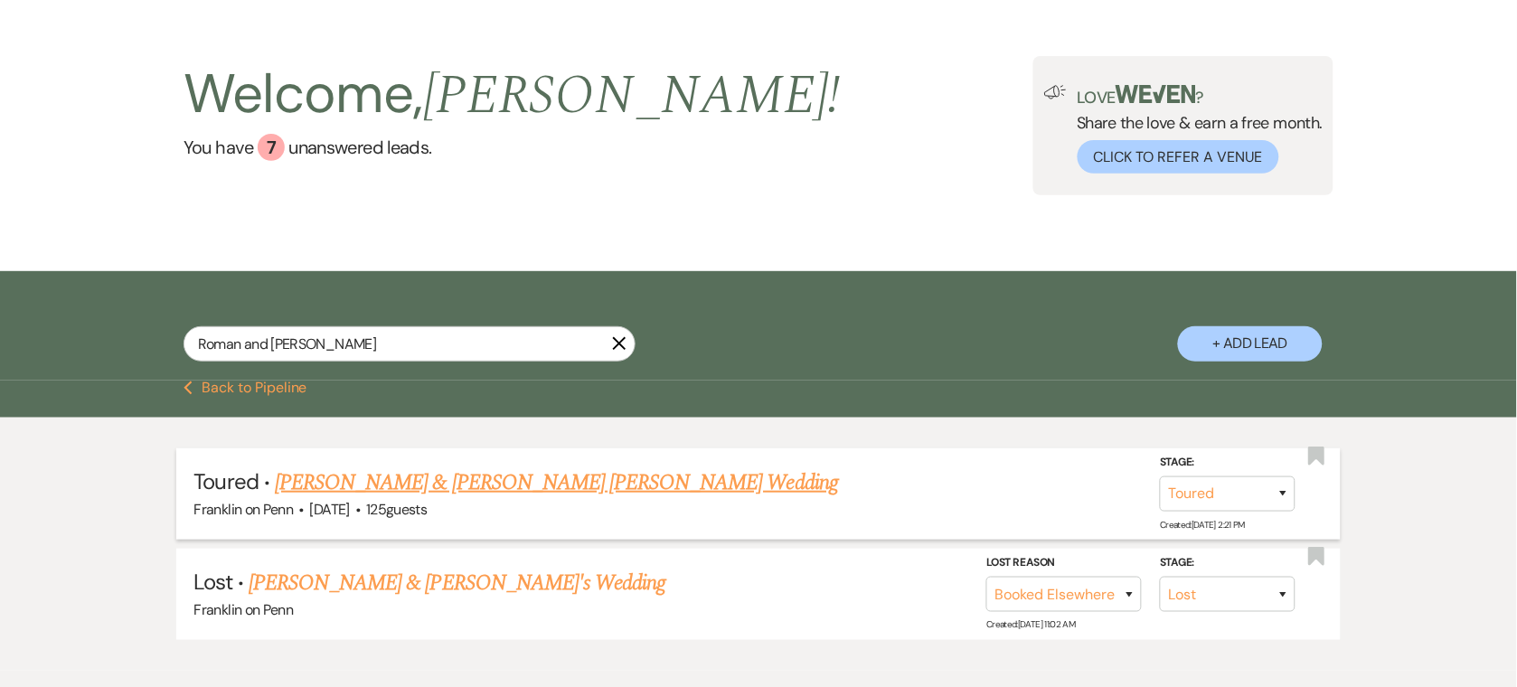
click at [400, 485] on link "[PERSON_NAME] & [PERSON_NAME] [PERSON_NAME] Wedding" at bounding box center [556, 482] width 563 height 33
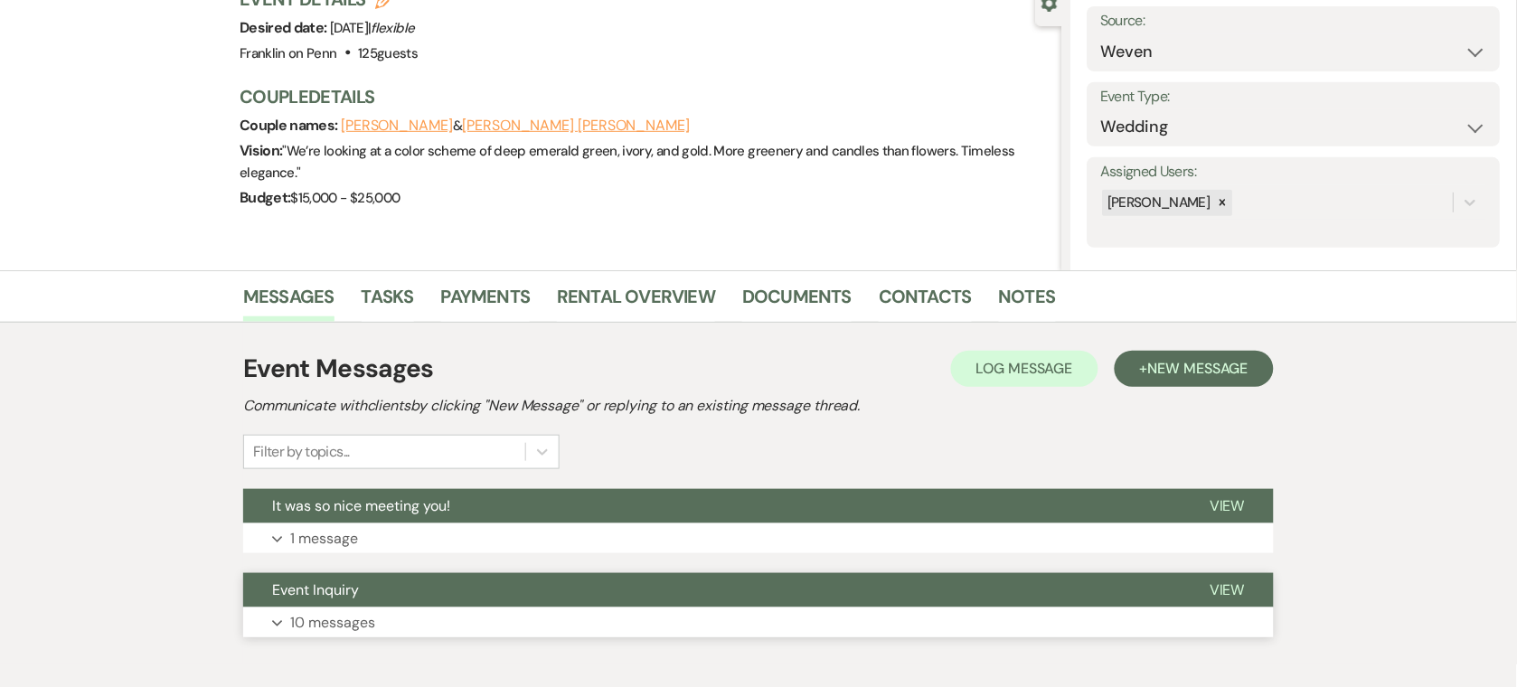
scroll to position [277, 0]
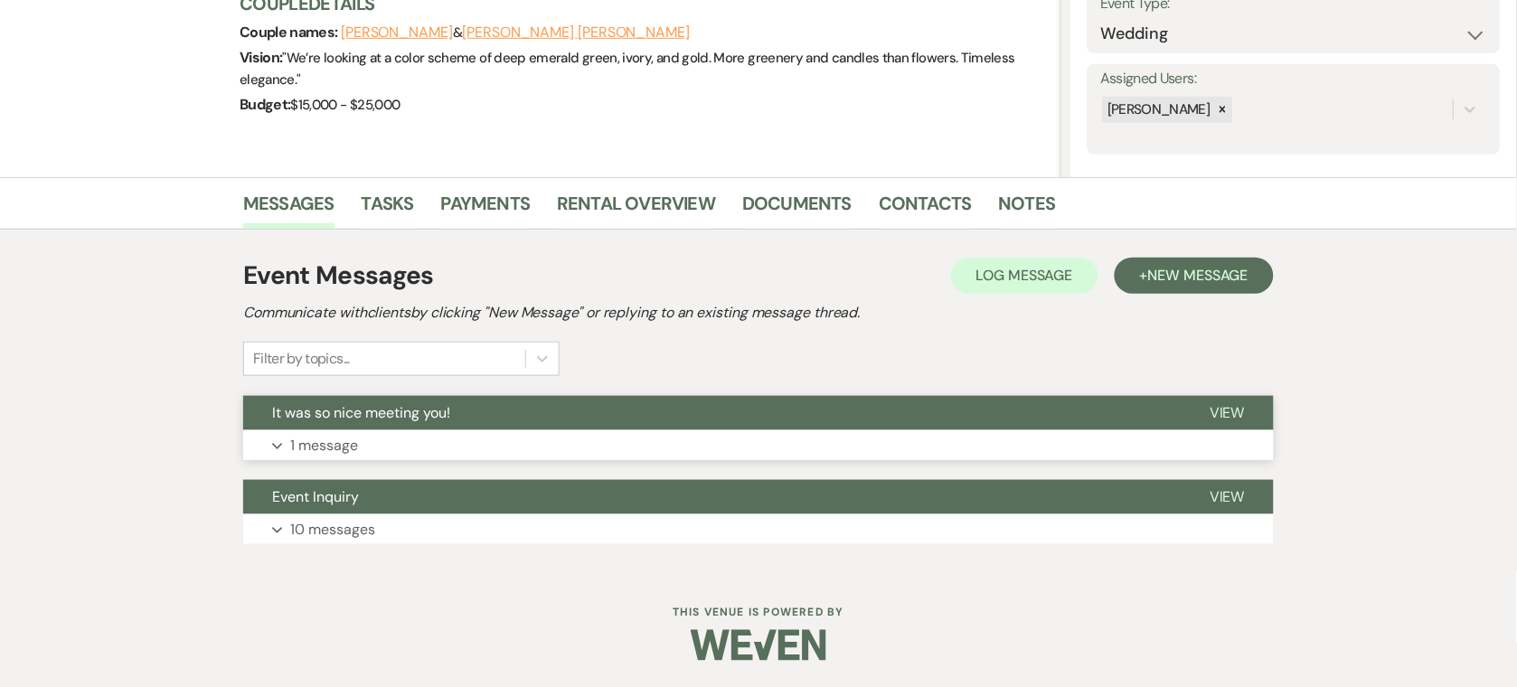
click at [346, 447] on p "1 message" at bounding box center [324, 446] width 68 height 24
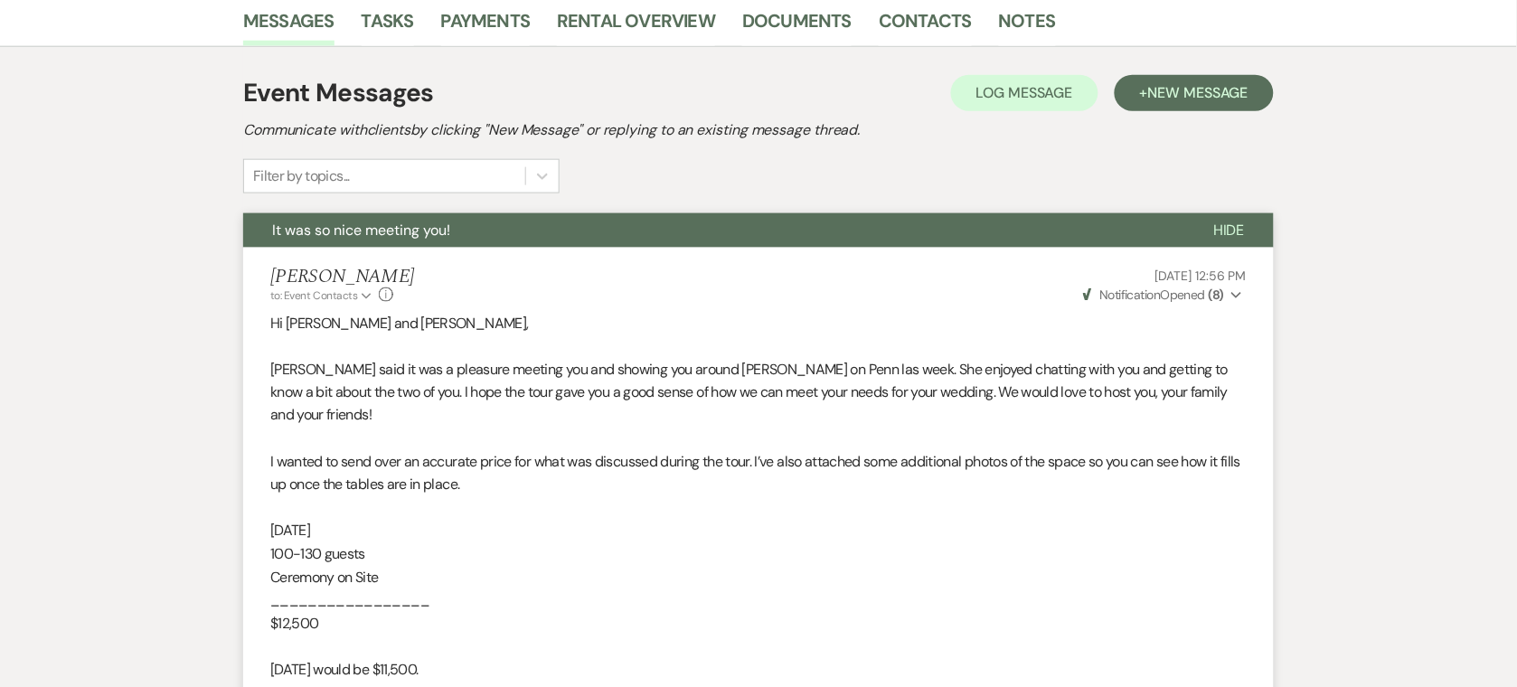
scroll to position [60, 0]
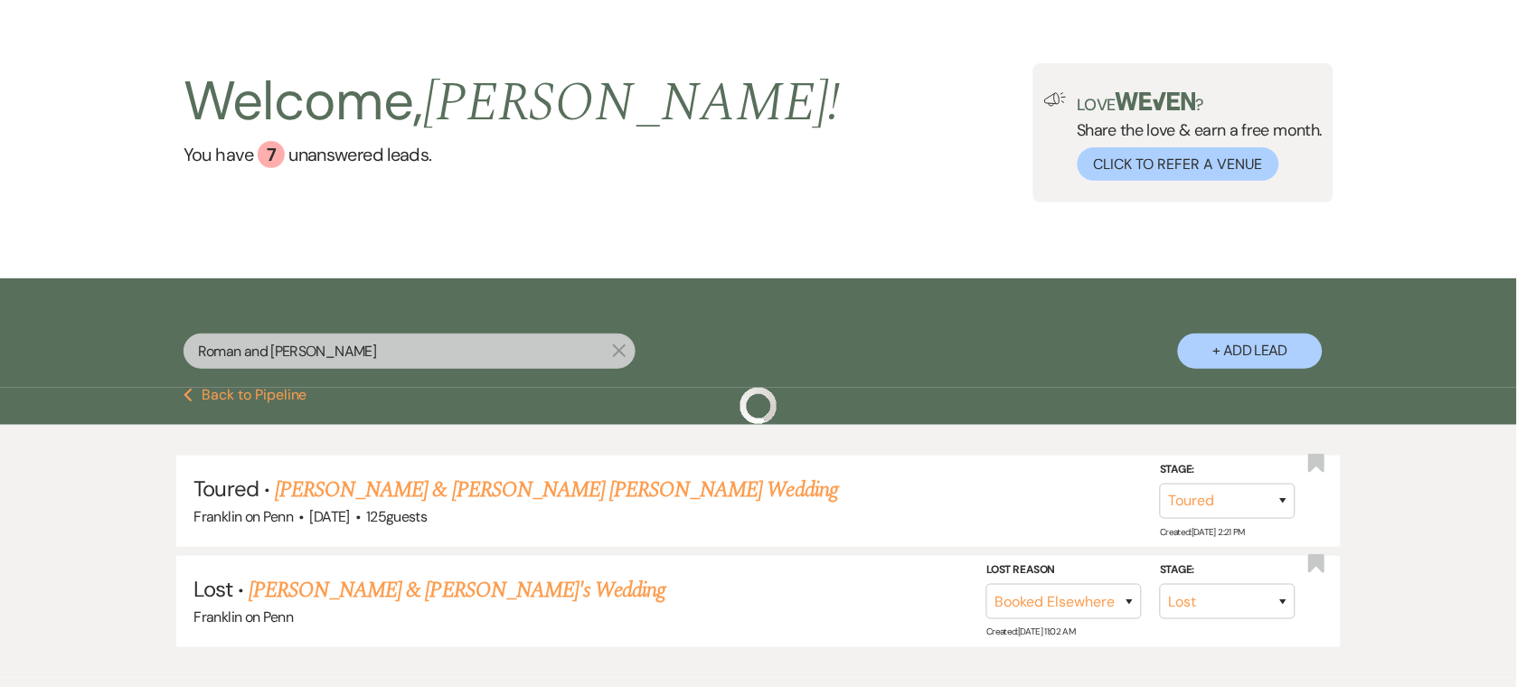
scroll to position [67, 0]
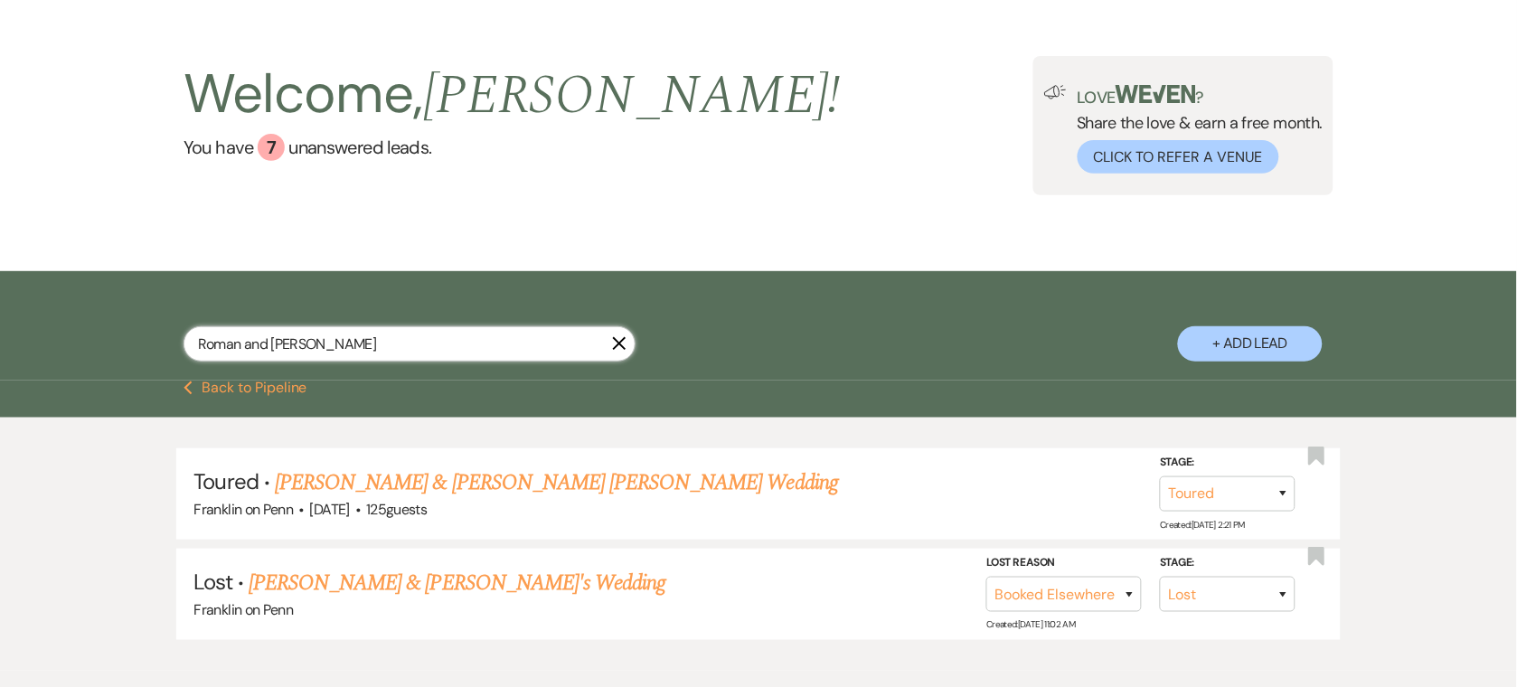
click at [378, 339] on input "Roman and [PERSON_NAME]" at bounding box center [410, 343] width 452 height 35
paste input "[PERSON_NAME] and [PERSON_NAME]"
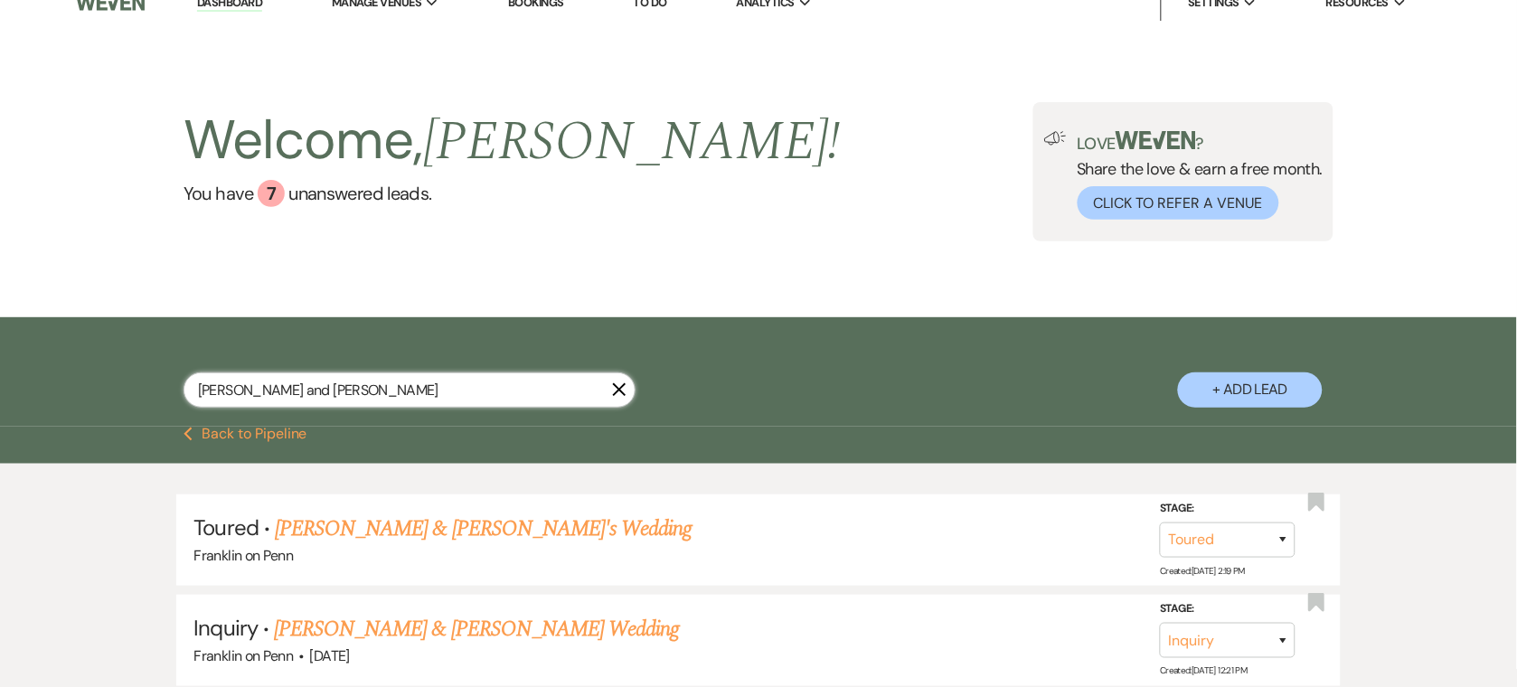
scroll to position [67, 0]
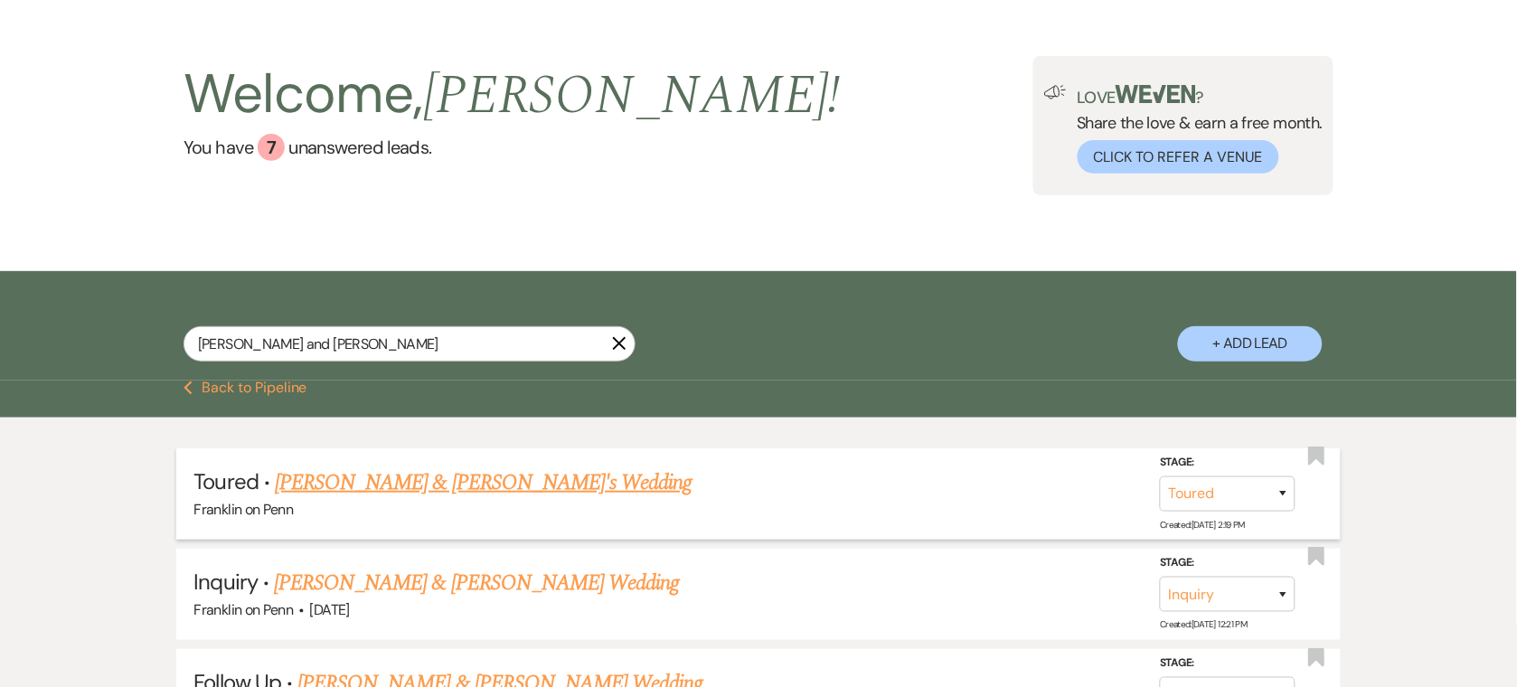
click at [440, 486] on link "[PERSON_NAME] & [PERSON_NAME]'s Wedding" at bounding box center [484, 482] width 418 height 33
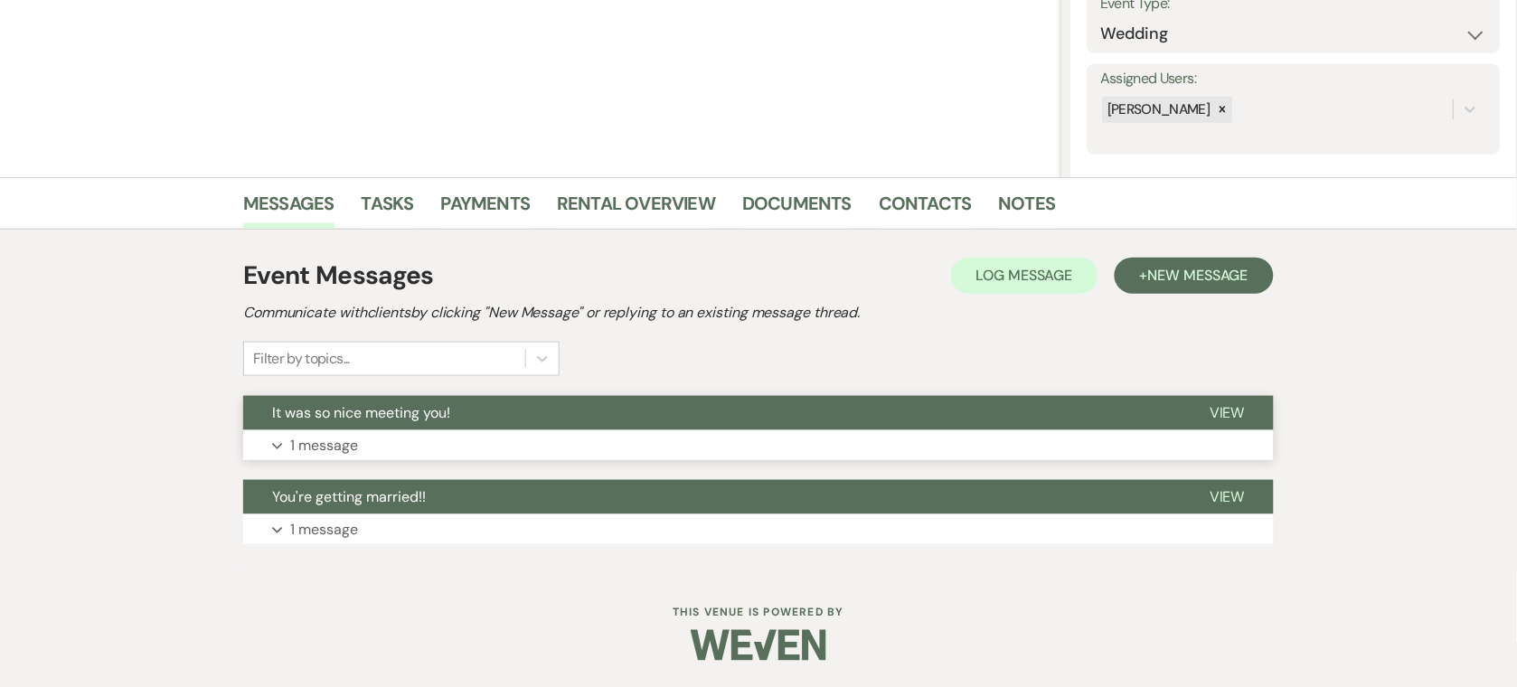
click at [341, 423] on button "It was so nice meeting you!" at bounding box center [711, 413] width 937 height 34
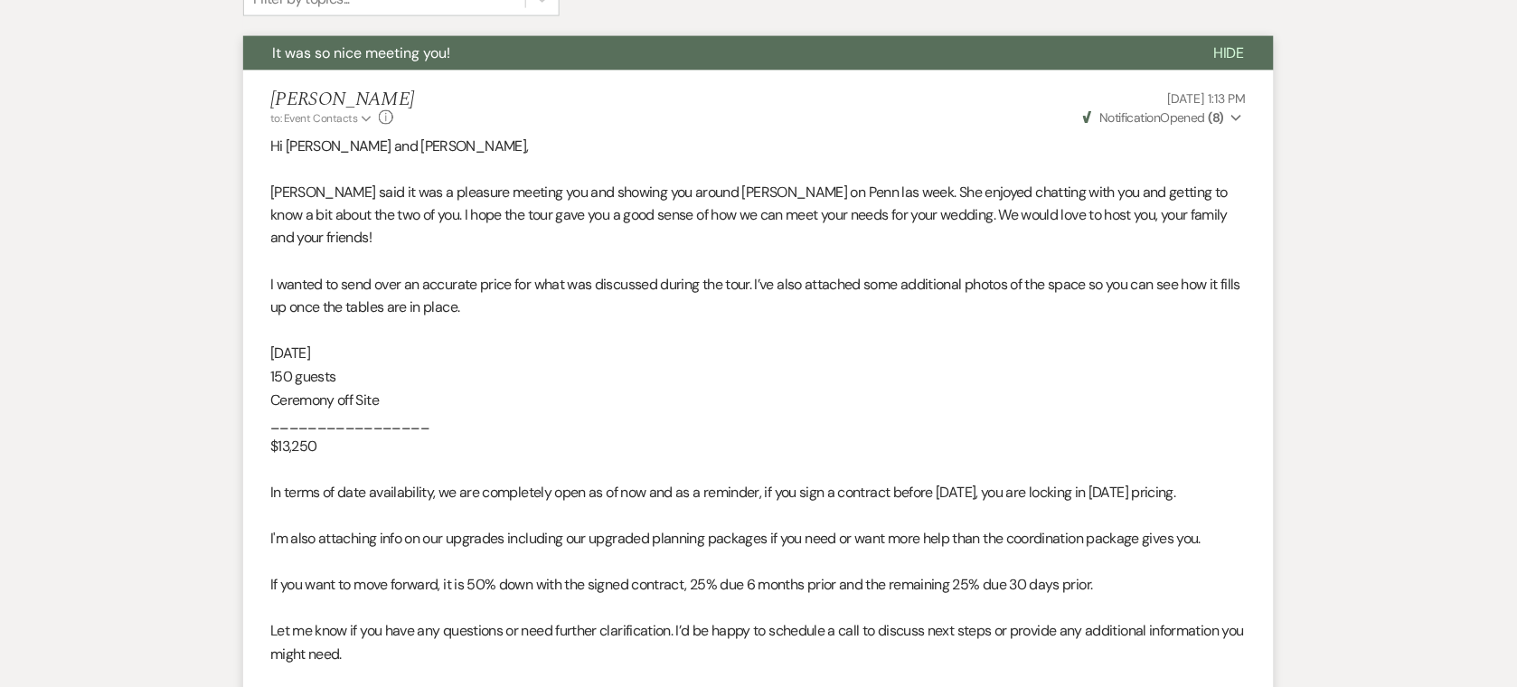
scroll to position [650, 0]
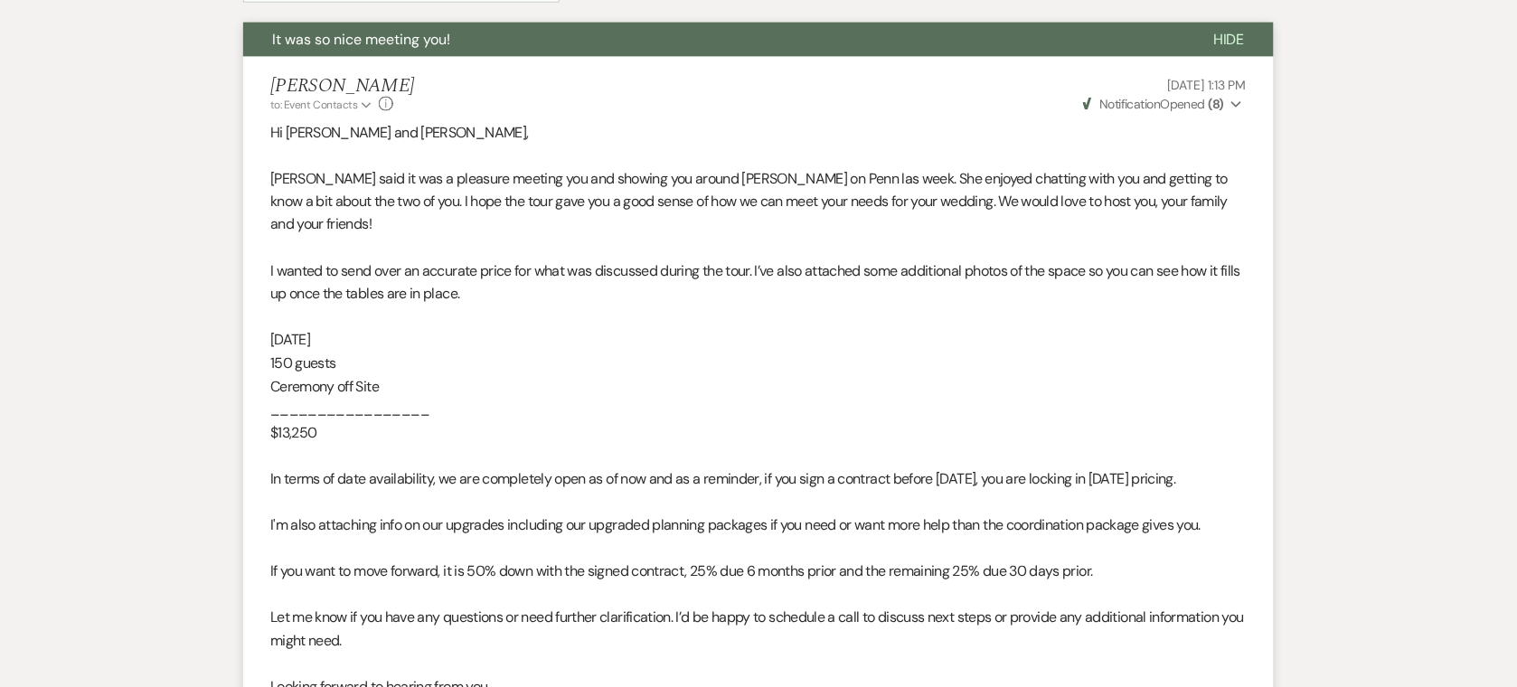
scroll to position [67, 0]
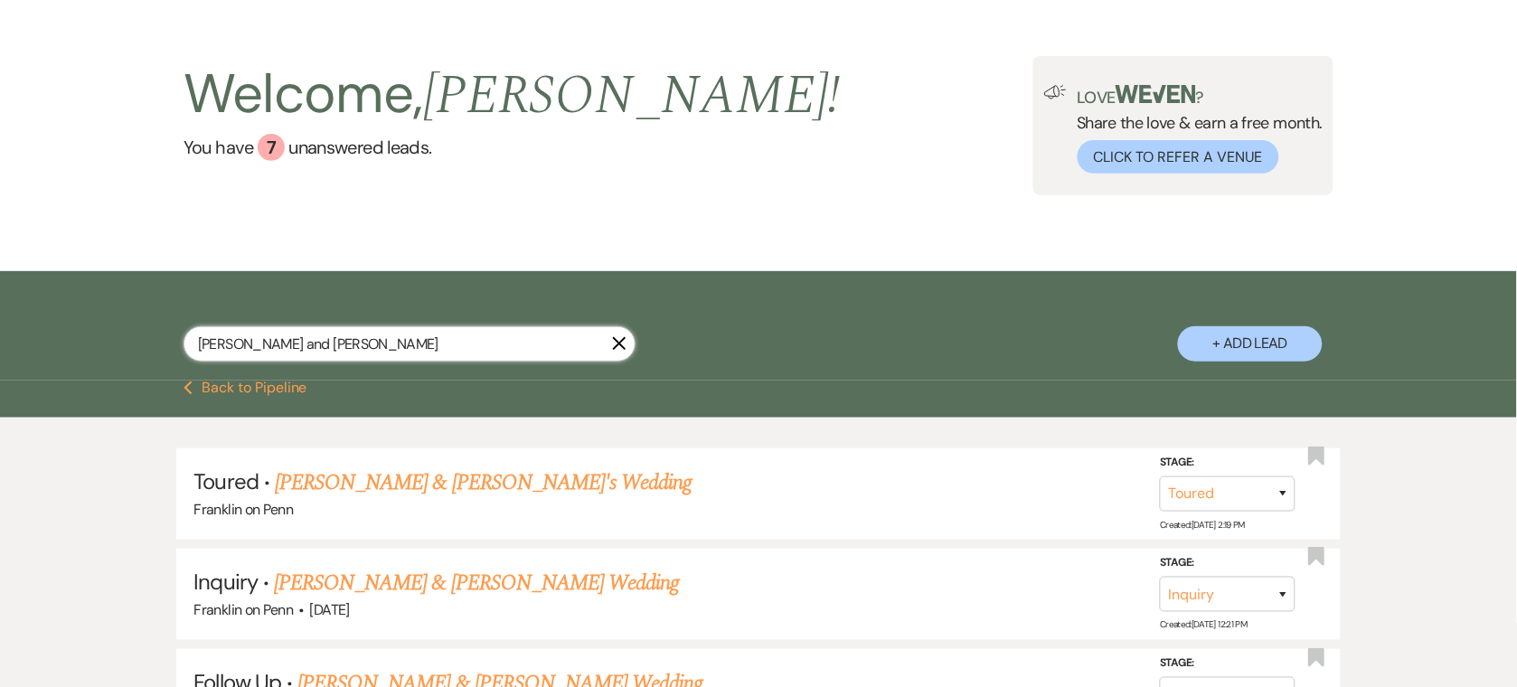
click at [359, 359] on input "[PERSON_NAME] and [PERSON_NAME]" at bounding box center [410, 343] width 452 height 35
paste input "[PERSON_NAME] and [PERSON_NAME]"
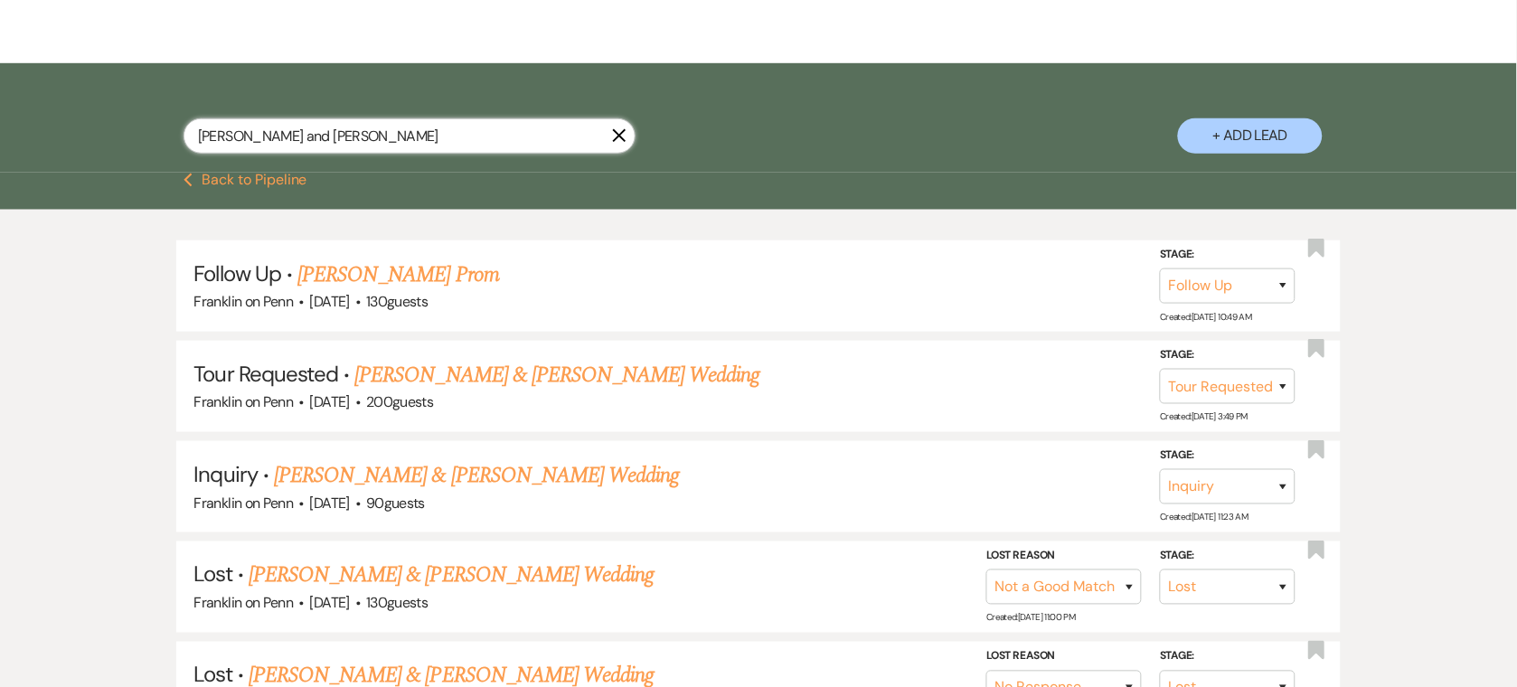
scroll to position [283, 0]
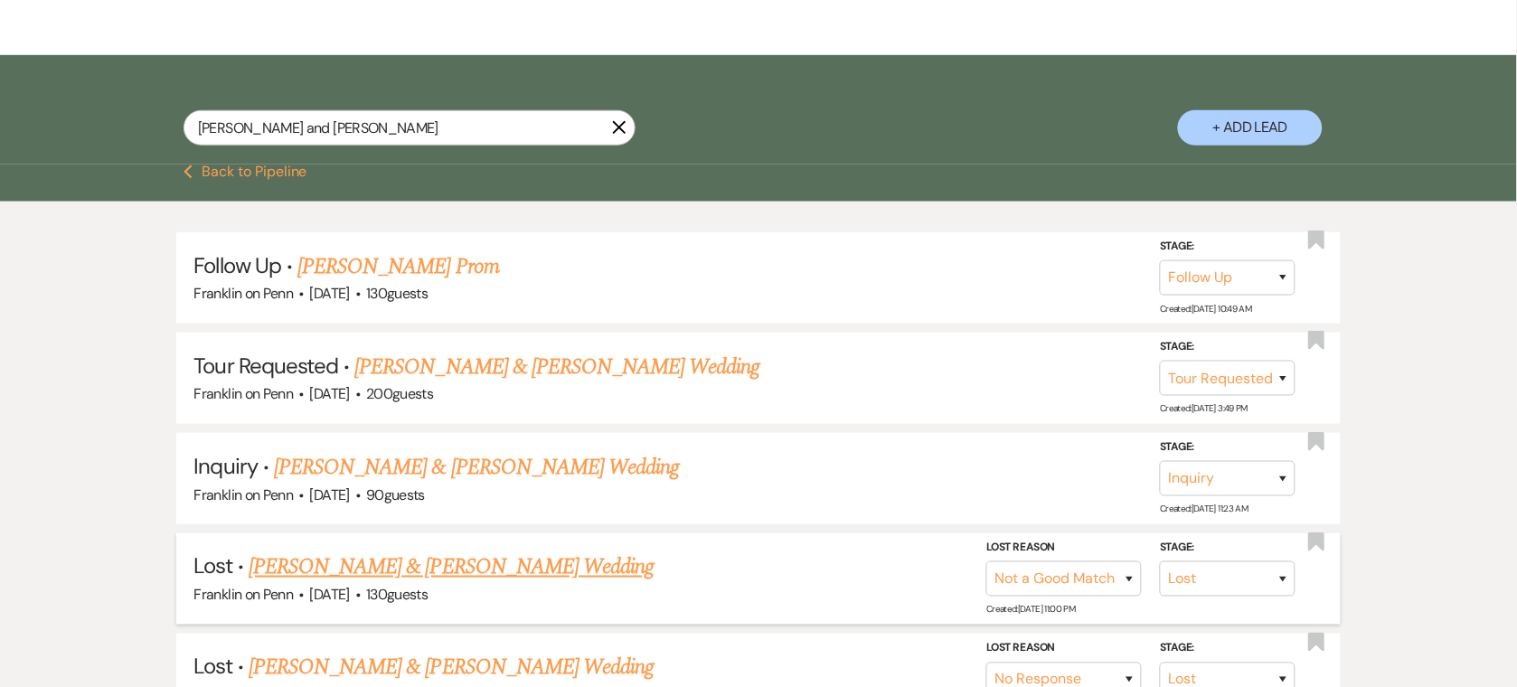
click at [532, 566] on link "[PERSON_NAME] & [PERSON_NAME] Wedding" at bounding box center [451, 567] width 405 height 33
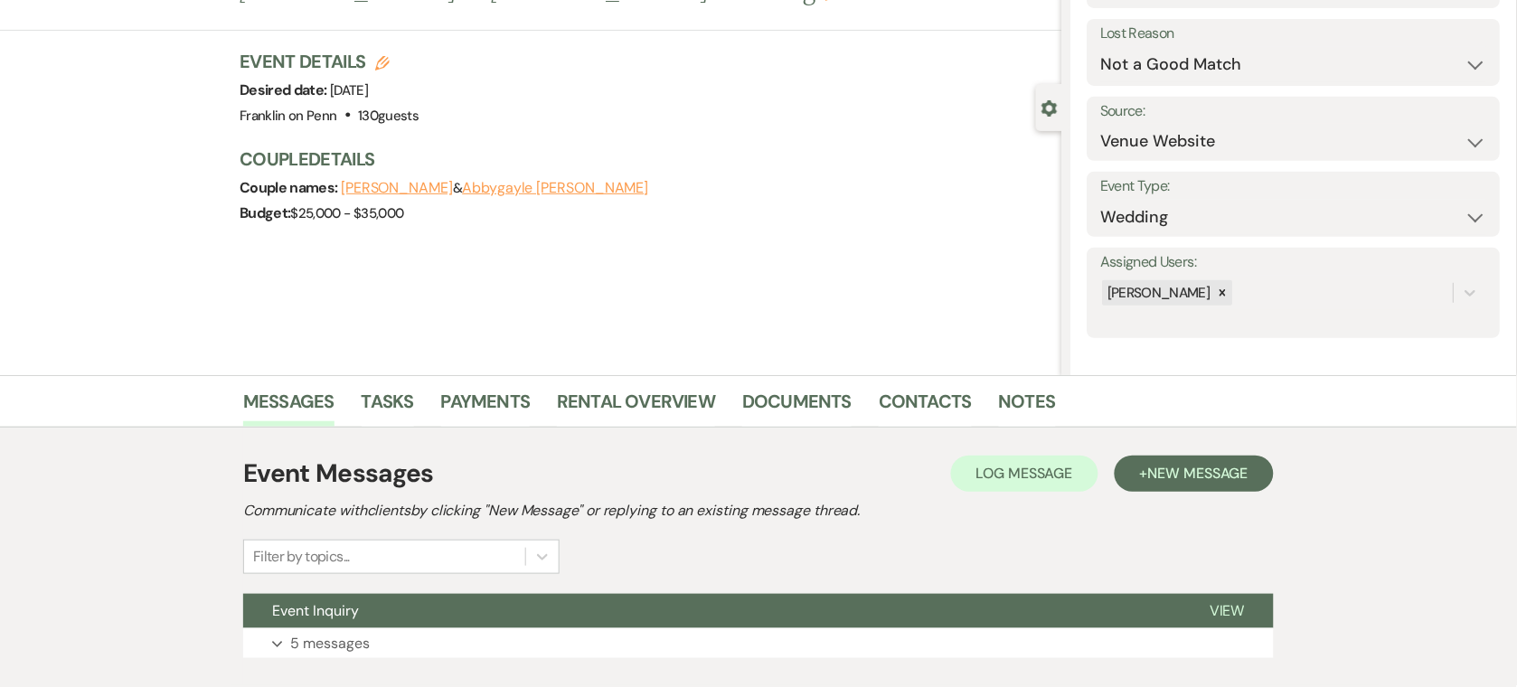
scroll to position [193, 0]
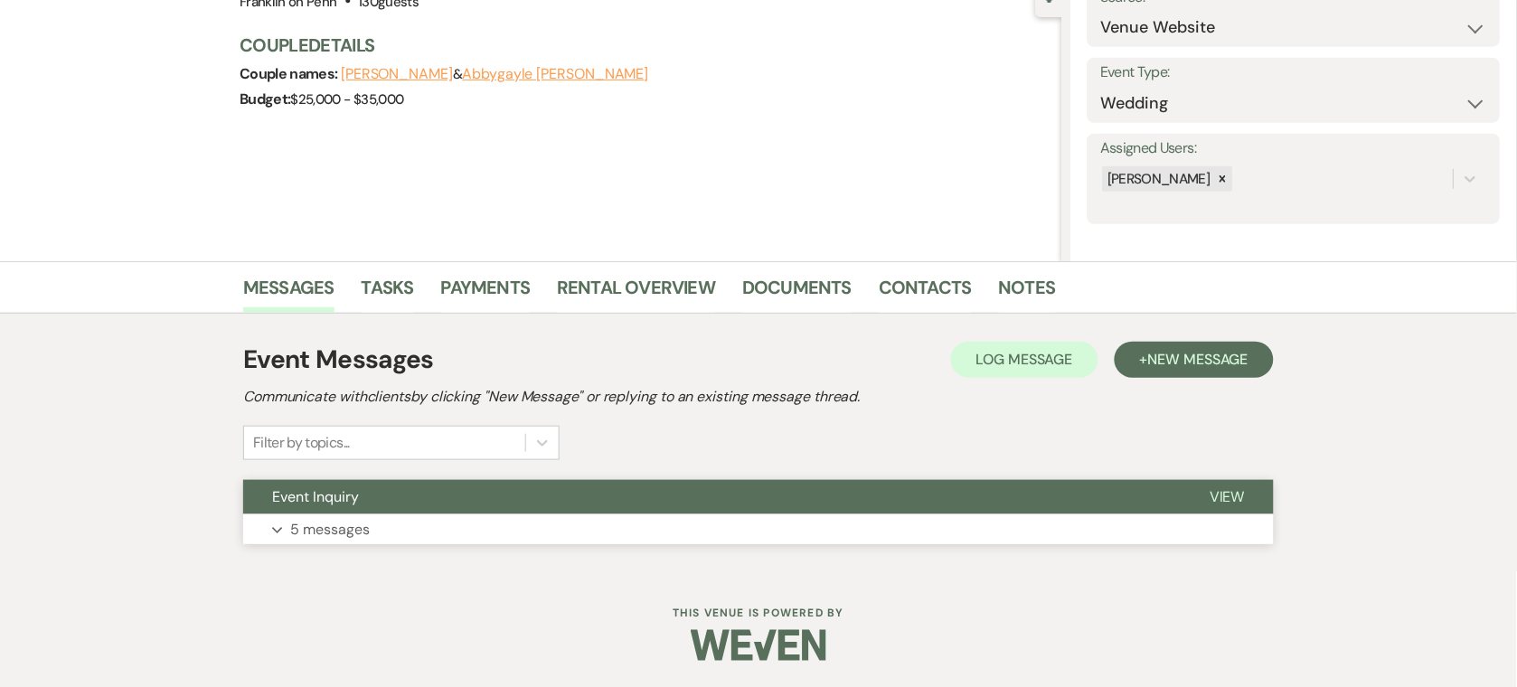
click at [379, 496] on button "Event Inquiry" at bounding box center [711, 497] width 937 height 34
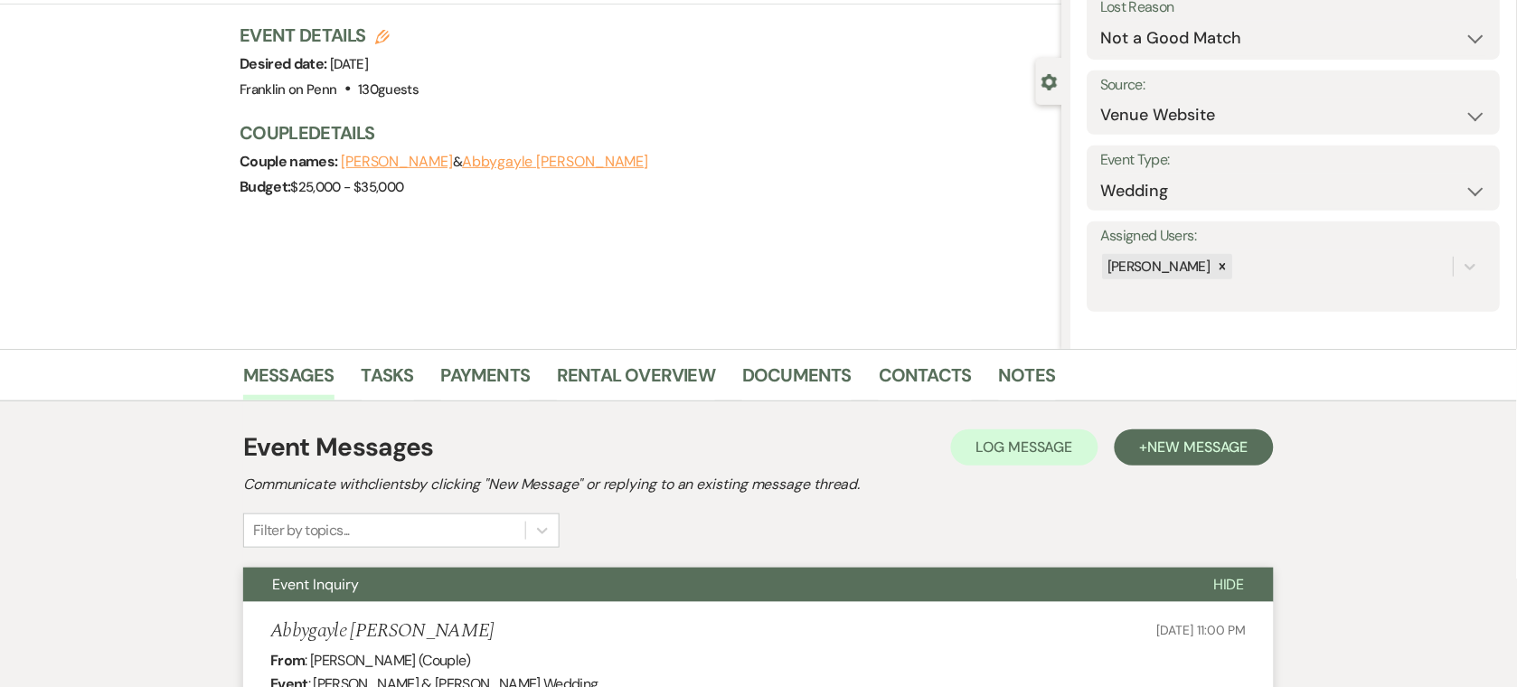
scroll to position [0, 0]
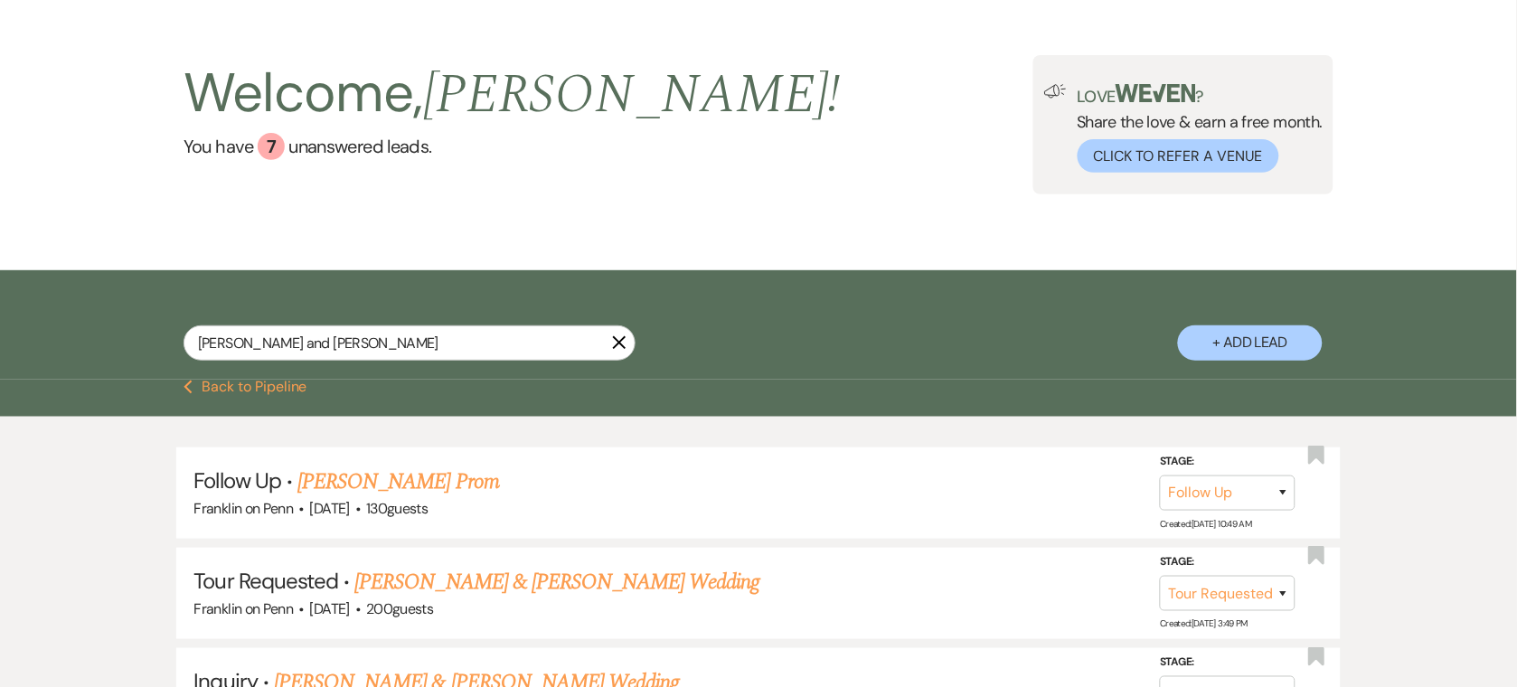
scroll to position [79, 0]
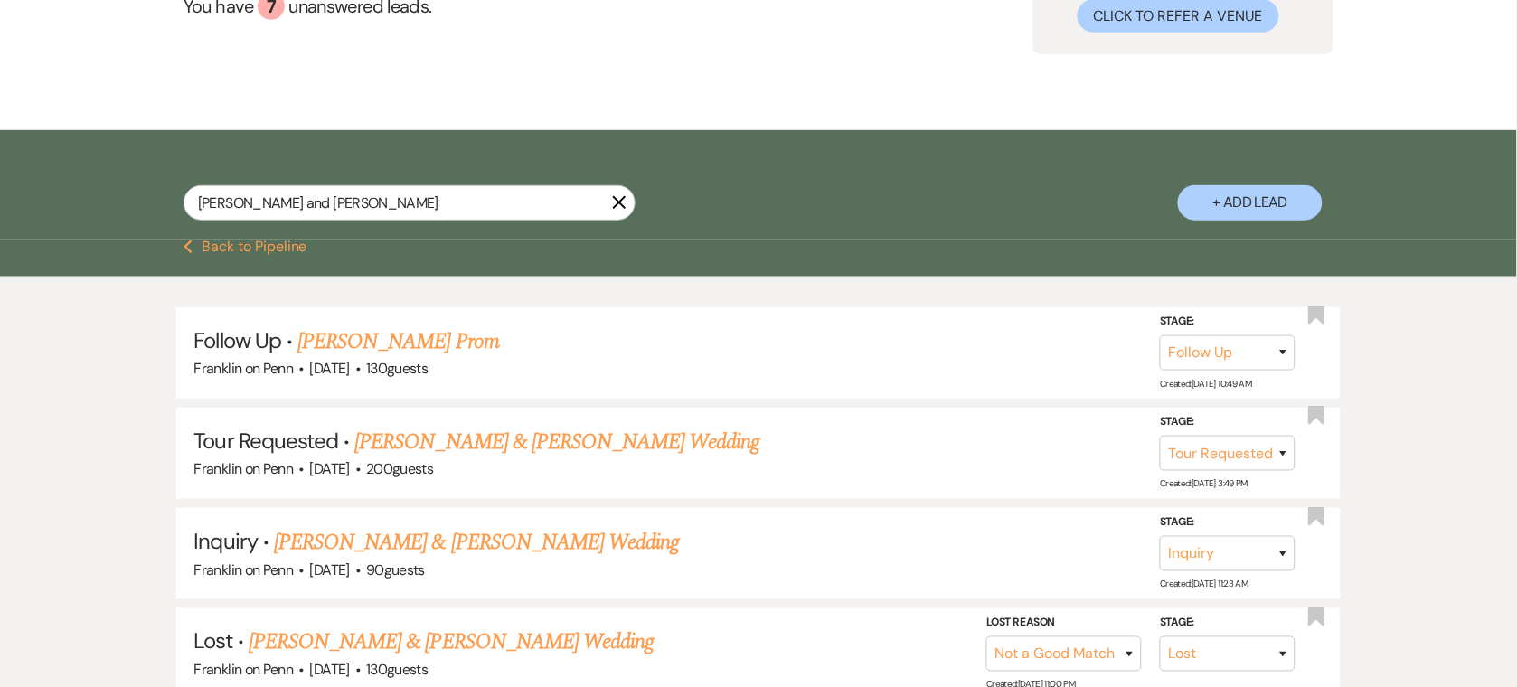
scroll to position [297, 0]
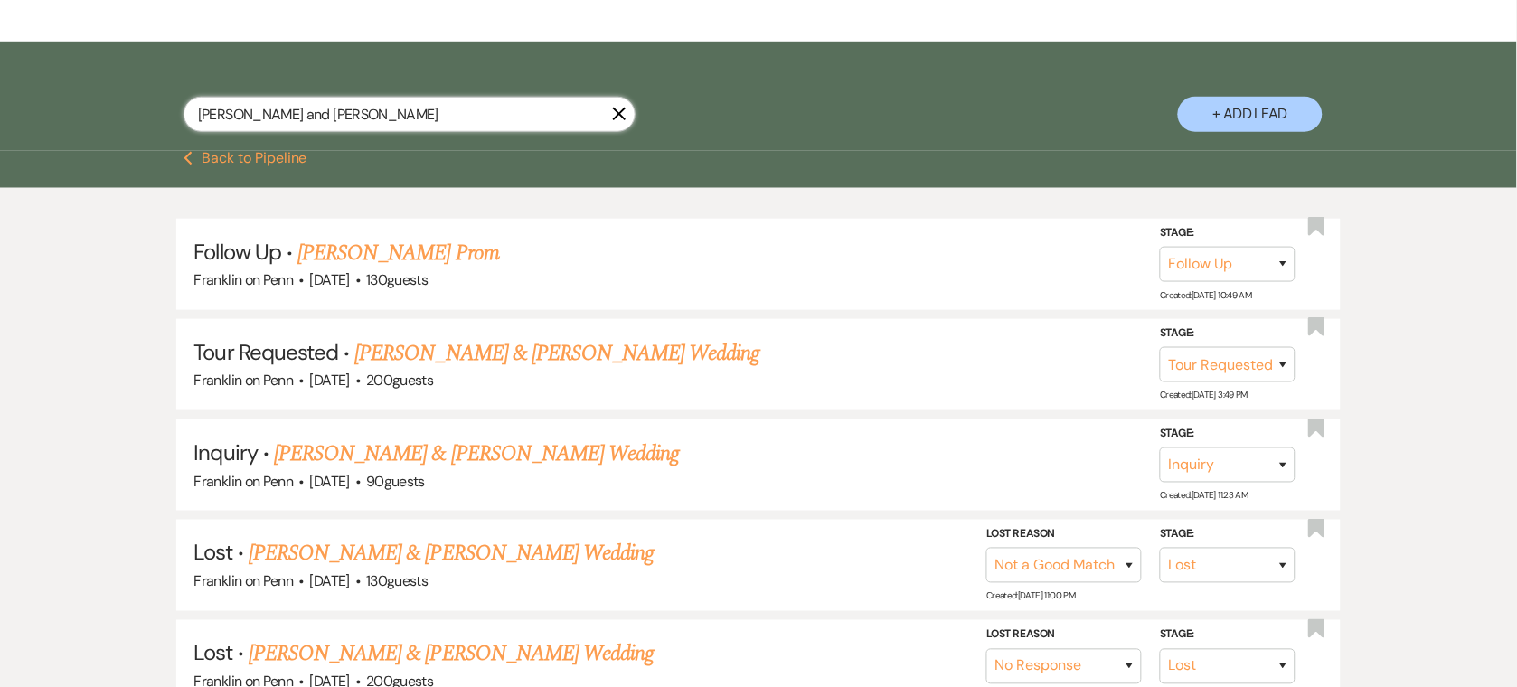
click at [380, 112] on input "[PERSON_NAME] and [PERSON_NAME]" at bounding box center [410, 114] width 452 height 35
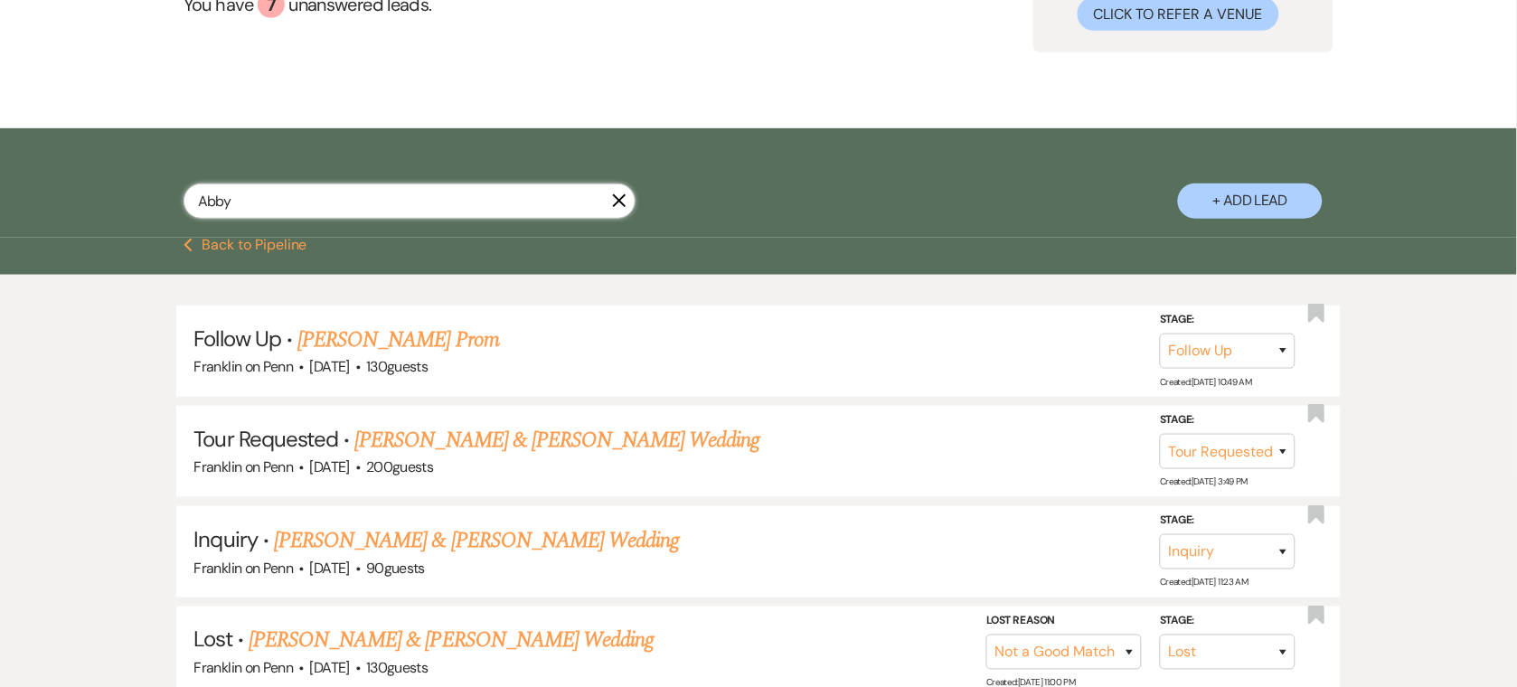
scroll to position [216, 0]
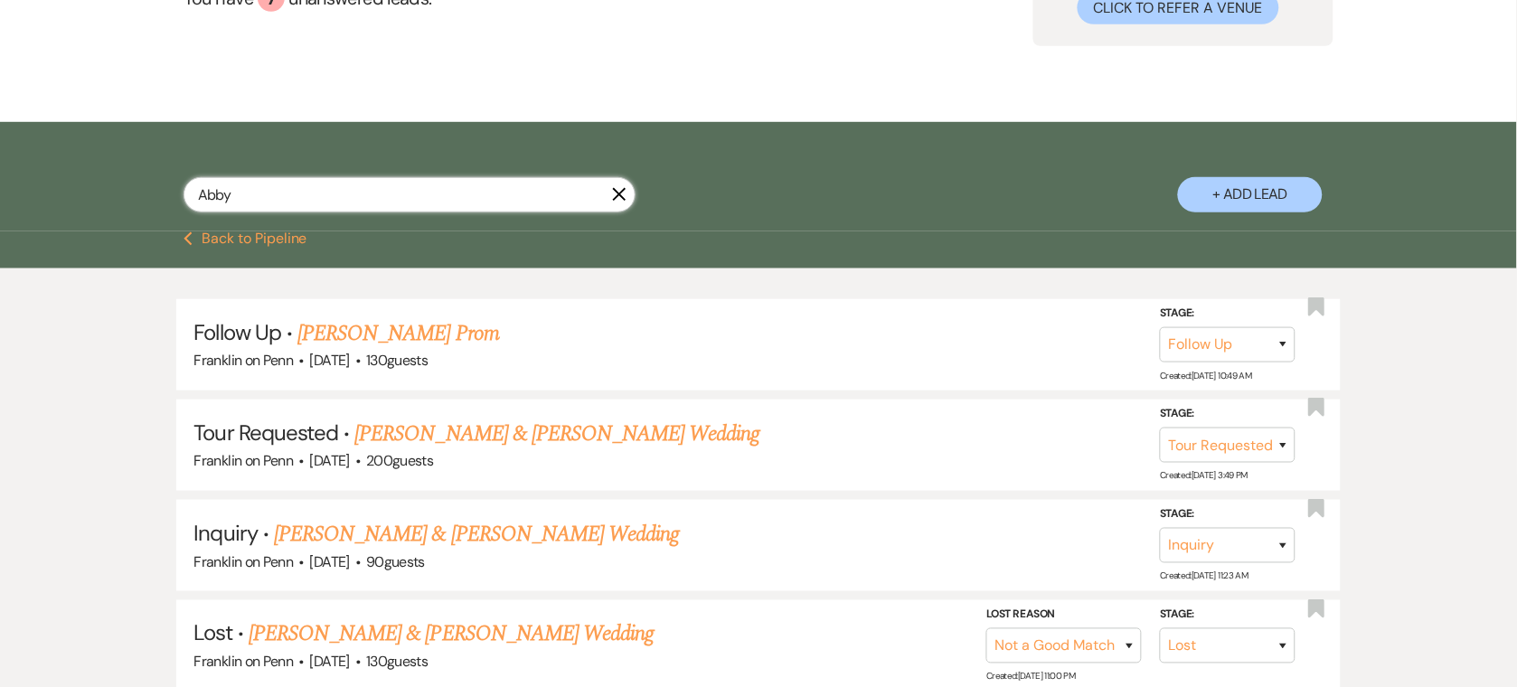
click at [274, 201] on input "Abby" at bounding box center [410, 194] width 452 height 35
paste input "[PERSON_NAME] and [PERSON_NAME]"
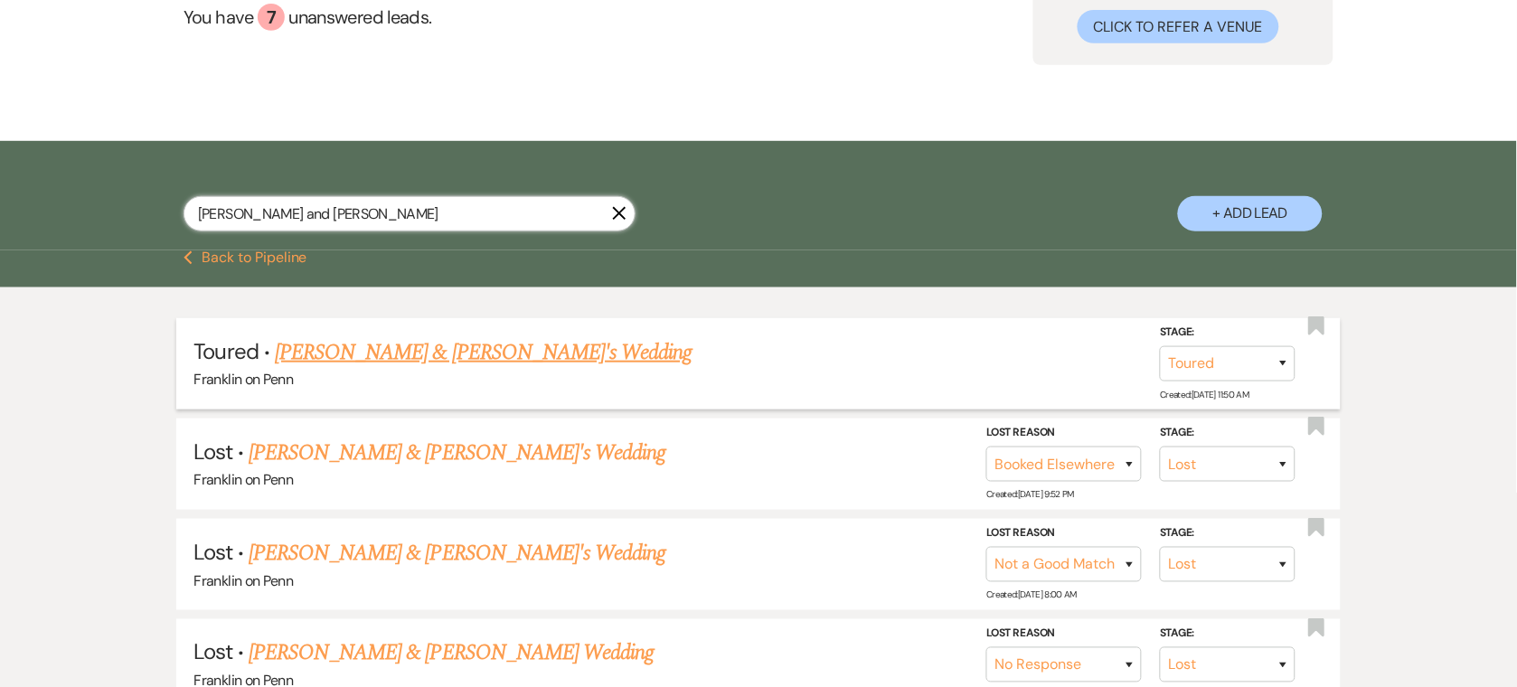
scroll to position [145, 0]
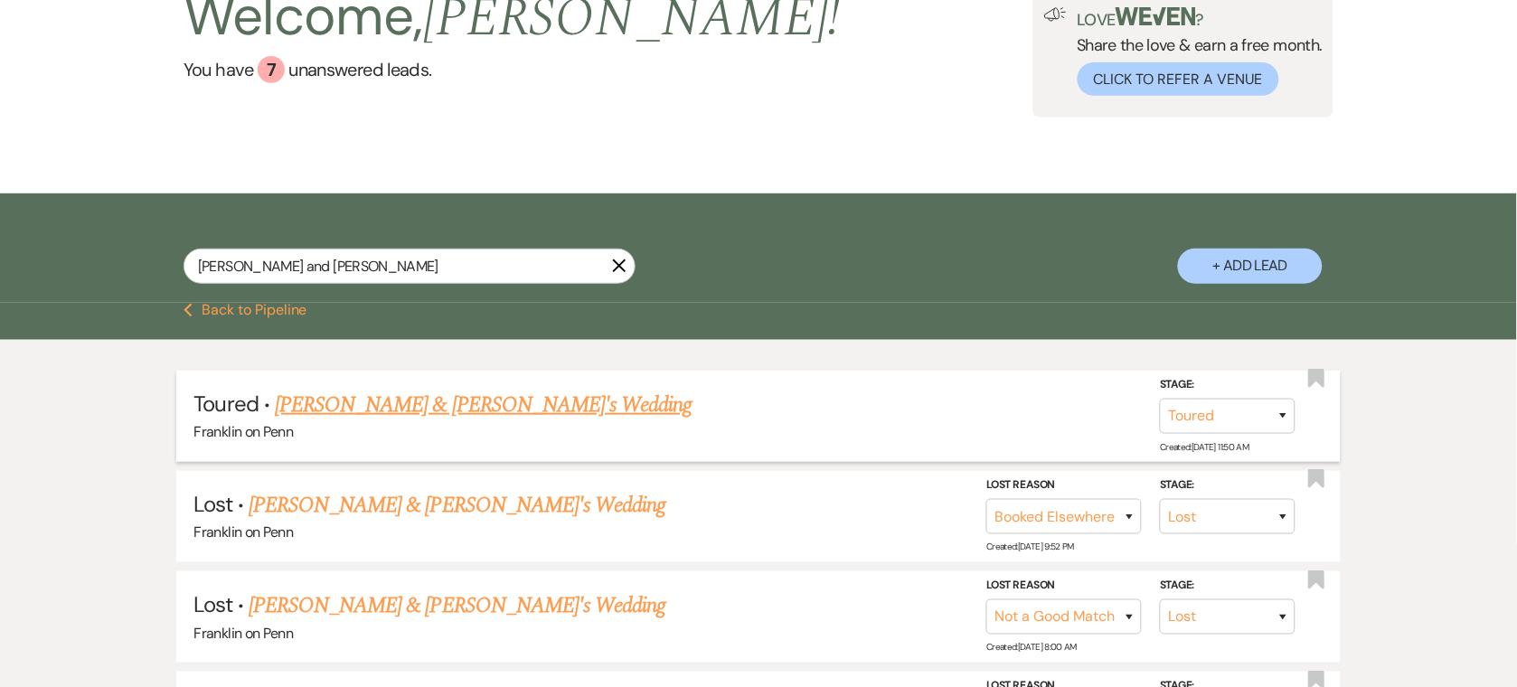
click at [425, 403] on link "[PERSON_NAME] & [PERSON_NAME]'s Wedding" at bounding box center [484, 405] width 418 height 33
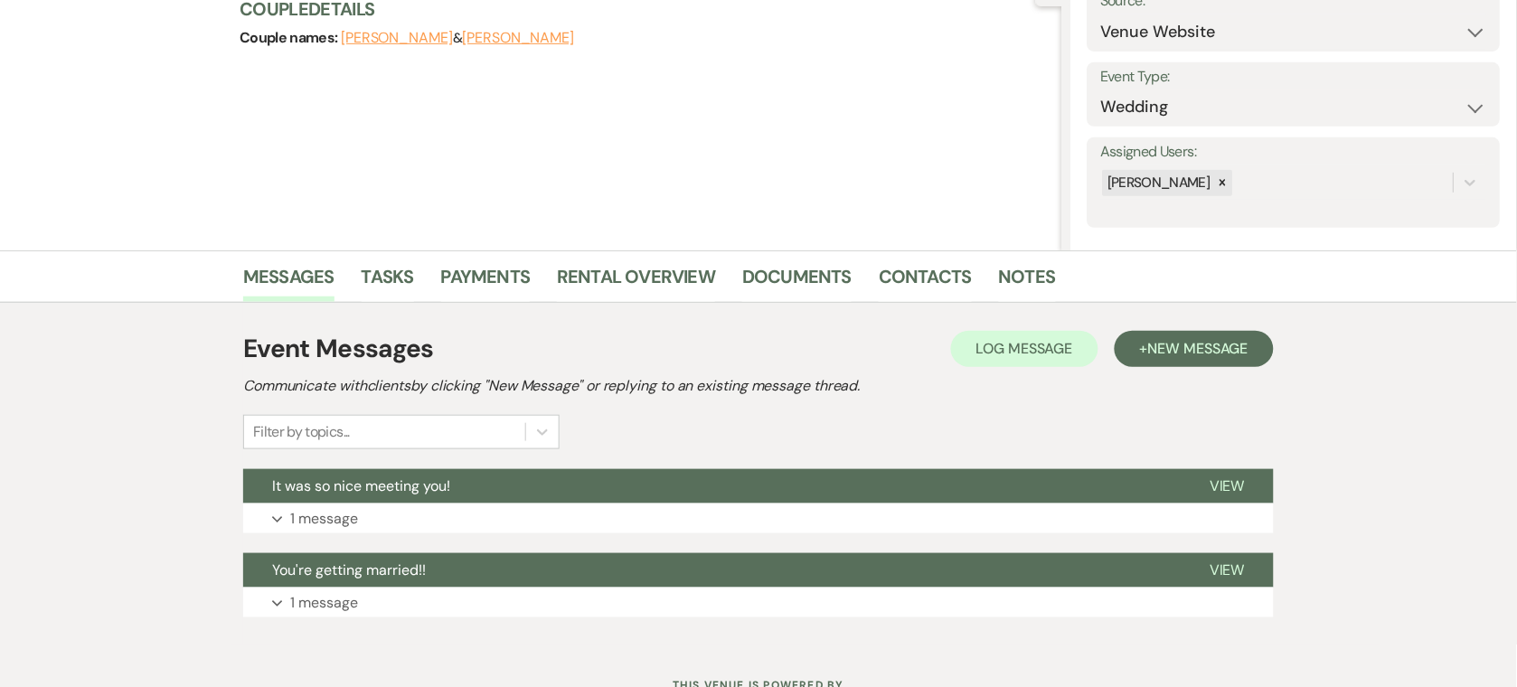
scroll to position [277, 0]
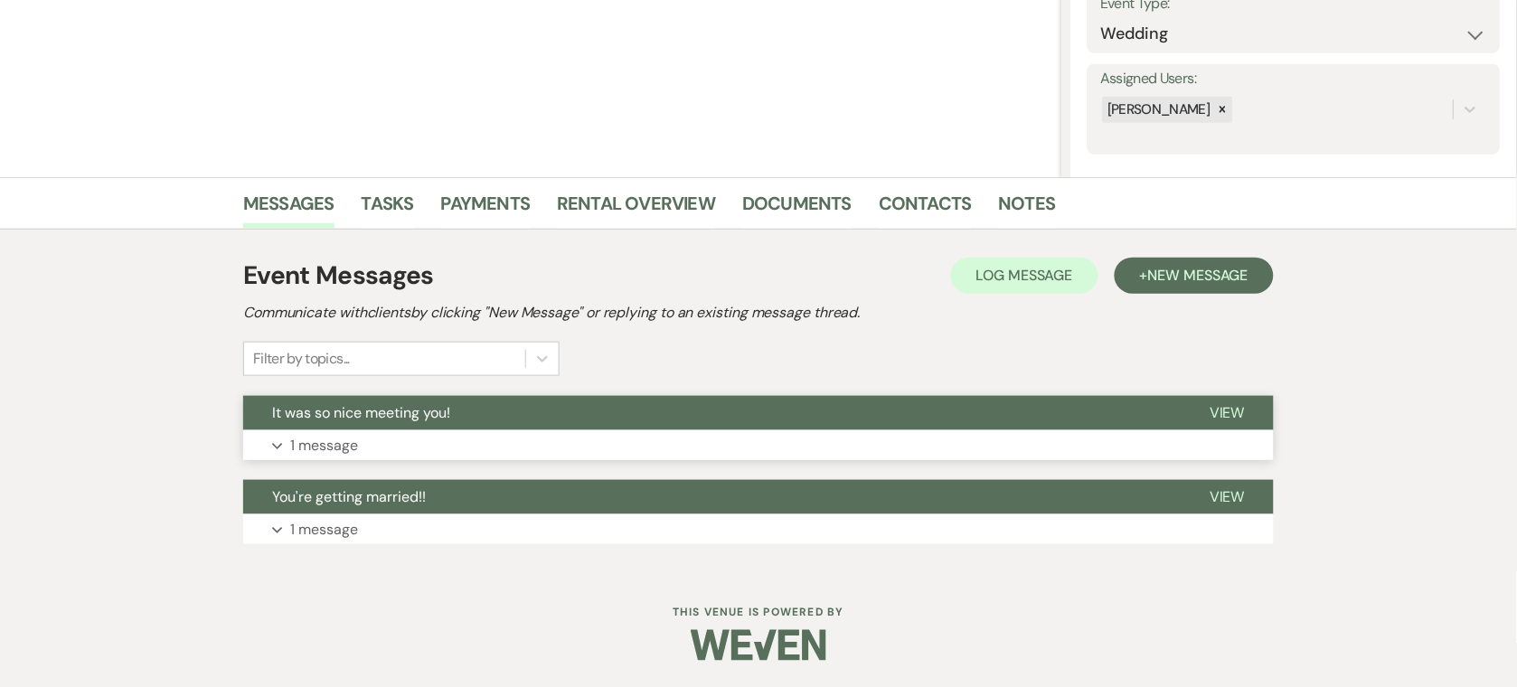
click at [522, 427] on button "It was so nice meeting you!" at bounding box center [711, 413] width 937 height 34
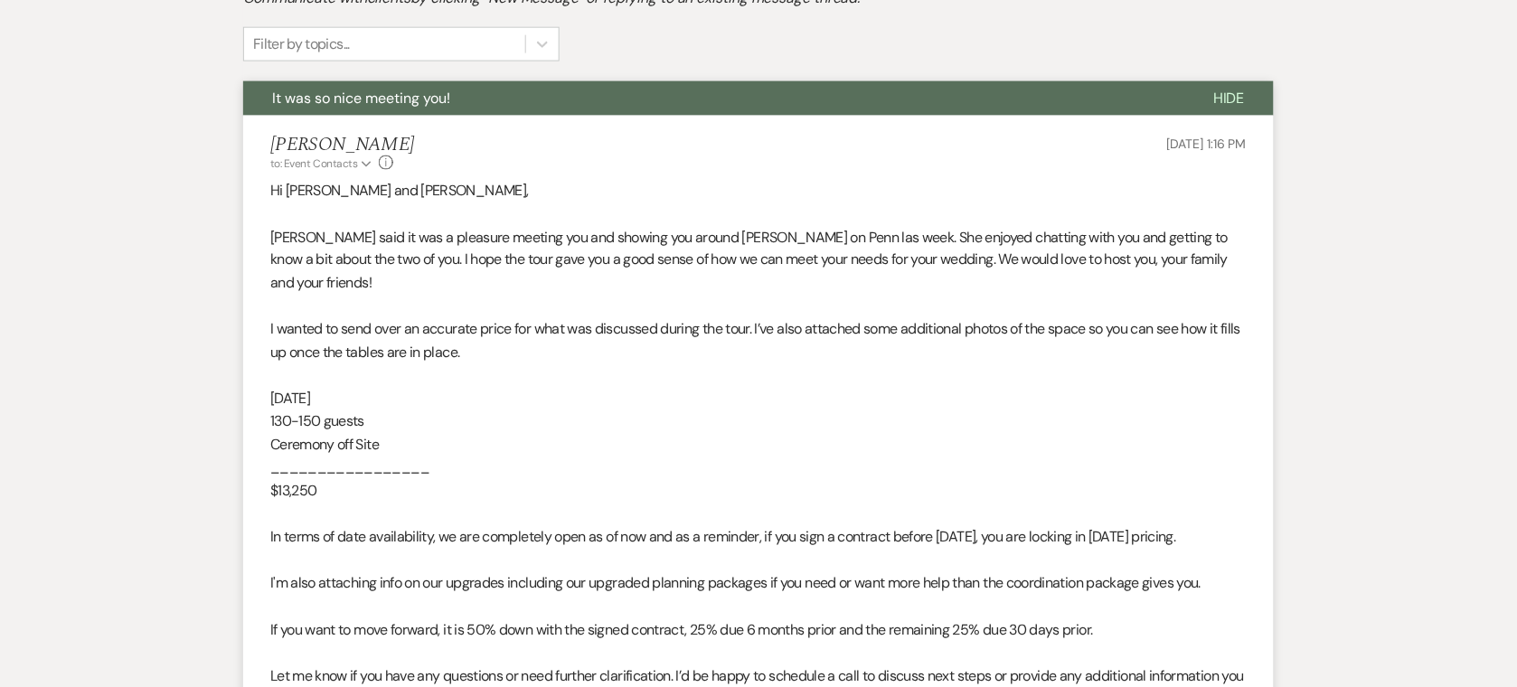
scroll to position [638, 0]
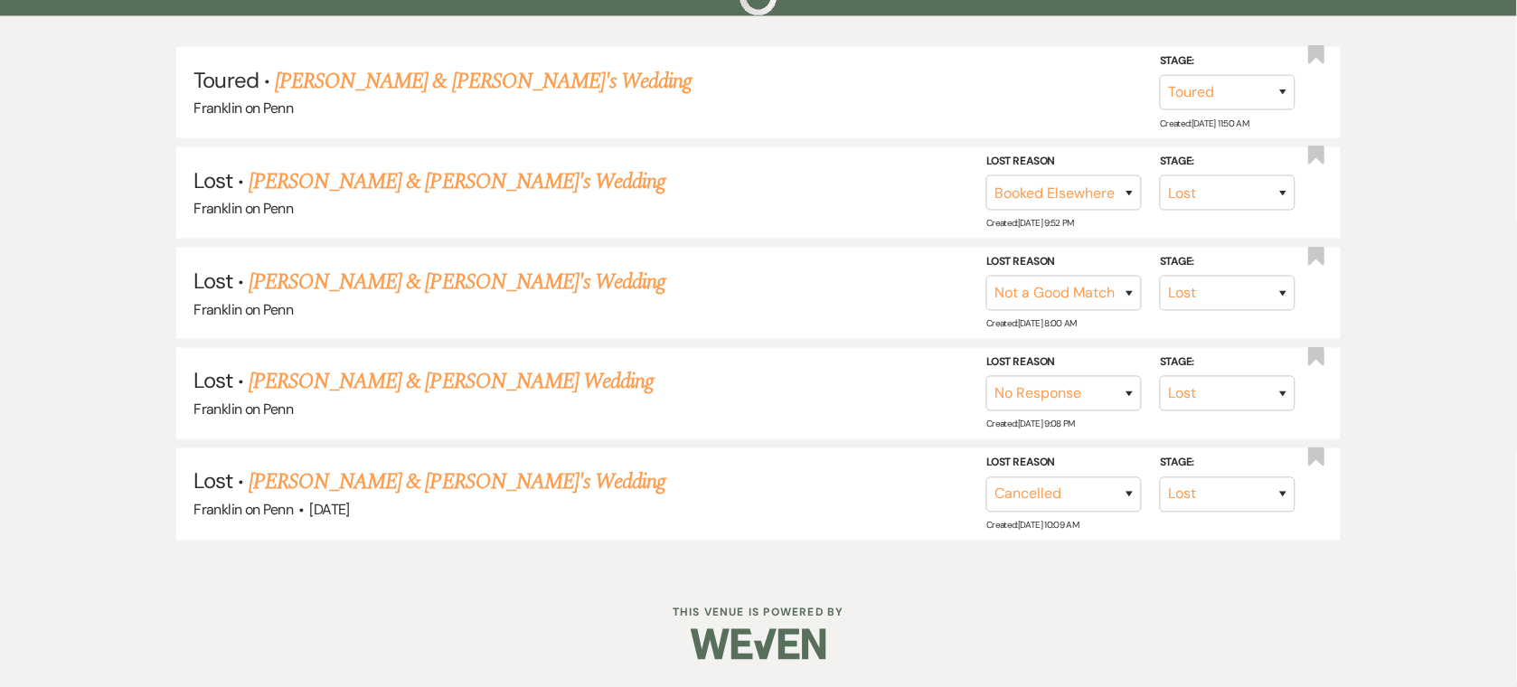
scroll to position [145, 0]
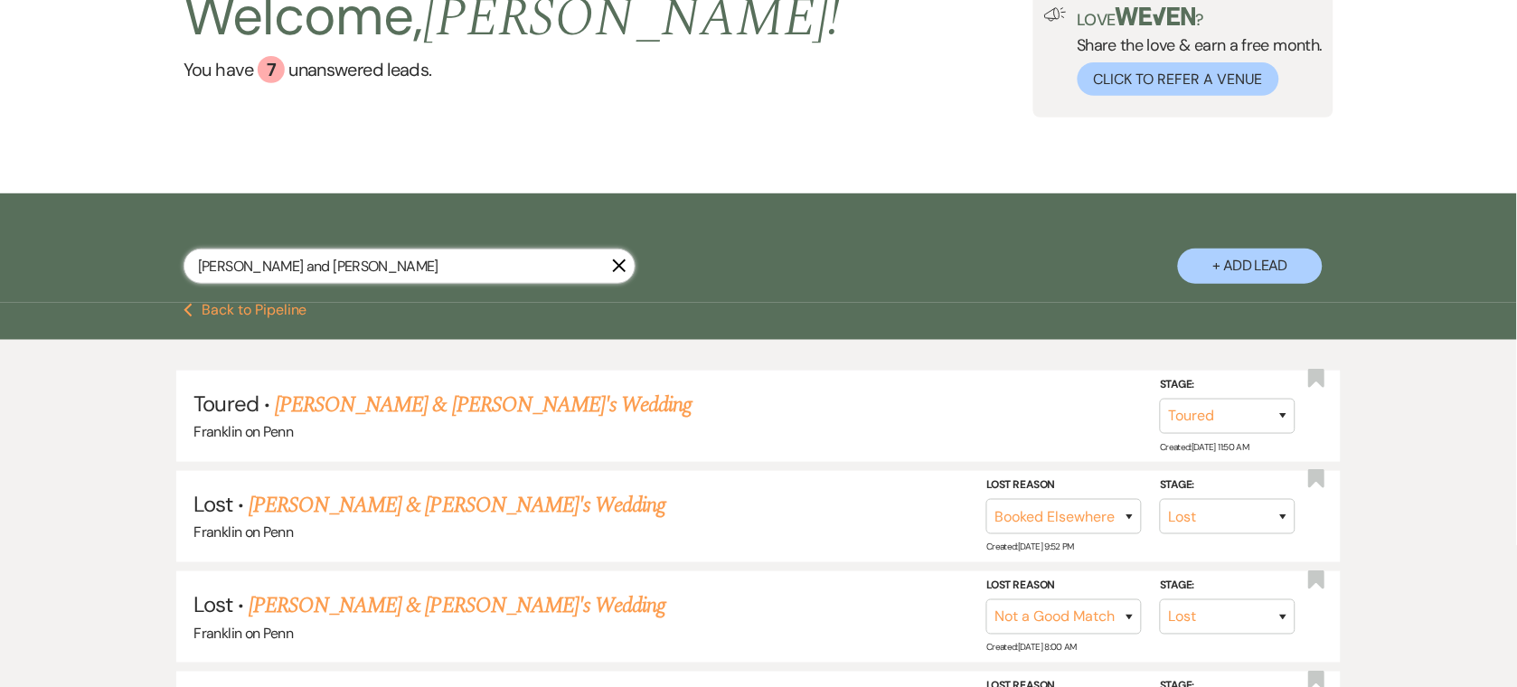
click at [322, 267] on input "[PERSON_NAME] and [PERSON_NAME]" at bounding box center [410, 266] width 452 height 35
click at [321, 267] on input "[PERSON_NAME] and [PERSON_NAME]" at bounding box center [410, 266] width 452 height 35
paste input "[PERSON_NAME] and [PERSON_NAME]"
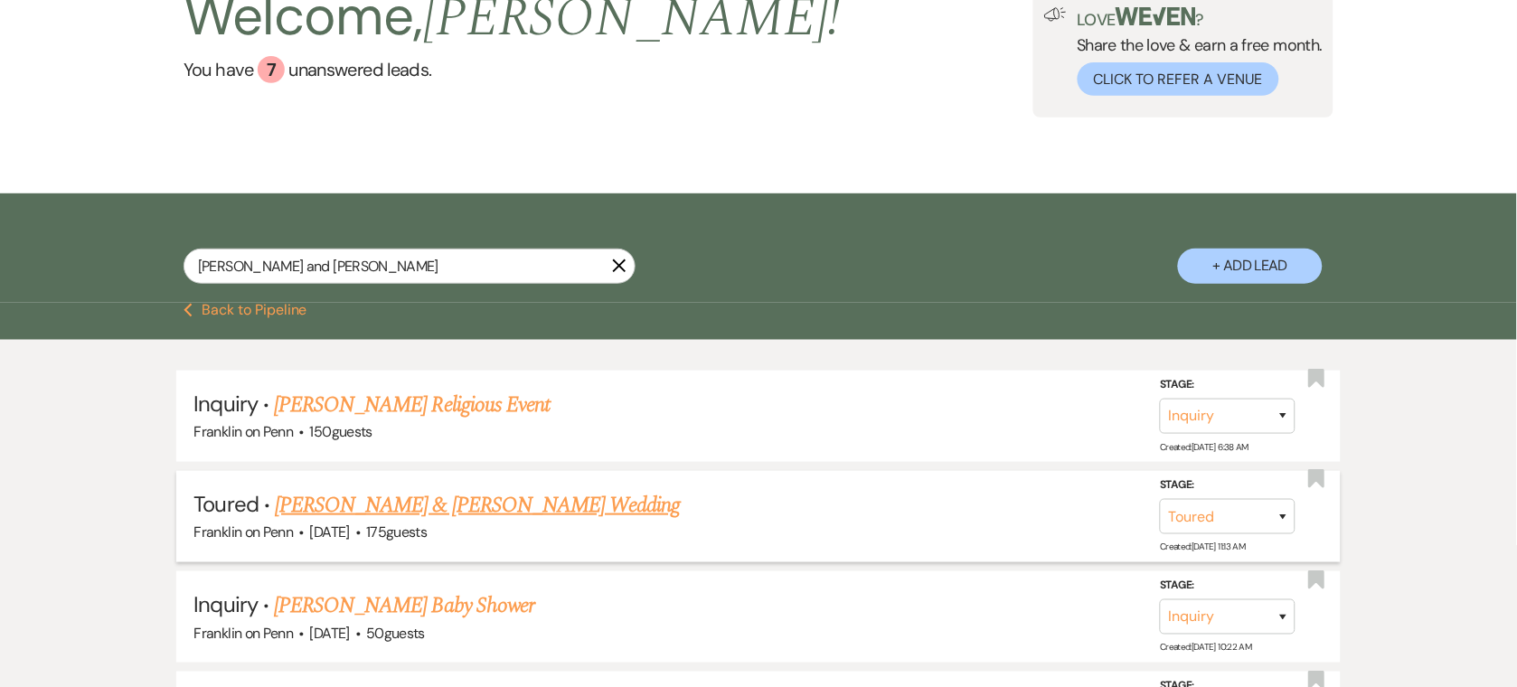
click at [314, 499] on link "[PERSON_NAME] & [PERSON_NAME] Wedding" at bounding box center [477, 505] width 405 height 33
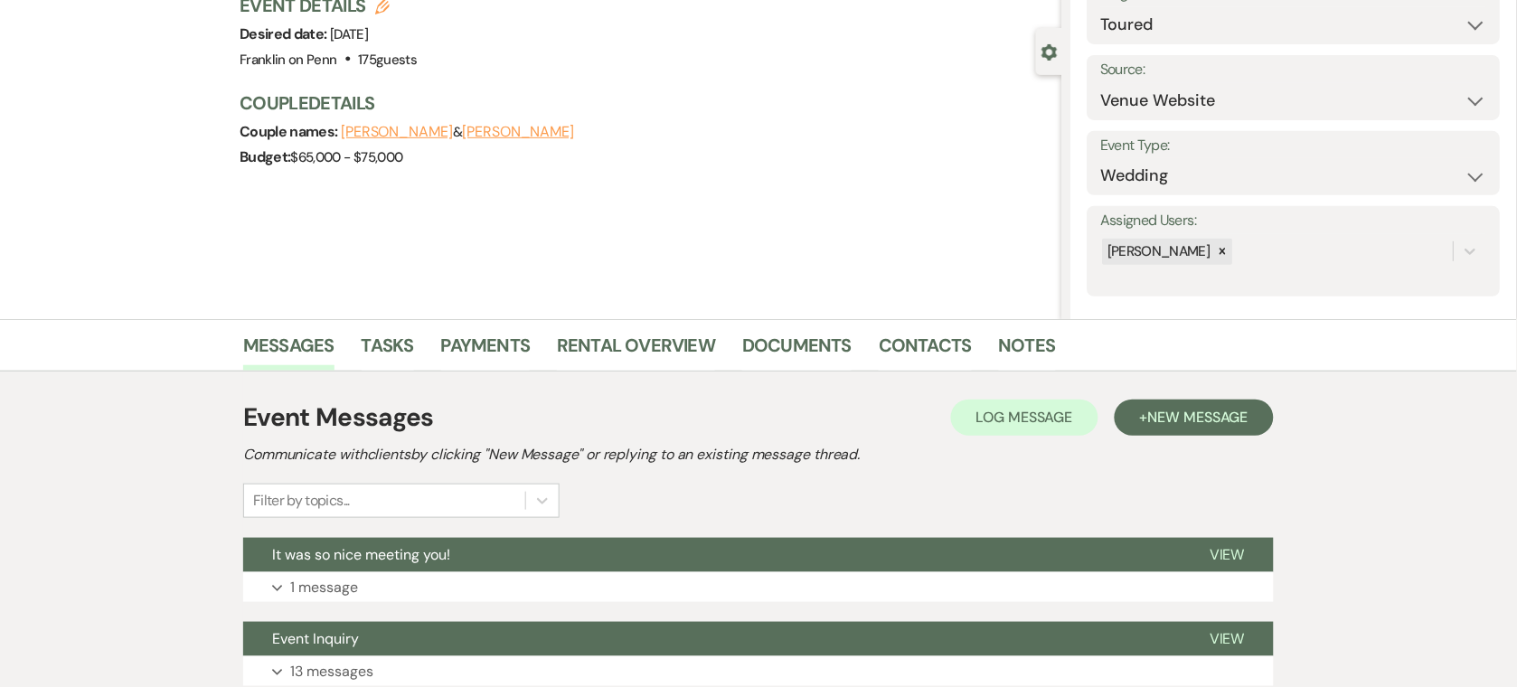
scroll to position [131, 0]
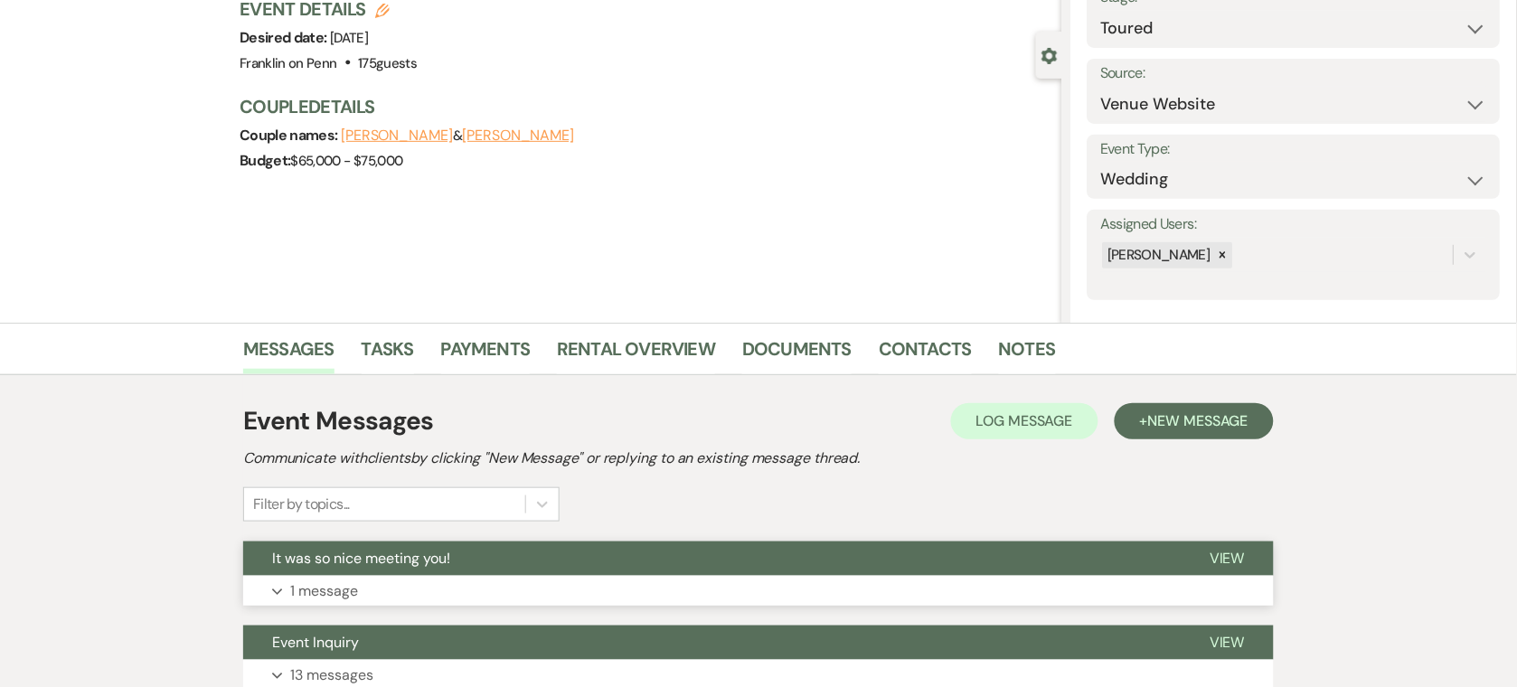
click at [622, 545] on button "It was so nice meeting you!" at bounding box center [711, 559] width 937 height 34
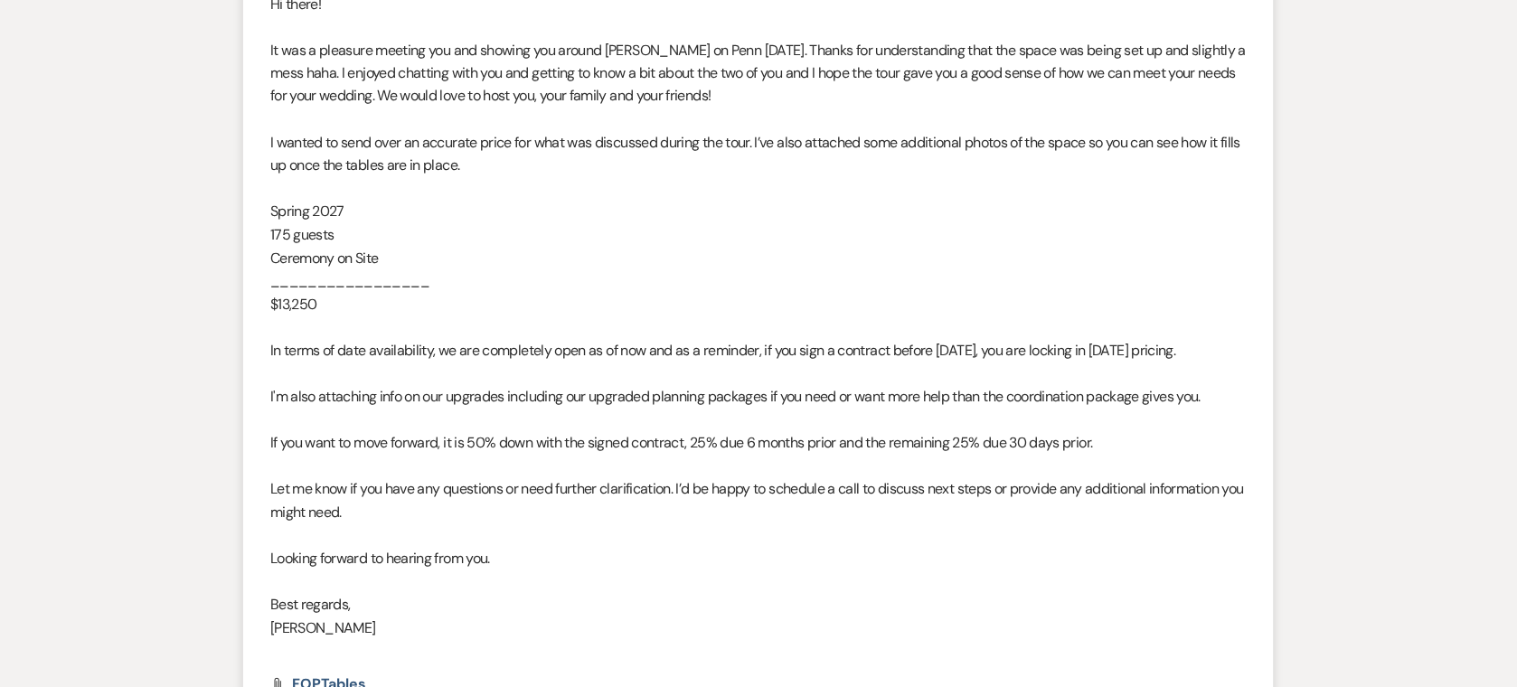
scroll to position [783, 0]
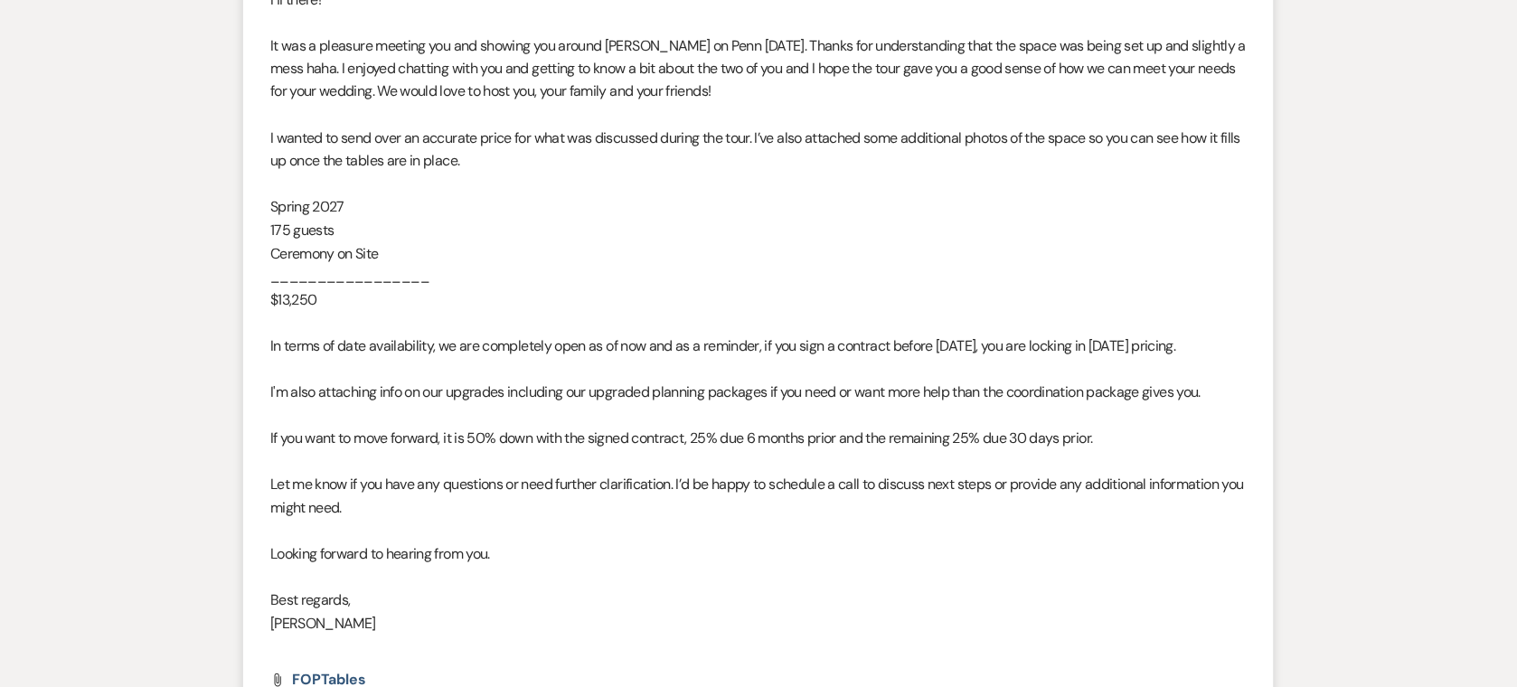
scroll to position [145, 0]
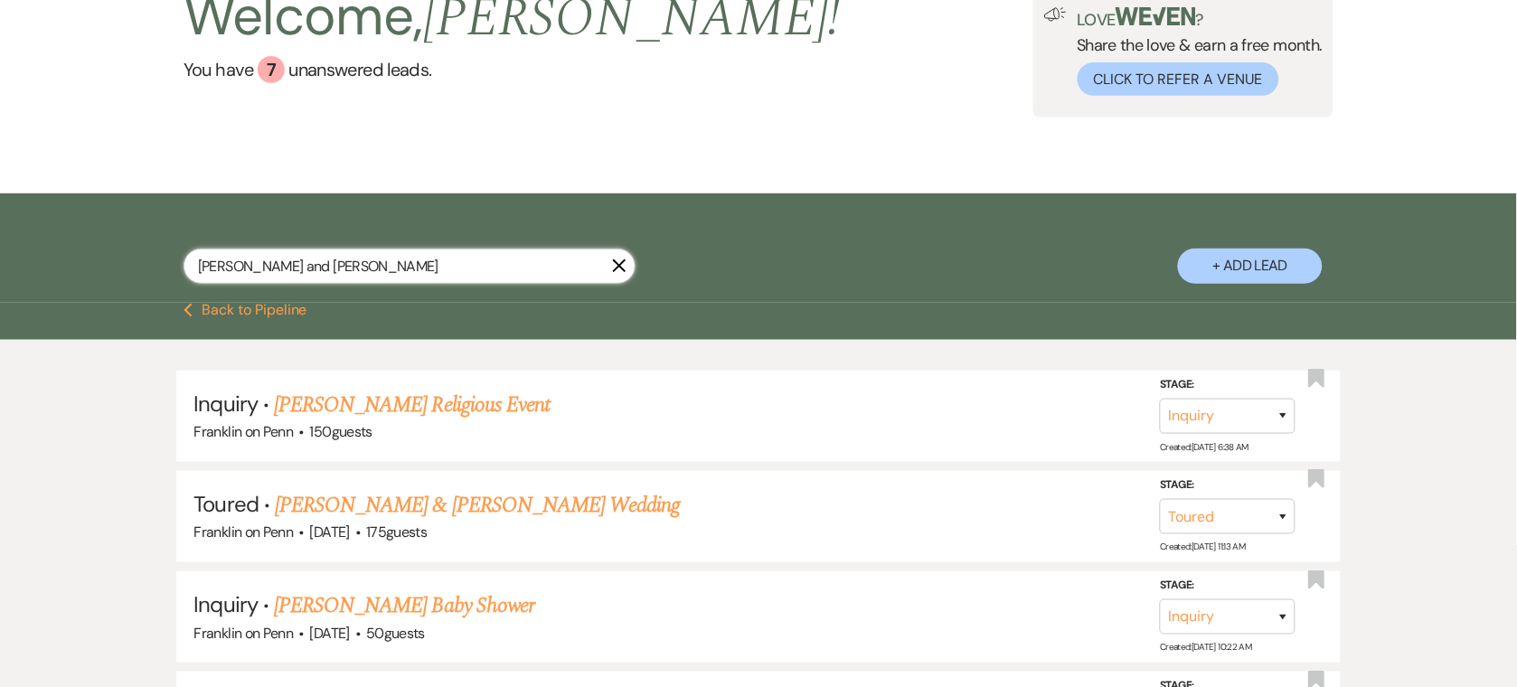
click at [341, 270] on input "[PERSON_NAME] and [PERSON_NAME]" at bounding box center [410, 266] width 452 height 35
paste input "[PERSON_NAME] and [PERSON_NAME]"
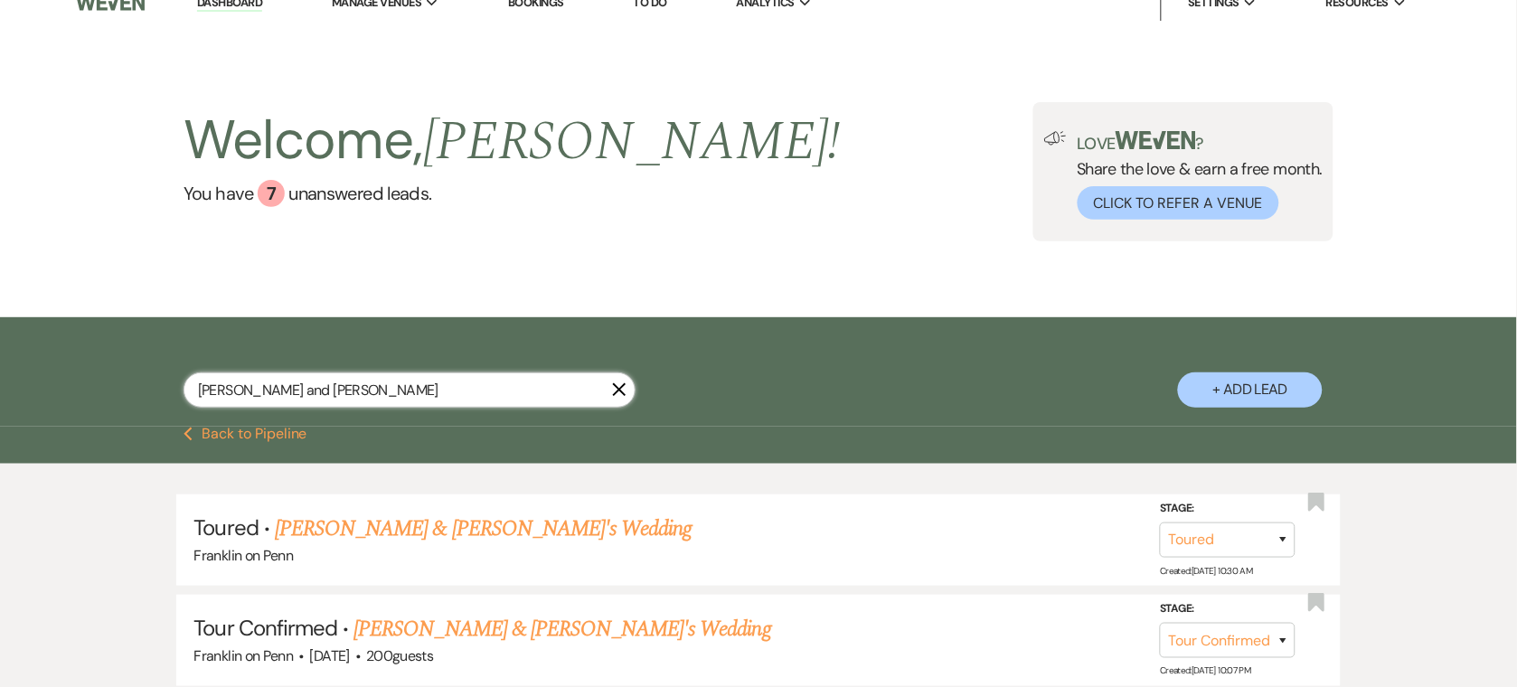
scroll to position [145, 0]
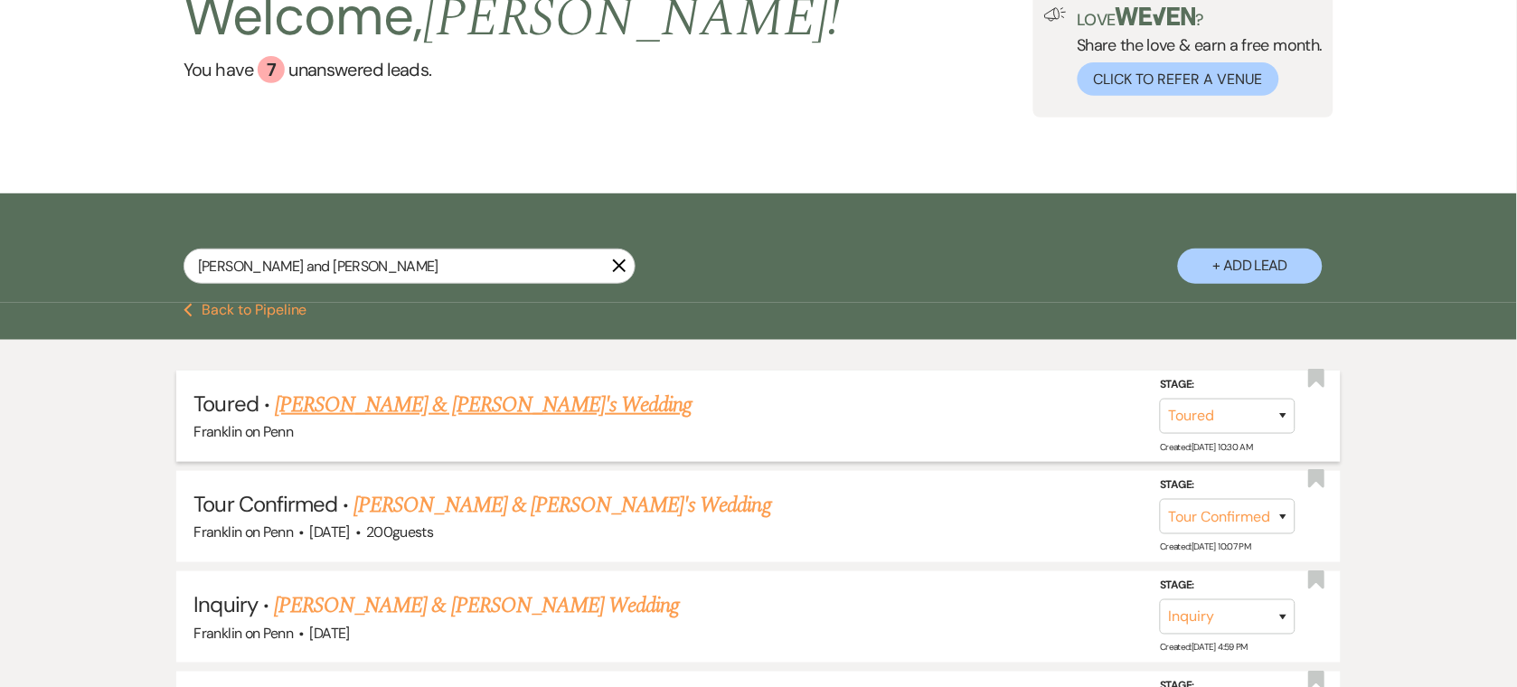
click at [328, 401] on link "[PERSON_NAME] & [PERSON_NAME]'s Wedding" at bounding box center [484, 405] width 418 height 33
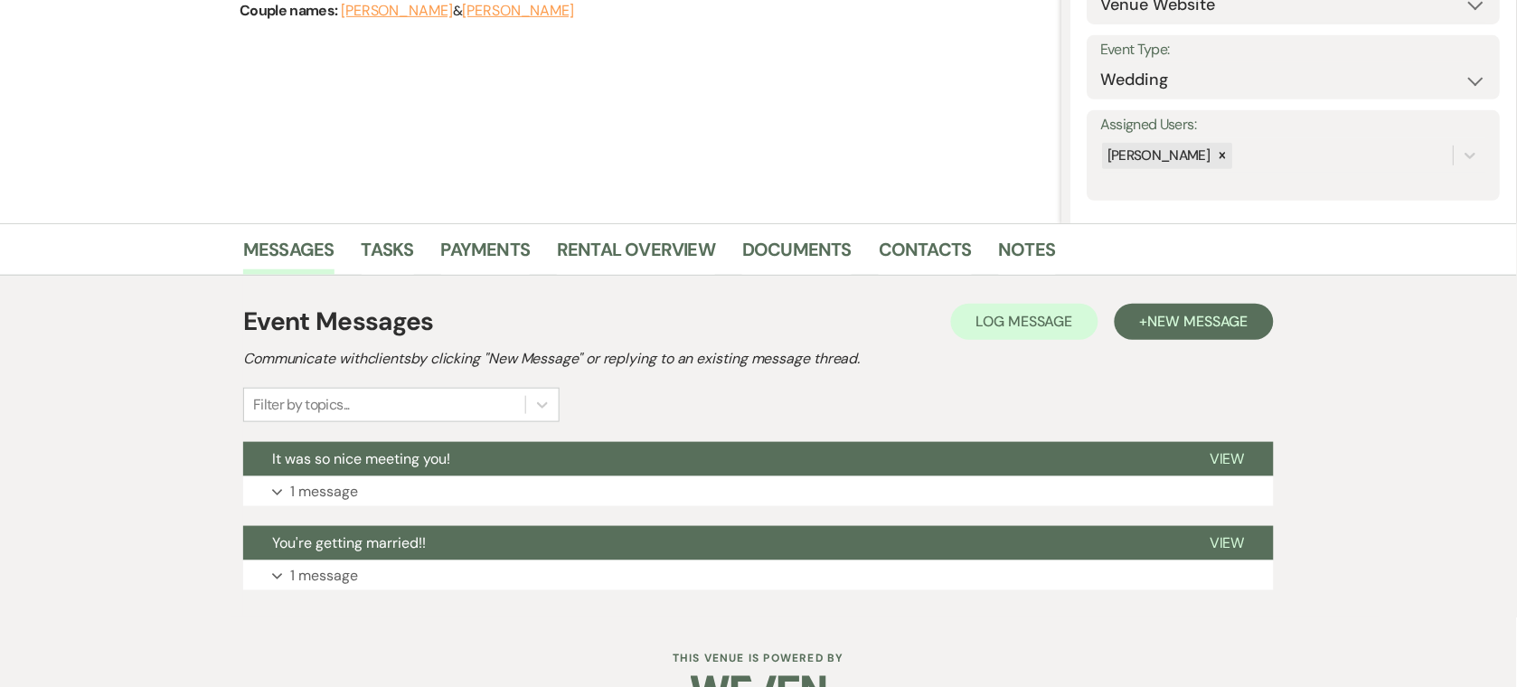
scroll to position [277, 0]
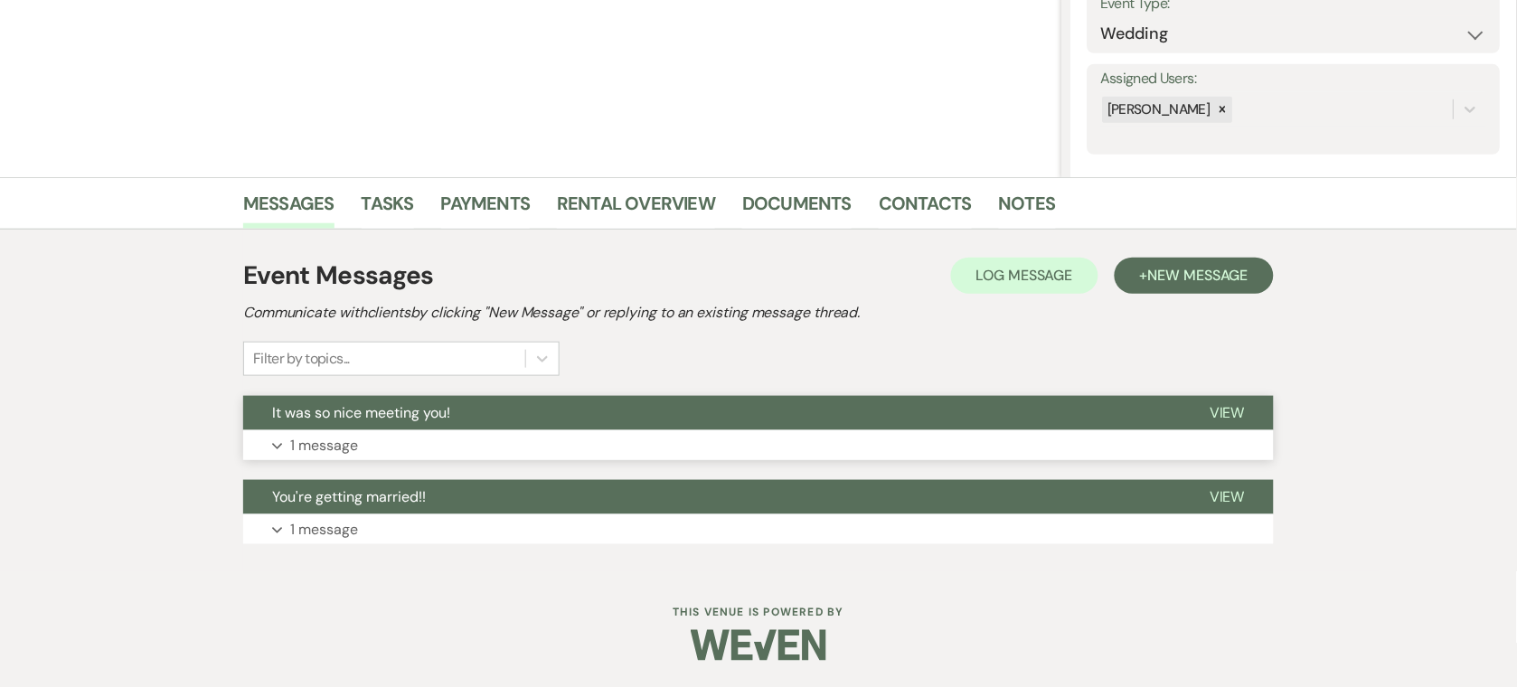
click at [352, 436] on p "1 message" at bounding box center [324, 446] width 68 height 24
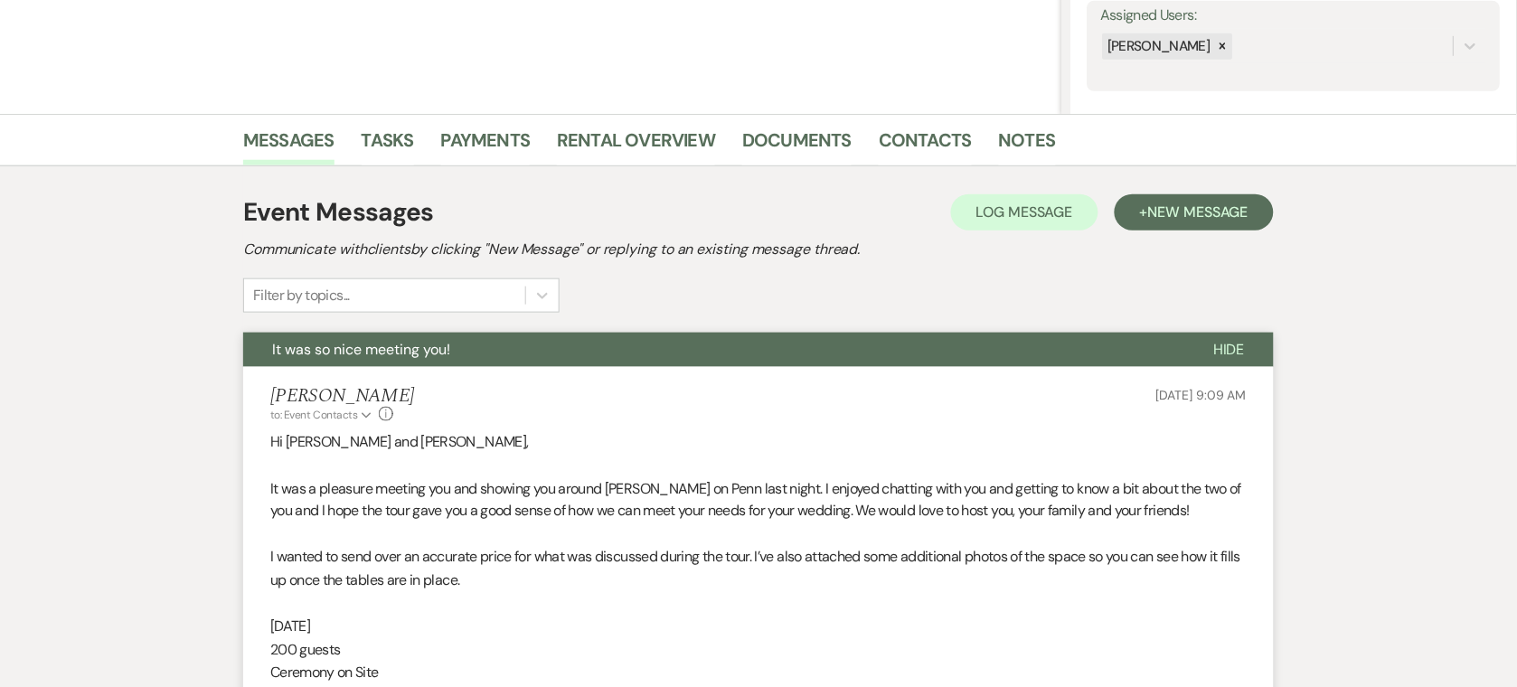
scroll to position [638, 0]
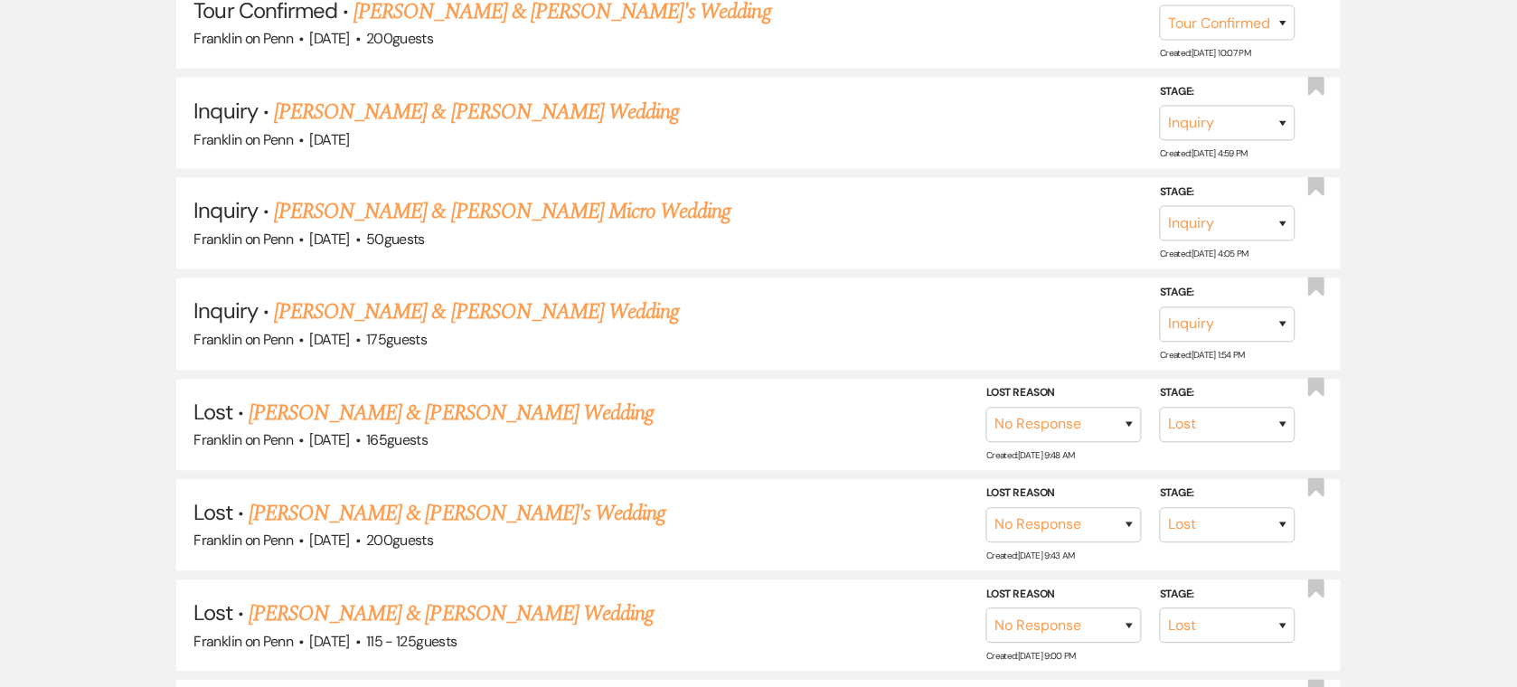
scroll to position [145, 0]
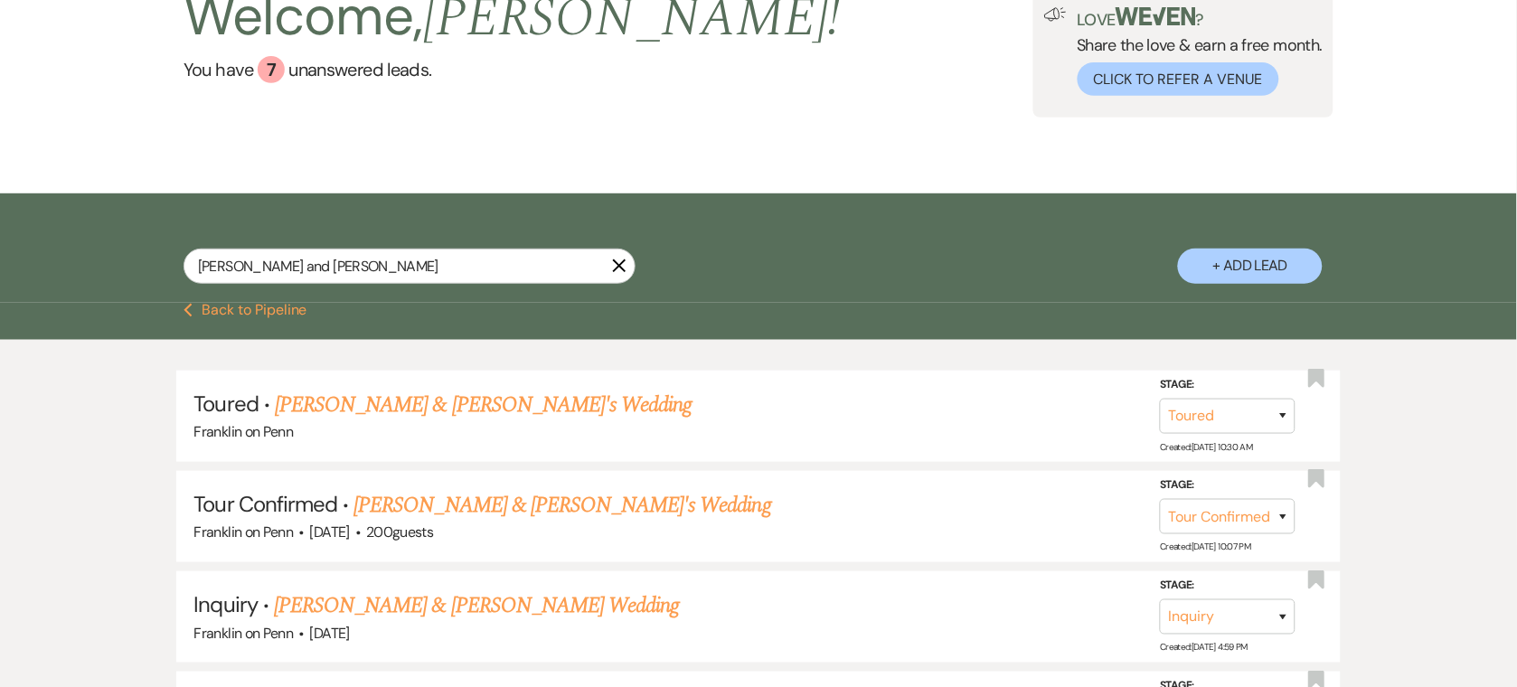
click at [316, 284] on div "[PERSON_NAME] and [PERSON_NAME]" at bounding box center [410, 274] width 452 height 50
click at [306, 269] on input "[PERSON_NAME] and [PERSON_NAME]" at bounding box center [410, 266] width 452 height 35
paste input "[PERSON_NAME] and [PERSON_NAME]"
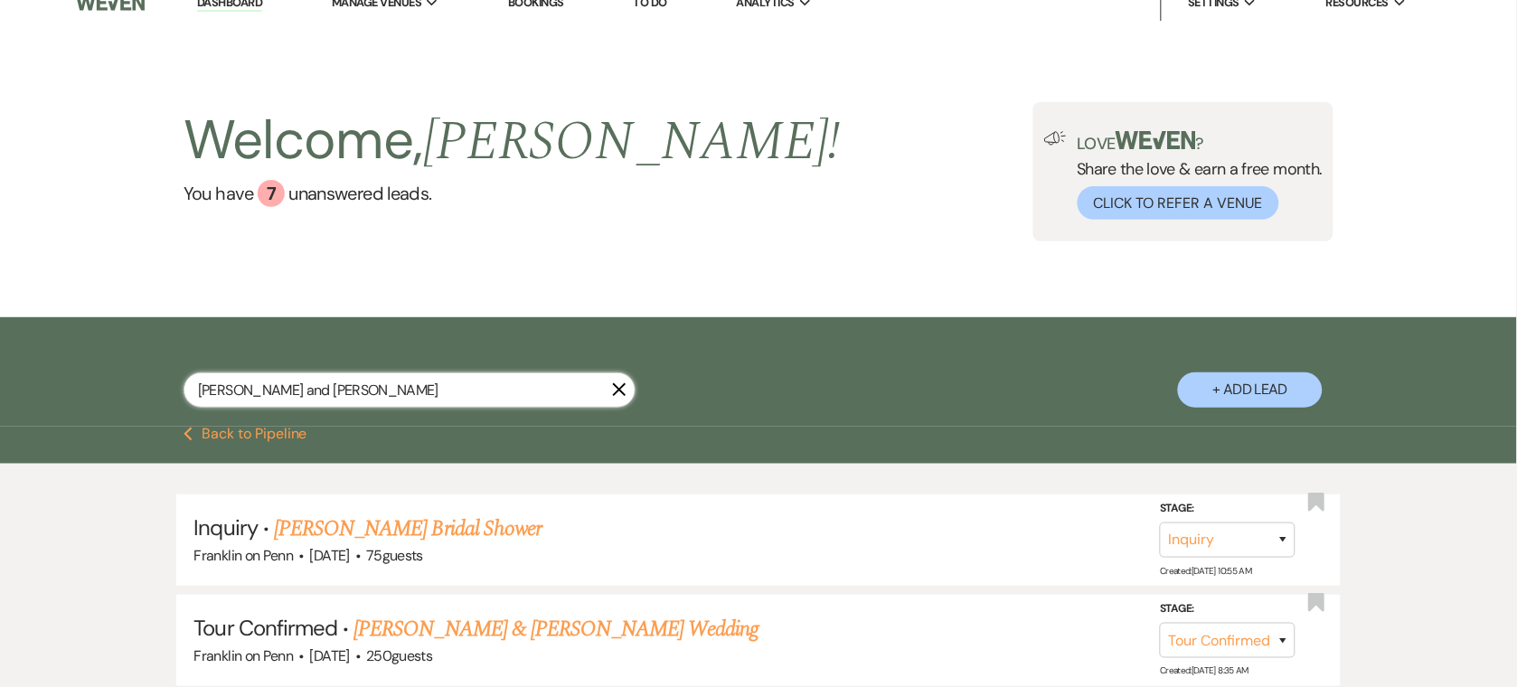
scroll to position [145, 0]
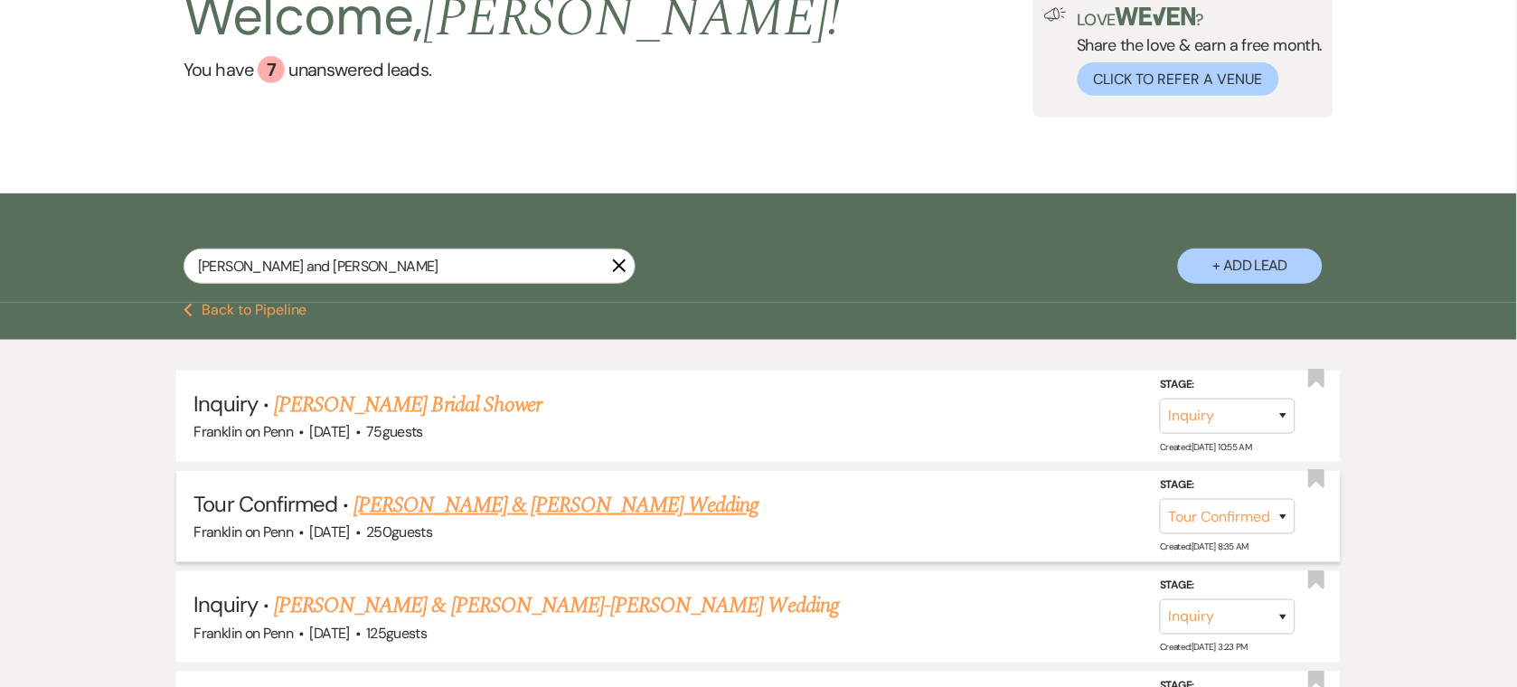
click at [502, 499] on link "[PERSON_NAME] & [PERSON_NAME] Wedding" at bounding box center [555, 505] width 405 height 33
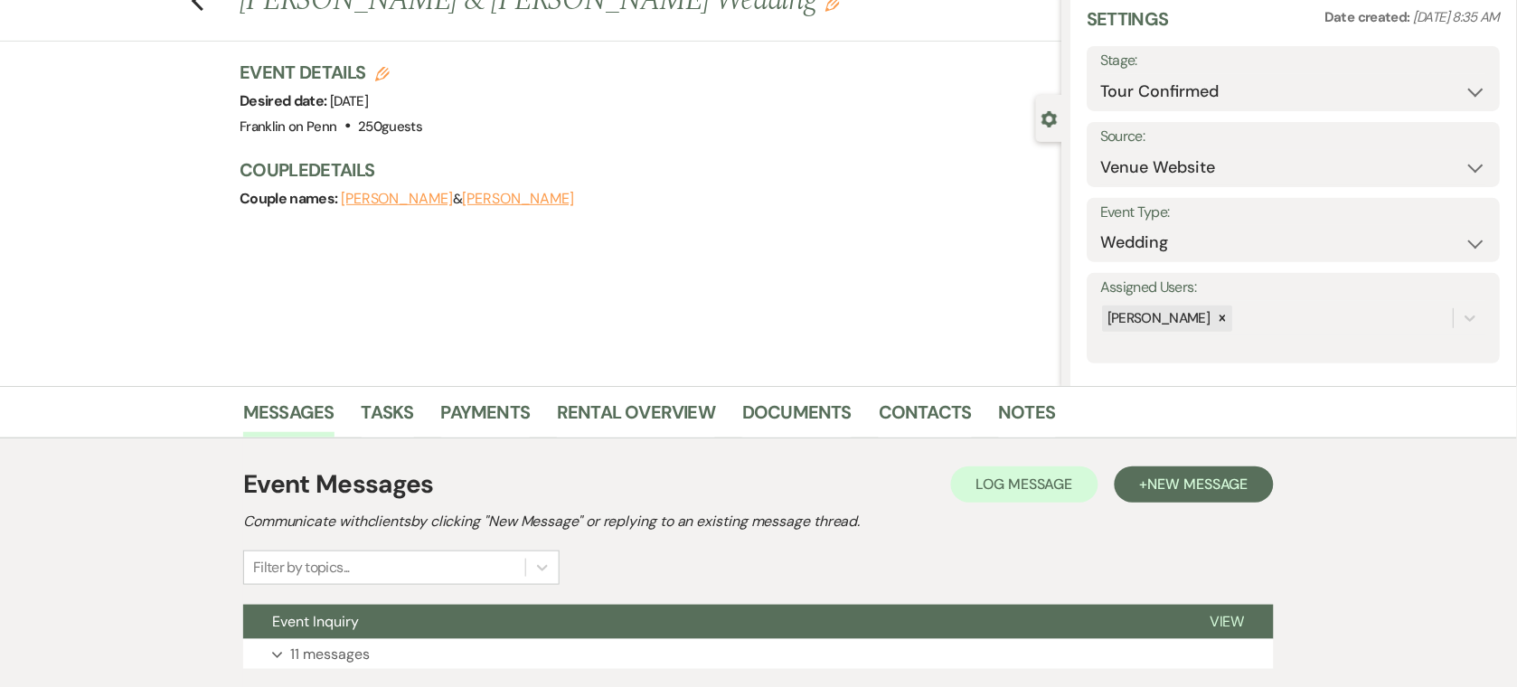
scroll to position [193, 0]
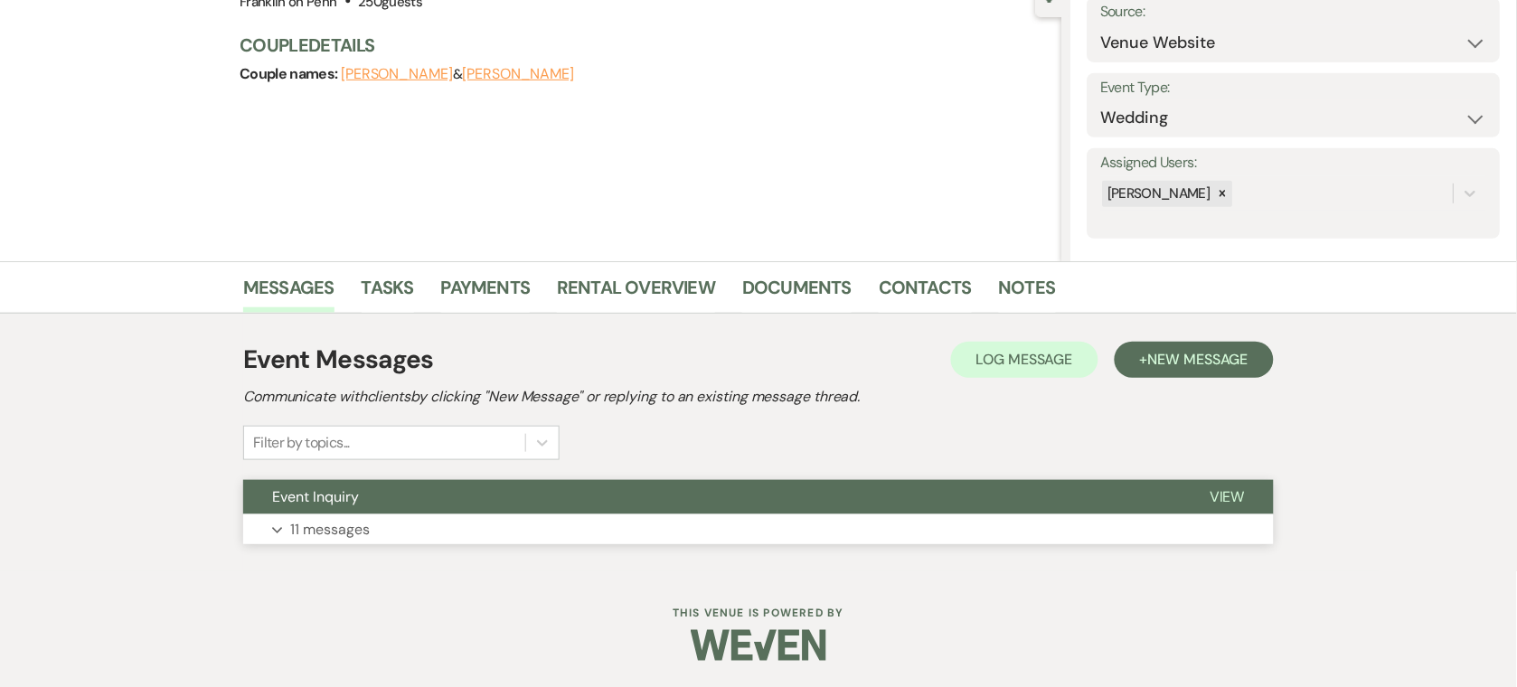
click at [582, 519] on button "Expand 11 messages" at bounding box center [758, 529] width 1031 height 31
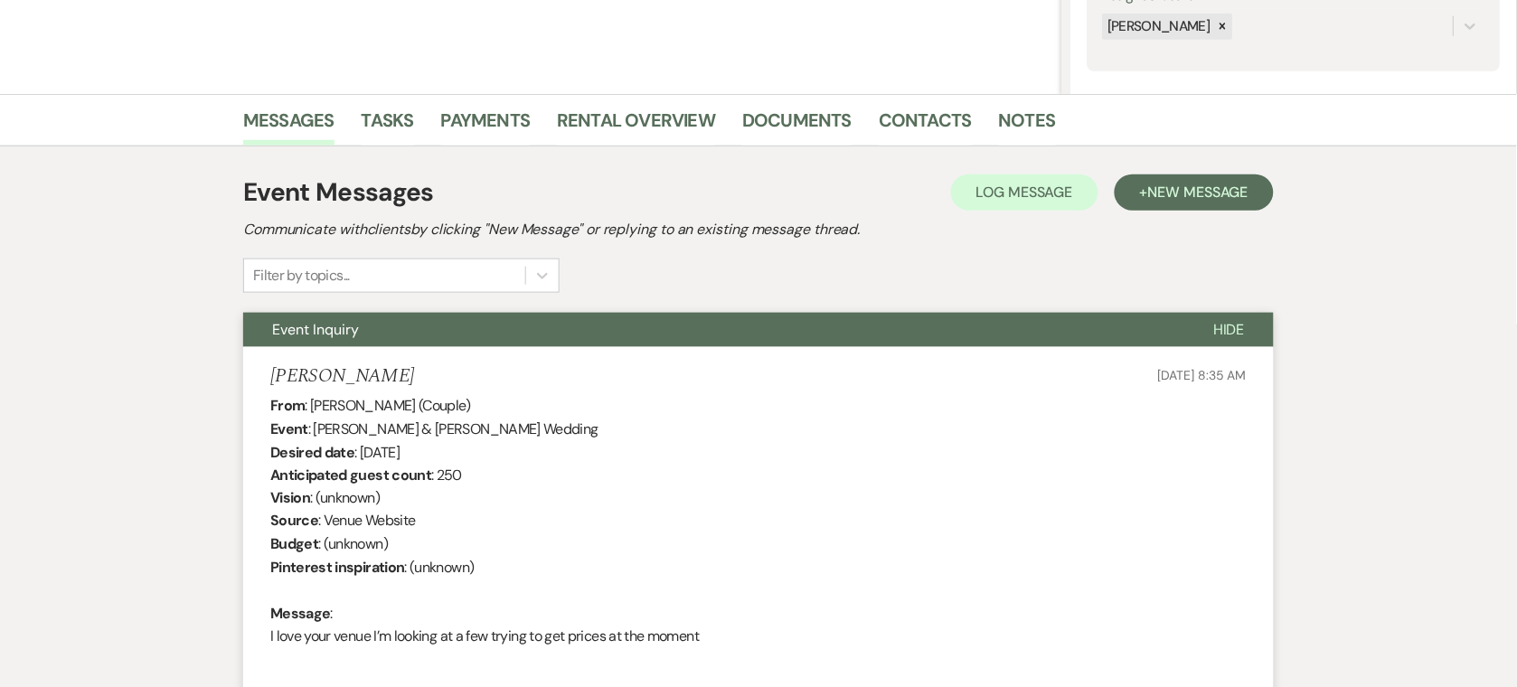
scroll to position [0, 0]
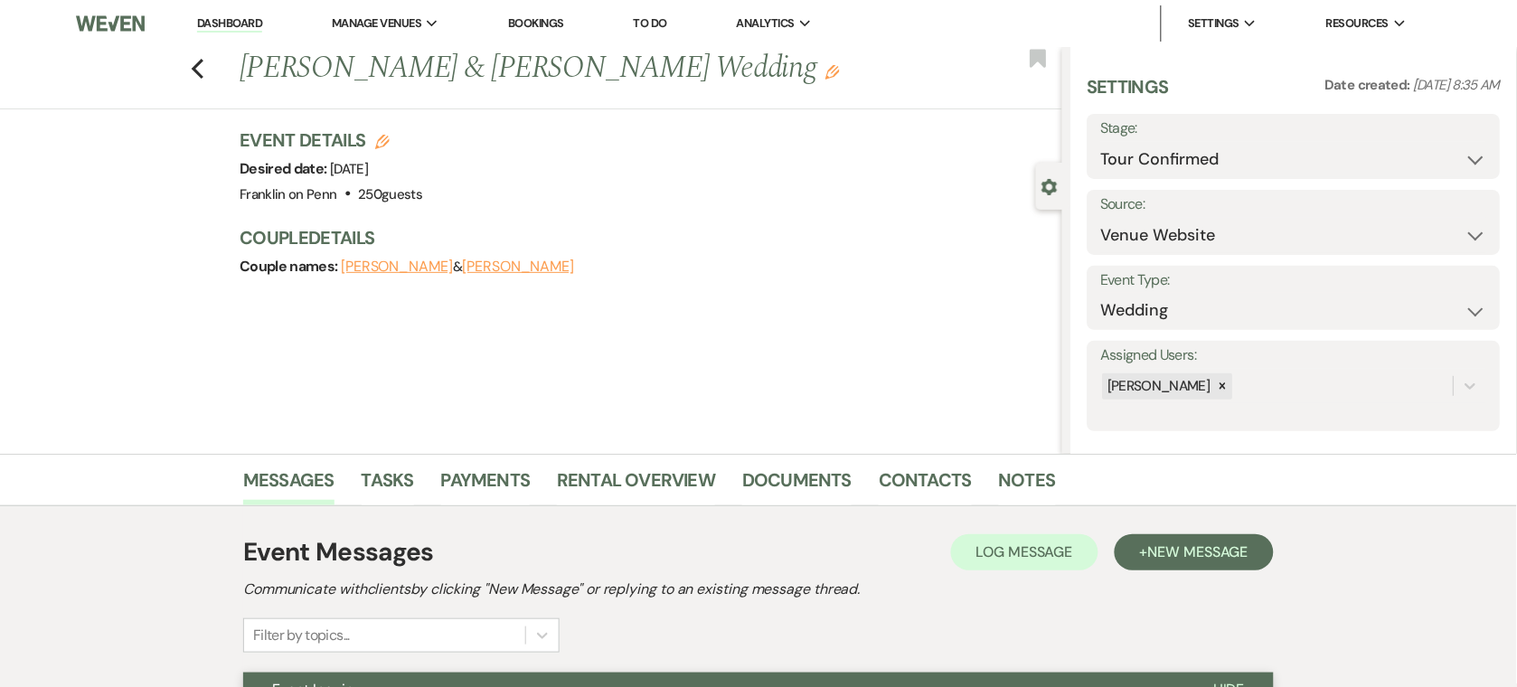
click at [635, 334] on div "Previous [PERSON_NAME] & [PERSON_NAME] Wedding Edit Bookmark Gear Settings Sett…" at bounding box center [531, 250] width 1062 height 407
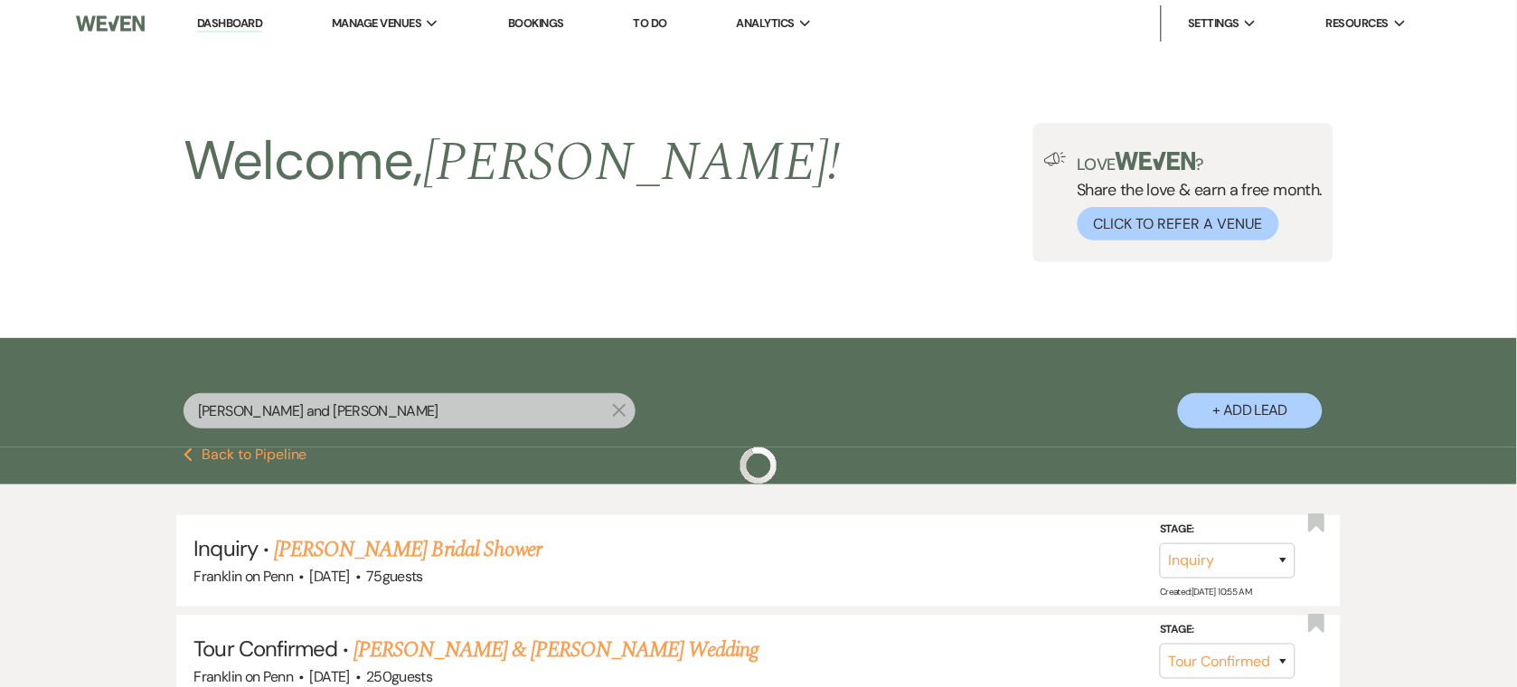
scroll to position [145, 0]
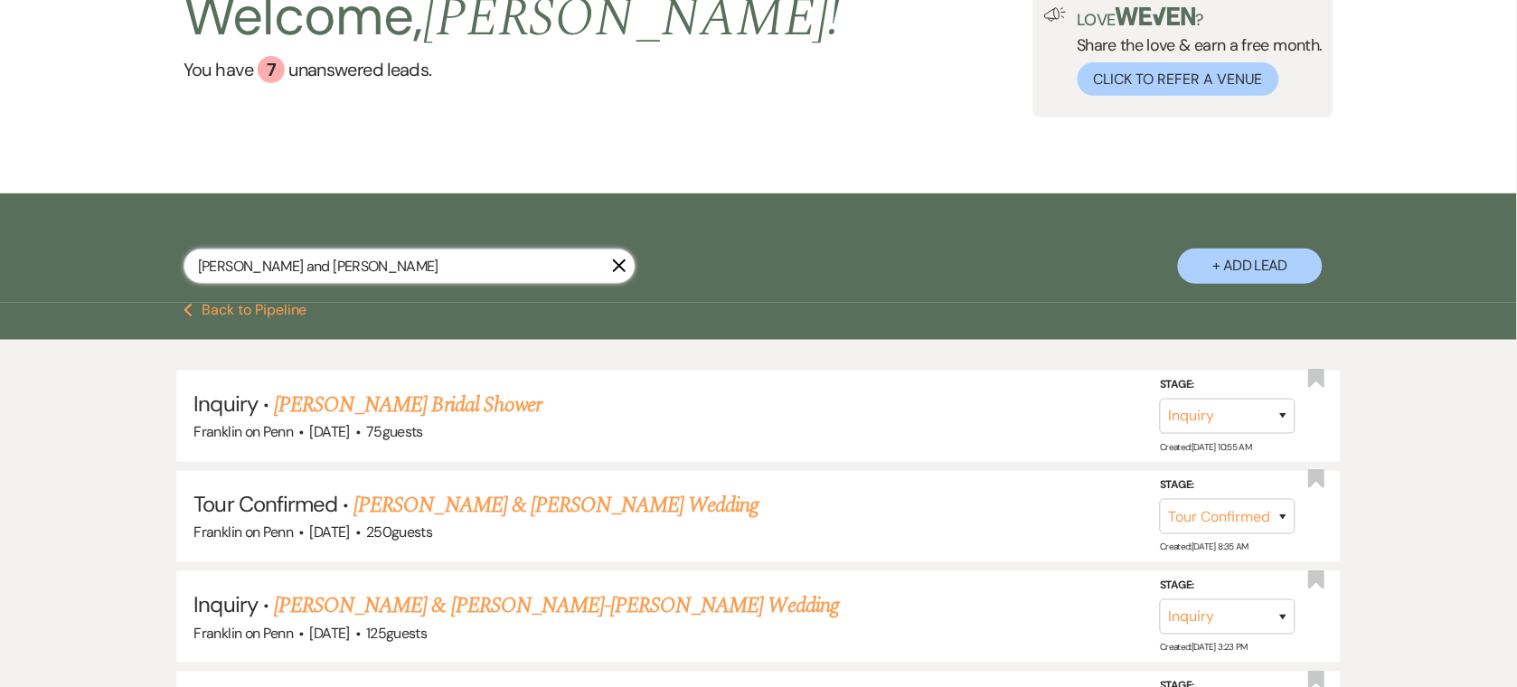
click at [333, 251] on input "[PERSON_NAME] and [PERSON_NAME]" at bounding box center [410, 266] width 452 height 35
paste input "[PERSON_NAME] and Domininc"
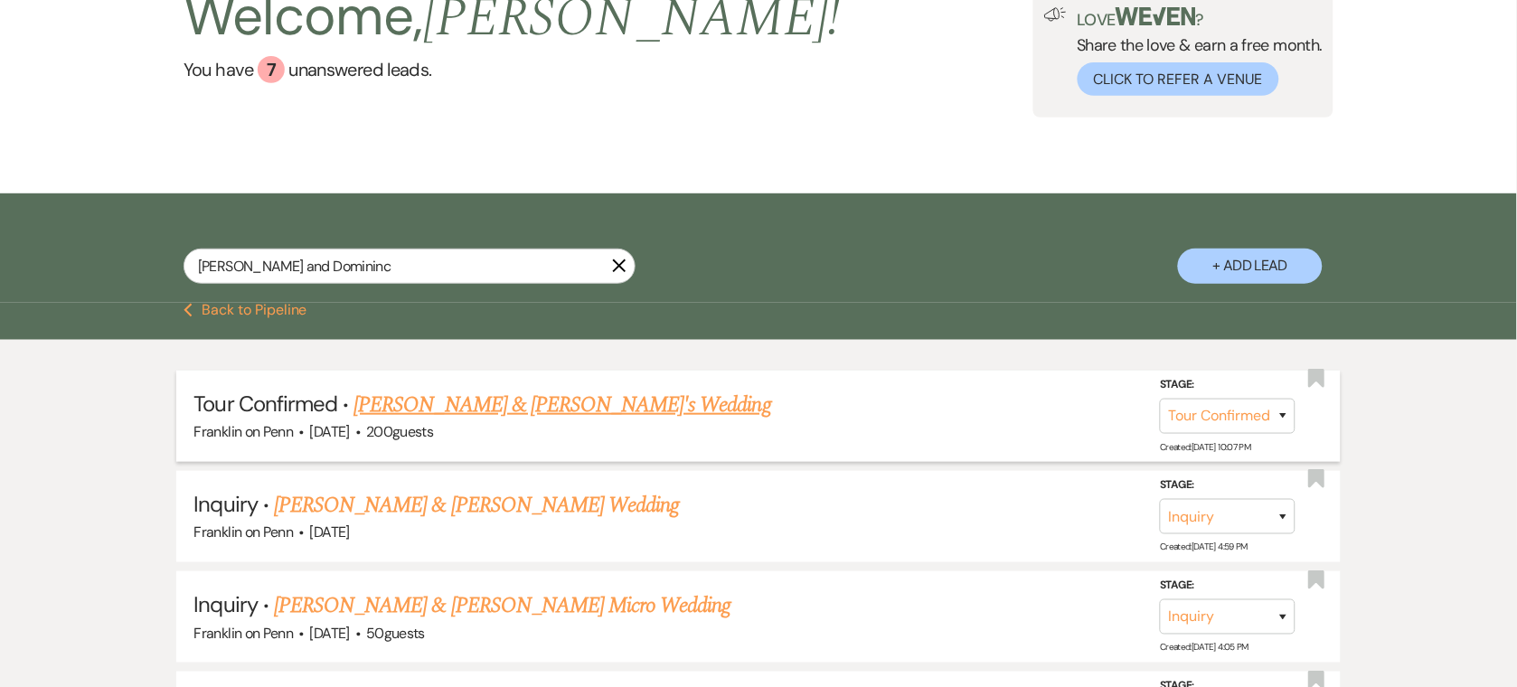
click at [460, 405] on link "[PERSON_NAME] & [PERSON_NAME]'s Wedding" at bounding box center [562, 405] width 418 height 33
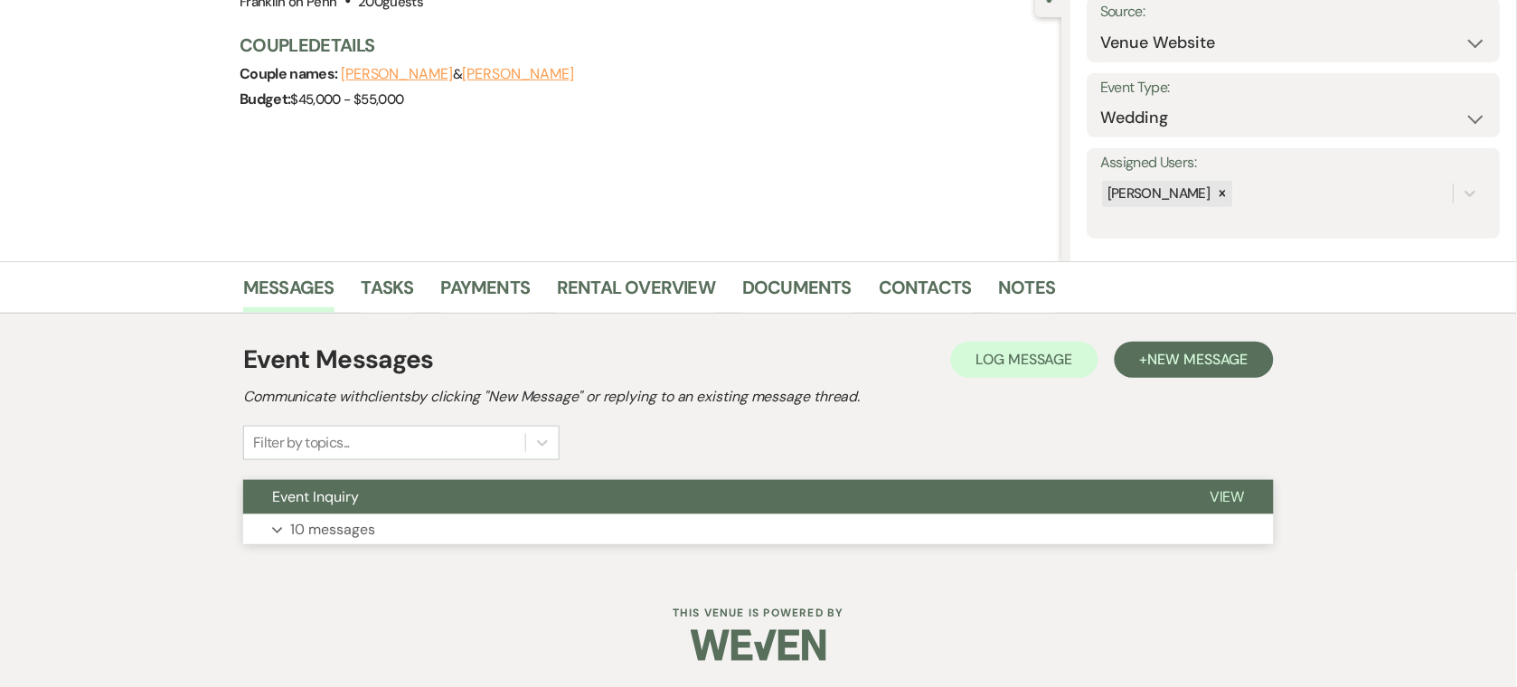
click at [703, 480] on button "Event Inquiry" at bounding box center [711, 497] width 937 height 34
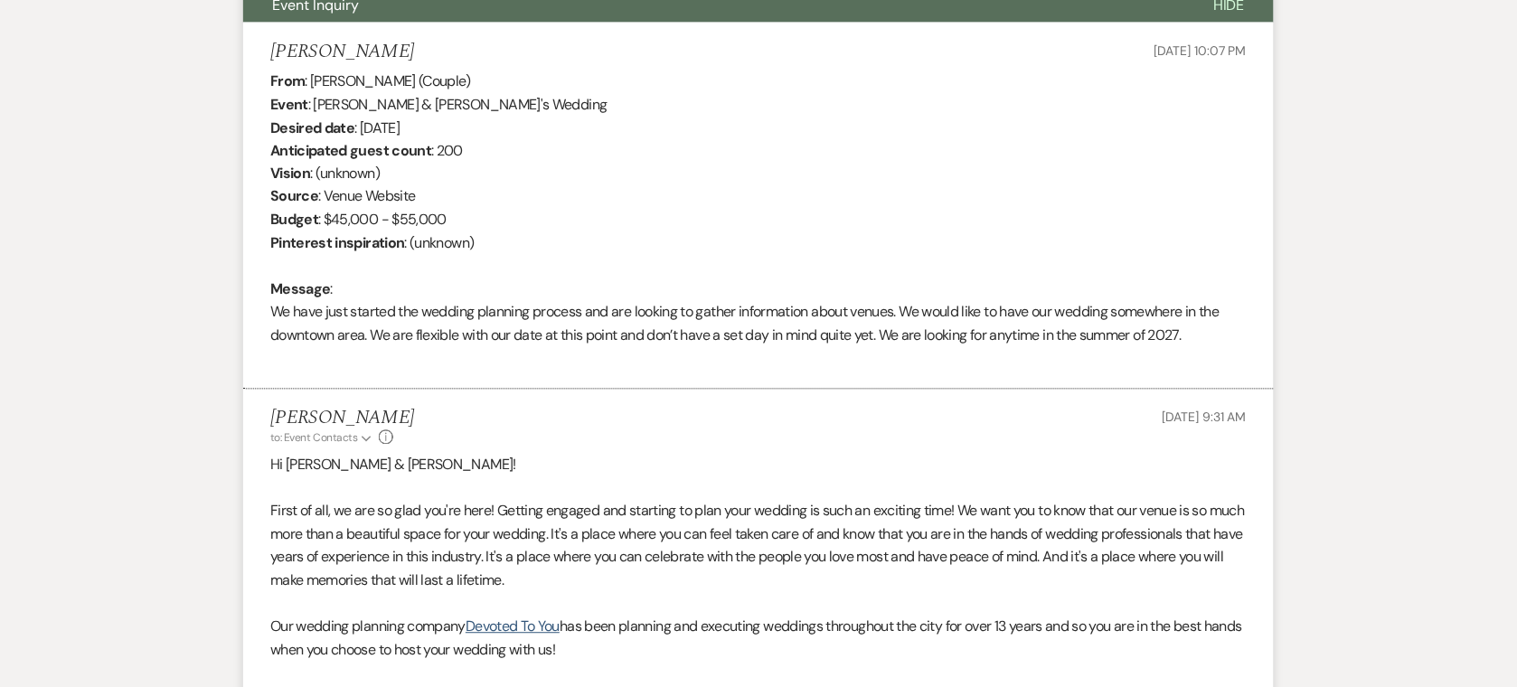
scroll to position [771, 0]
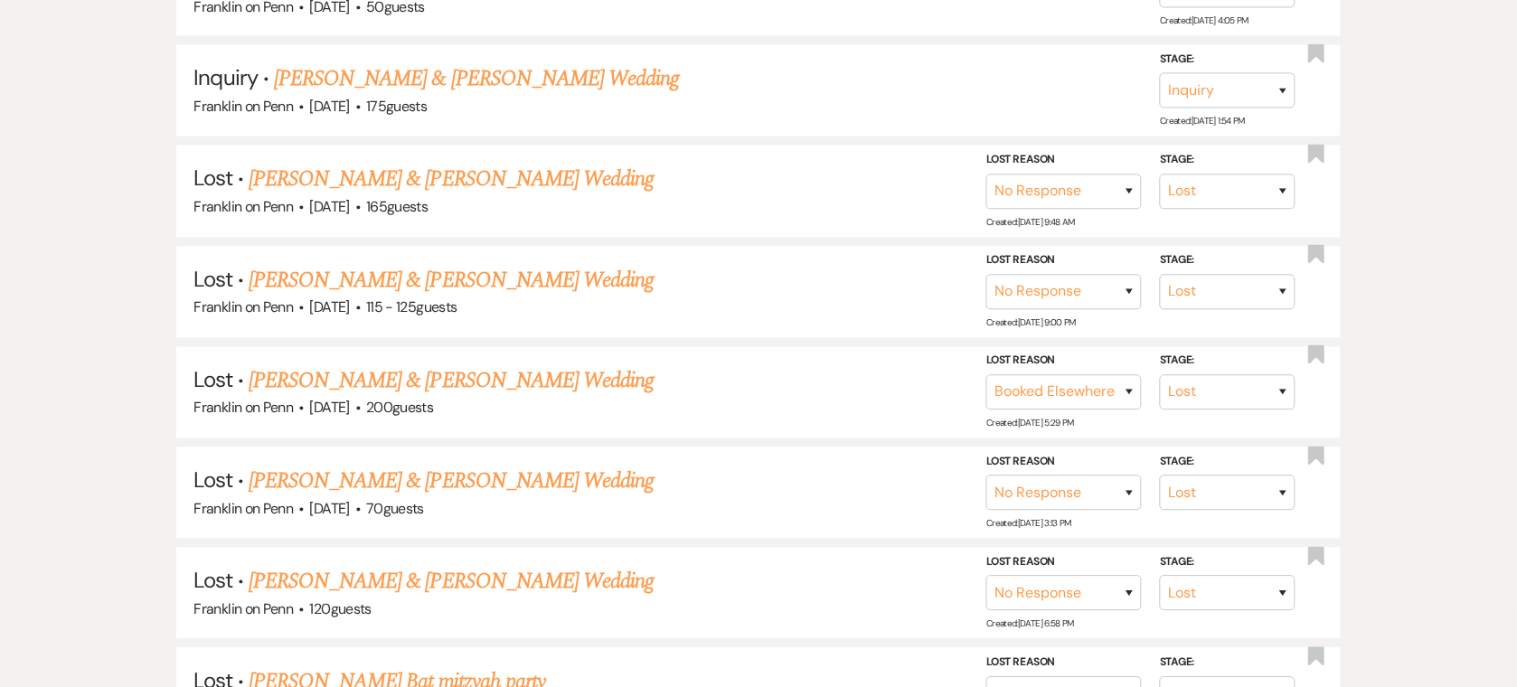
scroll to position [145, 0]
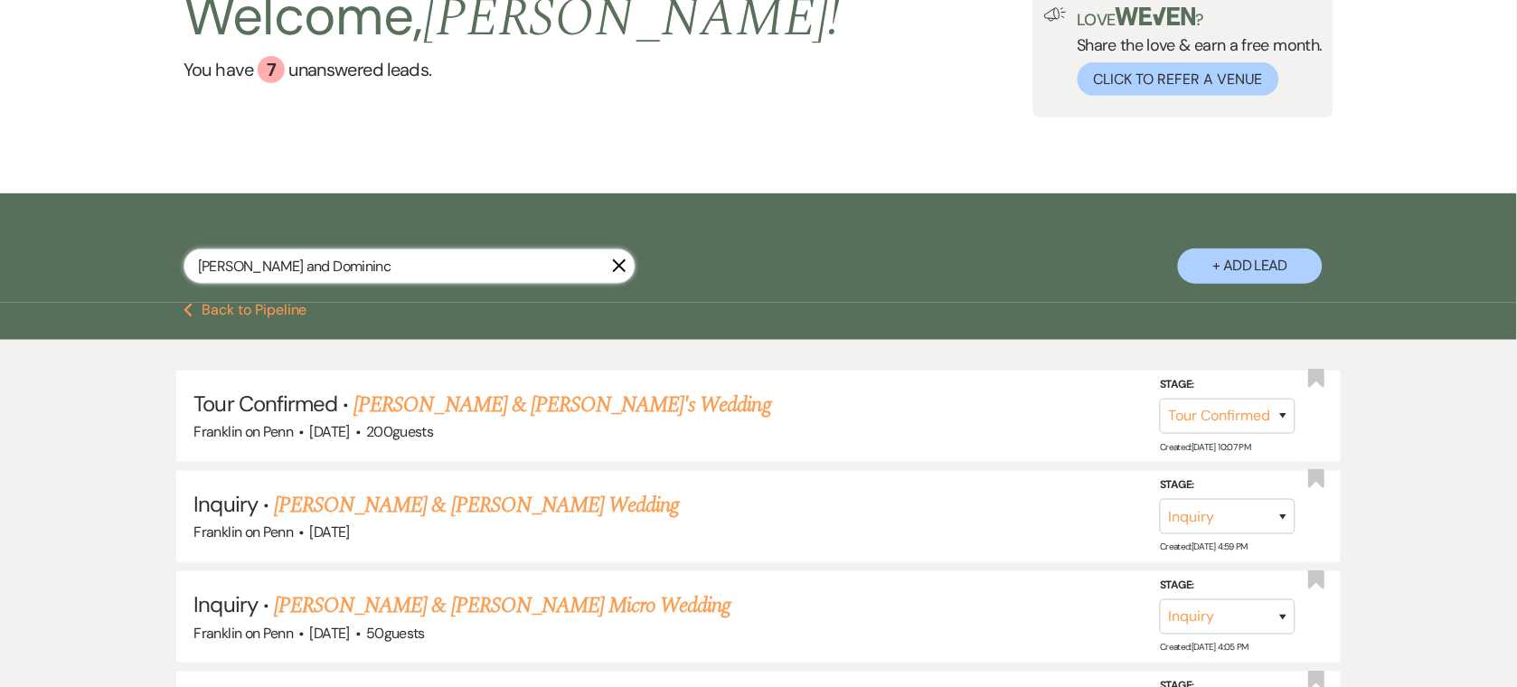
click at [440, 252] on input "[PERSON_NAME] and Domininc" at bounding box center [410, 266] width 452 height 35
click at [439, 252] on input "[PERSON_NAME] and Domininc" at bounding box center [410, 266] width 452 height 35
paste input "Signe"
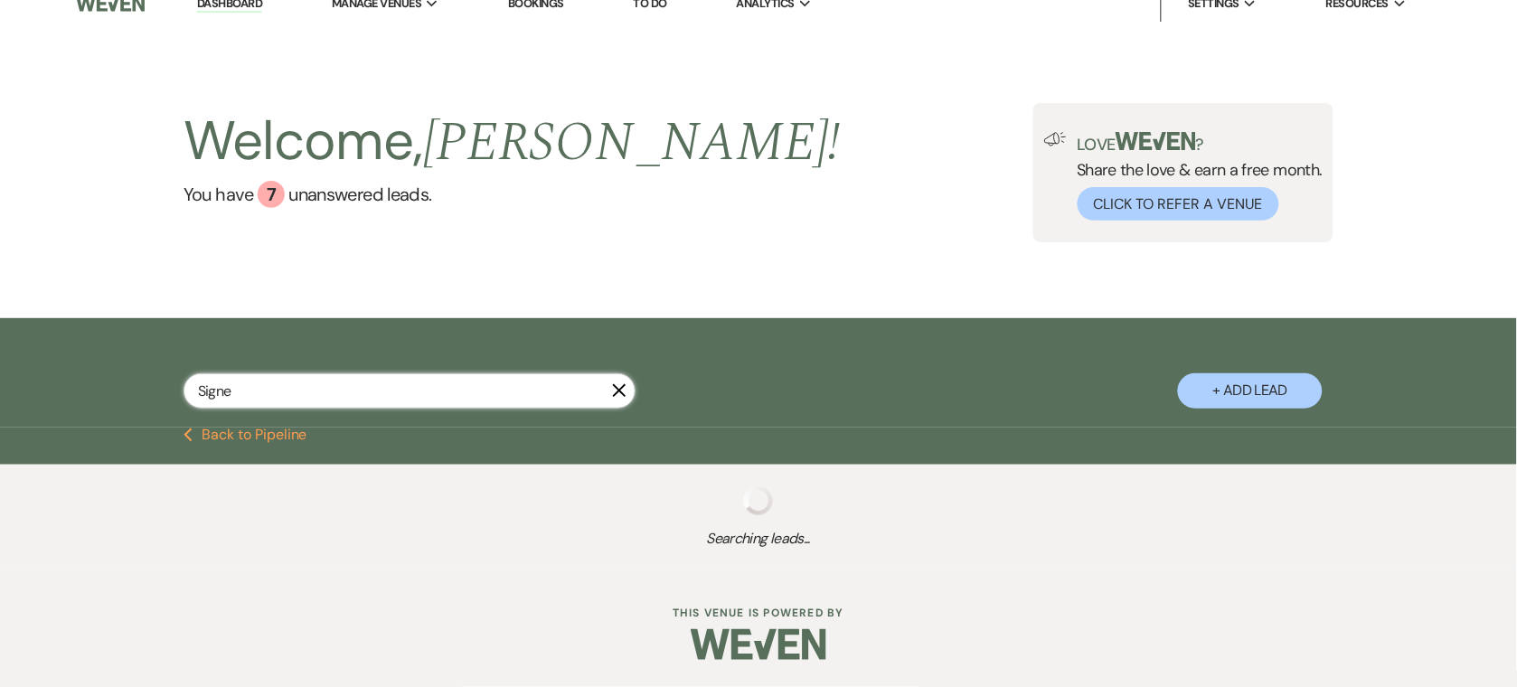
scroll to position [67, 0]
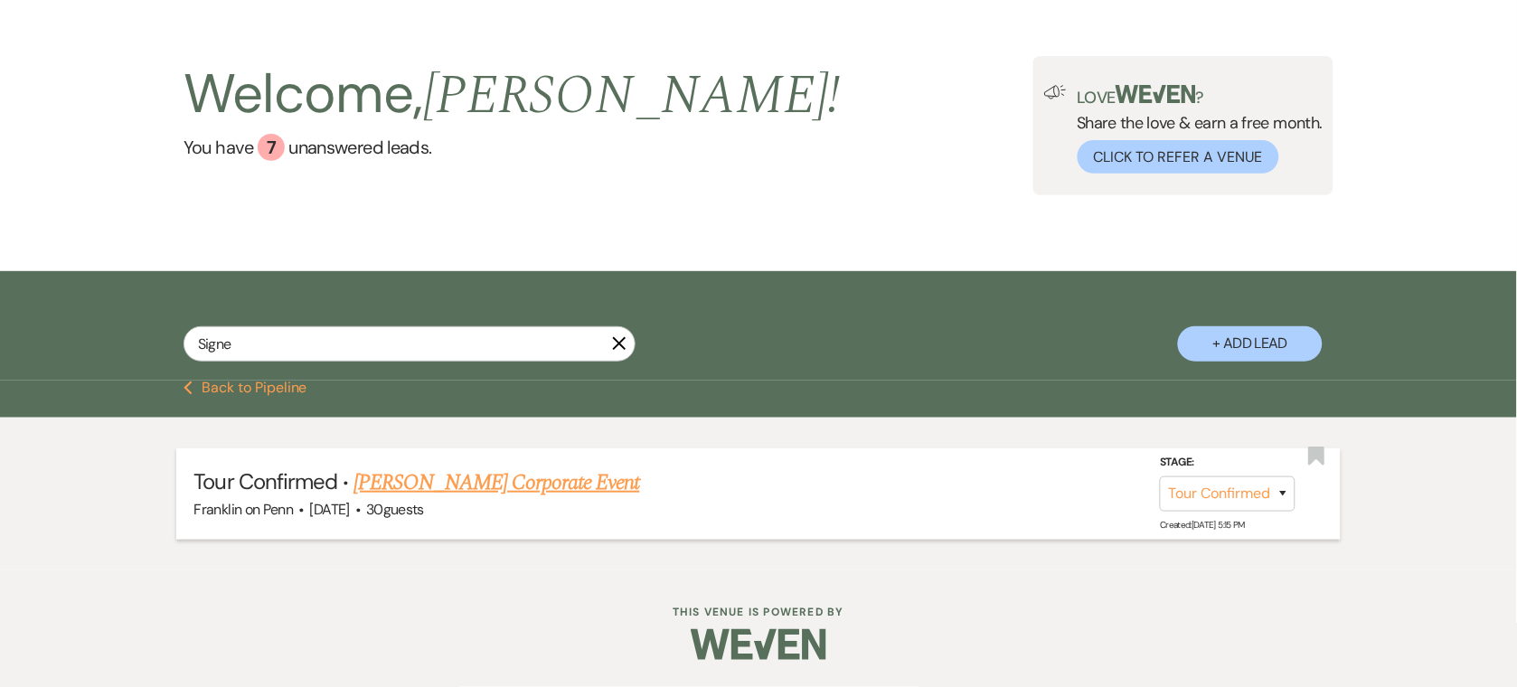
click at [486, 486] on link "[PERSON_NAME] Corporate Event" at bounding box center [496, 482] width 286 height 33
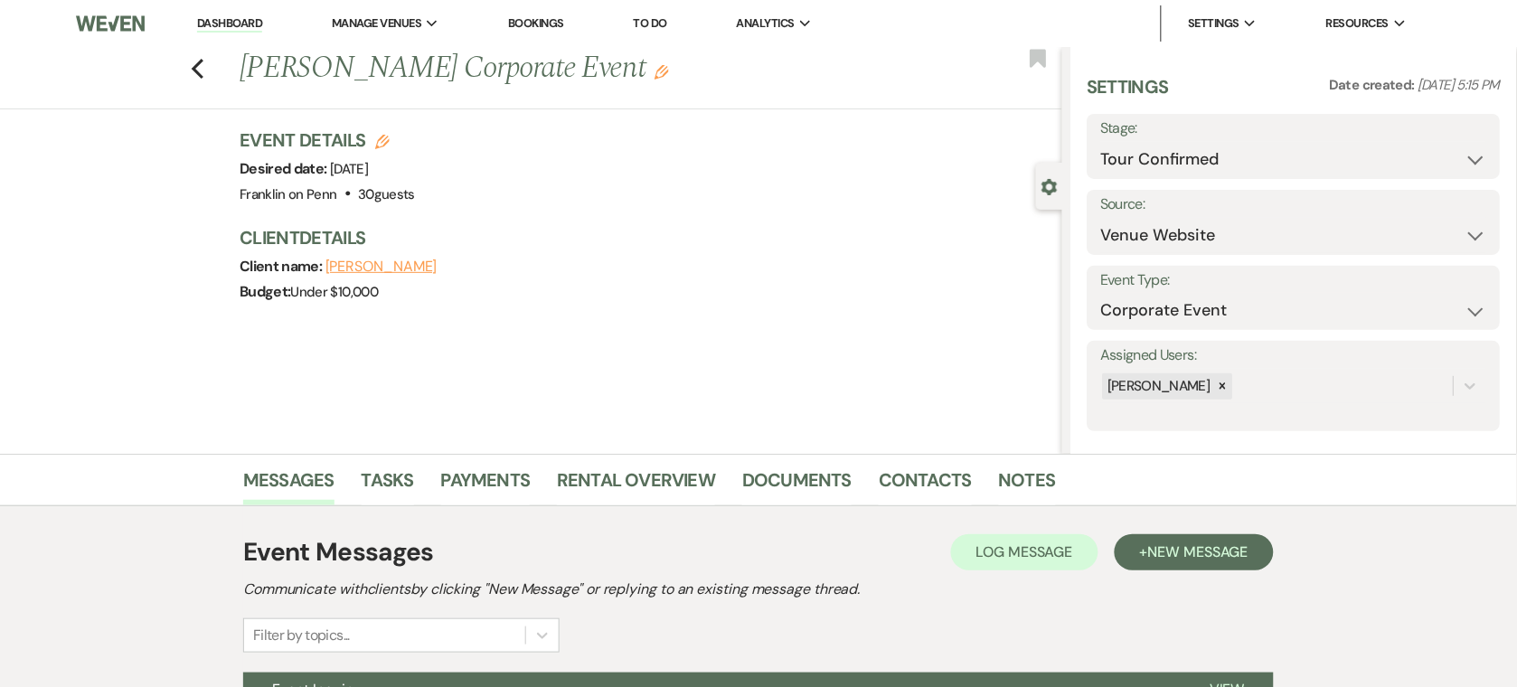
scroll to position [67, 0]
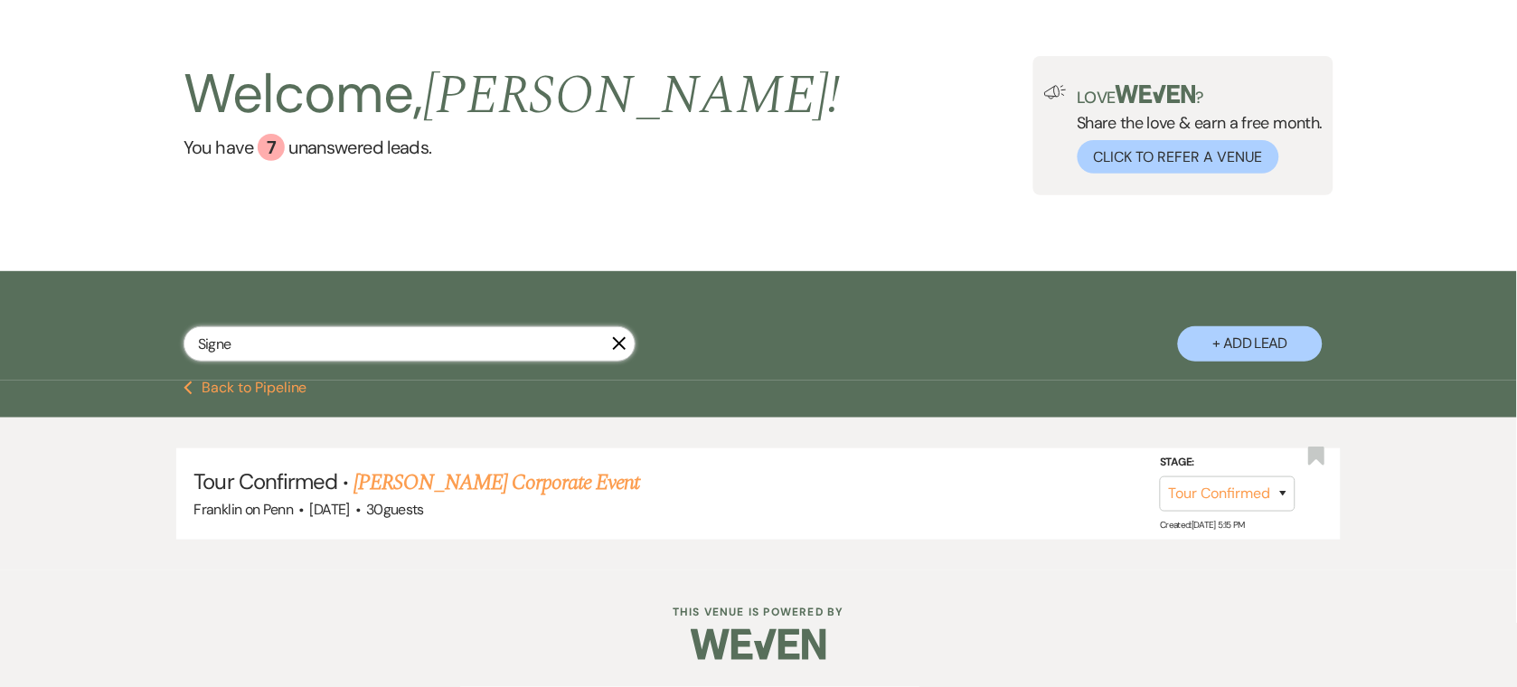
click at [308, 353] on input "Signe" at bounding box center [410, 343] width 452 height 35
paste input "Caitlin"
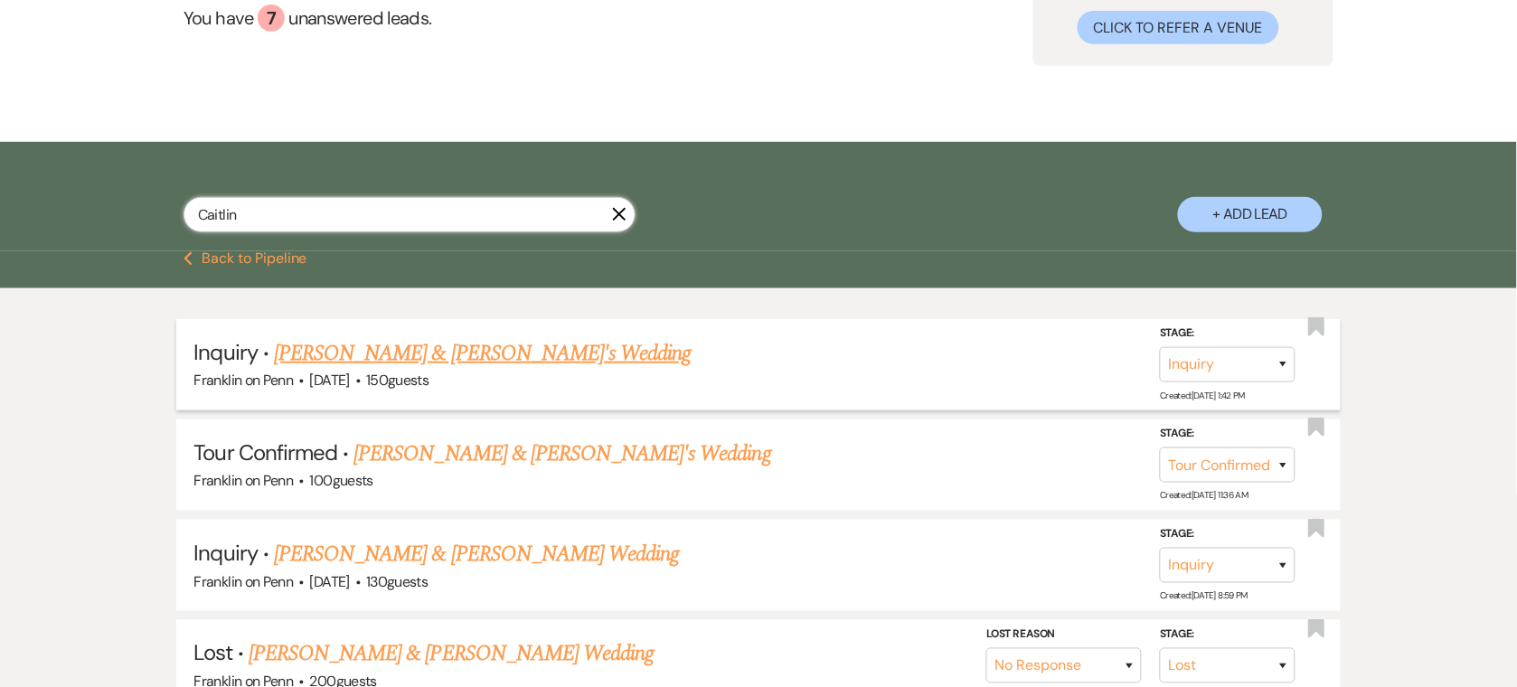
scroll to position [212, 0]
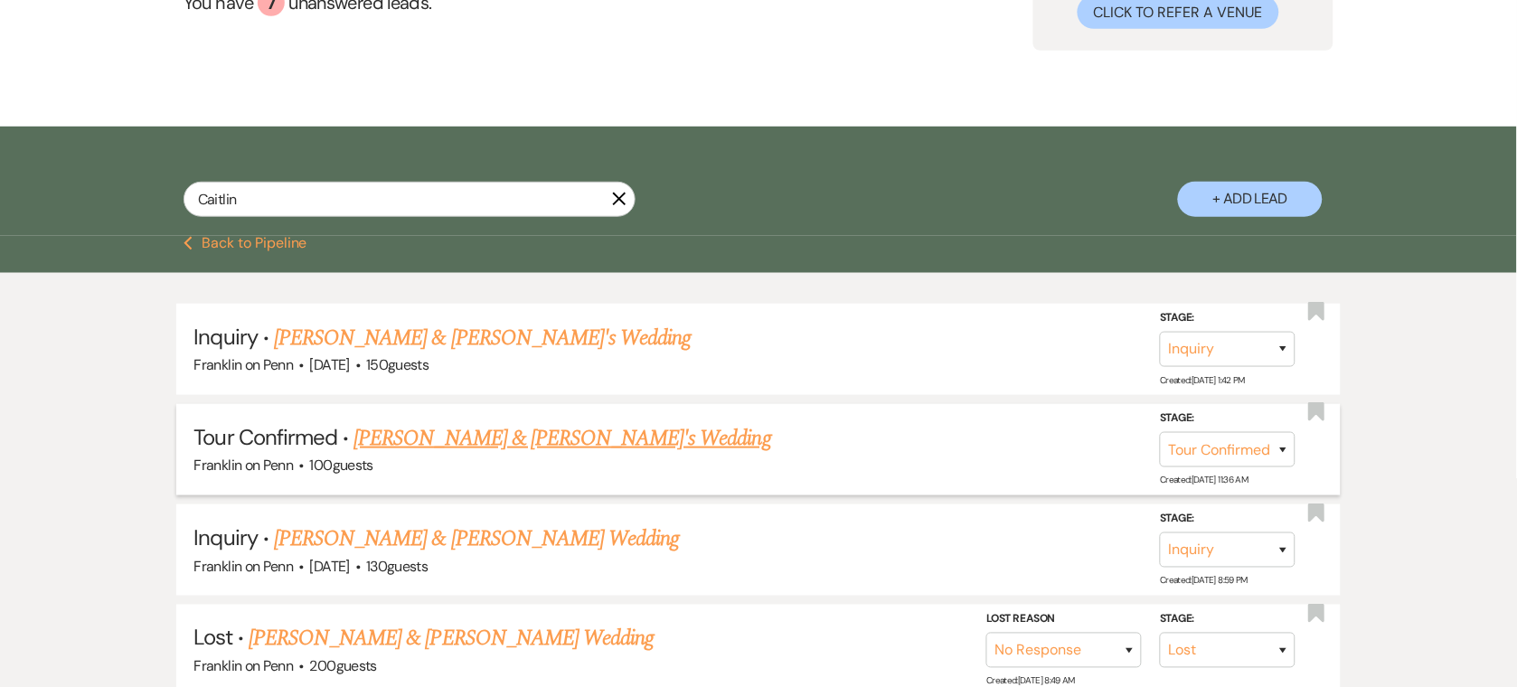
click at [415, 445] on link "[PERSON_NAME] & [PERSON_NAME]'s Wedding" at bounding box center [562, 438] width 418 height 33
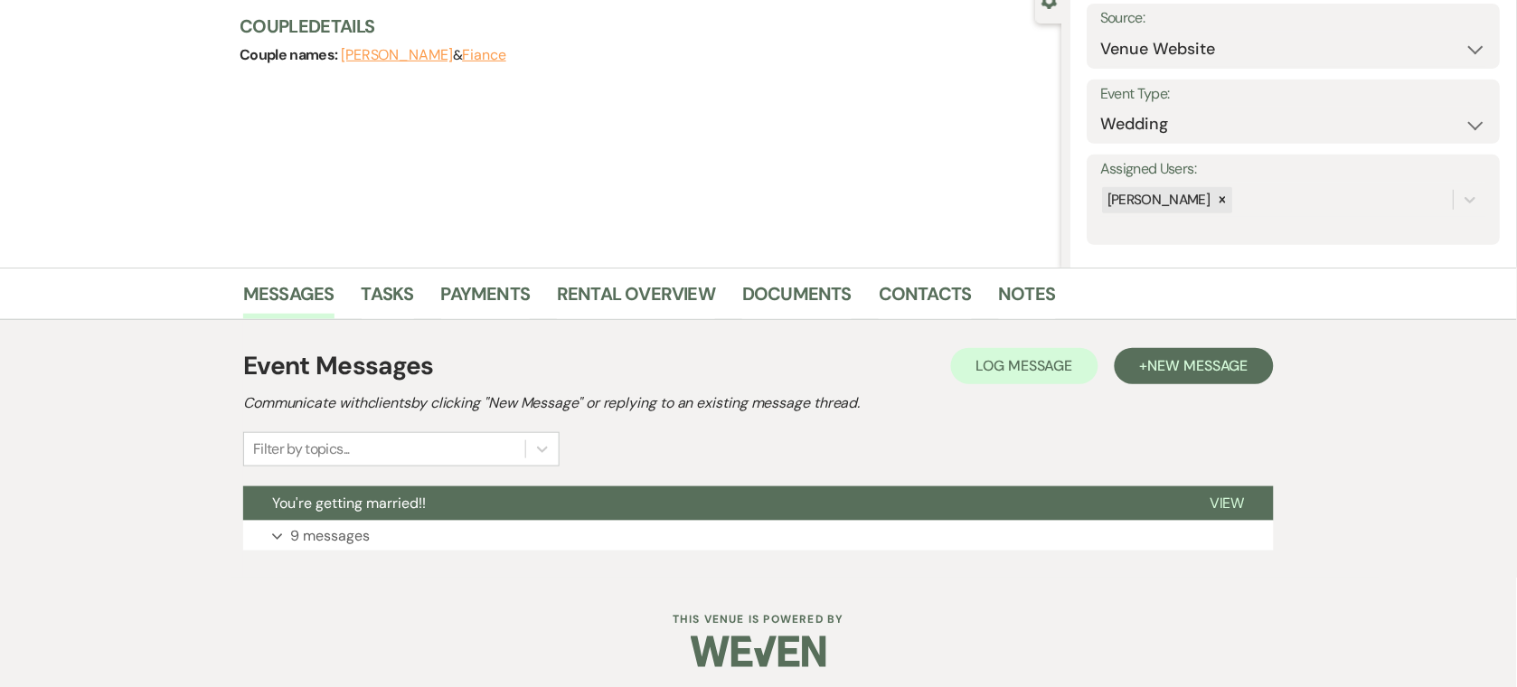
scroll to position [193, 0]
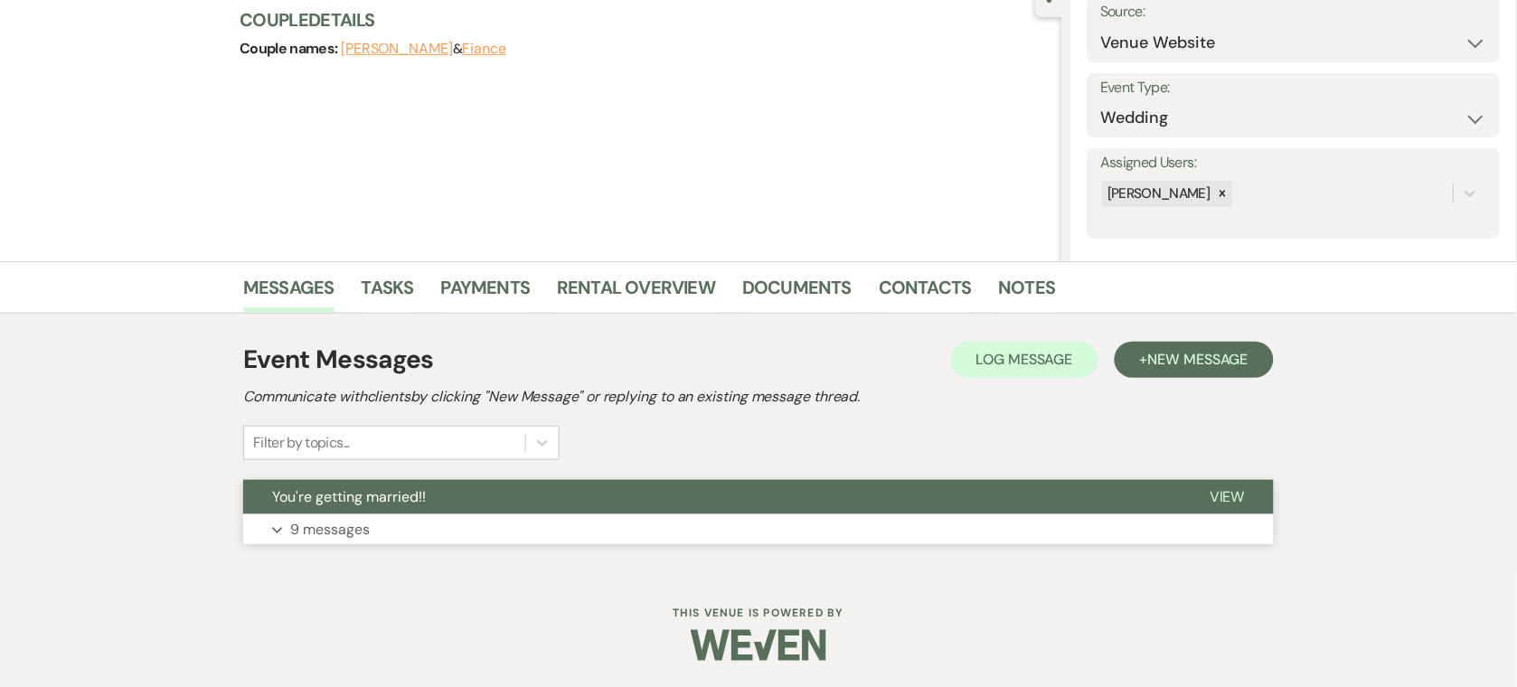
click at [651, 526] on button "Expand 9 messages" at bounding box center [758, 529] width 1031 height 31
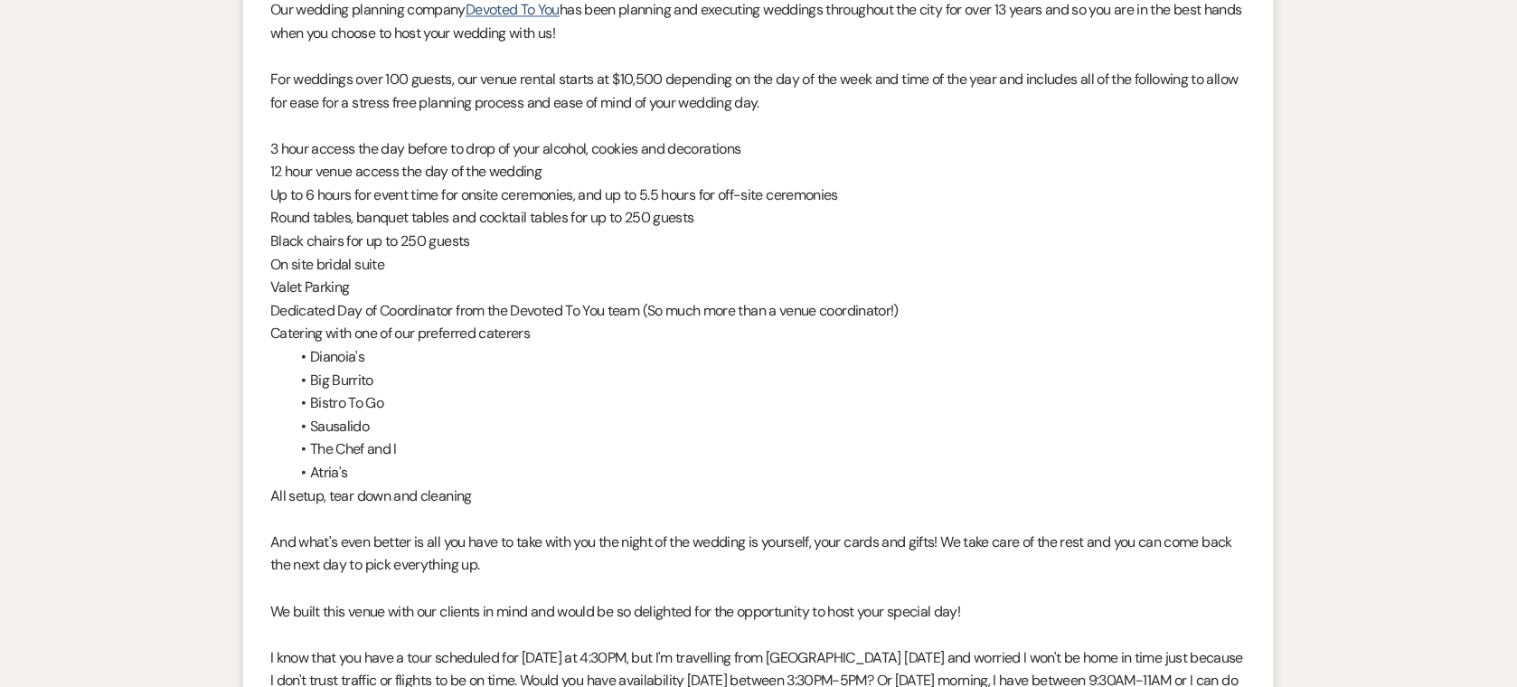
scroll to position [939, 0]
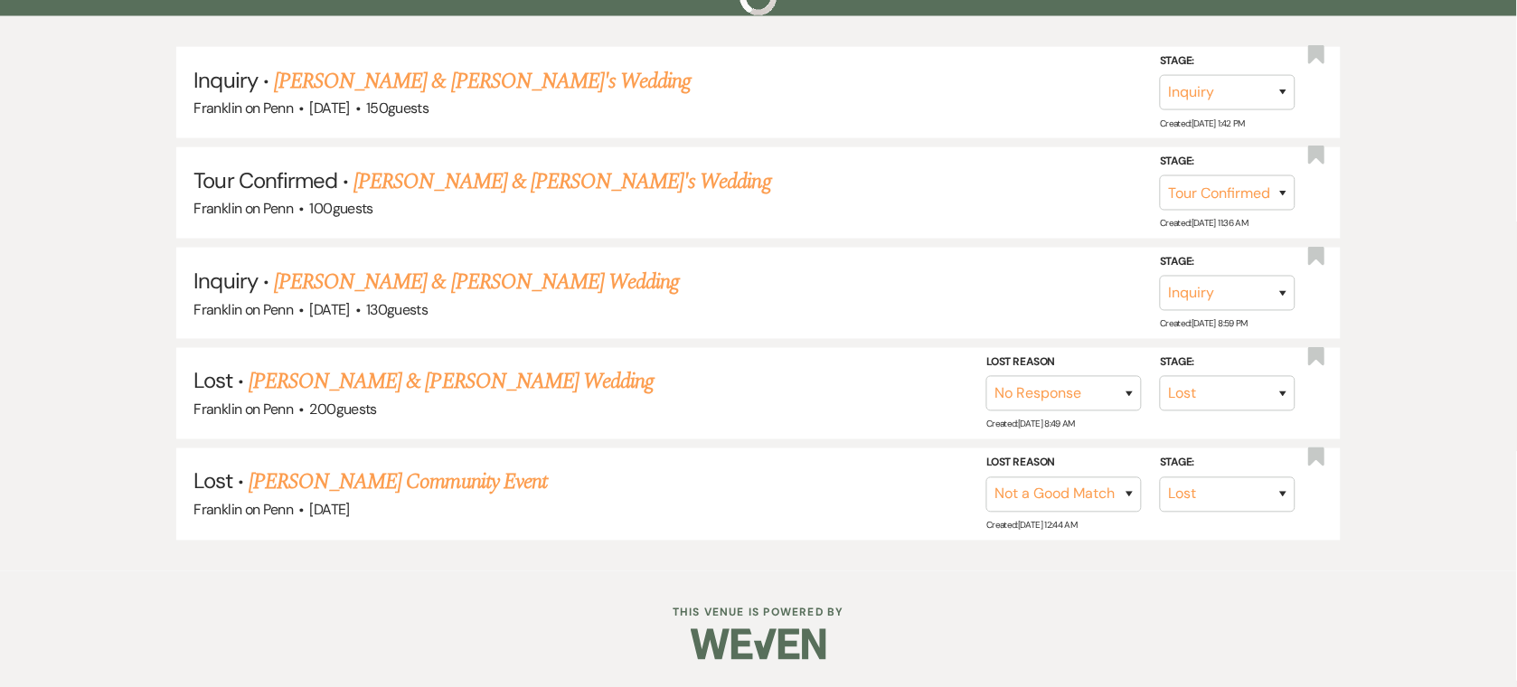
scroll to position [212, 0]
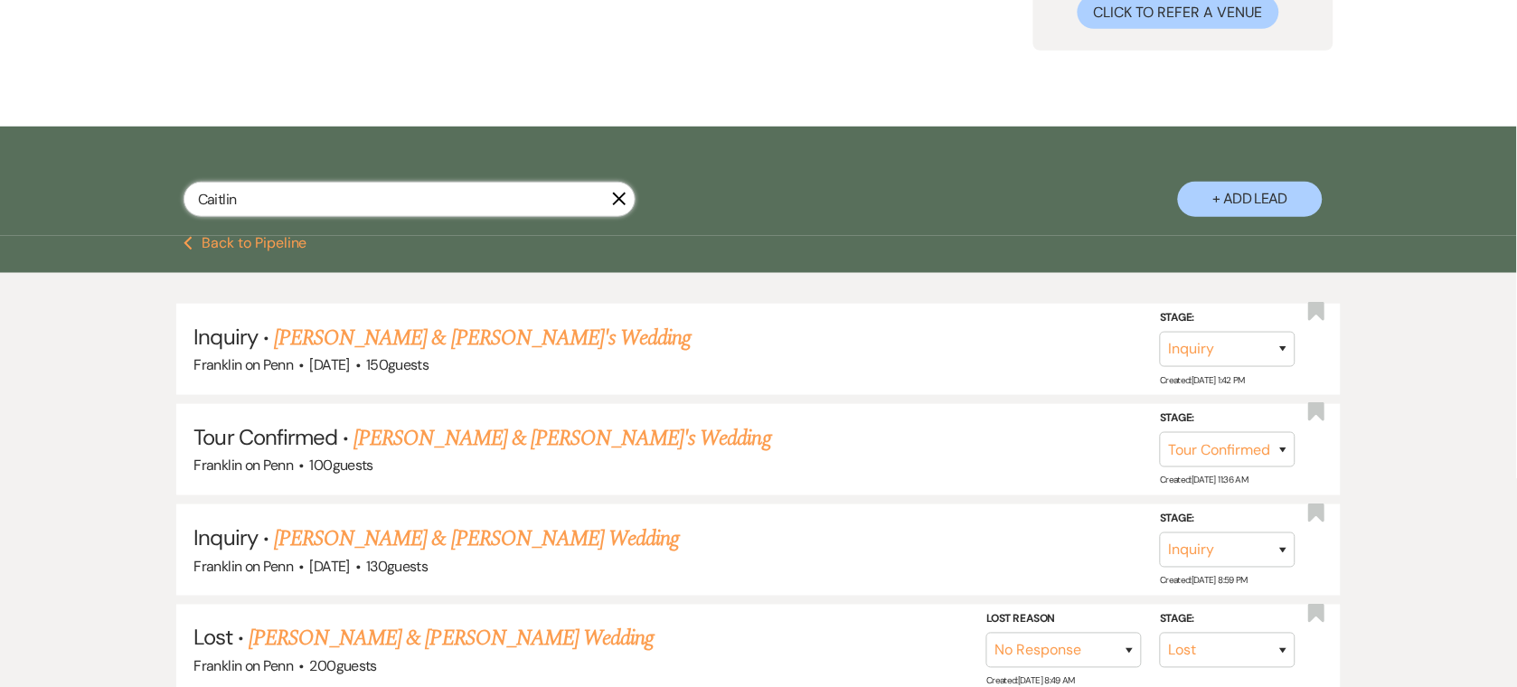
click at [429, 196] on input "Caitlin" at bounding box center [410, 199] width 452 height 35
click at [429, 197] on input "Caitlin" at bounding box center [410, 199] width 452 height 35
paste input "[PERSON_NAME] and [PERSON_NAME]"
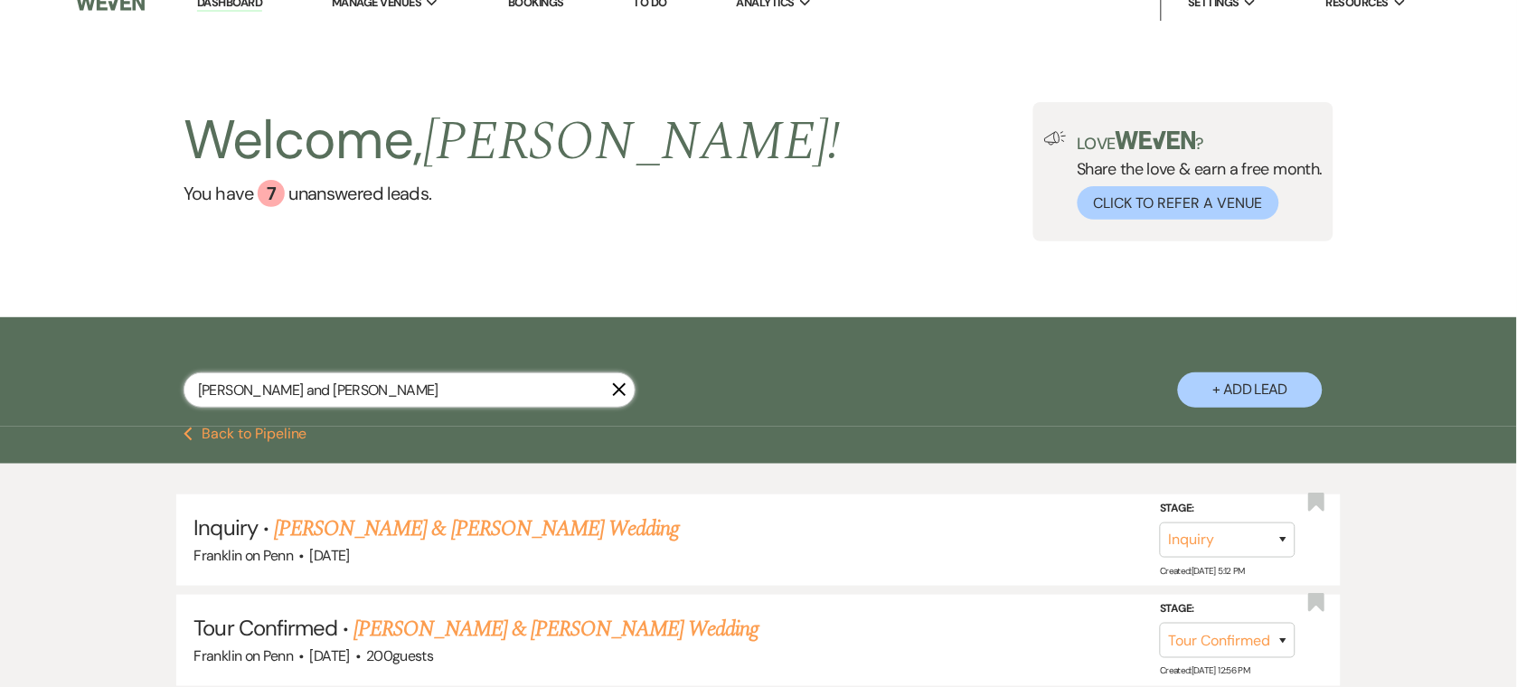
scroll to position [212, 0]
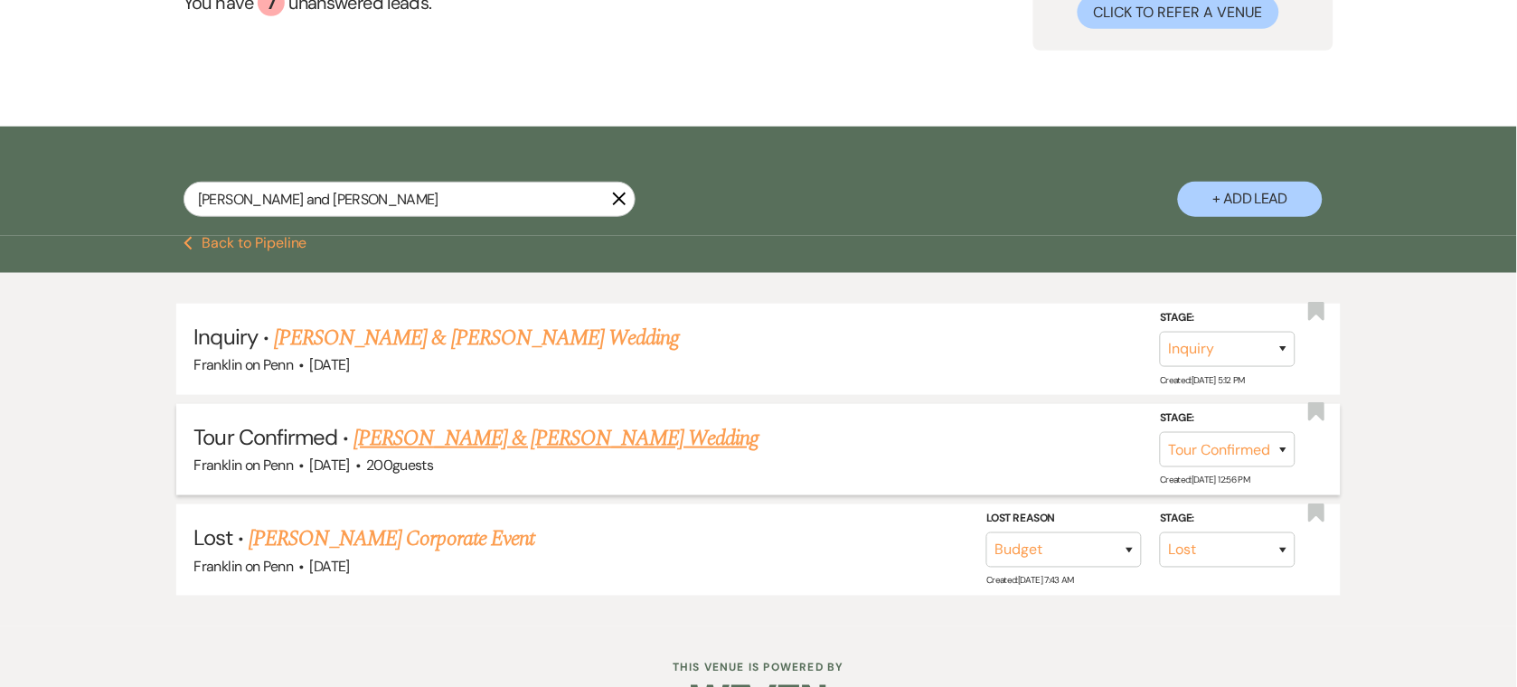
click at [428, 433] on link "[PERSON_NAME] & [PERSON_NAME] Wedding" at bounding box center [555, 438] width 405 height 33
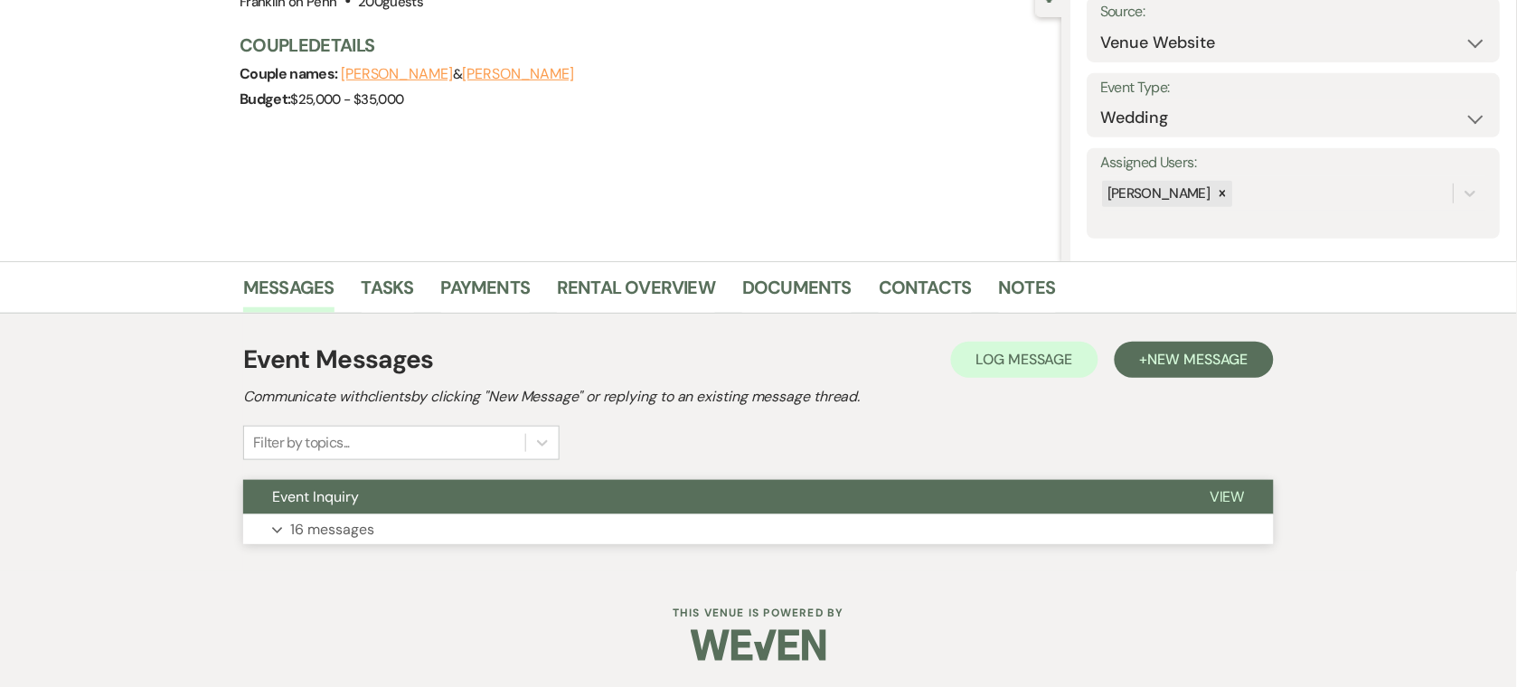
click at [501, 490] on button "Event Inquiry" at bounding box center [711, 497] width 937 height 34
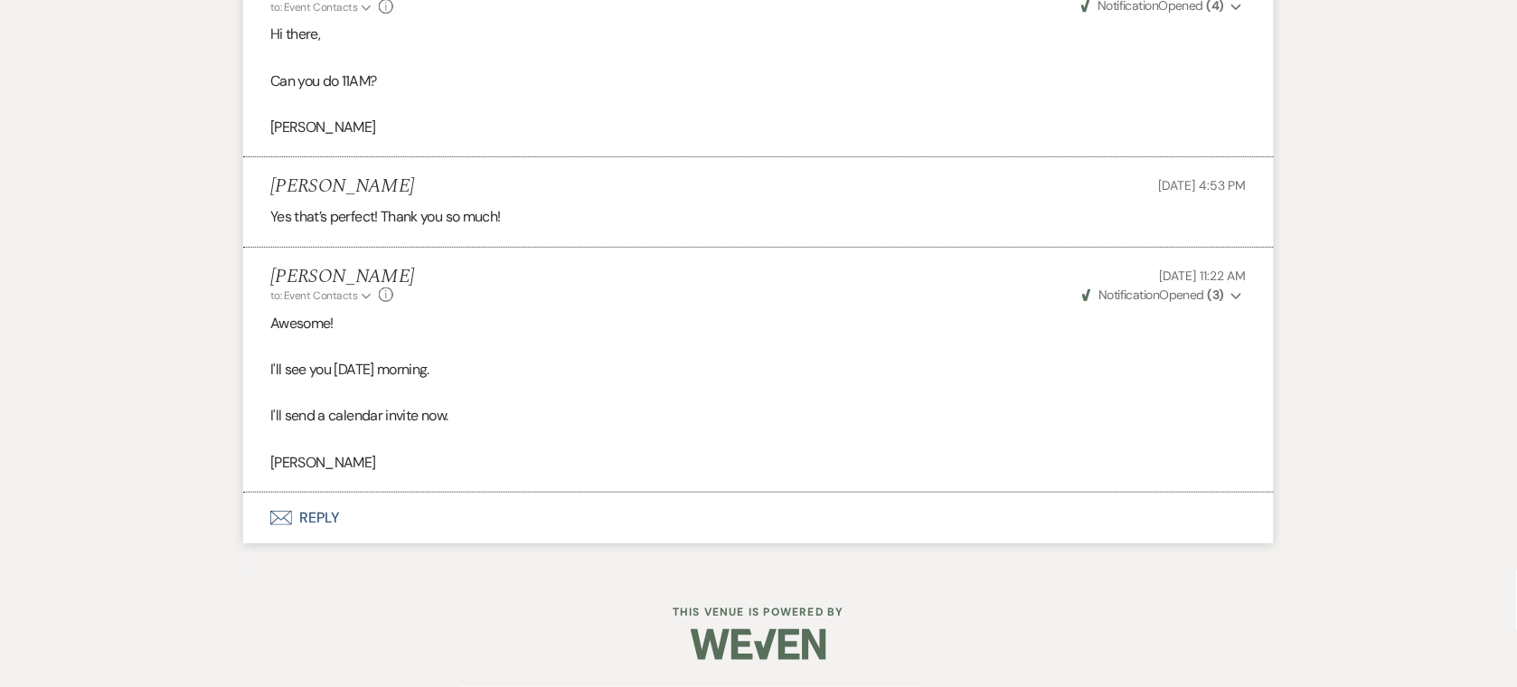
scroll to position [5120, 0]
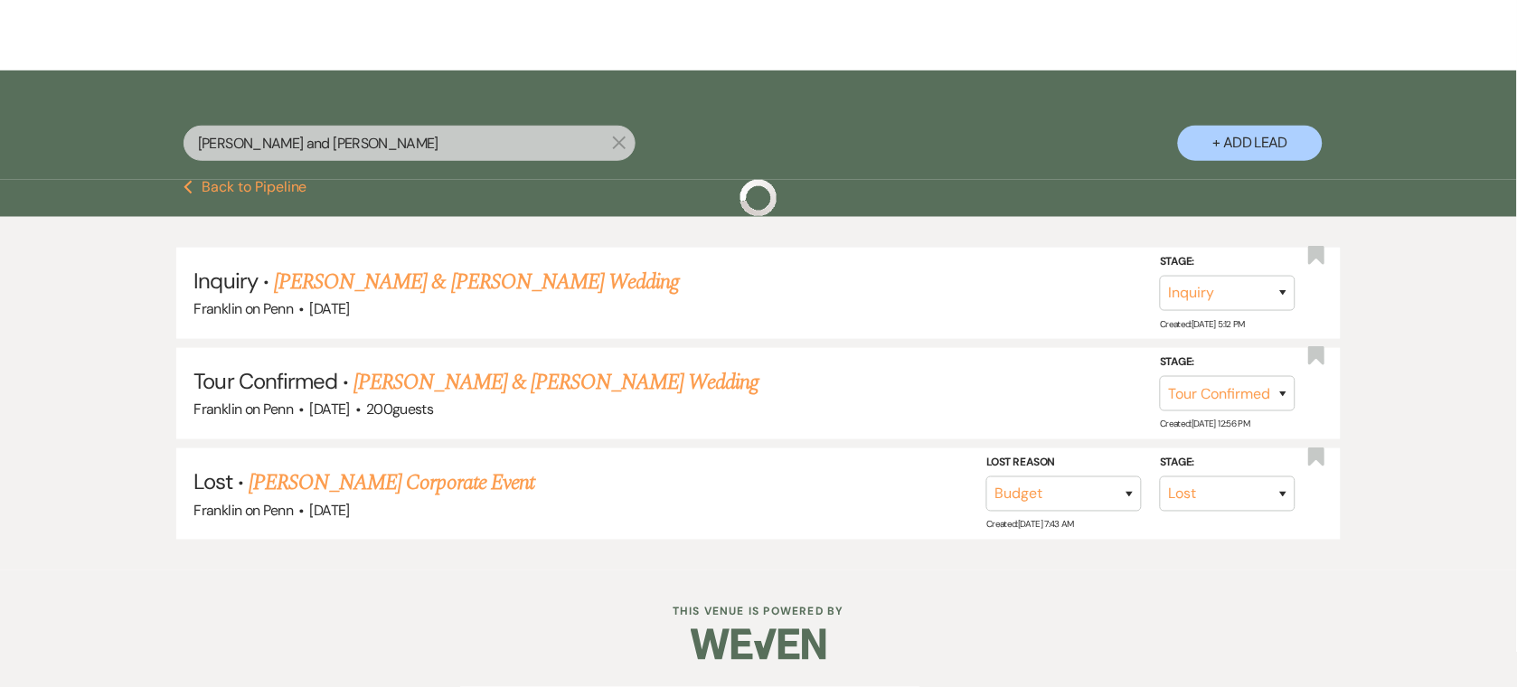
scroll to position [212, 0]
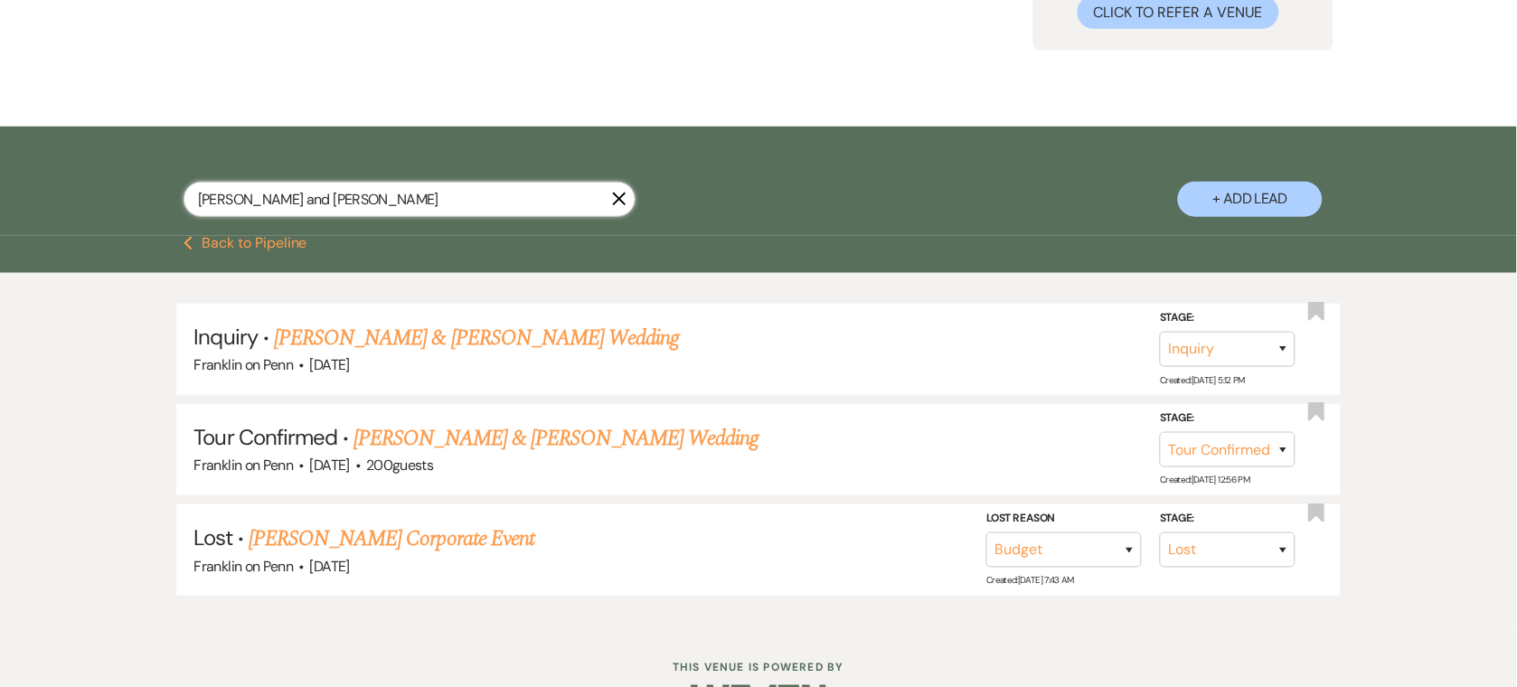
click at [540, 194] on input "[PERSON_NAME] and [PERSON_NAME]" at bounding box center [410, 199] width 452 height 35
paste input "[PERSON_NAME]"
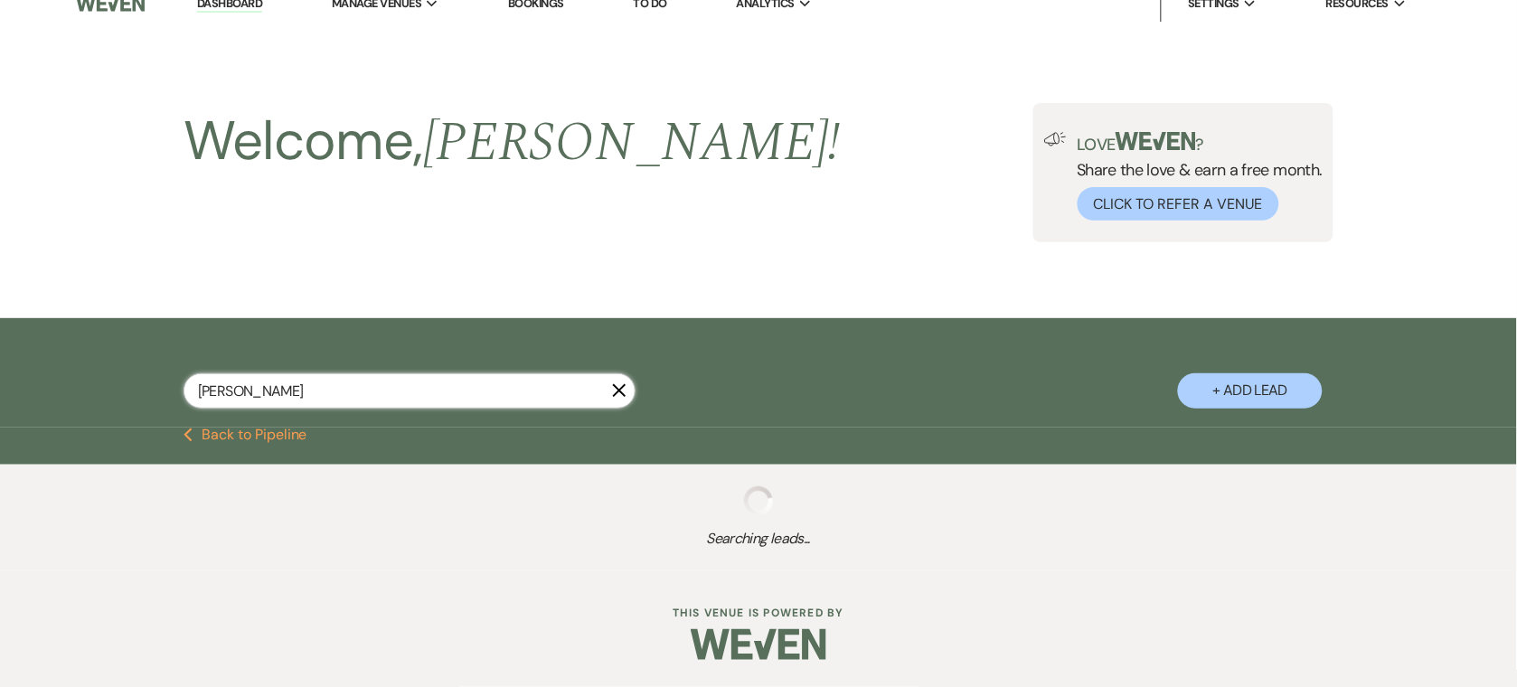
scroll to position [67, 0]
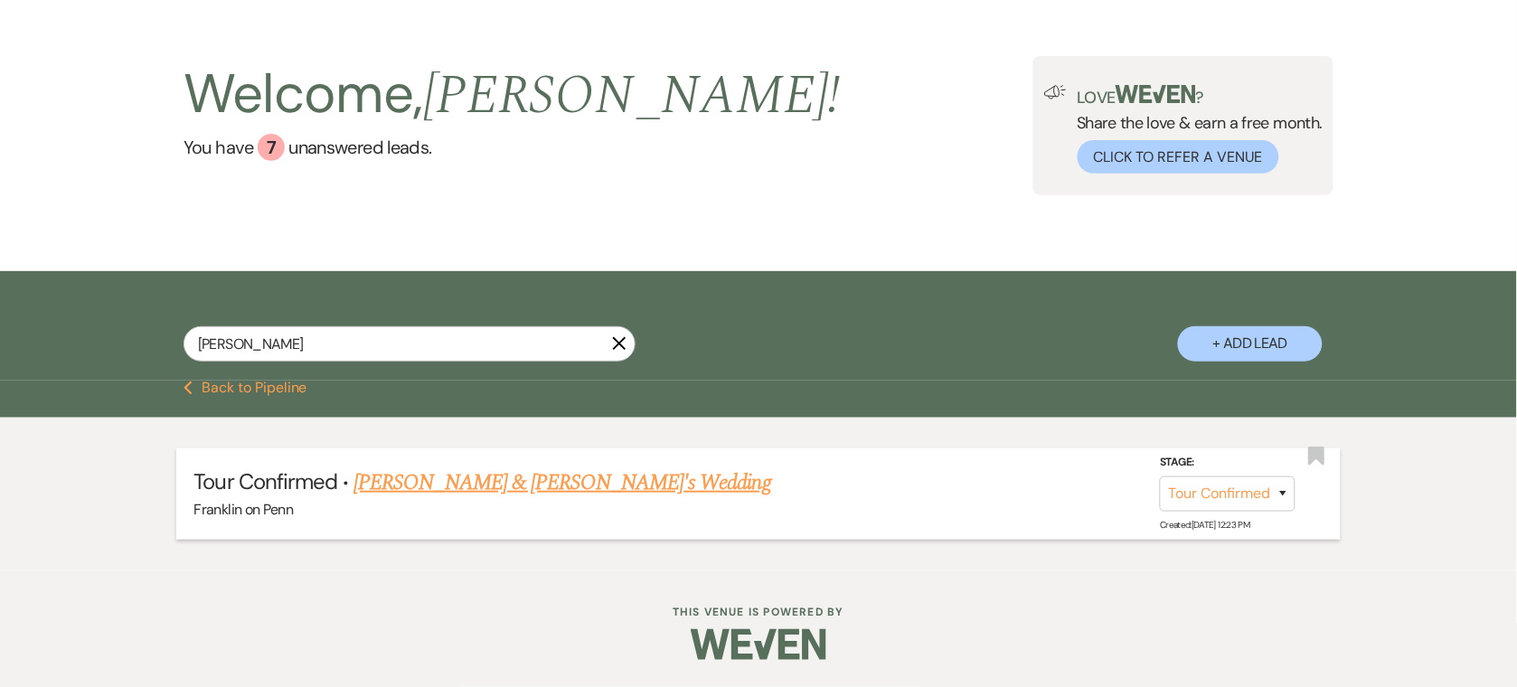
click at [495, 479] on link "[PERSON_NAME] & [PERSON_NAME]'s Wedding" at bounding box center [562, 482] width 418 height 33
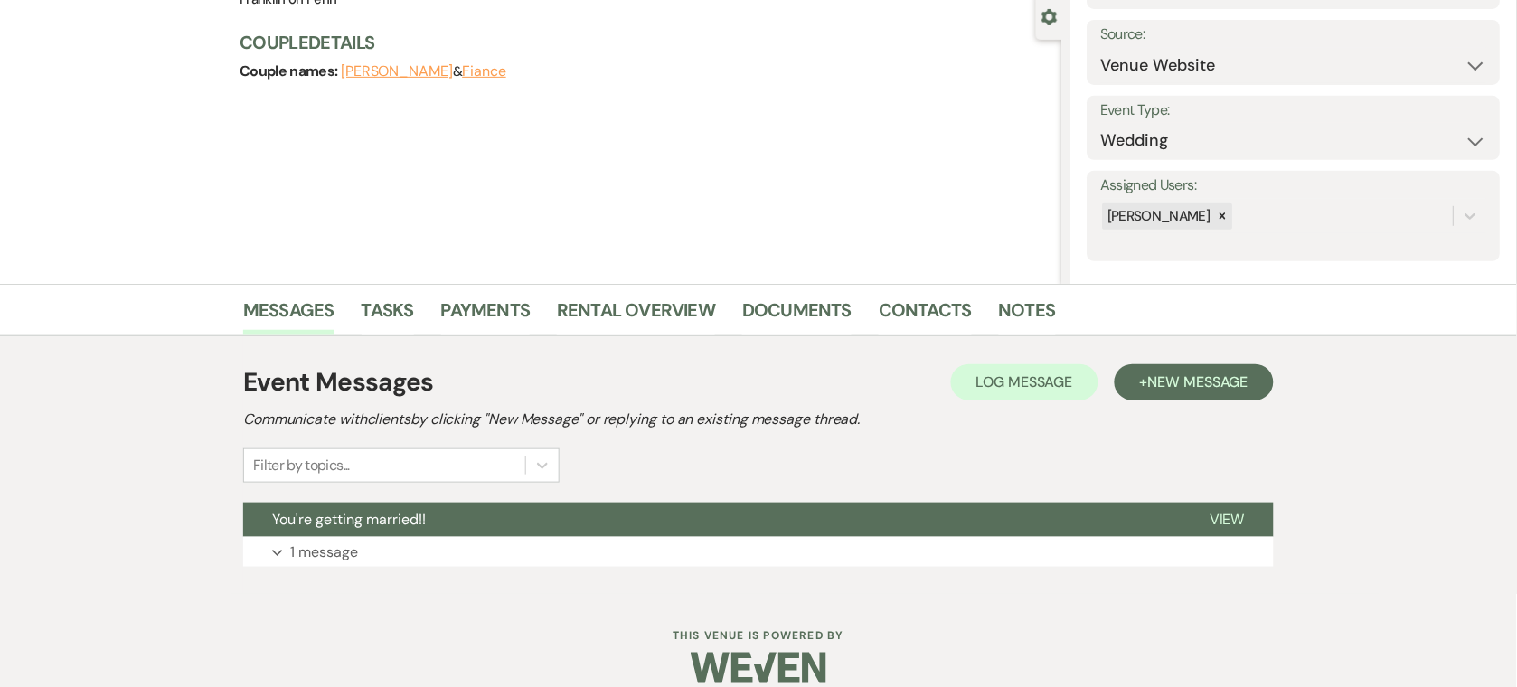
scroll to position [193, 0]
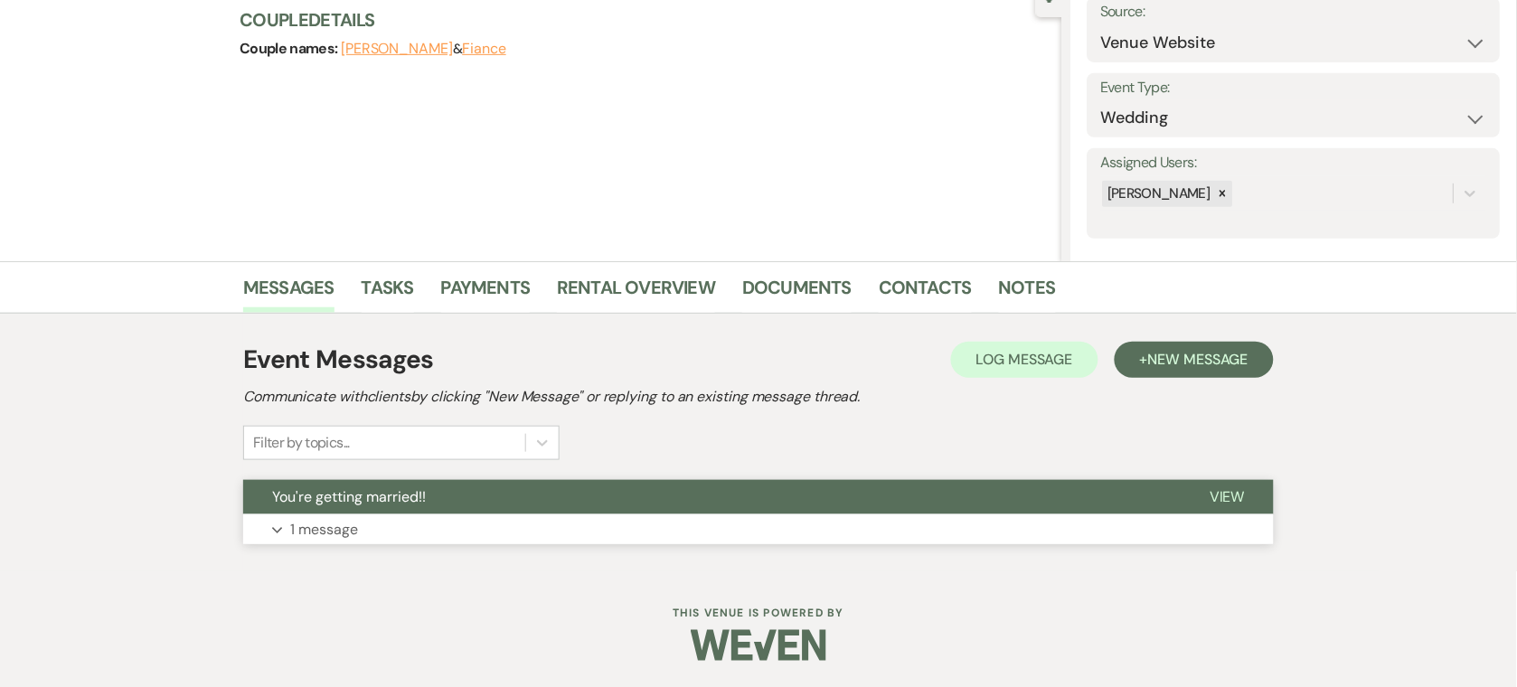
click at [416, 488] on span "You're getting married!!" at bounding box center [349, 496] width 154 height 19
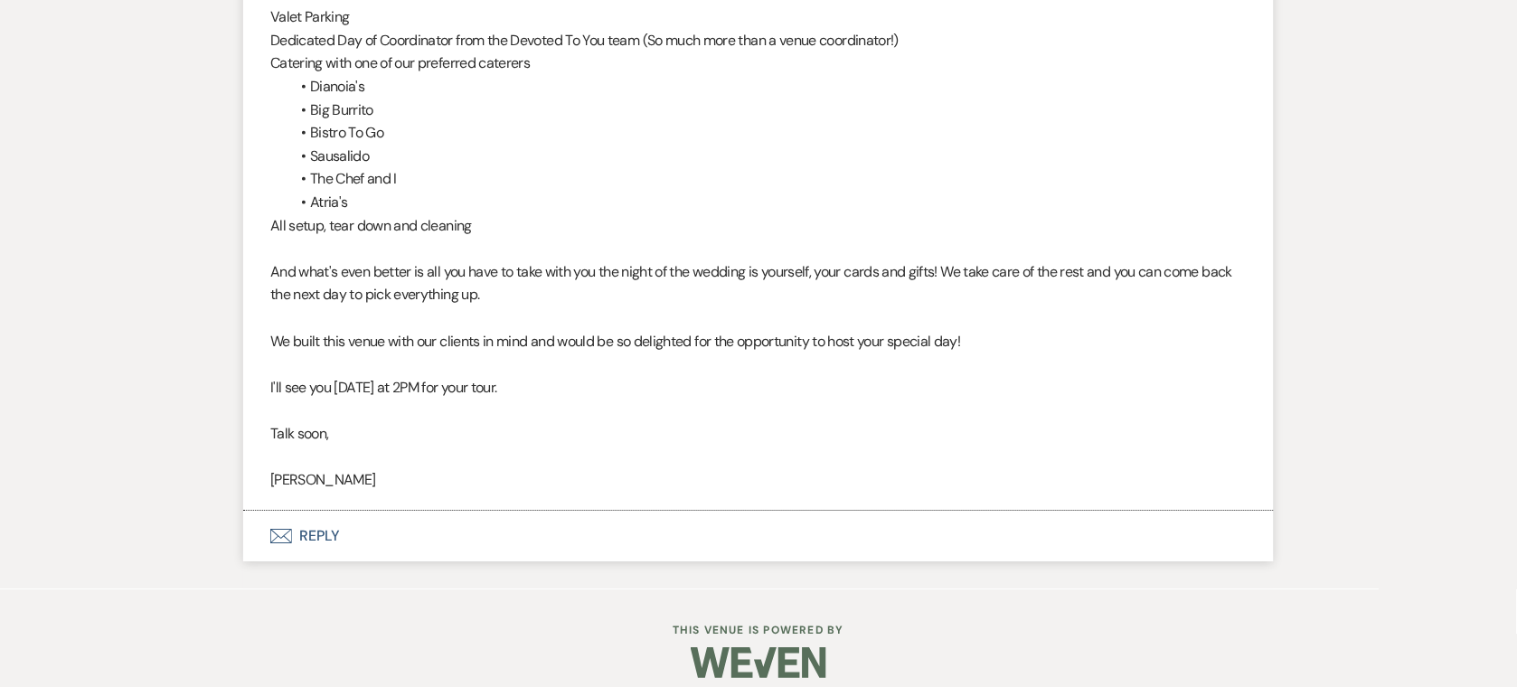
scroll to position [1222, 0]
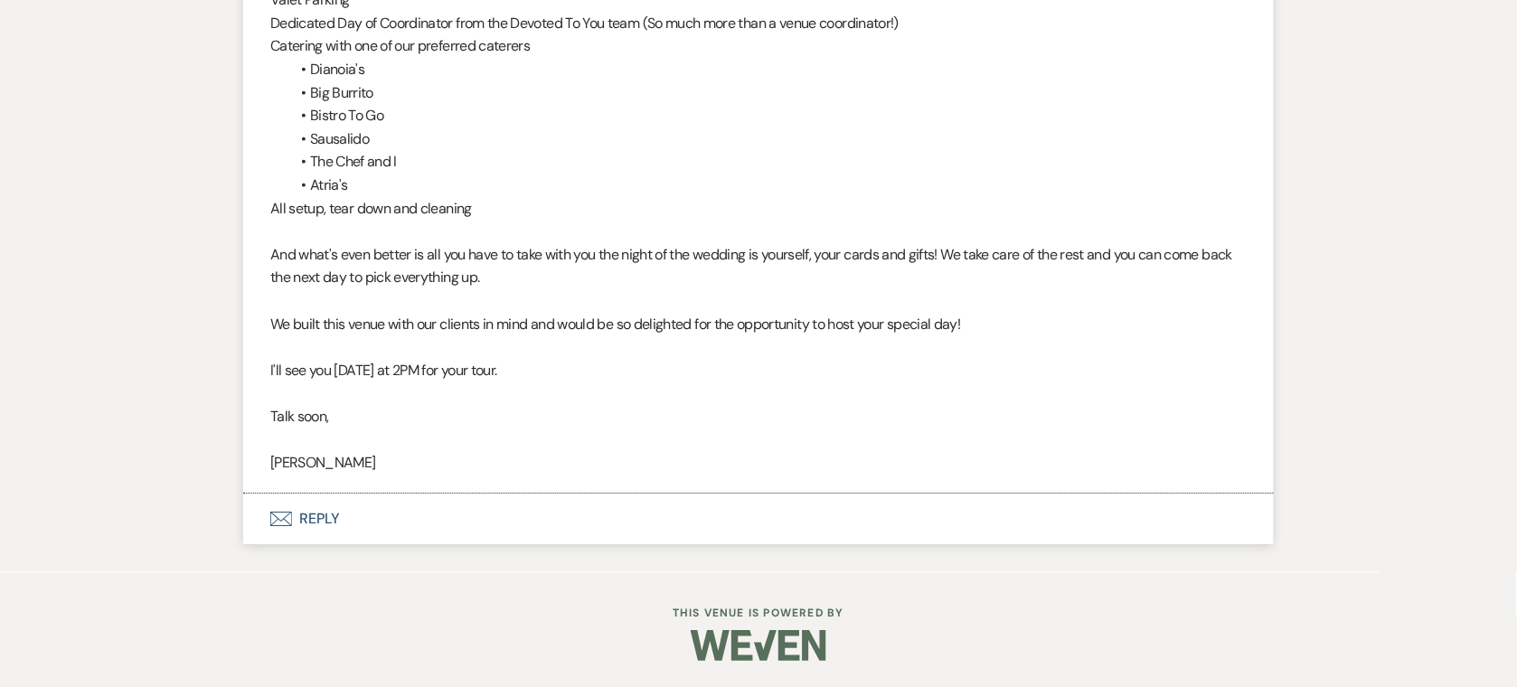
scroll to position [67, 0]
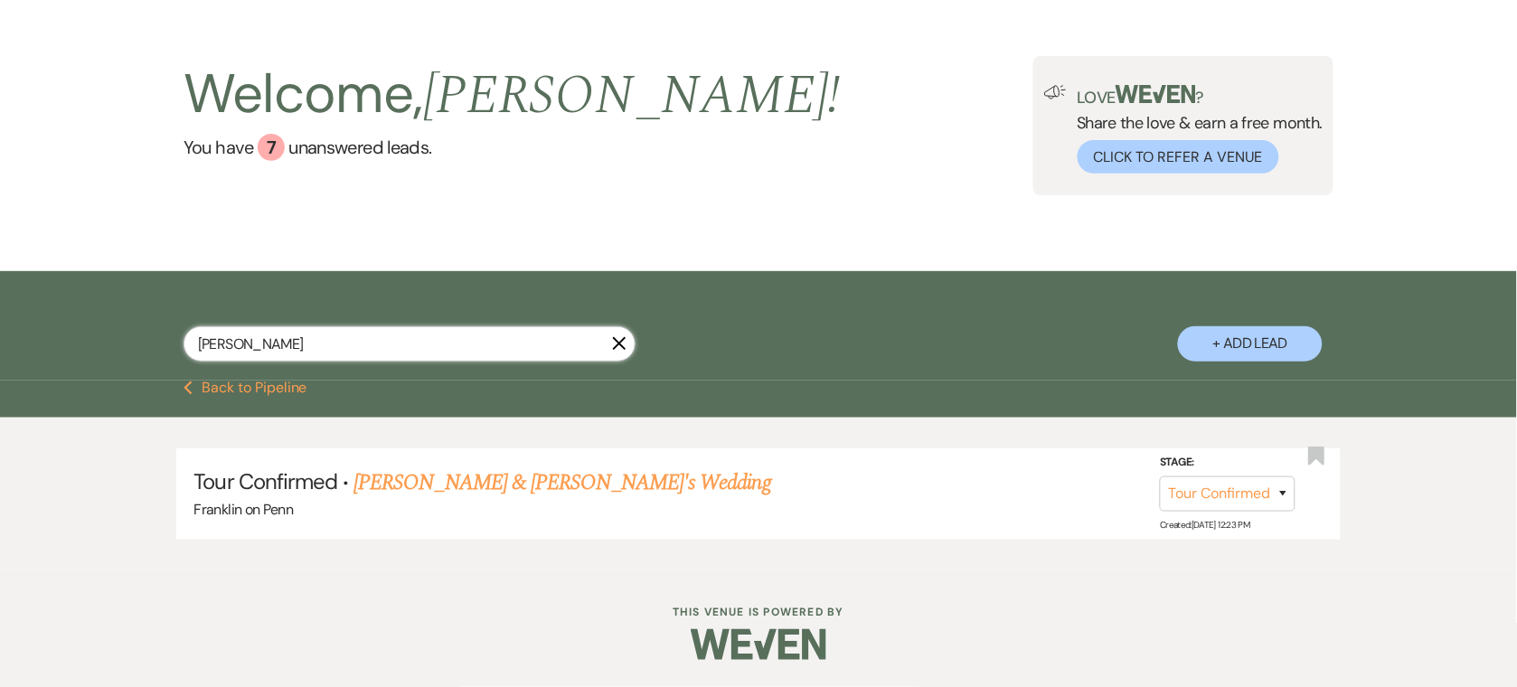
click at [269, 356] on input "[PERSON_NAME]" at bounding box center [410, 343] width 452 height 35
click at [268, 335] on input "[PERSON_NAME]" at bounding box center [410, 343] width 452 height 35
paste input "[PERSON_NAME]"
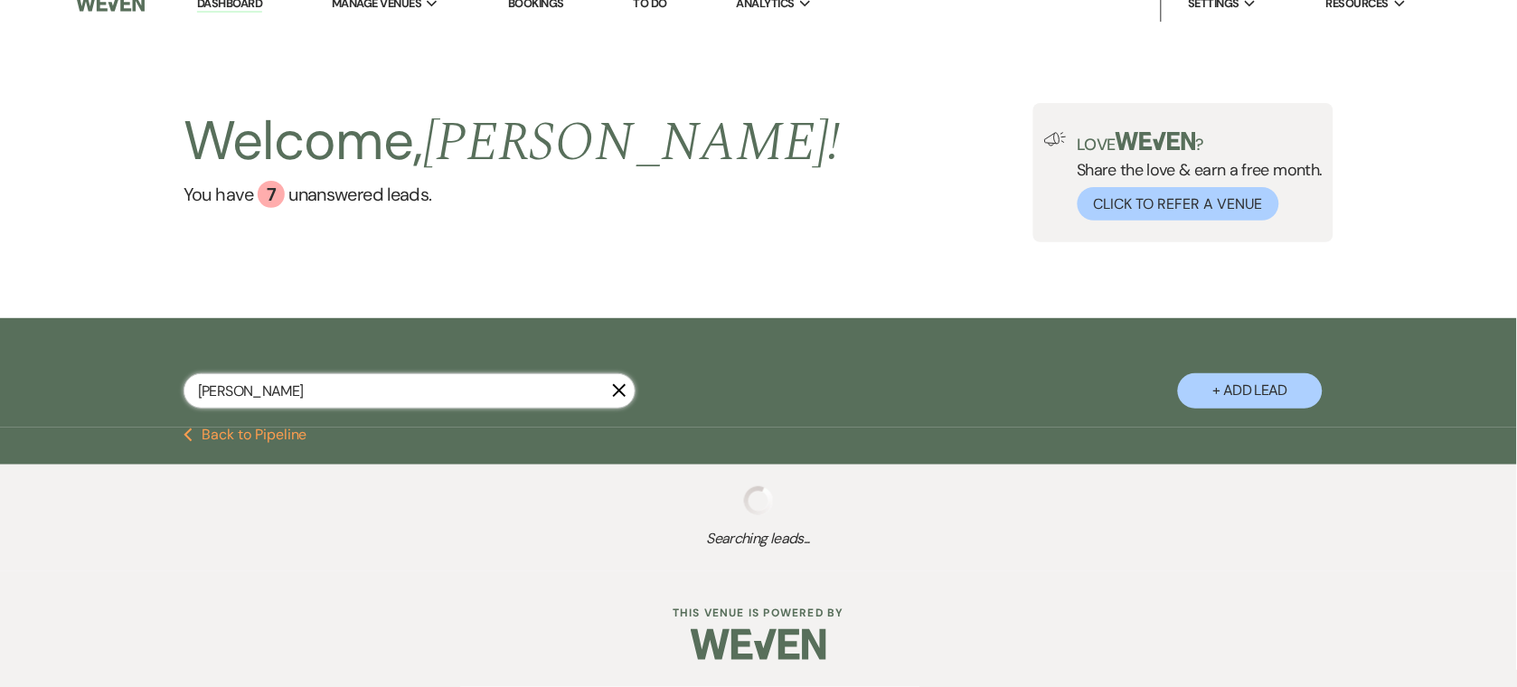
scroll to position [67, 0]
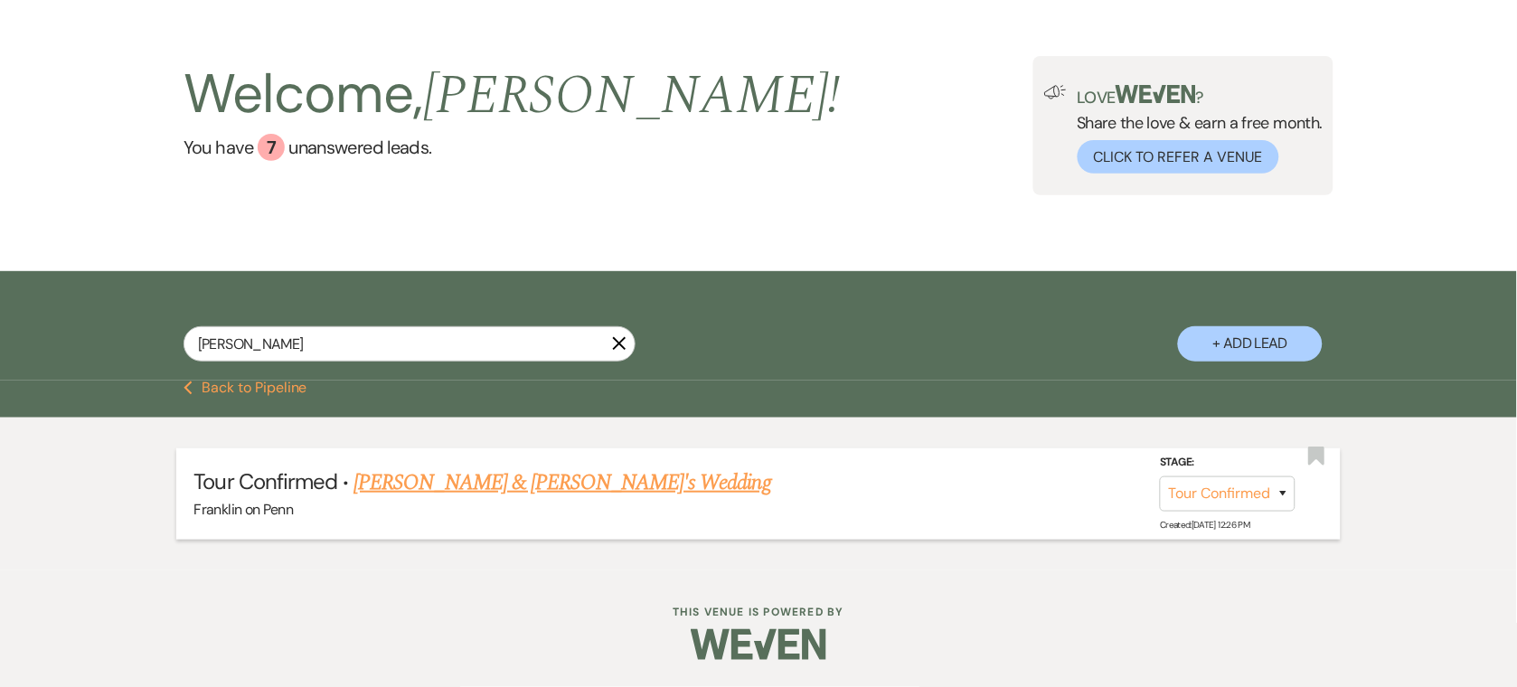
click at [542, 482] on link "[PERSON_NAME] & [PERSON_NAME]'s Wedding" at bounding box center [562, 482] width 418 height 33
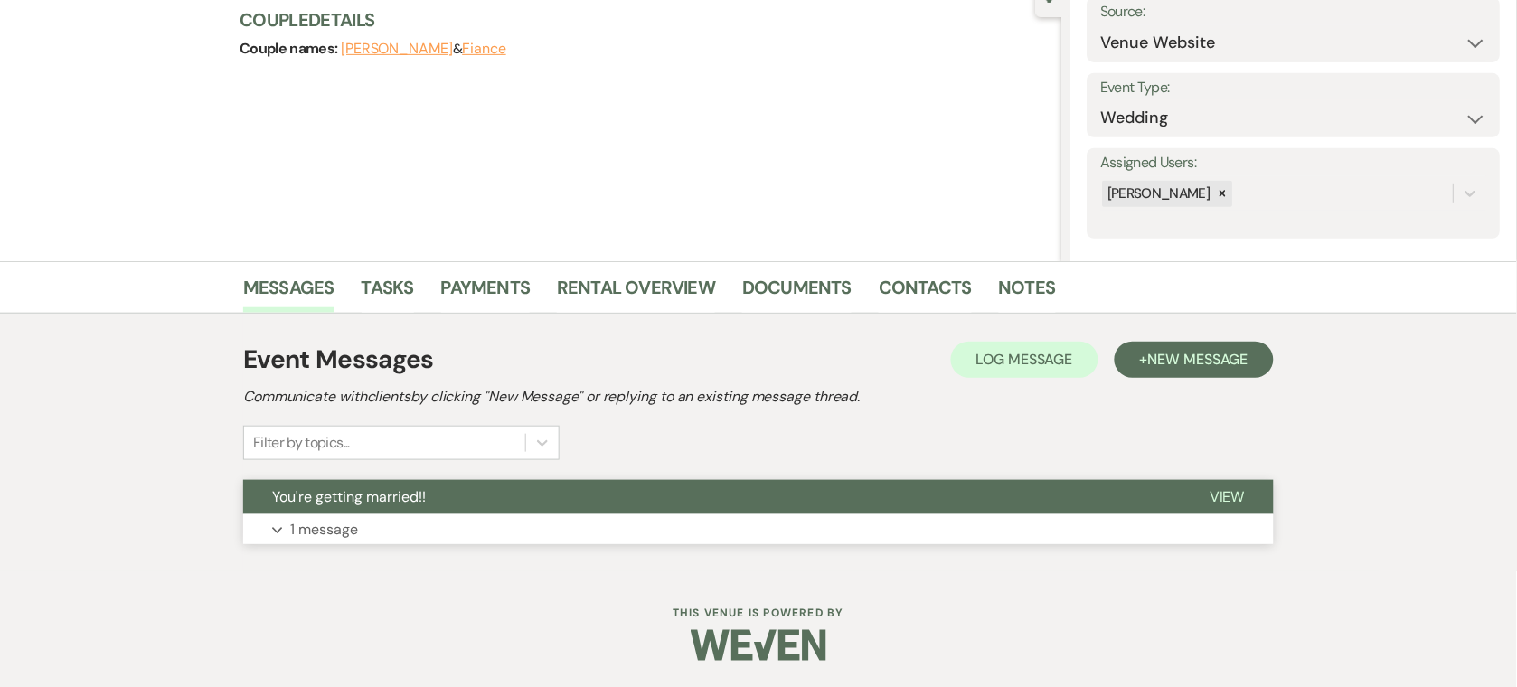
click at [480, 528] on button "Expand 1 message" at bounding box center [758, 529] width 1031 height 31
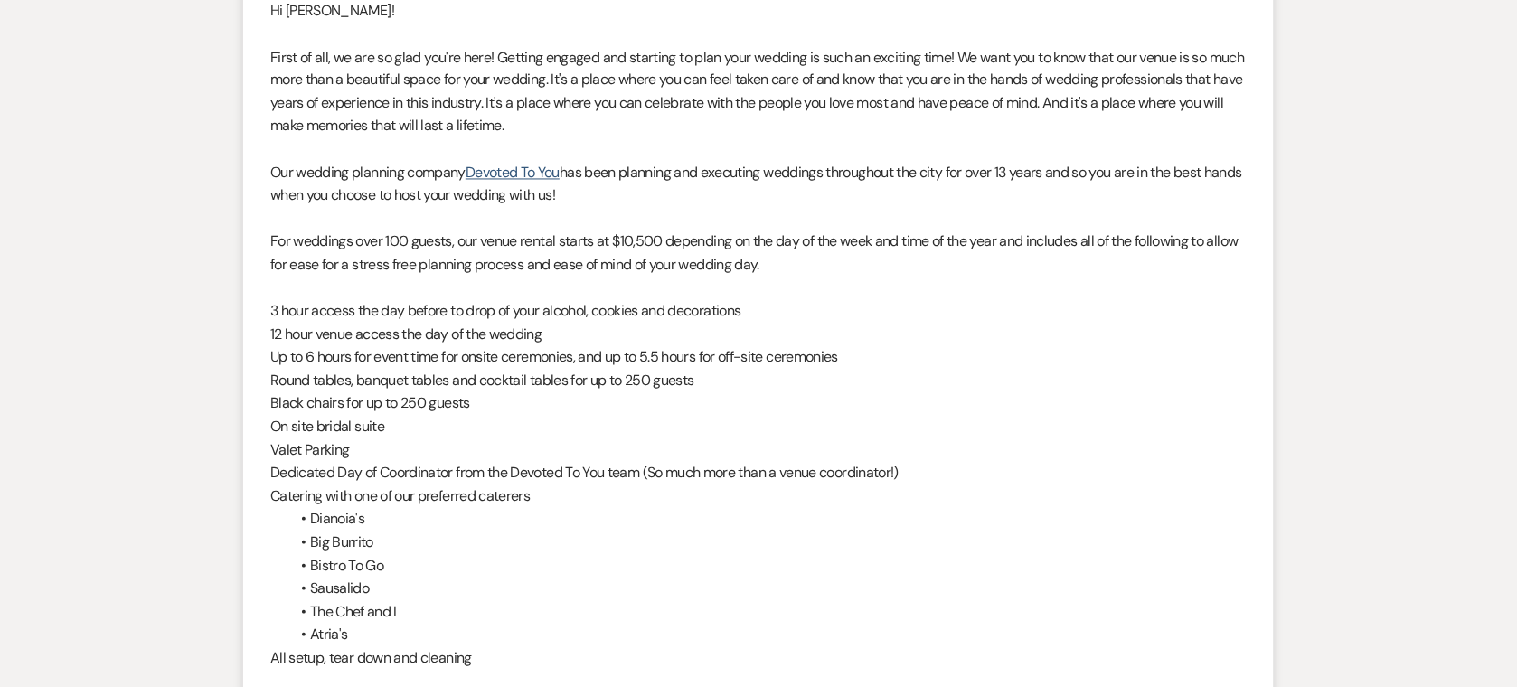
scroll to position [772, 0]
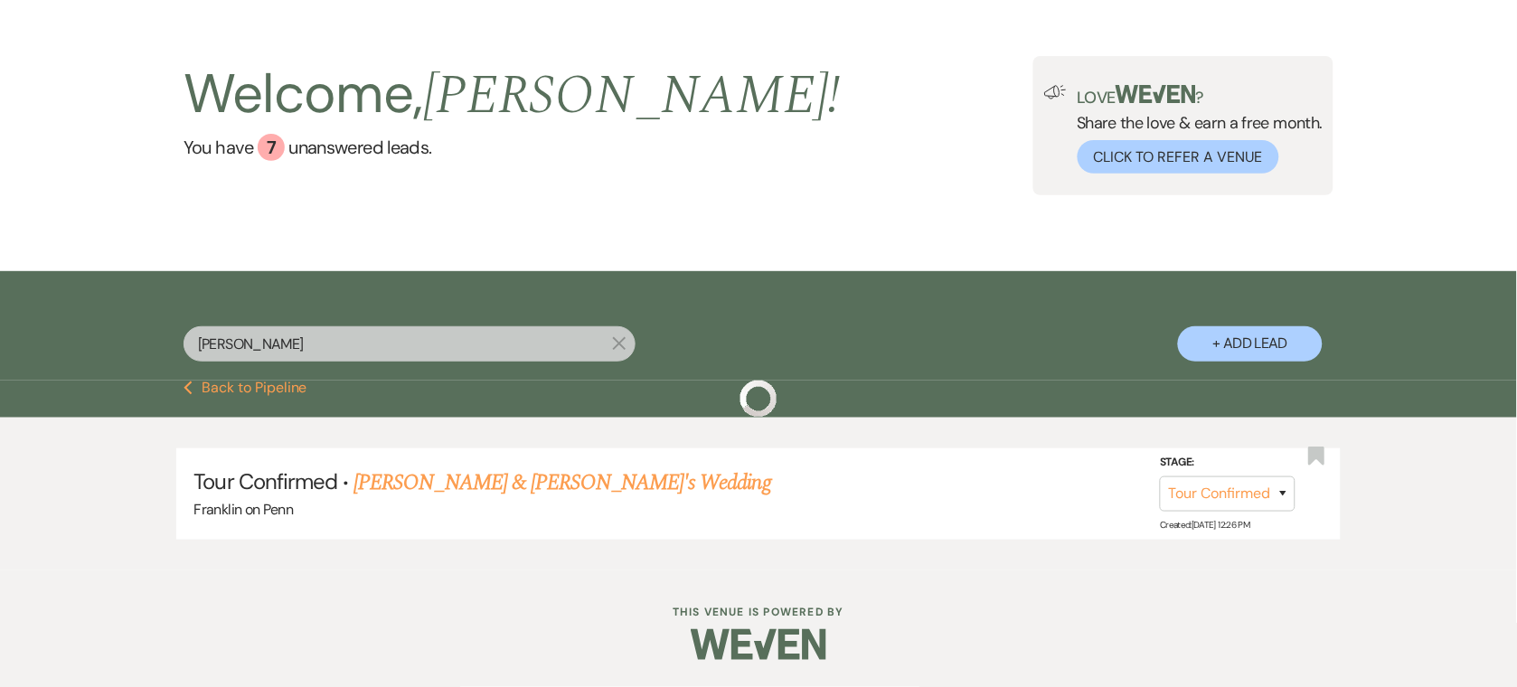
scroll to position [67, 0]
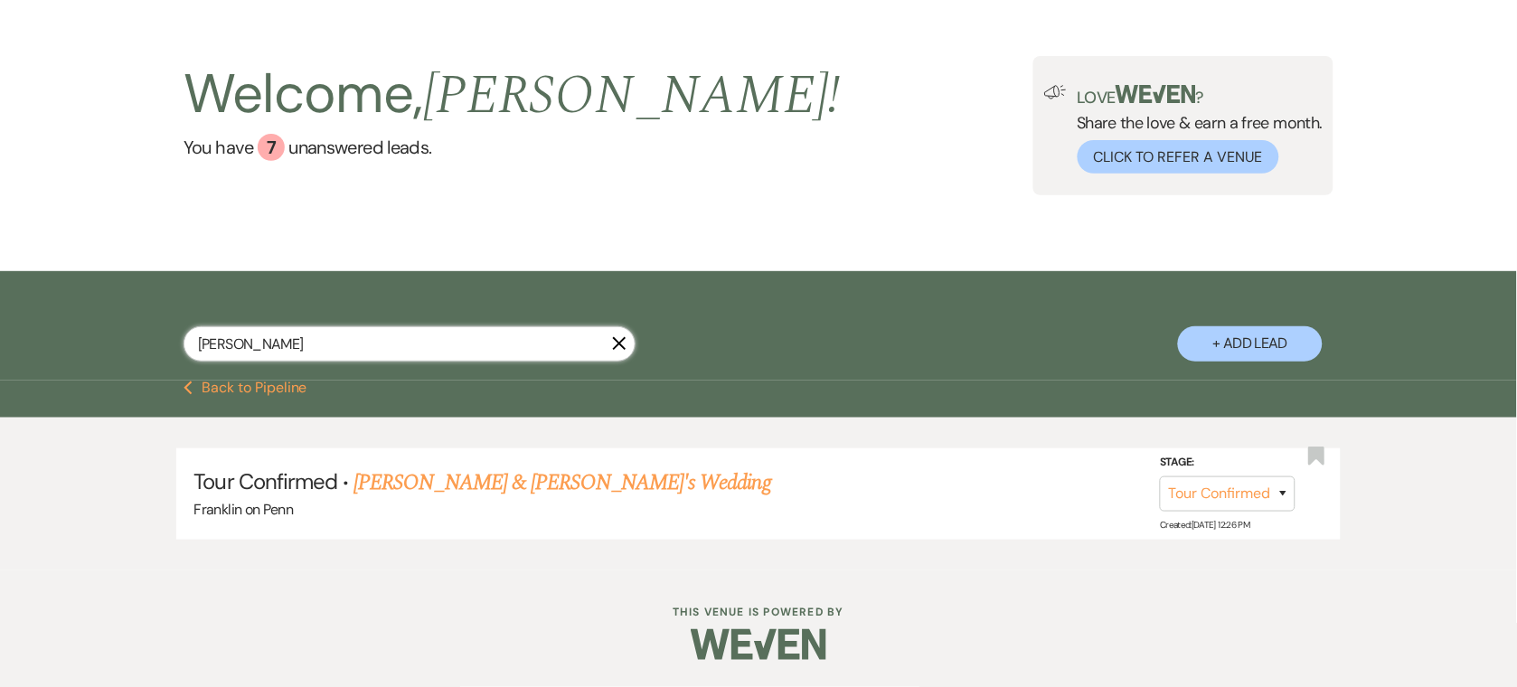
click at [369, 346] on input "[PERSON_NAME]" at bounding box center [410, 343] width 452 height 35
paste input "[PERSON_NAME] and [PERSON_NAME]"
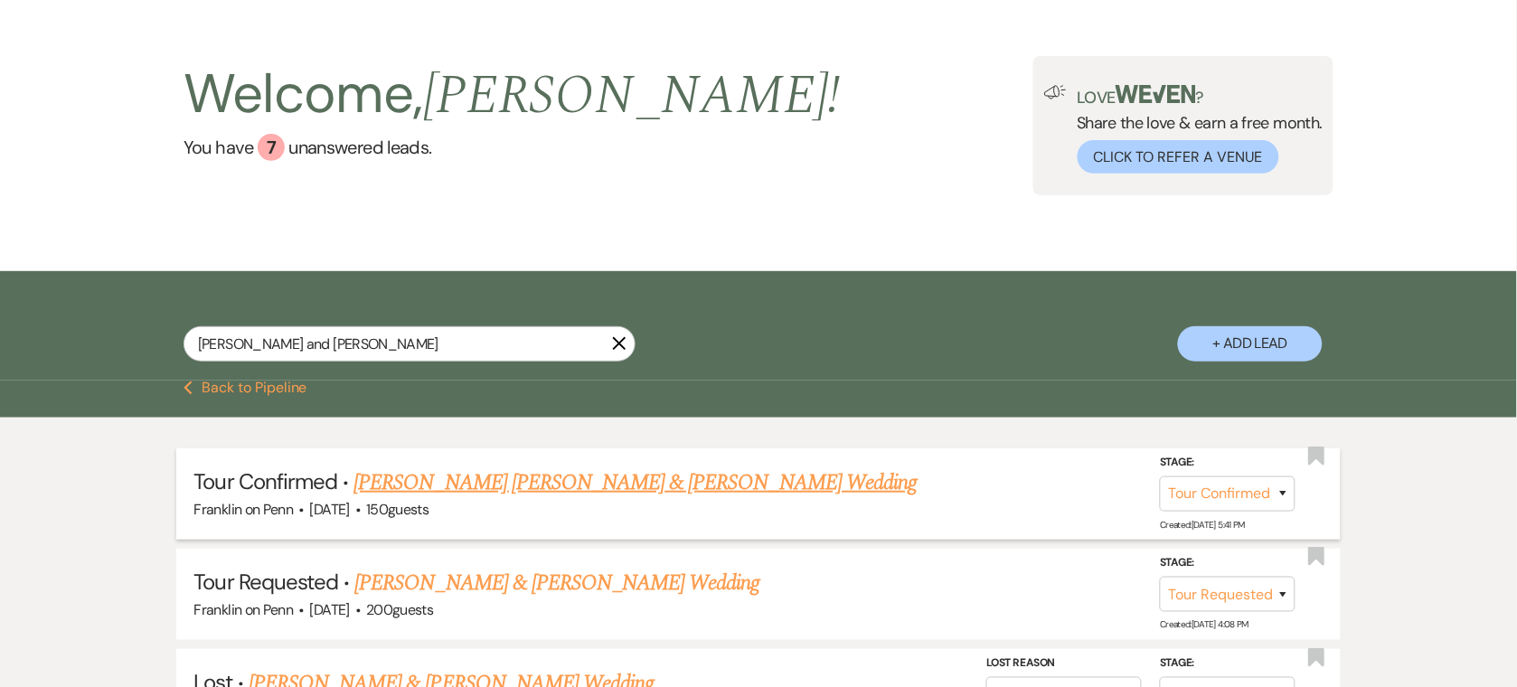
click at [554, 478] on link "[PERSON_NAME] [PERSON_NAME] & [PERSON_NAME] Wedding" at bounding box center [634, 482] width 563 height 33
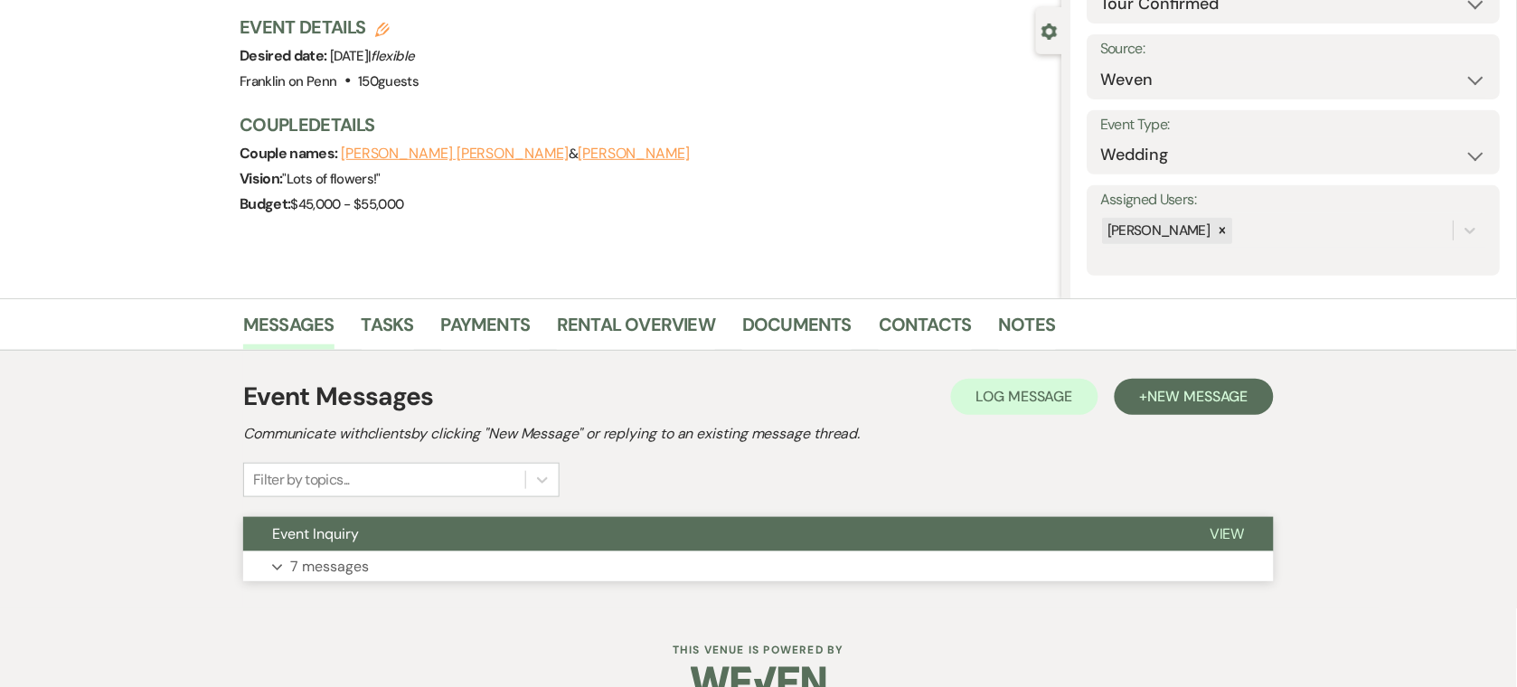
scroll to position [193, 0]
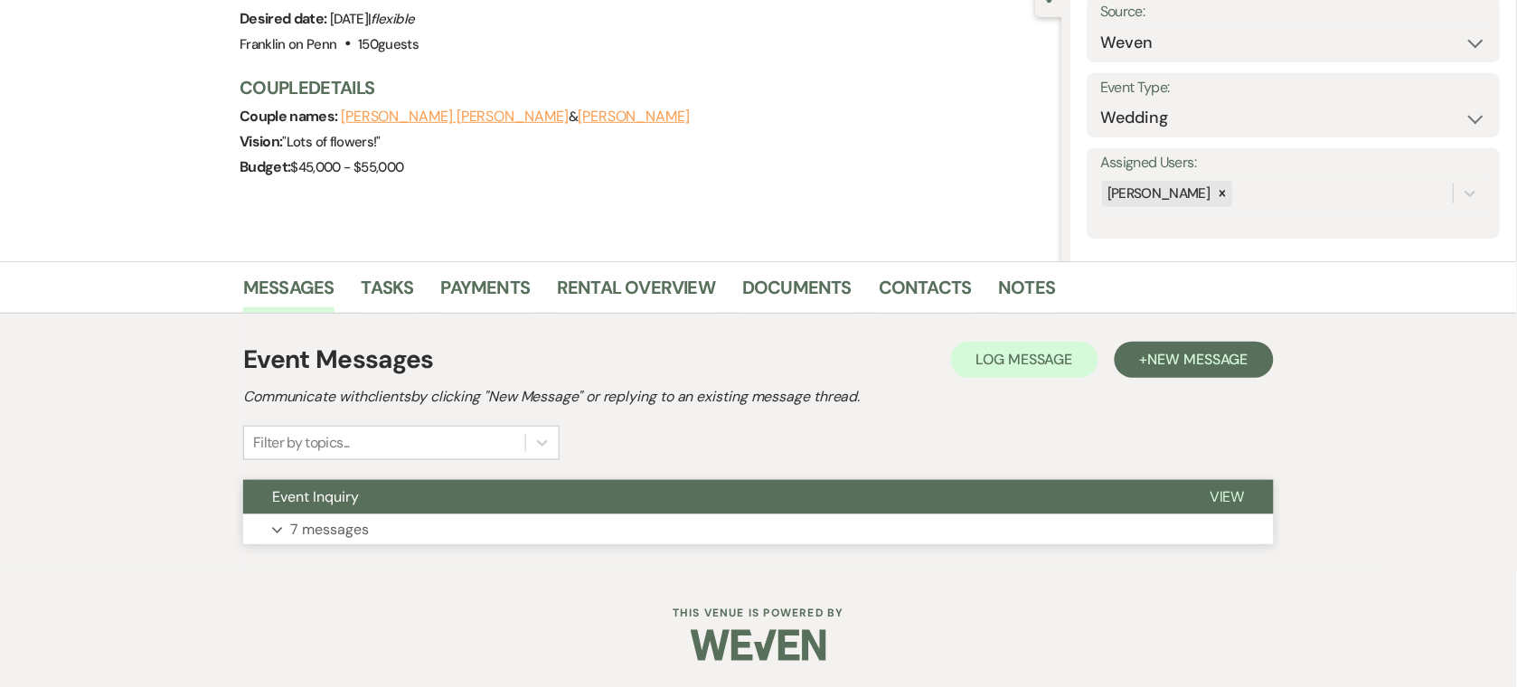
click at [565, 515] on button "Expand 7 messages" at bounding box center [758, 529] width 1031 height 31
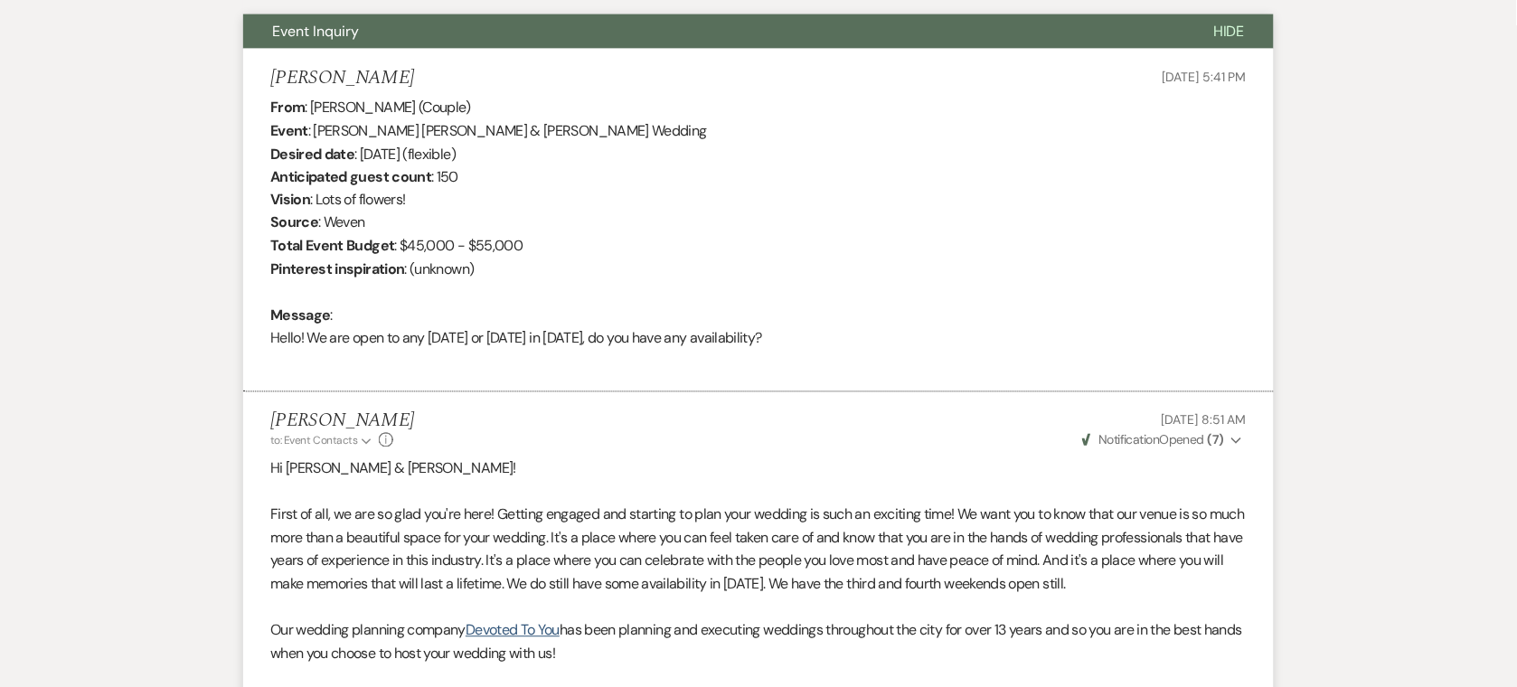
scroll to position [700, 0]
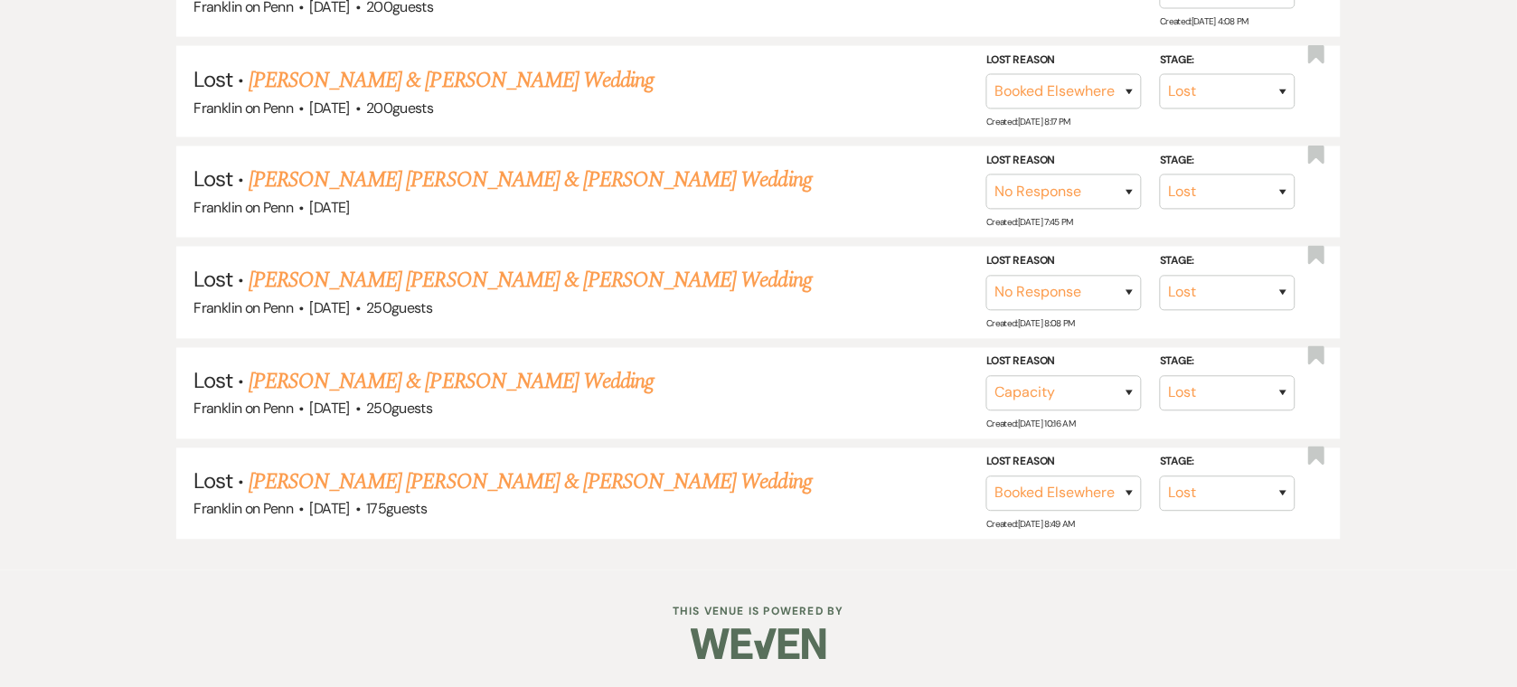
scroll to position [67, 0]
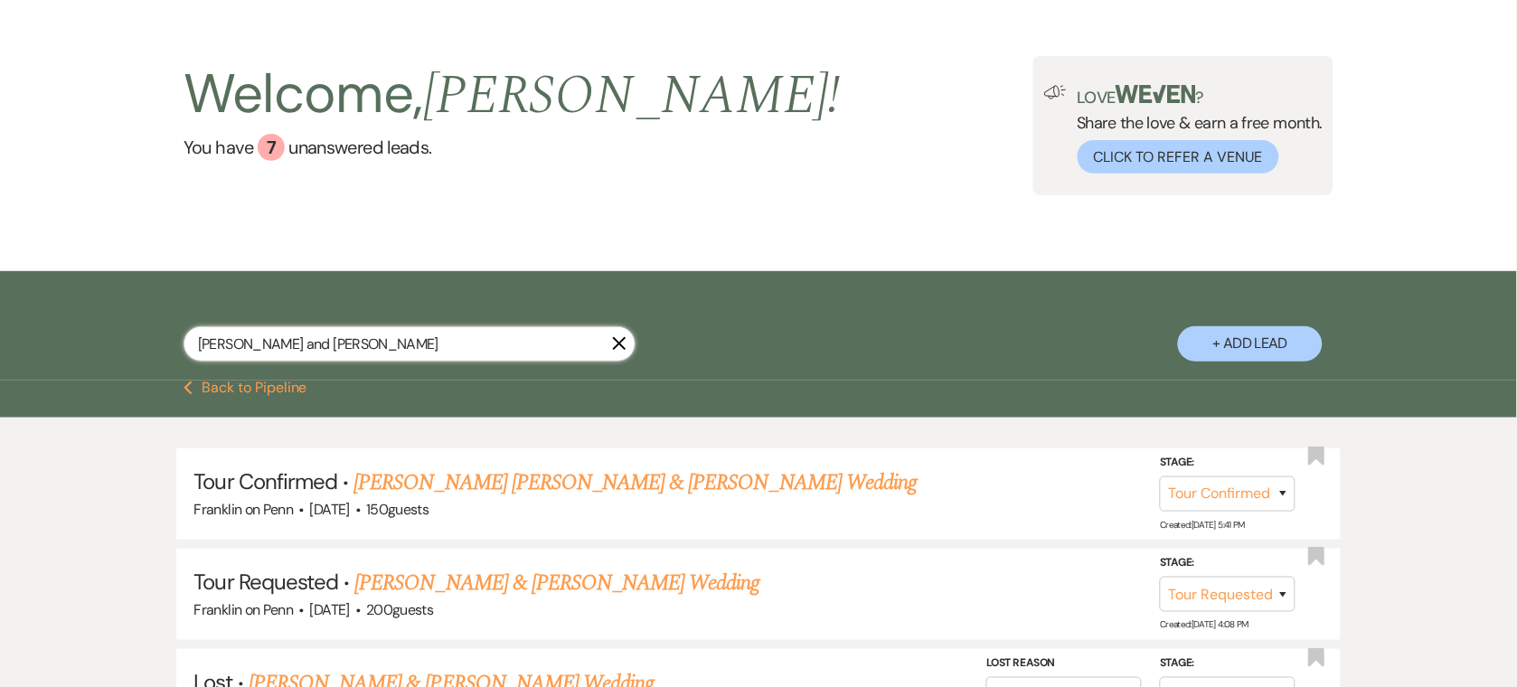
click at [375, 331] on input "[PERSON_NAME] and [PERSON_NAME]" at bounding box center [410, 343] width 452 height 35
paste input "Alexa"
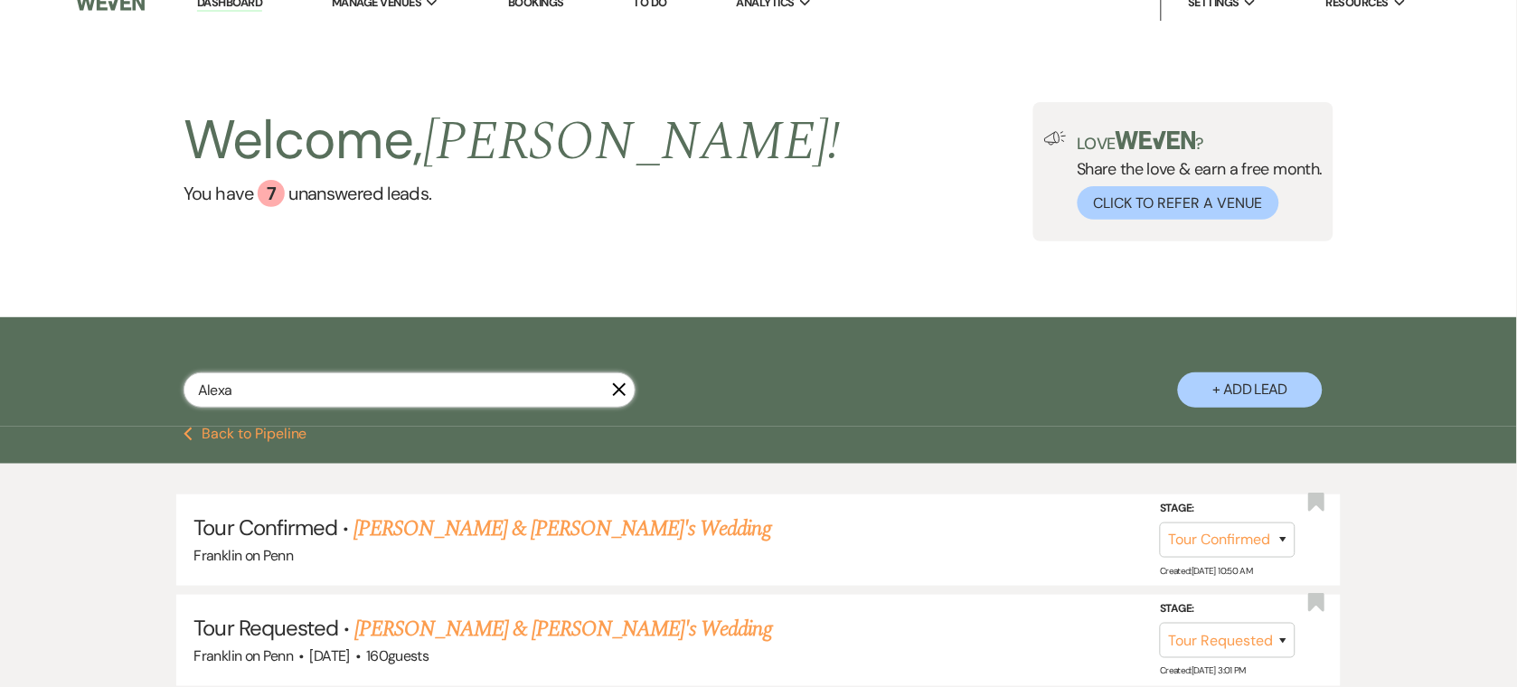
scroll to position [67, 0]
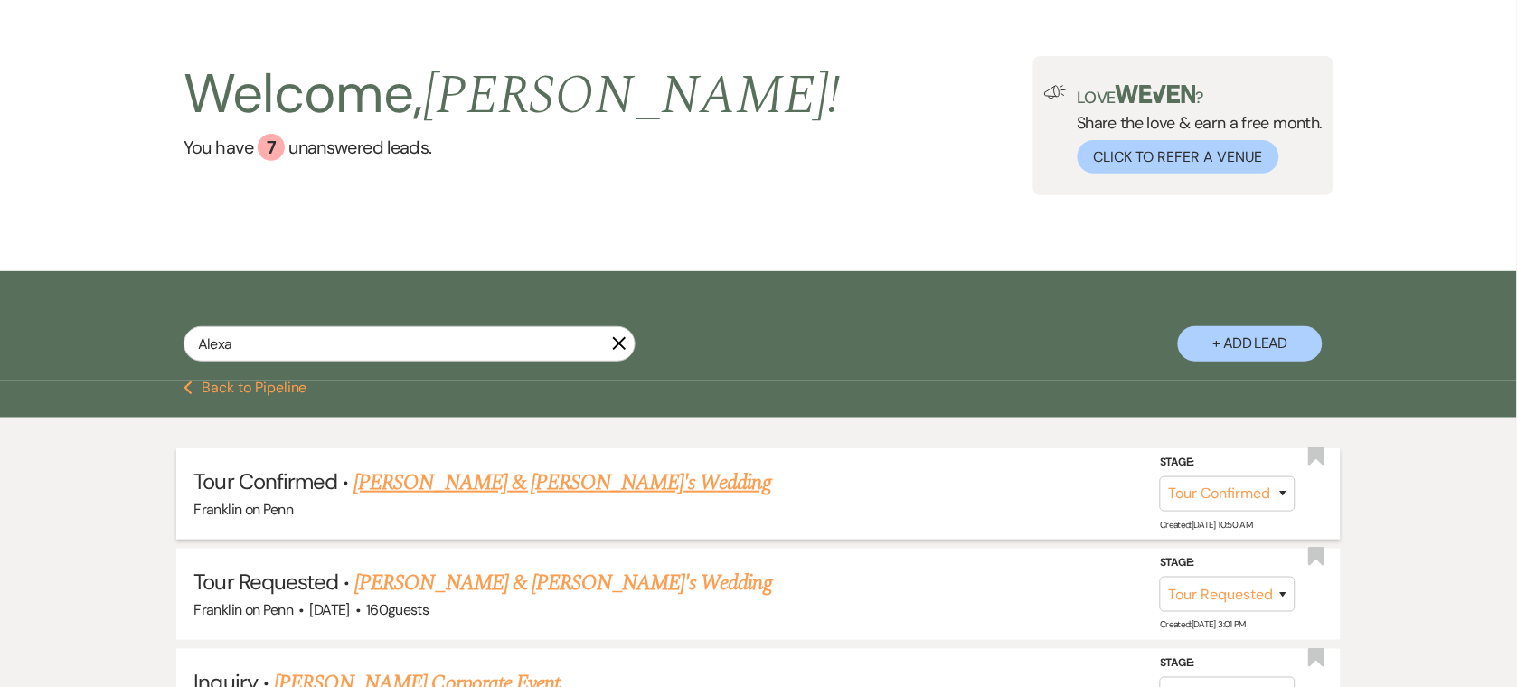
click at [420, 488] on link "[PERSON_NAME] & [PERSON_NAME]'s Wedding" at bounding box center [562, 482] width 418 height 33
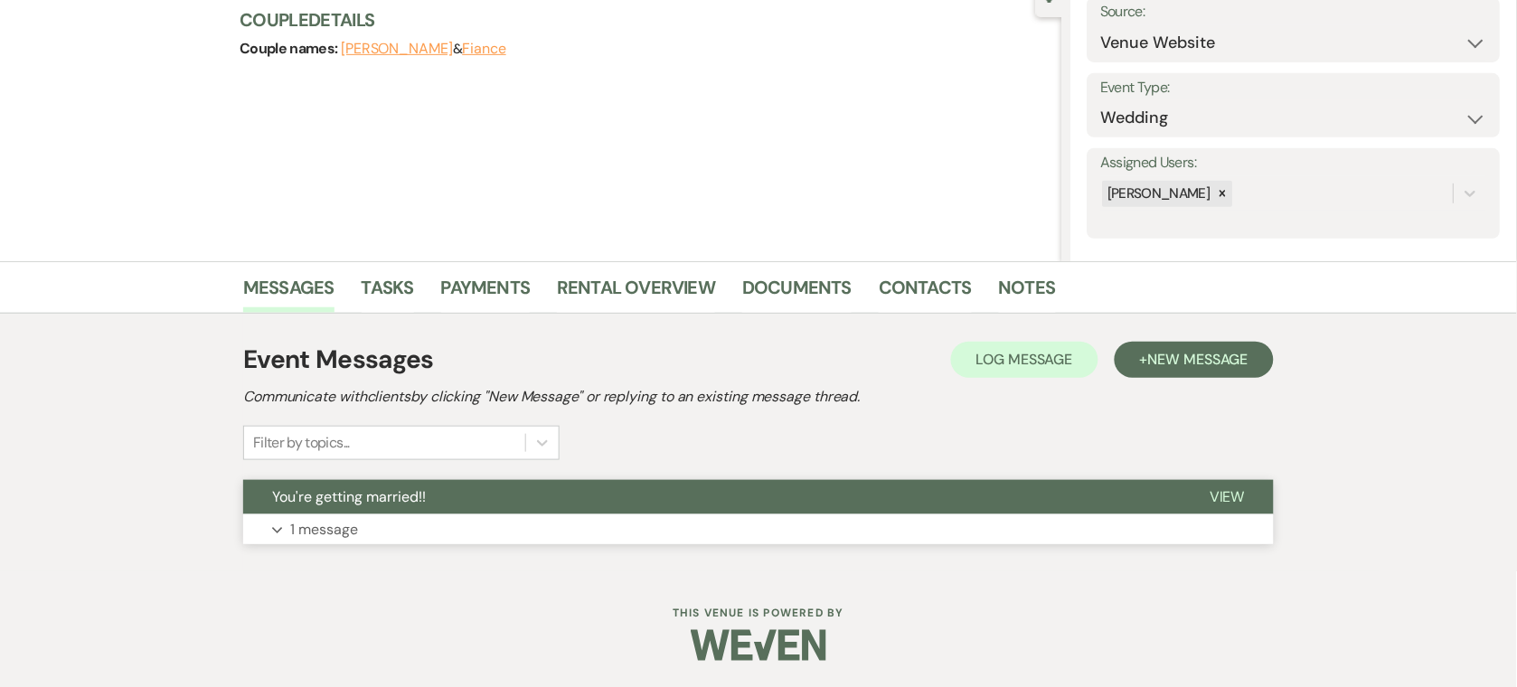
click at [438, 495] on button "You're getting married!!" at bounding box center [711, 497] width 937 height 34
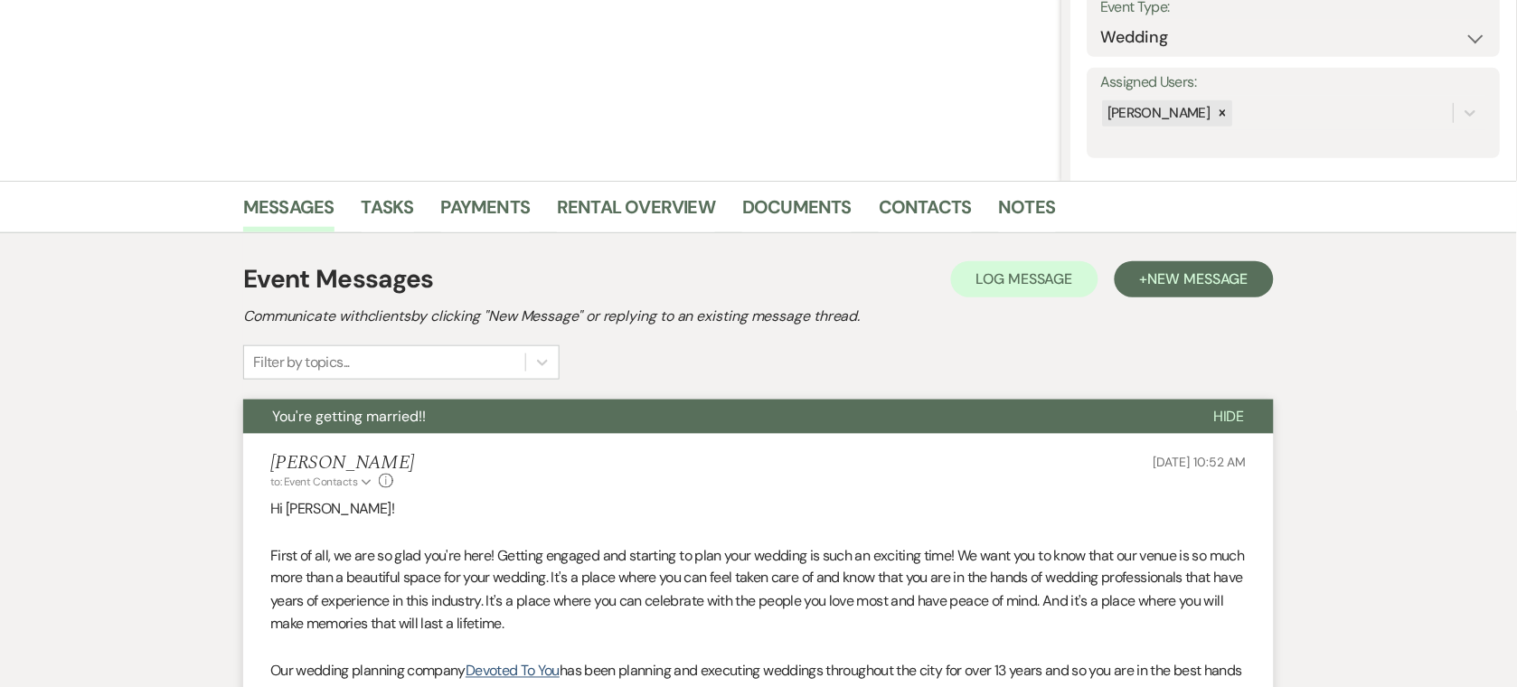
scroll to position [626, 0]
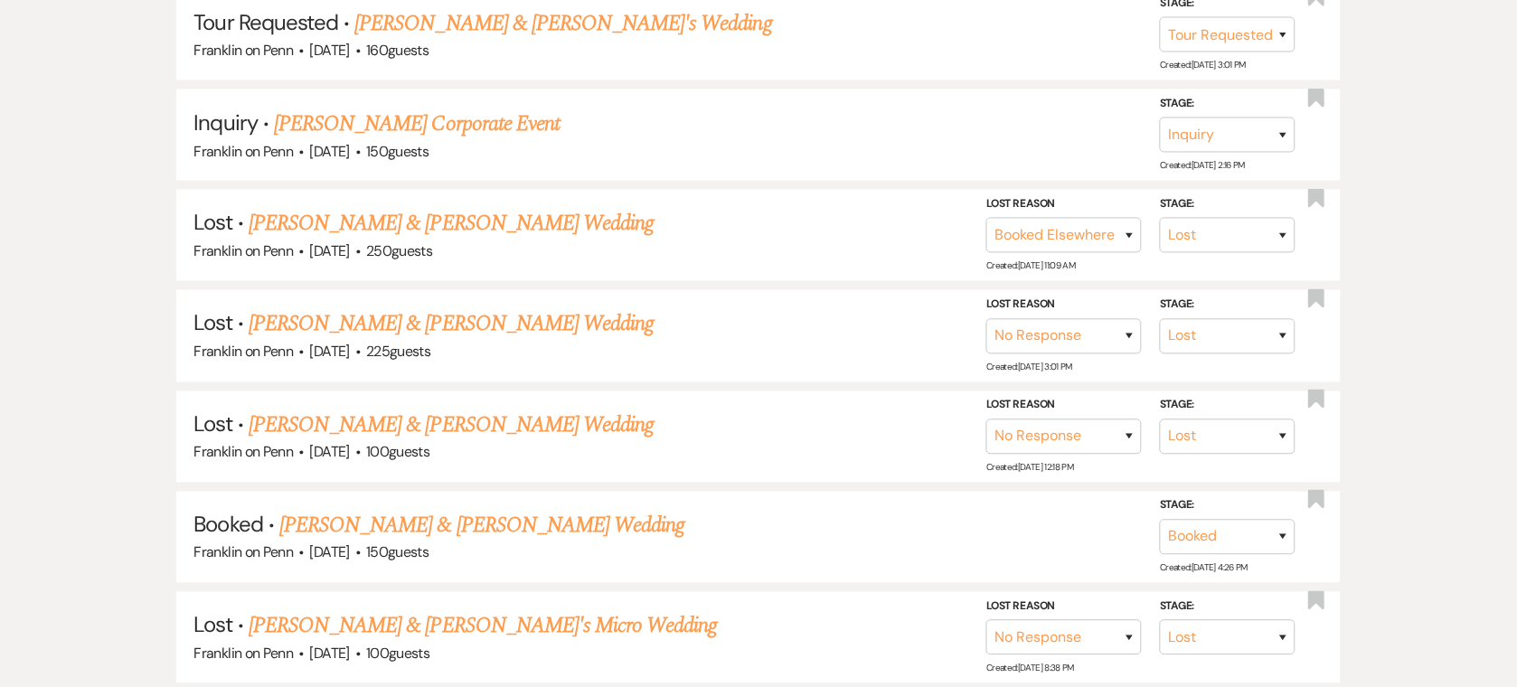
scroll to position [67, 0]
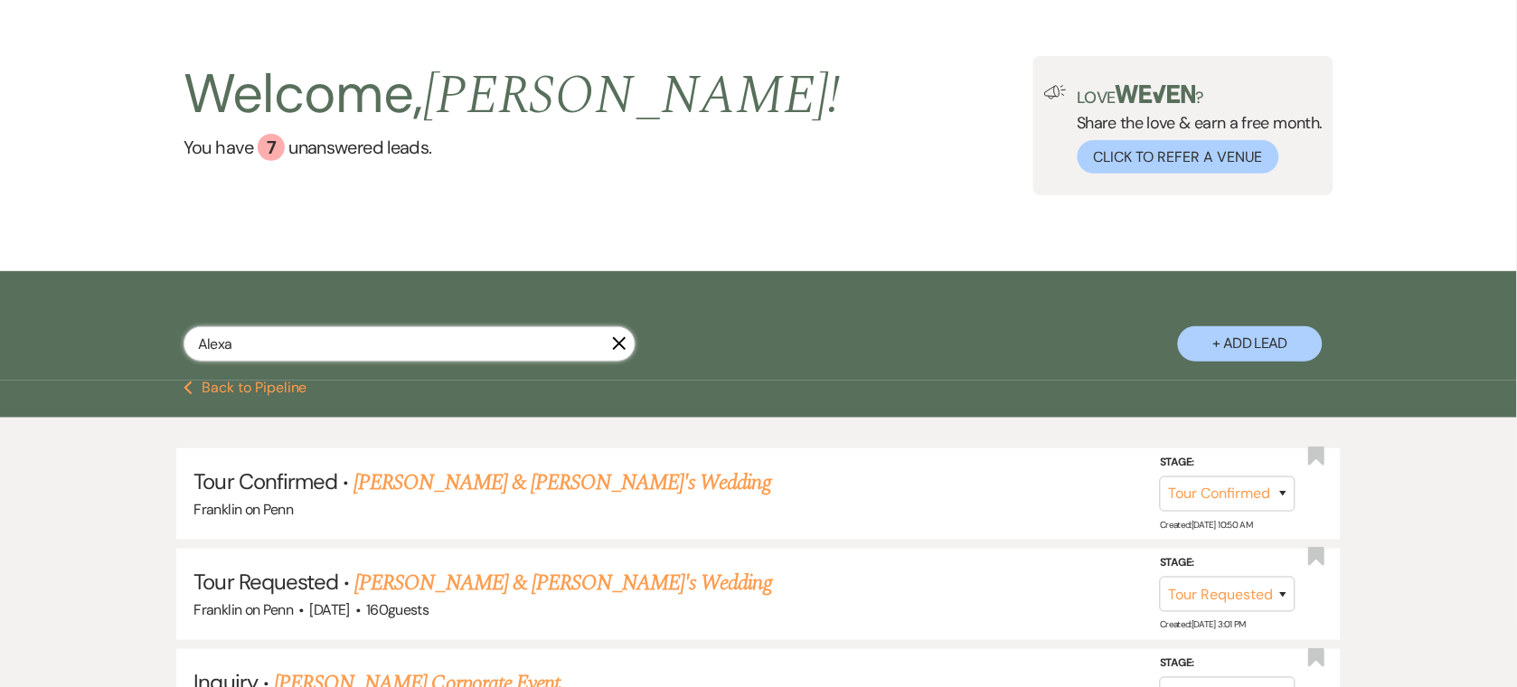
click at [365, 352] on input "Alexa" at bounding box center [410, 343] width 452 height 35
click at [365, 353] on input "Alexa" at bounding box center [410, 343] width 452 height 35
paste input "[PERSON_NAME] and [PERSON_NAME]"
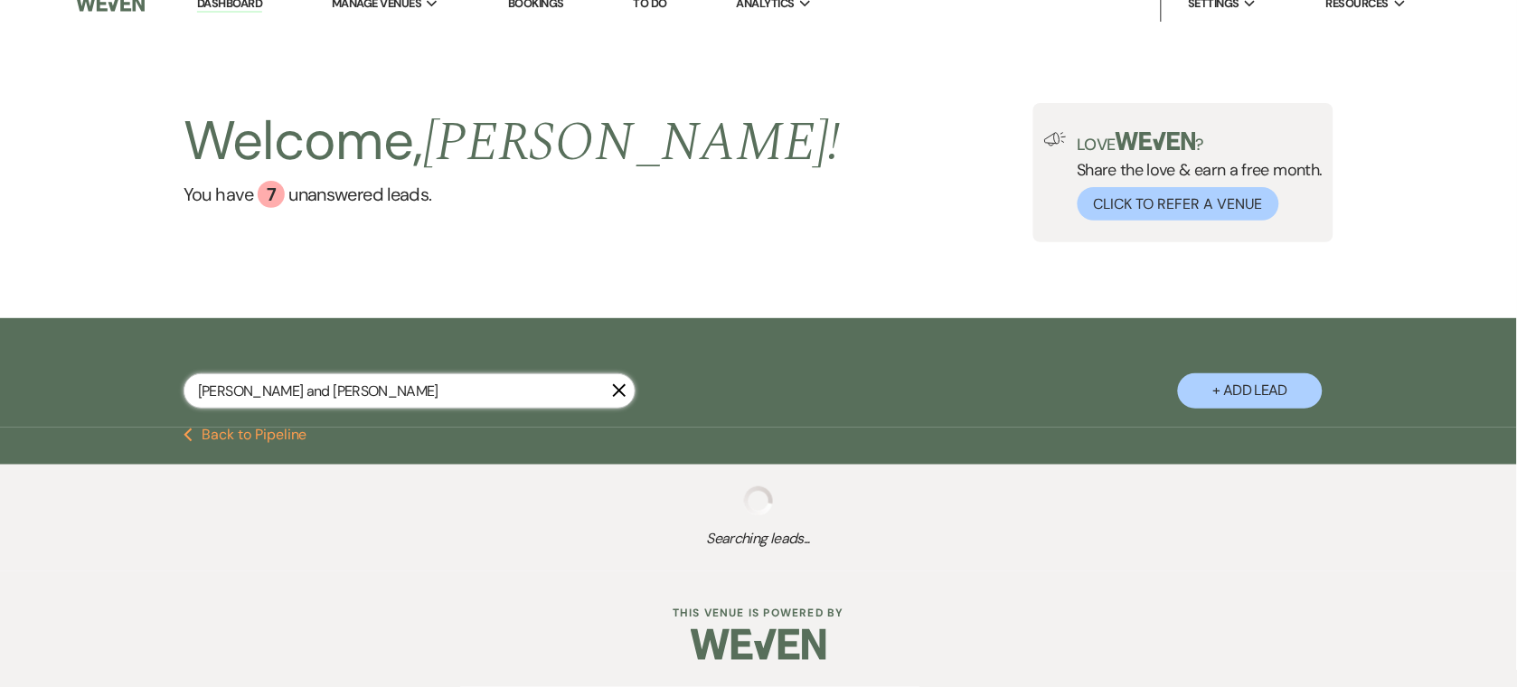
scroll to position [67, 0]
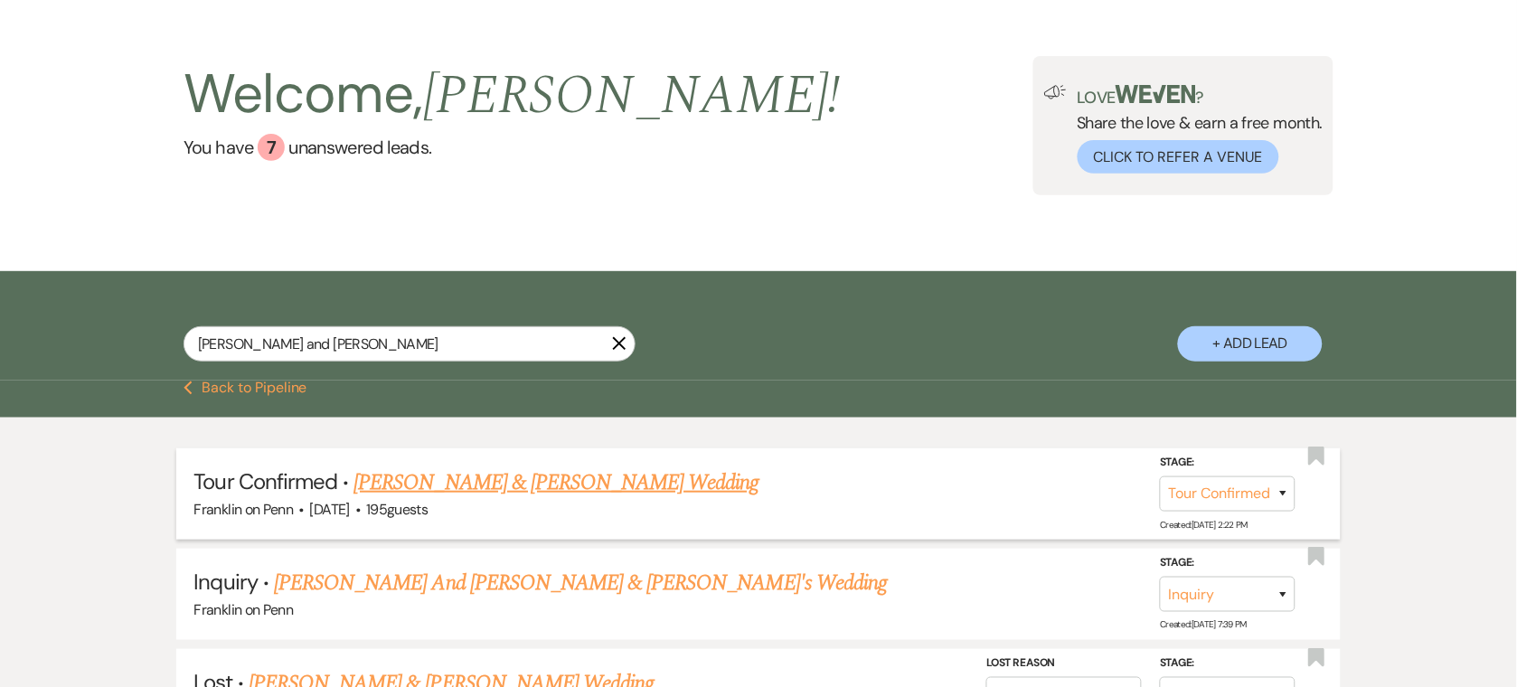
click at [474, 495] on link "[PERSON_NAME] & [PERSON_NAME] Wedding" at bounding box center [555, 482] width 405 height 33
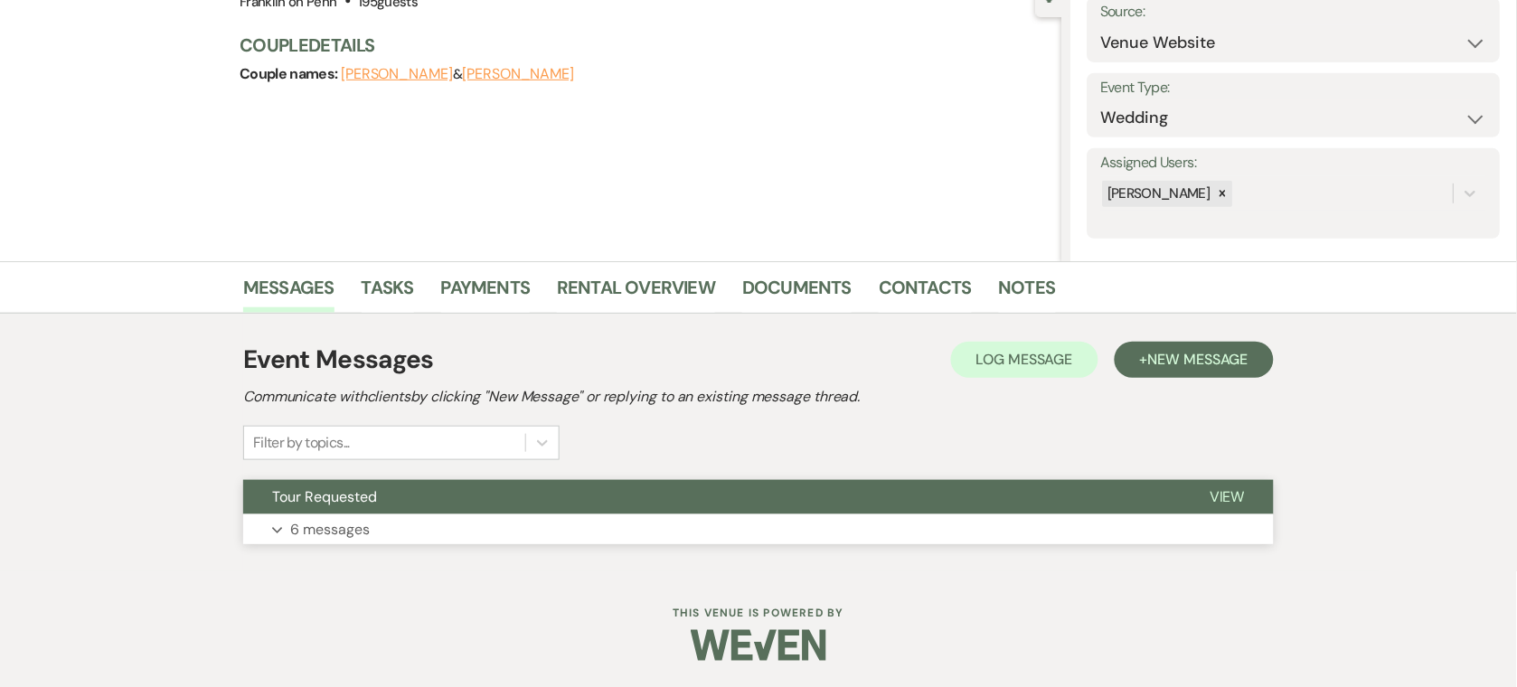
click at [455, 520] on button "Expand 6 messages" at bounding box center [758, 529] width 1031 height 31
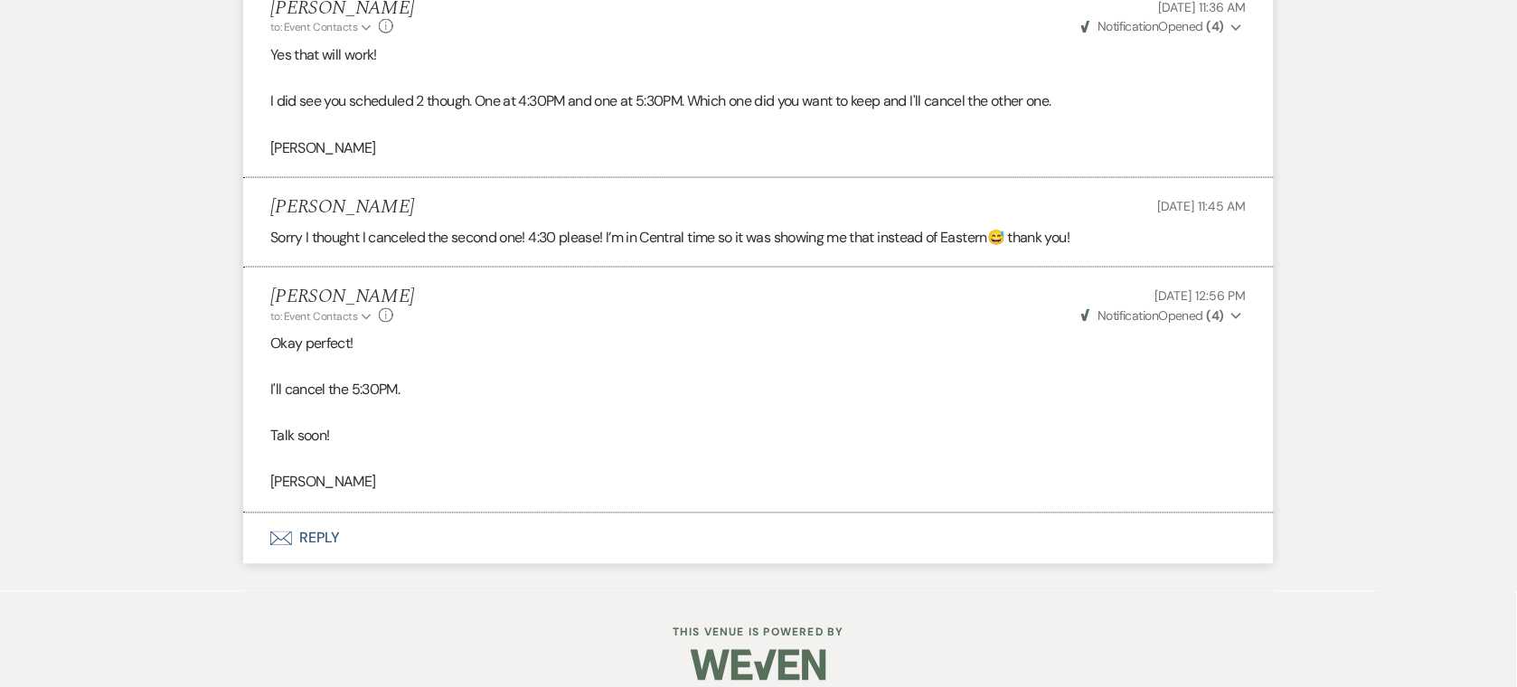
scroll to position [2262, 0]
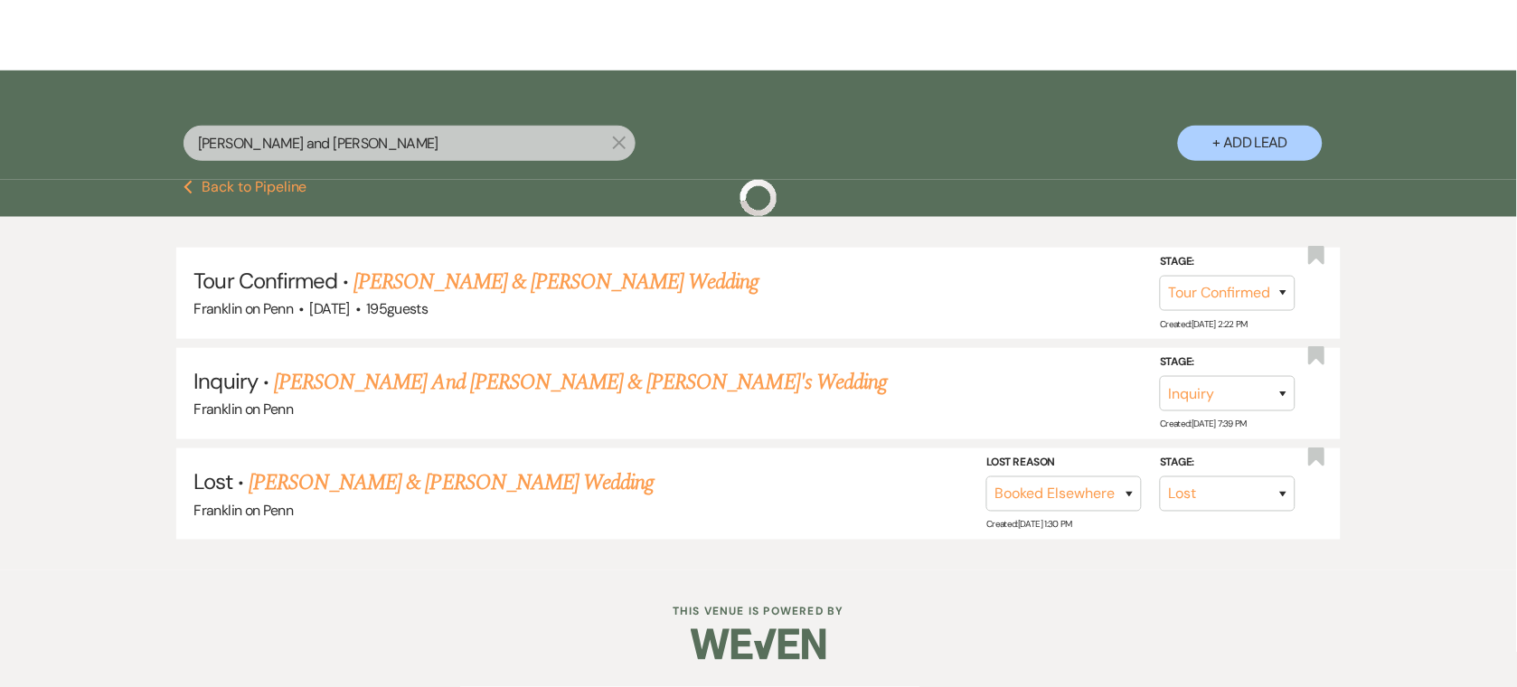
scroll to position [67, 0]
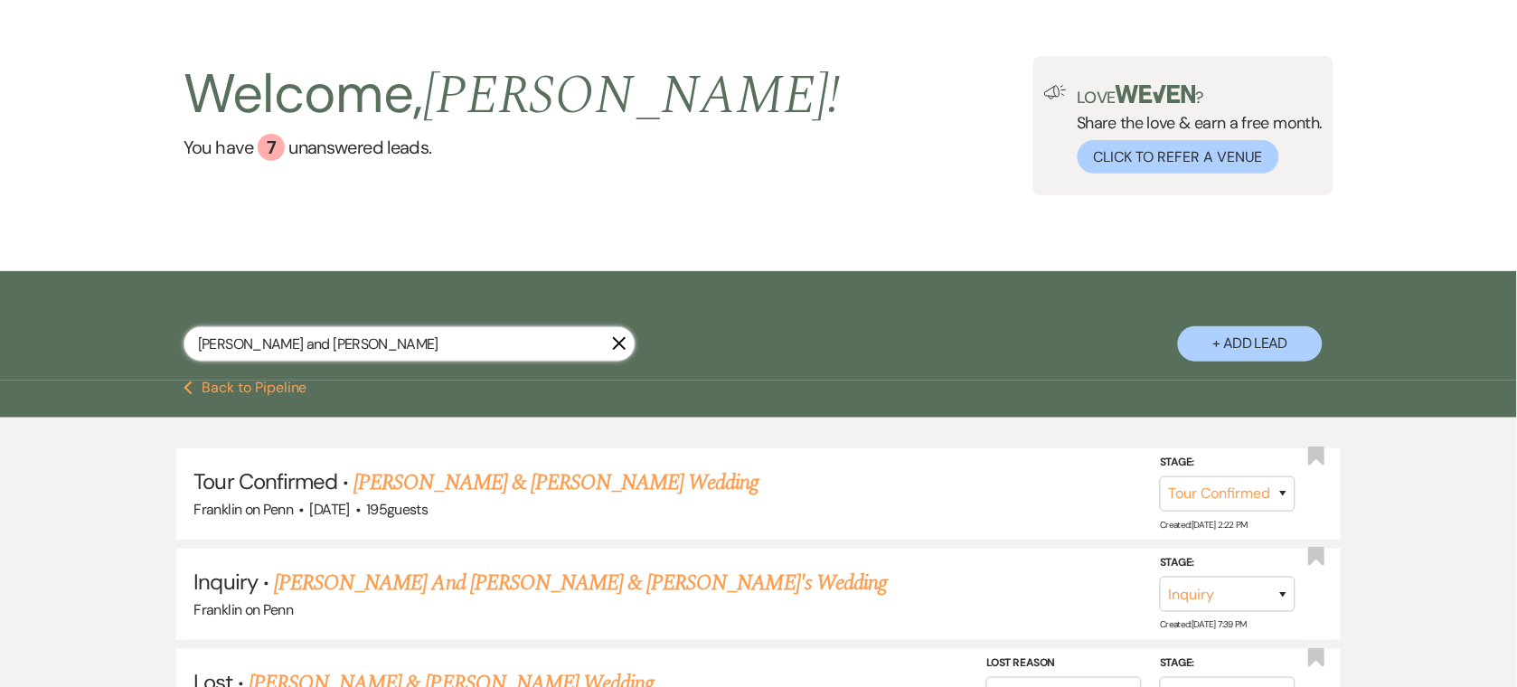
click at [366, 339] on input "[PERSON_NAME] and [PERSON_NAME]" at bounding box center [410, 343] width 452 height 35
click at [366, 338] on input "[PERSON_NAME] and [PERSON_NAME]" at bounding box center [410, 343] width 452 height 35
paste input "[PERSON_NAME] and [PERSON_NAME]"
click at [366, 338] on input "[PERSON_NAME] and [PERSON_NAME] and [PERSON_NAME]" at bounding box center [410, 343] width 452 height 35
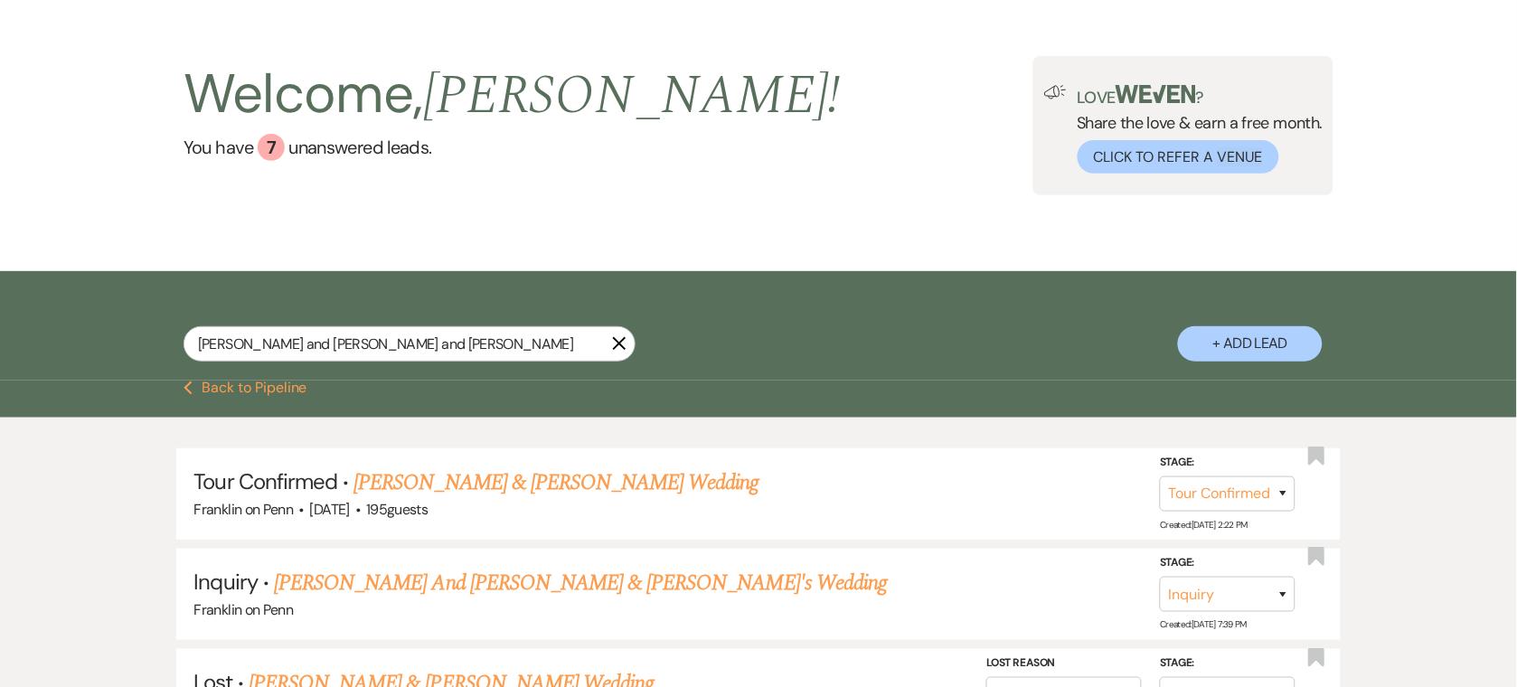
scroll to position [21, 0]
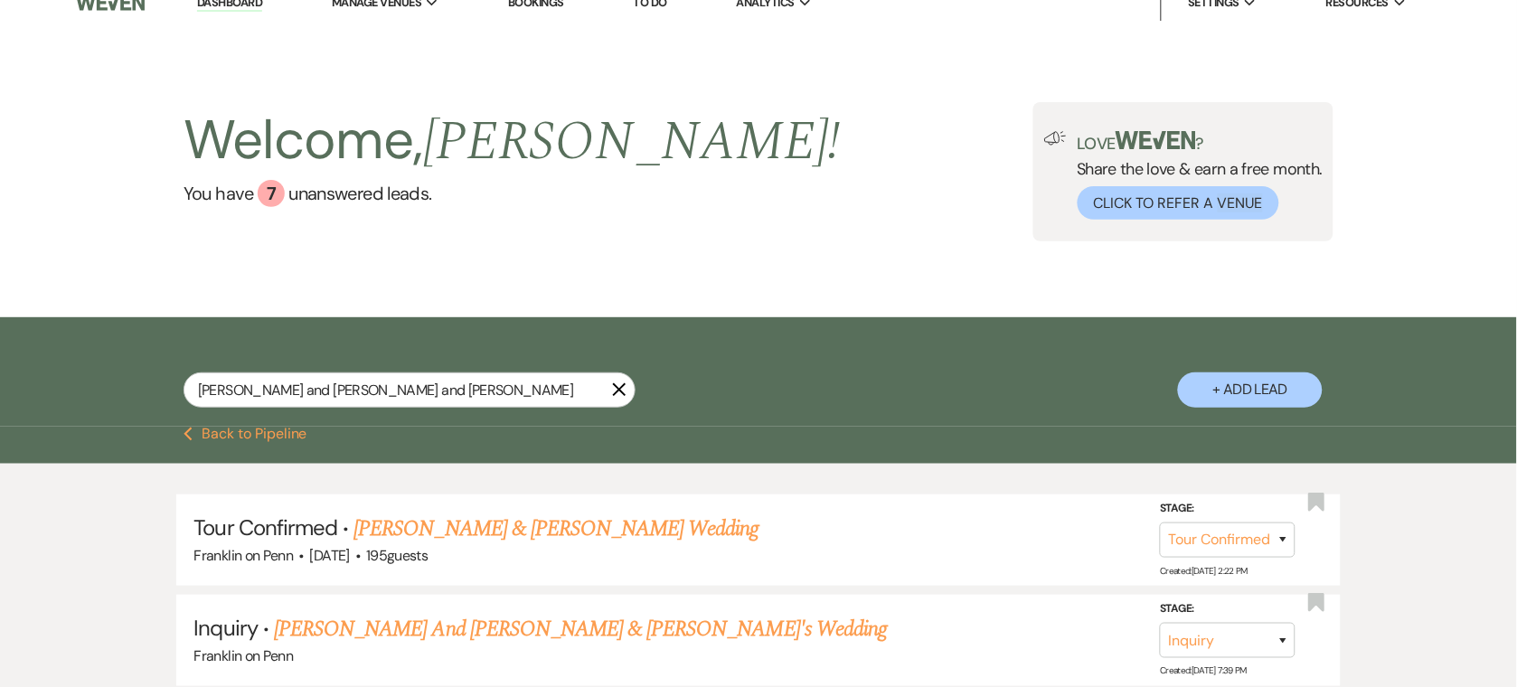
click at [365, 337] on div "[PERSON_NAME] and [PERSON_NAME] and [PERSON_NAME] + Add Lead" at bounding box center [759, 374] width 1302 height 96
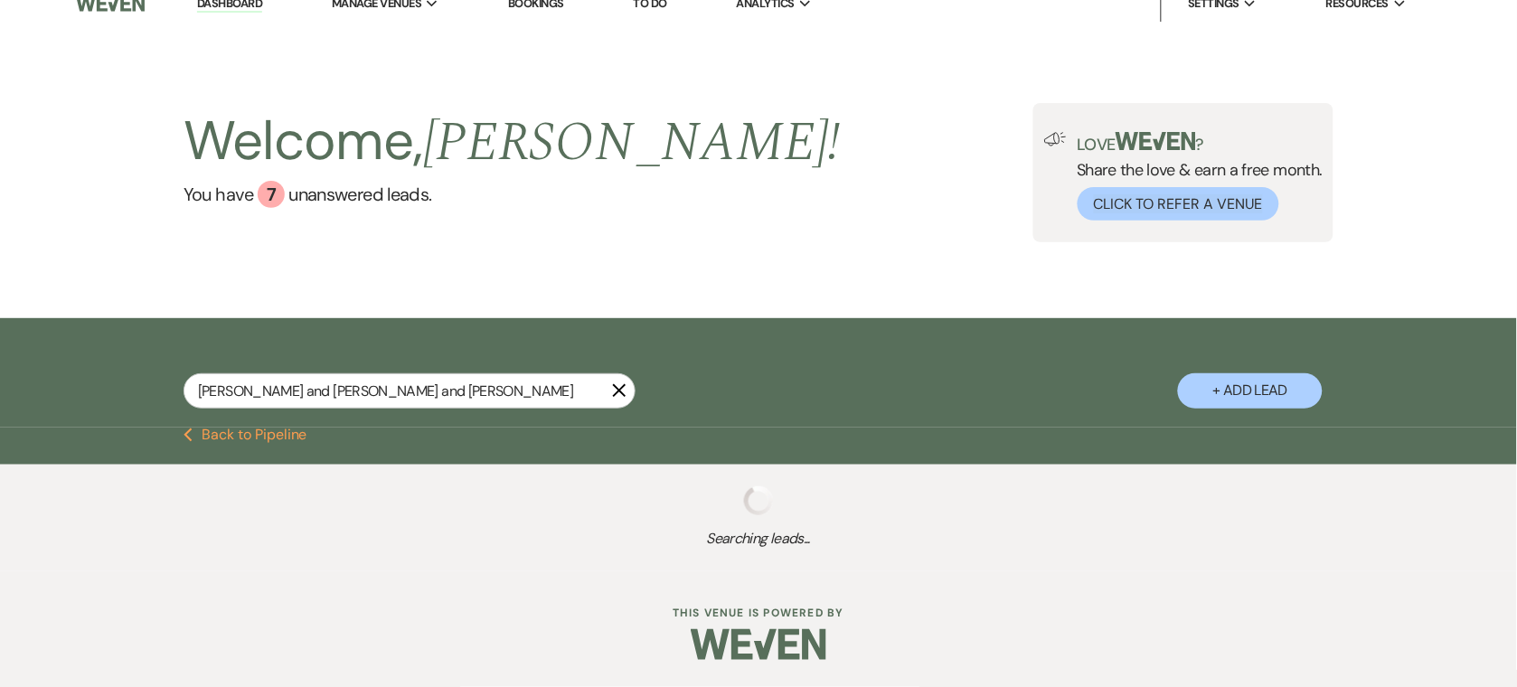
click at [365, 337] on div "[PERSON_NAME] and [PERSON_NAME] and [PERSON_NAME] + Add Lead" at bounding box center [759, 375] width 1302 height 96
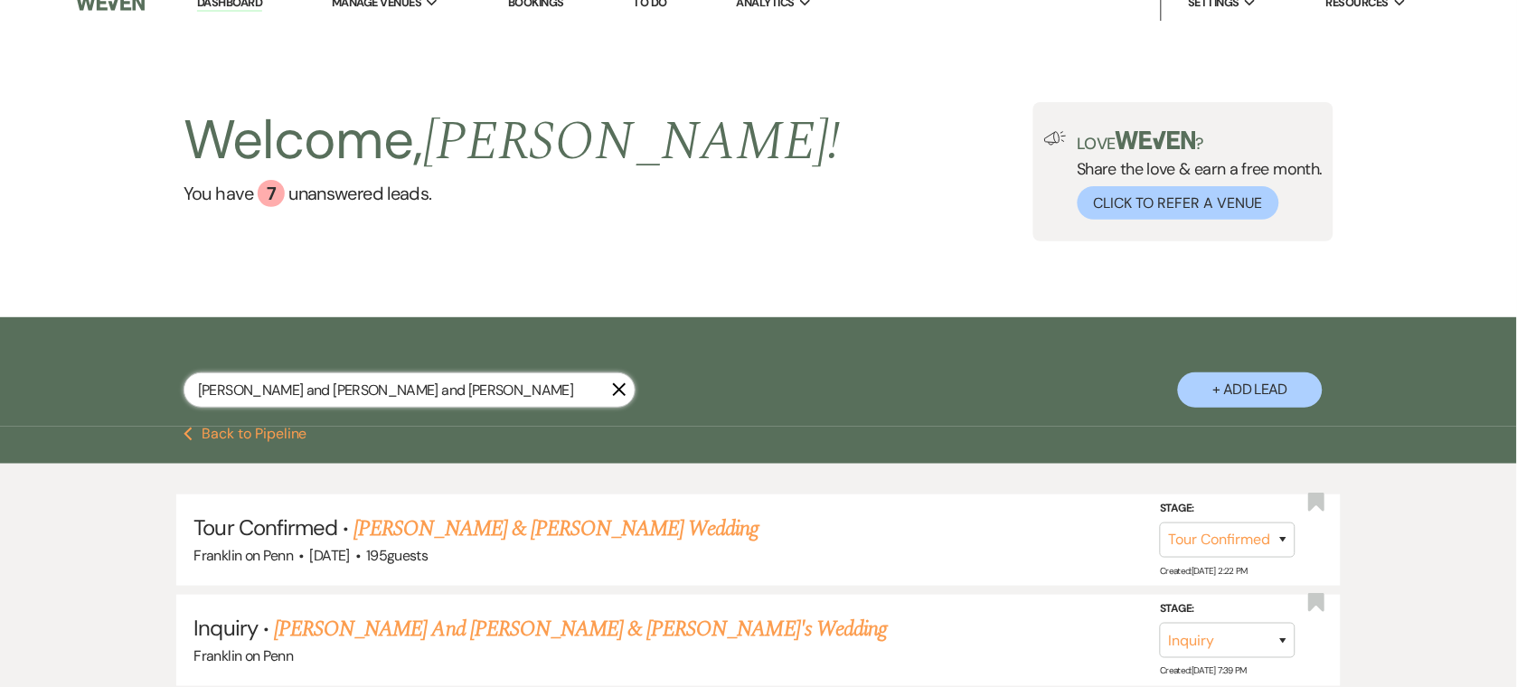
click at [363, 388] on input "[PERSON_NAME] and [PERSON_NAME] and [PERSON_NAME]" at bounding box center [410, 389] width 452 height 35
paste input "text"
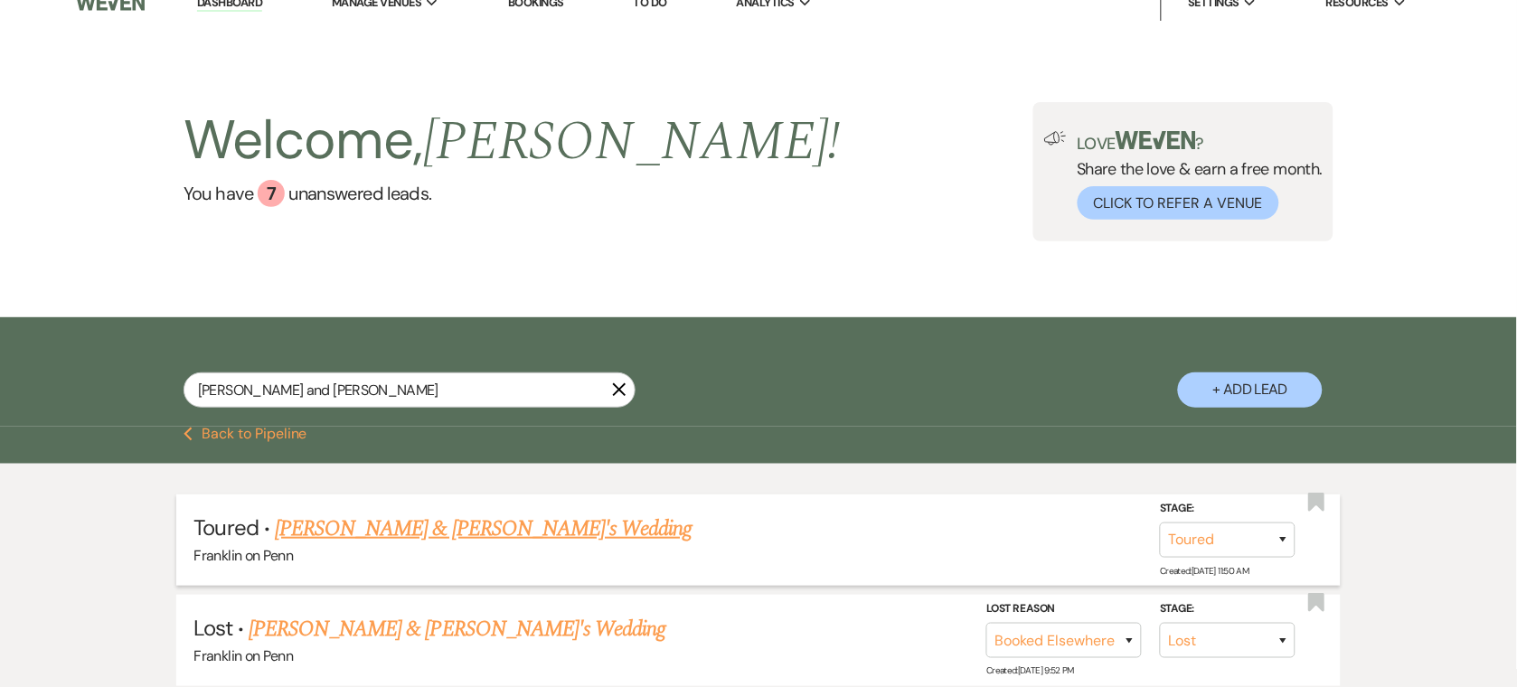
click at [391, 525] on link "[PERSON_NAME] & [PERSON_NAME]'s Wedding" at bounding box center [484, 529] width 418 height 33
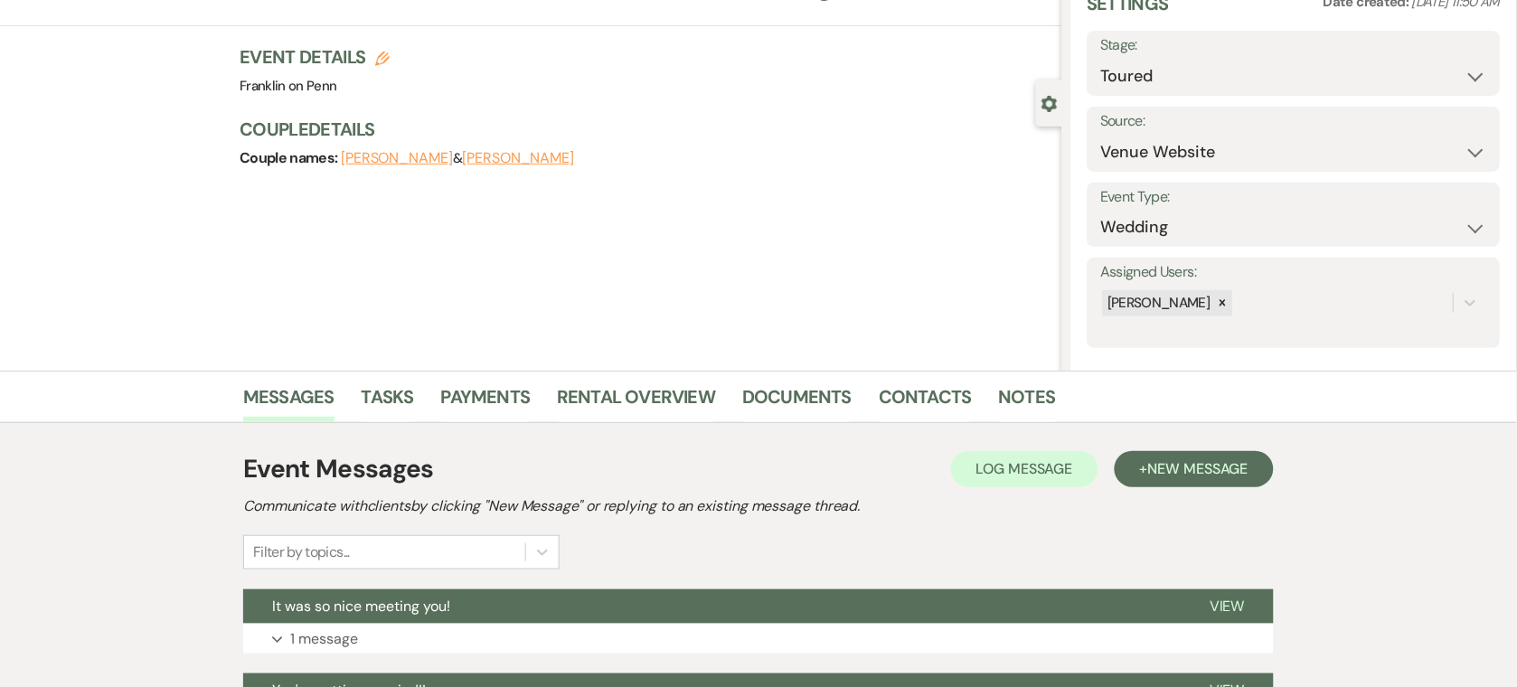
scroll to position [277, 0]
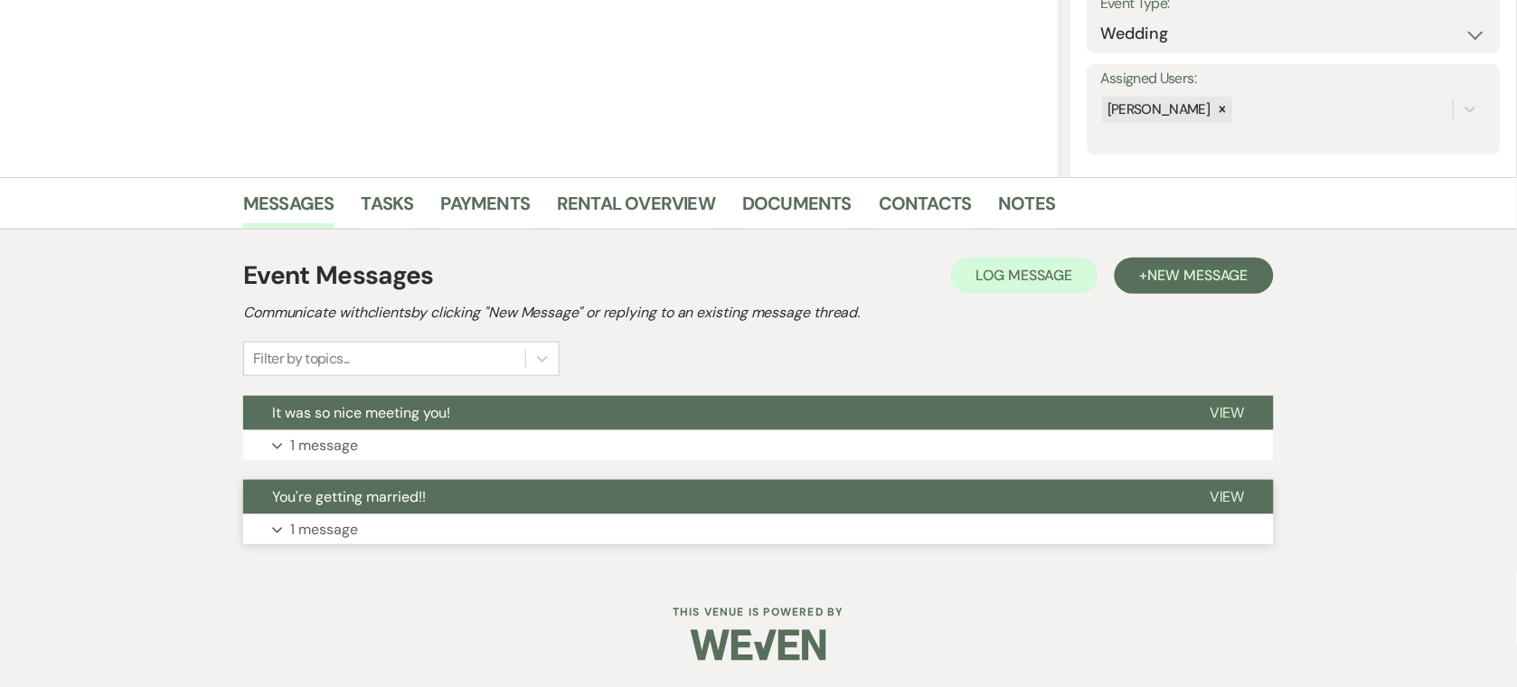
click at [361, 514] on button "Expand 1 message" at bounding box center [758, 529] width 1031 height 31
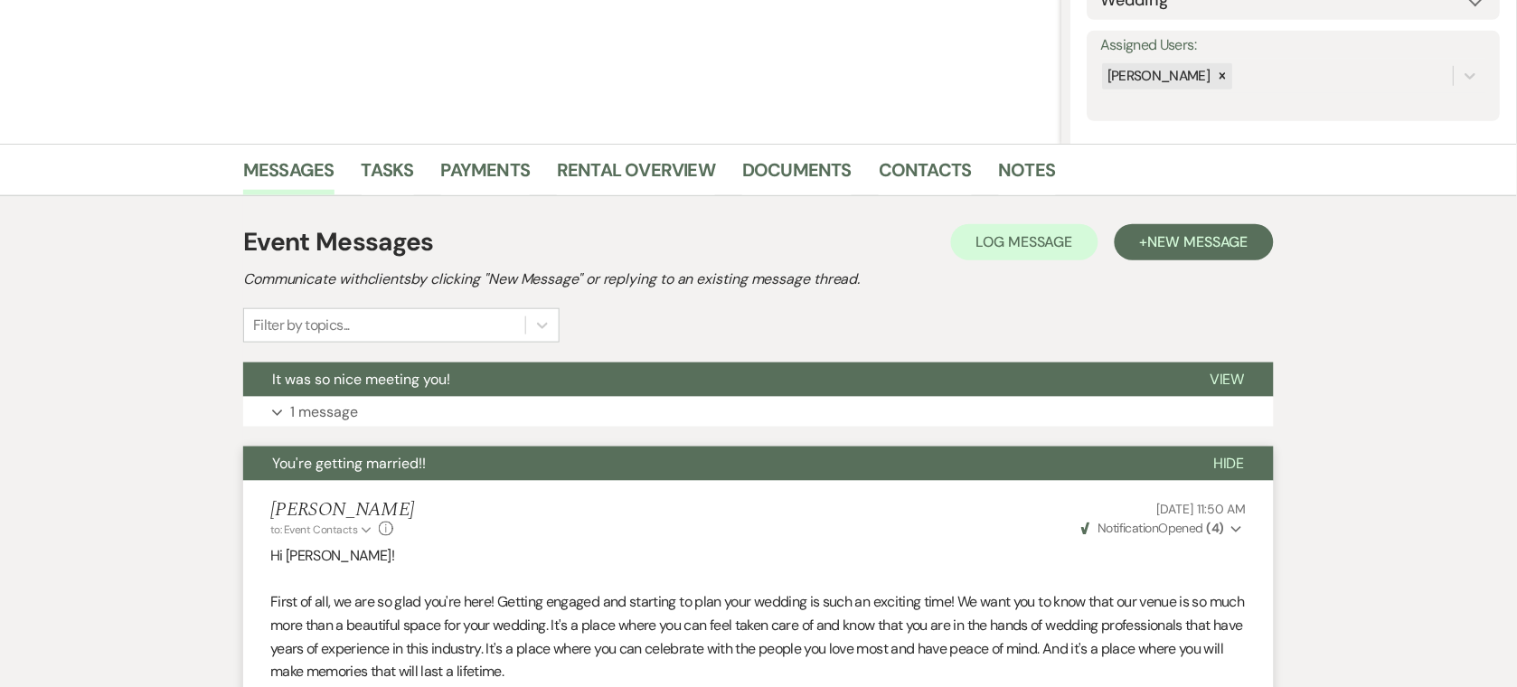
scroll to position [294, 0]
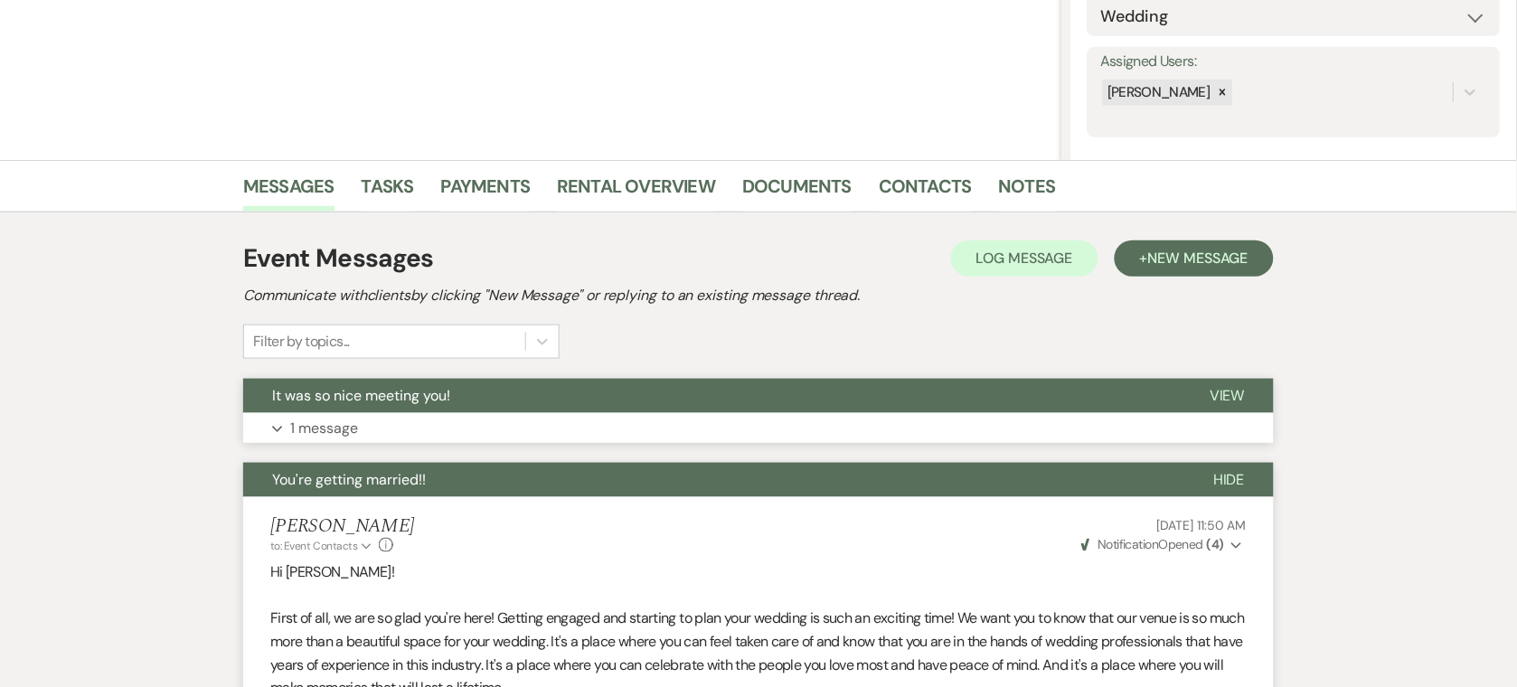
click at [398, 425] on button "Expand 1 message" at bounding box center [758, 428] width 1031 height 31
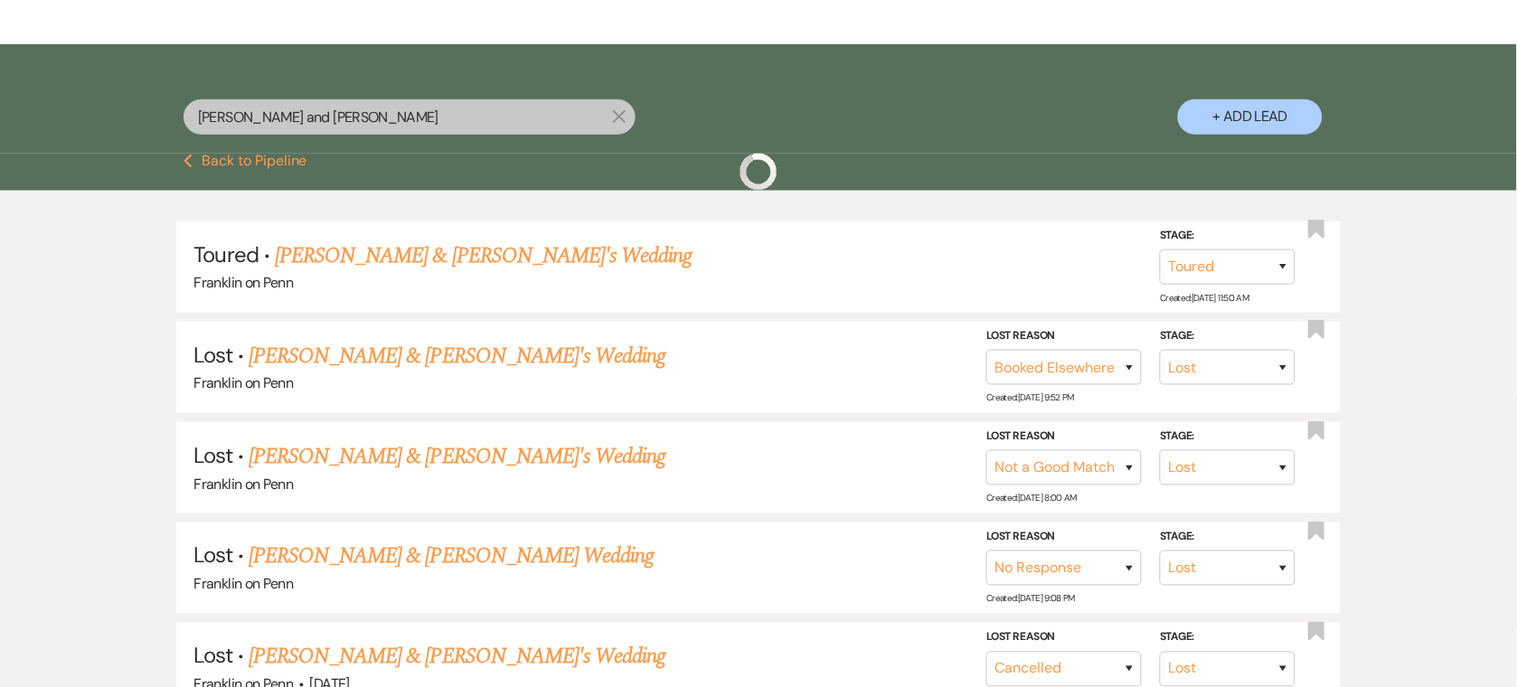
scroll to position [21, 0]
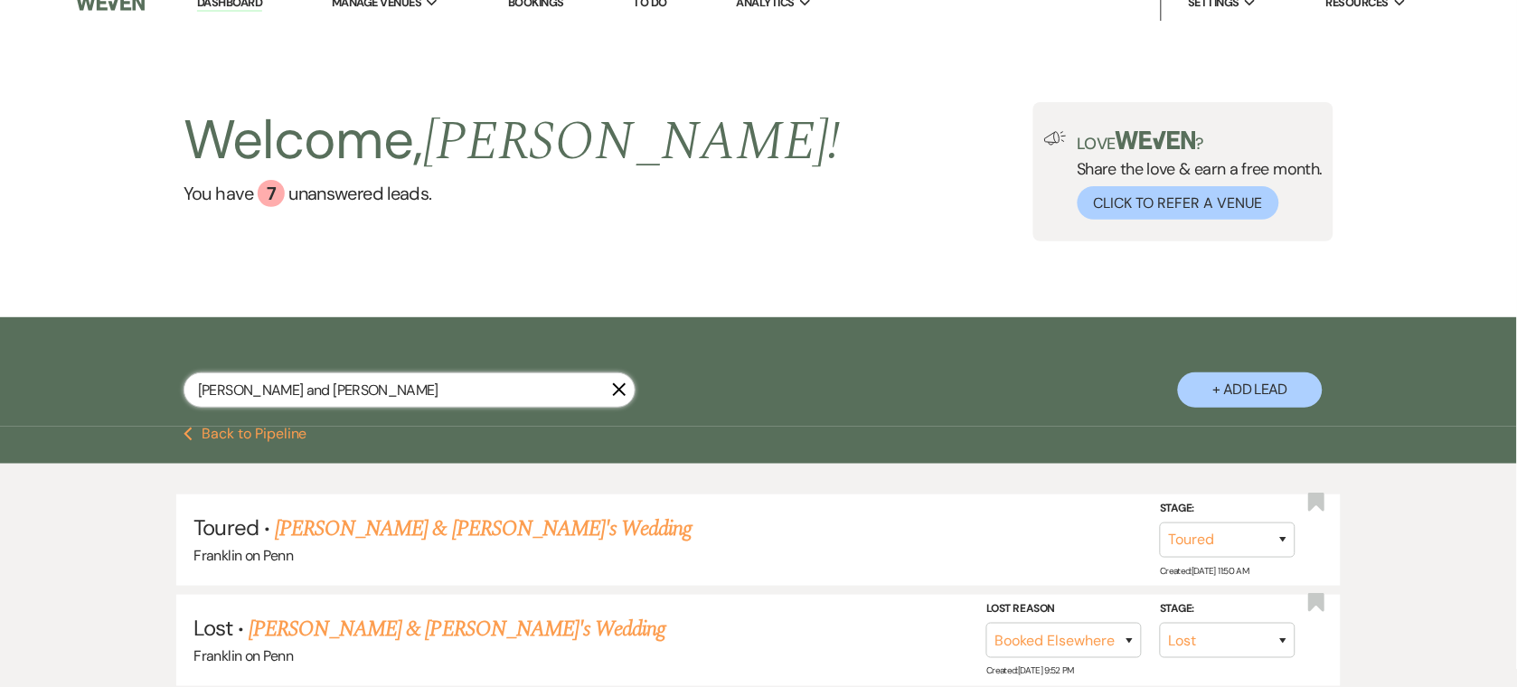
click at [333, 381] on input "[PERSON_NAME] and [PERSON_NAME]" at bounding box center [410, 389] width 452 height 35
paste input "[PERSON_NAME] and [PERSON_NAME]"
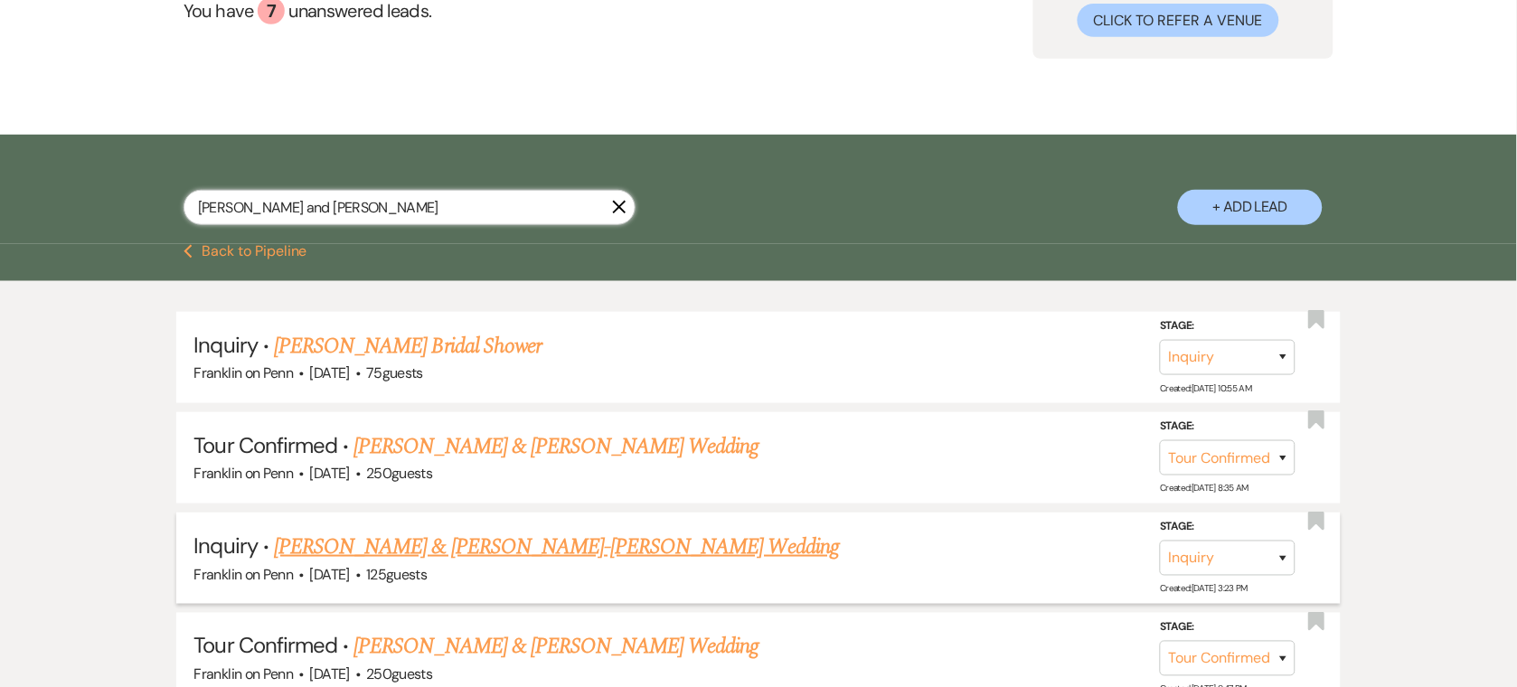
scroll to position [237, 0]
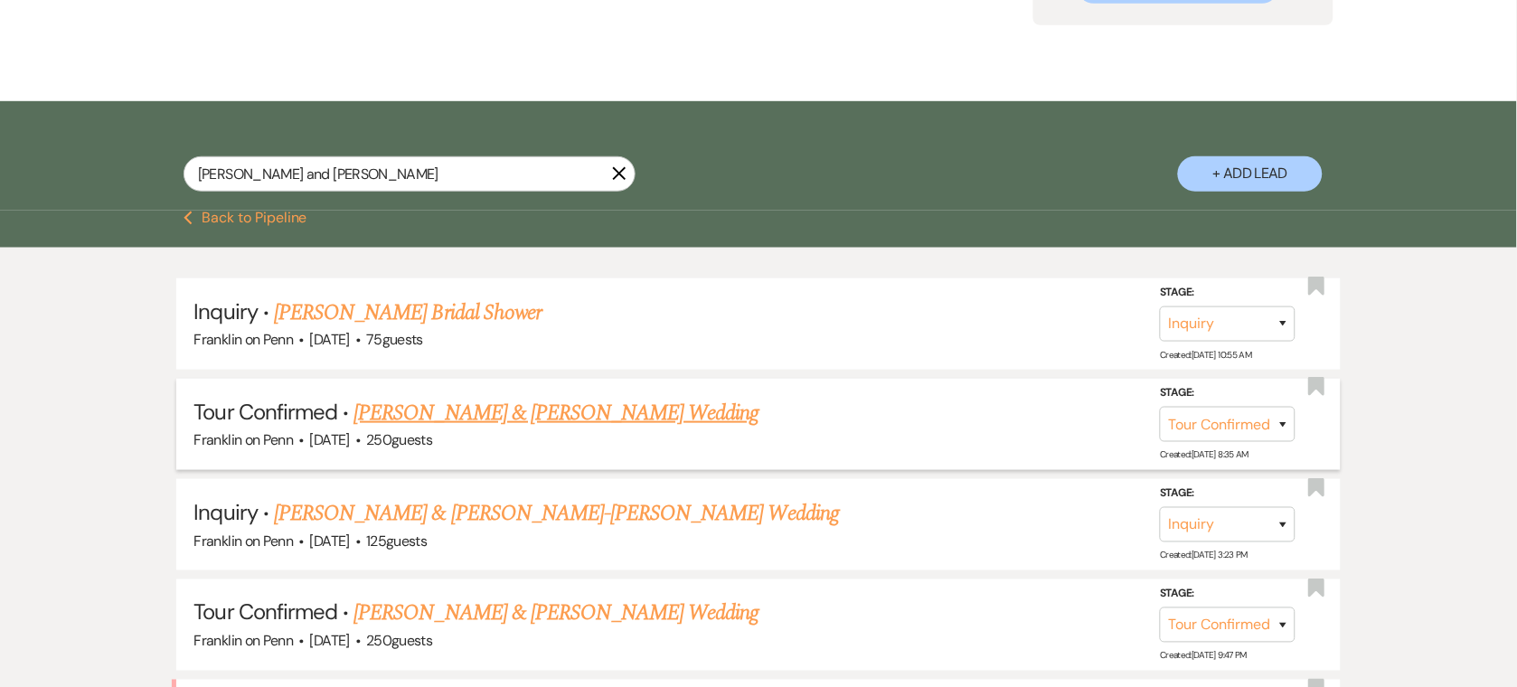
click at [525, 425] on link "[PERSON_NAME] & [PERSON_NAME] Wedding" at bounding box center [555, 413] width 405 height 33
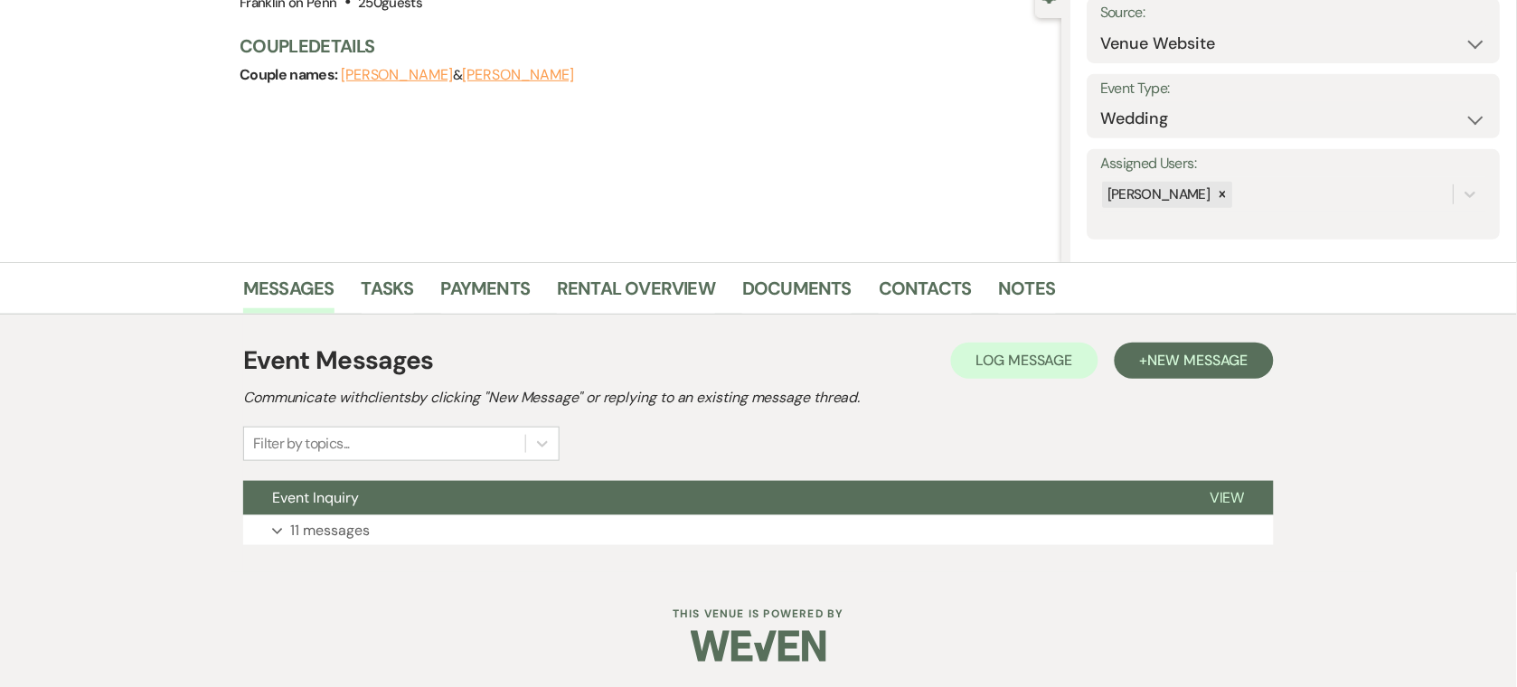
scroll to position [193, 0]
click at [395, 497] on button "Event Inquiry" at bounding box center [711, 497] width 937 height 34
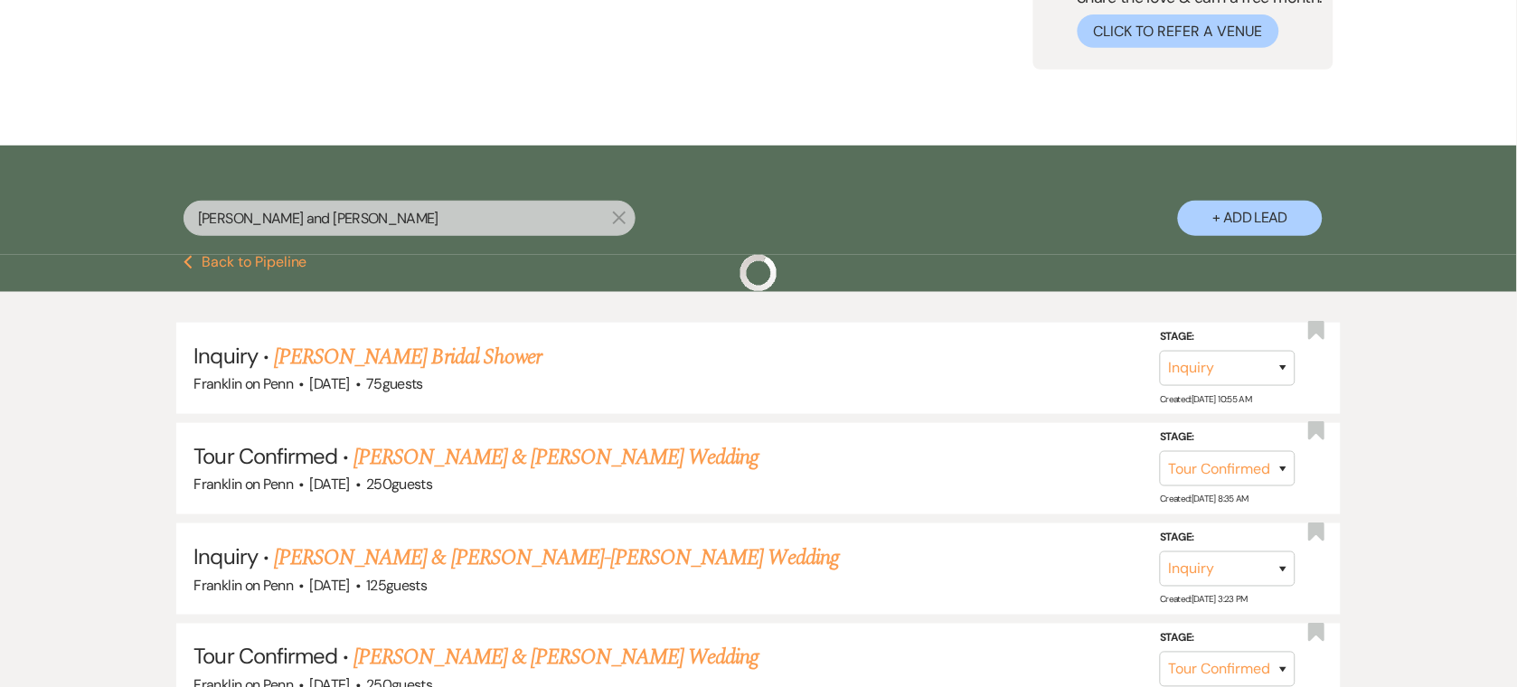
scroll to position [237, 0]
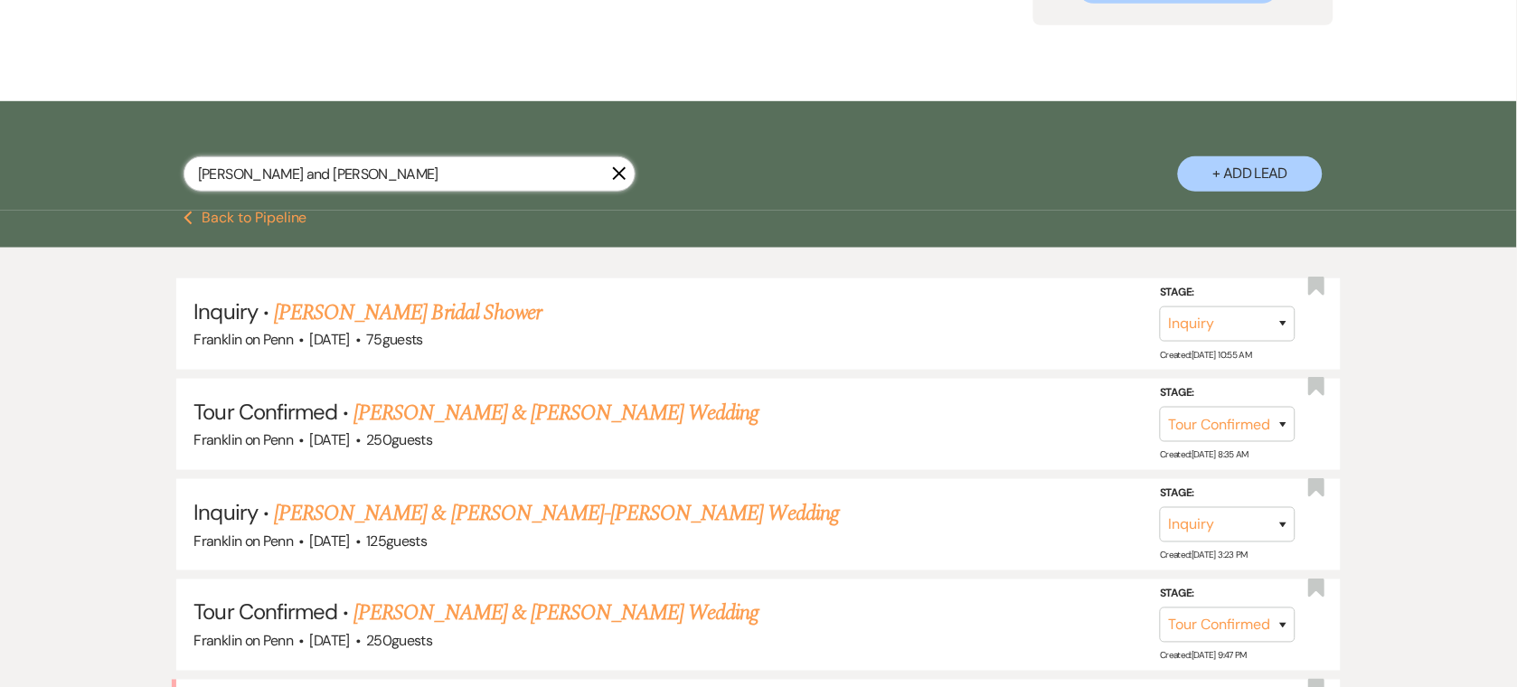
click at [398, 173] on input "[PERSON_NAME] and [PERSON_NAME]" at bounding box center [410, 173] width 452 height 35
paste input "[PERSON_NAME] and Domininc"
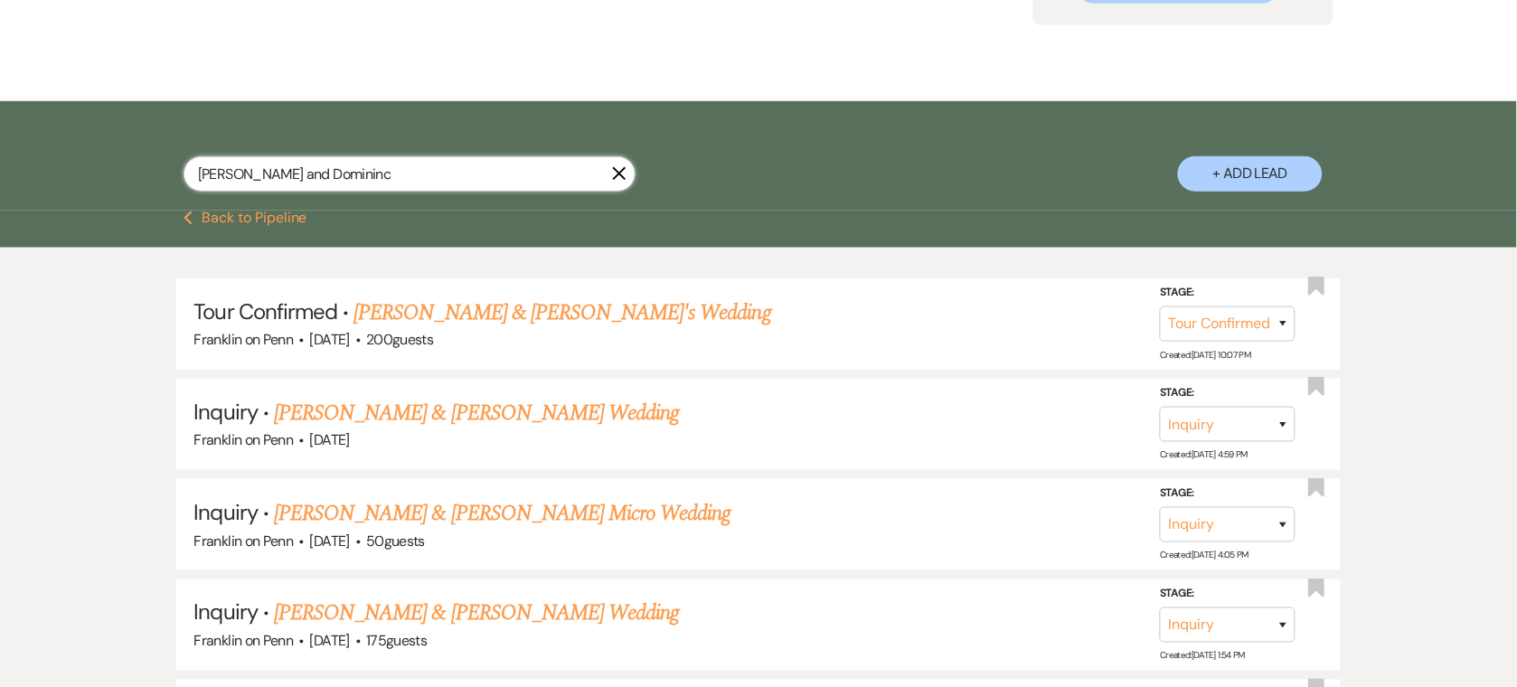
click at [222, 163] on input "[PERSON_NAME] and Domininc" at bounding box center [410, 173] width 452 height 35
click at [223, 165] on input "[PERSON_NAME] and Domininc" at bounding box center [410, 173] width 452 height 35
paste input "Signe (corporate event)"
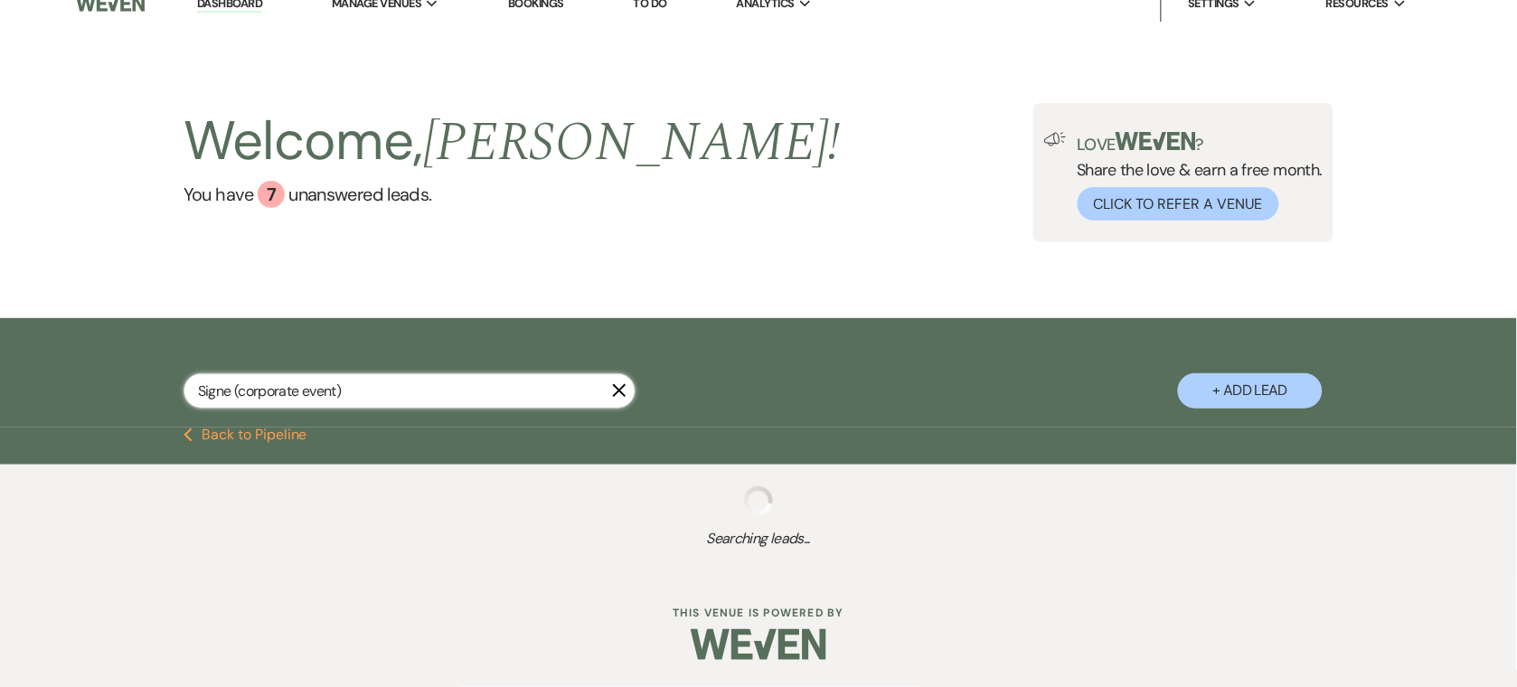
scroll to position [16, 0]
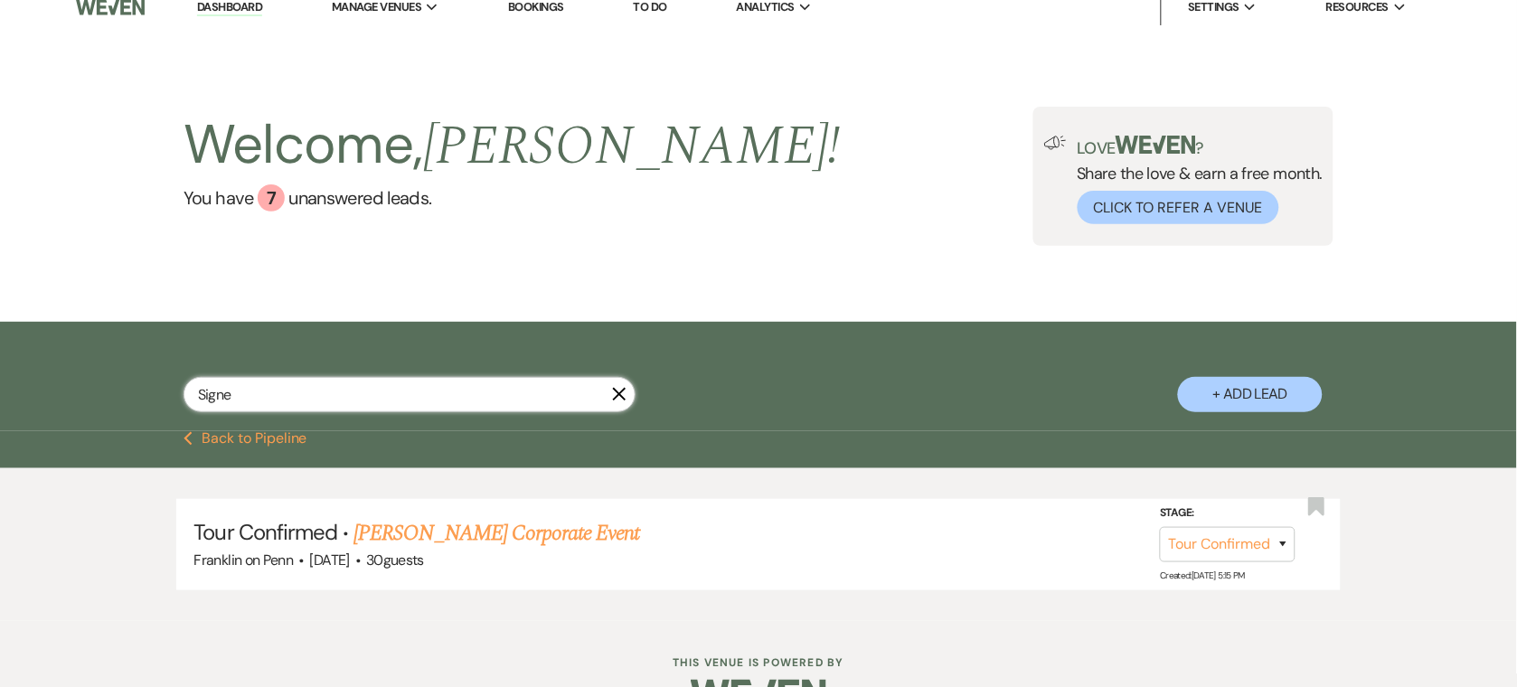
scroll to position [67, 0]
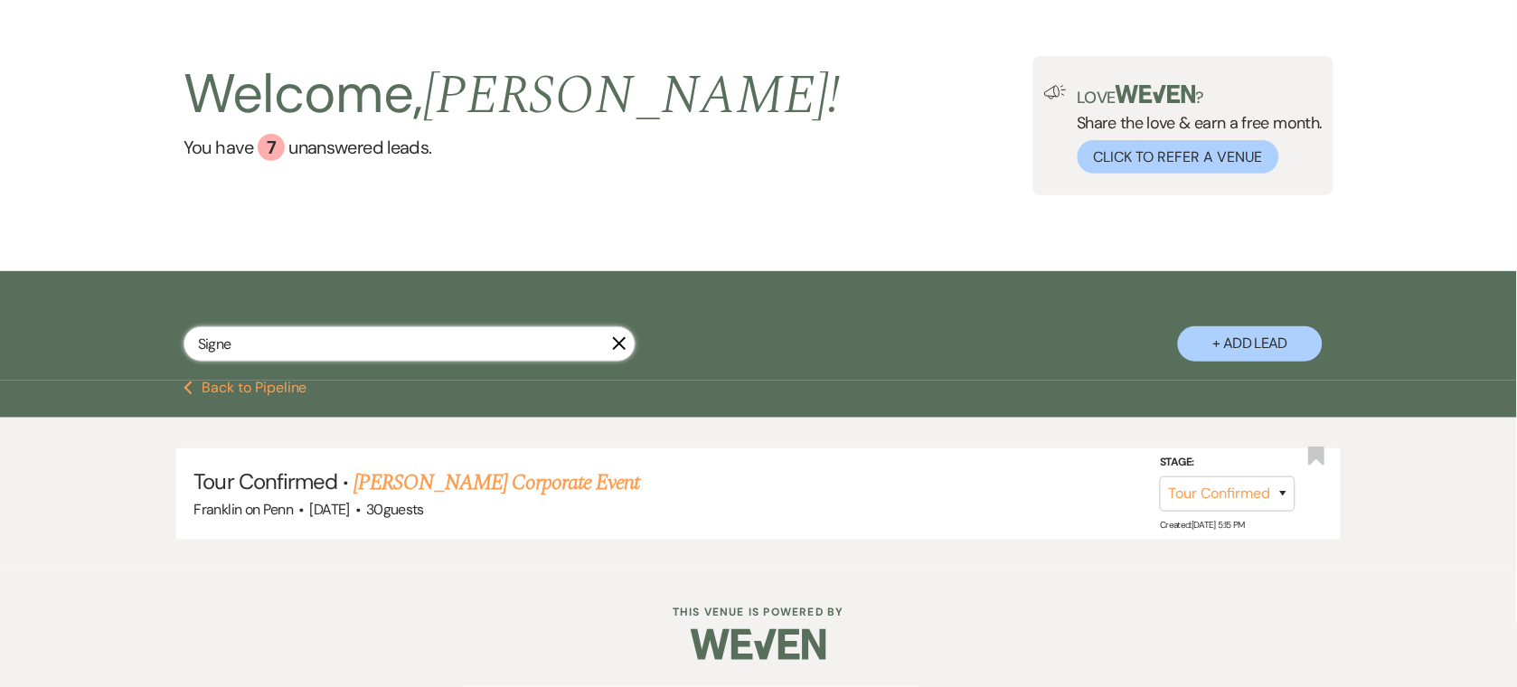
drag, startPoint x: 337, startPoint y: 358, endPoint x: 337, endPoint y: 347, distance: 10.8
click at [337, 351] on input "Signe" at bounding box center [410, 343] width 452 height 35
click at [337, 347] on input "Signe" at bounding box center [410, 343] width 452 height 35
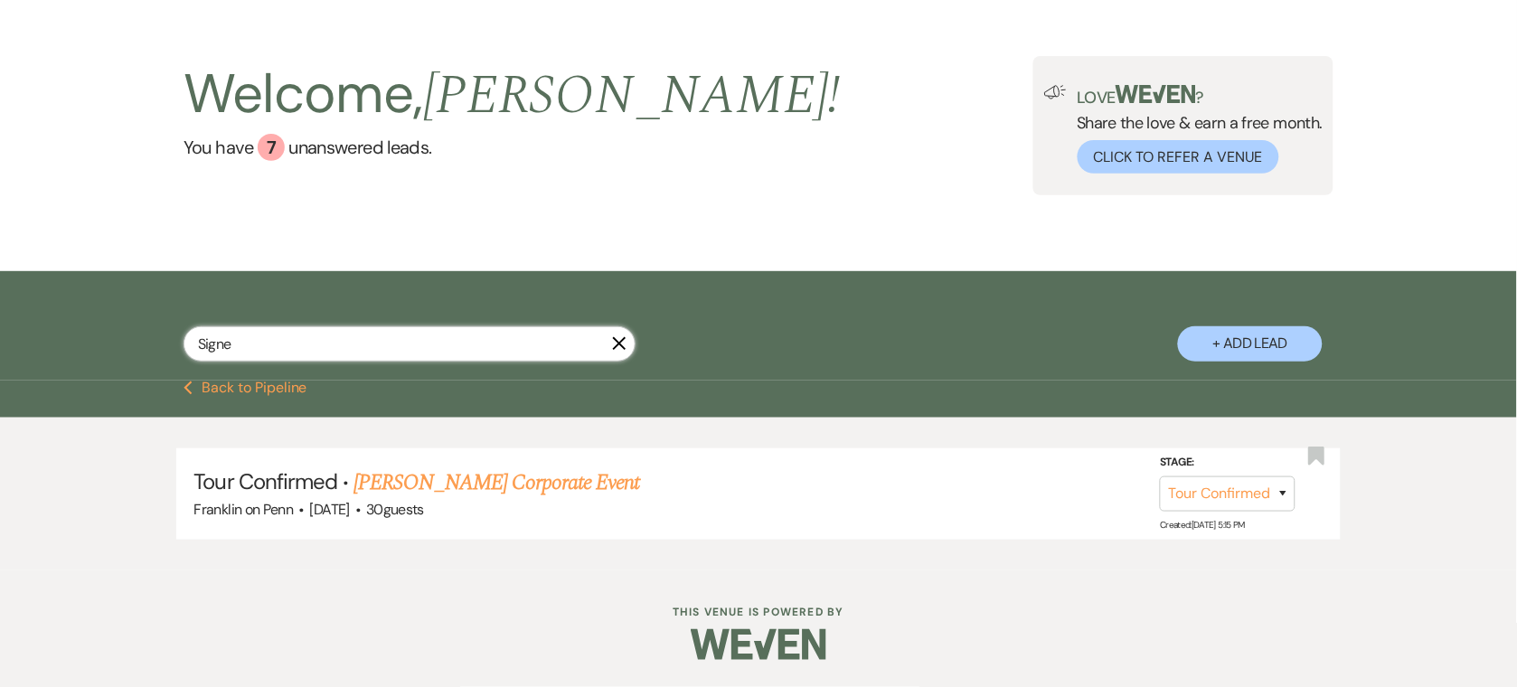
paste input "Caitlin"
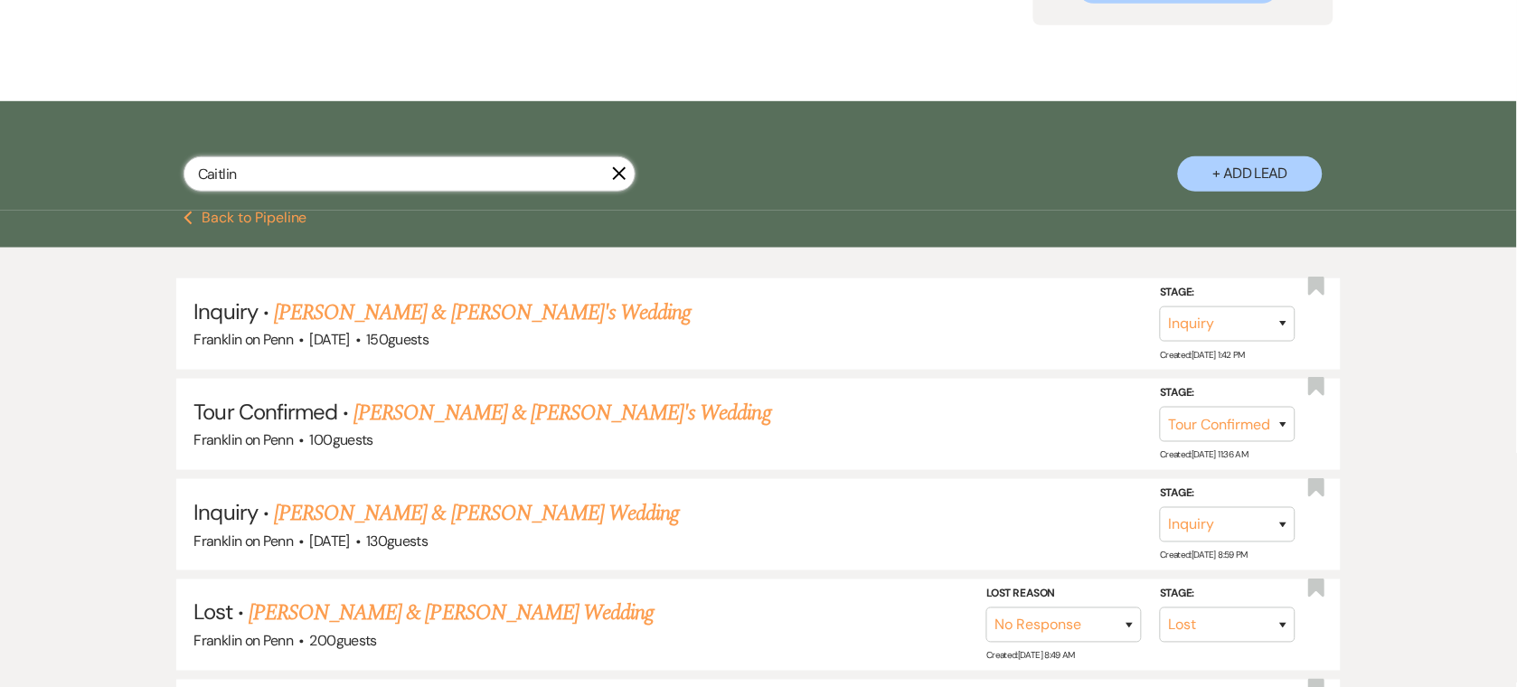
click at [518, 184] on input "Caitlin" at bounding box center [410, 173] width 452 height 35
click at [515, 181] on input "Caitlin" at bounding box center [410, 173] width 452 height 35
paste input "[PERSON_NAME] and [PERSON_NAME]"
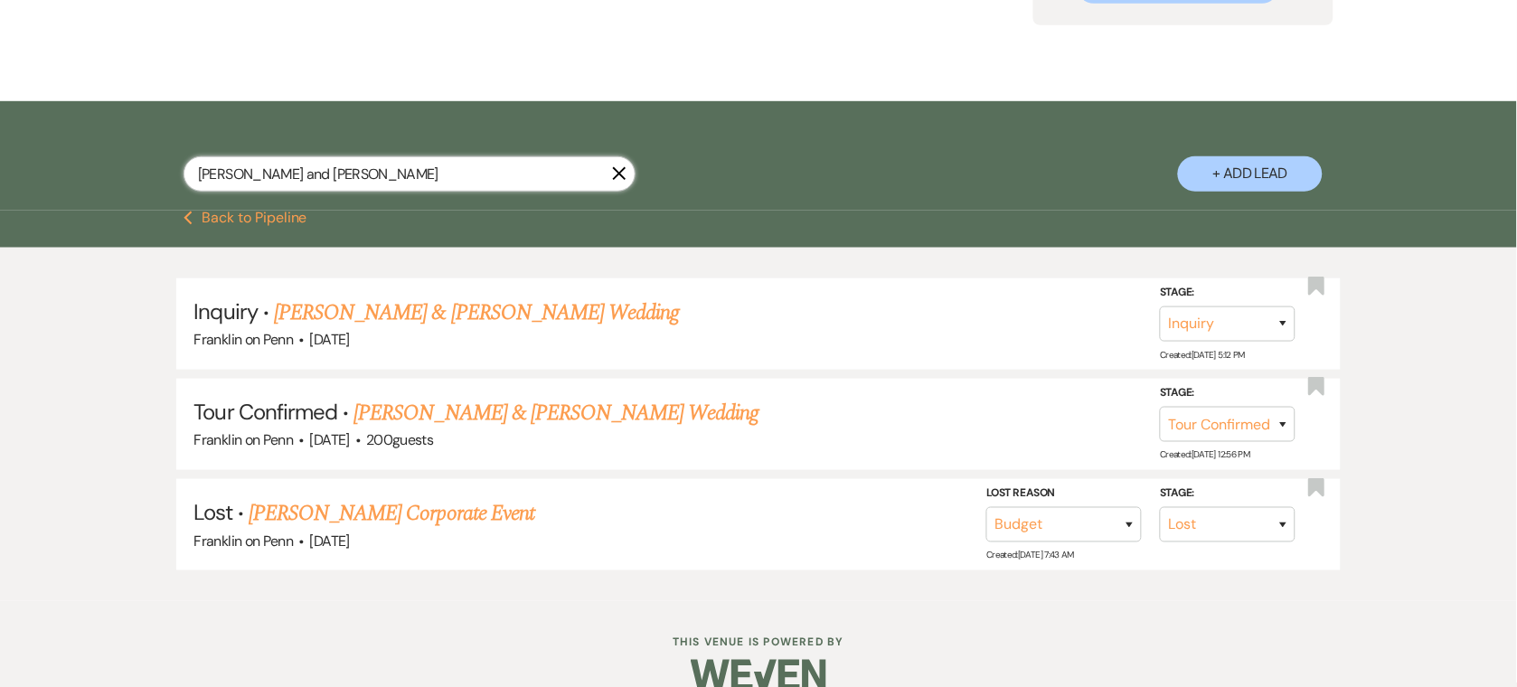
click at [365, 174] on input "[PERSON_NAME] and [PERSON_NAME]" at bounding box center [410, 173] width 452 height 35
paste input "[PERSON_NAME]"
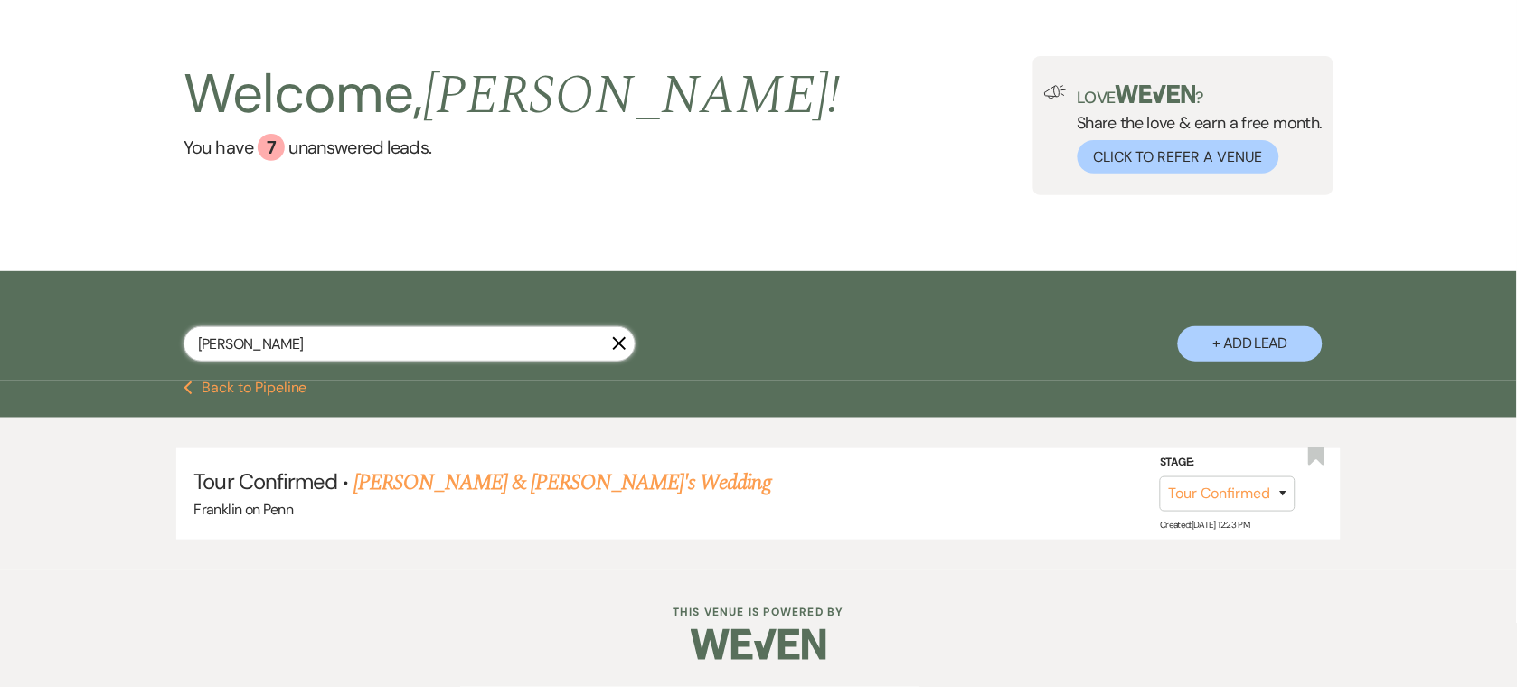
scroll to position [67, 0]
click at [412, 332] on input "[PERSON_NAME]" at bounding box center [410, 343] width 452 height 35
paste input "[PERSON_NAME]"
